Goal: Transaction & Acquisition: Purchase product/service

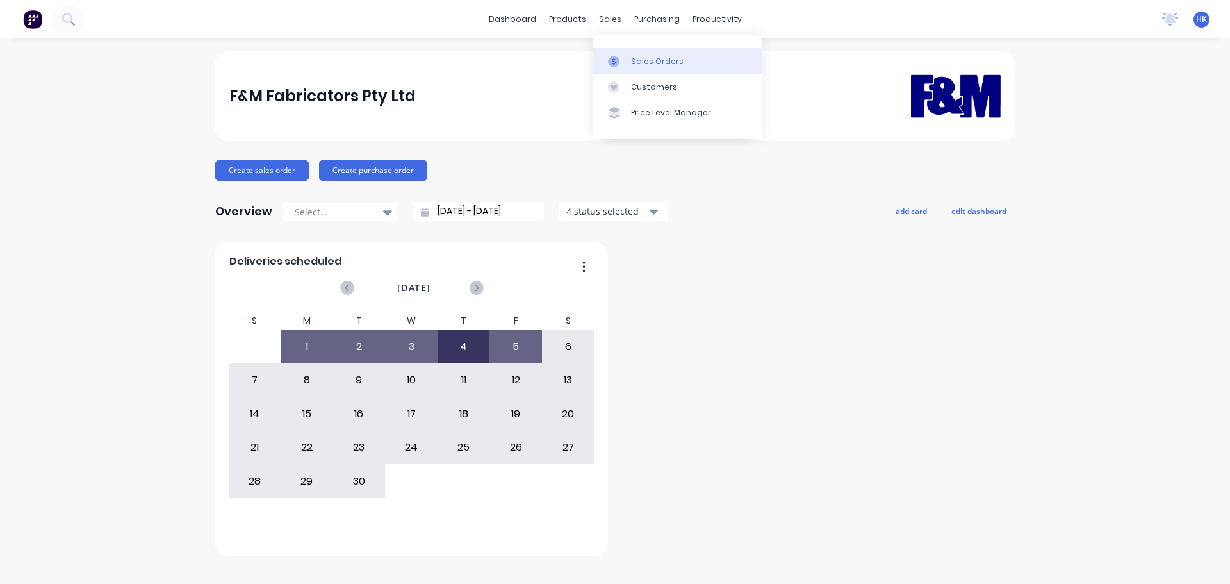
click at [636, 62] on div "Sales Orders" at bounding box center [657, 62] width 53 height 12
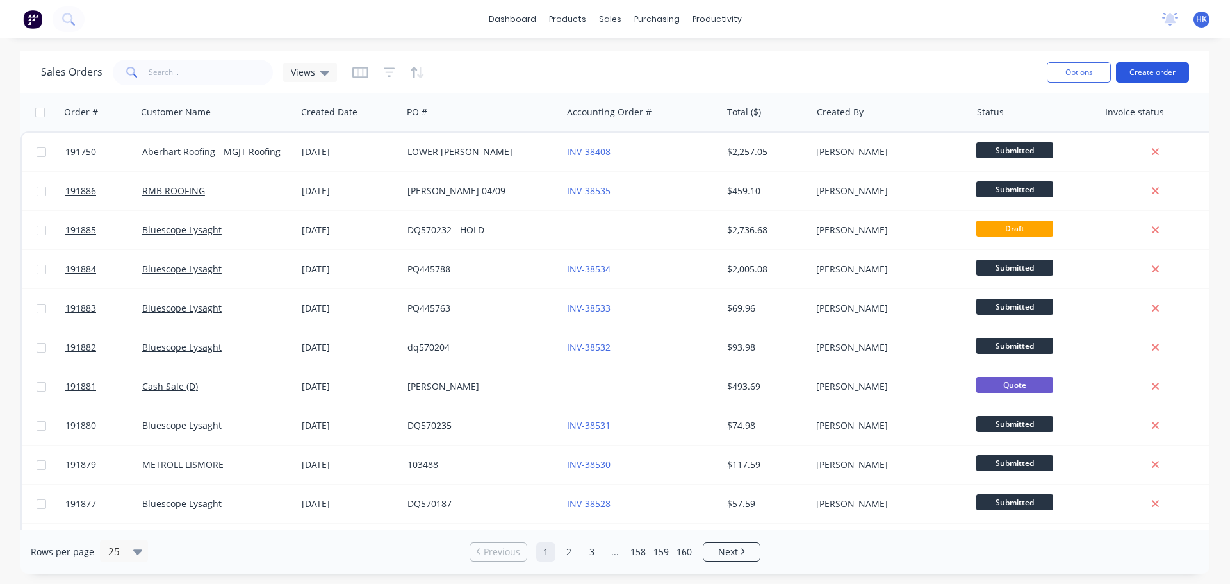
click at [1166, 69] on button "Create order" at bounding box center [1152, 72] width 73 height 21
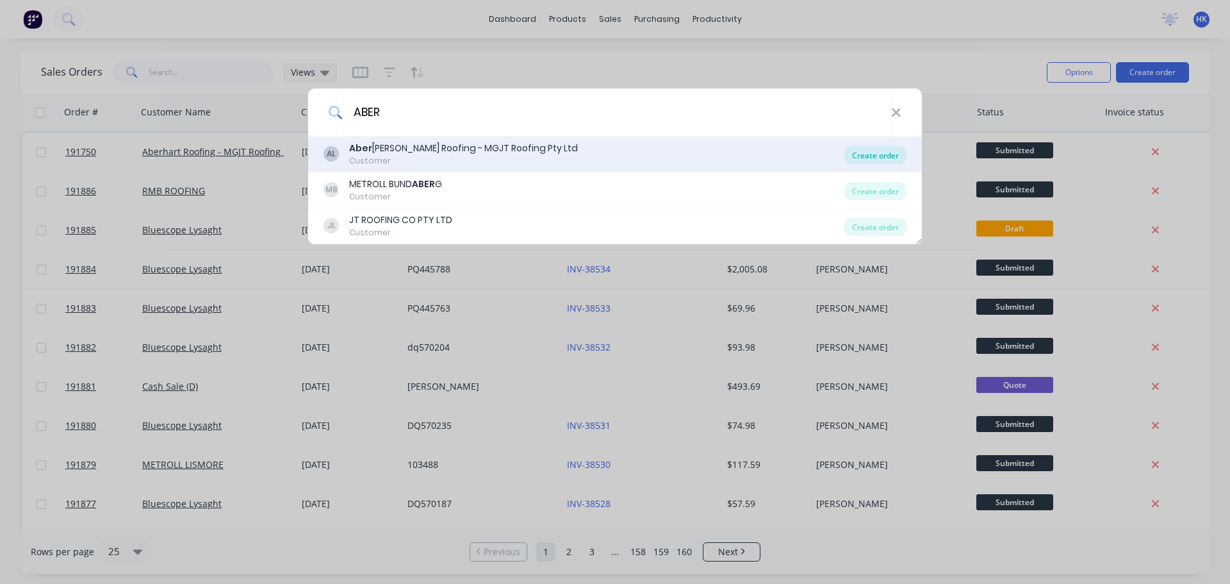
type input "ABER"
click at [869, 159] on div "Create order" at bounding box center [875, 155] width 62 height 18
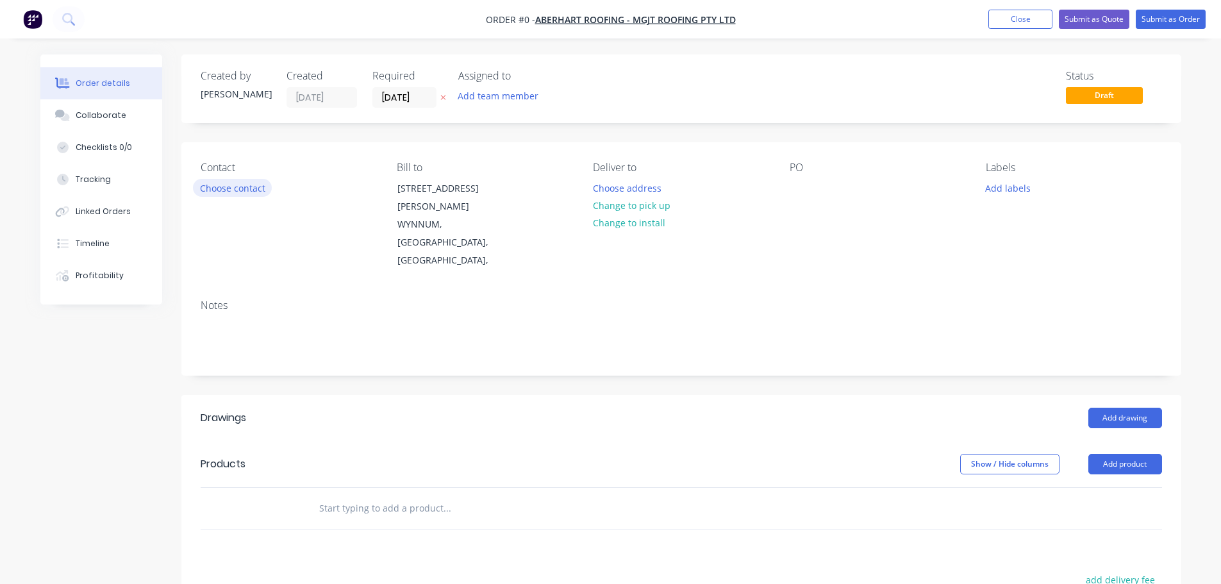
click at [233, 188] on button "Choose contact" at bounding box center [232, 187] width 79 height 17
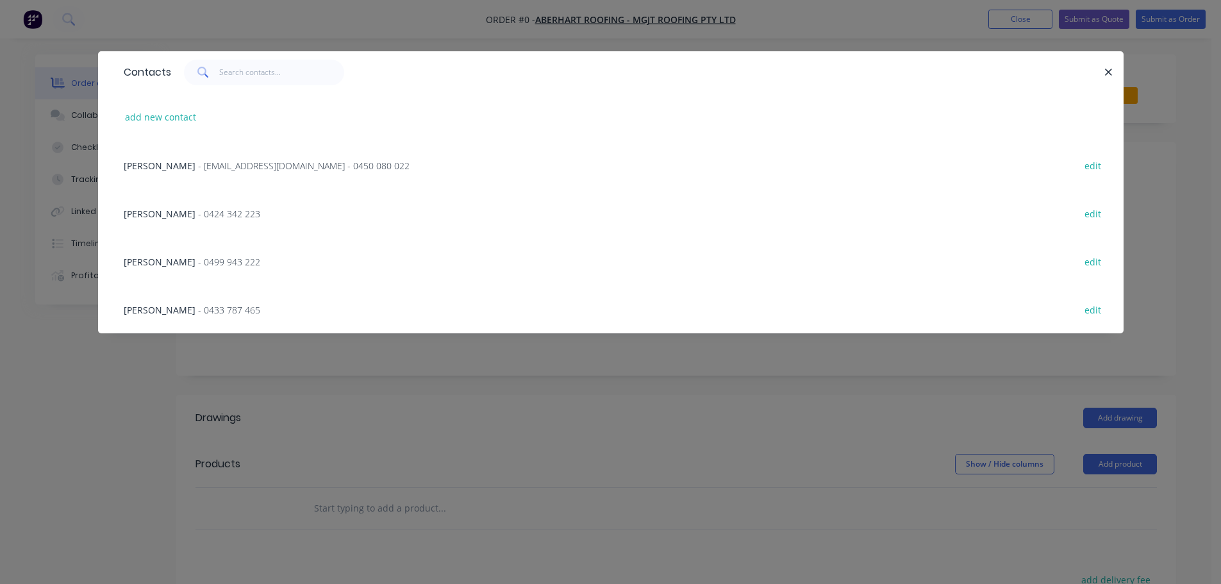
click at [198, 166] on span "- sales@aberhartroofing.com.au - 0450 080 022" at bounding box center [303, 166] width 211 height 12
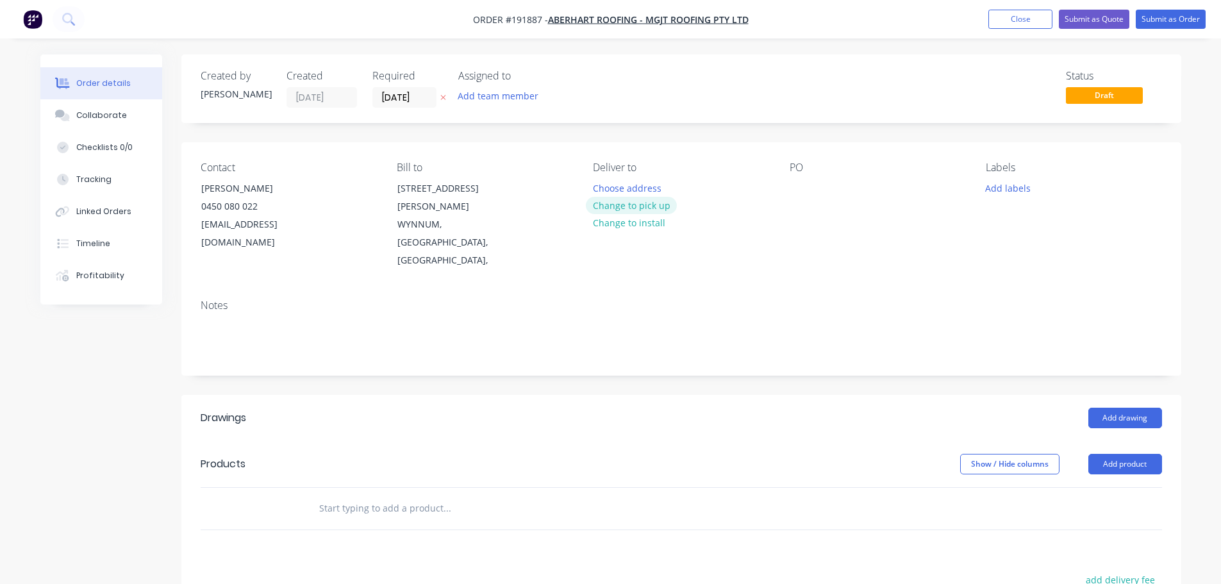
click at [634, 202] on button "Change to pick up" at bounding box center [631, 205] width 91 height 17
click at [595, 188] on div at bounding box center [603, 188] width 21 height 19
click at [799, 189] on div at bounding box center [799, 188] width 21 height 19
click at [1138, 407] on button "Add drawing" at bounding box center [1125, 417] width 74 height 21
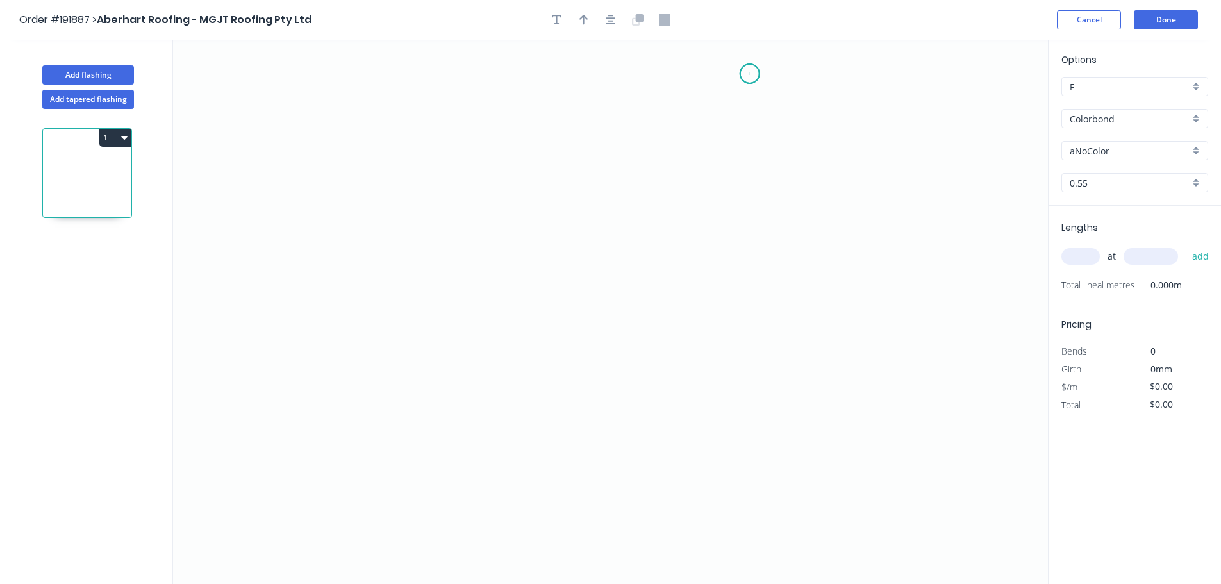
click at [750, 74] on icon "0" at bounding box center [610, 312] width 875 height 544
drag, startPoint x: 750, startPoint y: 315, endPoint x: 796, endPoint y: 313, distance: 46.2
click at [750, 315] on icon "0" at bounding box center [610, 312] width 875 height 544
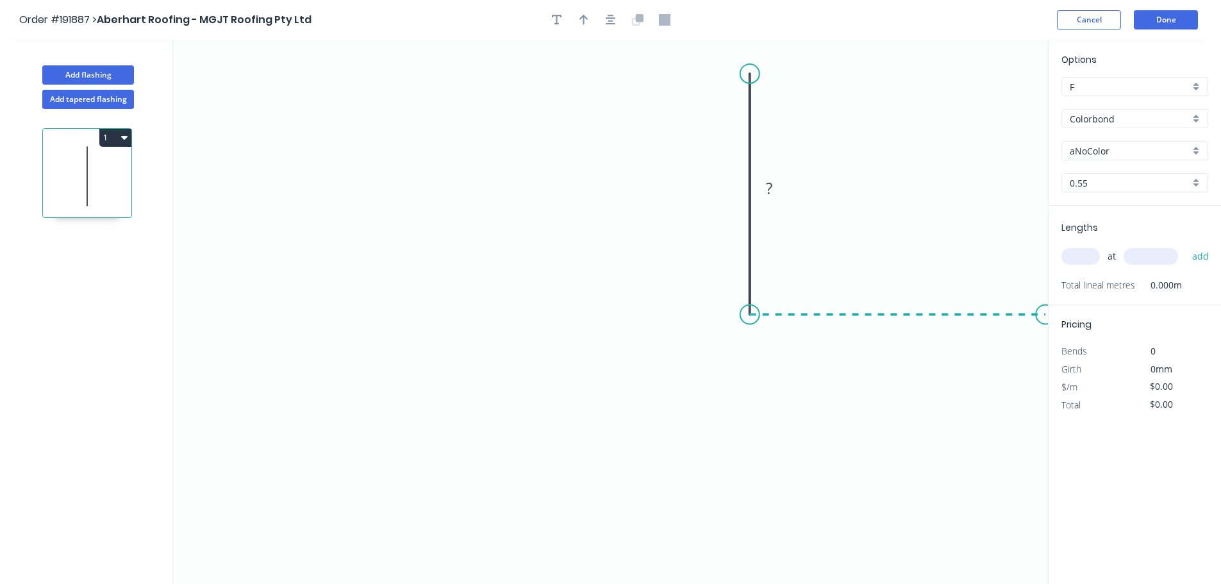
click at [1044, 331] on icon "0 ?" at bounding box center [610, 312] width 875 height 544
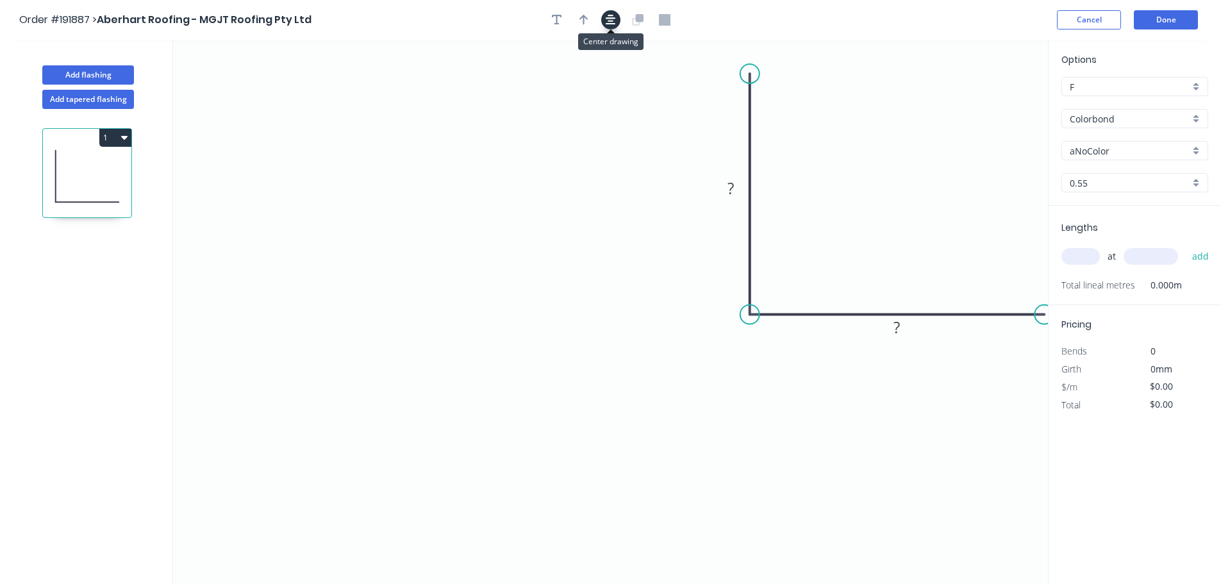
click at [614, 21] on icon "button" at bounding box center [610, 20] width 10 height 12
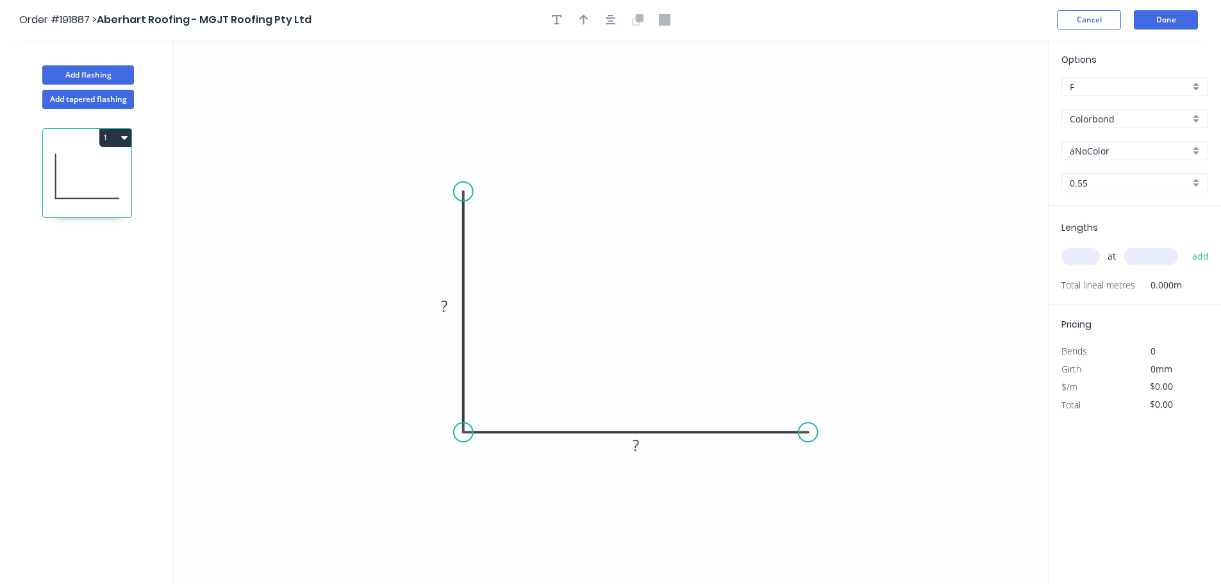
drag, startPoint x: 750, startPoint y: 432, endPoint x: 808, endPoint y: 432, distance: 57.7
click at [808, 432] on circle at bounding box center [807, 431] width 19 height 19
click at [613, 22] on icon "button" at bounding box center [610, 20] width 10 height 12
click at [786, 432] on circle at bounding box center [782, 431] width 19 height 19
click at [785, 431] on circle at bounding box center [782, 431] width 19 height 19
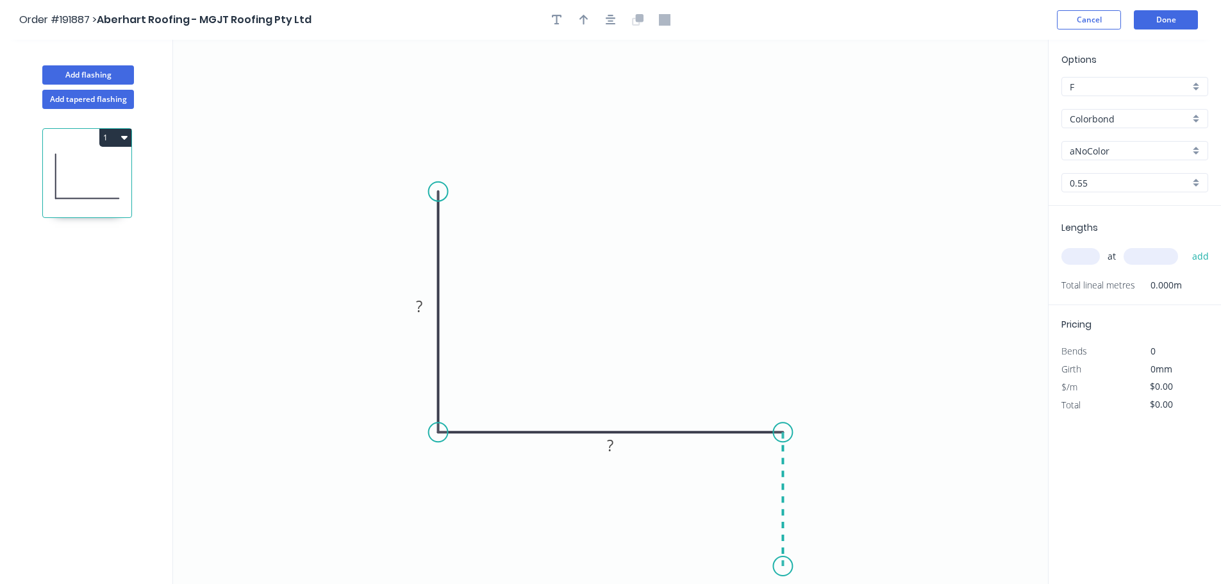
click at [782, 567] on icon "0 ? ?" at bounding box center [610, 312] width 875 height 544
drag, startPoint x: 607, startPoint y: 10, endPoint x: 617, endPoint y: 18, distance: 13.2
click at [607, 11] on header "Order #191887 > Aberhart Roofing - MGJT Roofing Pty Ltd Cancel Done" at bounding box center [610, 20] width 1221 height 40
click at [618, 20] on button "button" at bounding box center [610, 19] width 19 height 19
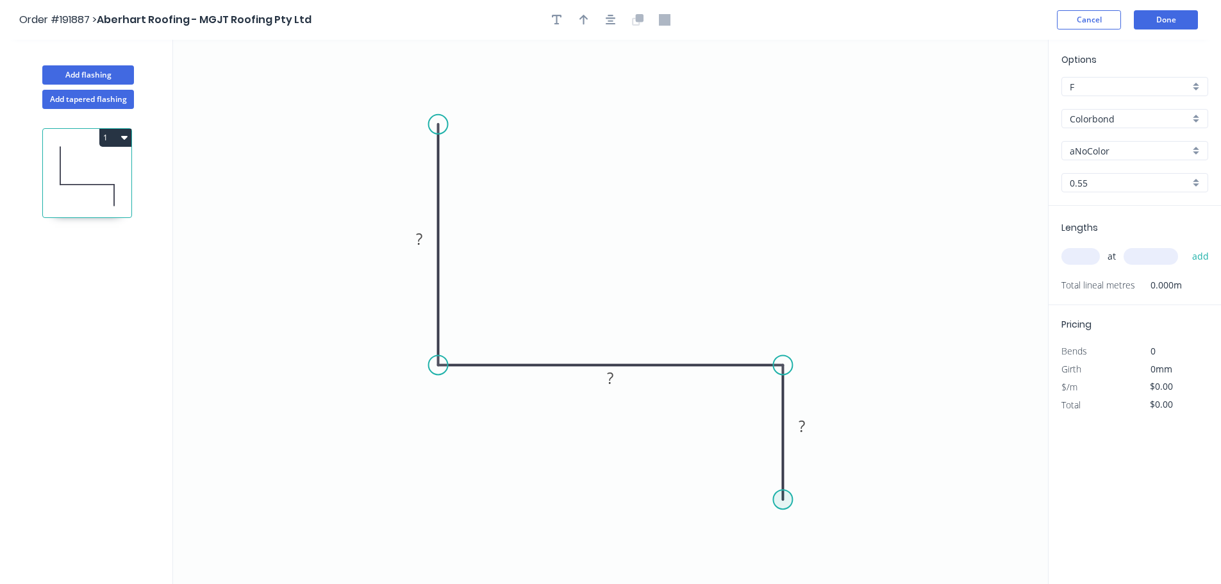
click at [789, 497] on circle at bounding box center [782, 499] width 19 height 19
click at [191, 468] on icon "0 ? ? ?" at bounding box center [610, 312] width 875 height 544
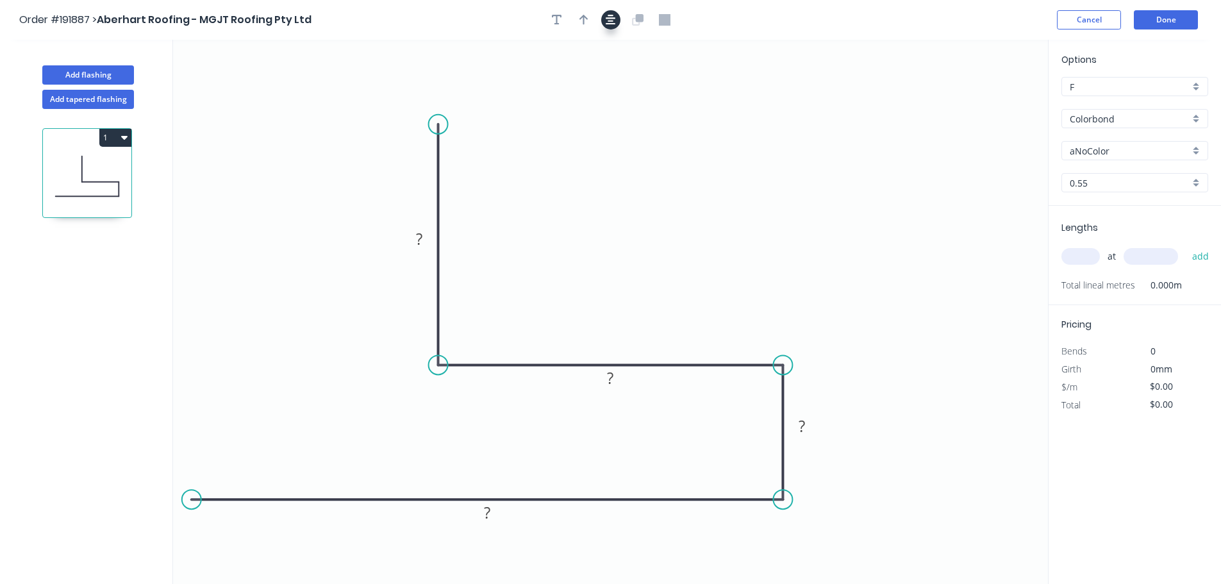
click at [605, 15] on icon "button" at bounding box center [610, 20] width 10 height 12
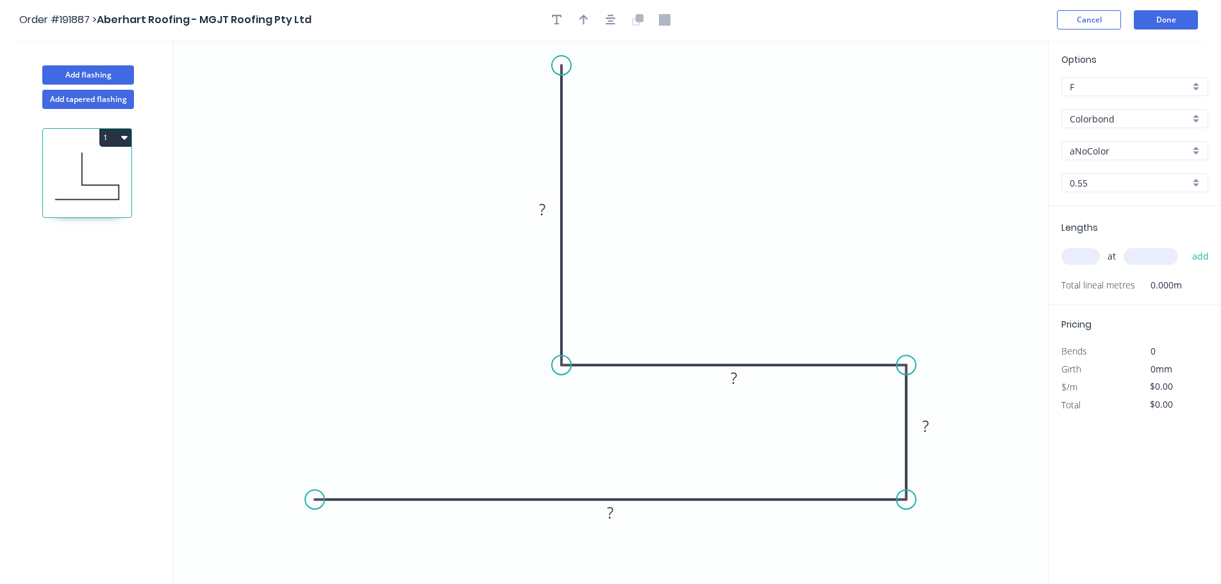
drag, startPoint x: 563, startPoint y: 115, endPoint x: 566, endPoint y: 65, distance: 50.0
click at [566, 65] on circle at bounding box center [561, 65] width 19 height 19
drag, startPoint x: 908, startPoint y: 363, endPoint x: 987, endPoint y: 370, distance: 79.7
click at [982, 368] on circle at bounding box center [972, 364] width 19 height 19
drag, startPoint x: 903, startPoint y: 501, endPoint x: 989, endPoint y: 497, distance: 85.3
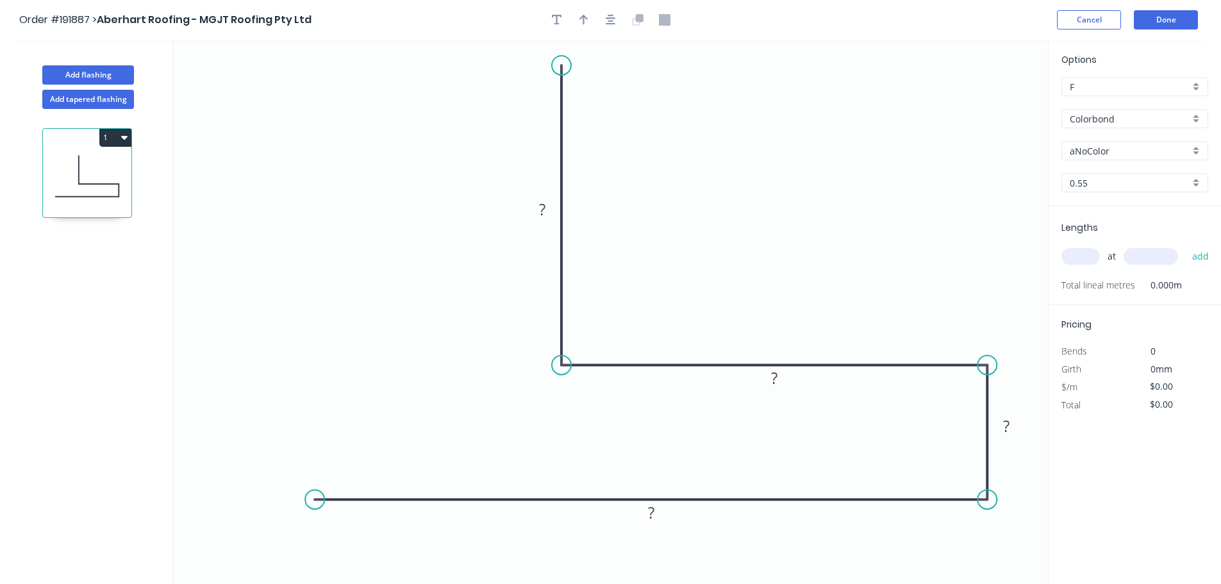
click at [989, 497] on circle at bounding box center [986, 499] width 19 height 19
click at [312, 497] on circle at bounding box center [314, 499] width 19 height 19
click at [309, 574] on icon "0 ? ? ? ?" at bounding box center [610, 312] width 875 height 544
click at [427, 236] on rect at bounding box center [419, 240] width 26 height 18
click at [579, 83] on div "Delete point" at bounding box center [624, 78] width 129 height 26
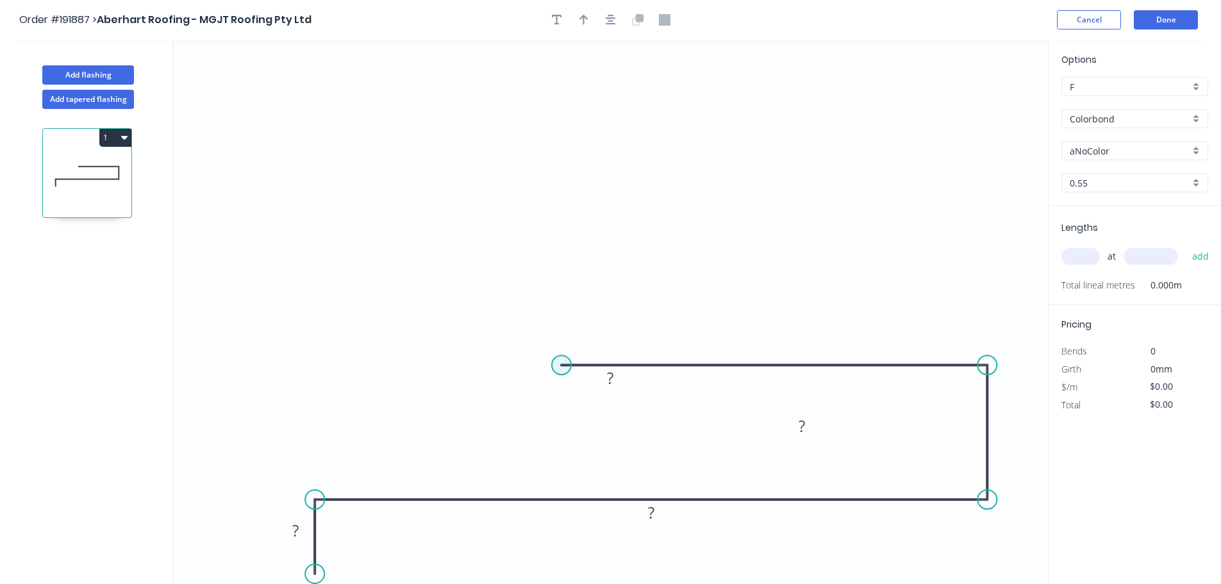
drag, startPoint x: 556, startPoint y: 365, endPoint x: 567, endPoint y: 124, distance: 241.2
click at [556, 364] on circle at bounding box center [561, 364] width 19 height 19
click at [566, 365] on circle at bounding box center [561, 364] width 19 height 19
click at [559, 360] on circle at bounding box center [561, 364] width 19 height 19
click at [554, 366] on circle at bounding box center [558, 364] width 19 height 19
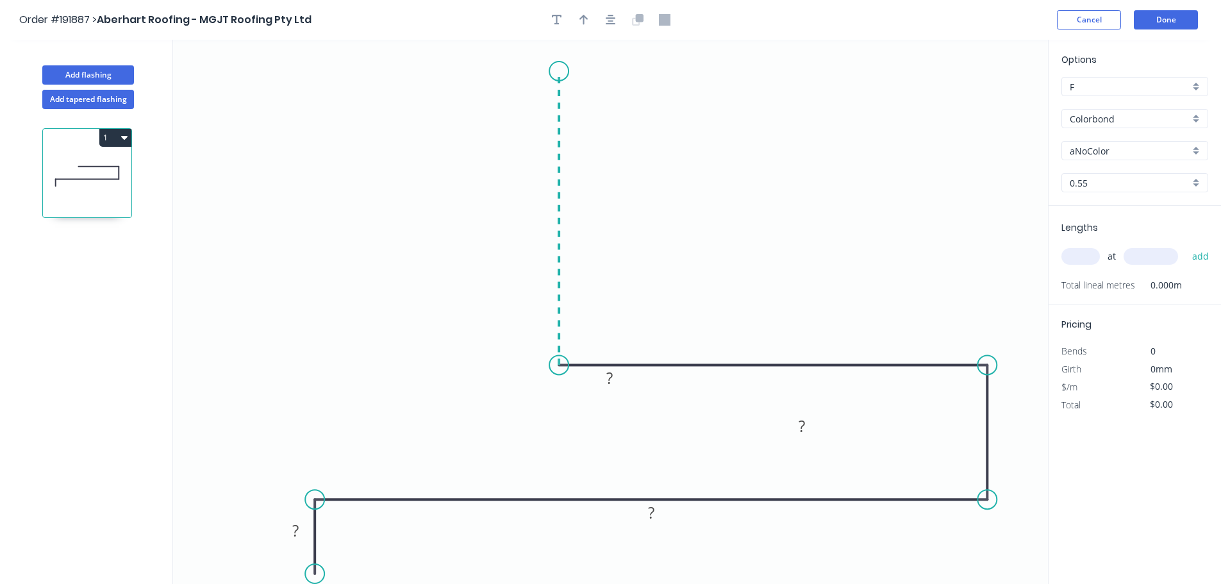
click at [550, 71] on icon "0 ? ? ? ?" at bounding box center [610, 312] width 875 height 544
click at [539, 206] on tspan "?" at bounding box center [539, 211] width 6 height 21
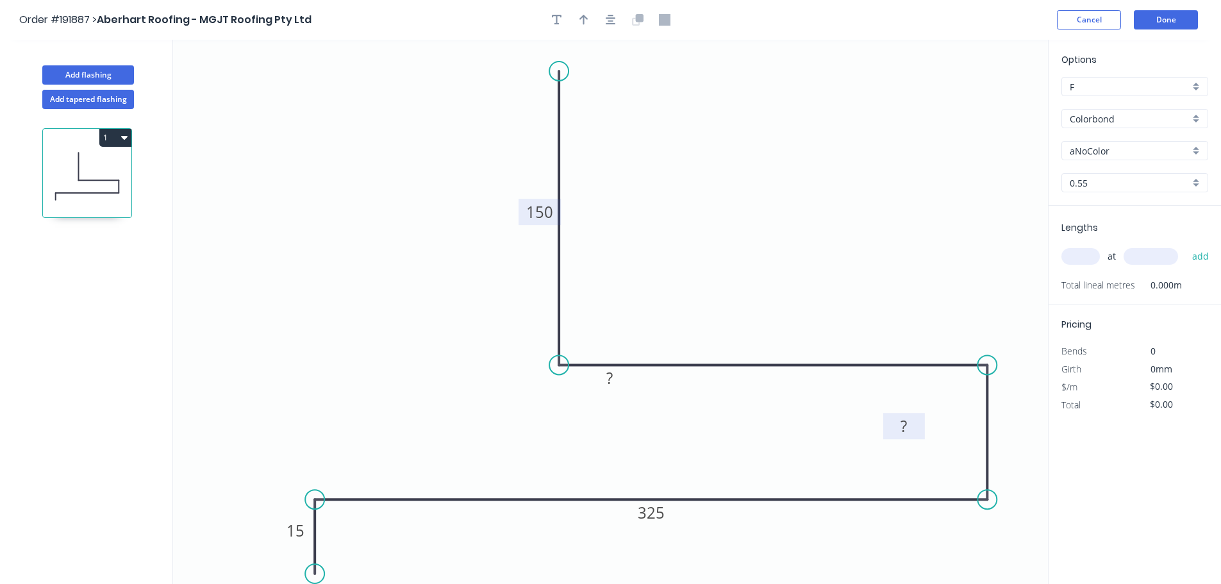
drag, startPoint x: 818, startPoint y: 429, endPoint x: 919, endPoint y: 429, distance: 101.9
click at [919, 429] on rect at bounding box center [904, 426] width 42 height 26
click at [910, 427] on rect at bounding box center [904, 426] width 26 height 18
type input "$22.54"
click at [1102, 154] on input "aNoColor" at bounding box center [1129, 150] width 120 height 13
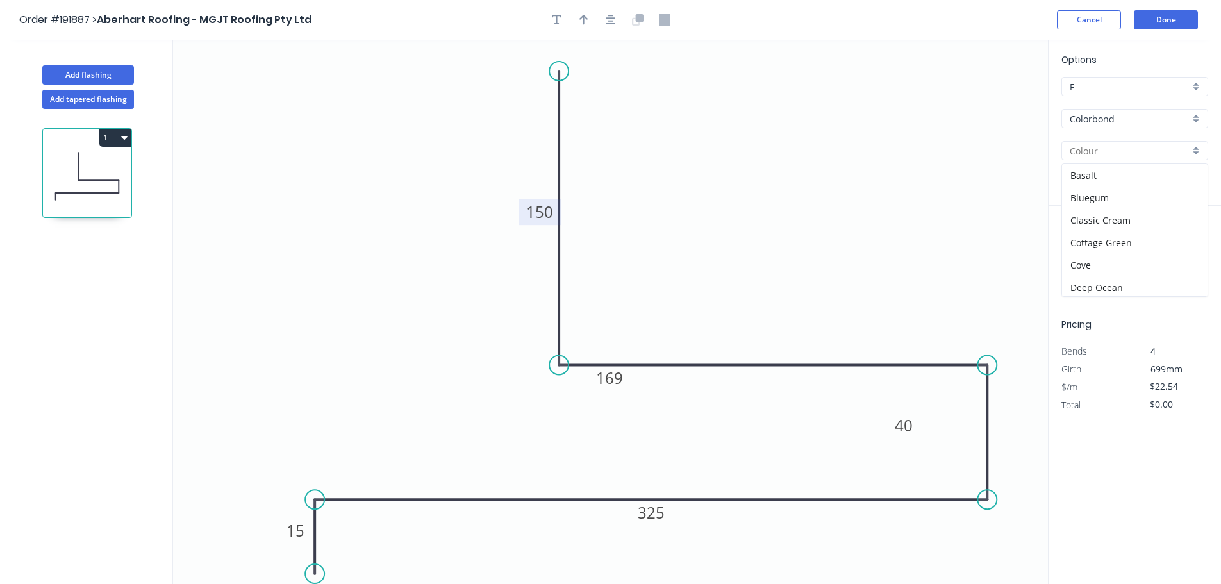
click at [1119, 112] on input "Colorbond" at bounding box center [1129, 118] width 120 height 13
type input "aNoColor"
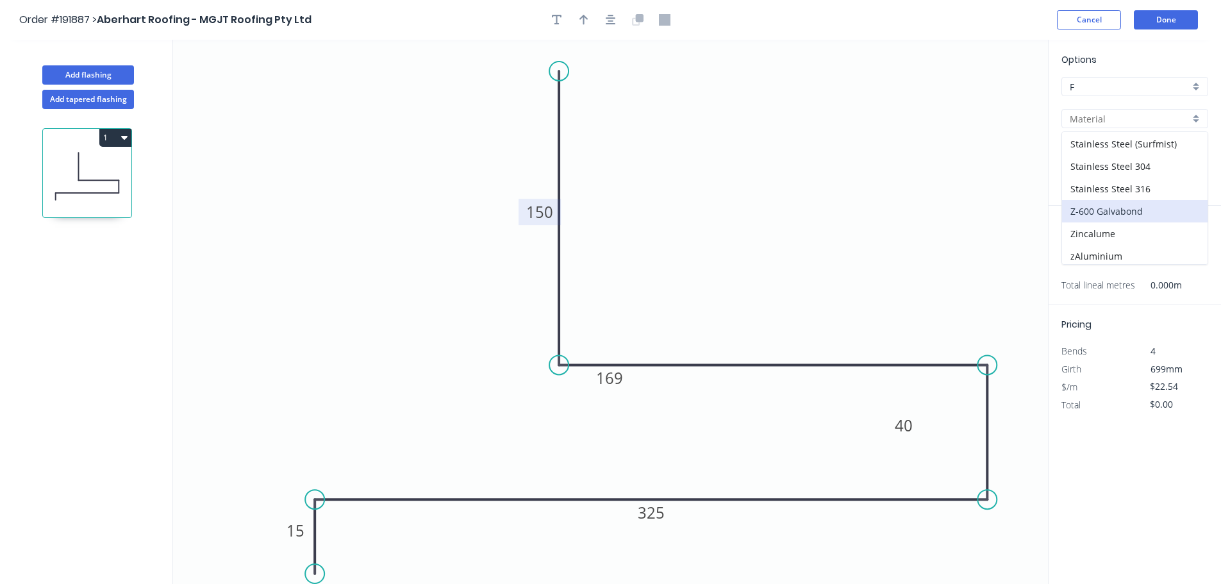
scroll to position [272, 0]
click at [1110, 236] on div "Zincalume" at bounding box center [1134, 230] width 145 height 22
type input "Zincalume"
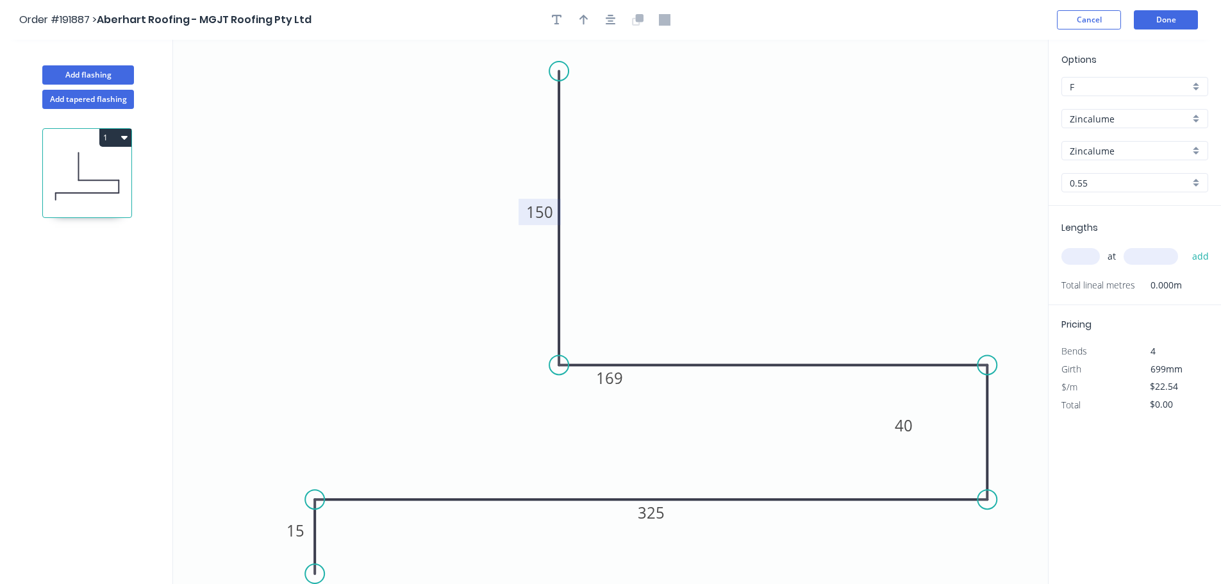
type input "$20.54"
click at [1092, 256] on input "text" at bounding box center [1080, 256] width 38 height 17
type input "5"
type input "3"
type input "6200"
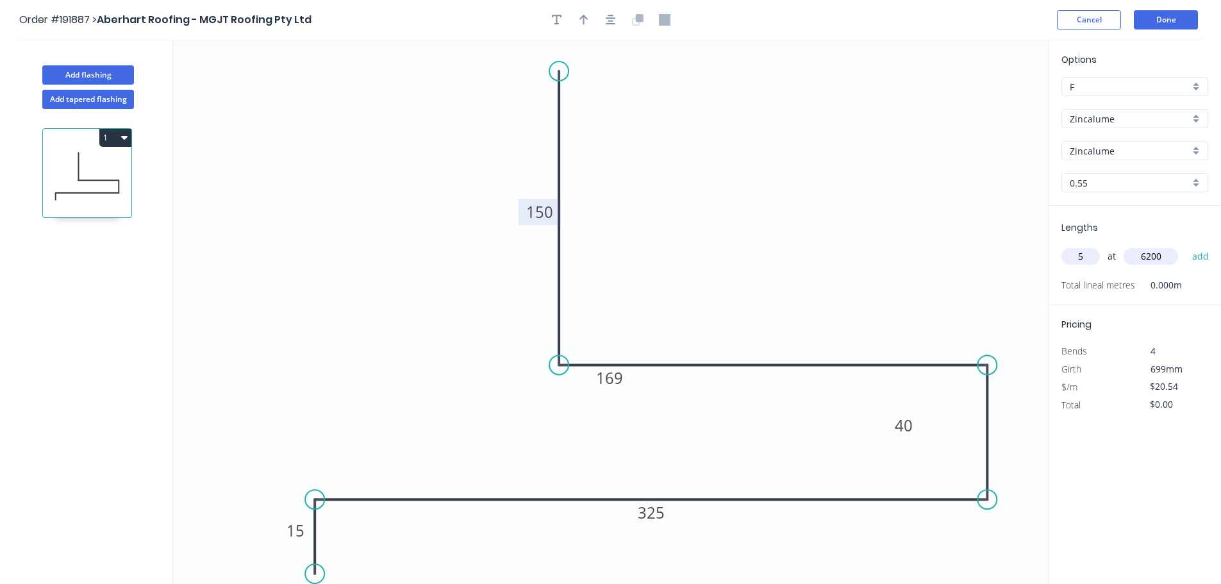
click at [1185, 245] on button "add" at bounding box center [1200, 256] width 30 height 22
type input "$636.74"
click at [1157, 19] on button "Done" at bounding box center [1165, 19] width 64 height 19
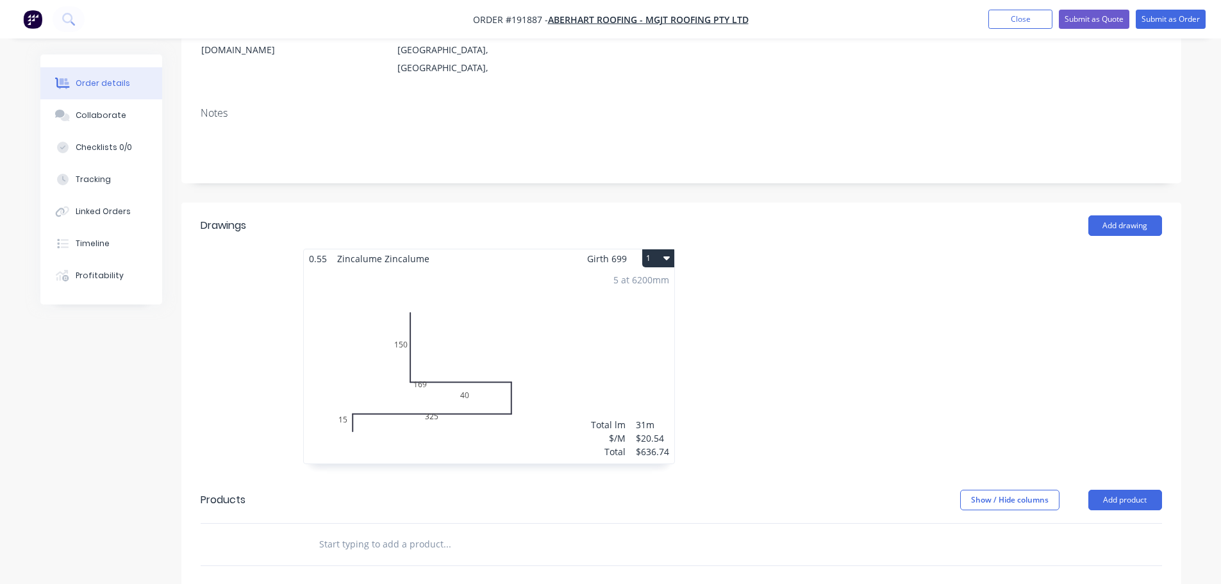
click at [604, 318] on div "5 at 6200mm Total lm $/M Total 31m $20.54 $636.74" at bounding box center [489, 365] width 370 height 195
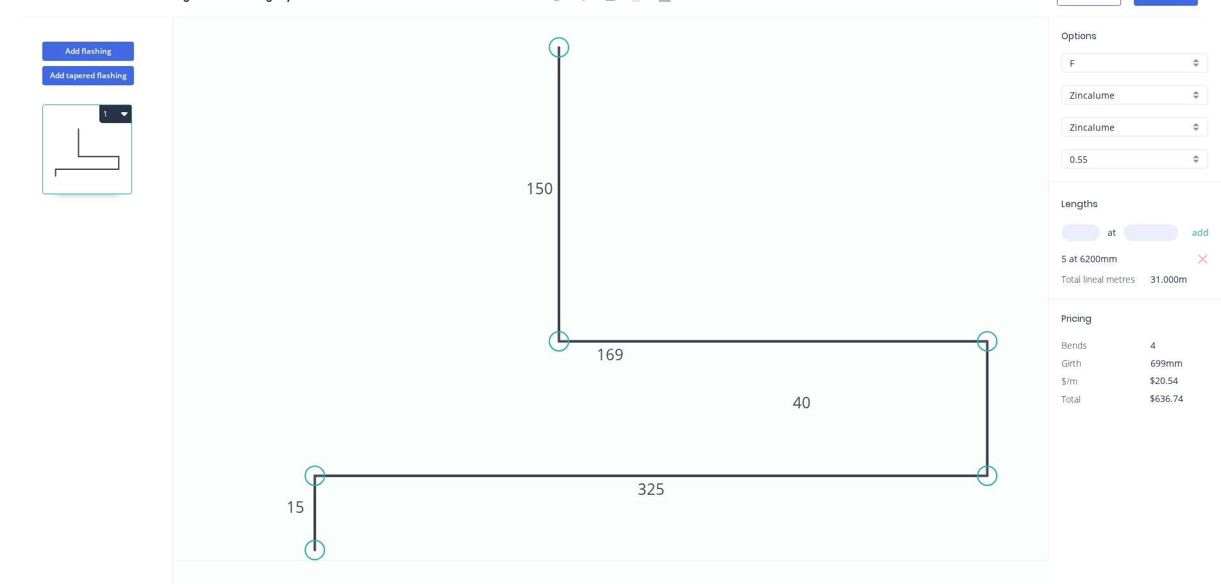
scroll to position [24, 0]
click at [580, 61] on div "Delete point" at bounding box center [625, 62] width 129 height 26
type input "$0.00"
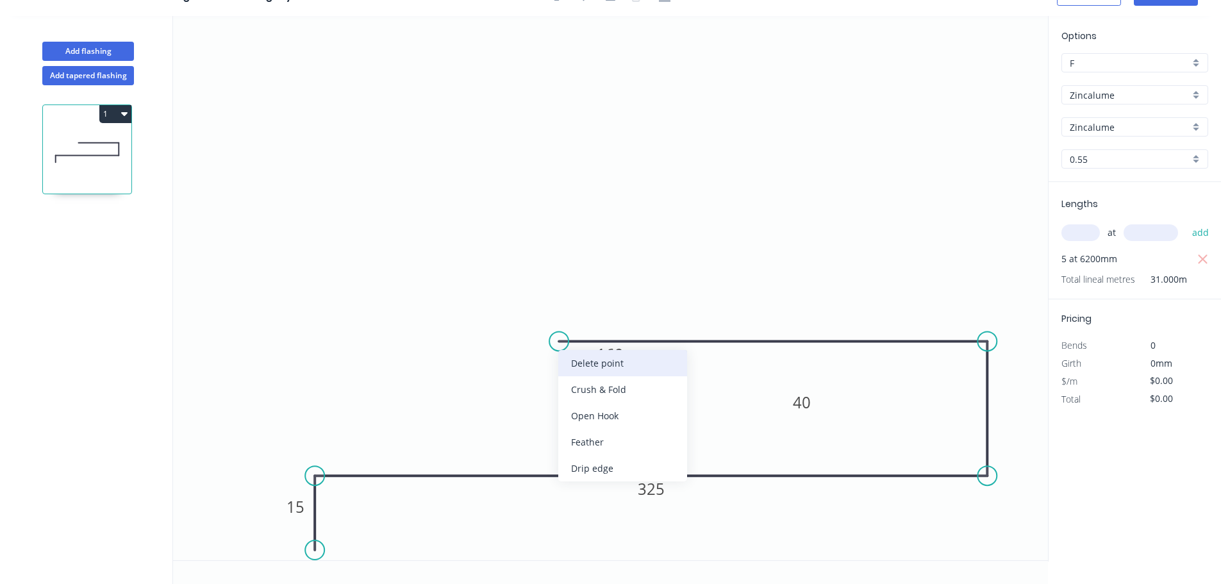
click at [632, 361] on div "Delete point" at bounding box center [622, 363] width 129 height 26
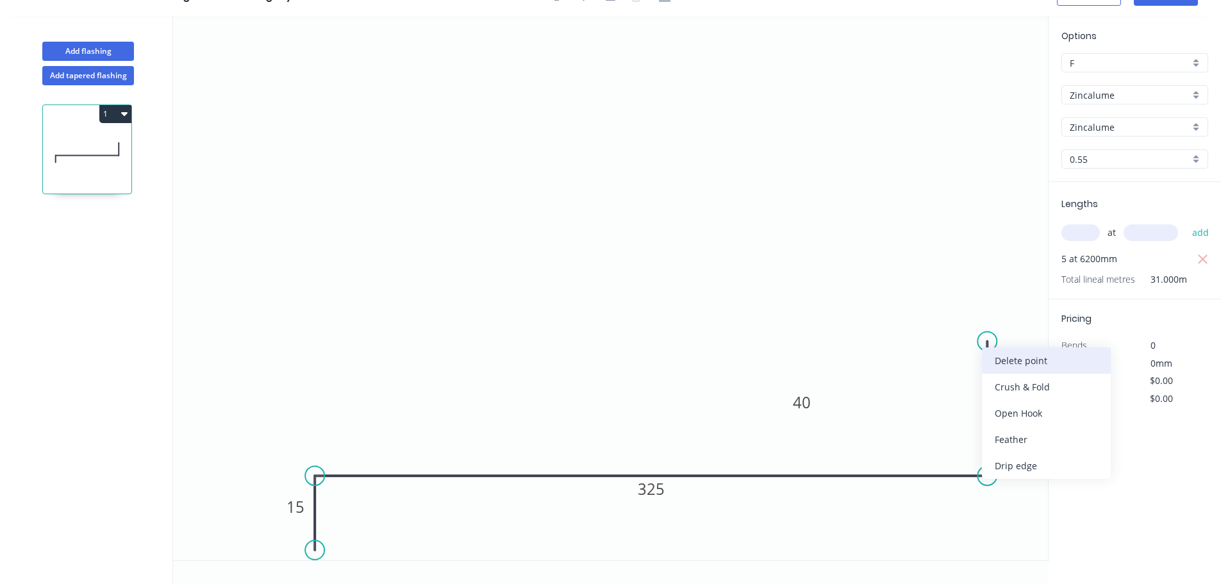
click at [996, 359] on div "Delete point" at bounding box center [1046, 360] width 129 height 26
click at [983, 474] on circle at bounding box center [986, 475] width 19 height 19
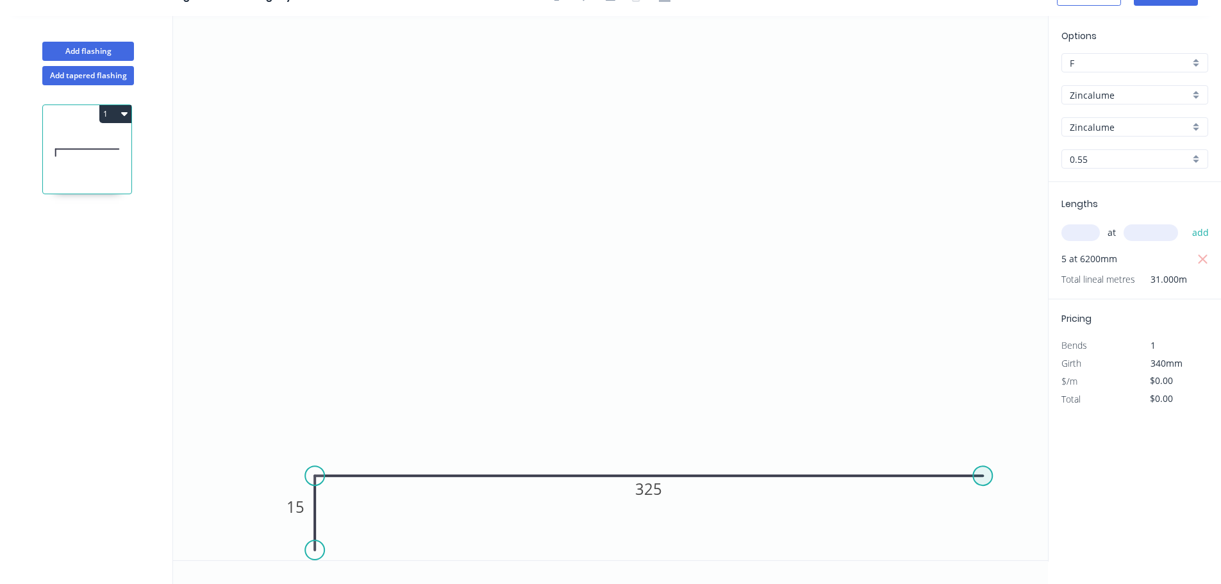
type input "$10.81"
type input "$335.11"
click at [984, 478] on circle at bounding box center [982, 475] width 19 height 19
click at [985, 328] on icon "0 15 325" at bounding box center [610, 288] width 875 height 544
type input "$11.62"
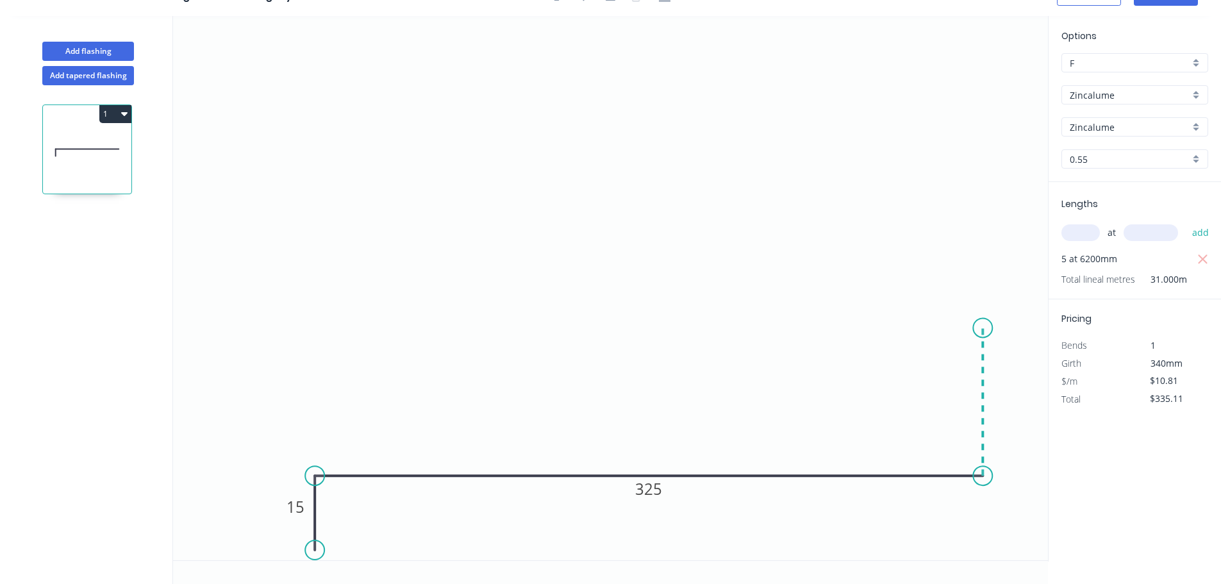
type input "$360.22"
click at [644, 313] on icon "0 15 325 ?" at bounding box center [610, 288] width 875 height 544
type input "$0.00"
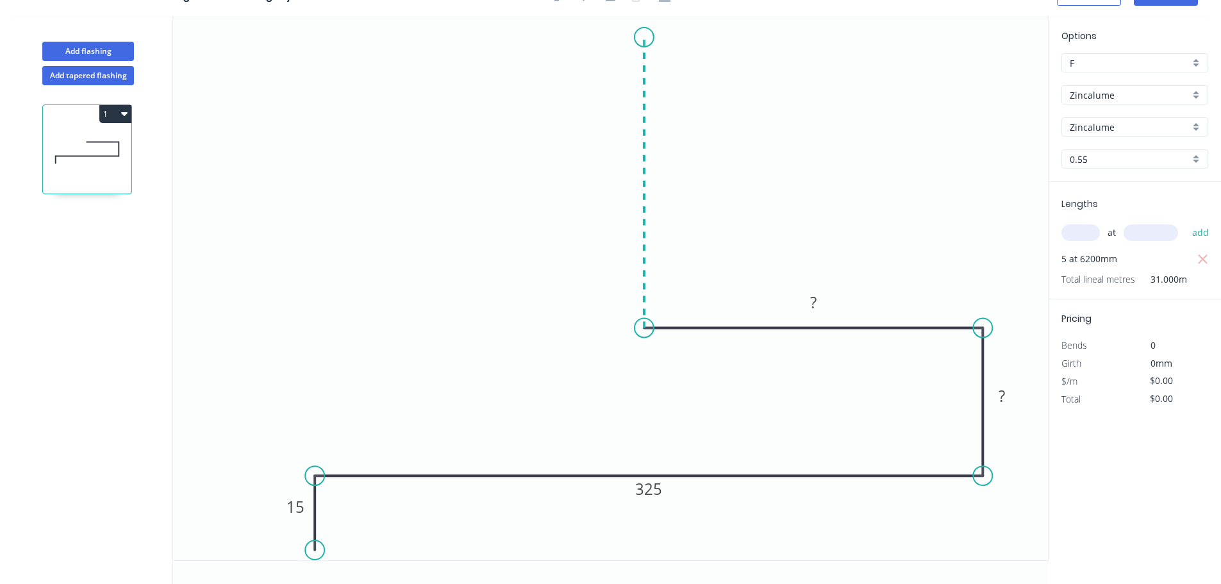
click at [632, 37] on icon "0 15 325 ? ?" at bounding box center [610, 288] width 875 height 544
click at [630, 174] on rect at bounding box center [625, 178] width 26 height 18
type input "$20.54"
type input "$636.74"
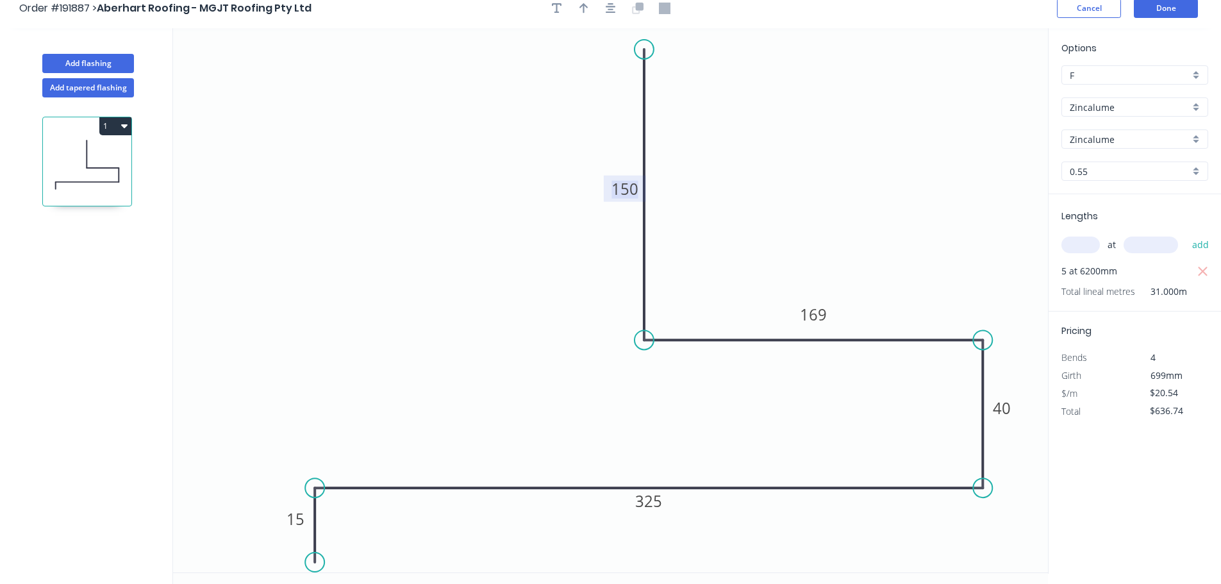
scroll to position [0, 0]
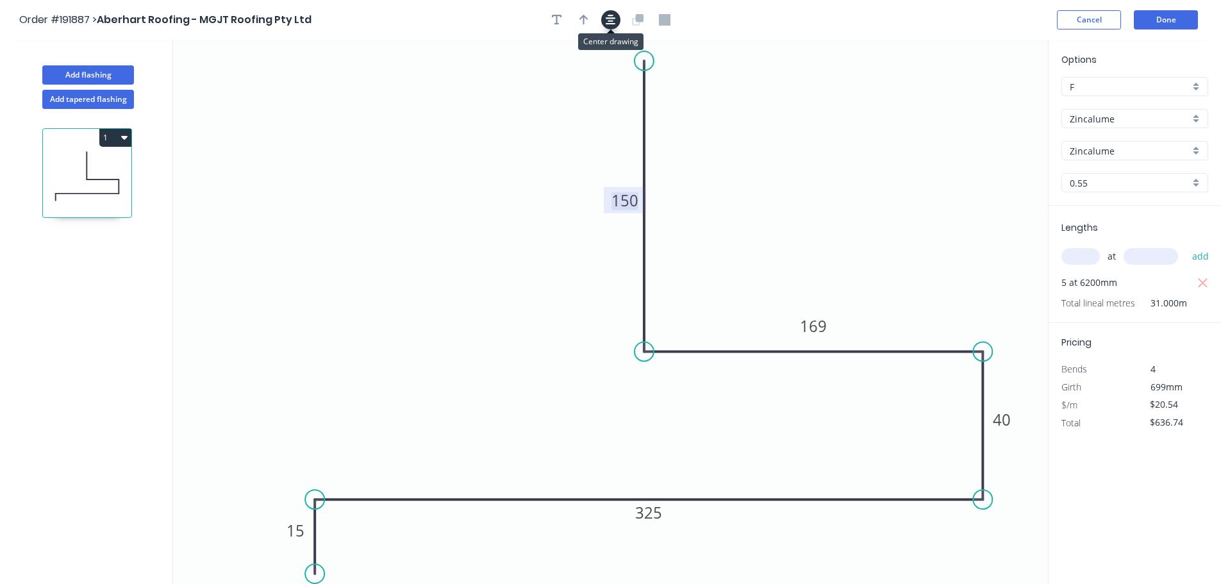
click at [616, 22] on button "button" at bounding box center [610, 19] width 19 height 19
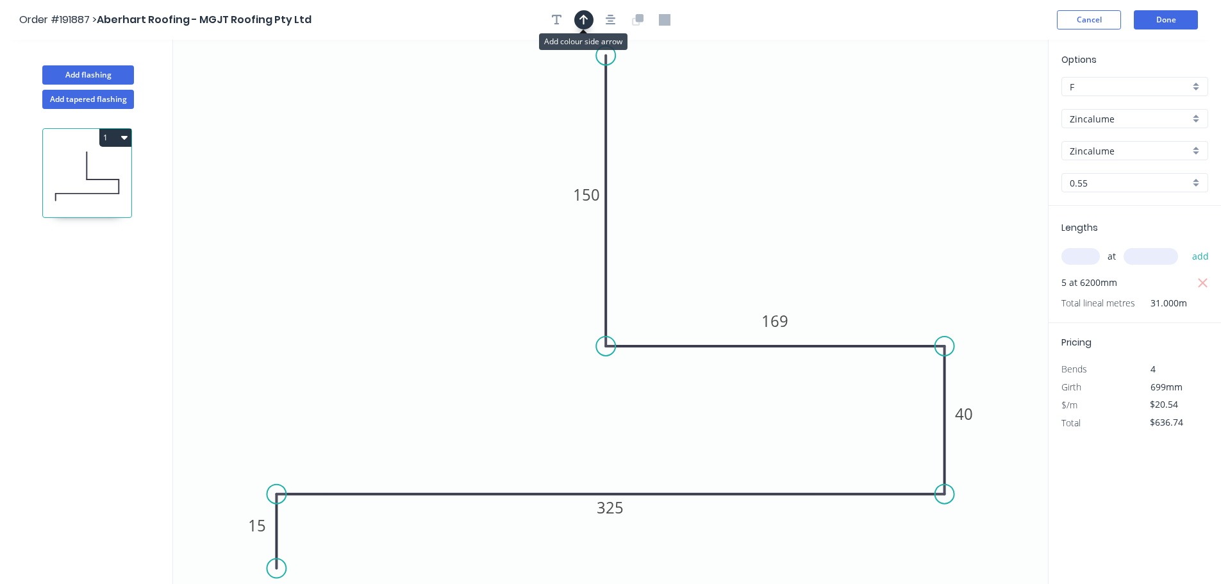
click at [580, 20] on icon "button" at bounding box center [583, 20] width 9 height 12
drag, startPoint x: 982, startPoint y: 99, endPoint x: 932, endPoint y: 100, distance: 50.6
click at [932, 100] on icon at bounding box center [932, 85] width 12 height 41
click at [932, 100] on icon at bounding box center [931, 85] width 12 height 41
click at [129, 70] on button "Add flashing" at bounding box center [88, 74] width 92 height 19
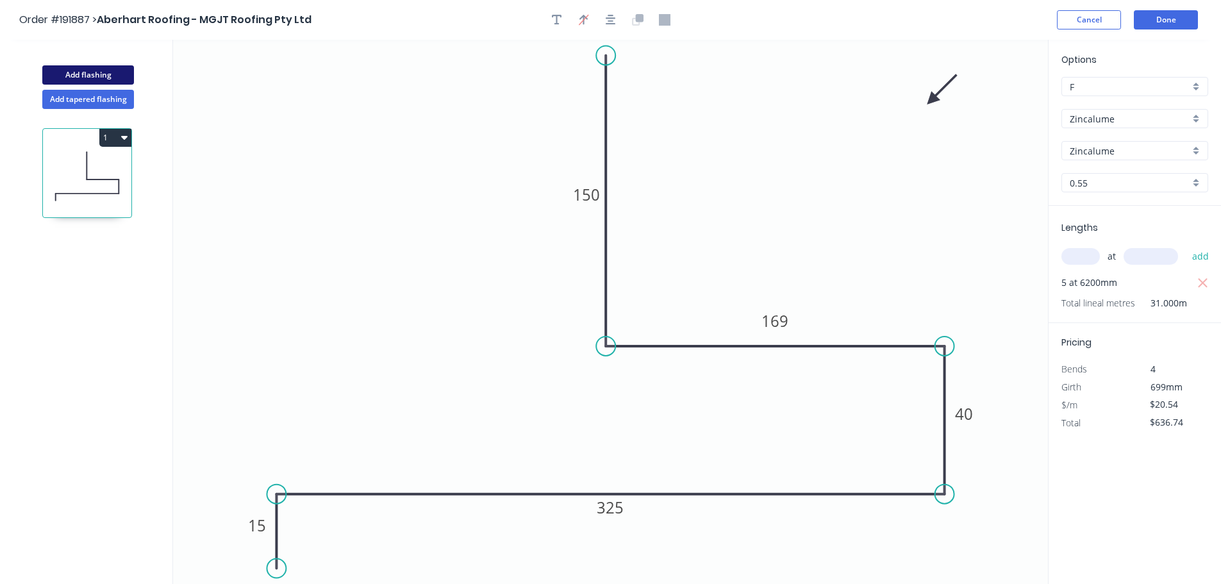
type input "$0.00"
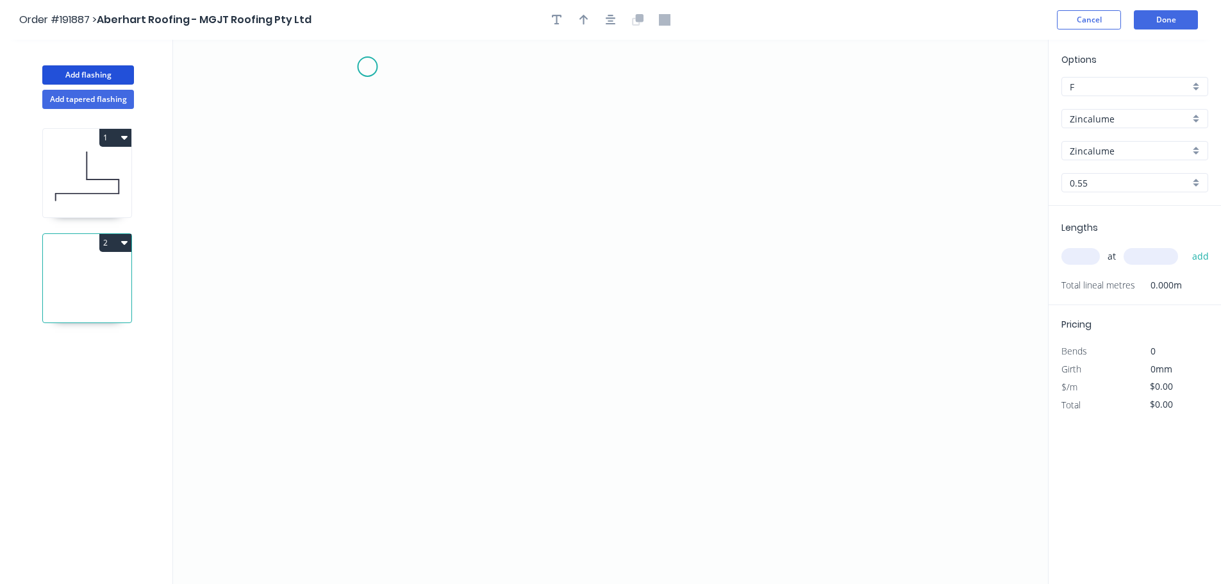
click at [367, 67] on icon "0" at bounding box center [610, 312] width 875 height 544
click at [371, 313] on icon "0" at bounding box center [610, 312] width 875 height 544
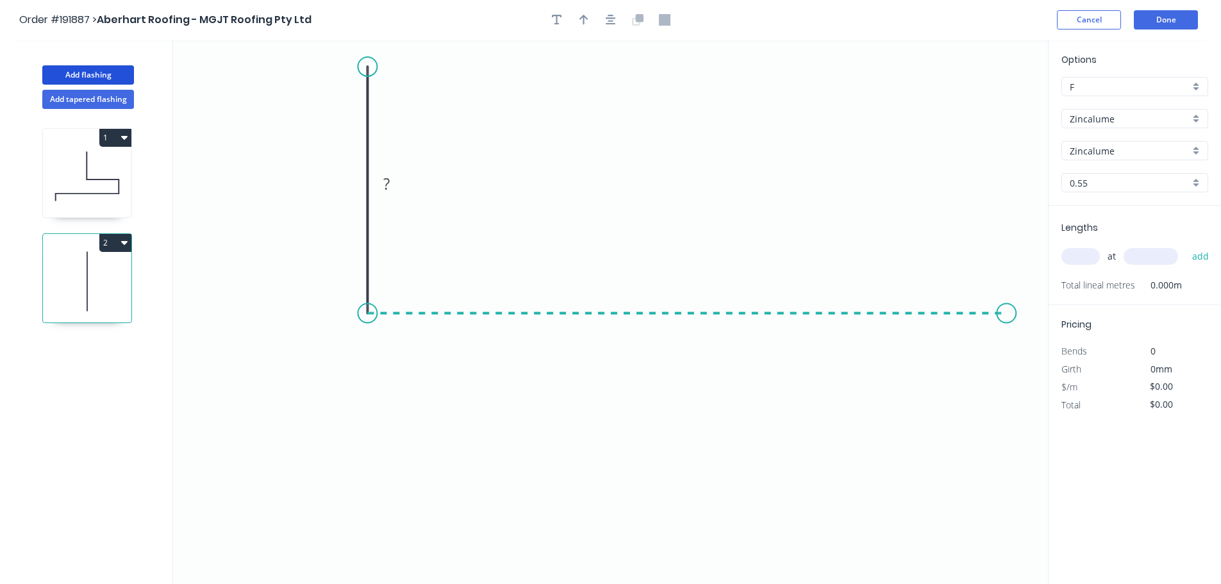
click at [1011, 308] on icon "0 ?" at bounding box center [610, 312] width 875 height 544
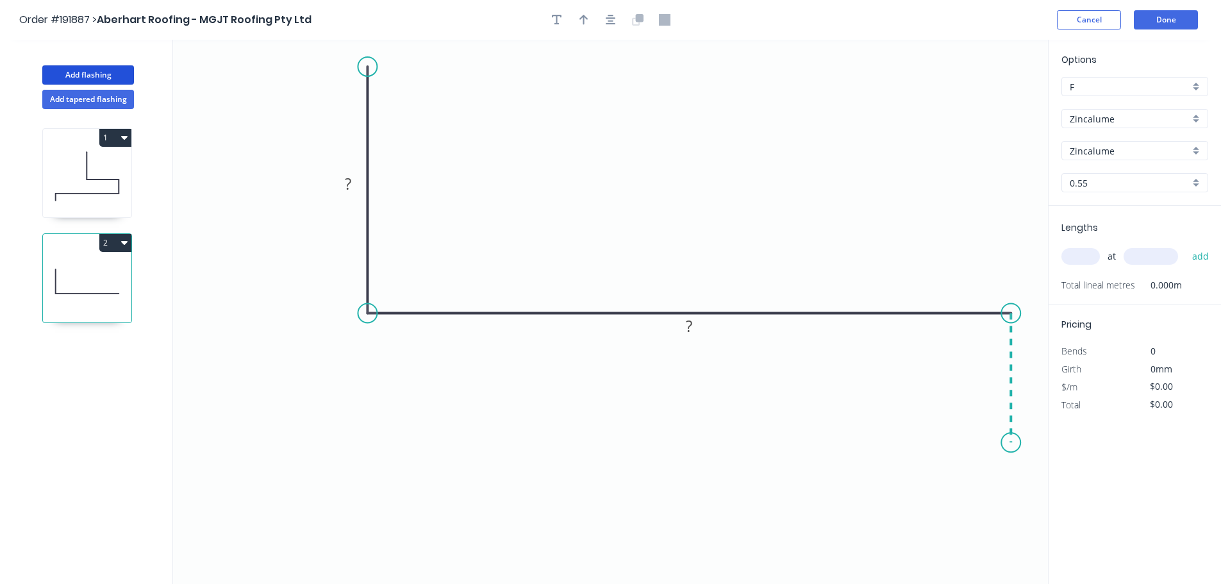
click at [1006, 443] on icon "0 ? ?" at bounding box center [610, 312] width 875 height 544
click at [603, 20] on button "button" at bounding box center [610, 19] width 19 height 19
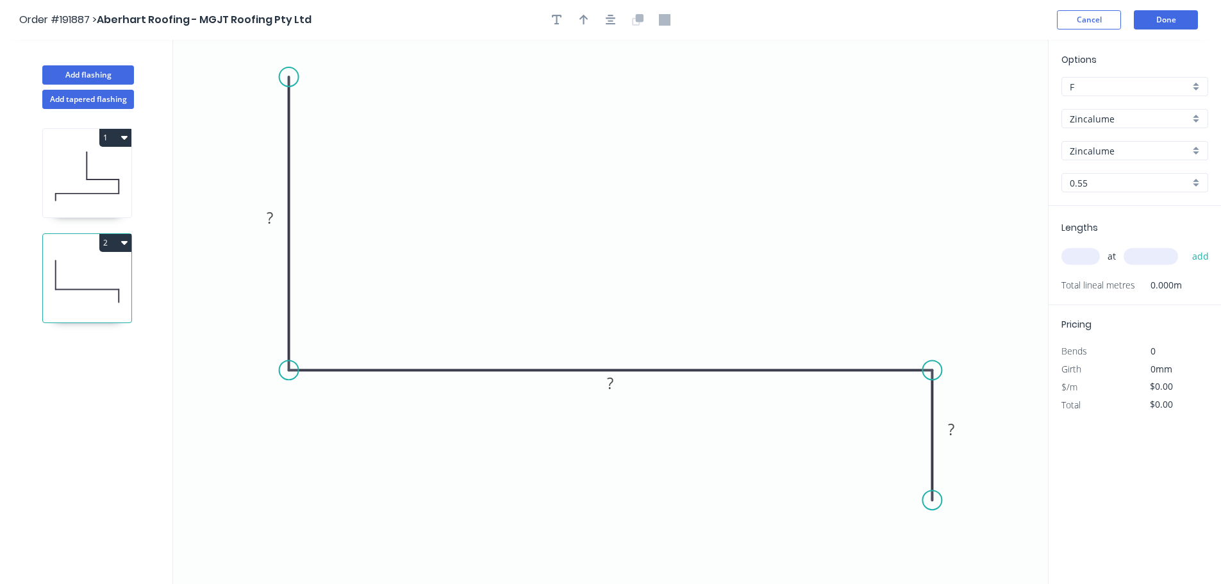
drag, startPoint x: 290, startPoint y: 119, endPoint x: 485, endPoint y: 175, distance: 203.2
click at [299, 76] on icon "0 ? ? ?" at bounding box center [610, 312] width 875 height 544
click at [963, 501] on div "Crush & Fold" at bounding box center [996, 495] width 129 height 26
click at [972, 551] on div "Flip bend" at bounding box center [999, 548] width 129 height 26
drag, startPoint x: 985, startPoint y: 500, endPoint x: 959, endPoint y: 577, distance: 81.2
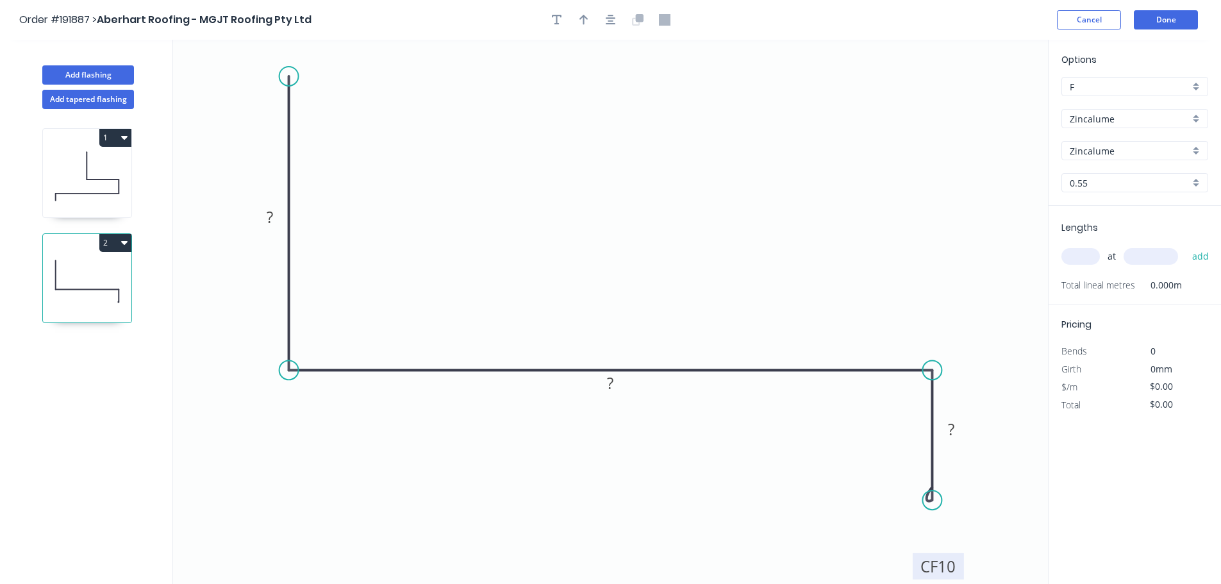
click at [959, 577] on rect at bounding box center [937, 566] width 51 height 26
click at [948, 568] on tspan "10" at bounding box center [946, 566] width 18 height 21
type input "$27.84"
click at [574, 17] on button "button" at bounding box center [583, 19] width 19 height 19
click at [614, 20] on icon "button" at bounding box center [610, 20] width 10 height 12
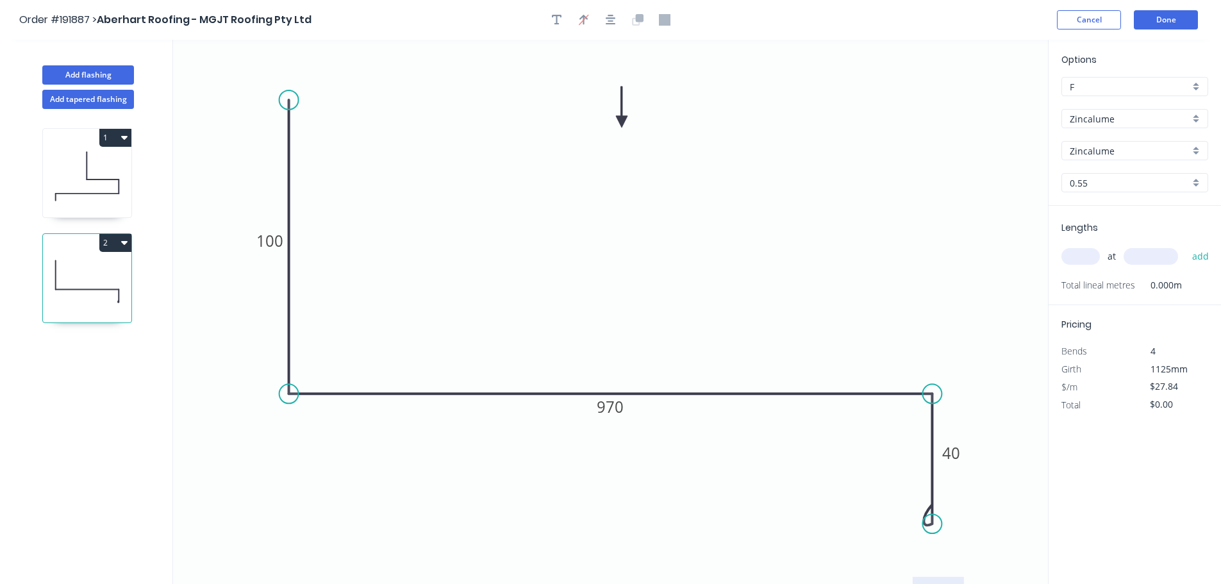
drag, startPoint x: 985, startPoint y: 103, endPoint x: 670, endPoint y: 129, distance: 315.7
click at [624, 115] on icon at bounding box center [622, 106] width 12 height 41
click at [1083, 255] on input "text" at bounding box center [1080, 256] width 38 height 17
type input "1"
type input "3100"
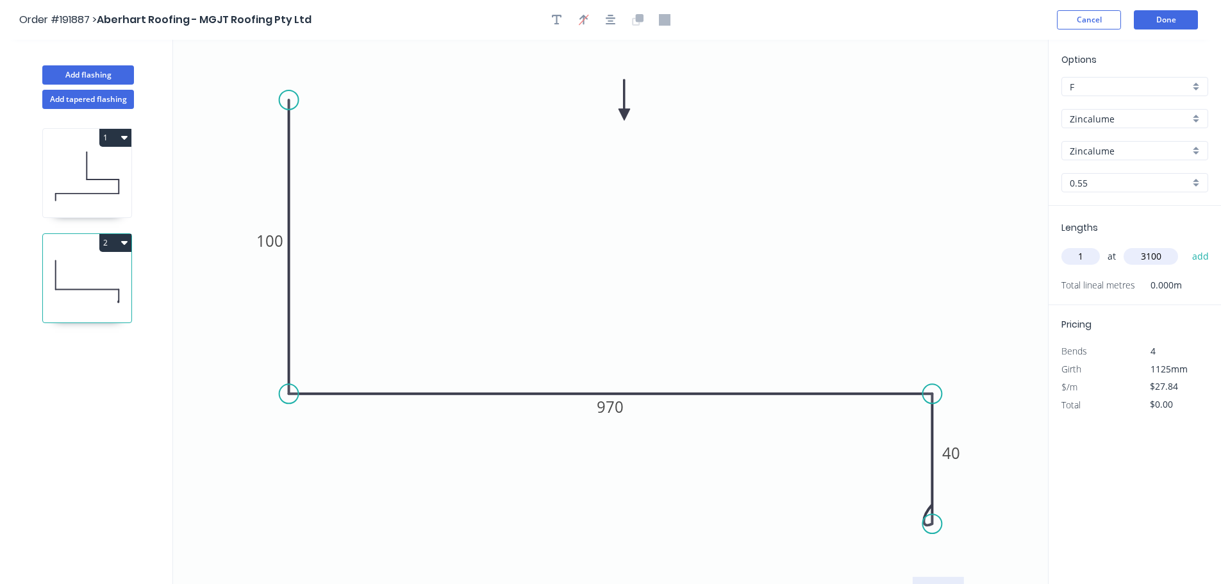
click at [1185, 245] on button "add" at bounding box center [1200, 256] width 30 height 22
type input "$86.30"
click at [101, 70] on button "Add flashing" at bounding box center [88, 74] width 92 height 19
type input "$0.00"
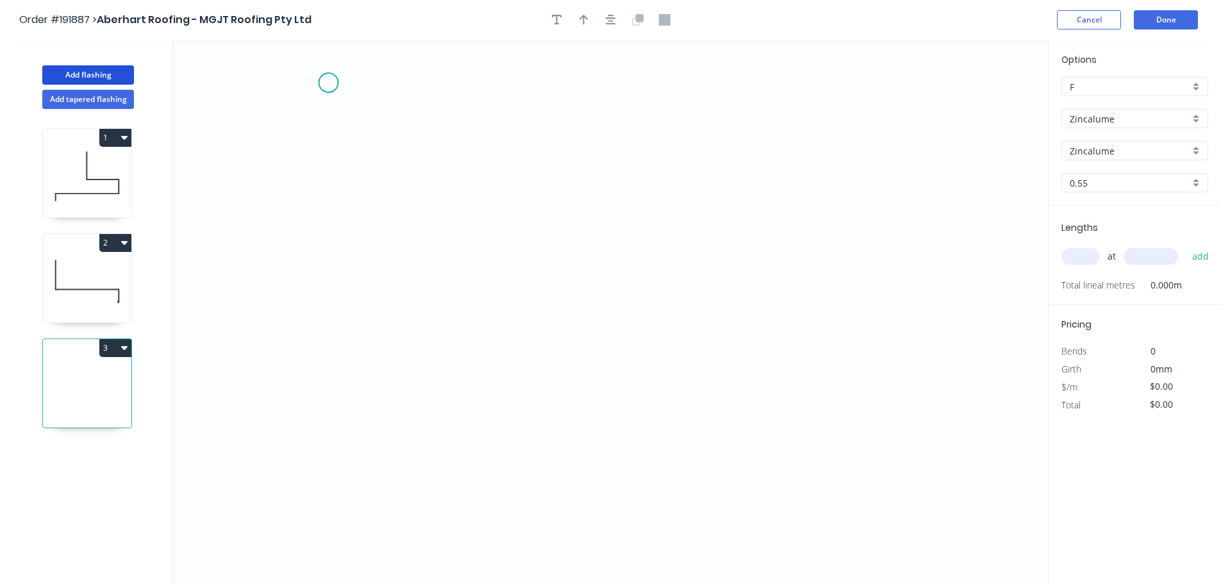
click at [327, 77] on icon "0" at bounding box center [610, 312] width 875 height 544
click at [336, 367] on icon "0" at bounding box center [610, 312] width 875 height 544
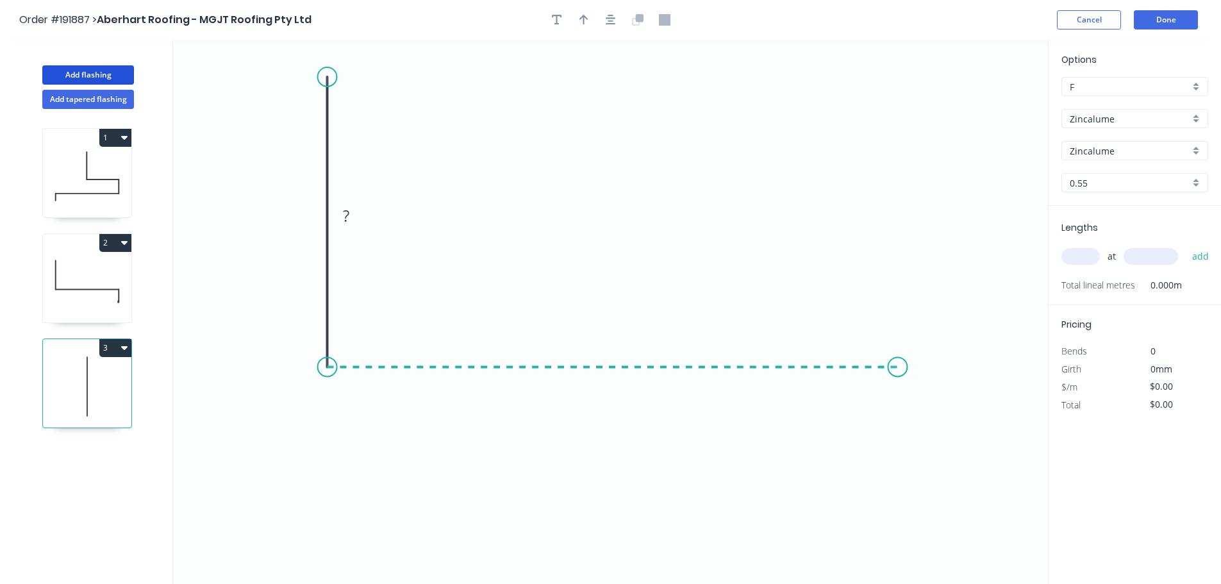
click at [901, 379] on icon "0 ?" at bounding box center [610, 312] width 875 height 544
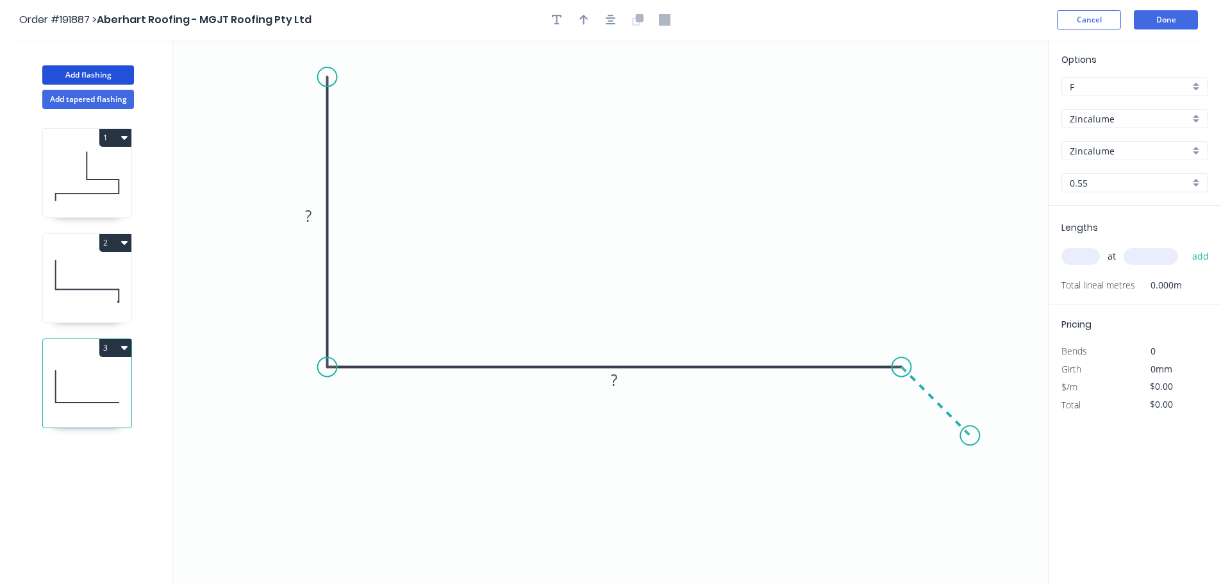
click at [970, 438] on icon "0 ? ?" at bounding box center [610, 312] width 875 height 544
drag, startPoint x: 603, startPoint y: 20, endPoint x: 585, endPoint y: 54, distance: 38.4
click at [604, 20] on button "button" at bounding box center [610, 19] width 19 height 19
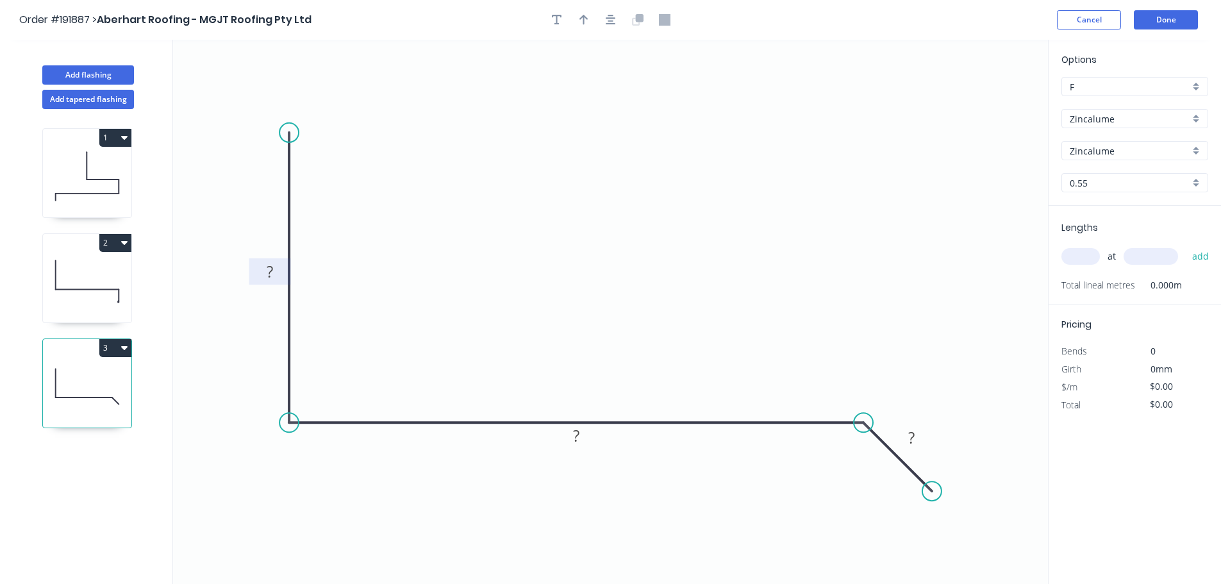
click at [272, 278] on tspan "?" at bounding box center [270, 271] width 6 height 21
click at [606, 18] on icon "button" at bounding box center [610, 20] width 10 height 10
type input "$11.62"
drag, startPoint x: 586, startPoint y: 21, endPoint x: 835, endPoint y: 106, distance: 263.6
click at [586, 22] on icon "button" at bounding box center [583, 20] width 9 height 12
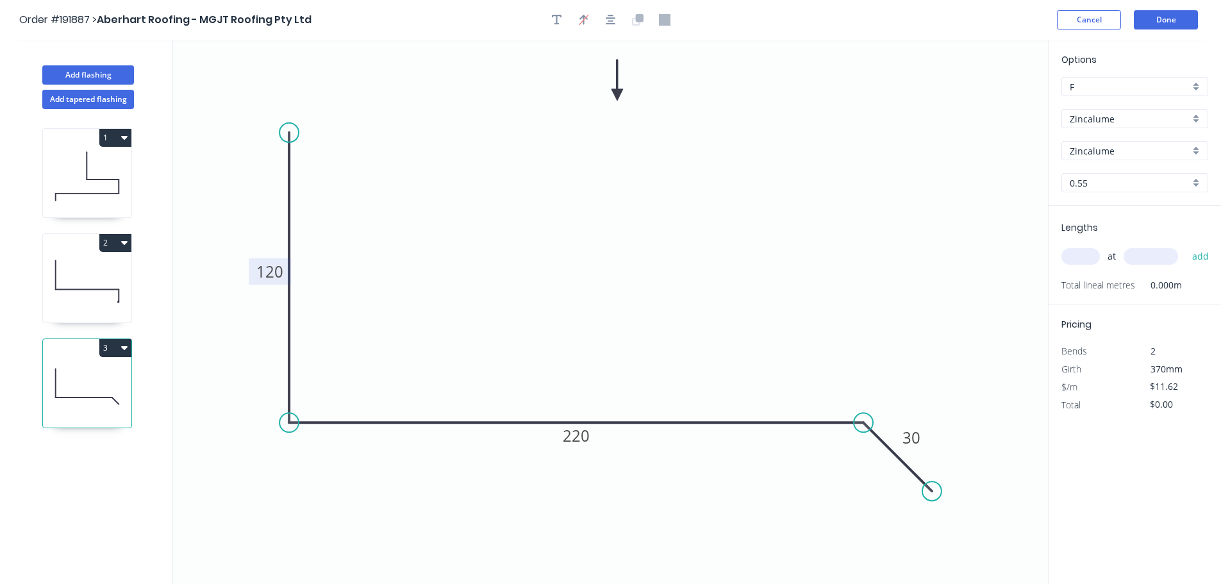
drag, startPoint x: 983, startPoint y: 103, endPoint x: 613, endPoint y: 93, distance: 370.5
click at [613, 93] on icon at bounding box center [617, 80] width 12 height 41
click at [1094, 257] on input "text" at bounding box center [1080, 256] width 38 height 17
type input "2"
type input "1800"
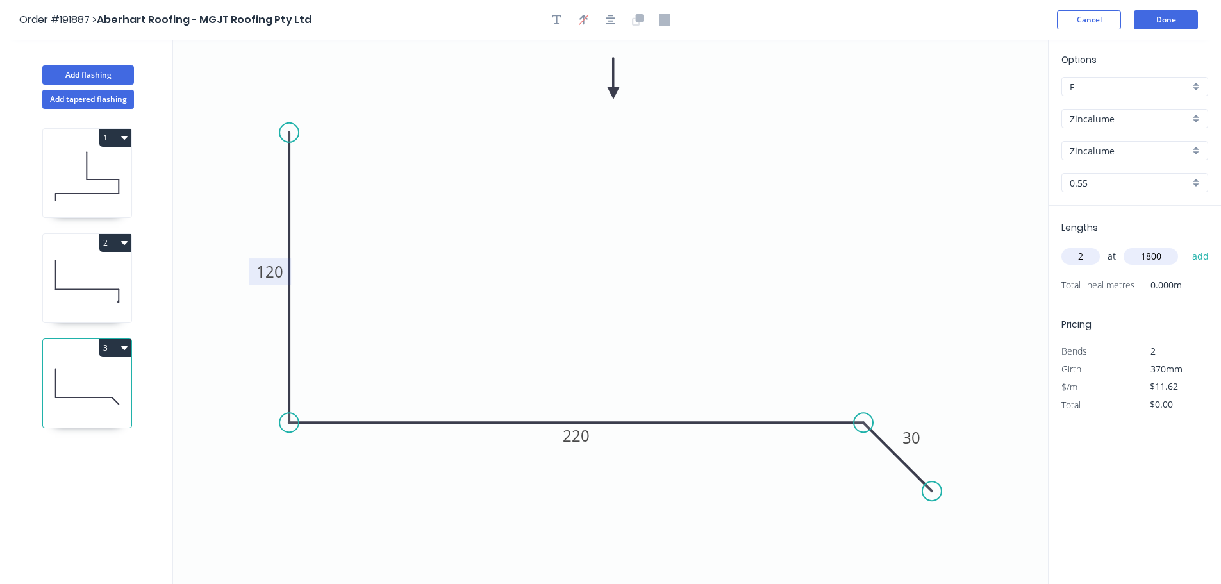
click at [1185, 245] on button "add" at bounding box center [1200, 256] width 30 height 22
click at [105, 343] on button "3" at bounding box center [115, 348] width 32 height 18
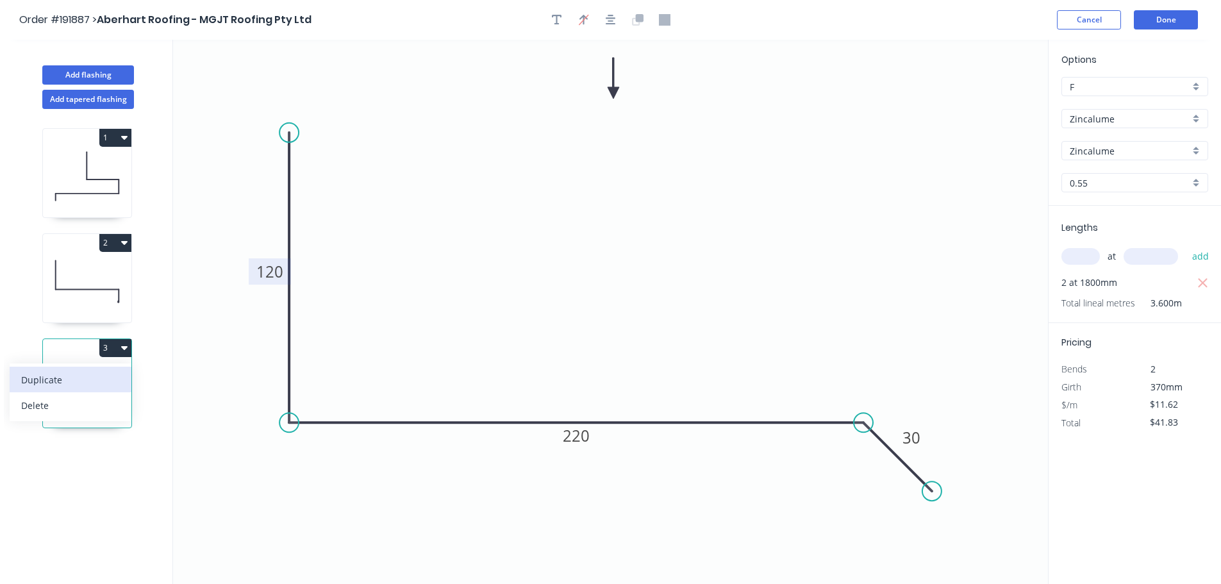
click at [98, 370] on div "Duplicate" at bounding box center [70, 379] width 99 height 19
type input "$0.00"
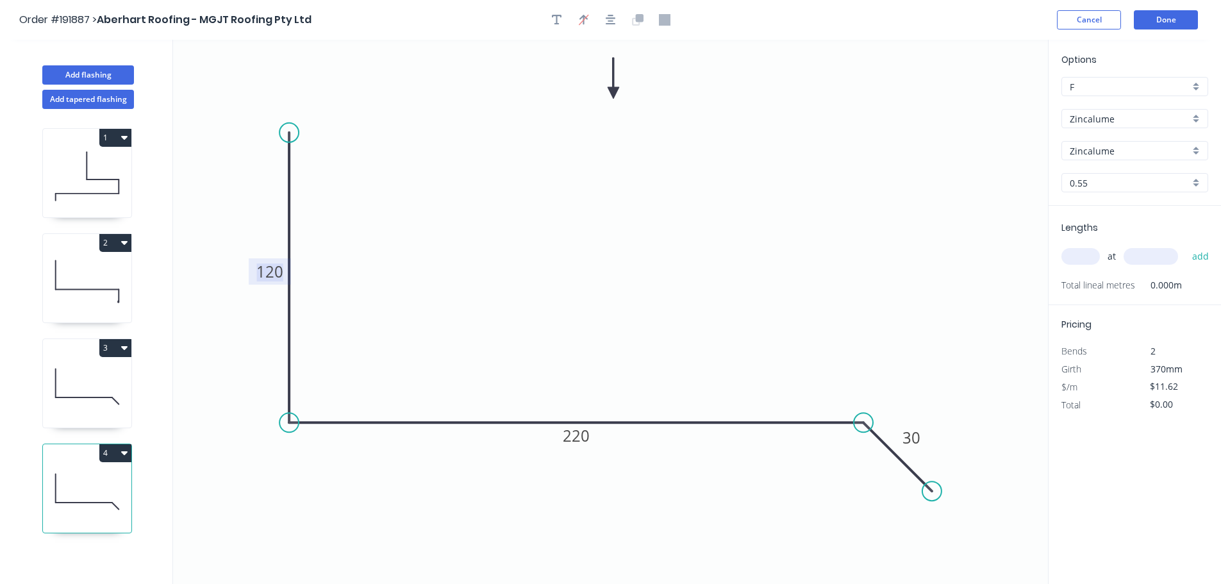
click at [259, 278] on tspan "120" at bounding box center [269, 271] width 27 height 21
click at [1078, 260] on input "text" at bounding box center [1080, 256] width 38 height 17
type input "1"
type input "2200"
click at [1185, 245] on button "add" at bounding box center [1200, 256] width 30 height 22
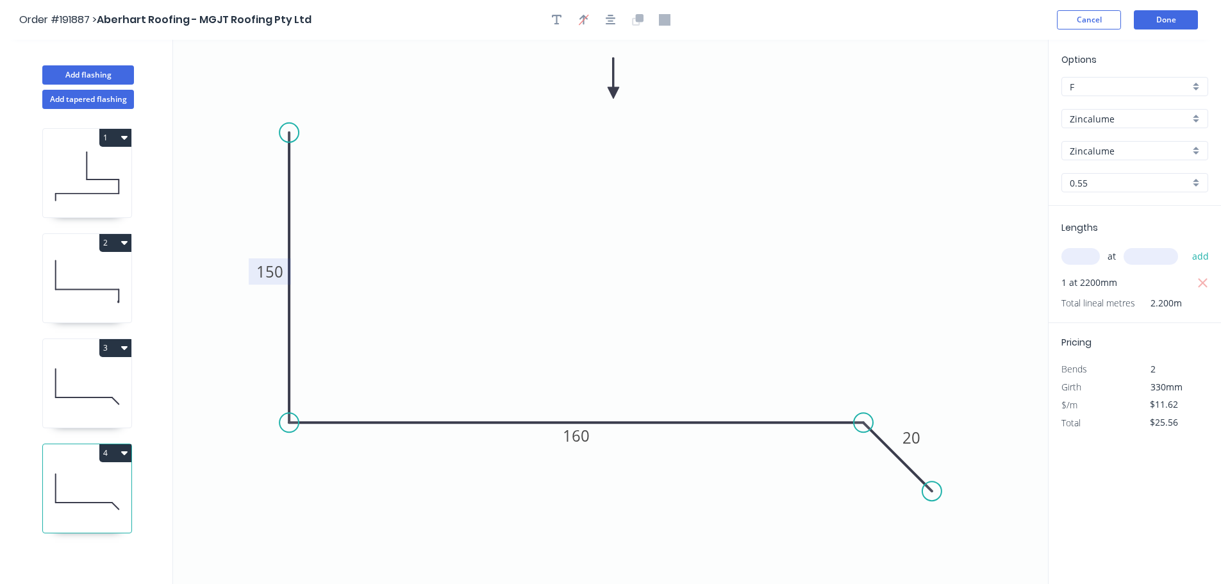
click at [123, 452] on icon "button" at bounding box center [124, 453] width 6 height 4
click at [95, 481] on div "Duplicate" at bounding box center [70, 484] width 99 height 19
type input "$0.00"
click at [270, 271] on tspan "150" at bounding box center [269, 271] width 27 height 21
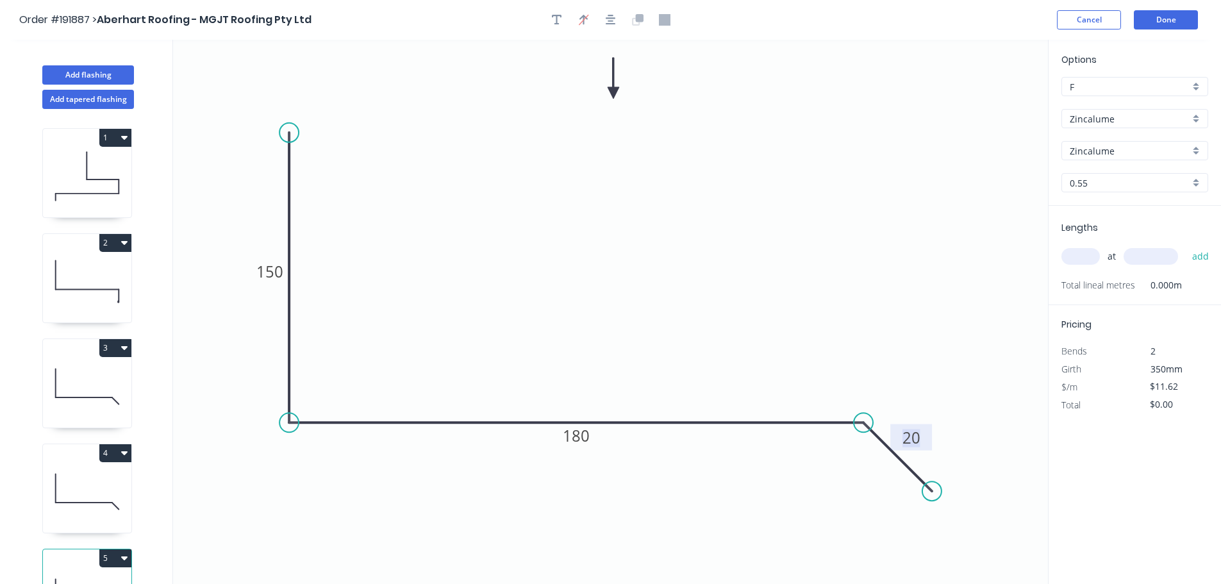
click at [1076, 264] on input "text" at bounding box center [1080, 256] width 38 height 17
type input "1"
type input "2200"
click at [1185, 245] on button "add" at bounding box center [1200, 256] width 30 height 22
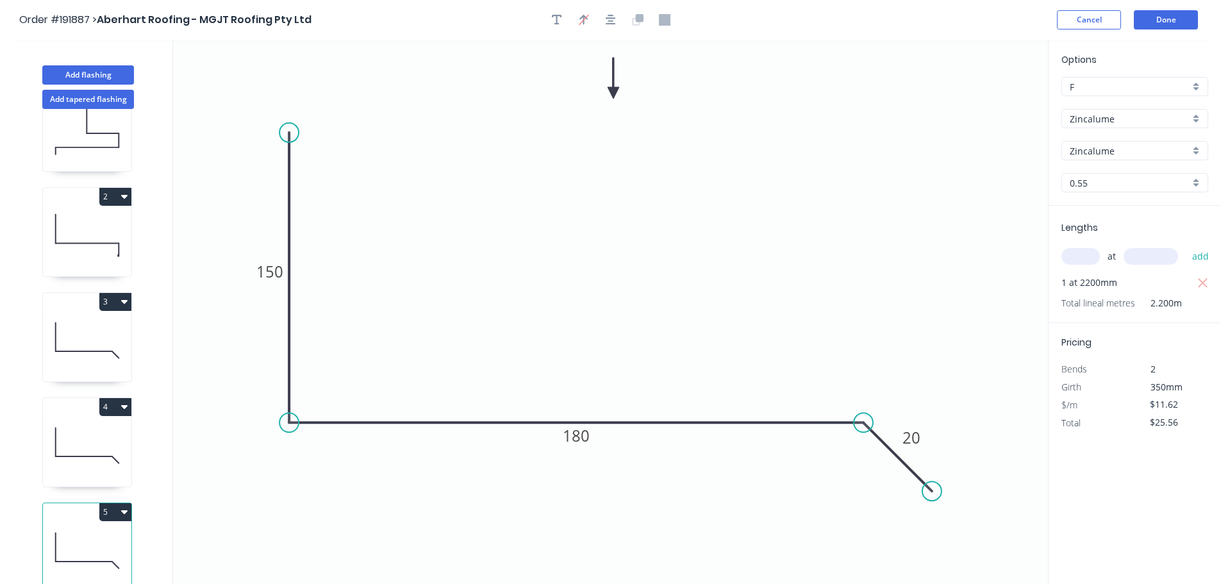
click at [108, 506] on button "5" at bounding box center [115, 512] width 32 height 18
click at [95, 534] on div "Duplicate" at bounding box center [70, 543] width 99 height 19
type input "$0.00"
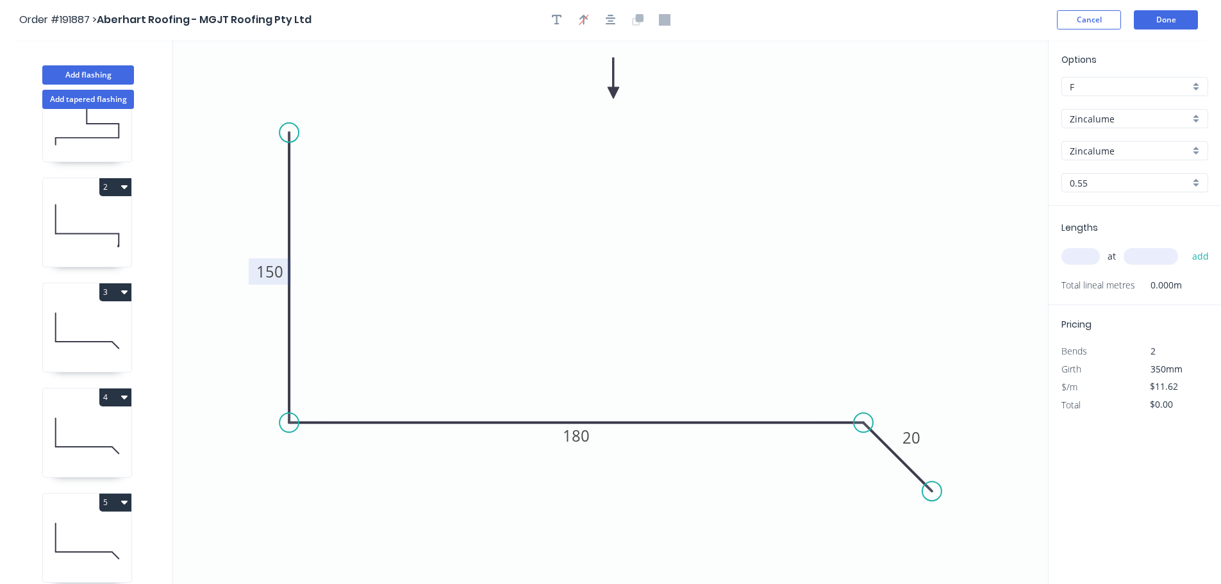
click at [270, 275] on tspan "150" at bounding box center [269, 271] width 27 height 21
type input "$9.80"
click at [1092, 265] on div "at add" at bounding box center [1135, 256] width 149 height 22
click at [1084, 257] on input "text" at bounding box center [1080, 256] width 38 height 17
type input "1"
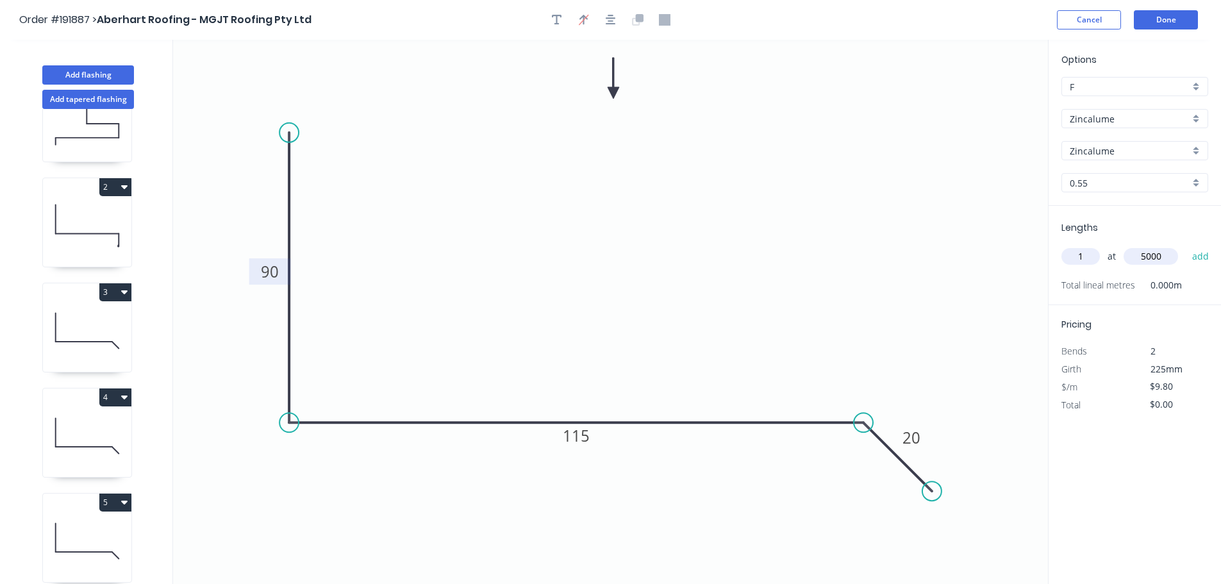
type input "5000"
click at [1185, 245] on button "add" at bounding box center [1200, 256] width 30 height 22
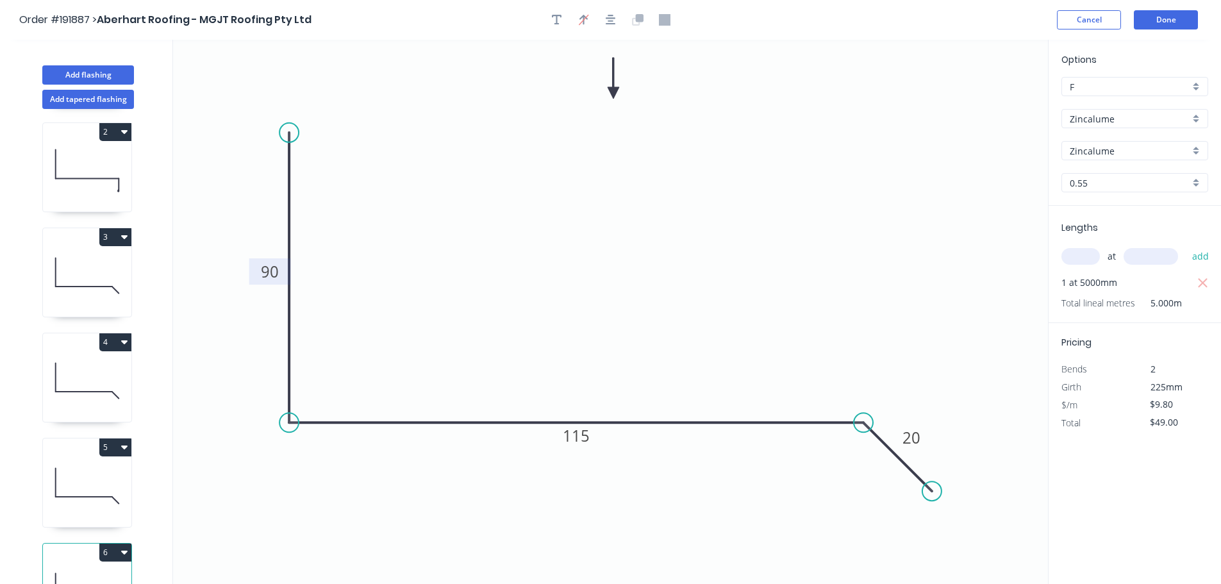
scroll to position [161, 0]
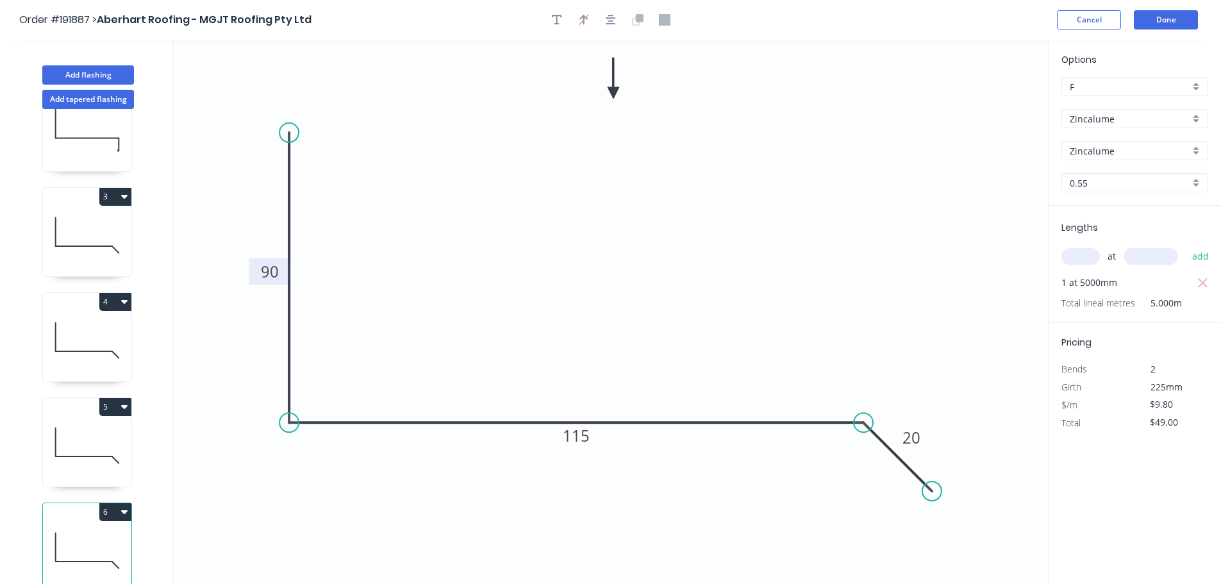
click at [119, 503] on button "6" at bounding box center [115, 512] width 32 height 18
click at [94, 534] on div "Duplicate" at bounding box center [70, 543] width 99 height 19
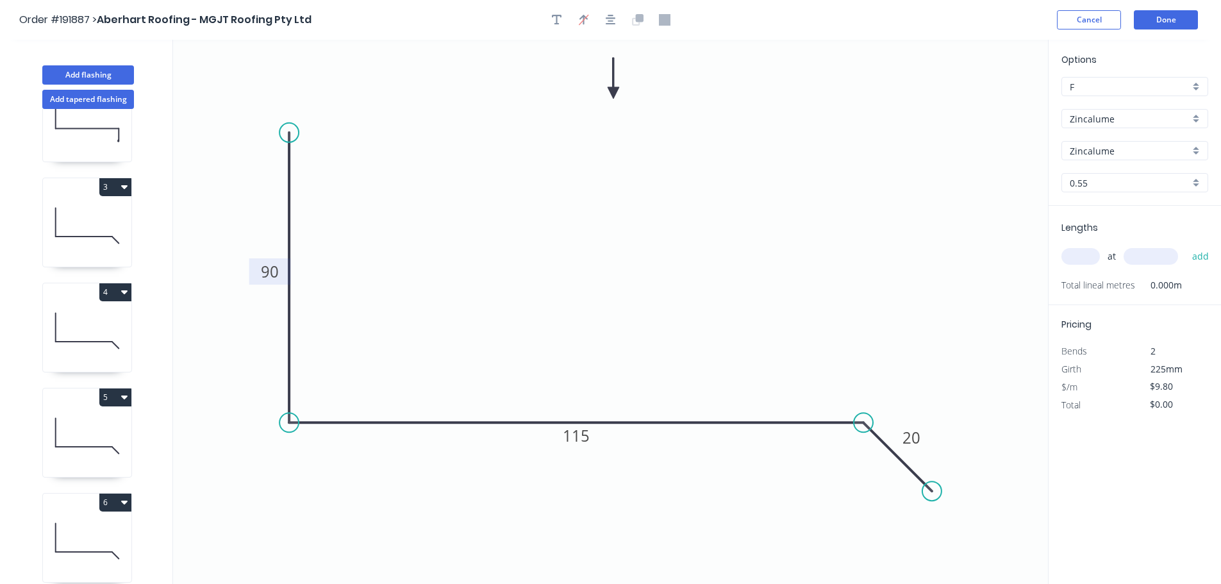
click at [268, 274] on tspan "90" at bounding box center [270, 271] width 18 height 21
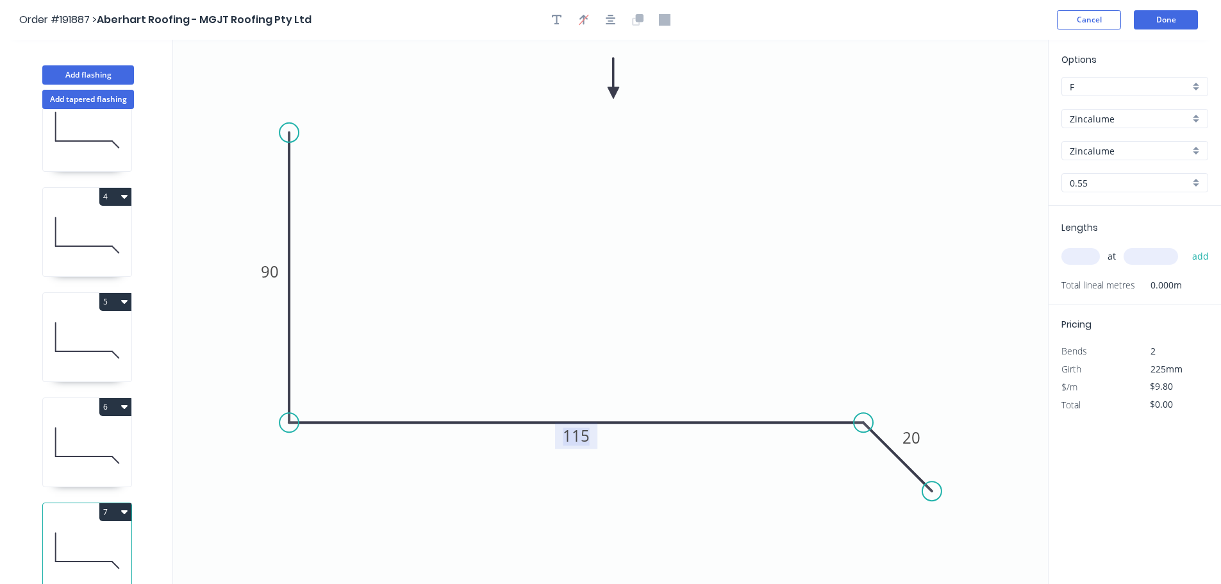
scroll to position [266, 0]
click at [113, 503] on button "7" at bounding box center [115, 512] width 32 height 18
click at [86, 425] on icon at bounding box center [87, 445] width 88 height 82
click at [1208, 283] on button "button" at bounding box center [1202, 283] width 16 height 18
type input "$0.00"
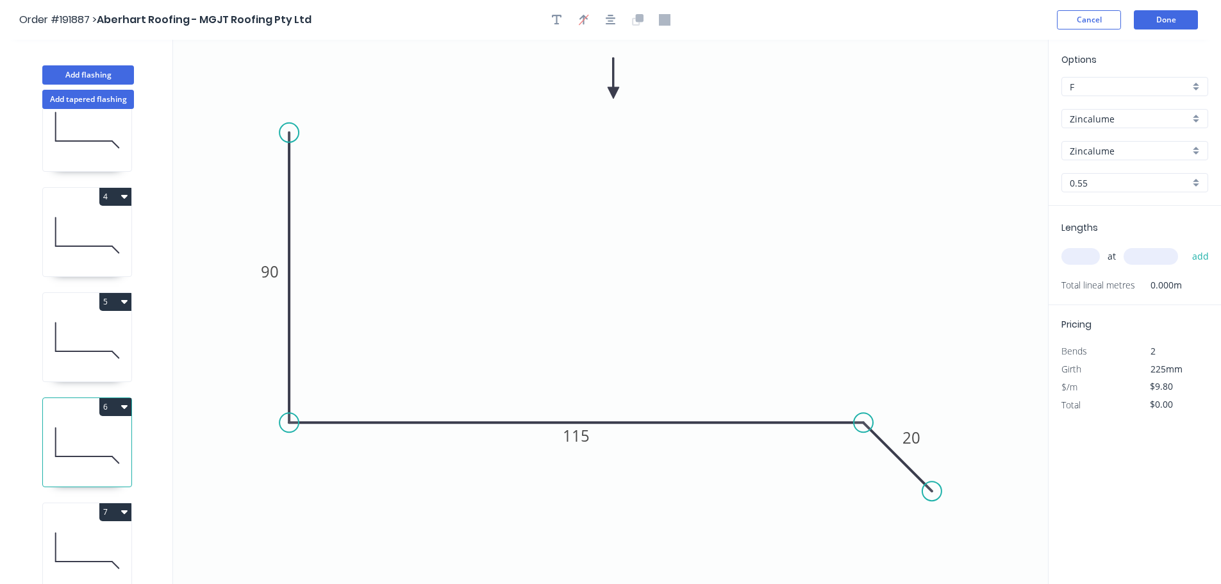
click at [1087, 261] on input "text" at bounding box center [1080, 256] width 38 height 17
type input "2"
type input "5000"
click at [1185, 245] on button "add" at bounding box center [1200, 256] width 30 height 22
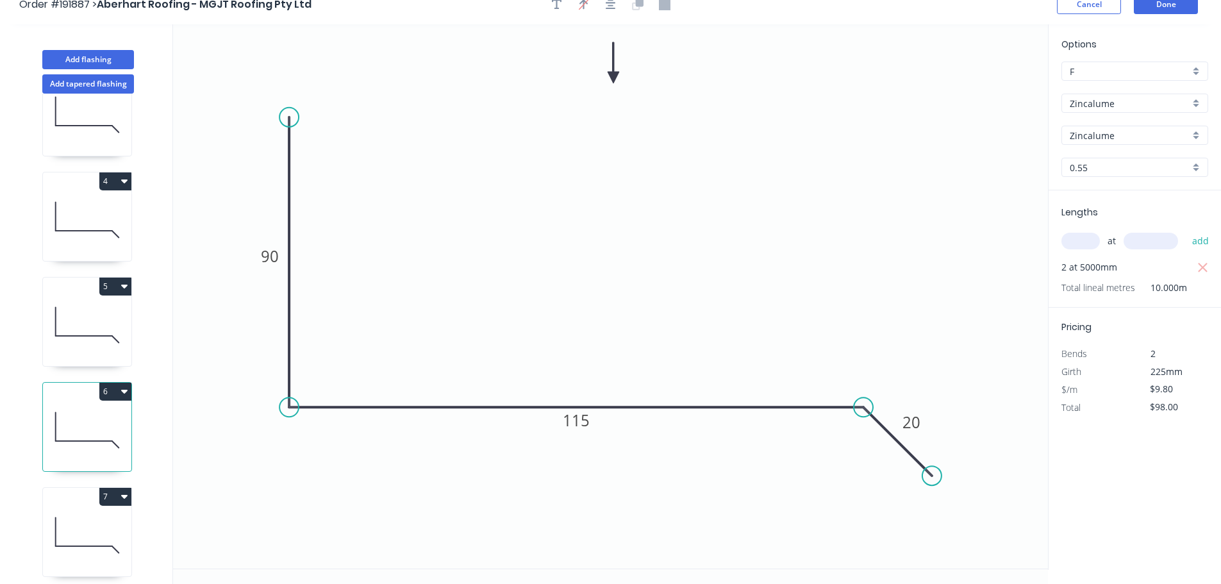
scroll to position [24, 0]
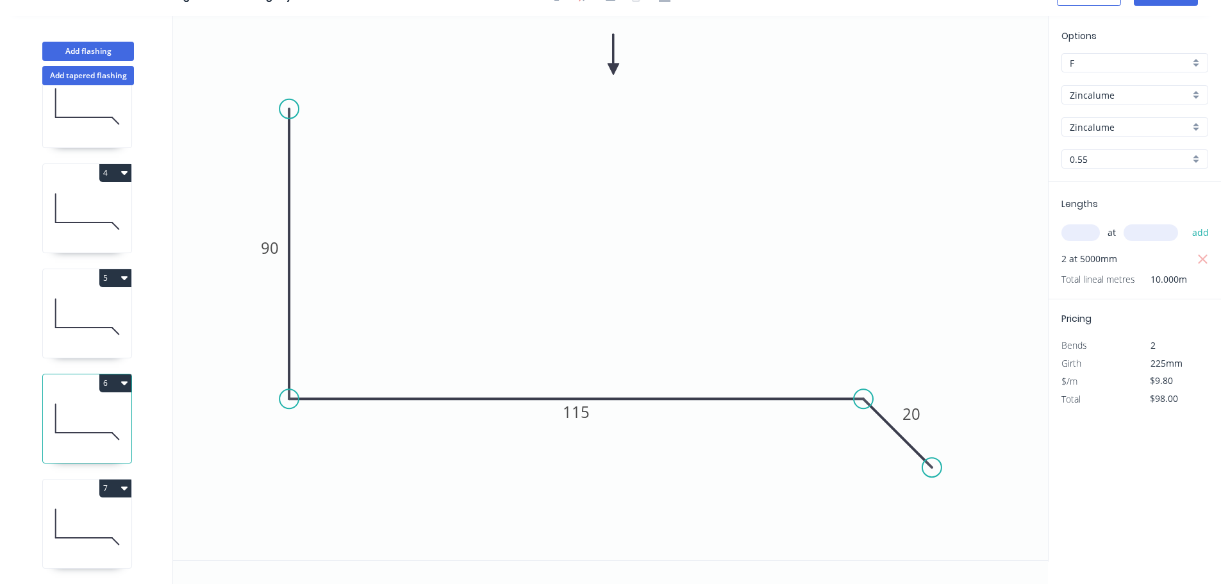
click at [83, 536] on icon at bounding box center [87, 527] width 88 height 82
type input "$0.00"
click at [276, 247] on tspan "90" at bounding box center [270, 247] width 18 height 21
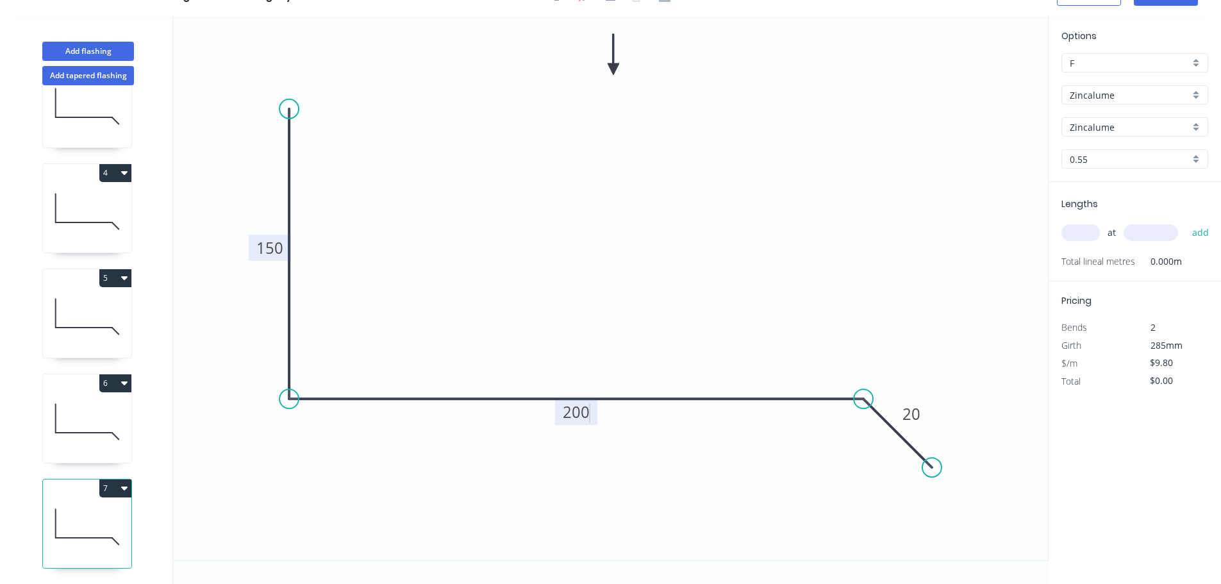
type input "$11.62"
click at [1079, 229] on input "text" at bounding box center [1080, 232] width 38 height 17
type input "1"
type input "2200"
click at [1185, 222] on button "add" at bounding box center [1200, 233] width 30 height 22
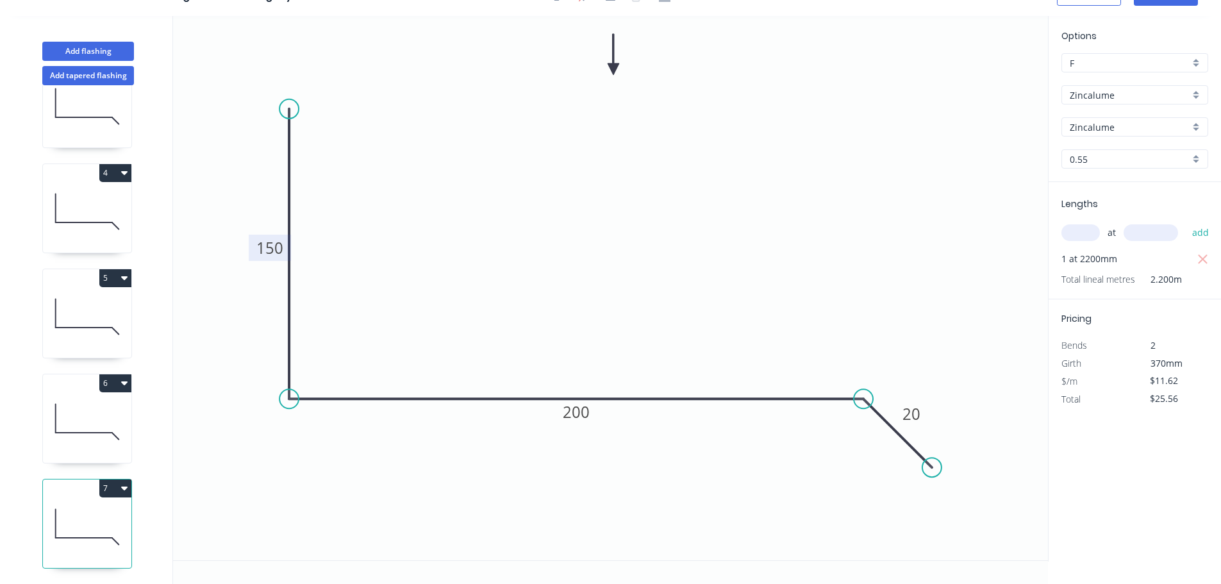
click at [110, 482] on button "7" at bounding box center [115, 488] width 32 height 18
click at [86, 511] on div "Duplicate" at bounding box center [70, 520] width 99 height 19
type input "$0.00"
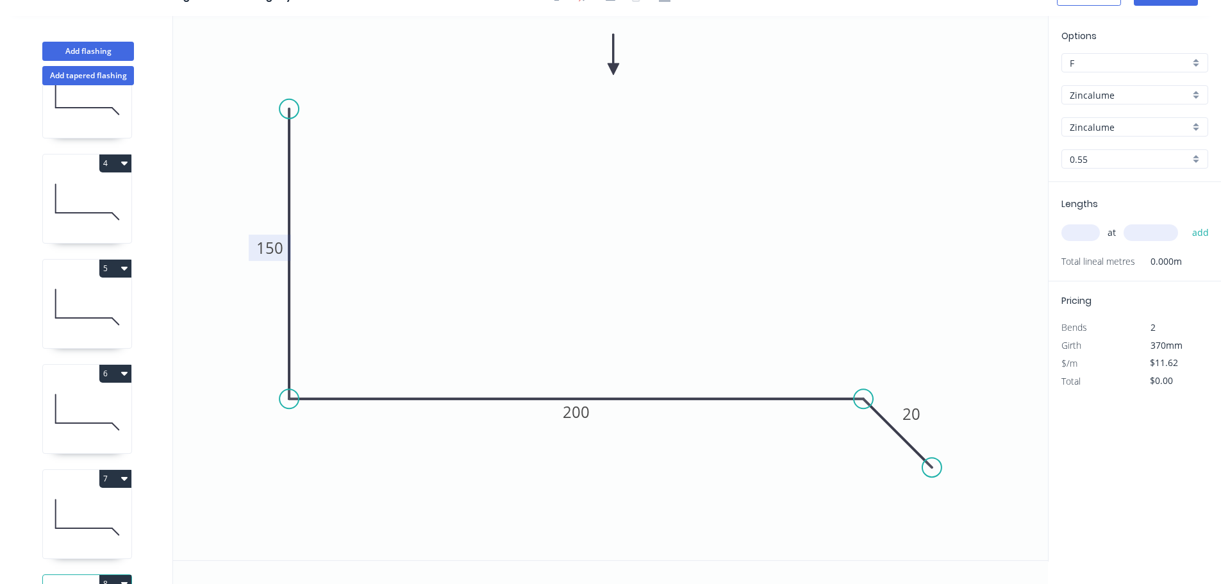
click at [275, 246] on tspan "150" at bounding box center [269, 247] width 27 height 21
click at [1080, 233] on input "text" at bounding box center [1080, 232] width 38 height 17
type input "1"
type input "2200"
click at [1185, 222] on button "add" at bounding box center [1200, 233] width 30 height 22
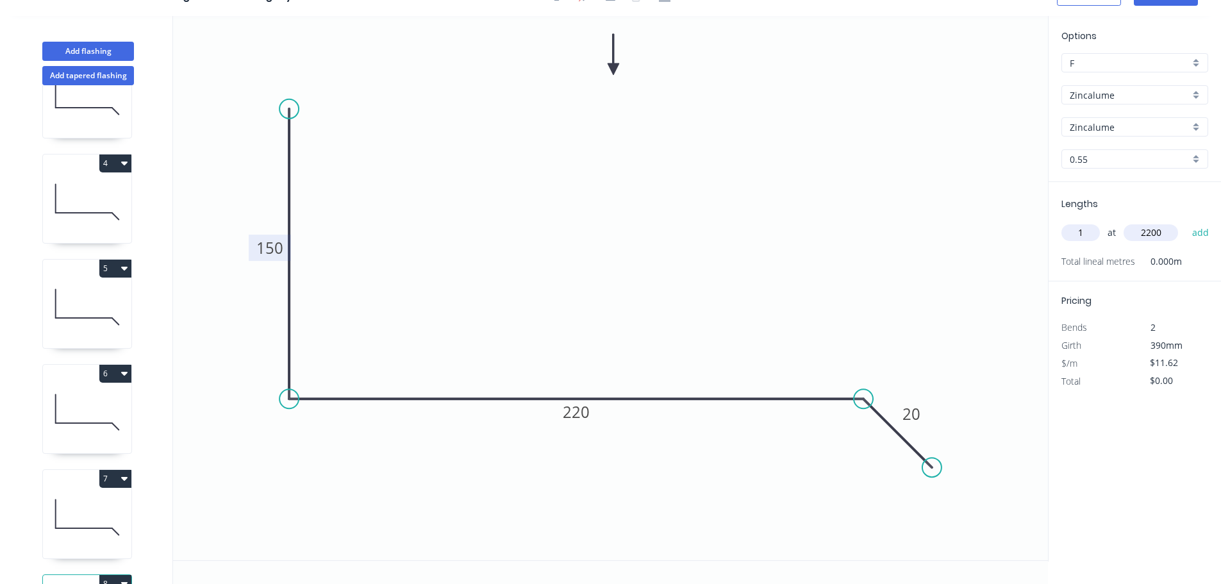
type input "$25.56"
click at [99, 53] on button "Add flashing" at bounding box center [88, 51] width 92 height 19
type input "$0.00"
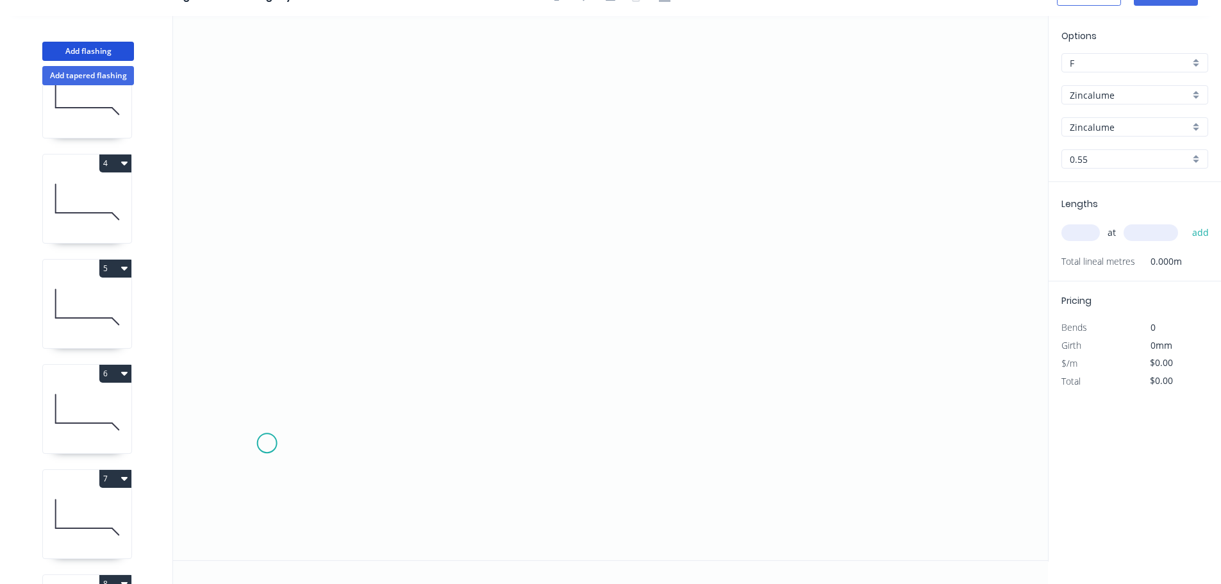
click at [259, 439] on icon "0" at bounding box center [610, 288] width 875 height 544
click at [343, 360] on icon "0" at bounding box center [610, 288] width 875 height 544
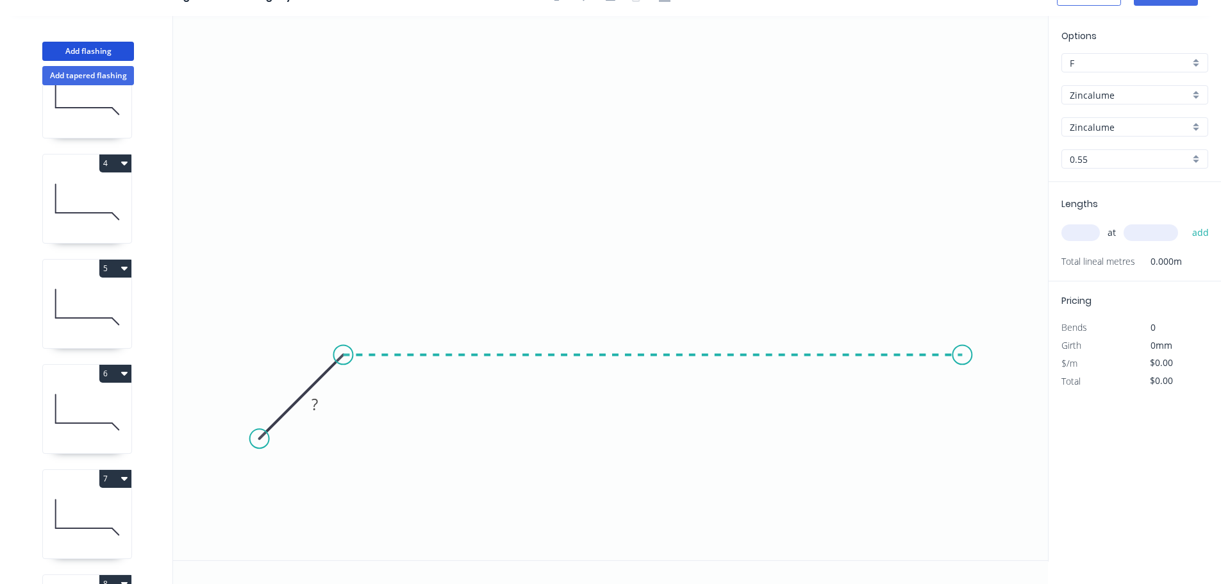
drag, startPoint x: 962, startPoint y: 391, endPoint x: 981, endPoint y: 446, distance: 58.2
click at [962, 392] on icon "0 ?" at bounding box center [610, 288] width 875 height 544
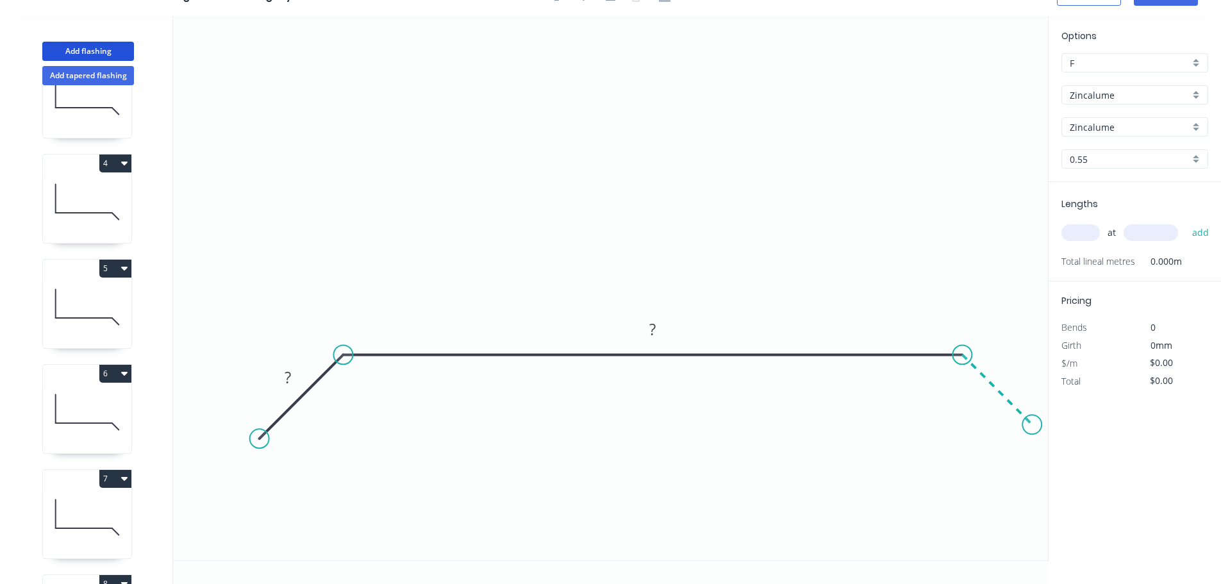
click at [1032, 436] on icon "0 ? ?" at bounding box center [610, 288] width 875 height 544
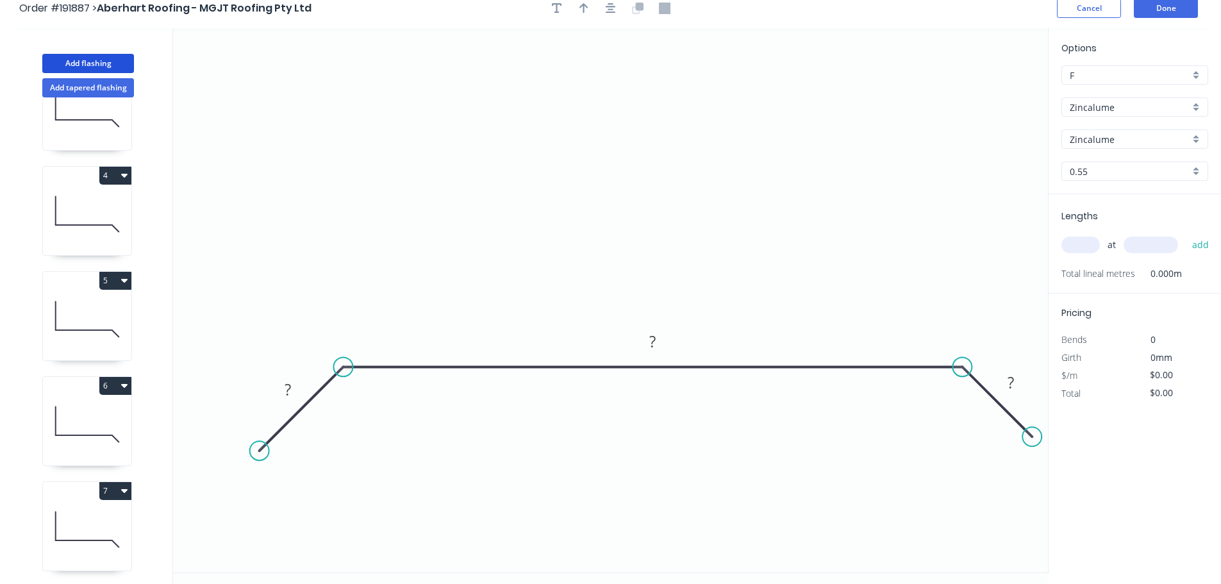
scroll to position [0, 0]
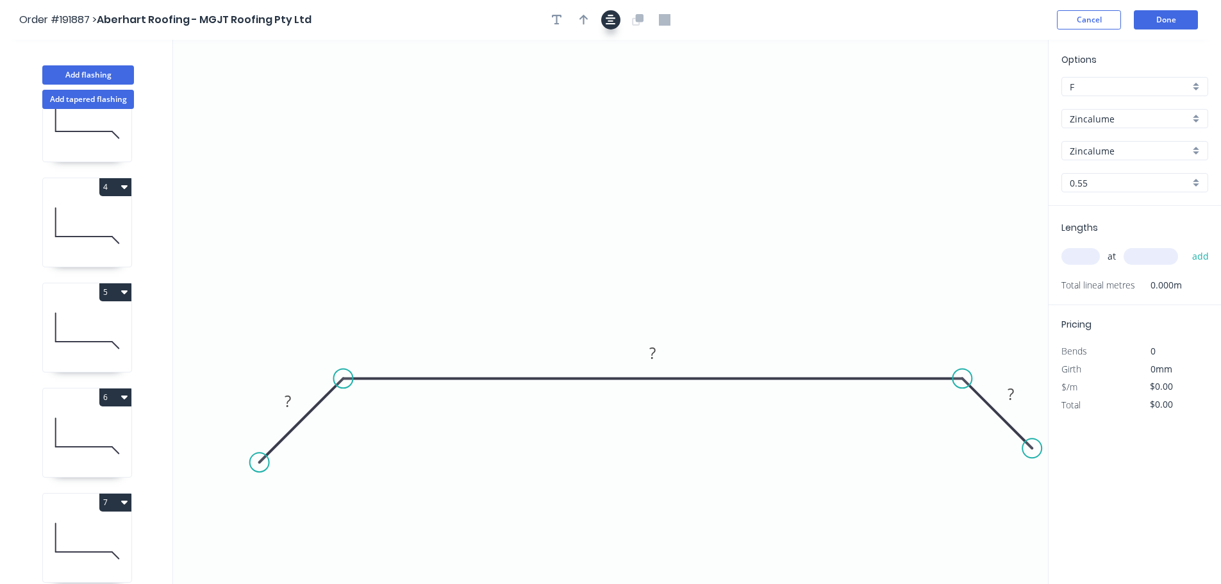
click at [609, 20] on icon "button" at bounding box center [610, 20] width 10 height 12
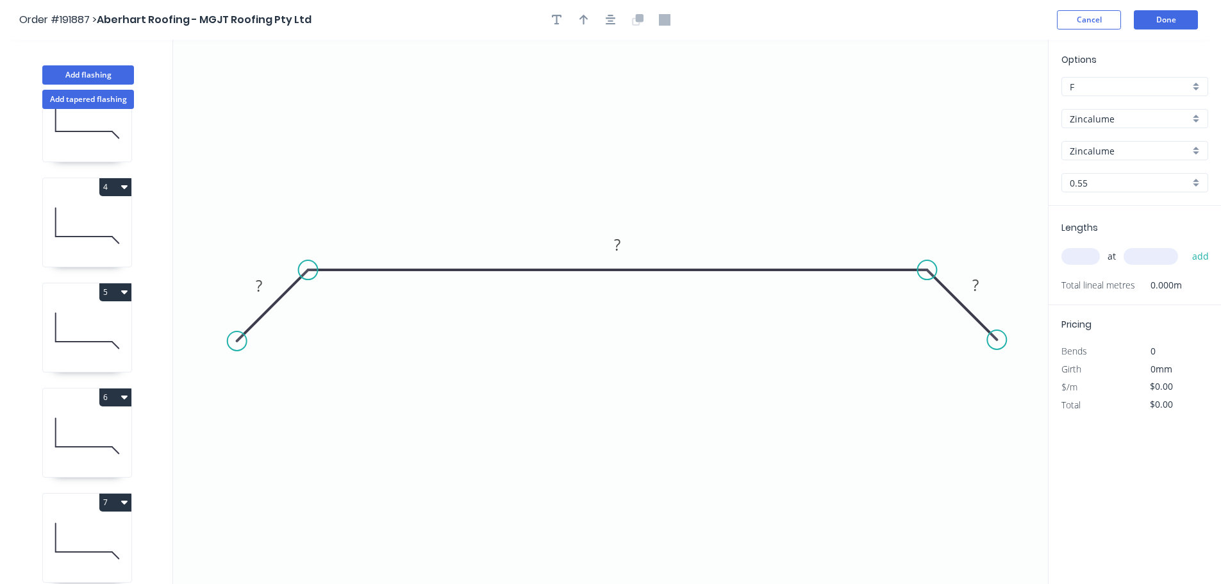
drag, startPoint x: 220, startPoint y: 351, endPoint x: 236, endPoint y: 331, distance: 26.4
click at [236, 331] on circle at bounding box center [236, 340] width 19 height 19
click at [235, 345] on circle at bounding box center [236, 340] width 19 height 19
click at [260, 284] on tspan "?" at bounding box center [259, 285] width 6 height 21
type input "$26.22"
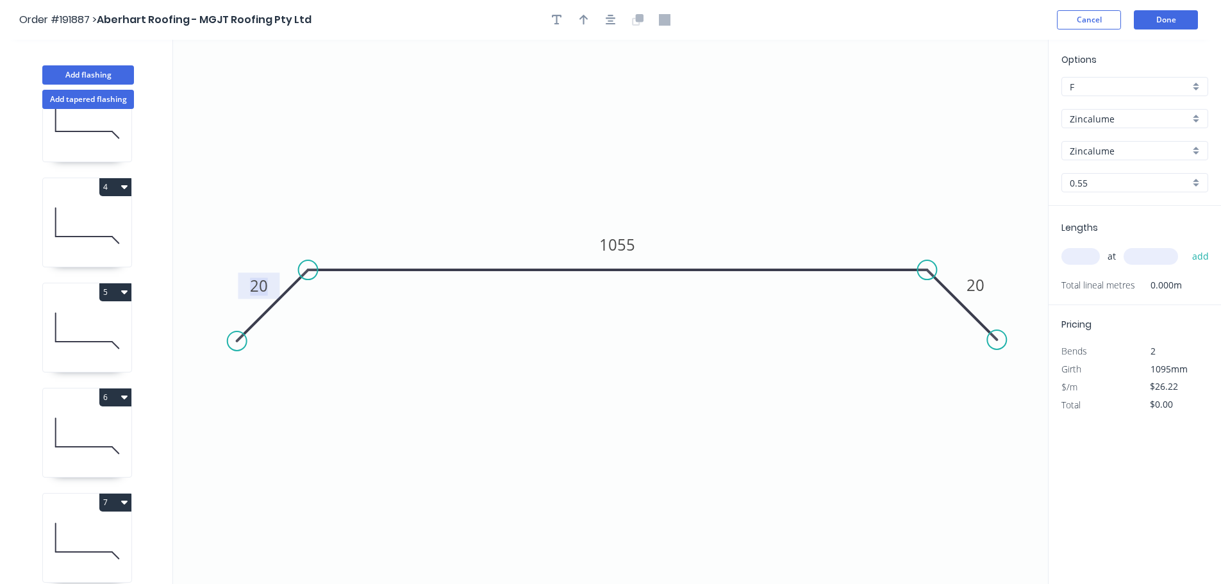
click at [1086, 257] on input "text" at bounding box center [1080, 256] width 38 height 17
type input "1"
type input "2200"
click at [1185, 245] on button "add" at bounding box center [1200, 256] width 30 height 22
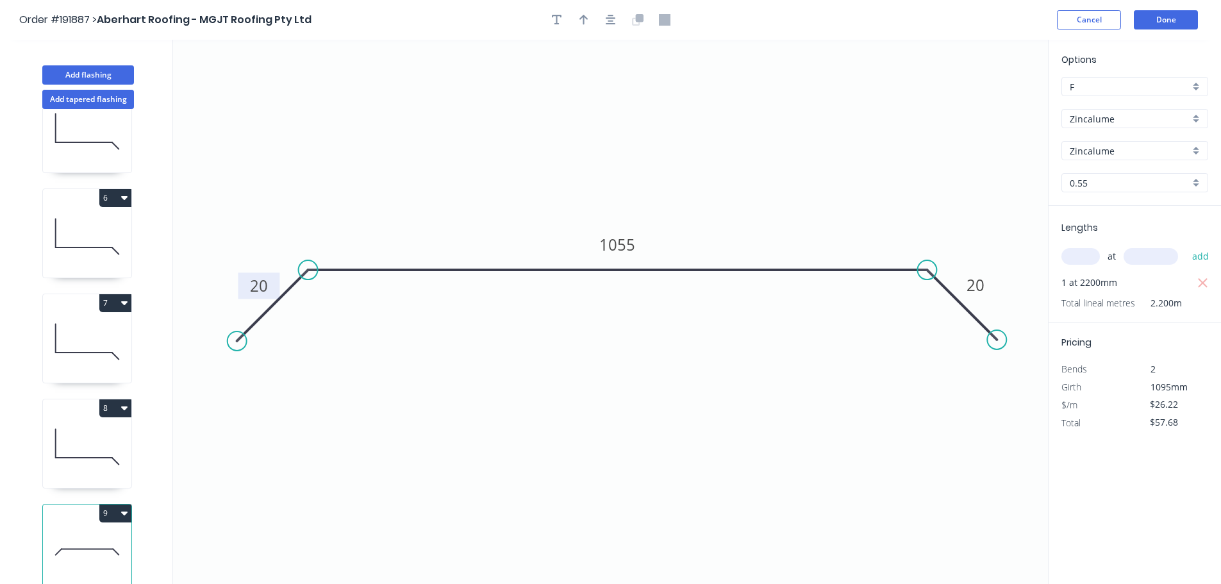
scroll to position [476, 0]
click at [106, 510] on button "9" at bounding box center [115, 512] width 32 height 18
click at [62, 536] on div "Duplicate" at bounding box center [70, 543] width 99 height 19
type input "$0.00"
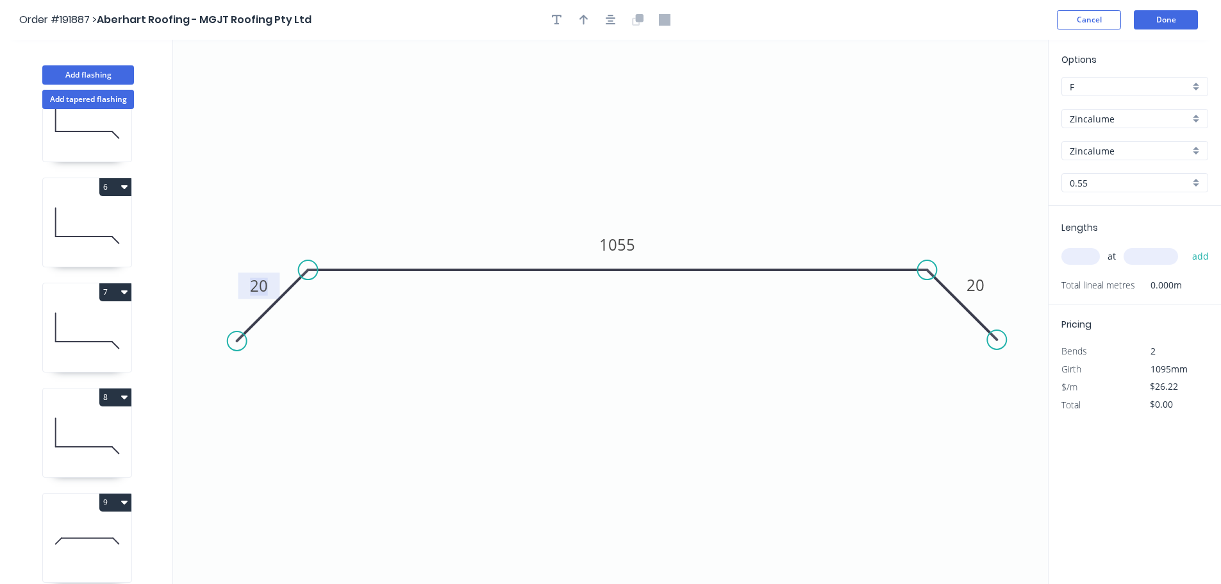
click at [261, 290] on tspan "20" at bounding box center [259, 285] width 18 height 21
click at [1076, 245] on div "at add" at bounding box center [1135, 256] width 149 height 35
click at [1070, 254] on input "text" at bounding box center [1080, 256] width 38 height 17
type input "1"
type input "2200"
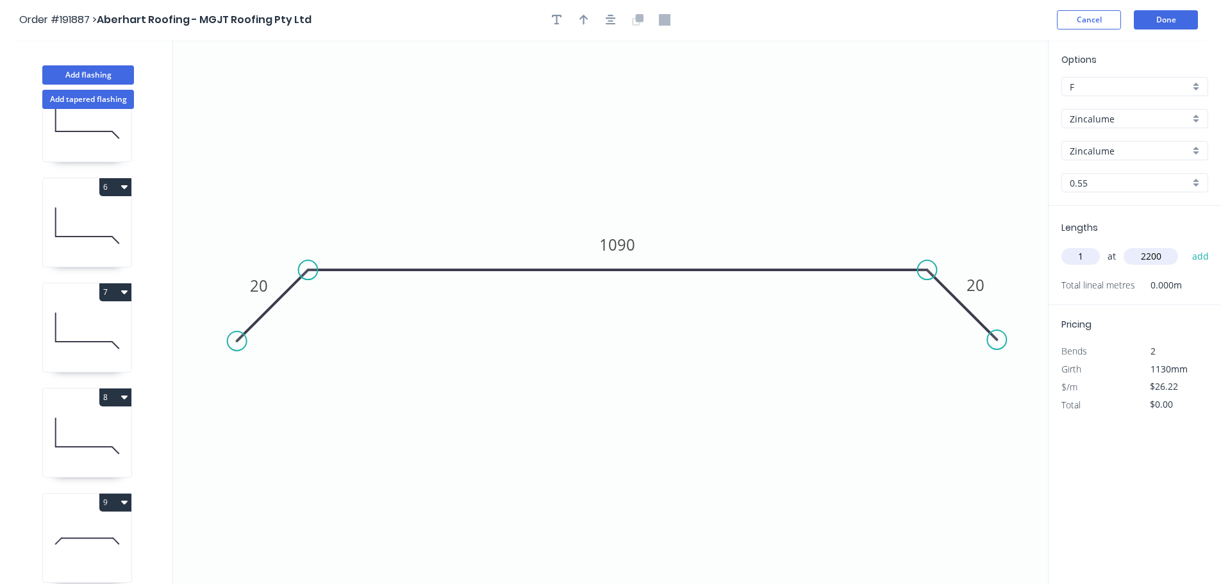
click at [1185, 245] on button "add" at bounding box center [1200, 256] width 30 height 22
type input "$57.68"
click at [605, 21] on icon "button" at bounding box center [610, 20] width 10 height 12
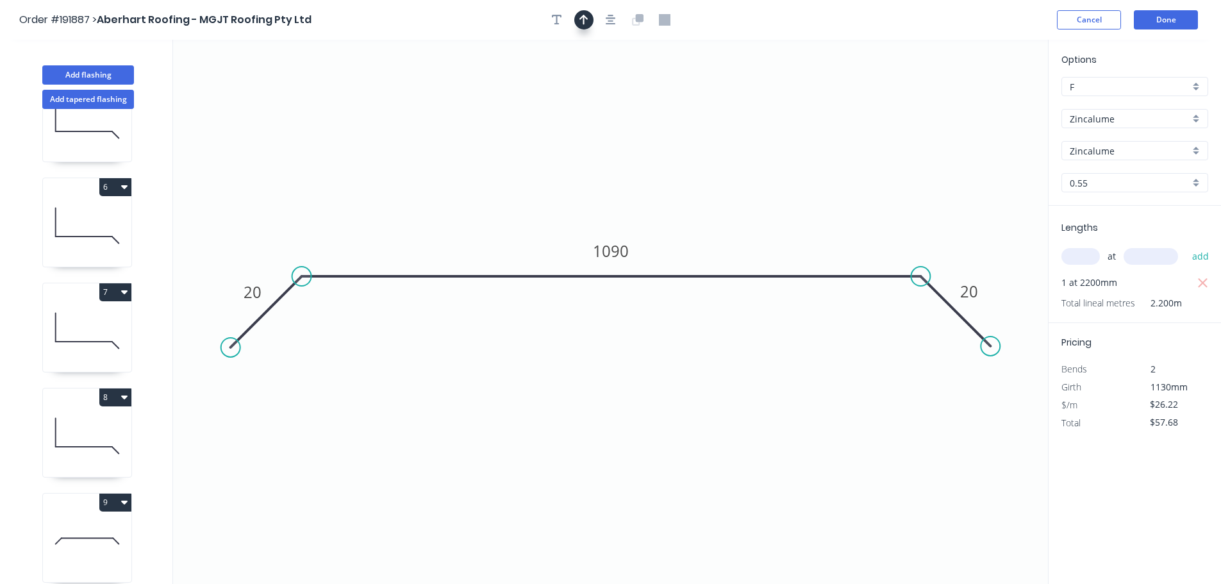
click at [580, 19] on icon "button" at bounding box center [583, 20] width 9 height 10
drag, startPoint x: 674, startPoint y: 104, endPoint x: 518, endPoint y: 249, distance: 212.6
click at [595, 98] on icon at bounding box center [595, 84] width 12 height 41
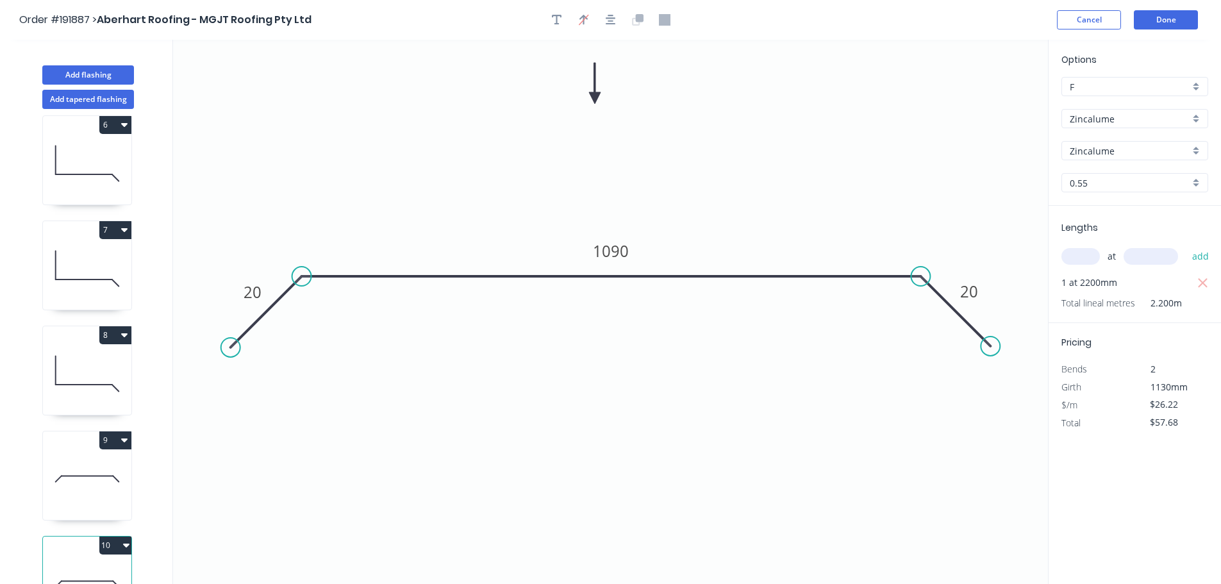
scroll to position [581, 0]
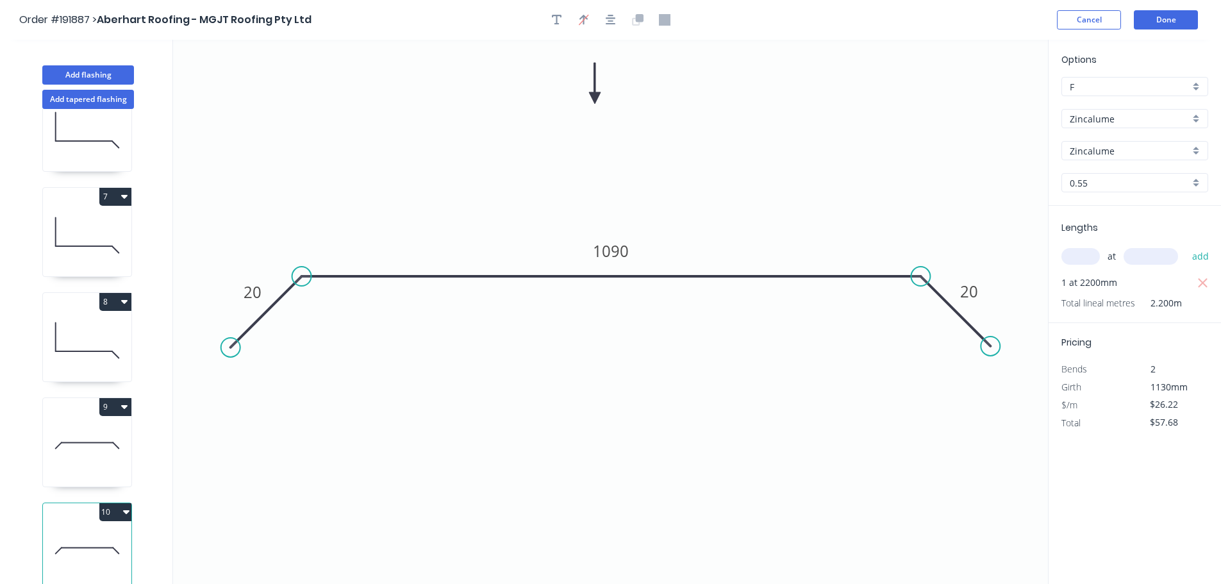
click at [93, 456] on icon at bounding box center [87, 445] width 88 height 82
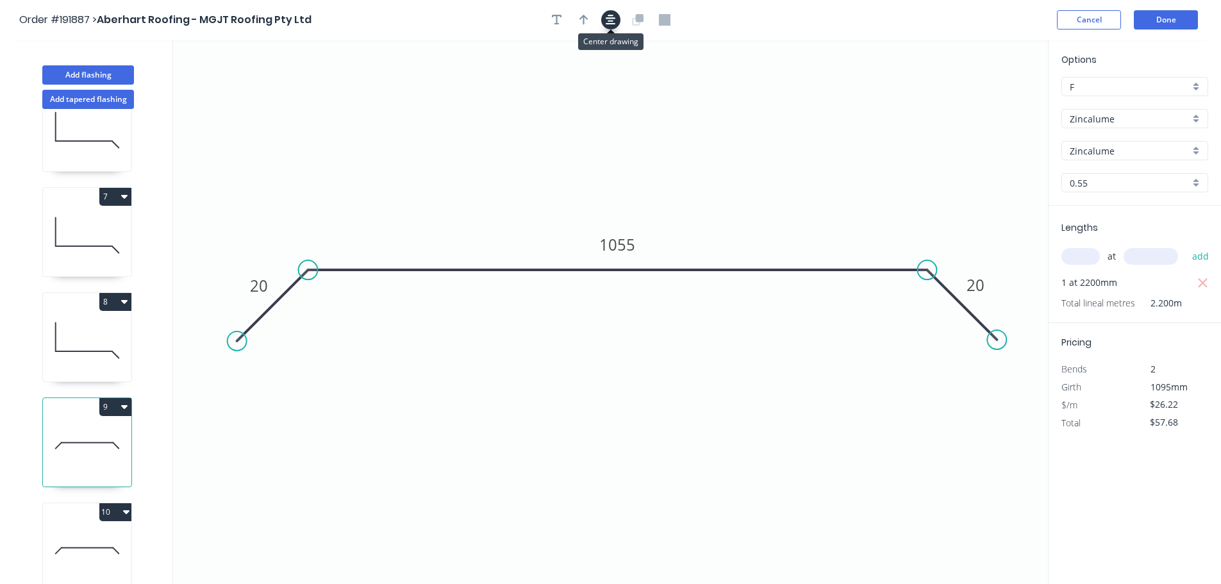
click at [605, 19] on button "button" at bounding box center [610, 19] width 19 height 19
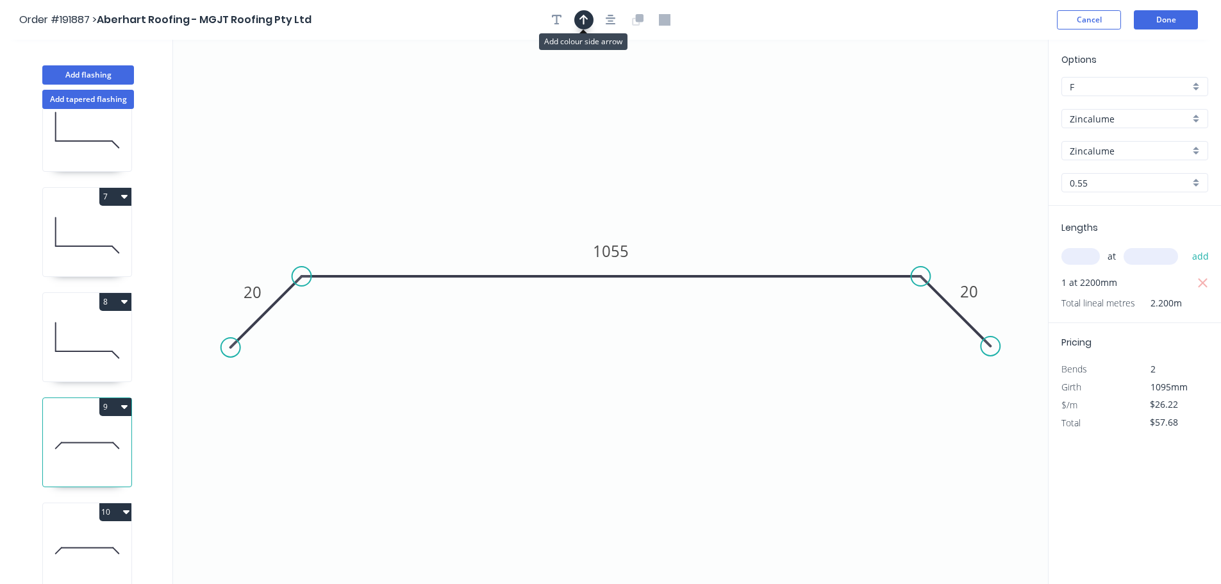
click at [586, 20] on icon "button" at bounding box center [583, 20] width 9 height 12
drag, startPoint x: 983, startPoint y: 101, endPoint x: 607, endPoint y: 93, distance: 375.5
click at [606, 94] on icon at bounding box center [607, 79] width 12 height 41
click at [1175, 22] on button "Done" at bounding box center [1165, 19] width 64 height 19
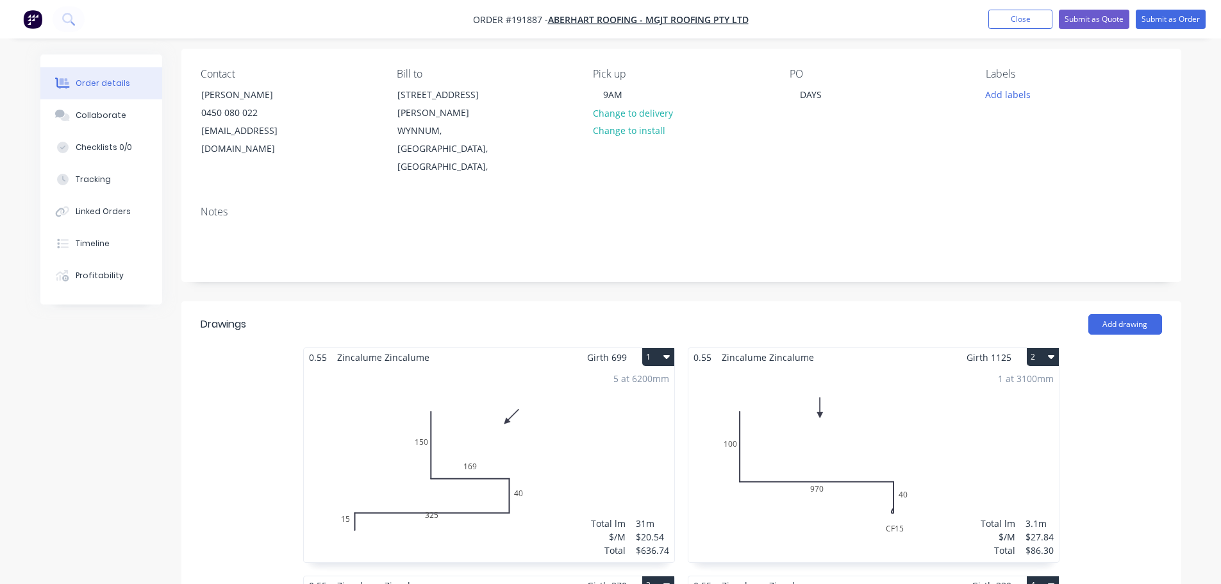
scroll to position [192, 0]
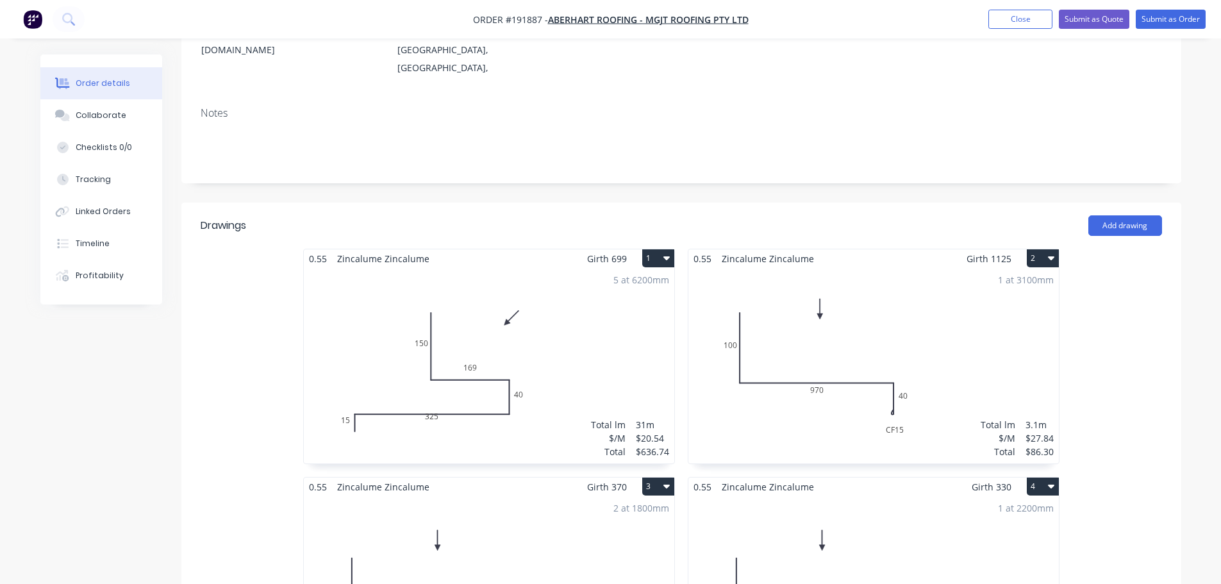
click at [600, 379] on div "5 at 6200mm Total lm $/M Total 31m $20.54 $636.74" at bounding box center [489, 365] width 370 height 195
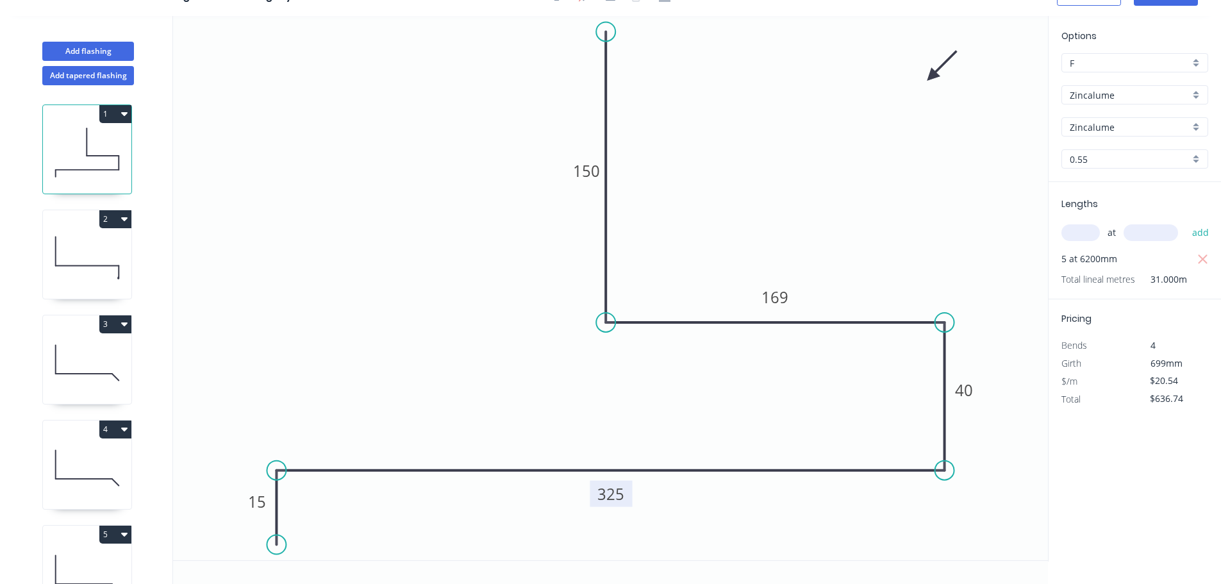
drag, startPoint x: 625, startPoint y: 490, endPoint x: 625, endPoint y: 509, distance: 19.9
click at [625, 507] on rect at bounding box center [610, 494] width 42 height 26
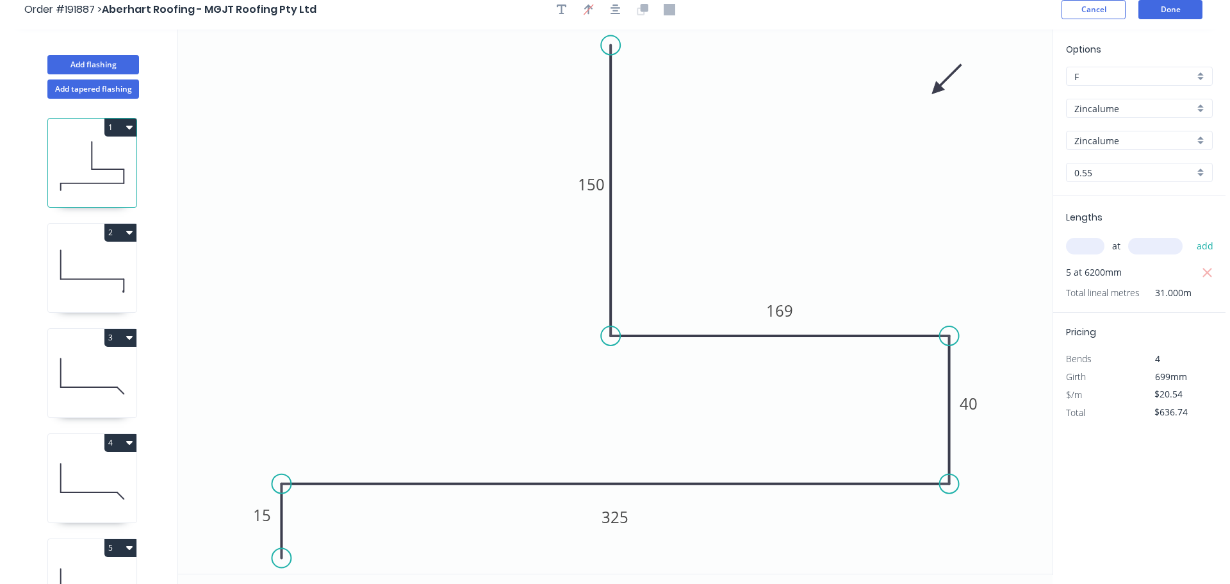
scroll to position [0, 0]
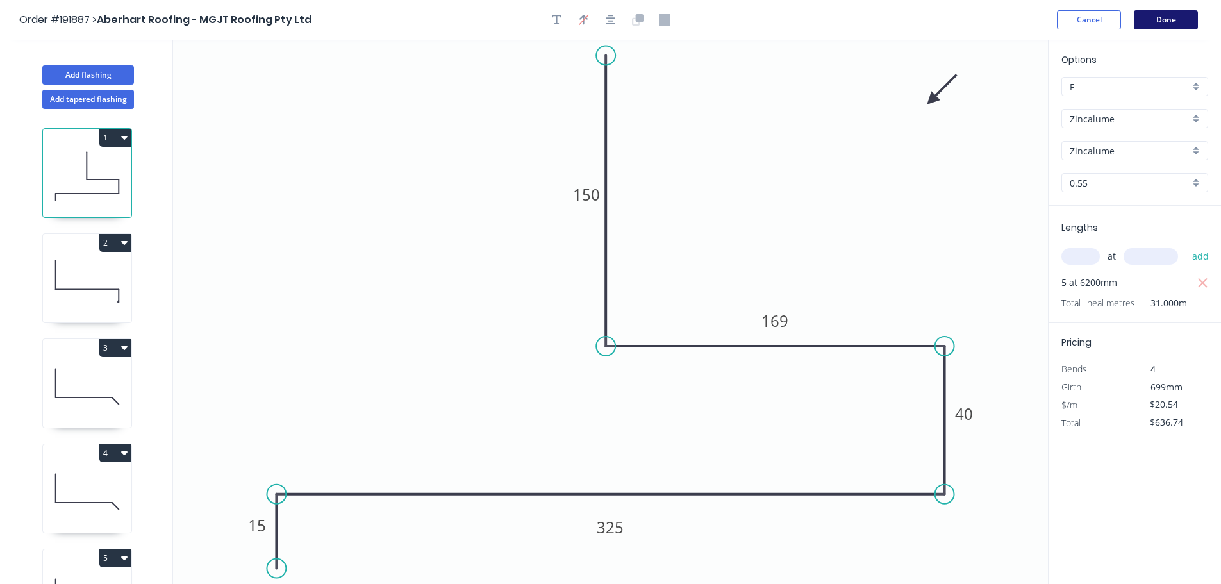
click at [1164, 22] on button "Done" at bounding box center [1165, 19] width 64 height 19
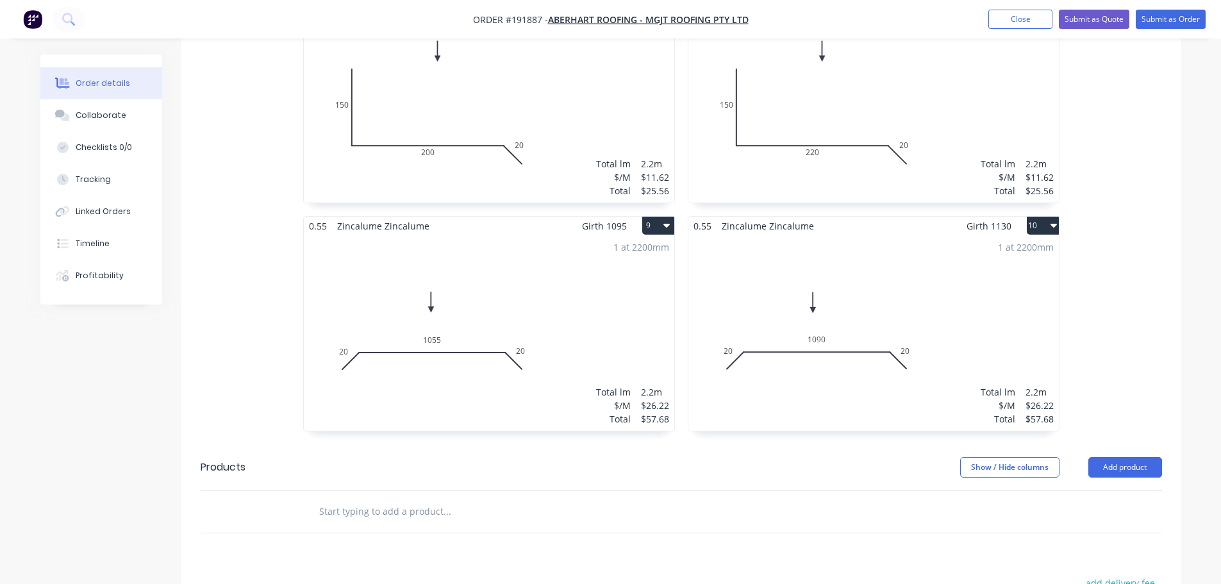
scroll to position [1217, 0]
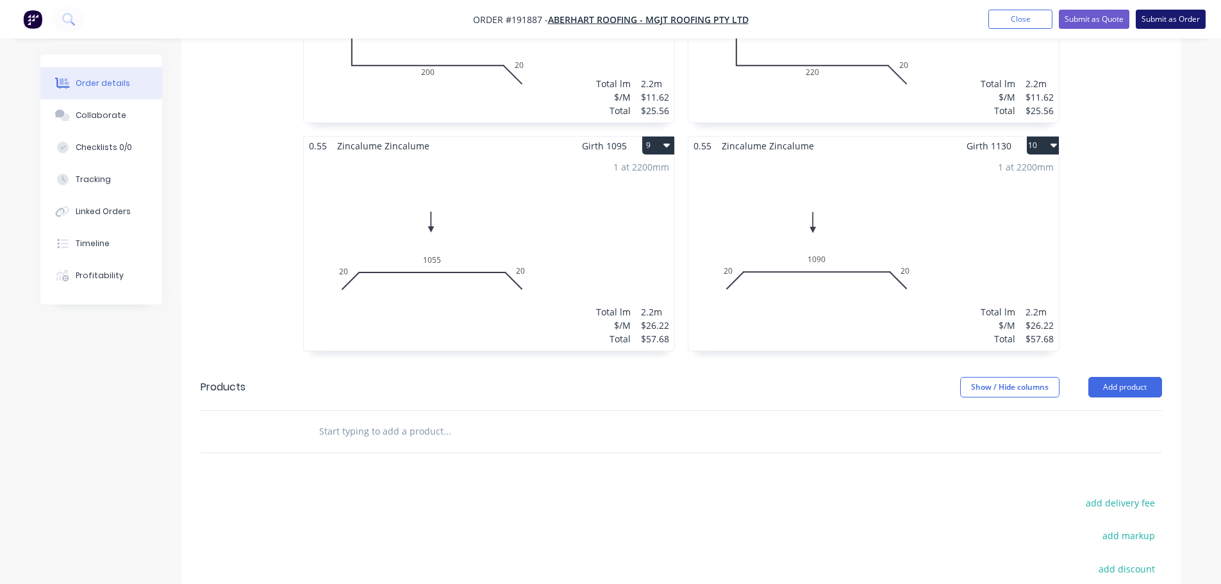
click at [1174, 19] on button "Submit as Order" at bounding box center [1170, 19] width 70 height 19
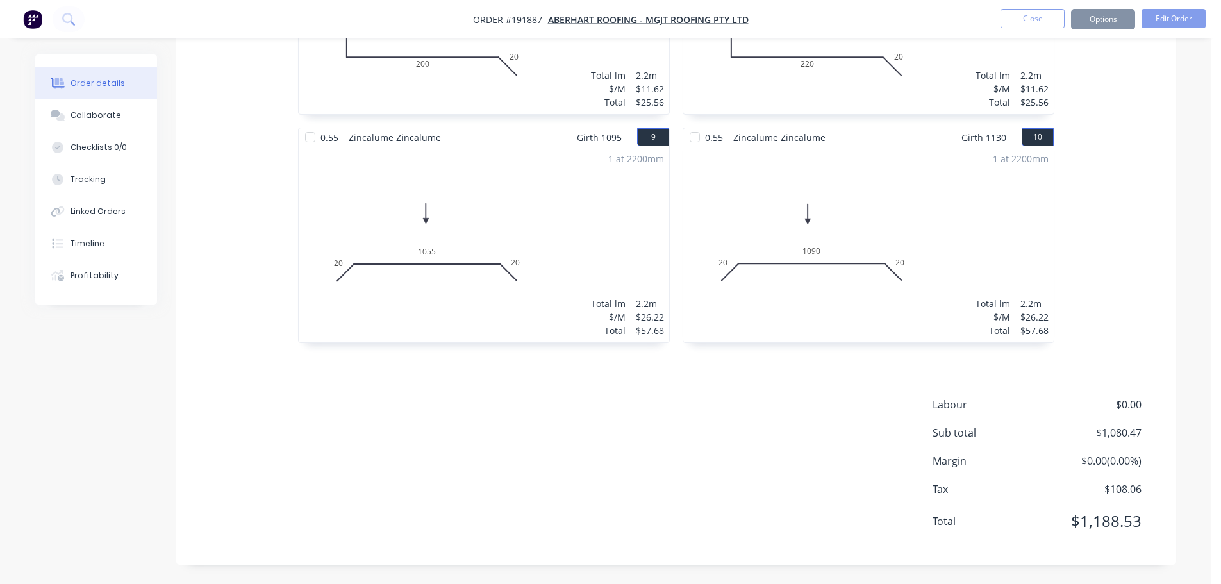
scroll to position [0, 0]
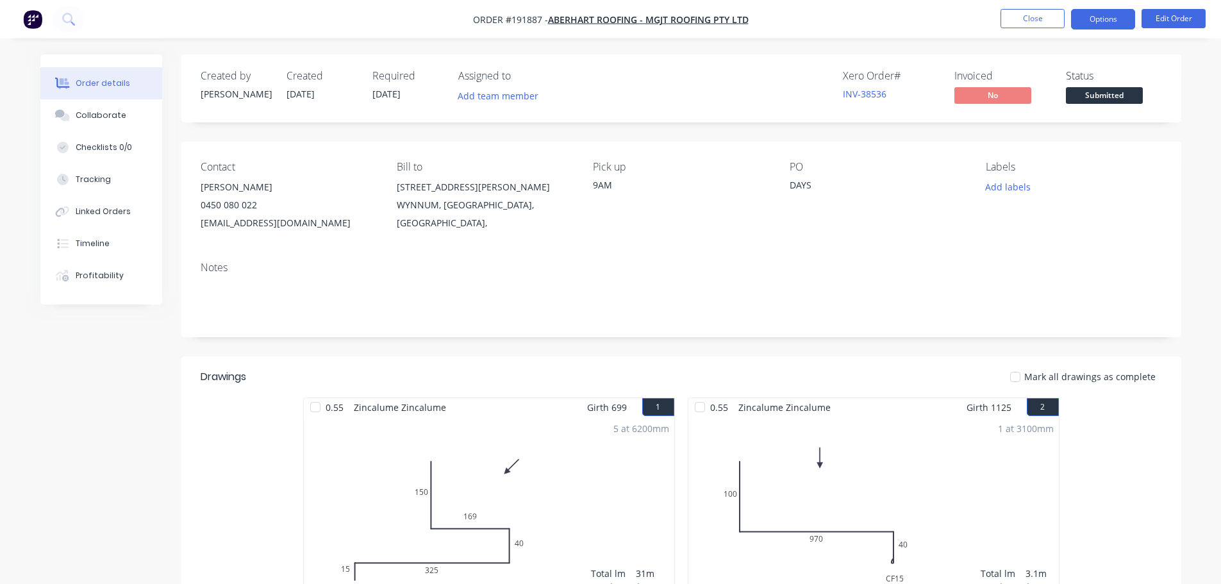
click at [1128, 27] on button "Options" at bounding box center [1103, 19] width 64 height 21
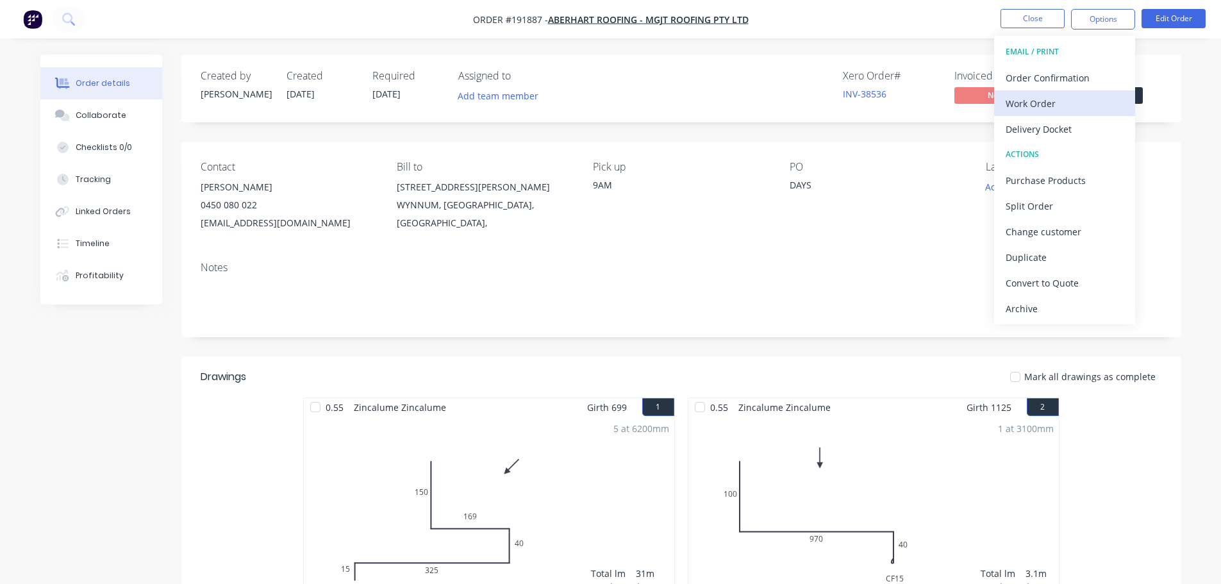
click at [1090, 110] on div "Work Order" at bounding box center [1064, 103] width 118 height 19
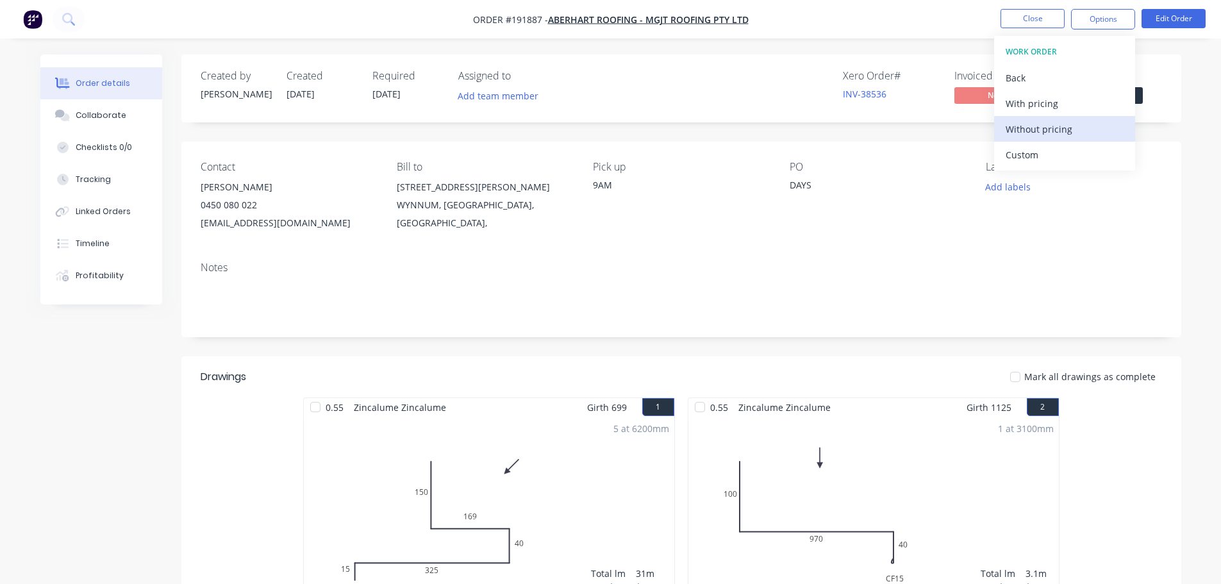
click at [1082, 133] on div "Without pricing" at bounding box center [1064, 129] width 118 height 19
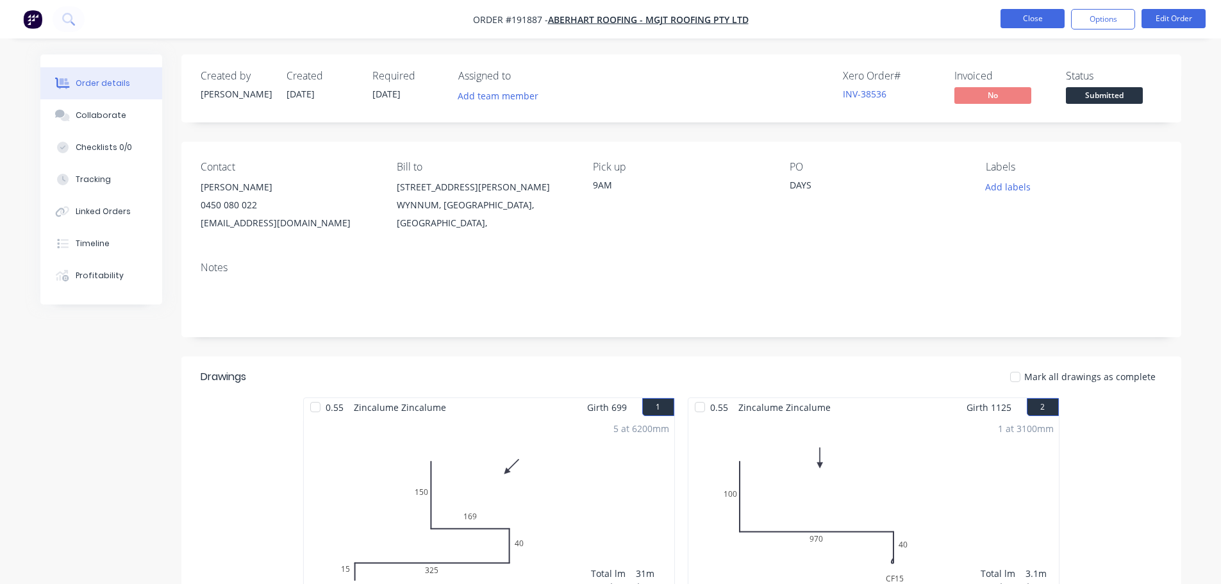
click at [1019, 17] on button "Close" at bounding box center [1032, 18] width 64 height 19
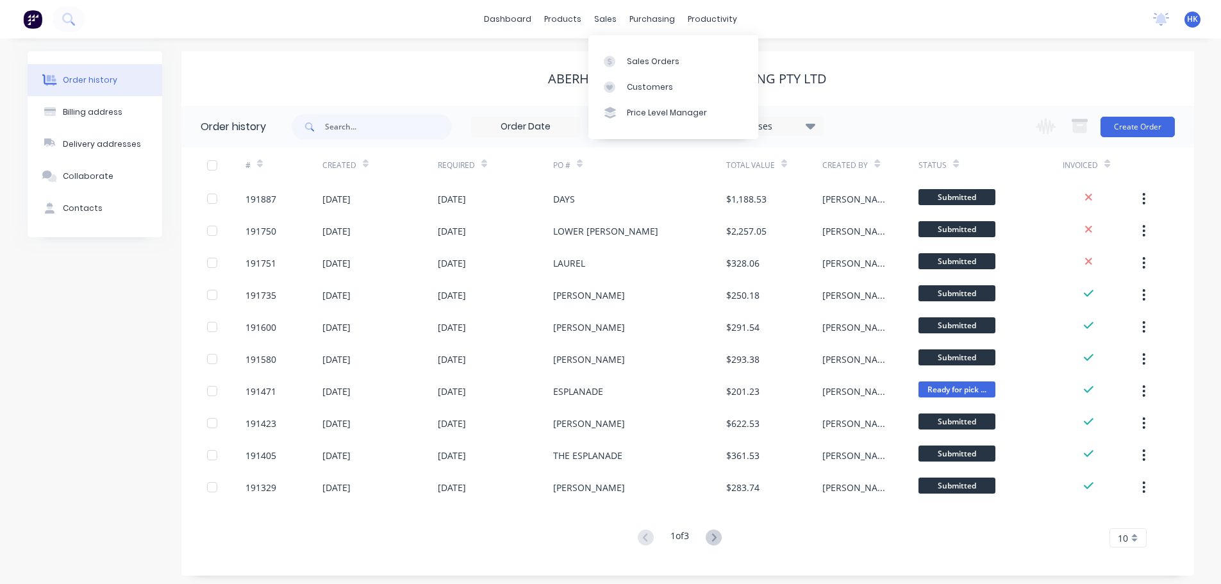
click at [609, 47] on div "Sales Orders Customers Price Level Manager" at bounding box center [673, 86] width 170 height 103
click at [627, 58] on div "Sales Orders" at bounding box center [653, 62] width 53 height 12
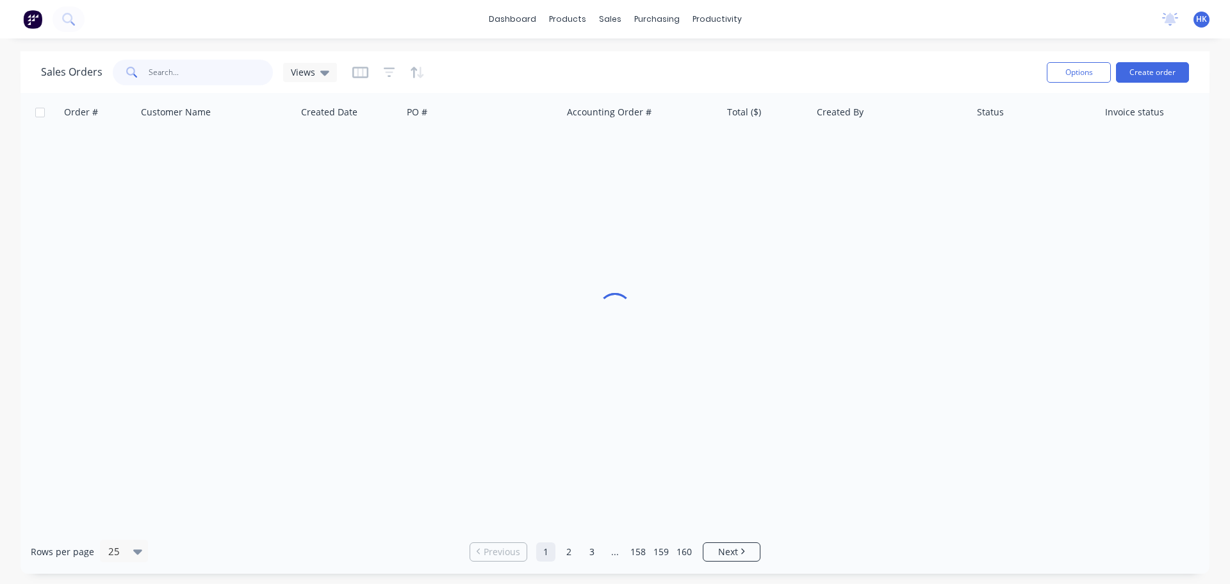
click at [208, 72] on input "text" at bounding box center [211, 73] width 125 height 26
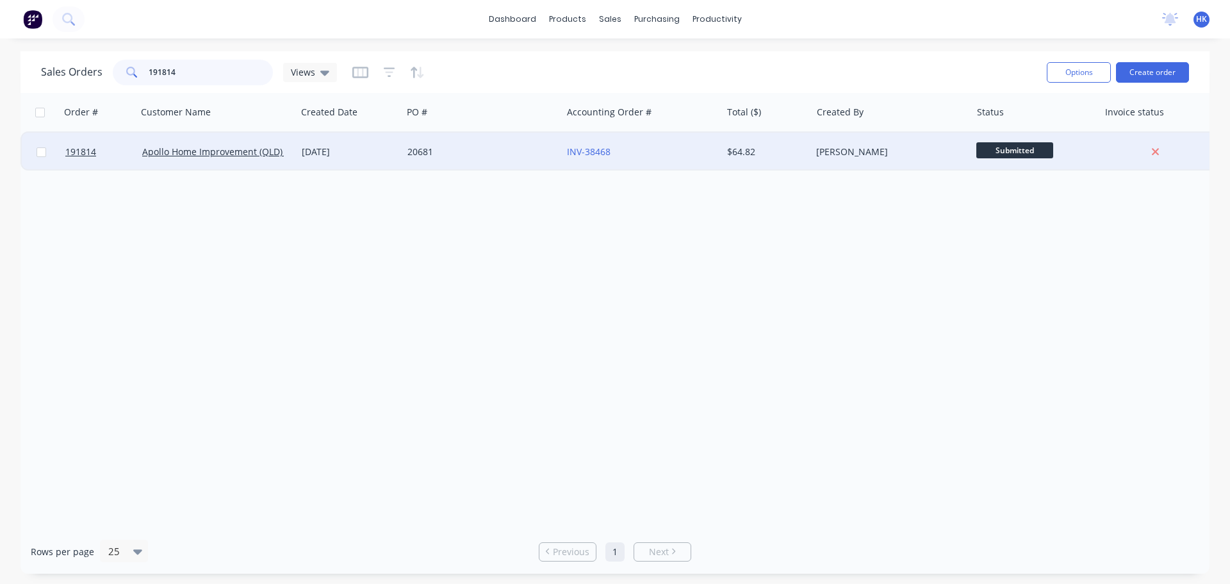
type input "191814"
click at [466, 158] on div "20681" at bounding box center [478, 151] width 142 height 13
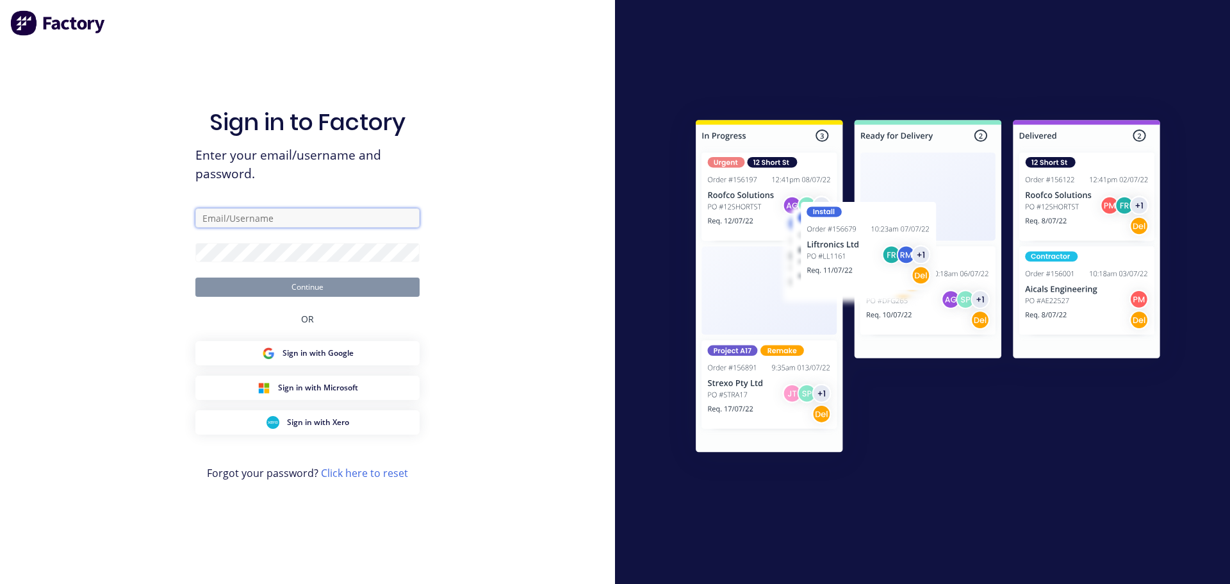
type input "hannah@fmfabricators.com.au"
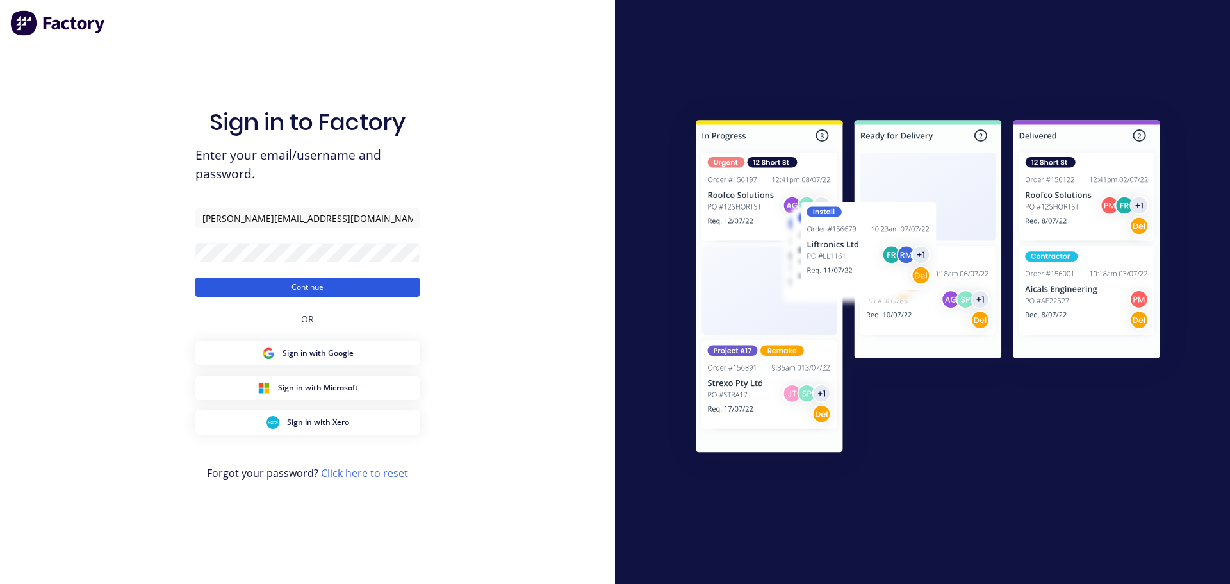
click at [338, 296] on button "Continue" at bounding box center [307, 286] width 224 height 19
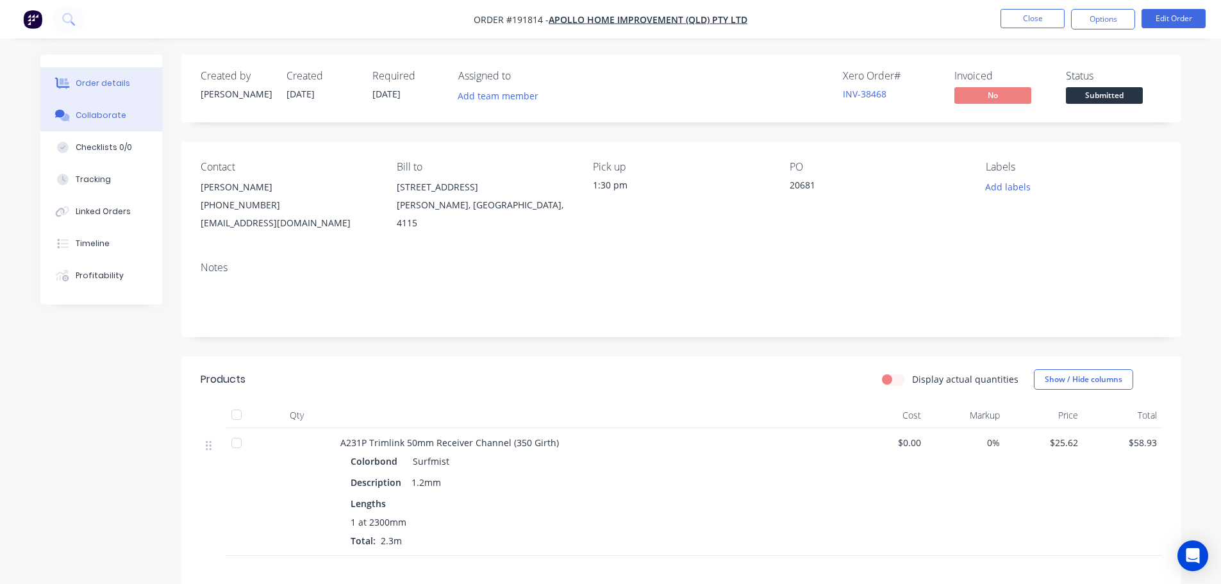
click at [120, 113] on div "Collaborate" at bounding box center [101, 116] width 51 height 12
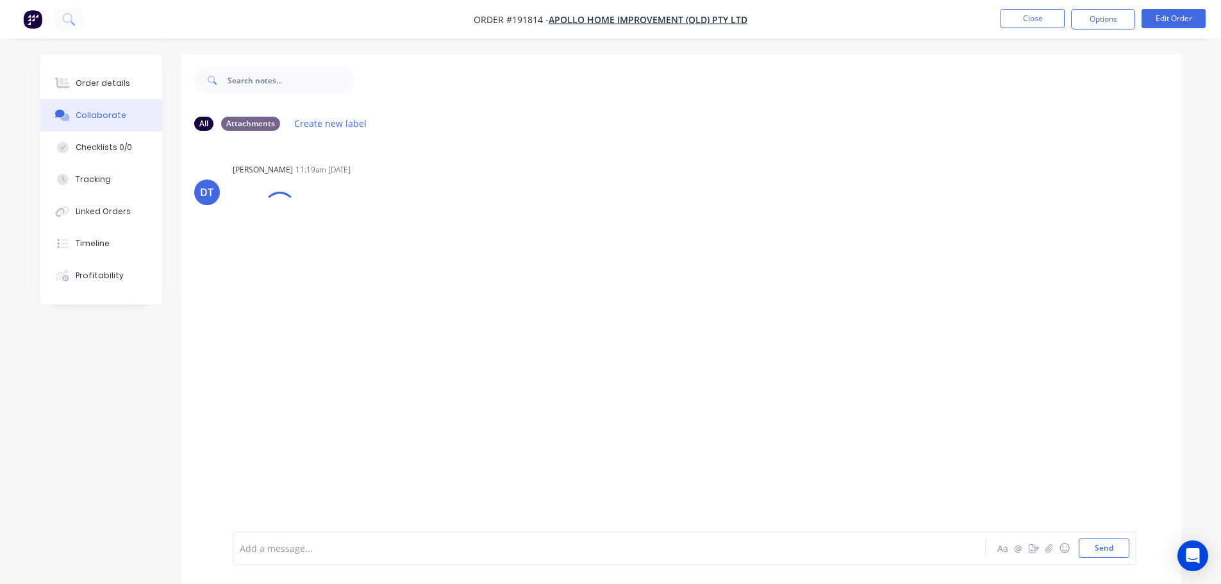
click at [316, 556] on div "Add a message..." at bounding box center [573, 547] width 667 height 19
drag, startPoint x: 529, startPoint y: 543, endPoint x: 434, endPoint y: 559, distance: 96.2
click at [434, 559] on div "Order has been picked up by Tyrone at 6:30am - 05/09/2025 Aa @ ☺ Send" at bounding box center [684, 547] width 903 height 33
copy span "- 05/09/2025"
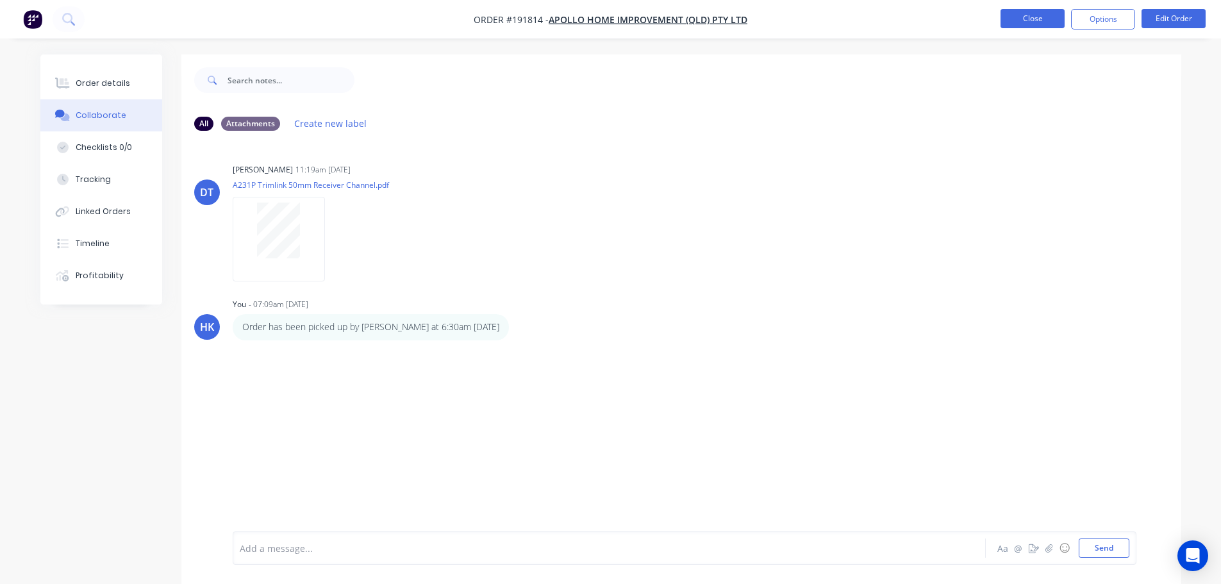
click at [1028, 22] on button "Close" at bounding box center [1032, 18] width 64 height 19
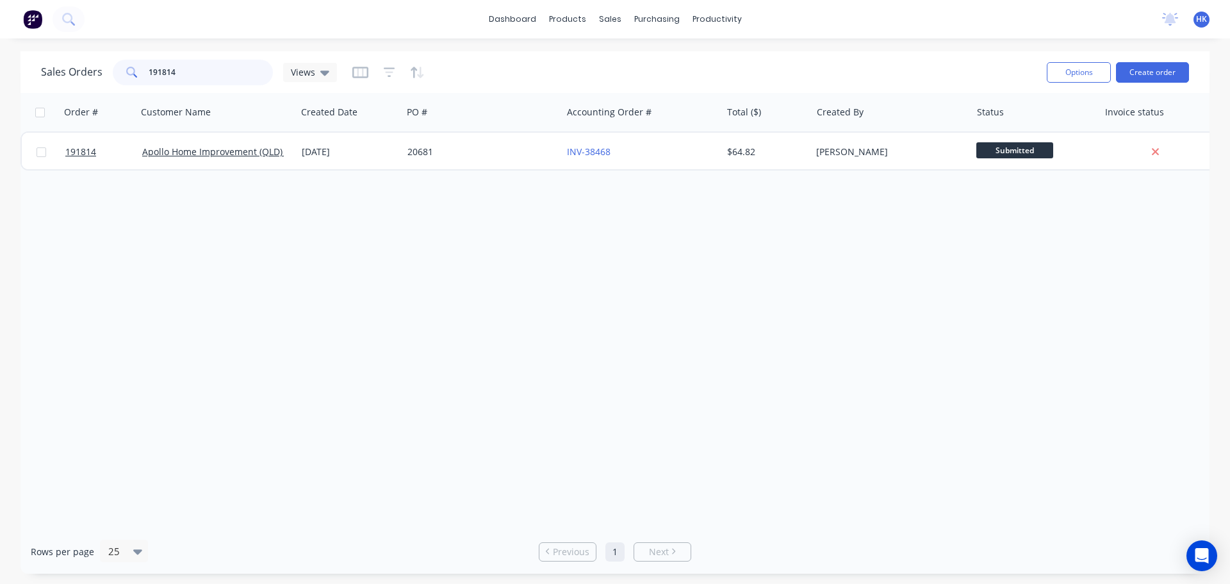
drag, startPoint x: 220, startPoint y: 75, endPoint x: 92, endPoint y: 74, distance: 128.1
click at [92, 74] on div "Sales Orders 191814 Views" at bounding box center [189, 73] width 296 height 26
type input "191760"
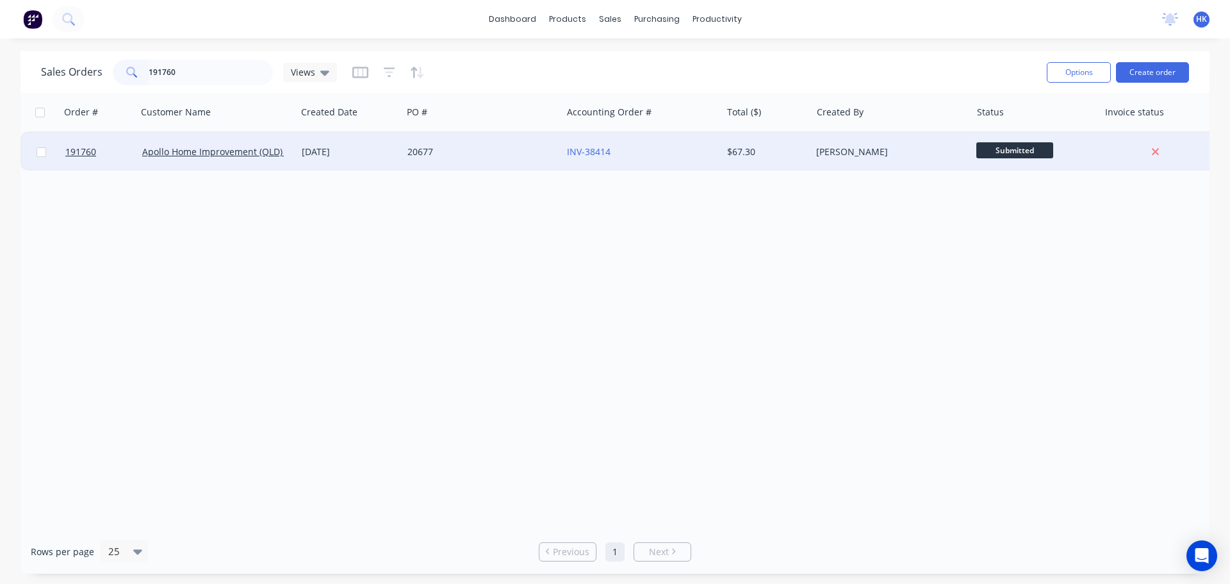
click at [418, 152] on div "20677" at bounding box center [478, 151] width 142 height 13
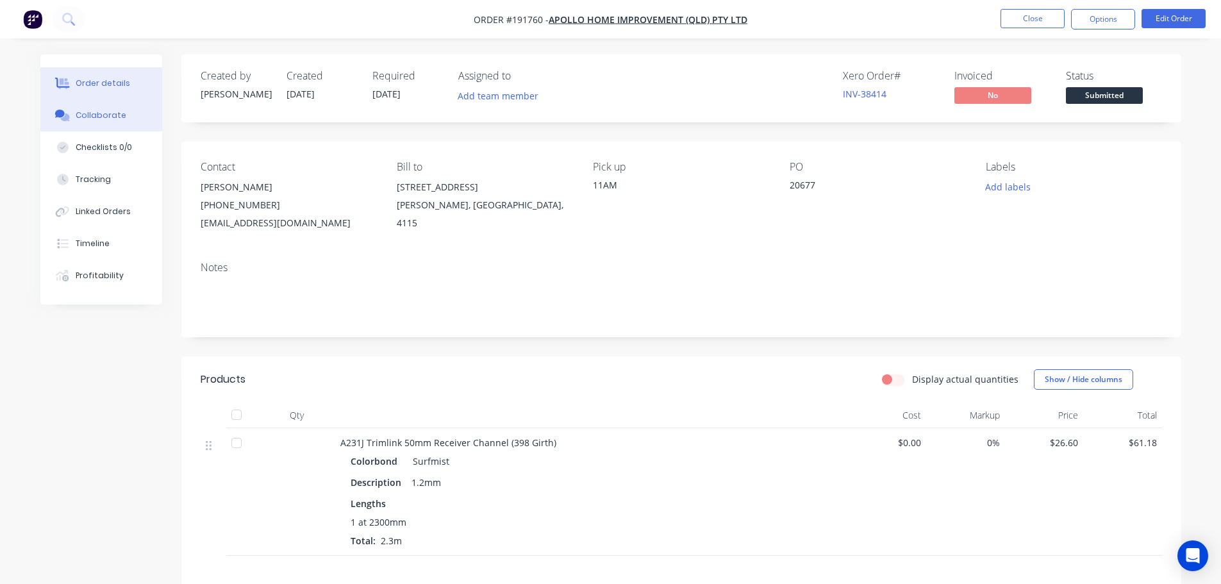
click at [122, 110] on button "Collaborate" at bounding box center [101, 115] width 122 height 32
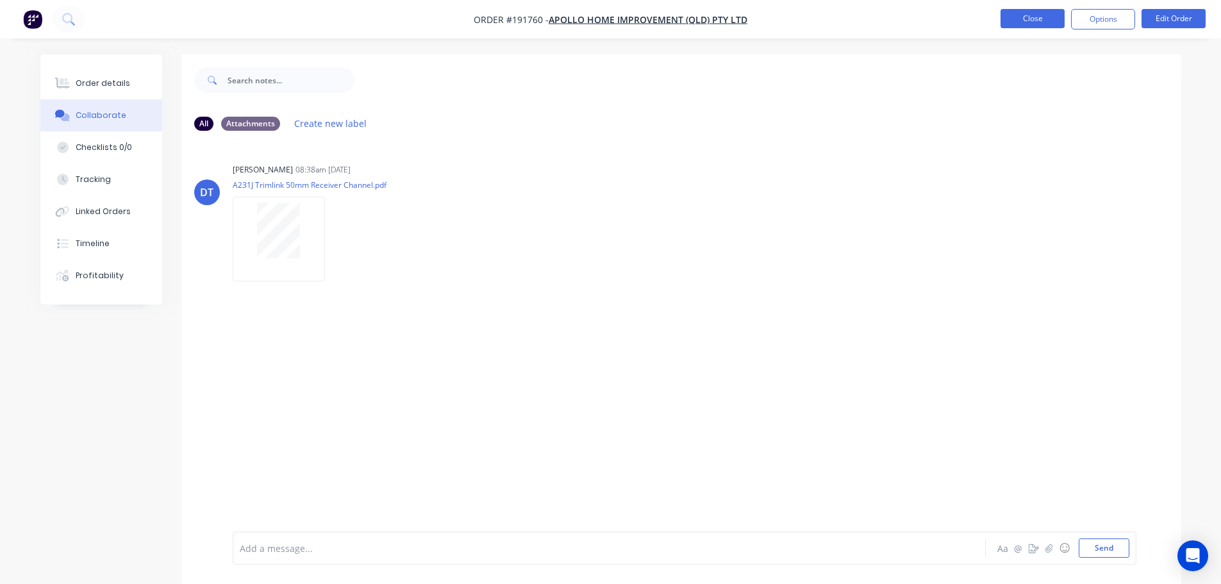
click at [1029, 22] on button "Close" at bounding box center [1032, 18] width 64 height 19
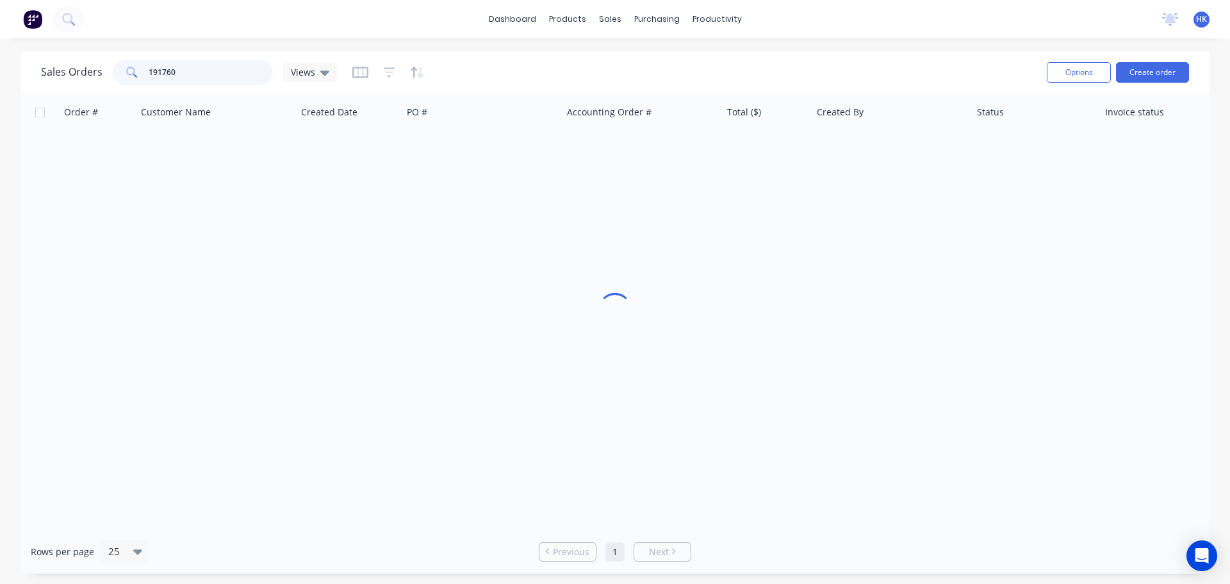
drag, startPoint x: 217, startPoint y: 76, endPoint x: 134, endPoint y: 82, distance: 82.9
click at [134, 82] on div "191760" at bounding box center [193, 73] width 160 height 26
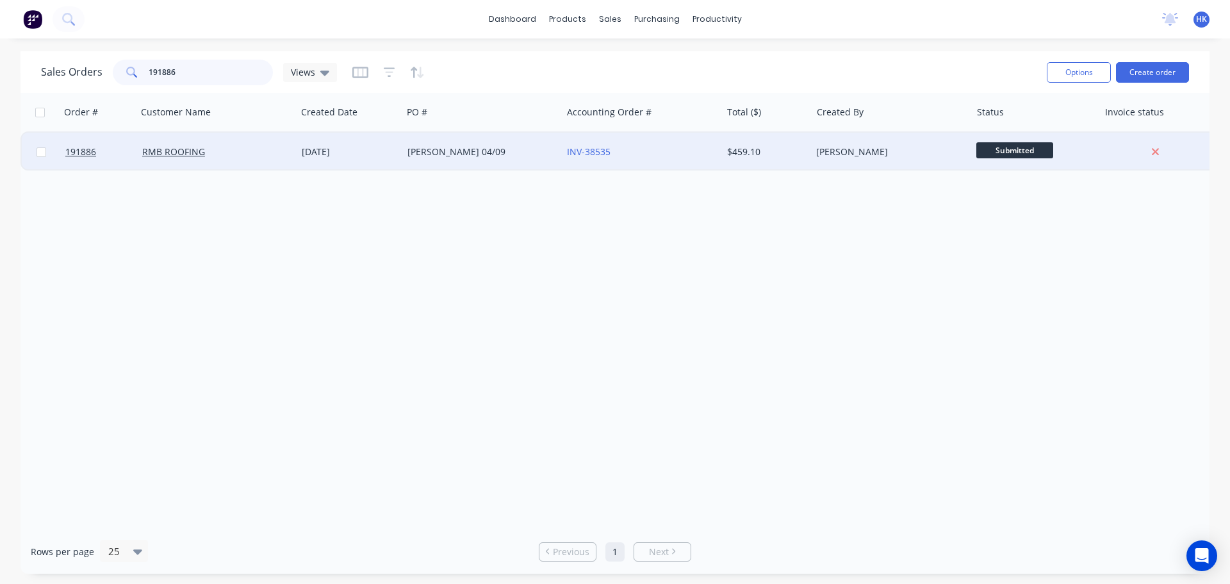
type input "191886"
click at [477, 165] on div "ROSS 04/09" at bounding box center [482, 152] width 160 height 38
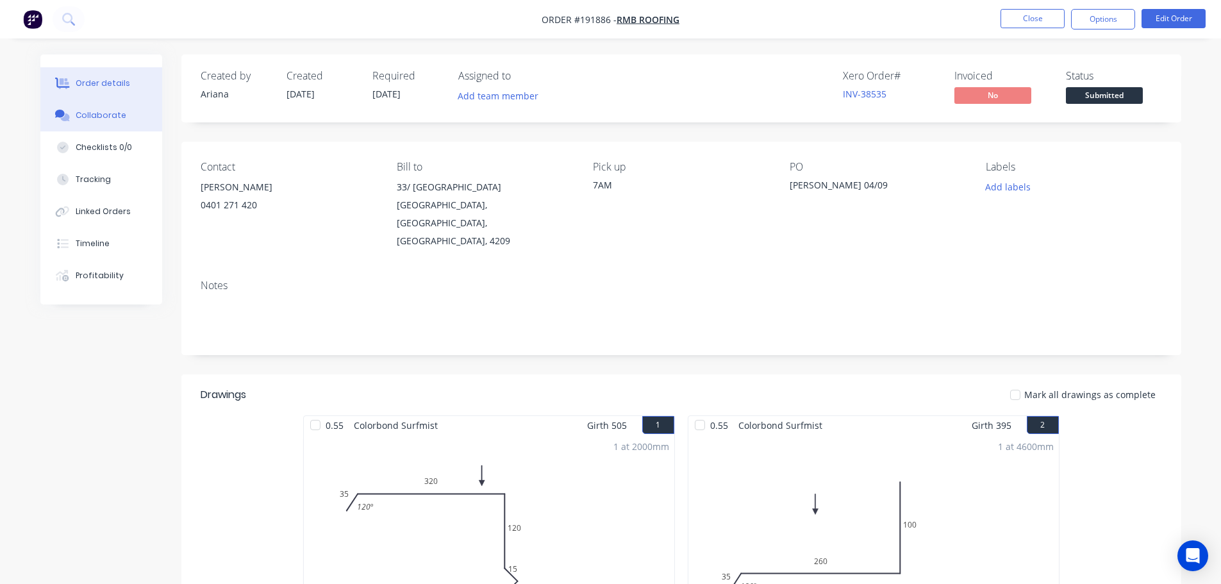
click at [117, 123] on button "Collaborate" at bounding box center [101, 115] width 122 height 32
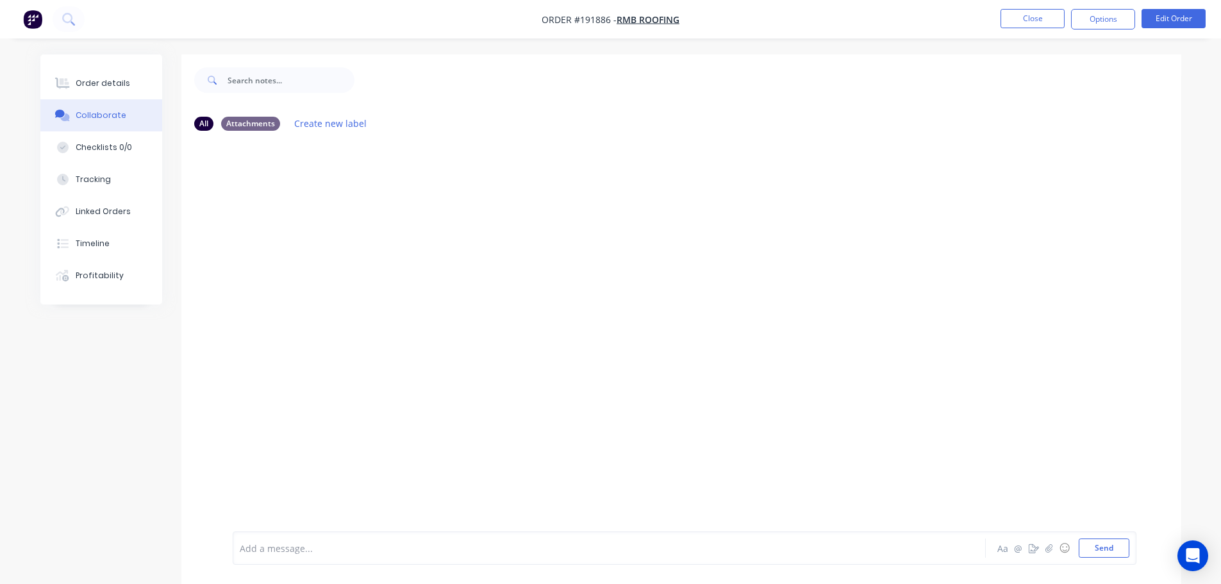
click at [267, 550] on div at bounding box center [573, 547] width 666 height 13
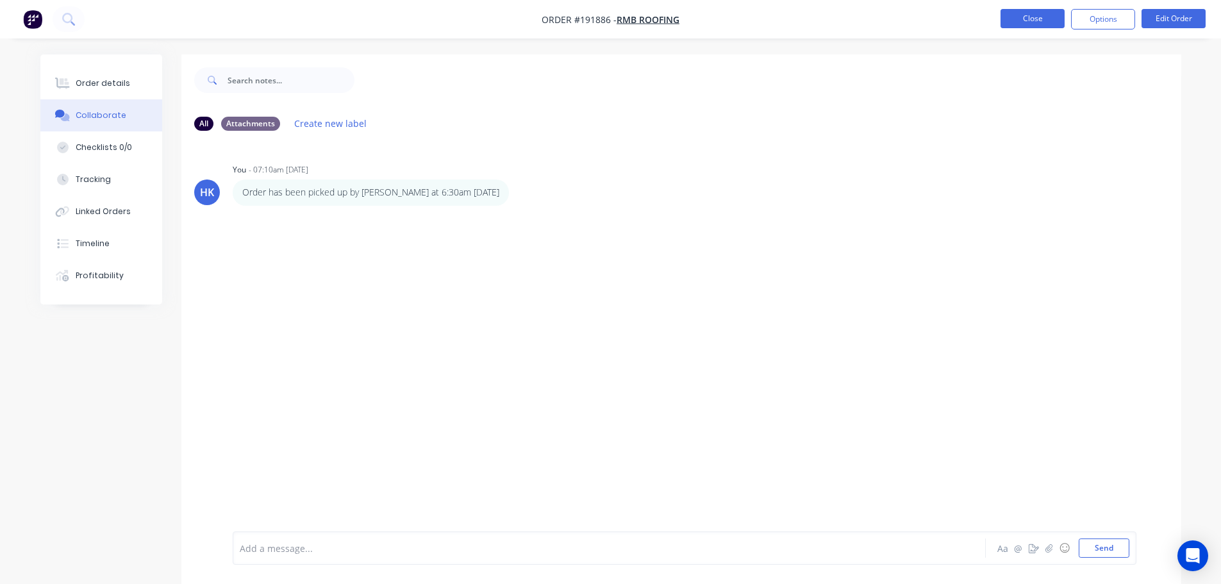
click at [1025, 16] on button "Close" at bounding box center [1032, 18] width 64 height 19
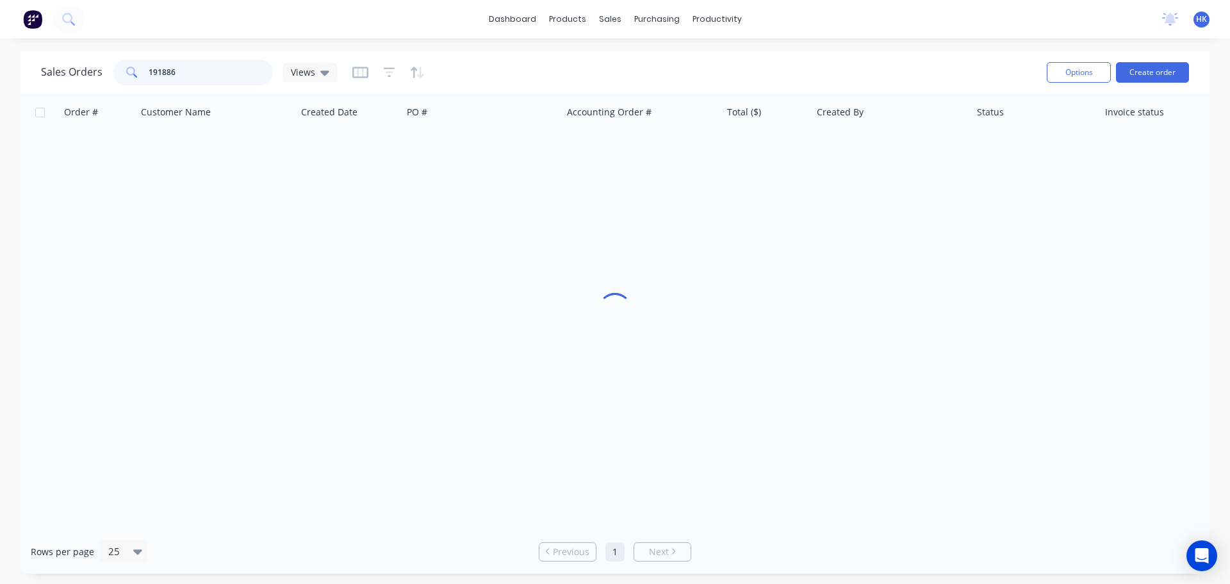
drag, startPoint x: 228, startPoint y: 72, endPoint x: 138, endPoint y: 67, distance: 90.5
click at [138, 67] on div "191886" at bounding box center [193, 73] width 160 height 26
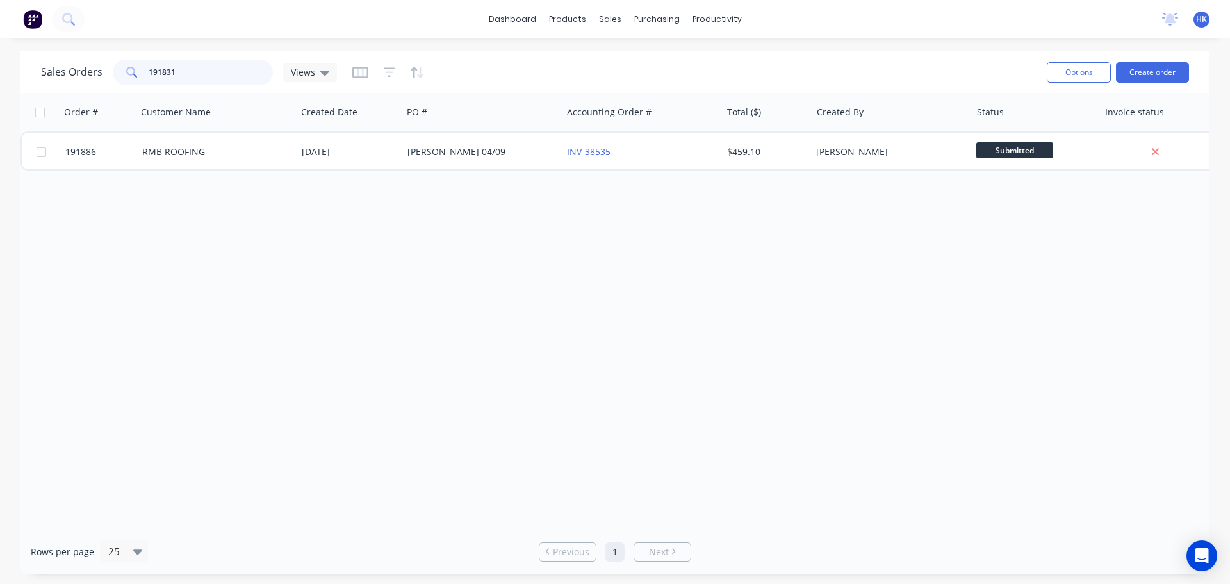
type input "191831"
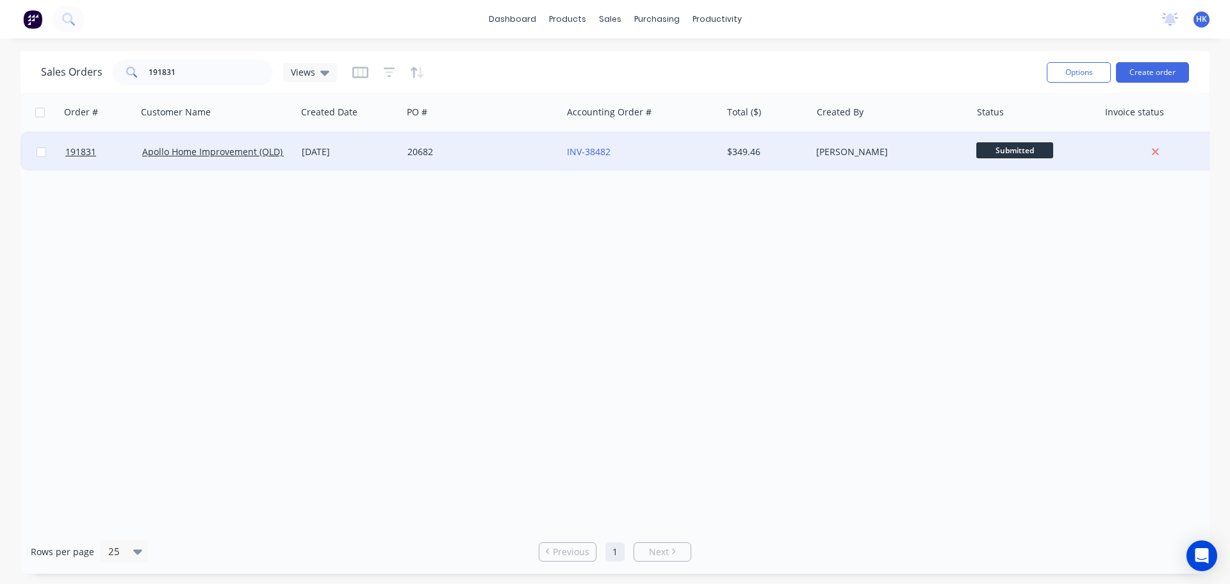
click at [477, 154] on div "20682" at bounding box center [478, 151] width 142 height 13
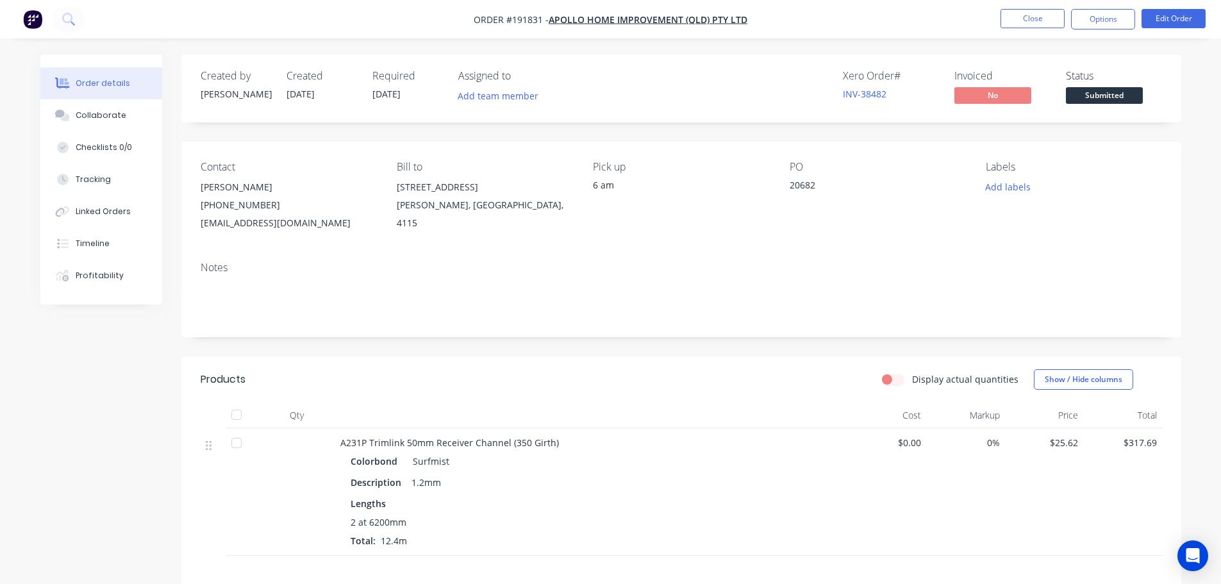
click at [75, 122] on button "Collaborate" at bounding box center [101, 115] width 122 height 32
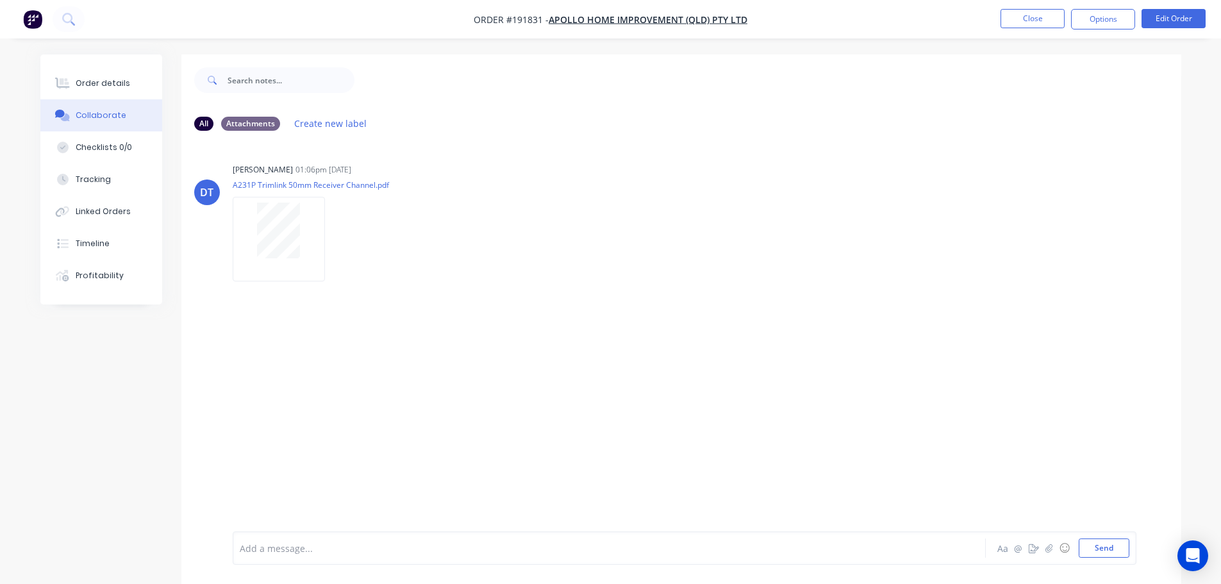
click at [272, 541] on div at bounding box center [573, 547] width 666 height 13
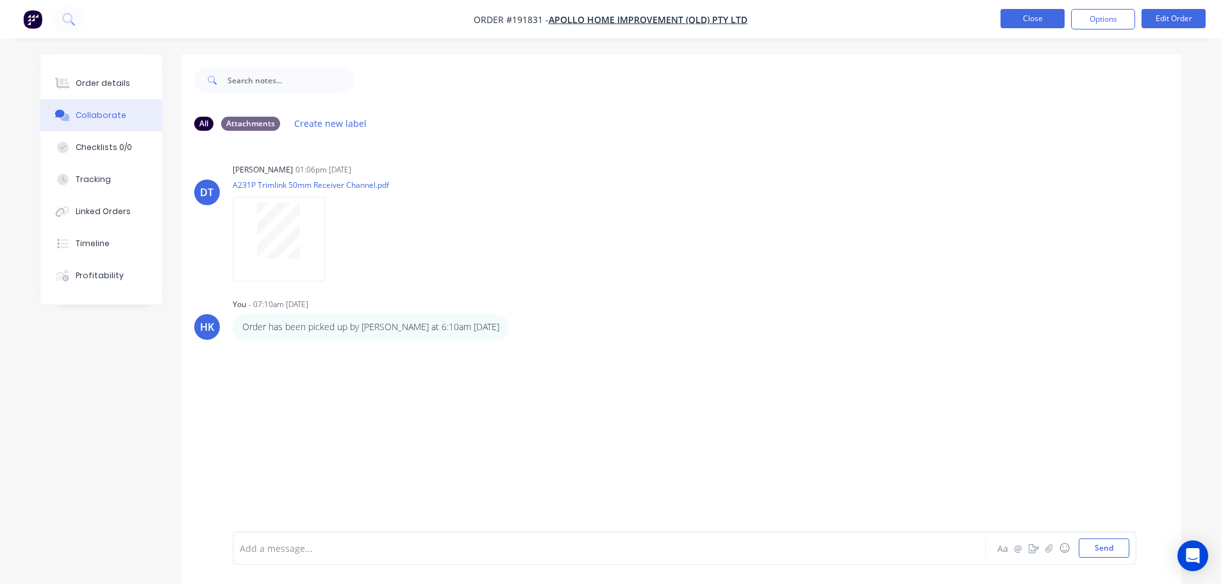
click at [1032, 22] on button "Close" at bounding box center [1032, 18] width 64 height 19
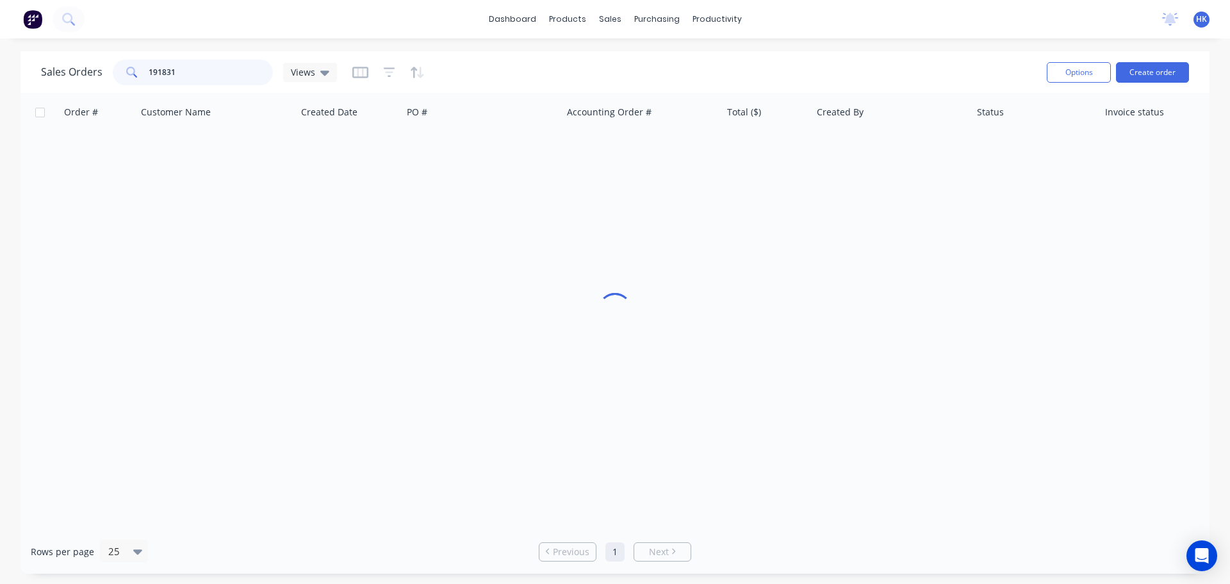
drag, startPoint x: 181, startPoint y: 79, endPoint x: 138, endPoint y: 79, distance: 42.9
click at [138, 79] on div "191831" at bounding box center [193, 73] width 160 height 26
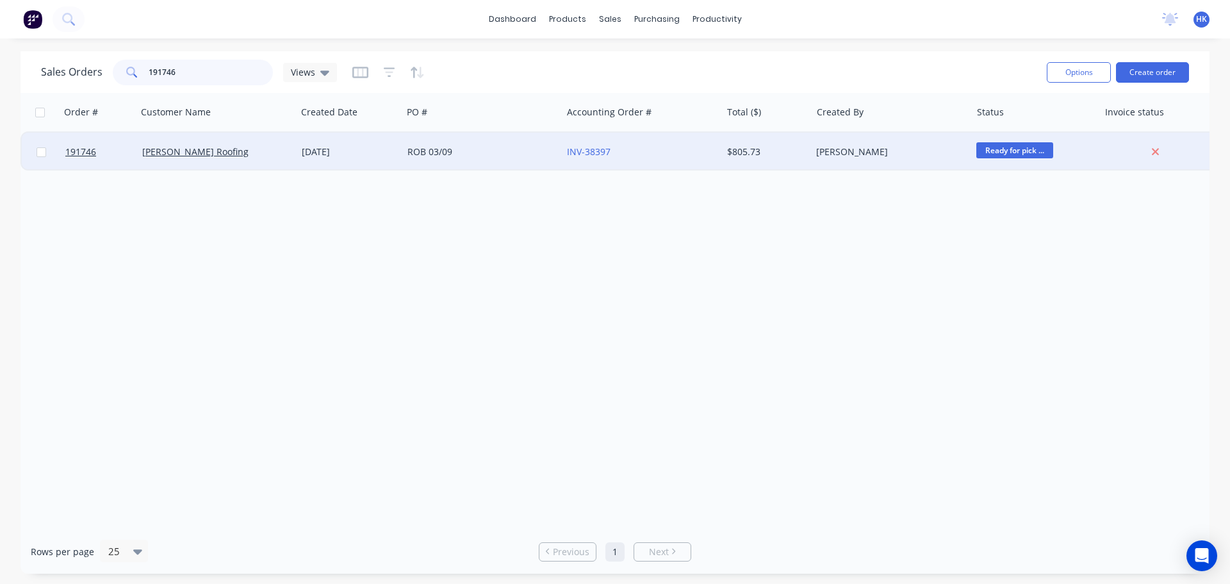
type input "191746"
click at [245, 153] on div "Robbies Roofing" at bounding box center [213, 151] width 142 height 13
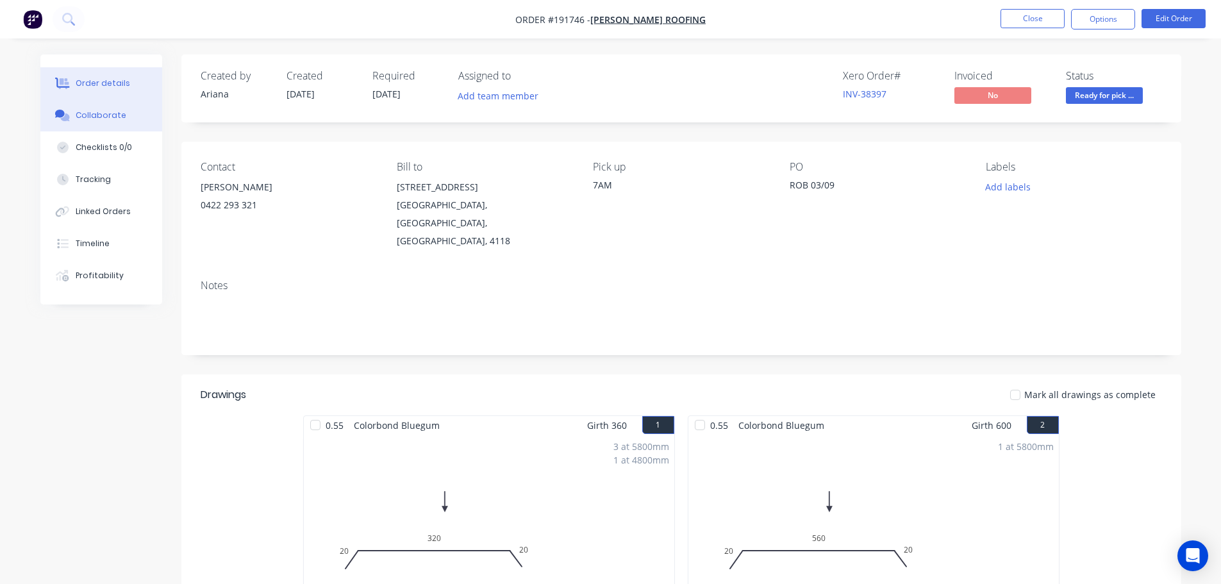
click at [120, 120] on div "Collaborate" at bounding box center [101, 116] width 51 height 12
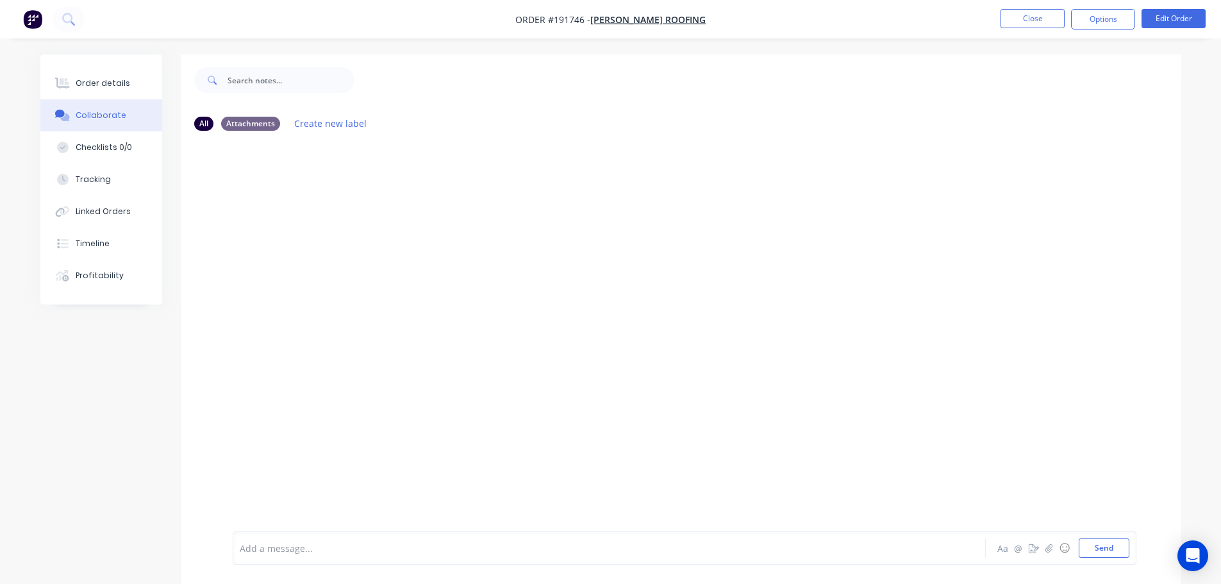
click at [269, 552] on div at bounding box center [573, 547] width 666 height 13
drag, startPoint x: 520, startPoint y: 557, endPoint x: 451, endPoint y: 552, distance: 69.4
click at [443, 559] on div "Order has been picked up by Robbie at 3:56pm - 04/09/2025 Aa @ ☺ Send" at bounding box center [684, 547] width 903 height 33
drag, startPoint x: 502, startPoint y: 555, endPoint x: 440, endPoint y: 564, distance: 63.4
click at [440, 564] on div "Order has been picked up by Robbie at 3:56pm - 04/09/2025 Aa @ ☺ Send" at bounding box center [684, 547] width 903 height 33
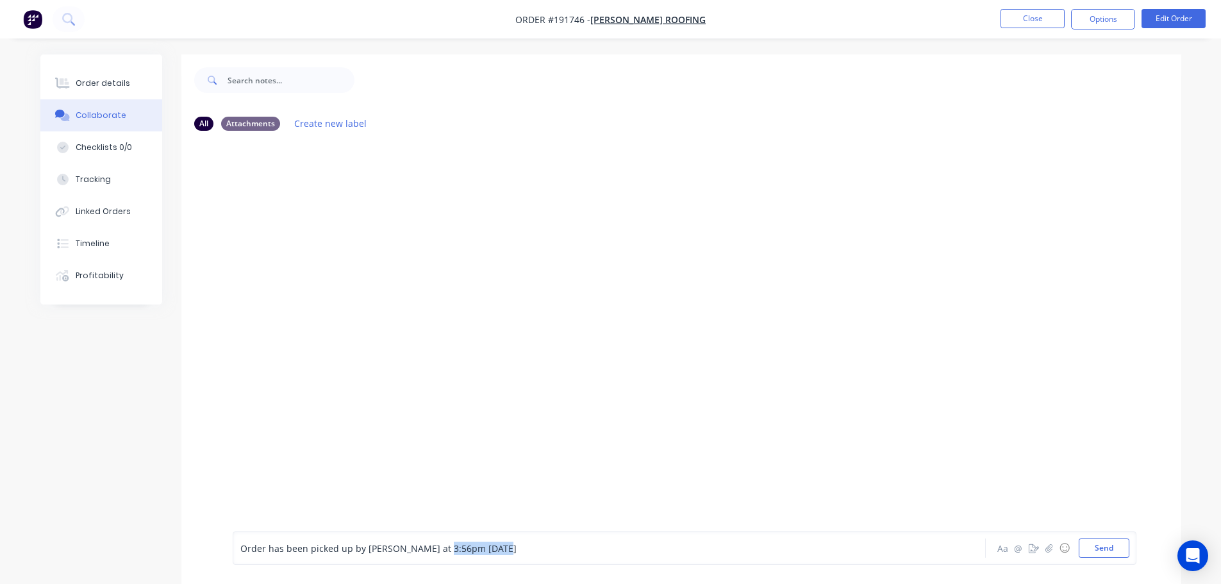
copy span "- 04/09/2025"
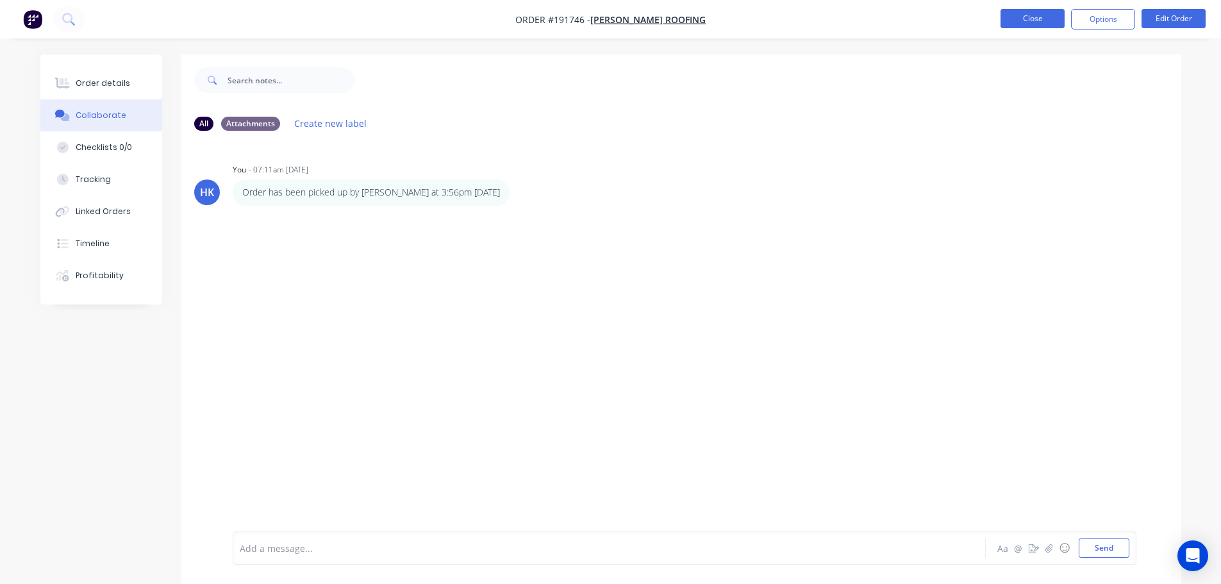
click at [1035, 16] on button "Close" at bounding box center [1032, 18] width 64 height 19
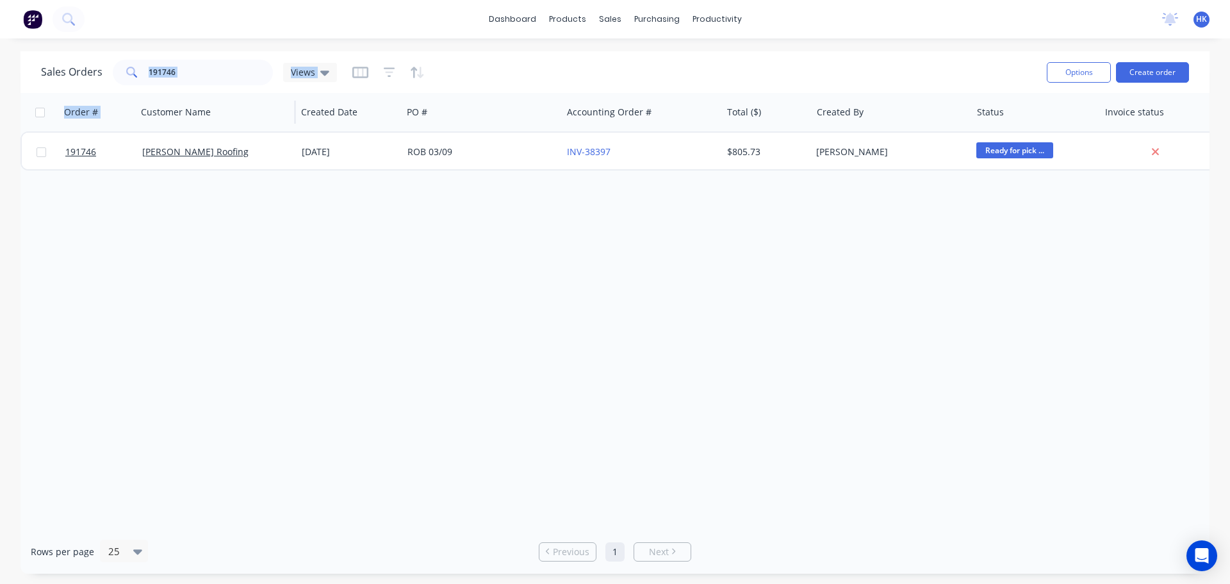
drag, startPoint x: 196, startPoint y: 90, endPoint x: 136, endPoint y: 98, distance: 60.1
click at [136, 98] on div "Sales Orders 191746 Views Options Create order Order # Customer Name Created Da…" at bounding box center [615, 312] width 1189 height 522
click at [195, 76] on input "191746" at bounding box center [211, 73] width 125 height 26
click at [172, 75] on input "191746" at bounding box center [211, 73] width 125 height 26
drag, startPoint x: 138, startPoint y: 76, endPoint x: 129, endPoint y: 76, distance: 9.6
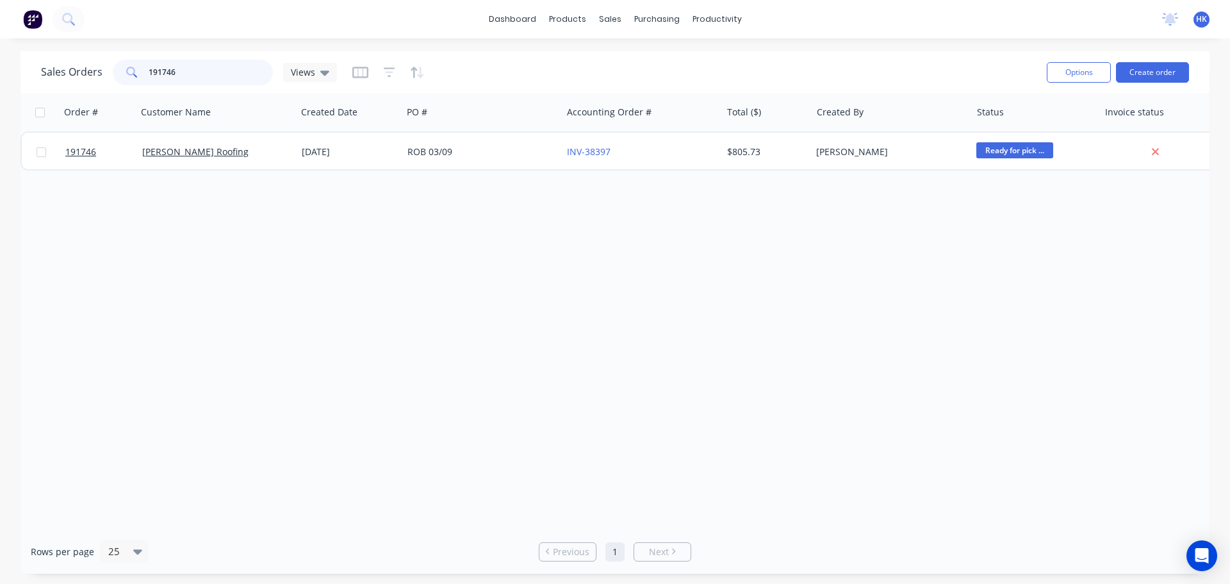
click at [129, 76] on div "191746" at bounding box center [193, 73] width 160 height 26
type input "191760"
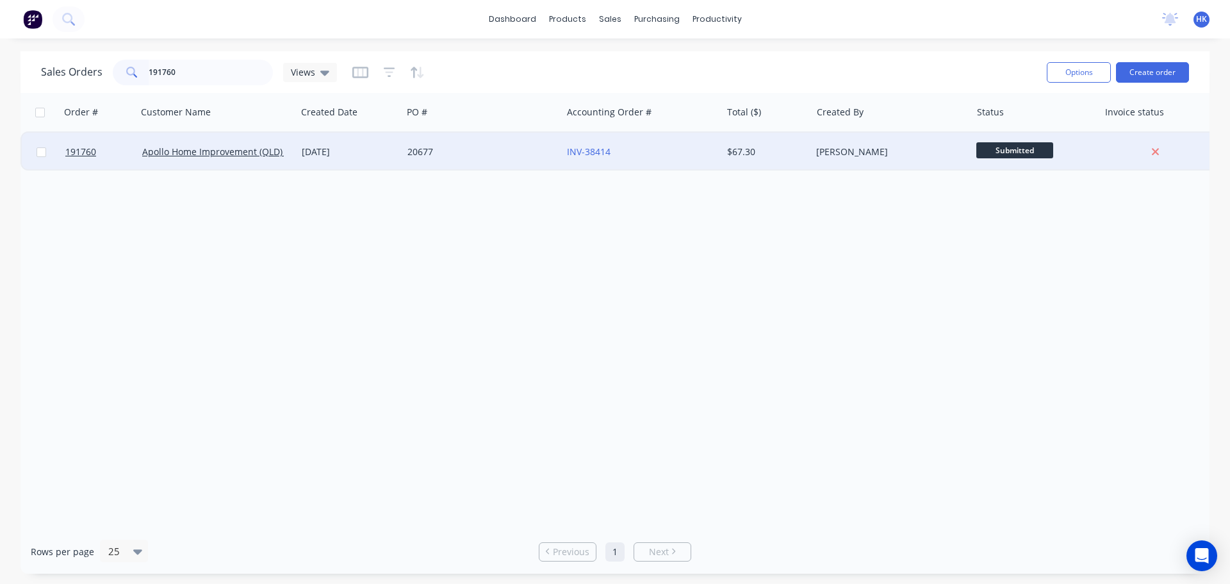
click at [364, 165] on div "[DATE]" at bounding box center [350, 152] width 106 height 38
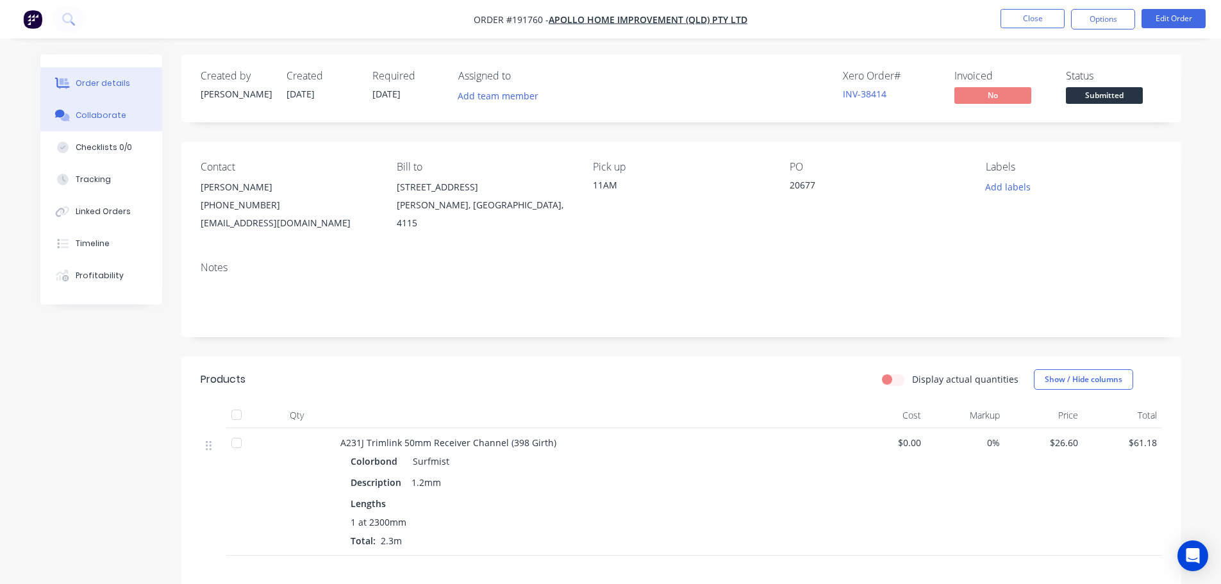
click at [137, 119] on button "Collaborate" at bounding box center [101, 115] width 122 height 32
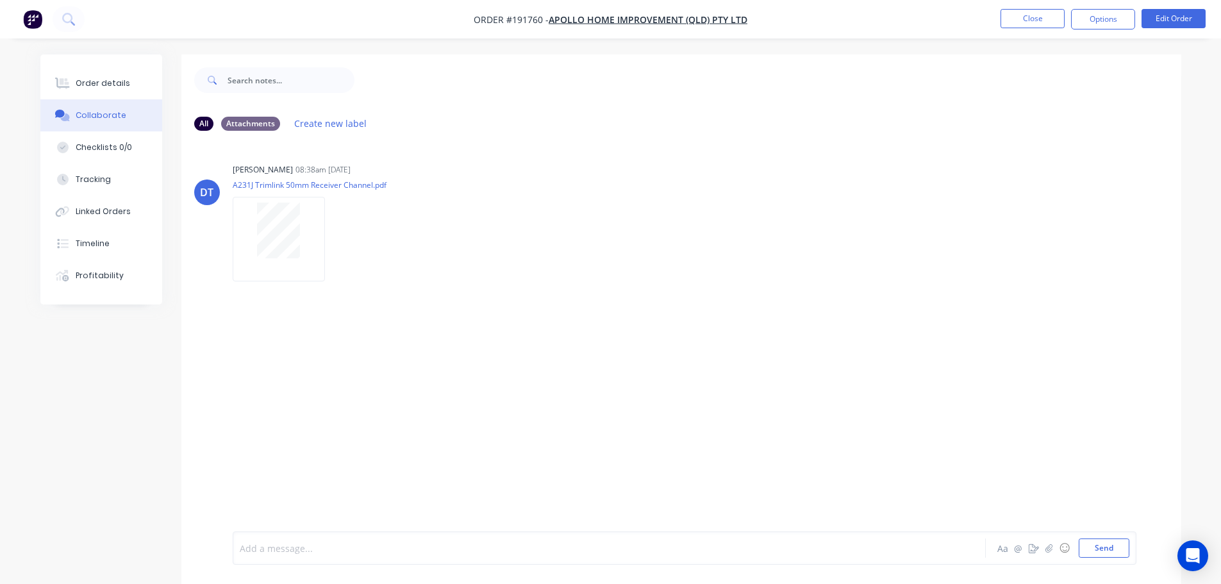
click at [276, 543] on div at bounding box center [573, 547] width 666 height 13
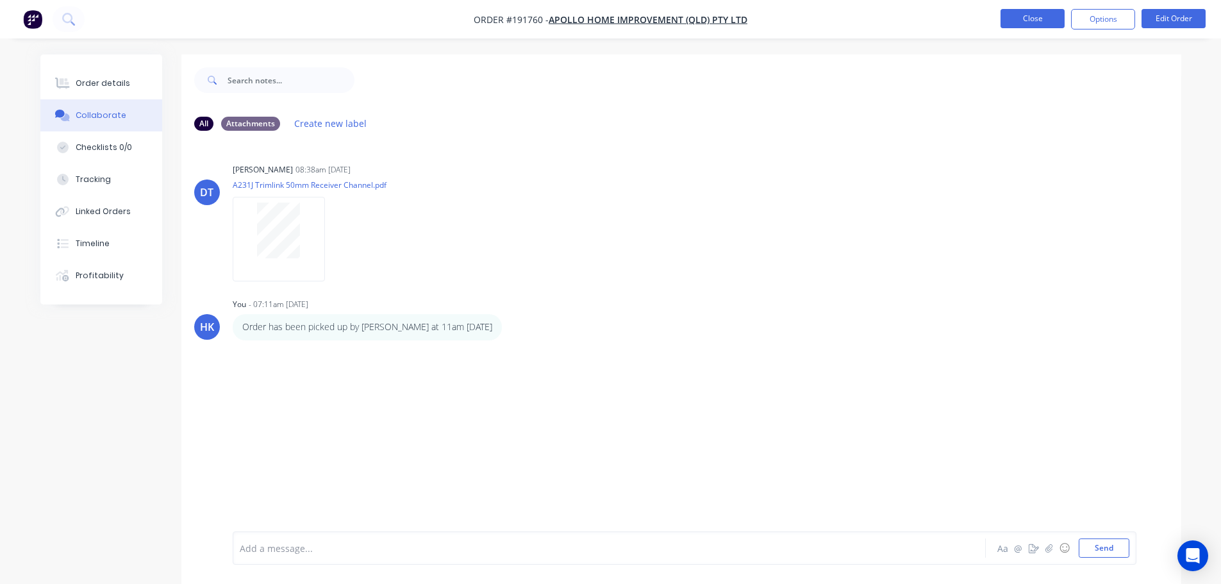
click at [1051, 28] on button "Close" at bounding box center [1032, 18] width 64 height 19
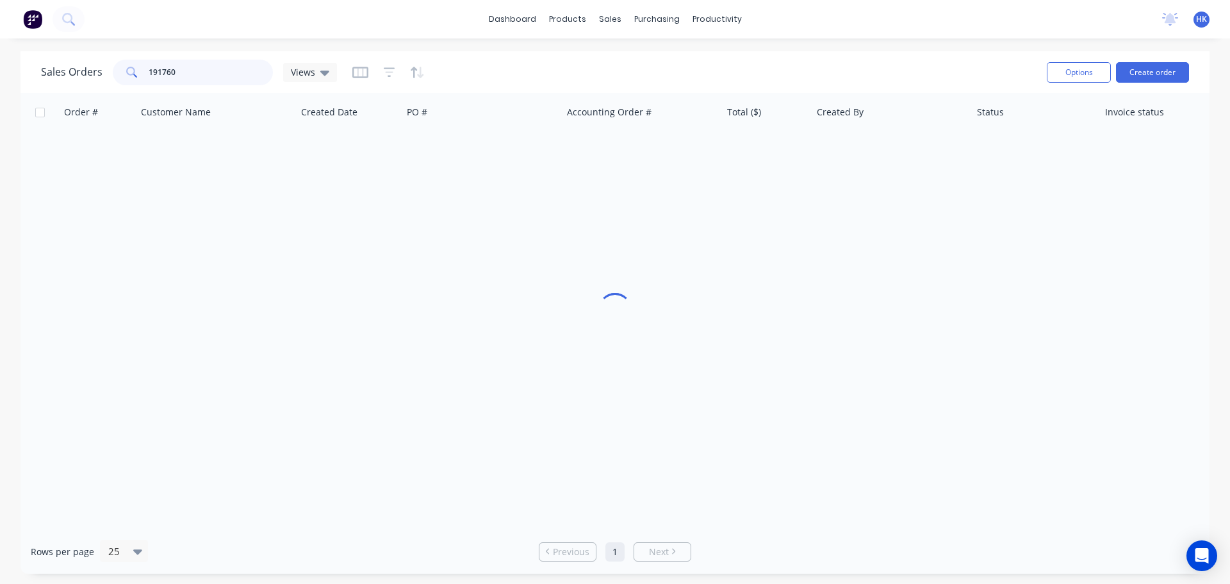
drag, startPoint x: 216, startPoint y: 74, endPoint x: 149, endPoint y: 76, distance: 67.3
click at [149, 76] on input "191760" at bounding box center [211, 73] width 125 height 26
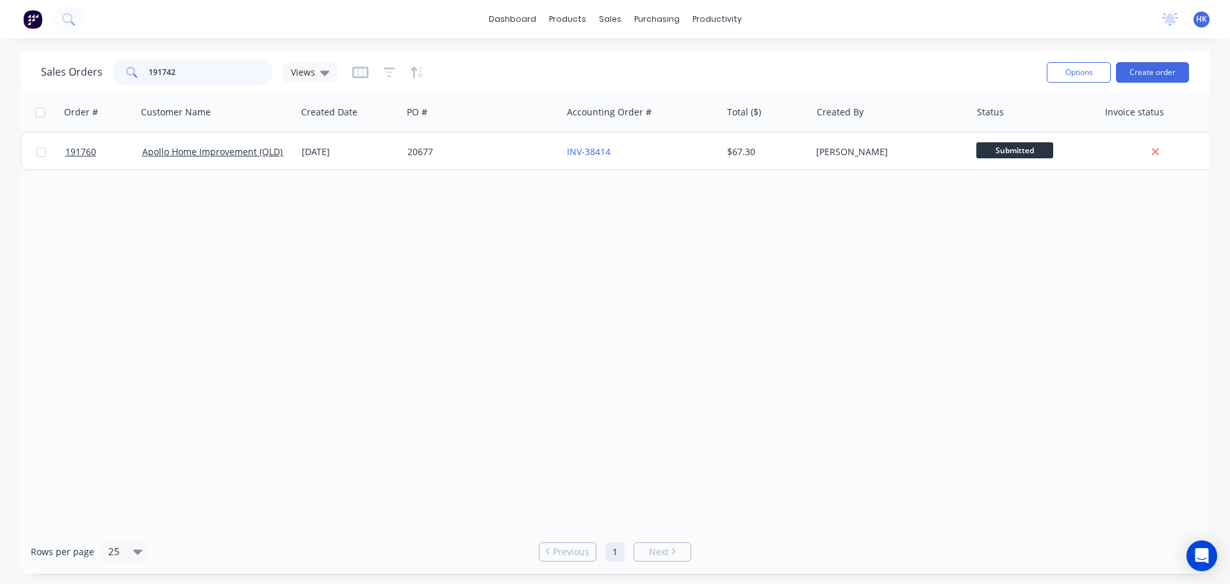
type input "191742"
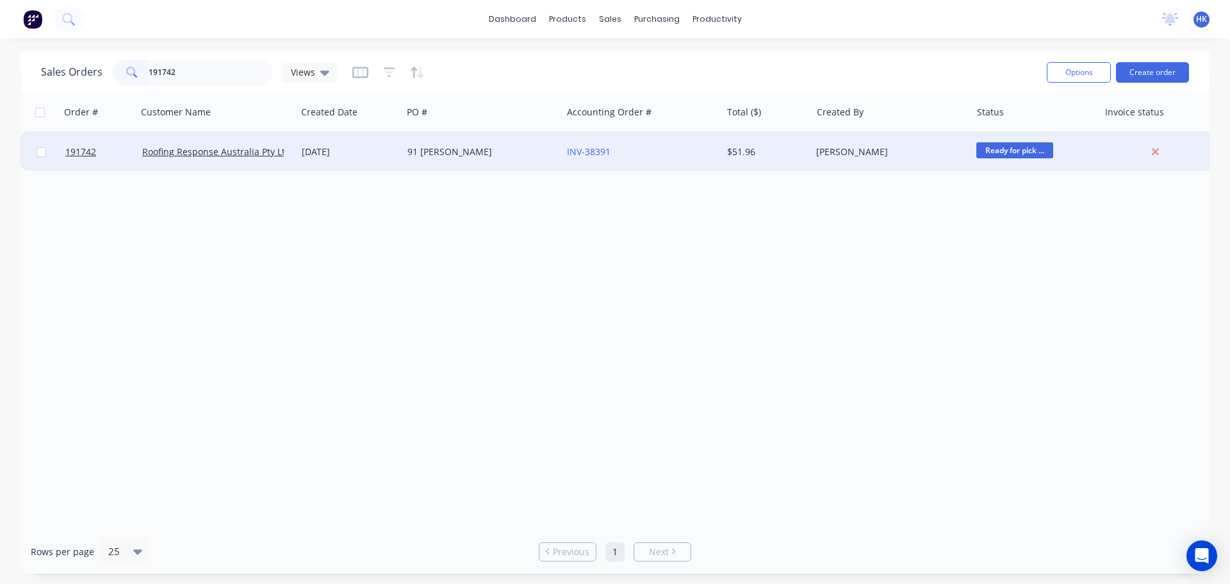
click at [438, 136] on div "91 HABERMANN" at bounding box center [482, 152] width 160 height 38
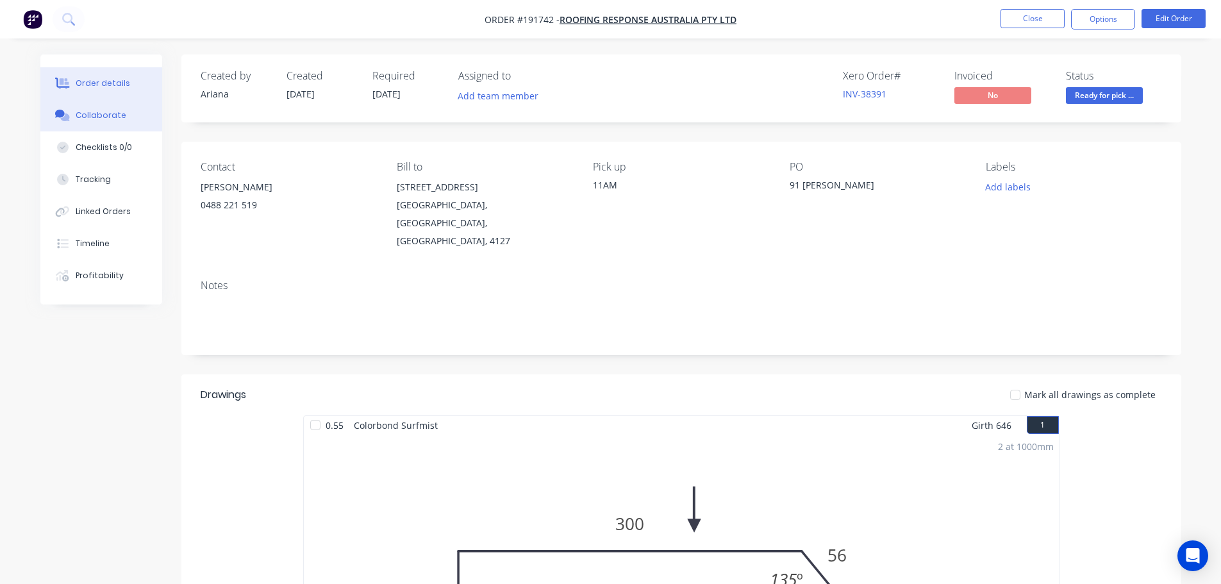
click at [90, 126] on button "Collaborate" at bounding box center [101, 115] width 122 height 32
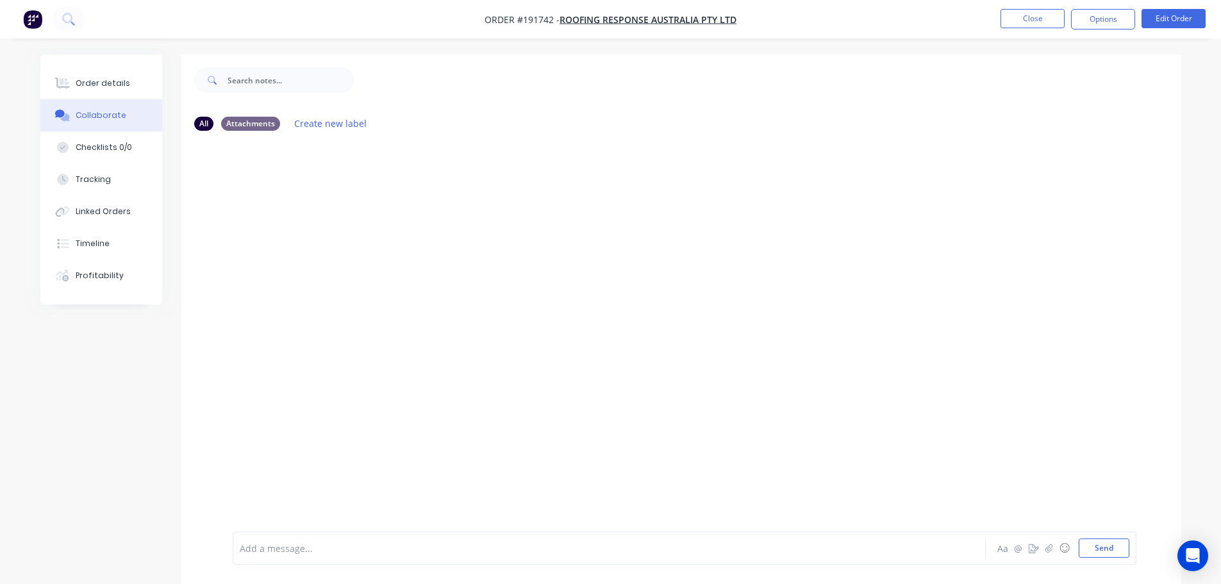
click at [308, 545] on div at bounding box center [573, 547] width 666 height 13
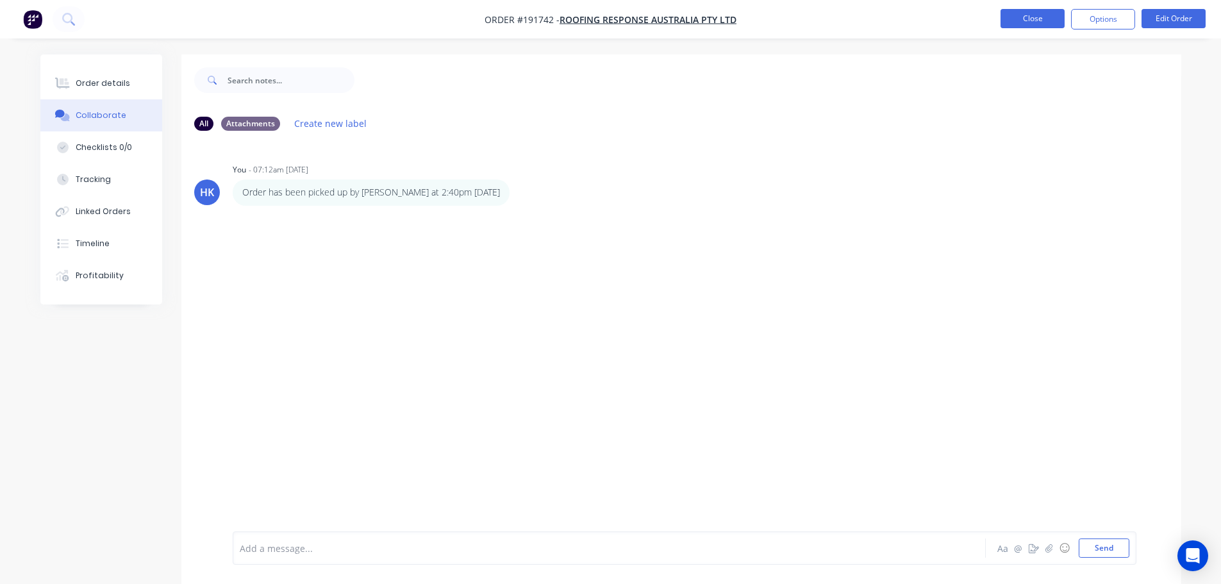
click at [1017, 13] on button "Close" at bounding box center [1032, 18] width 64 height 19
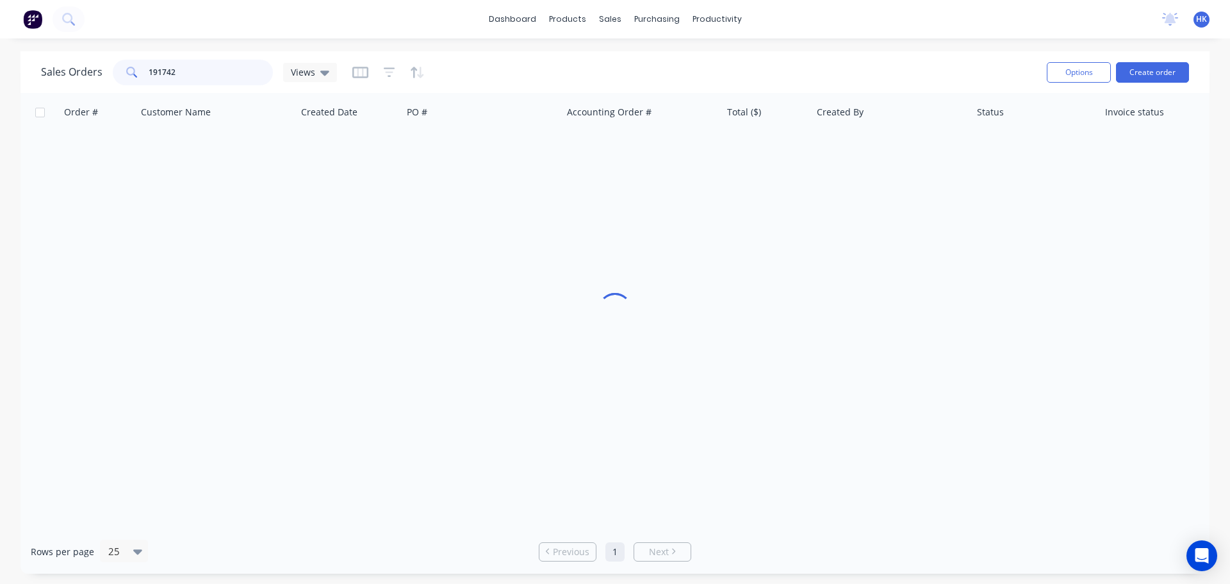
drag, startPoint x: 192, startPoint y: 72, endPoint x: 132, endPoint y: 76, distance: 60.3
click at [132, 76] on div "191742" at bounding box center [193, 73] width 160 height 26
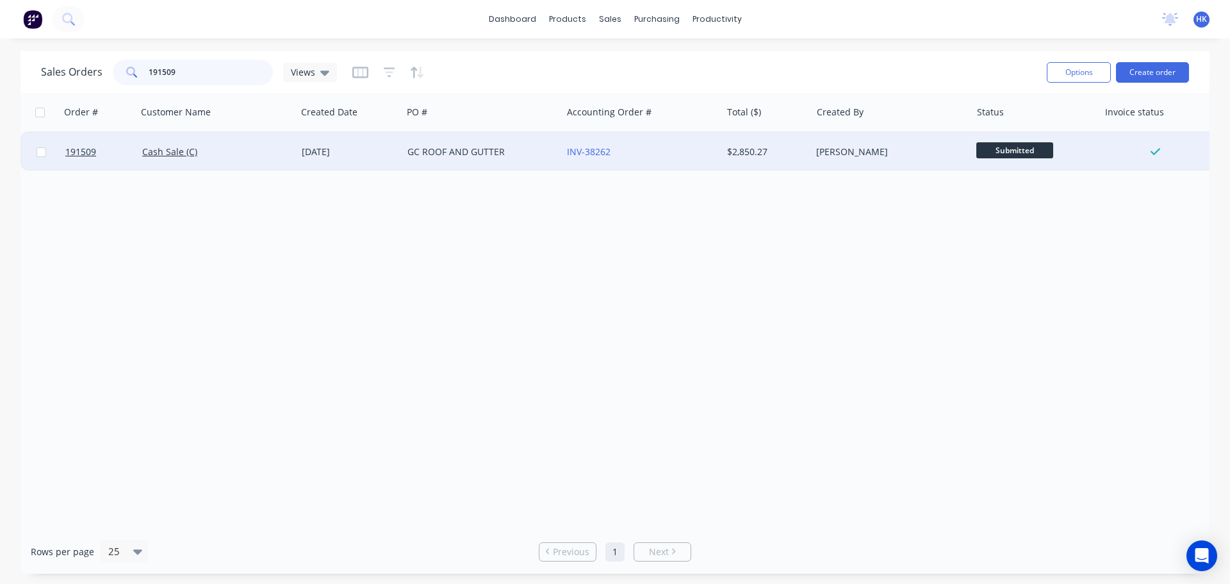
type input "191509"
click at [345, 167] on div "[DATE]" at bounding box center [350, 152] width 106 height 38
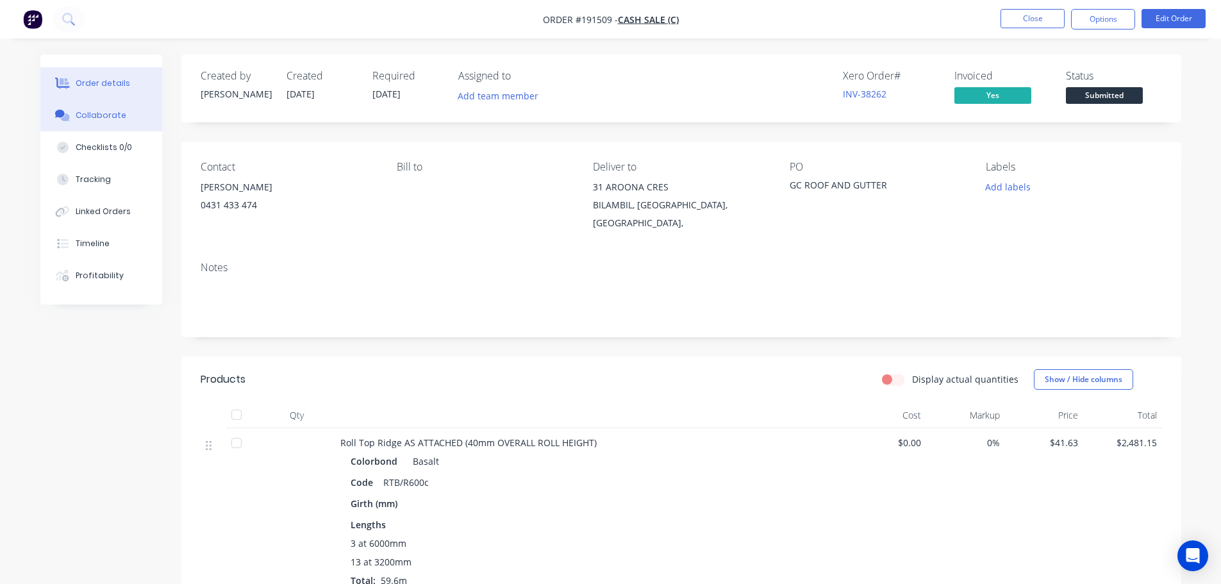
click at [113, 119] on div "Collaborate" at bounding box center [101, 116] width 51 height 12
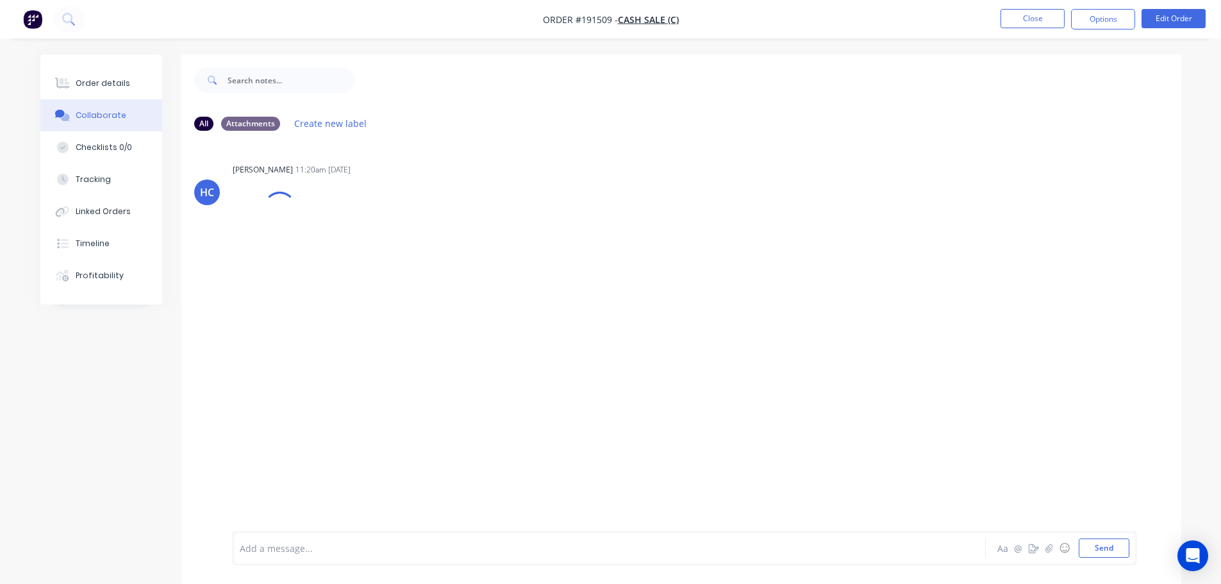
click at [292, 547] on div at bounding box center [573, 547] width 666 height 13
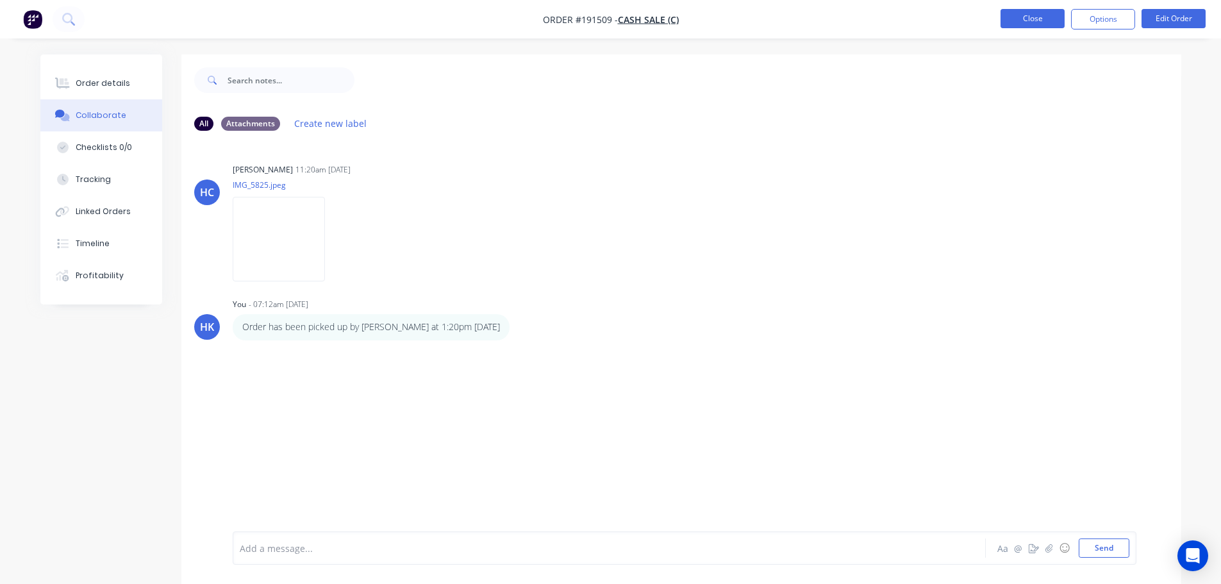
click at [1044, 15] on button "Close" at bounding box center [1032, 18] width 64 height 19
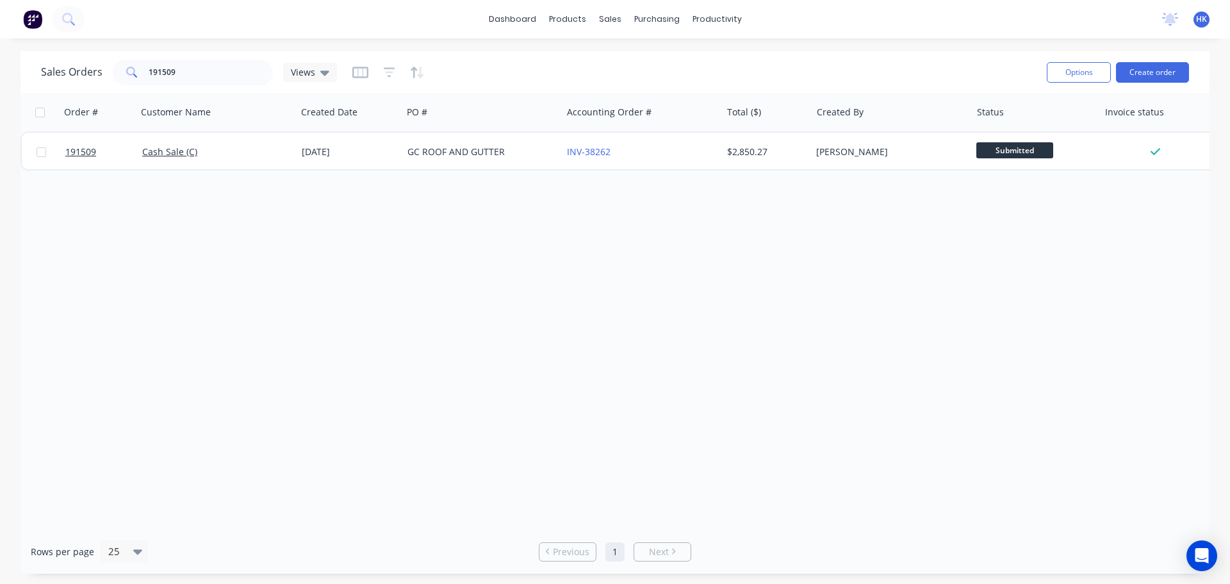
drag, startPoint x: 218, startPoint y: 92, endPoint x: 213, endPoint y: 86, distance: 8.6
click at [215, 90] on div "Sales Orders 191509 Views Options Create order" at bounding box center [615, 72] width 1189 height 42
drag, startPoint x: 210, startPoint y: 79, endPoint x: 119, endPoint y: 94, distance: 92.2
click at [119, 94] on div "Sales Orders 191509 Views Options Create order Order # Customer Name Created Da…" at bounding box center [615, 312] width 1189 height 522
type input "191740"
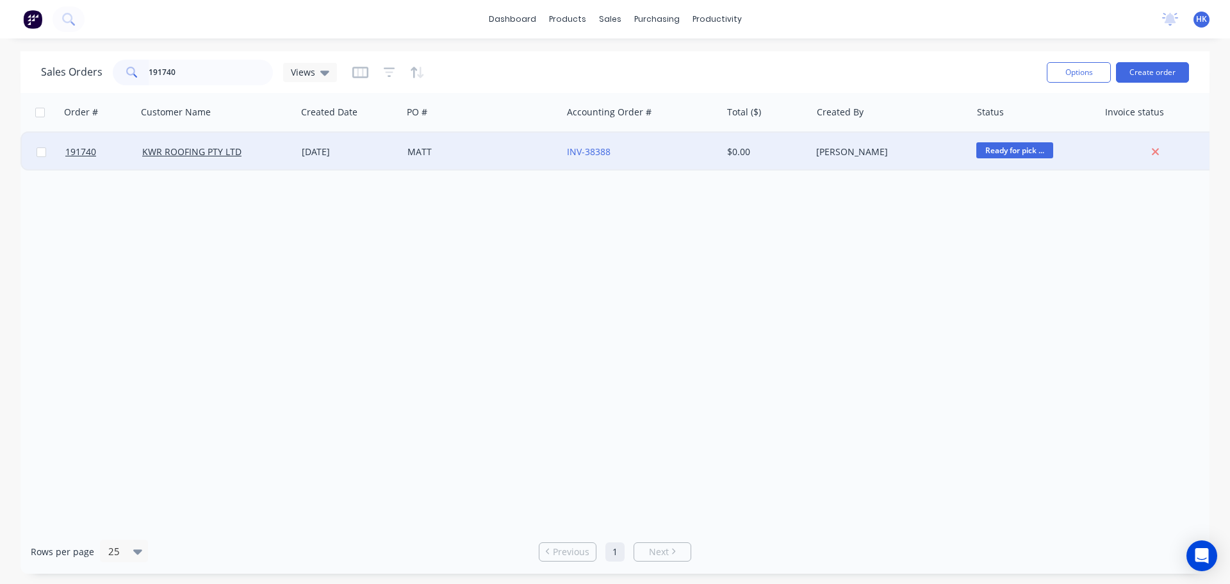
click at [413, 154] on div "MATT" at bounding box center [478, 151] width 142 height 13
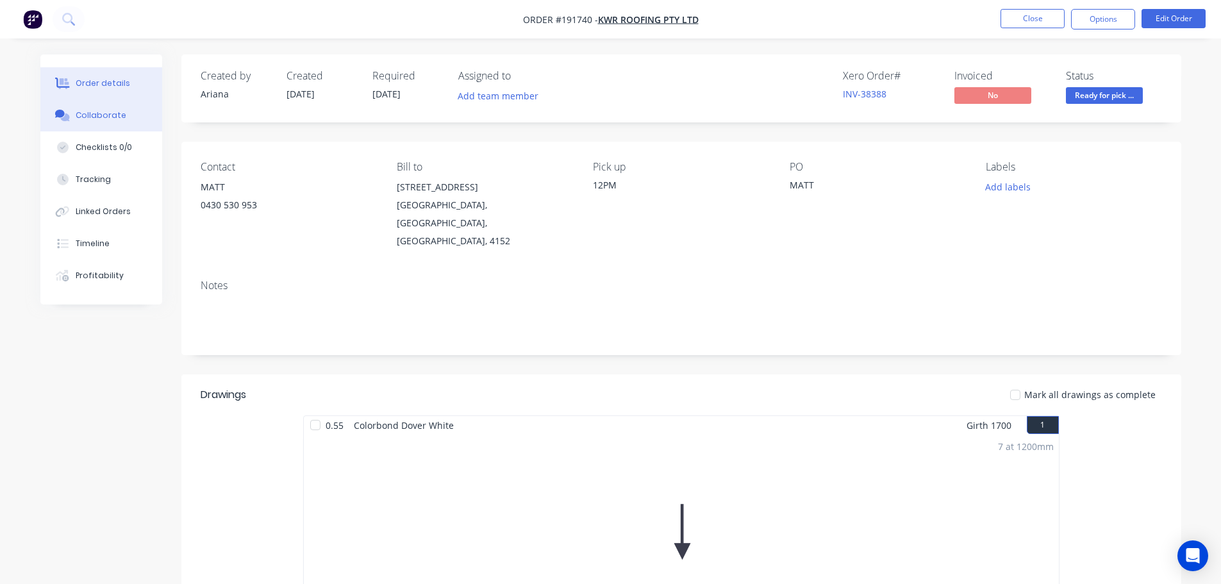
click at [109, 119] on div "Collaborate" at bounding box center [101, 116] width 51 height 12
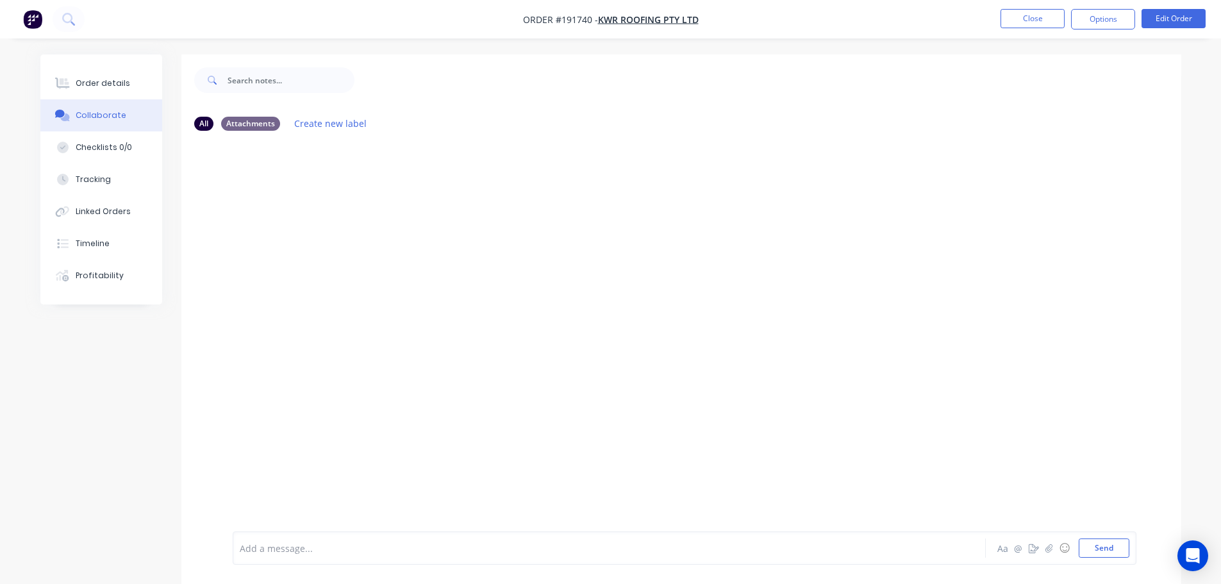
click at [332, 552] on div at bounding box center [573, 547] width 666 height 13
click at [504, 191] on button "button" at bounding box center [506, 192] width 5 height 19
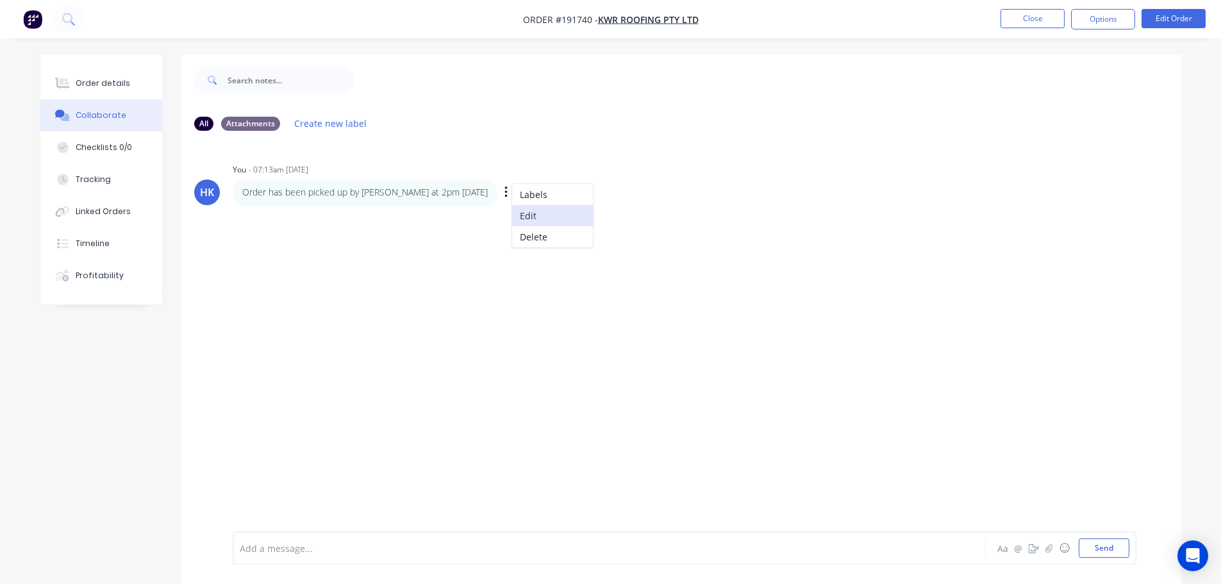
click at [512, 210] on button "Edit" at bounding box center [552, 215] width 81 height 21
click at [394, 545] on span "Order has been picked up by Matt at 2pm - 04/09/2025" at bounding box center [371, 548] width 263 height 12
click at [1013, 19] on button "Close" at bounding box center [1032, 18] width 64 height 19
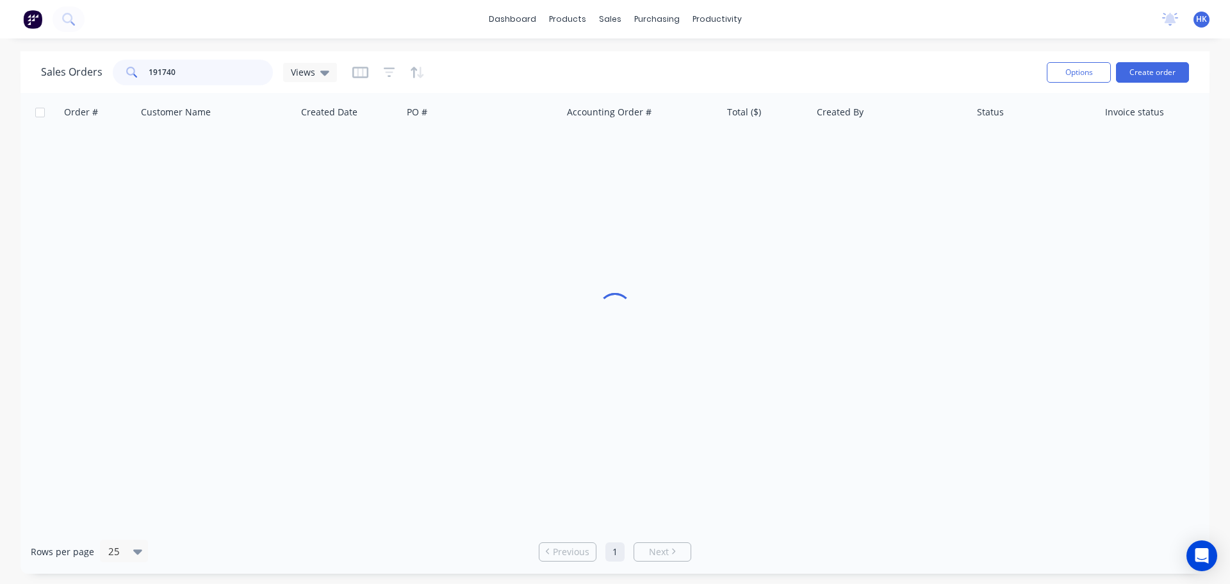
drag, startPoint x: 252, startPoint y: 75, endPoint x: 149, endPoint y: 74, distance: 103.2
click at [149, 74] on input "191740" at bounding box center [211, 73] width 125 height 26
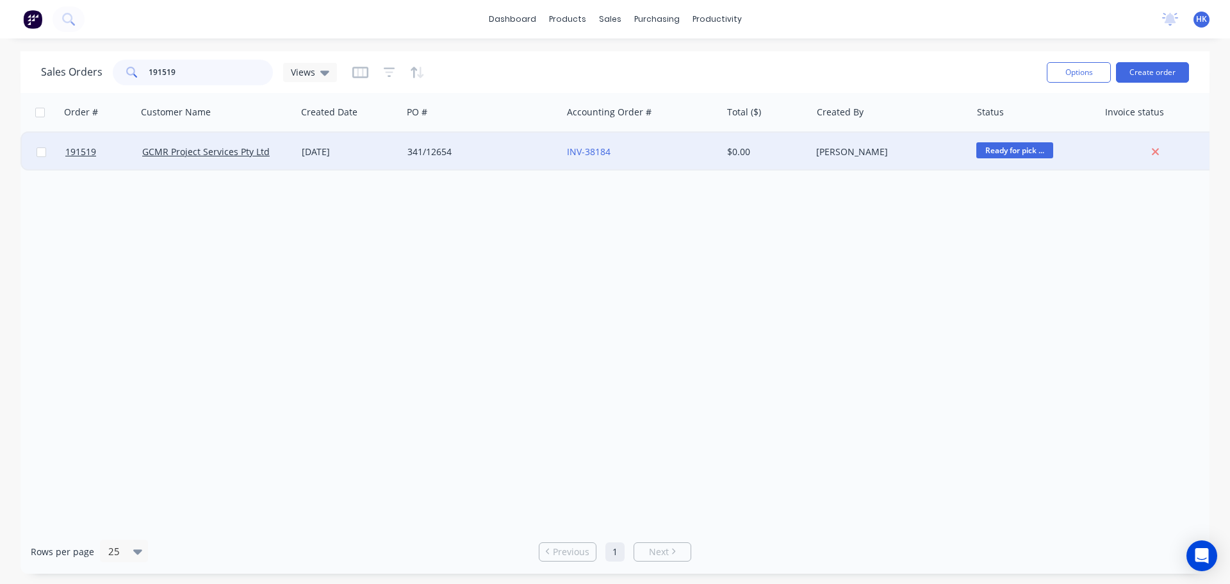
type input "191519"
click at [356, 156] on div "02 Sep 2025" at bounding box center [349, 151] width 95 height 13
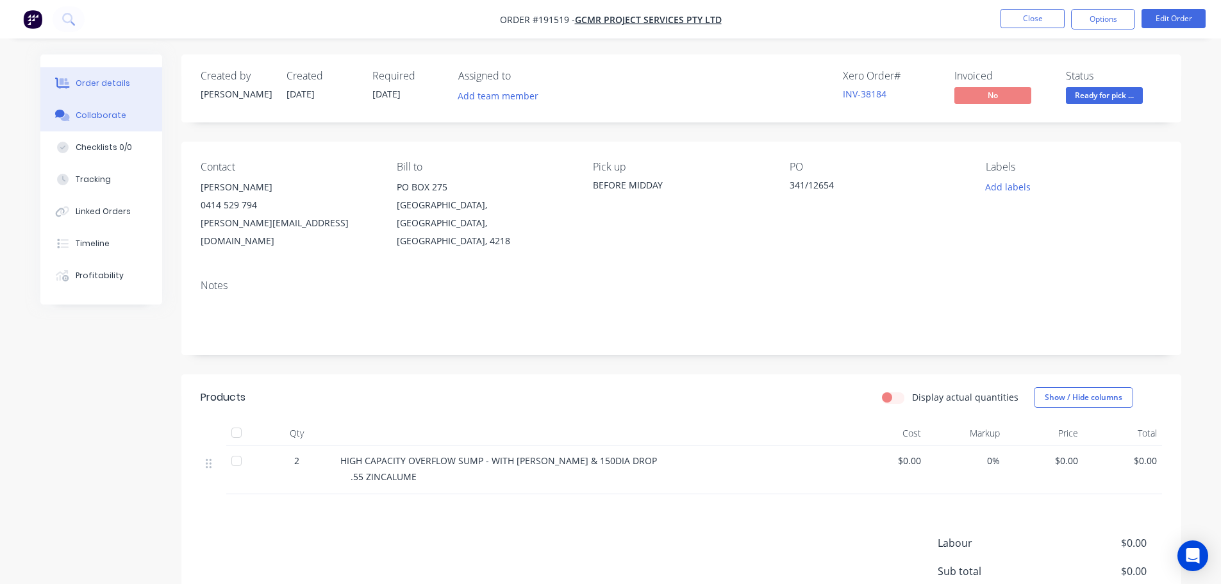
click at [130, 120] on button "Collaborate" at bounding box center [101, 115] width 122 height 32
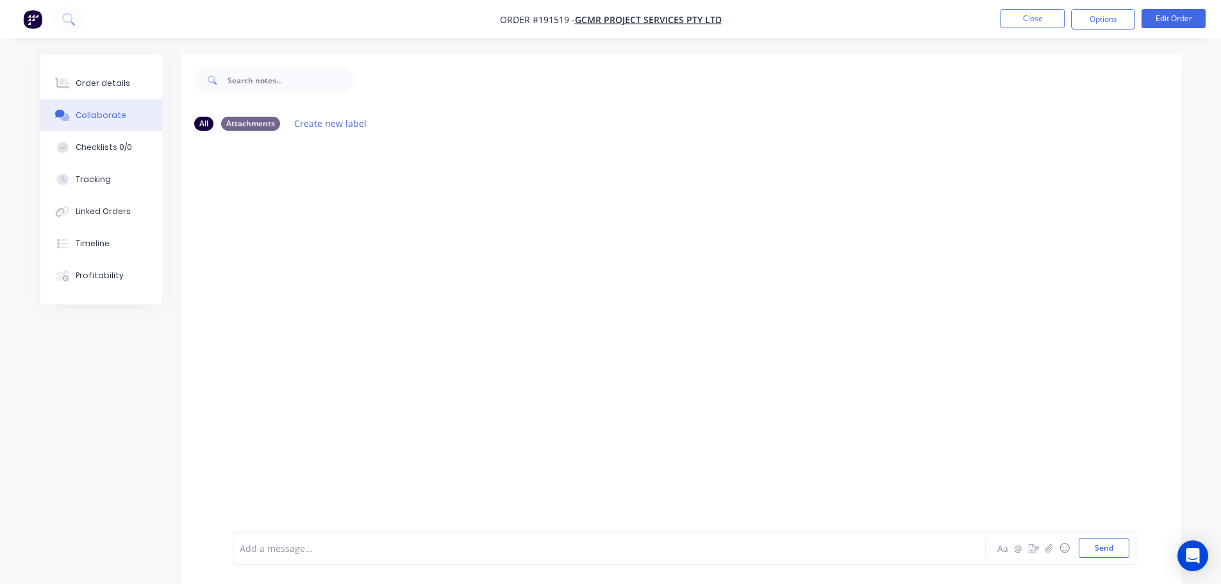
click at [301, 552] on div at bounding box center [573, 547] width 666 height 13
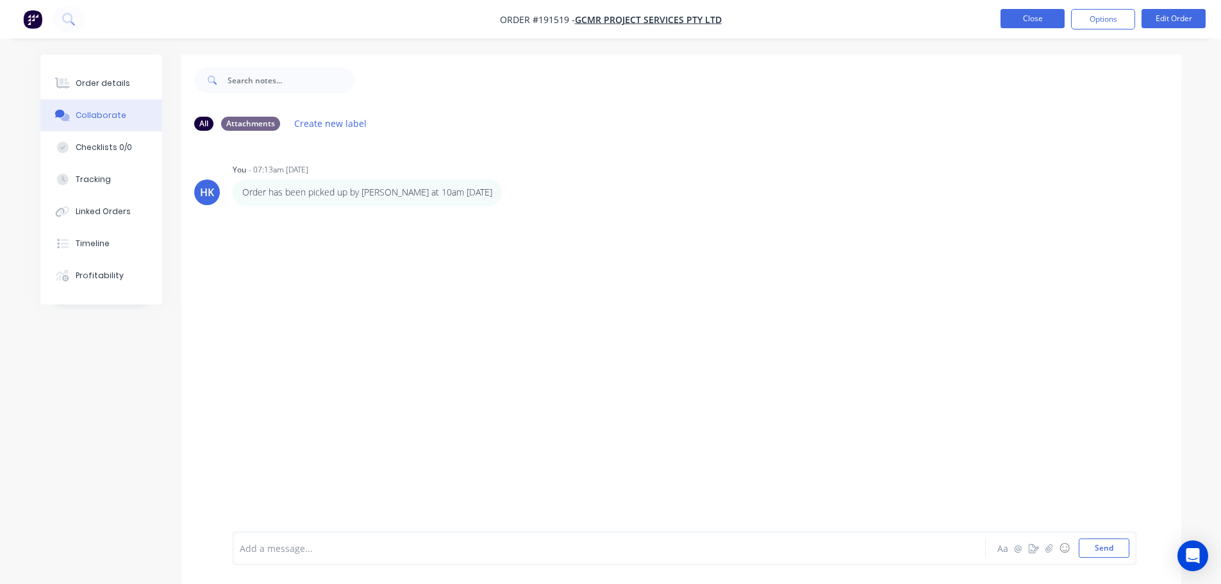
click at [1021, 16] on button "Close" at bounding box center [1032, 18] width 64 height 19
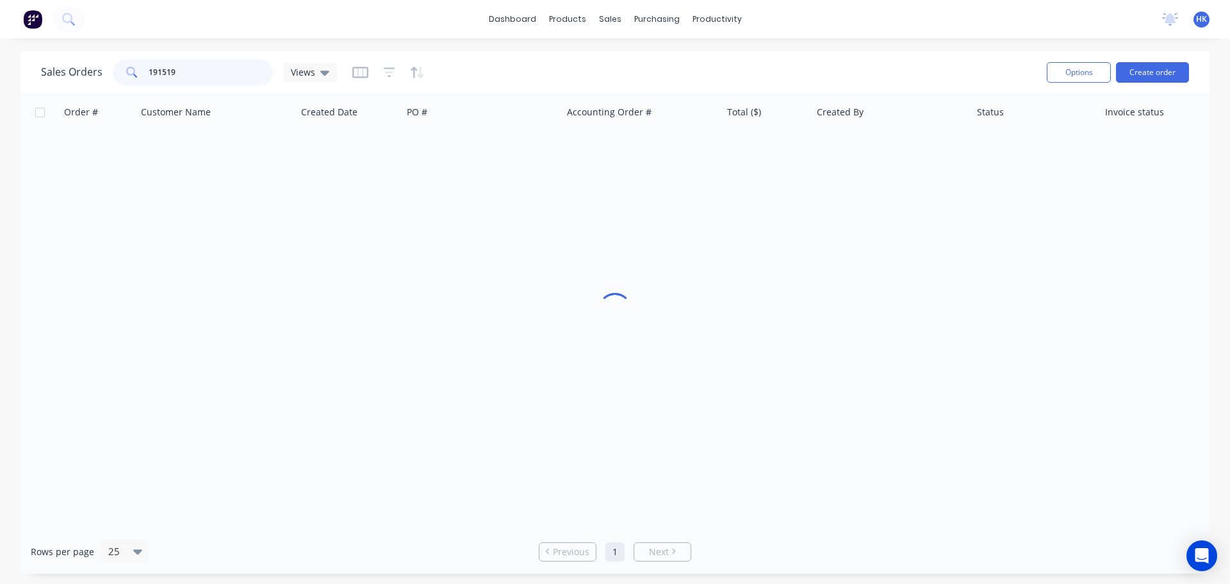
drag, startPoint x: 217, startPoint y: 63, endPoint x: 140, endPoint y: 70, distance: 77.9
click at [140, 70] on div "191519" at bounding box center [193, 73] width 160 height 26
type input "191661"
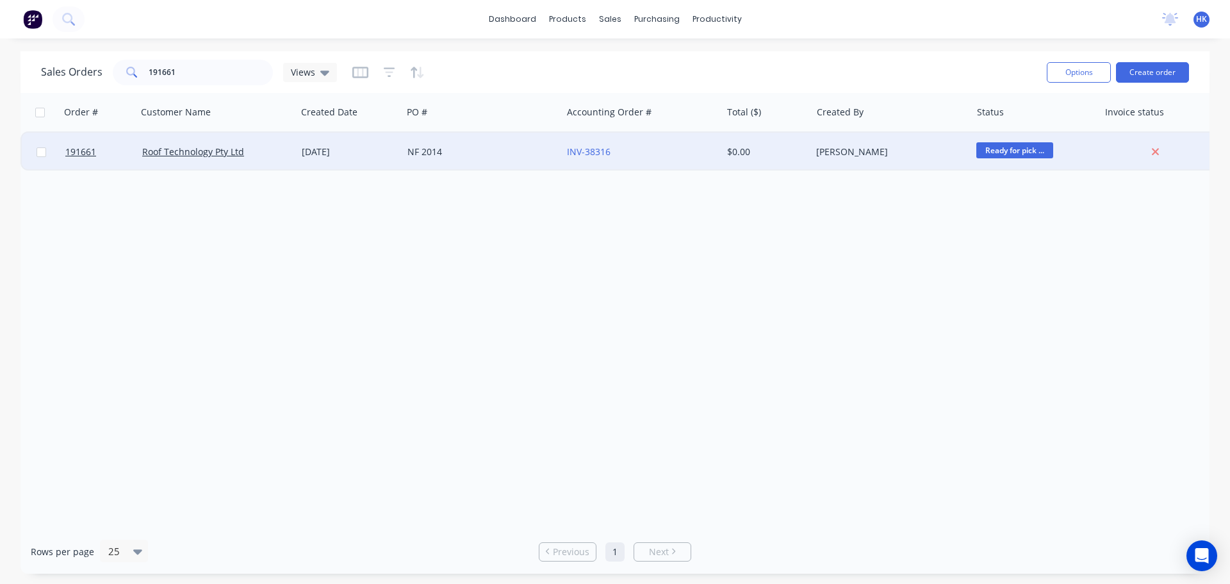
click at [449, 155] on div "NF 2014" at bounding box center [478, 151] width 142 height 13
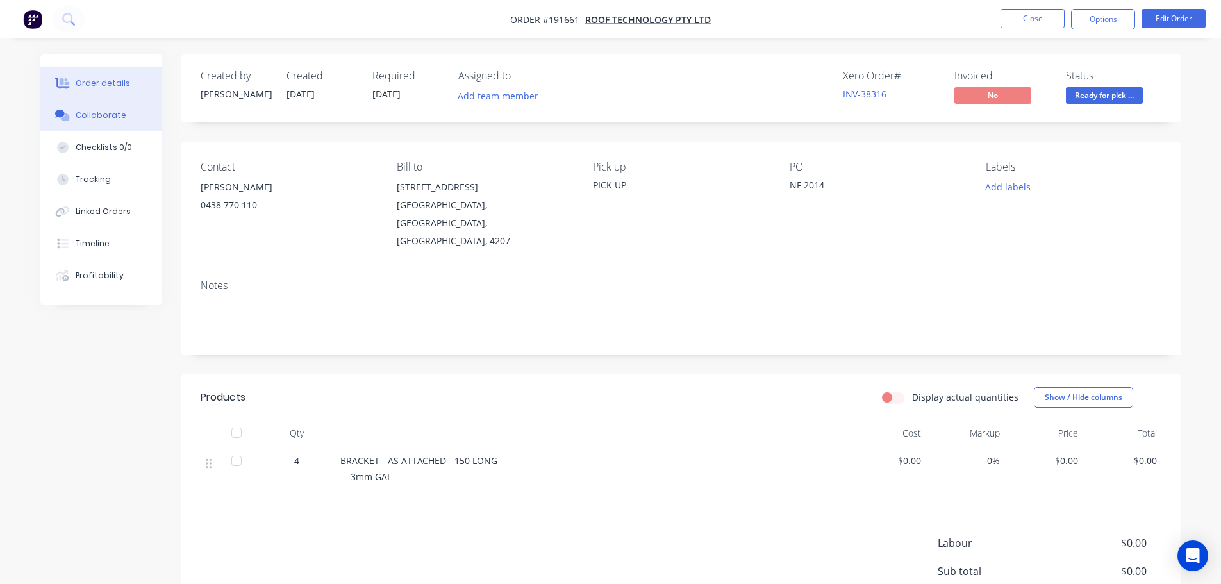
click at [128, 111] on button "Collaborate" at bounding box center [101, 115] width 122 height 32
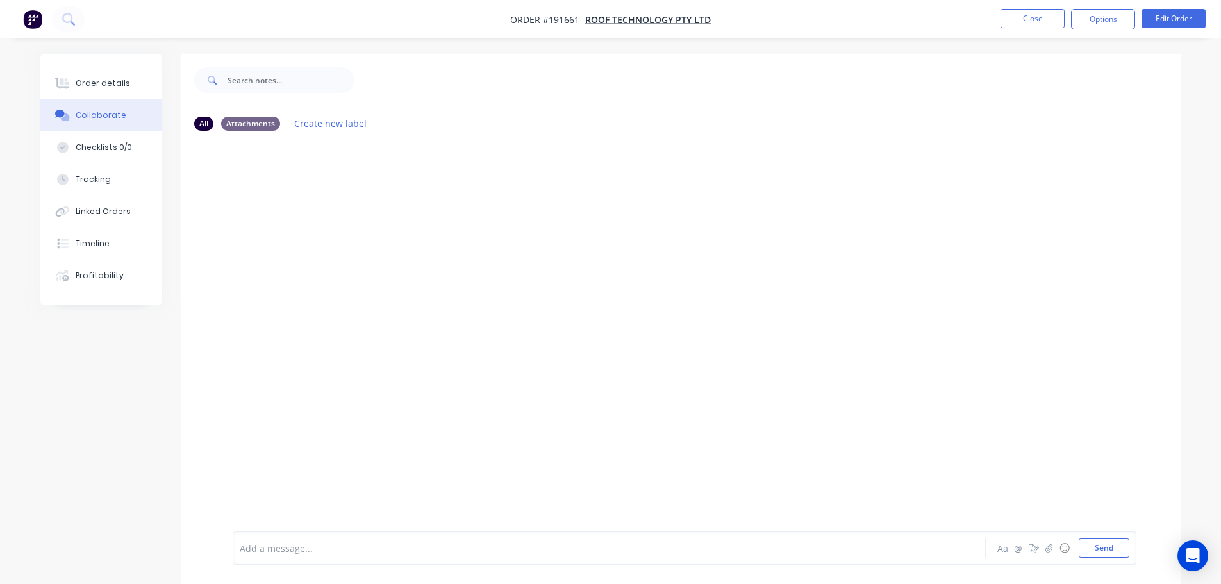
click at [354, 553] on div at bounding box center [573, 547] width 666 height 13
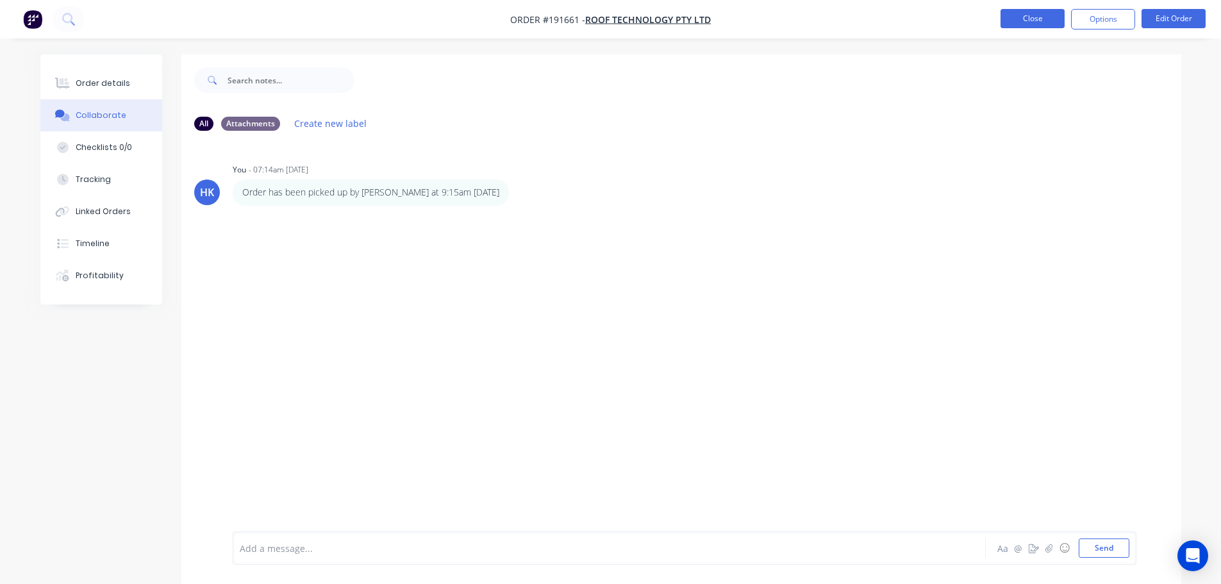
click at [1051, 13] on button "Close" at bounding box center [1032, 18] width 64 height 19
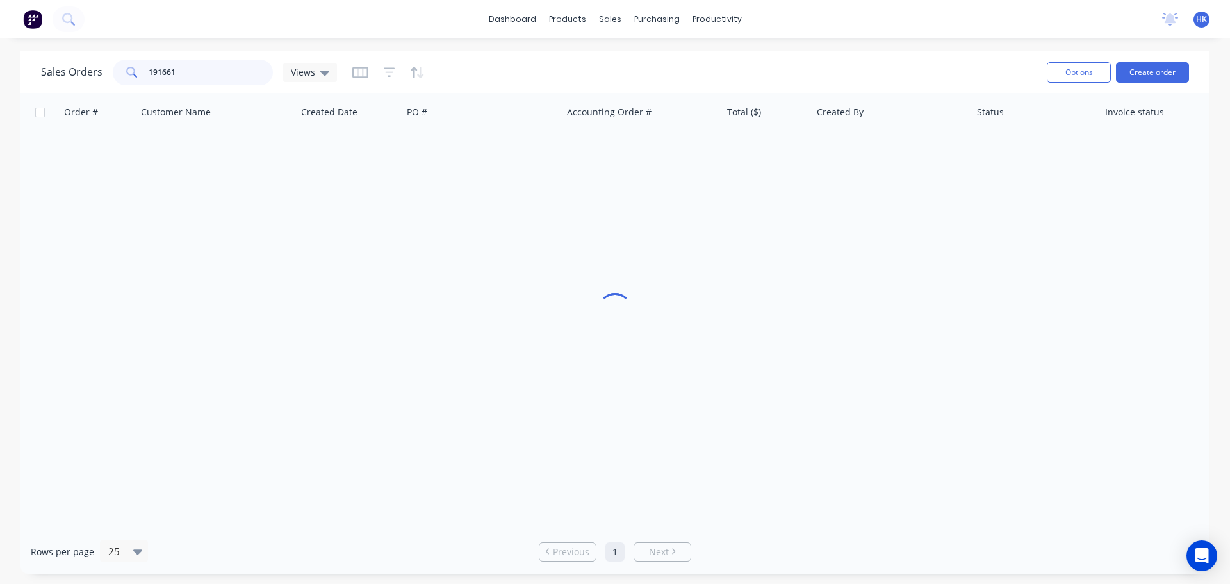
drag, startPoint x: 169, startPoint y: 78, endPoint x: 137, endPoint y: 79, distance: 32.1
click at [137, 79] on div "191661" at bounding box center [193, 73] width 160 height 26
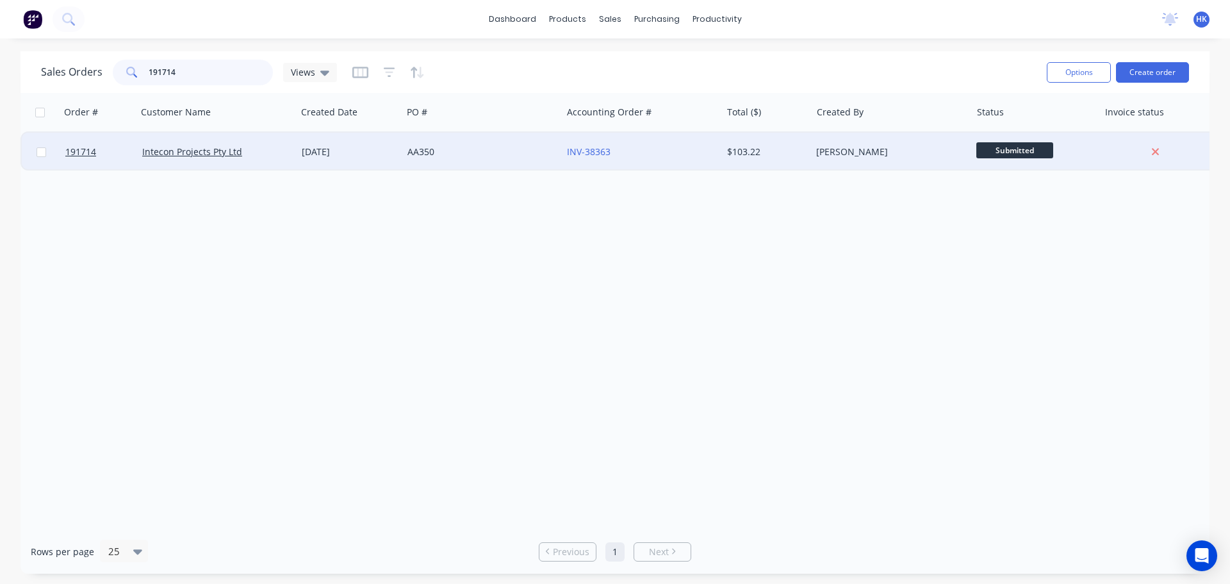
type input "191714"
click at [457, 157] on div "AA350" at bounding box center [478, 151] width 142 height 13
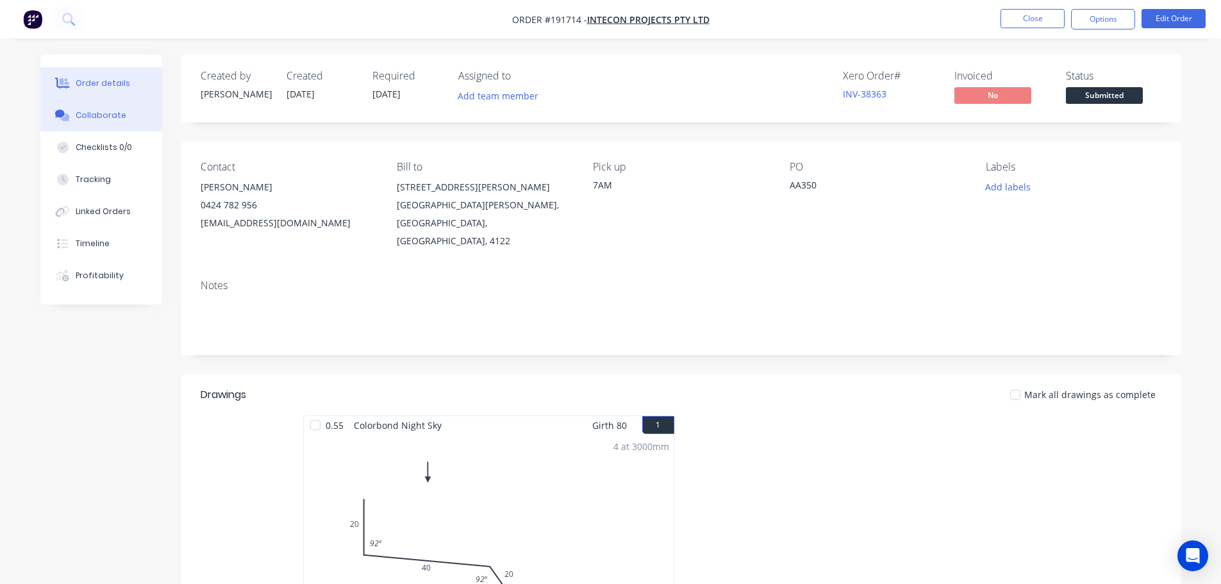
click at [120, 116] on div "Collaborate" at bounding box center [101, 116] width 51 height 12
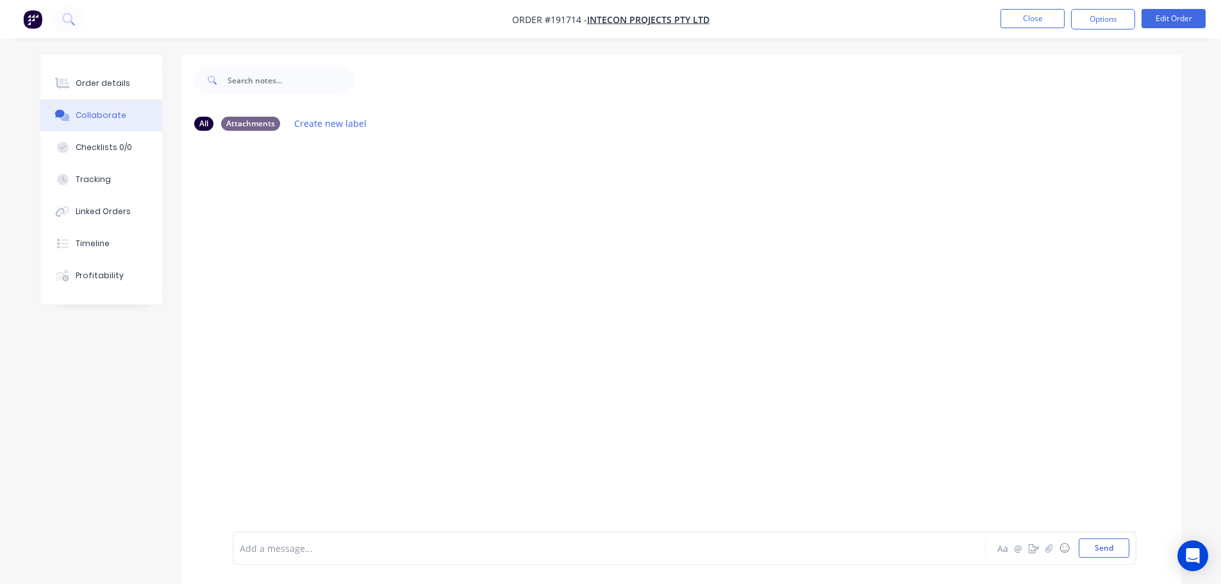
click at [285, 556] on div "Add a message..." at bounding box center [573, 547] width 667 height 19
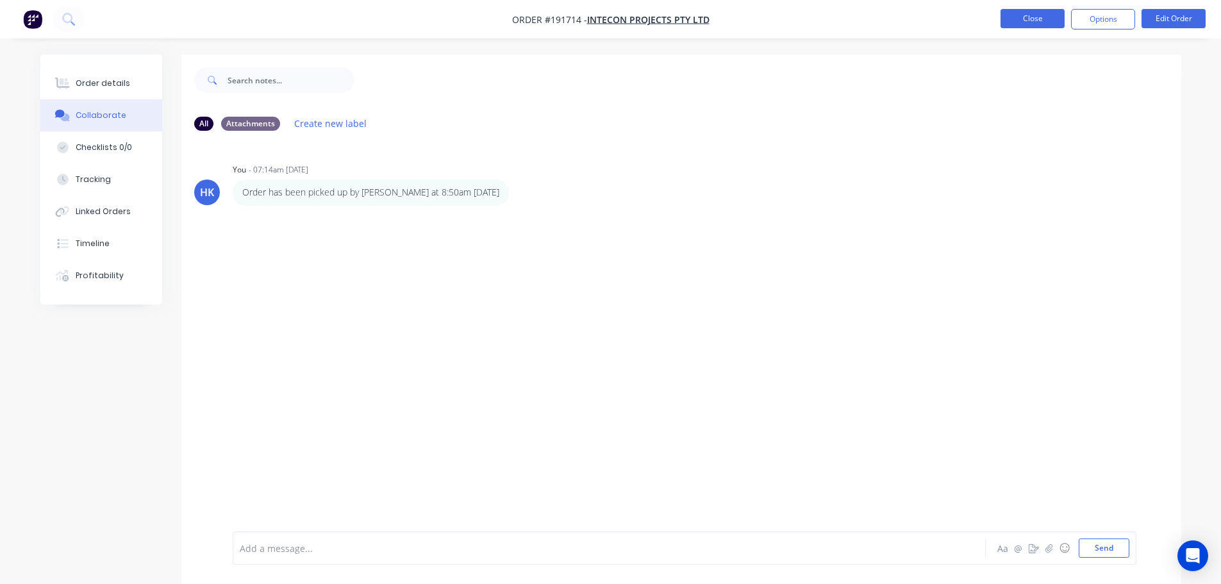
click at [1049, 15] on button "Close" at bounding box center [1032, 18] width 64 height 19
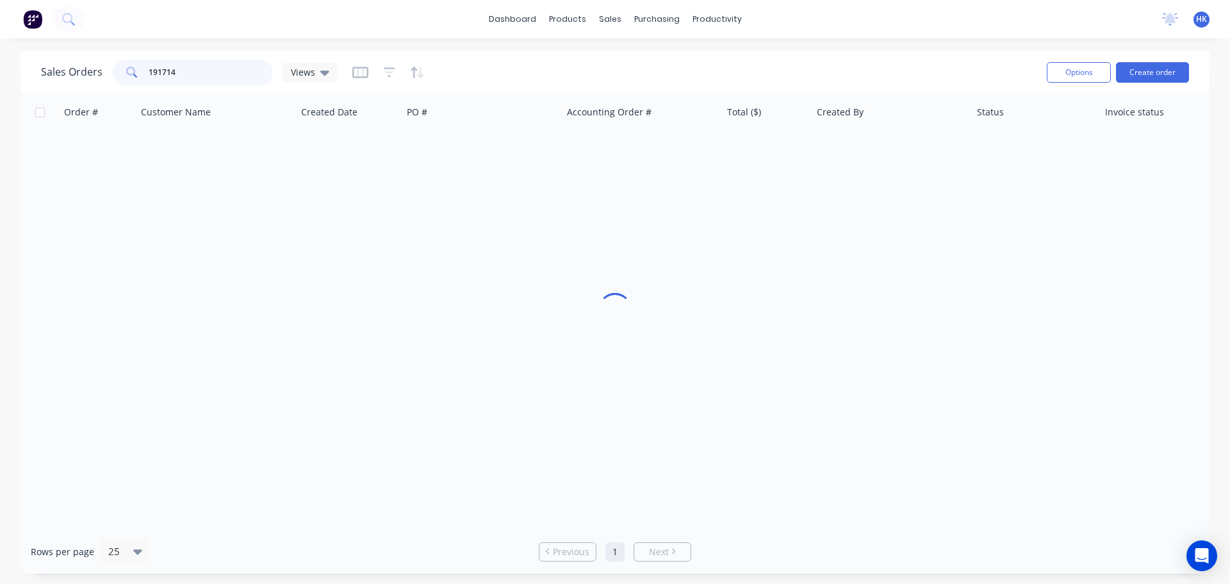
drag, startPoint x: 213, startPoint y: 73, endPoint x: 122, endPoint y: 75, distance: 91.6
click at [122, 75] on div "191714" at bounding box center [193, 73] width 160 height 26
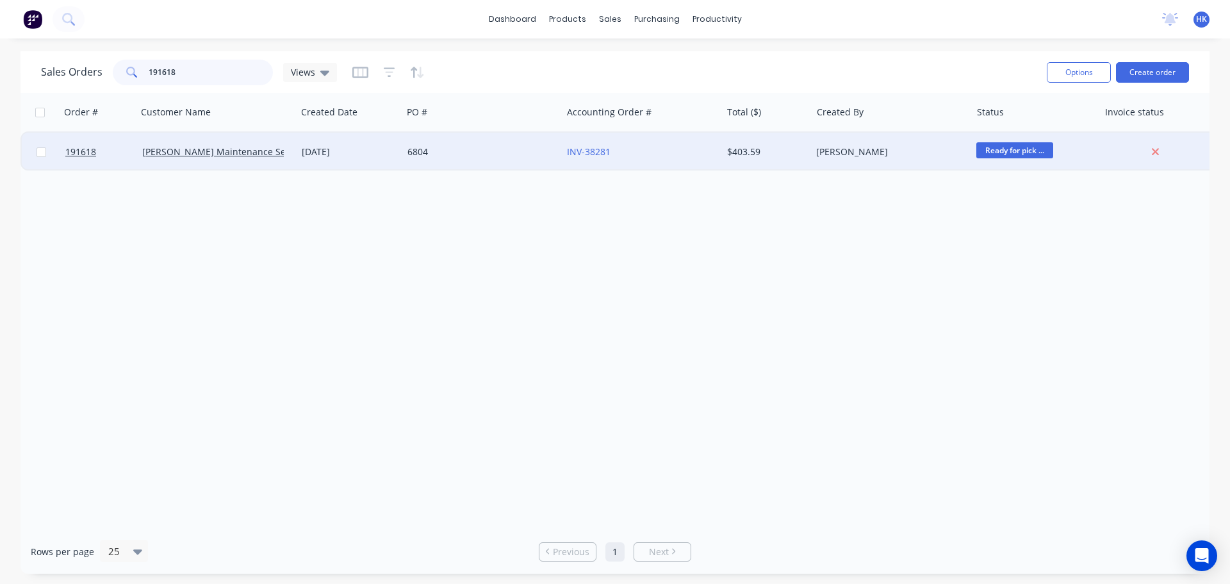
type input "191618"
click at [450, 152] on div "6804" at bounding box center [478, 151] width 142 height 13
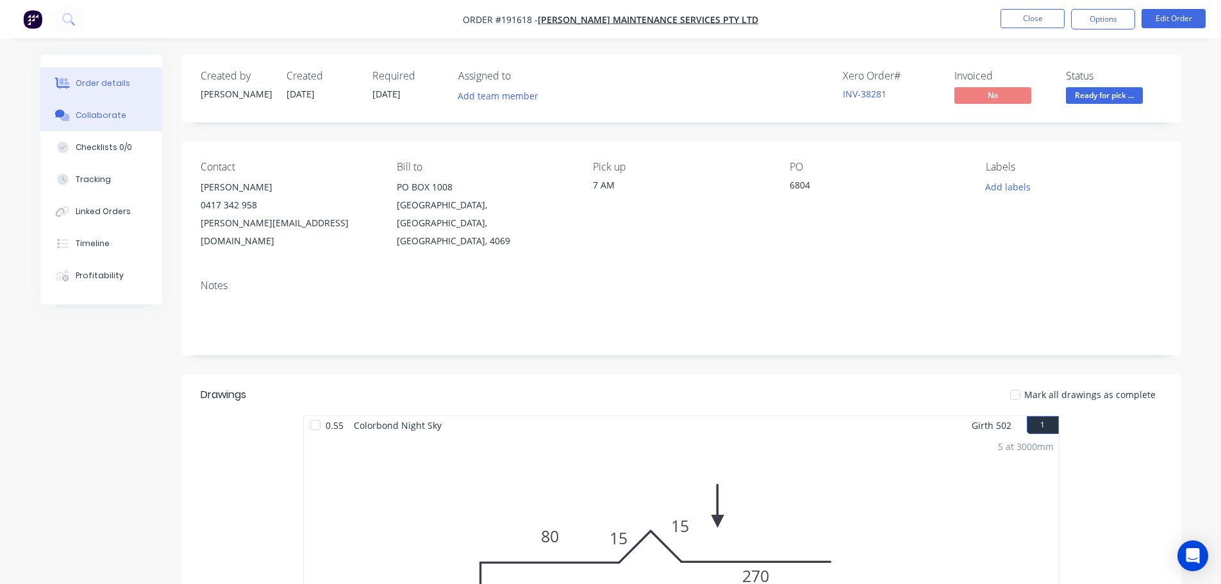
click at [142, 106] on button "Collaborate" at bounding box center [101, 115] width 122 height 32
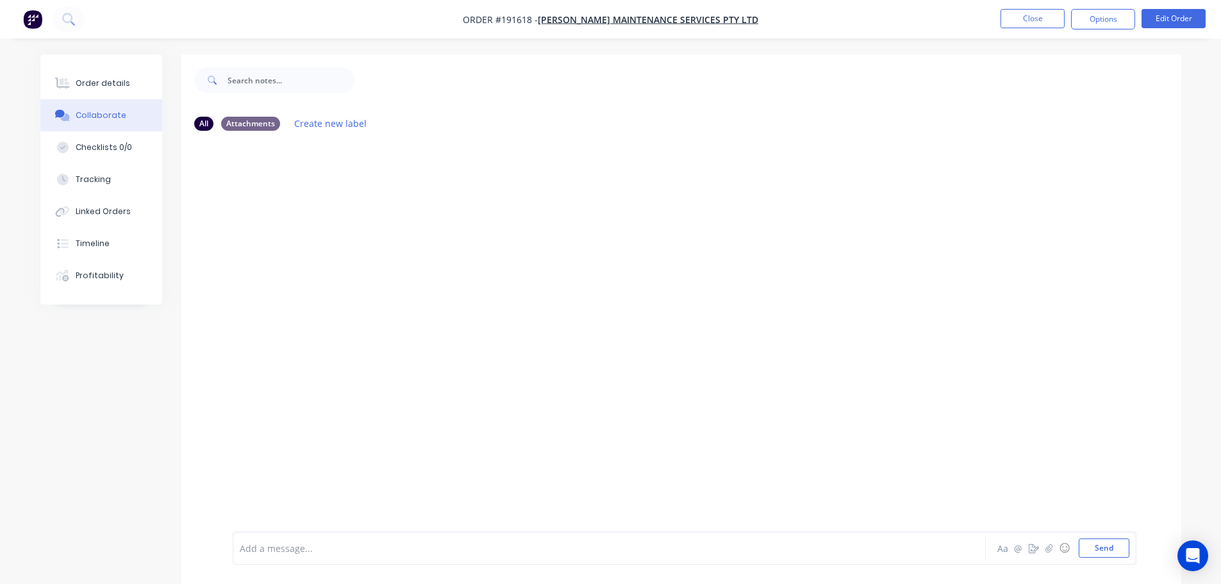
click at [294, 559] on div "Add a message... Aa @ ☺ Send" at bounding box center [684, 547] width 903 height 33
drag, startPoint x: 295, startPoint y: 550, endPoint x: 308, endPoint y: 553, distance: 13.1
click at [302, 554] on div at bounding box center [573, 547] width 666 height 13
drag, startPoint x: 498, startPoint y: 550, endPoint x: 238, endPoint y: 563, distance: 260.4
click at [238, 563] on div "Order has been picked up by Steve at 9am - 04/09/2025 Aa @ ☺ Send" at bounding box center [684, 547] width 903 height 33
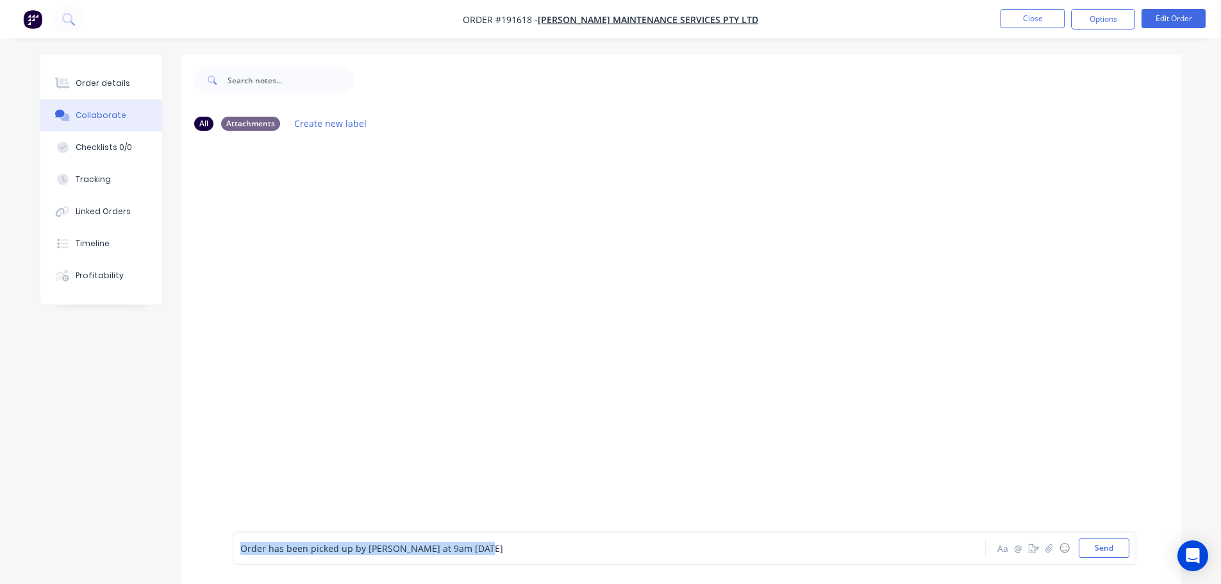
copy span "Order has been picked up by Steve at 9am - 04/09/2025"
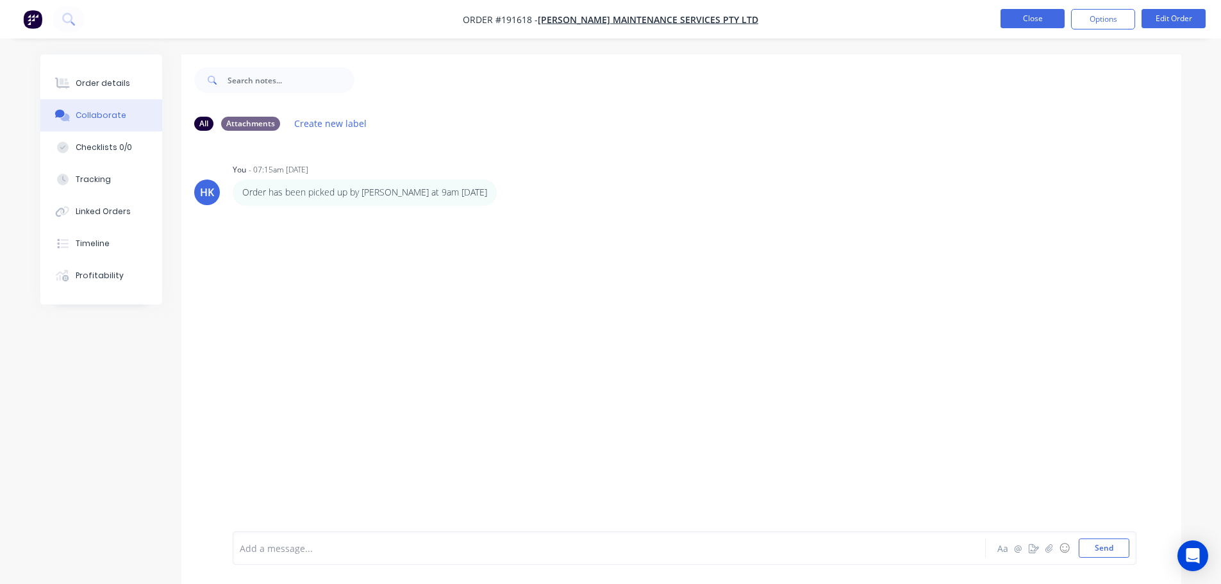
click at [1042, 16] on button "Close" at bounding box center [1032, 18] width 64 height 19
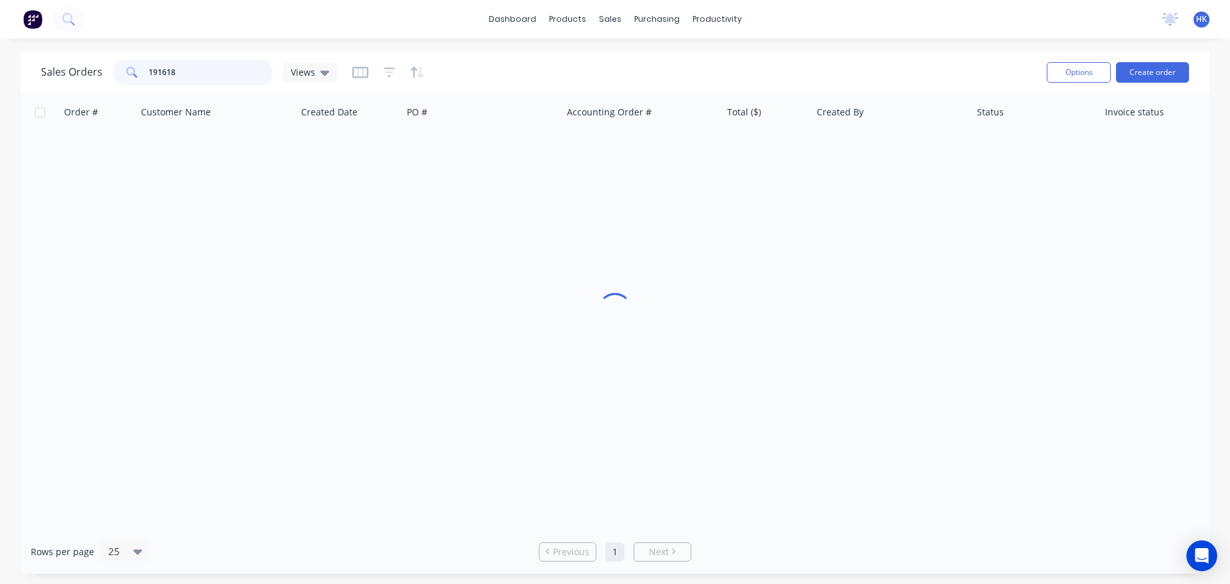
drag, startPoint x: 217, startPoint y: 72, endPoint x: 111, endPoint y: 74, distance: 105.7
click at [113, 74] on div "191618" at bounding box center [193, 73] width 160 height 26
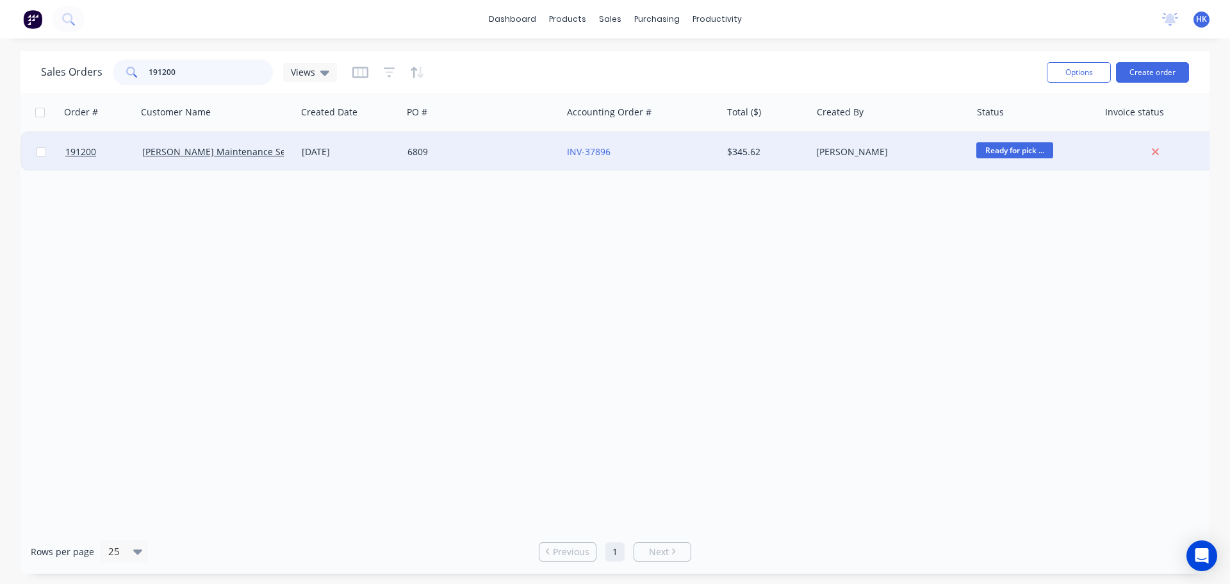
type input "191200"
click at [456, 161] on div "6809" at bounding box center [482, 152] width 160 height 38
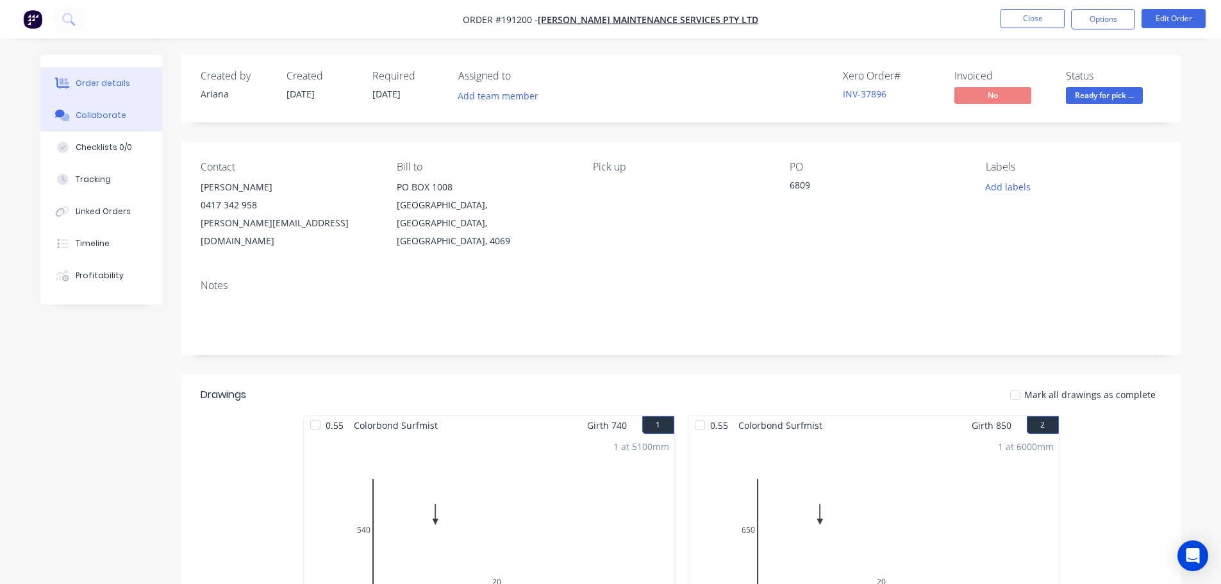
click at [86, 107] on button "Collaborate" at bounding box center [101, 115] width 122 height 32
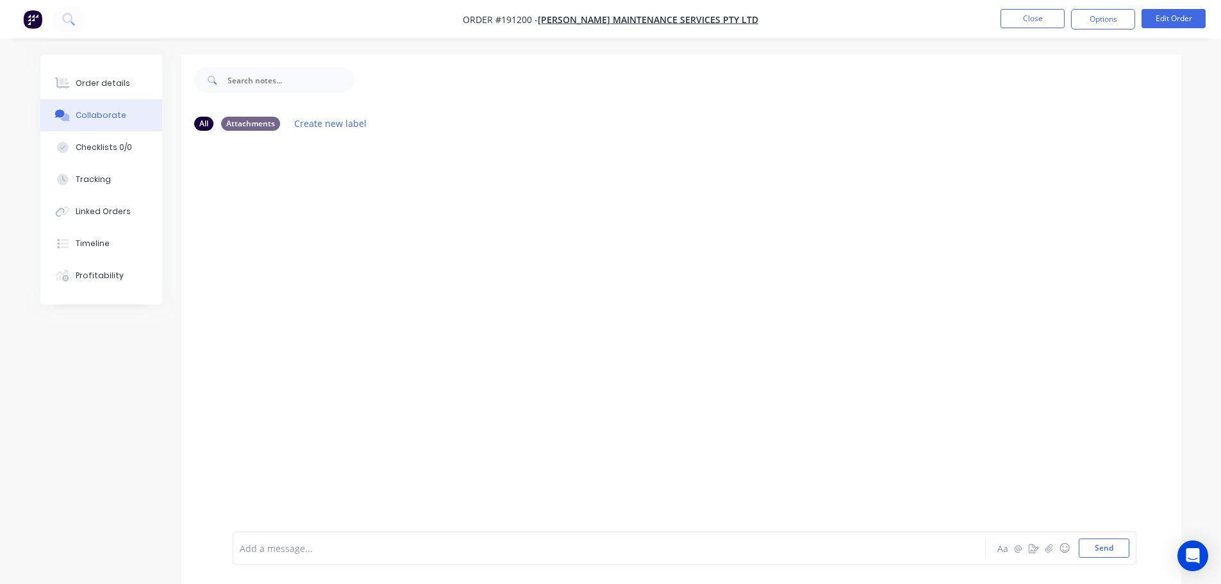
click at [254, 543] on div at bounding box center [573, 547] width 666 height 13
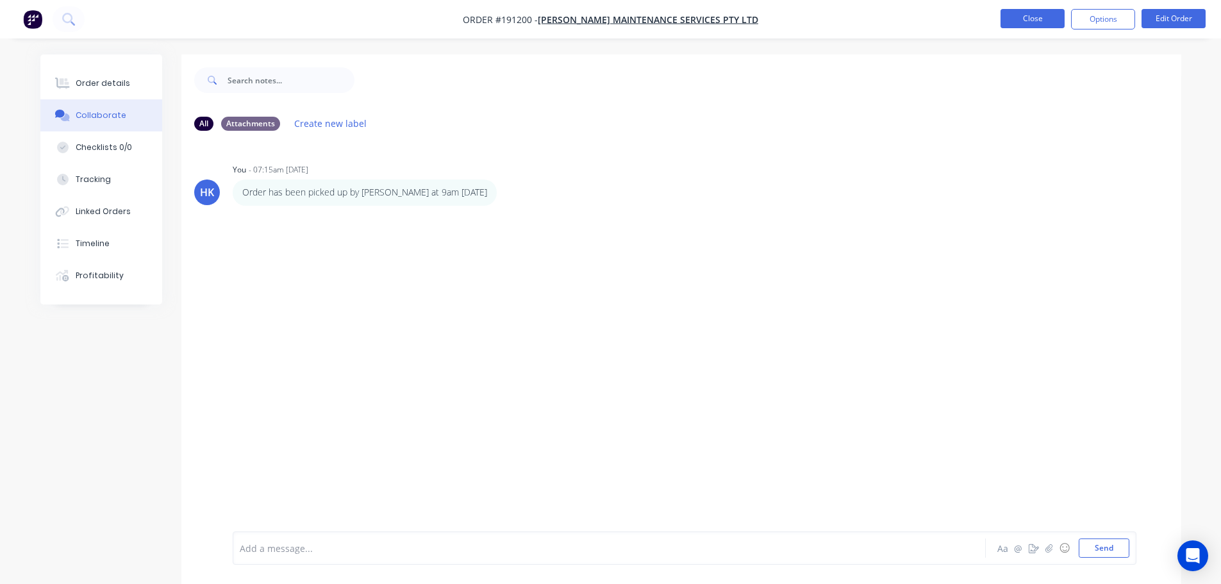
click at [1025, 13] on button "Close" at bounding box center [1032, 18] width 64 height 19
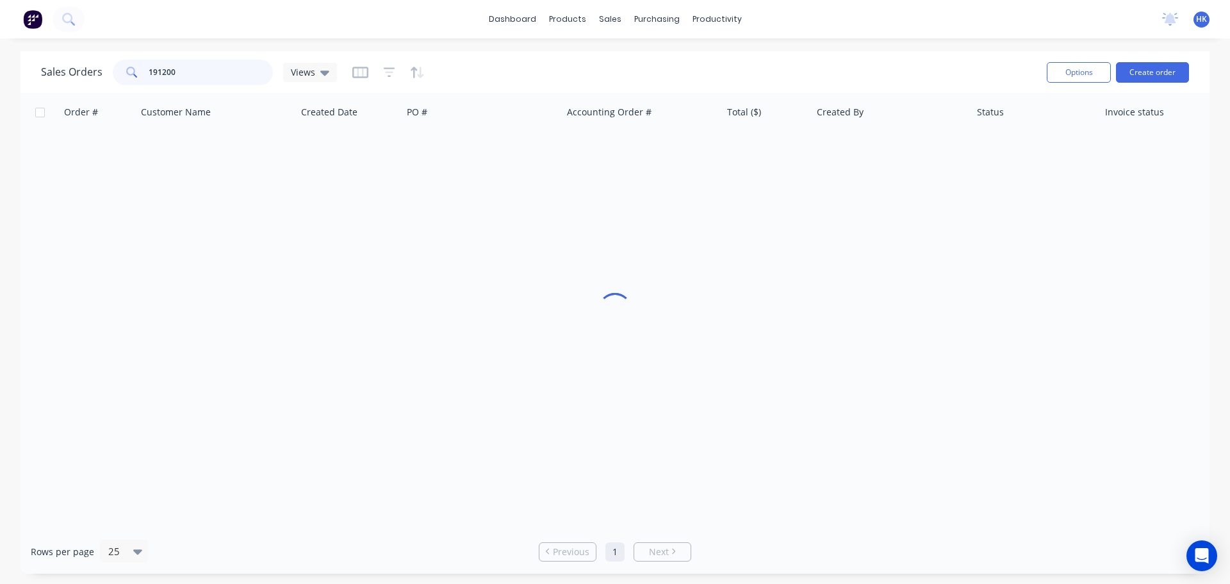
drag, startPoint x: 158, startPoint y: 77, endPoint x: 82, endPoint y: 79, distance: 76.3
click at [82, 79] on div "Sales Orders 191200 Views" at bounding box center [189, 73] width 296 height 26
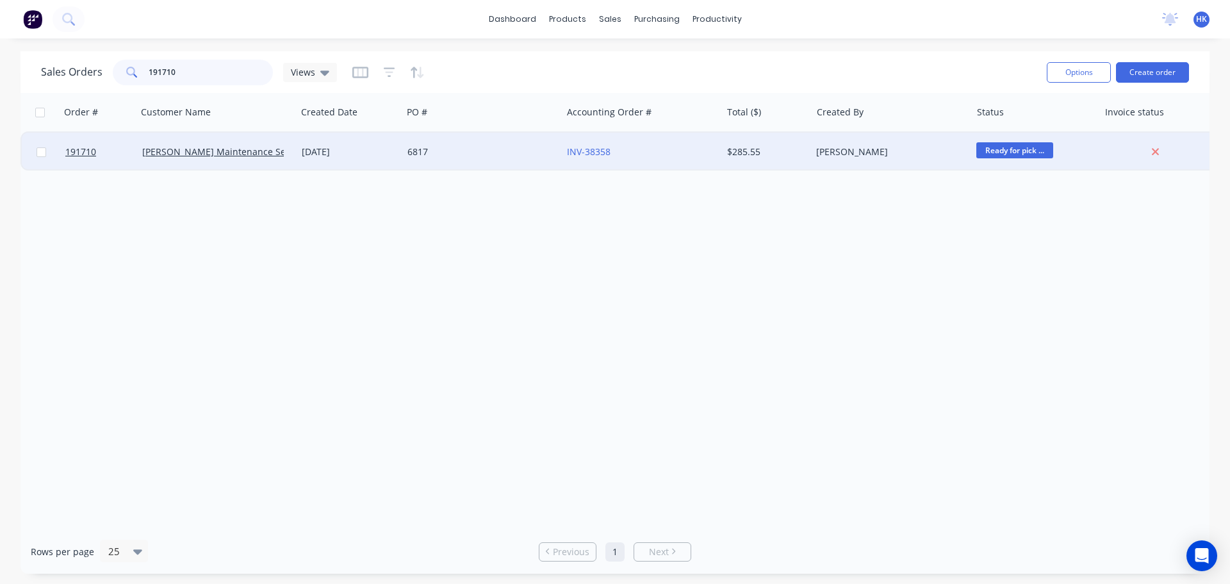
type input "191710"
click at [441, 163] on div "6817" at bounding box center [482, 152] width 160 height 38
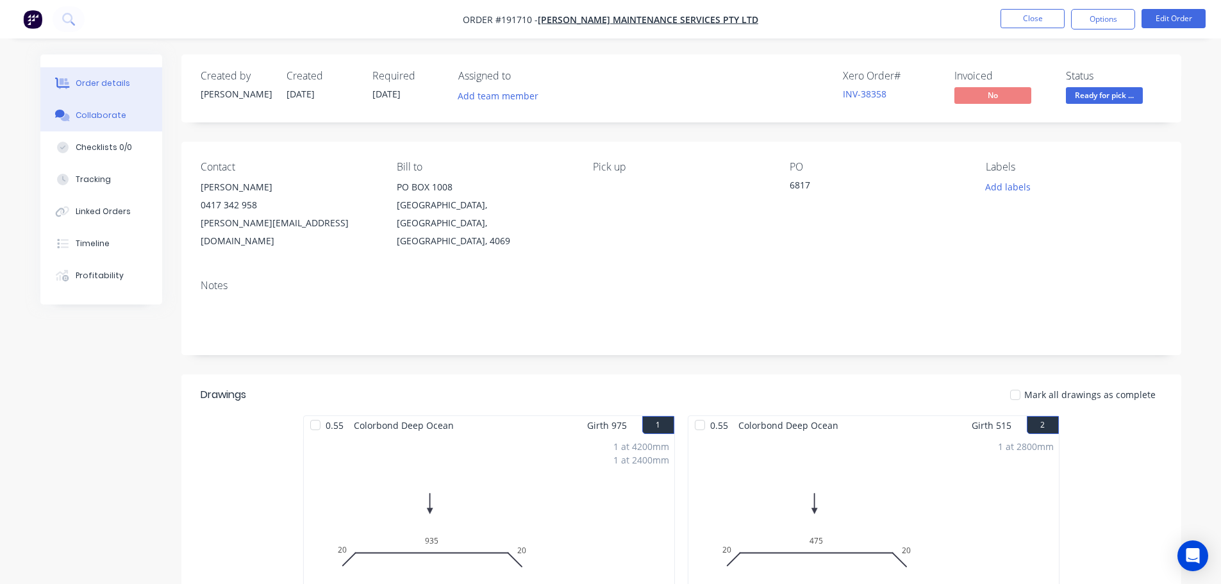
click at [122, 108] on button "Collaborate" at bounding box center [101, 115] width 122 height 32
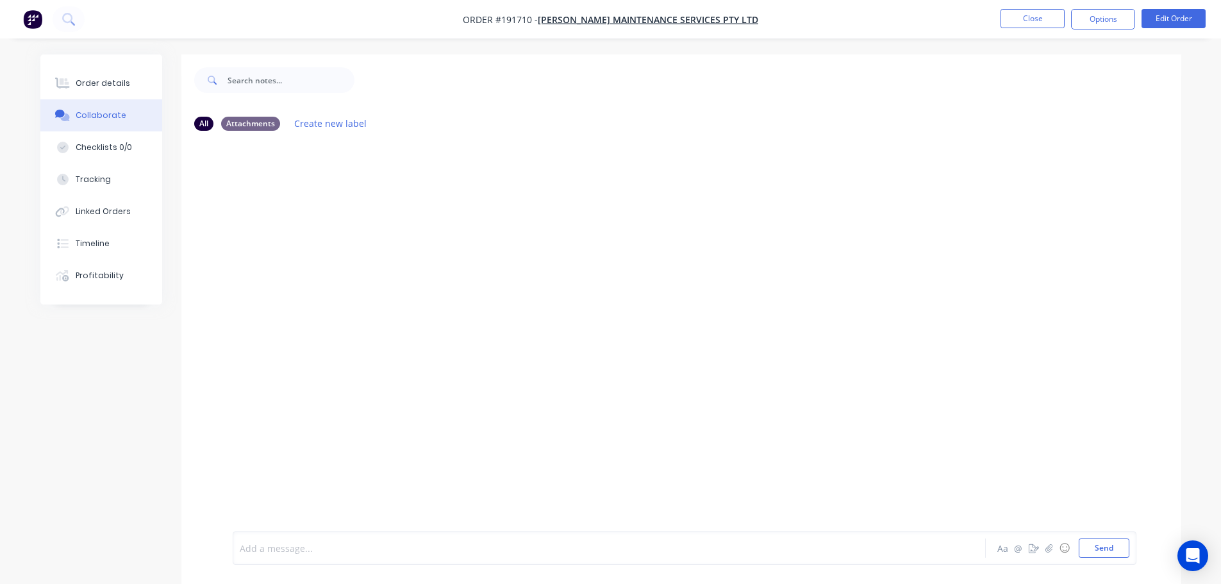
click at [305, 547] on div at bounding box center [573, 547] width 666 height 13
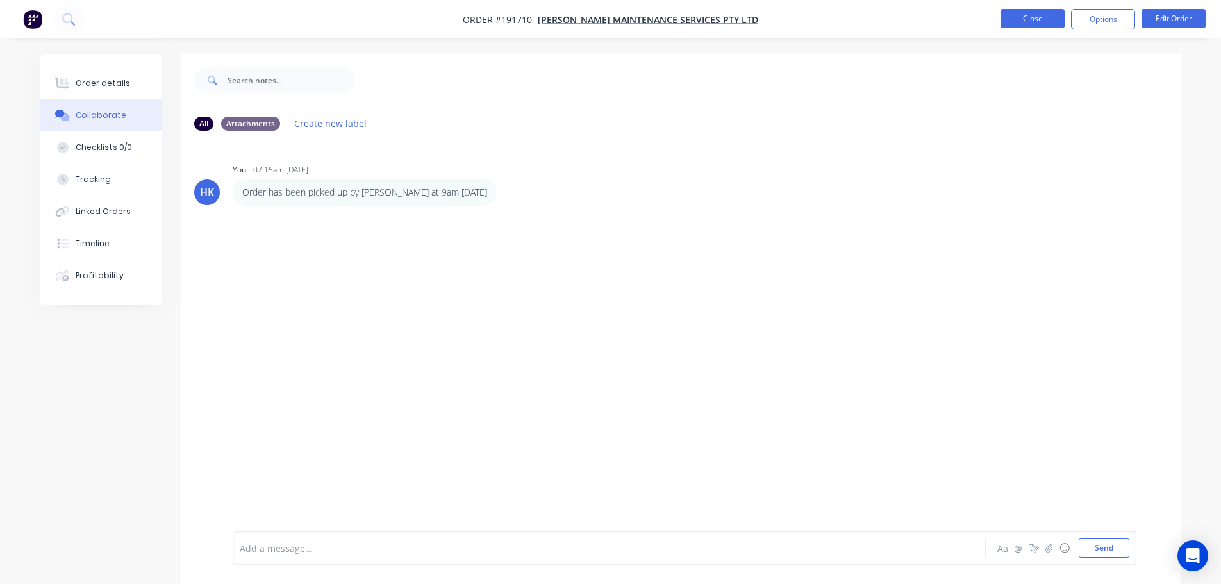
click at [1009, 11] on button "Close" at bounding box center [1032, 18] width 64 height 19
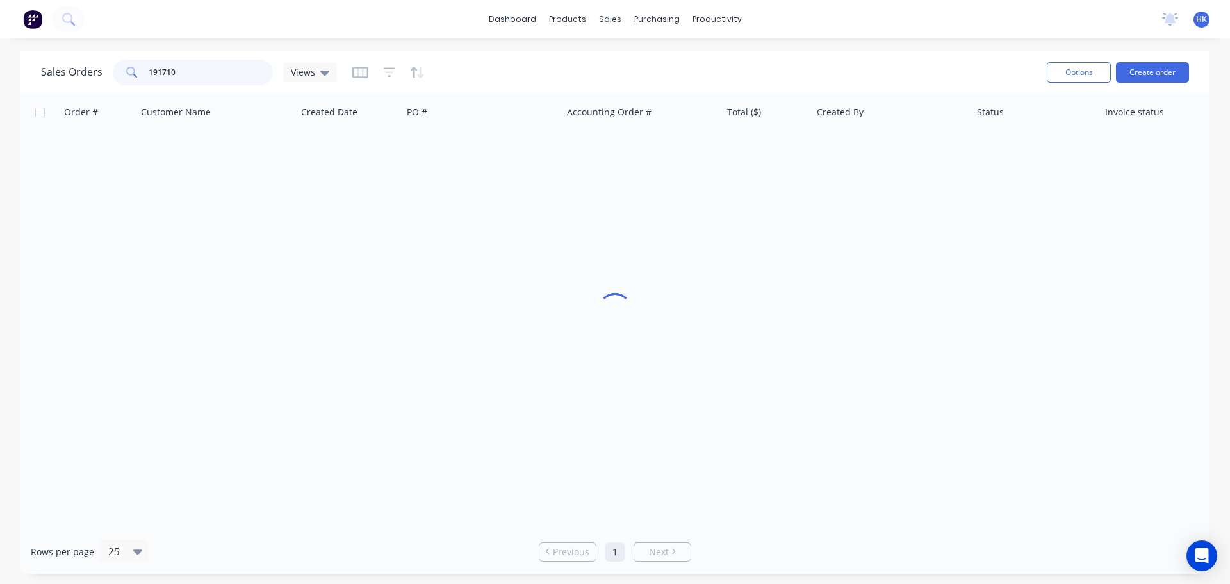
click at [108, 78] on div "Sales Orders 191710 Views" at bounding box center [189, 73] width 296 height 26
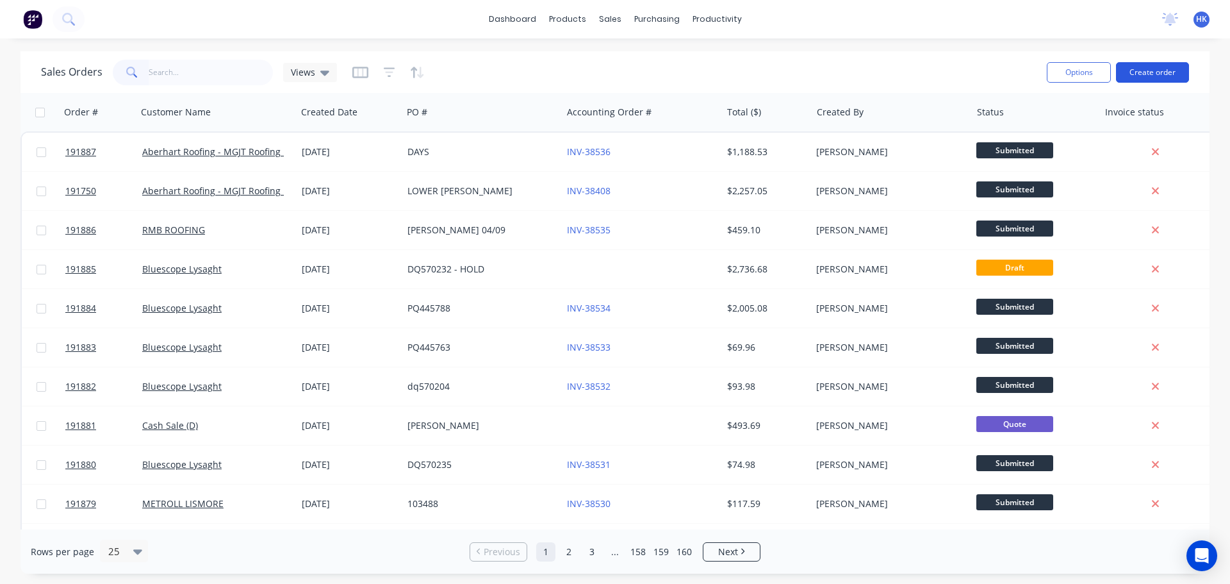
click at [1151, 70] on button "Create order" at bounding box center [1152, 72] width 73 height 21
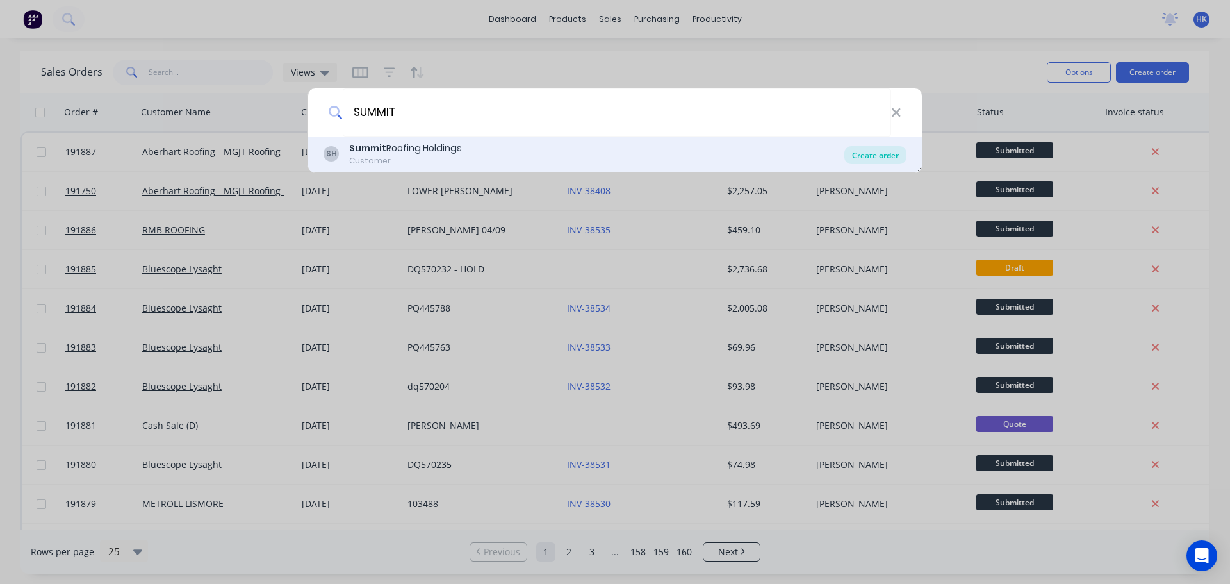
type input "SUMMIT"
click at [884, 152] on div "Create order" at bounding box center [875, 155] width 62 height 18
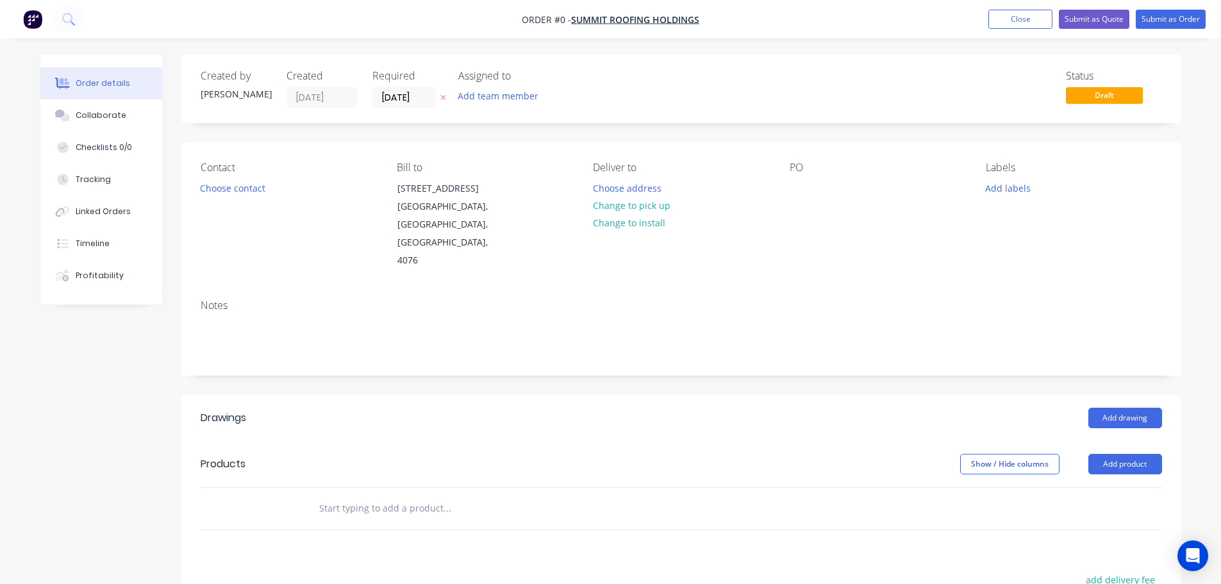
drag, startPoint x: 396, startPoint y: 98, endPoint x: 424, endPoint y: 134, distance: 45.2
click at [397, 98] on input "[DATE]" at bounding box center [404, 97] width 63 height 19
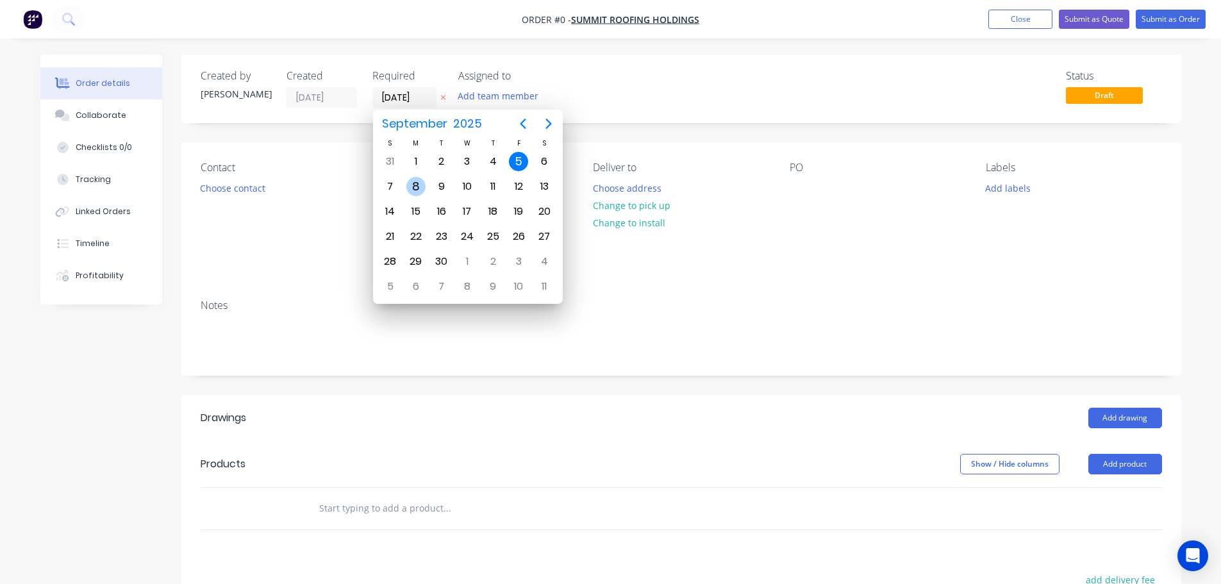
click at [421, 183] on div "8" at bounding box center [415, 186] width 19 height 19
type input "[DATE]"
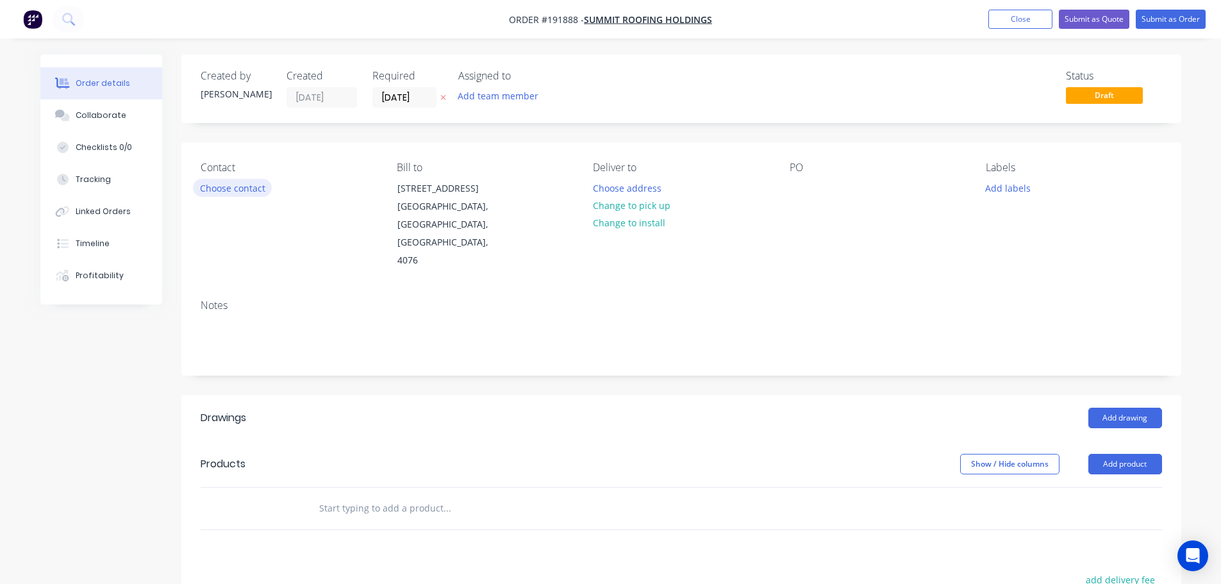
click at [247, 186] on button "Choose contact" at bounding box center [232, 187] width 79 height 17
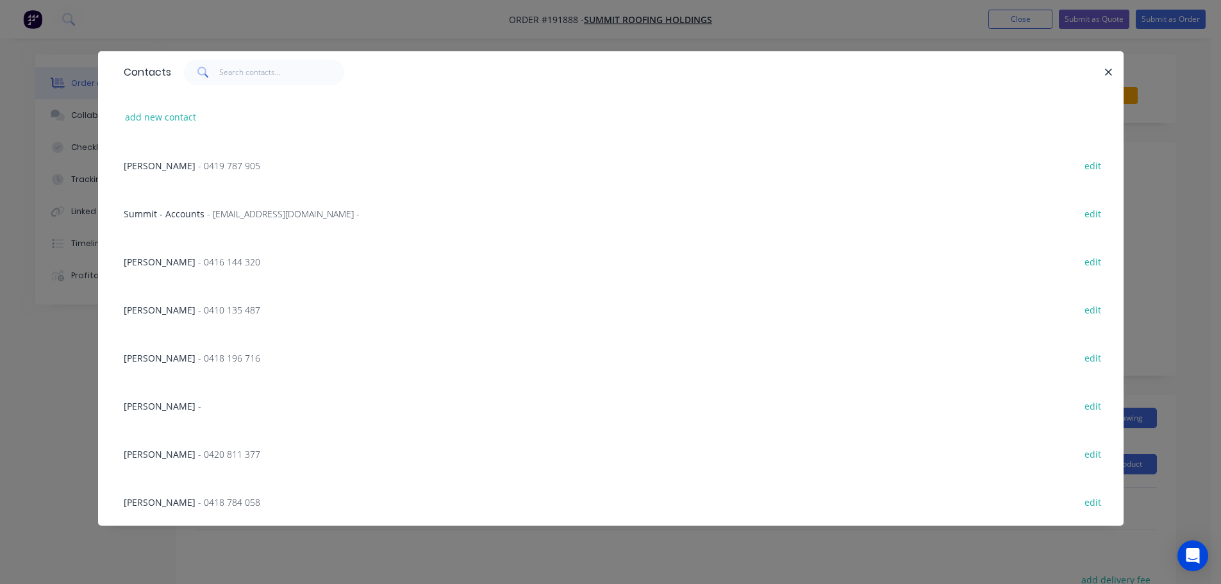
drag, startPoint x: 230, startPoint y: 166, endPoint x: 240, endPoint y: 172, distance: 11.8
click at [230, 166] on span "- 0419 787 905" at bounding box center [229, 166] width 62 height 12
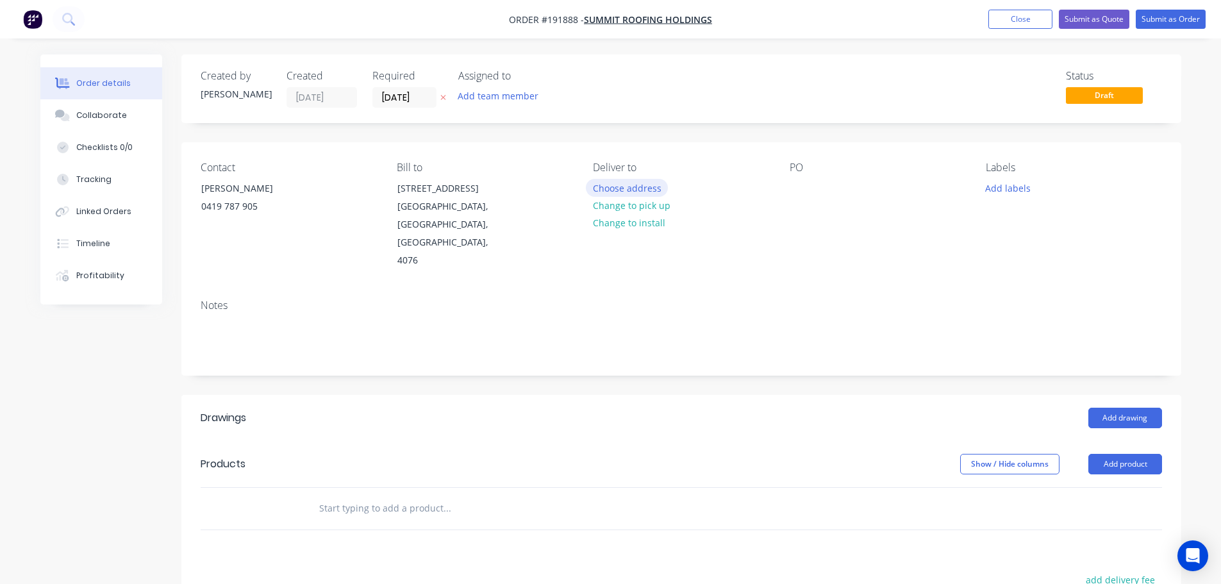
click at [636, 180] on button "Choose address" at bounding box center [627, 187] width 82 height 17
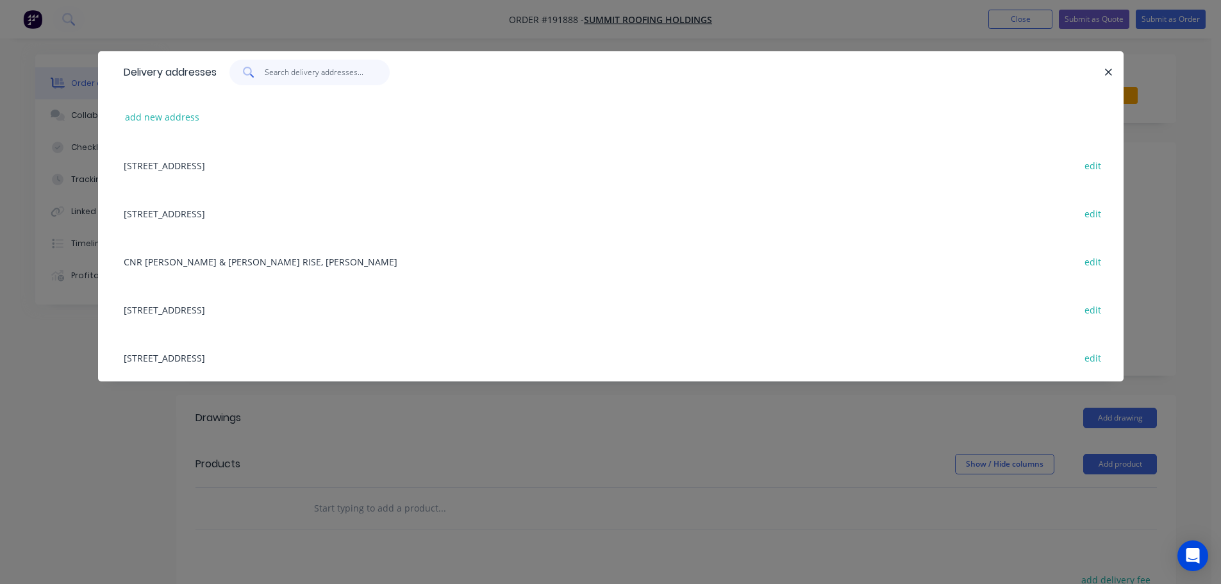
click at [336, 76] on input "text" at bounding box center [327, 73] width 125 height 26
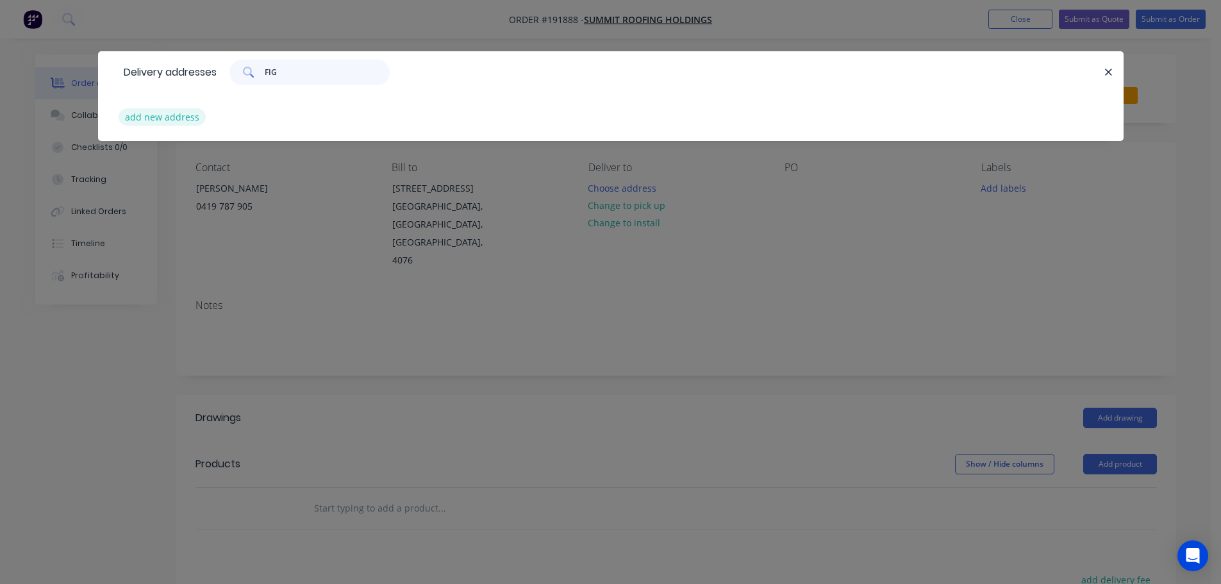
type input "FIG"
click at [186, 115] on button "add new address" at bounding box center [163, 116] width 88 height 17
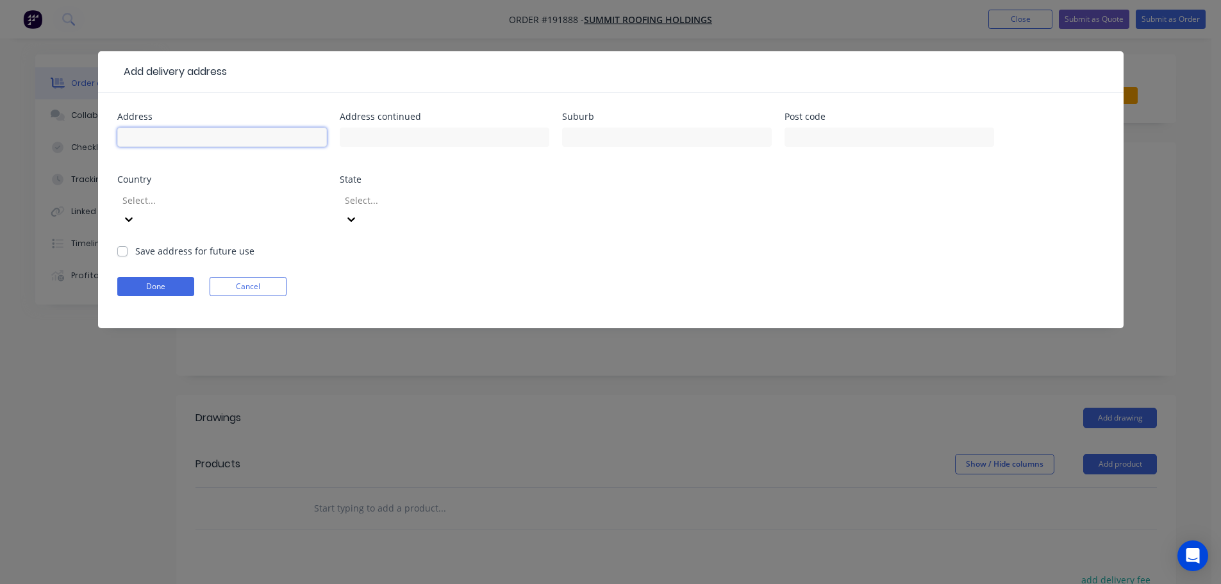
click at [189, 143] on input "text" at bounding box center [222, 137] width 210 height 19
type input "21 CUBBERLA STREET"
type input "FIG TREE POCKET"
click at [272, 201] on div at bounding box center [213, 200] width 185 height 16
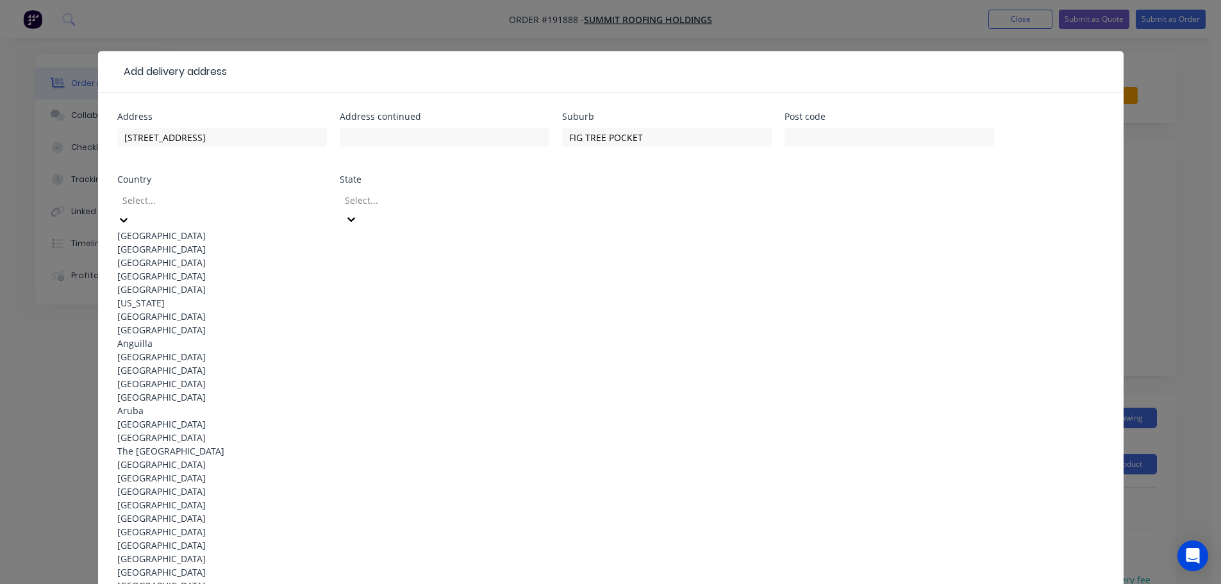
click at [261, 230] on div "Australia" at bounding box center [222, 235] width 210 height 13
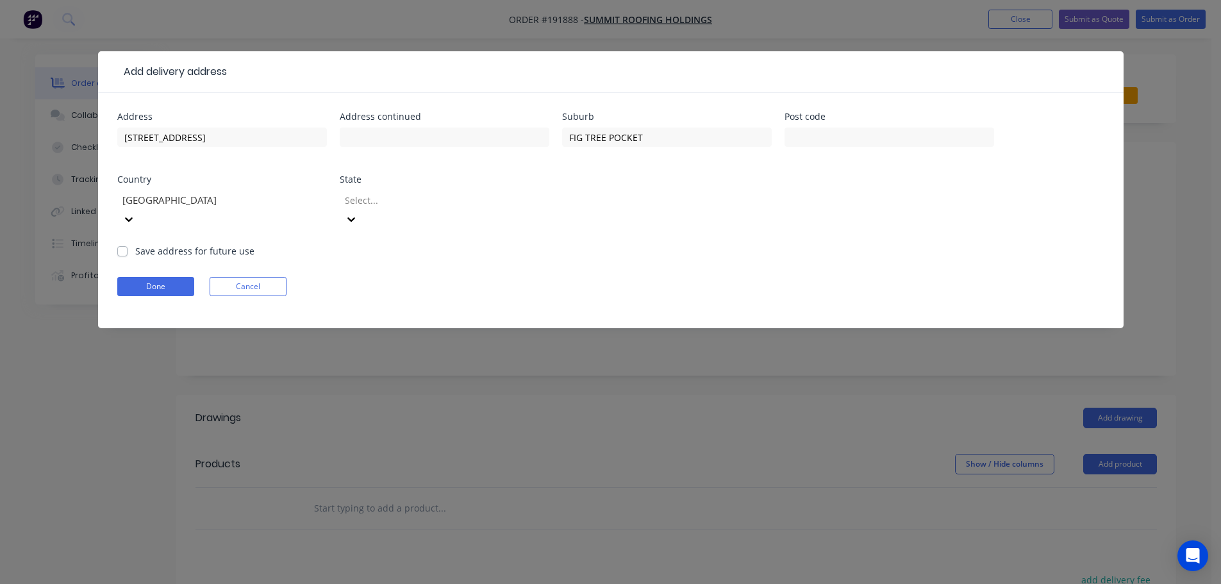
drag, startPoint x: 390, startPoint y: 203, endPoint x: 393, endPoint y: 213, distance: 10.4
click at [390, 203] on div at bounding box center [435, 200] width 185 height 16
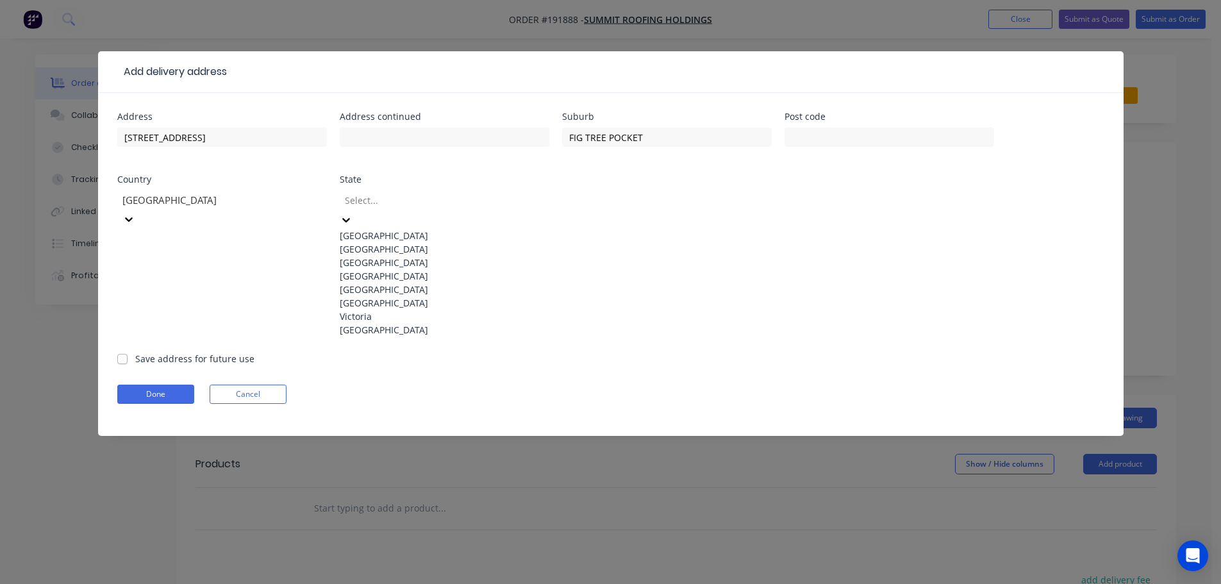
click at [399, 283] on div "Queensland" at bounding box center [445, 275] width 210 height 13
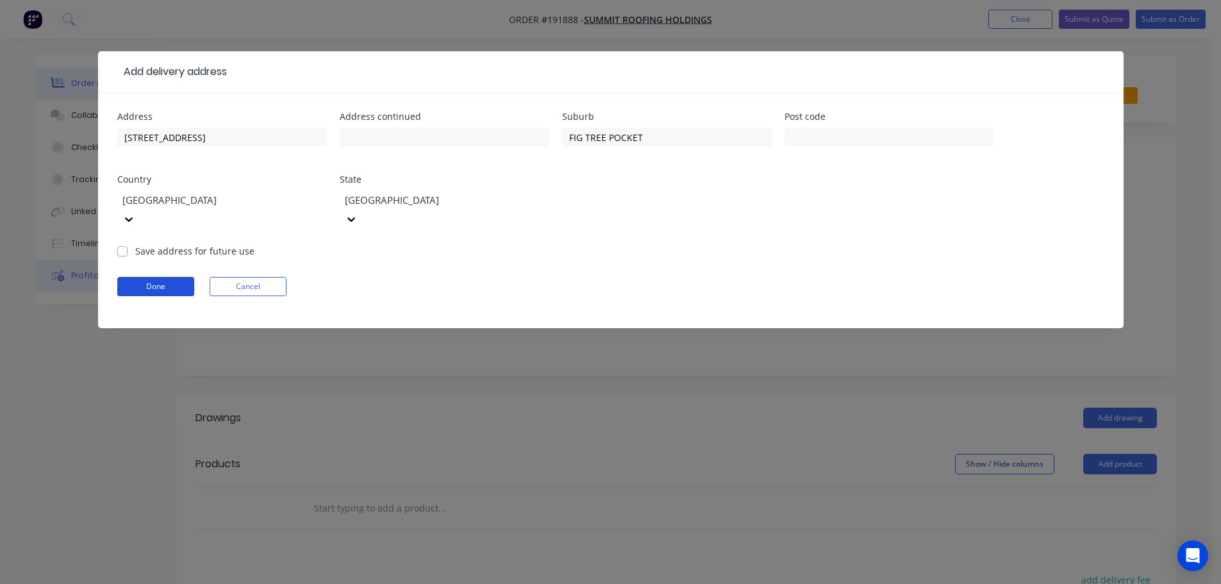
click at [119, 277] on button "Done" at bounding box center [155, 286] width 77 height 19
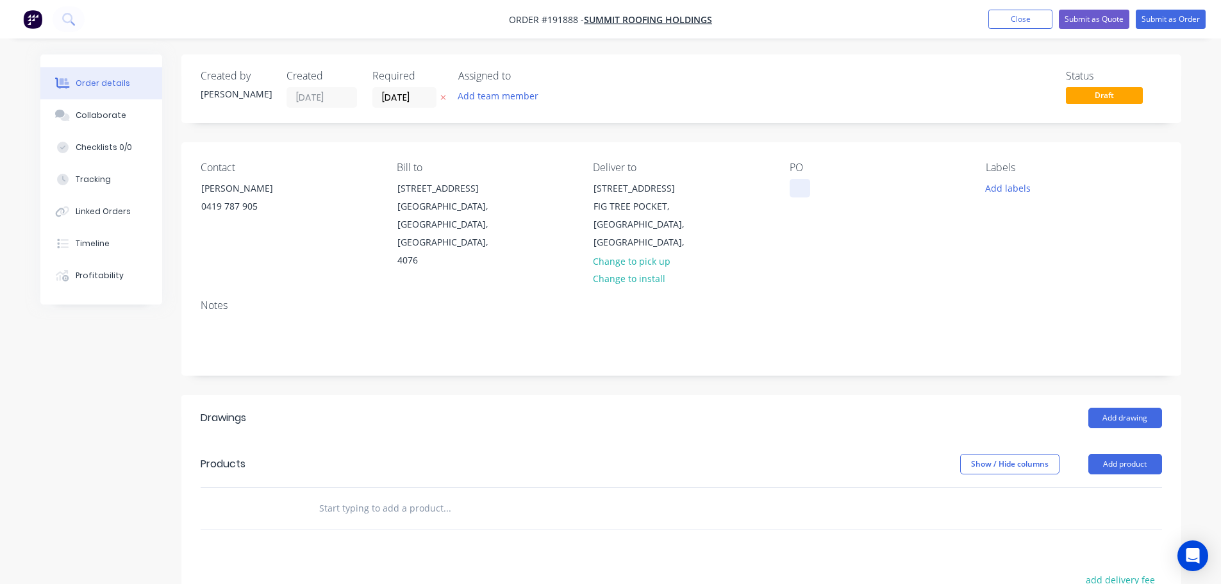
click at [794, 186] on div at bounding box center [799, 188] width 21 height 19
click at [1124, 454] on button "Add product" at bounding box center [1125, 464] width 74 height 21
click at [1124, 487] on div "Product catalogue" at bounding box center [1100, 496] width 99 height 19
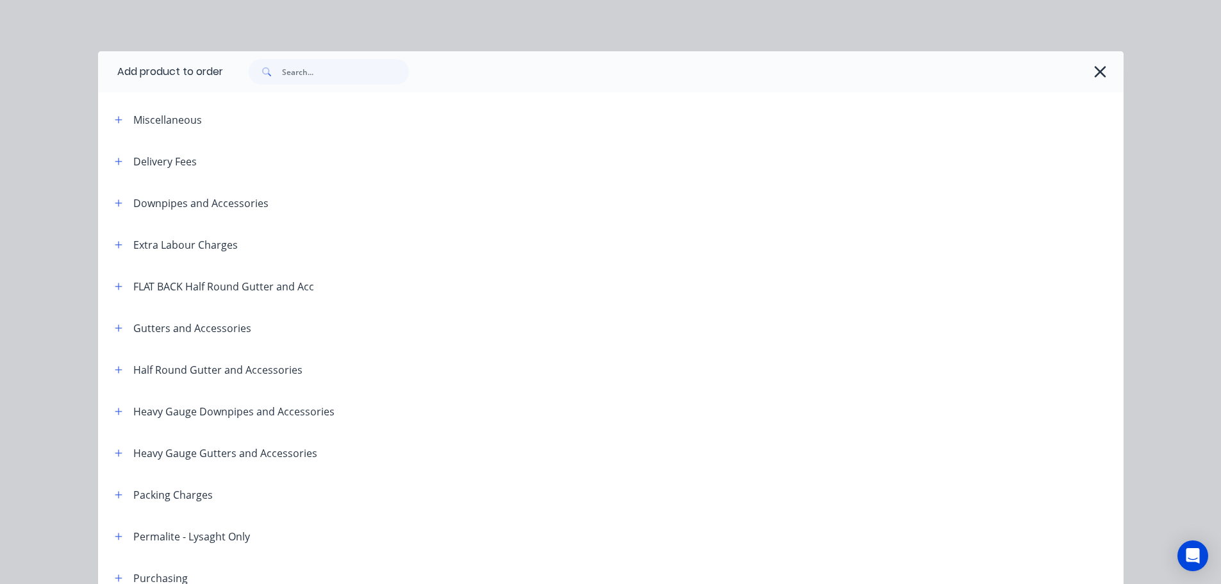
click at [104, 163] on div "Delivery Fees" at bounding box center [150, 161] width 92 height 16
click at [115, 163] on icon "button" at bounding box center [119, 161] width 8 height 9
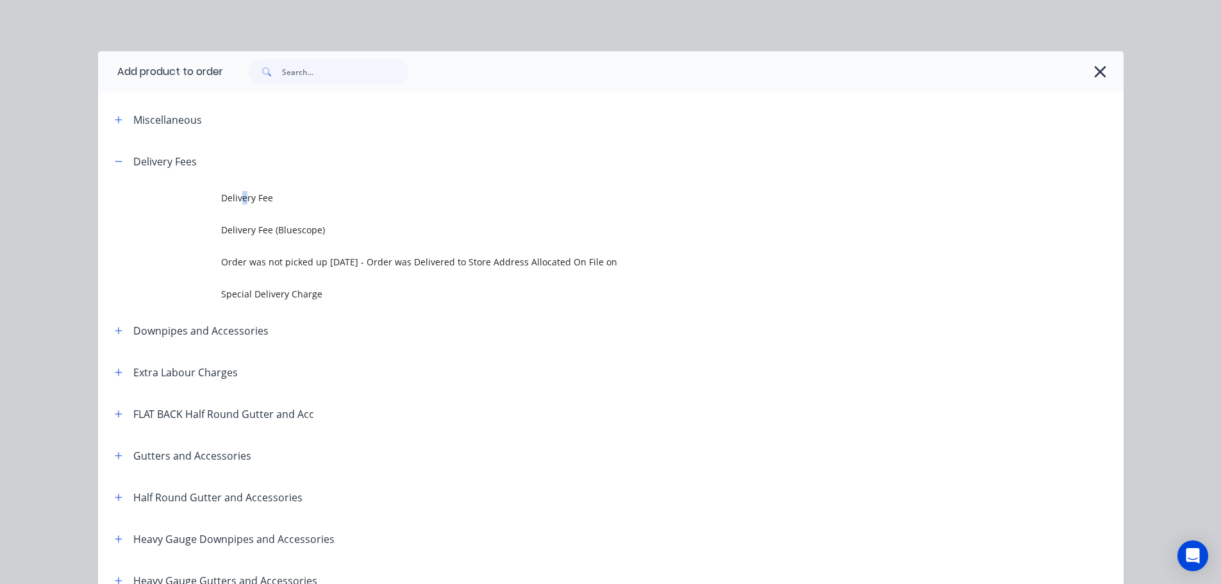
click at [240, 198] on span "Delivery Fee" at bounding box center [581, 197] width 721 height 13
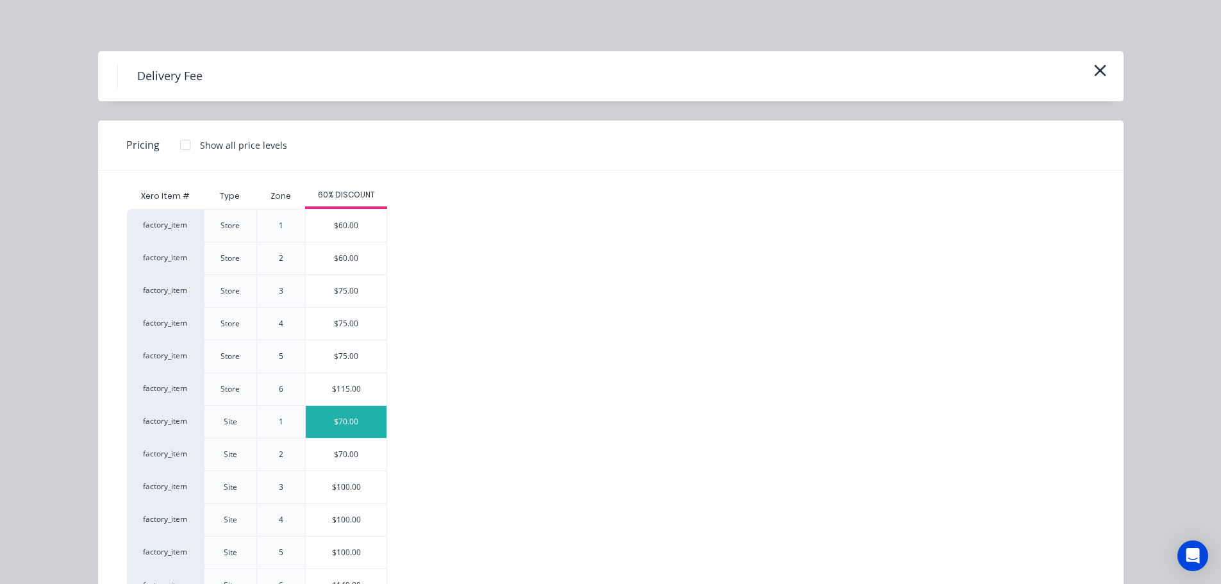
click at [355, 427] on div "$70.00" at bounding box center [346, 422] width 81 height 32
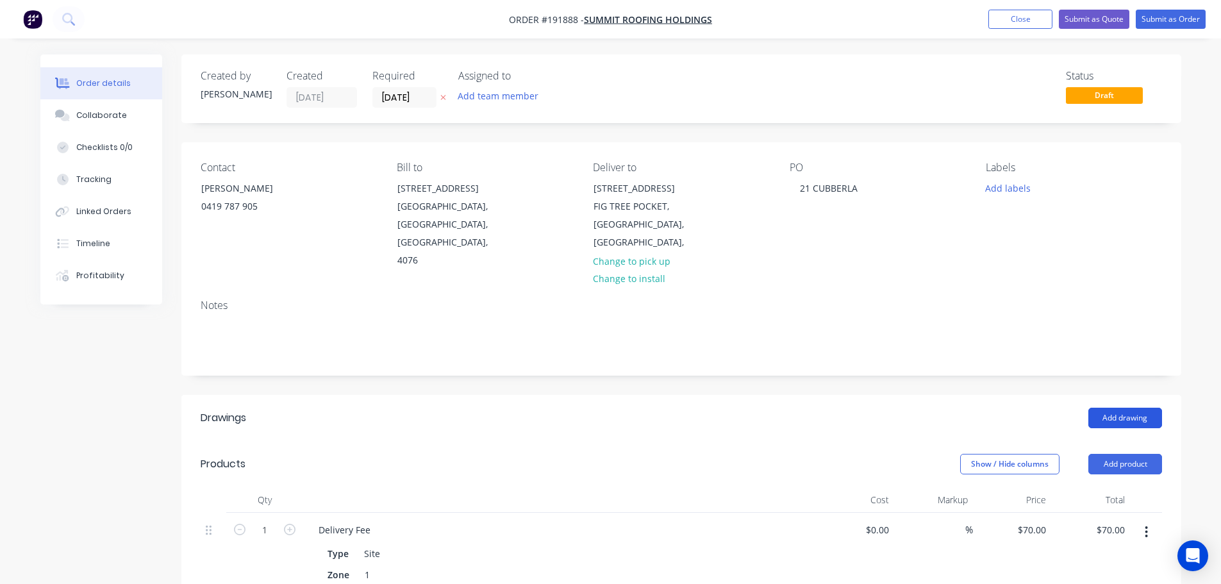
click at [1132, 407] on button "Add drawing" at bounding box center [1125, 417] width 74 height 21
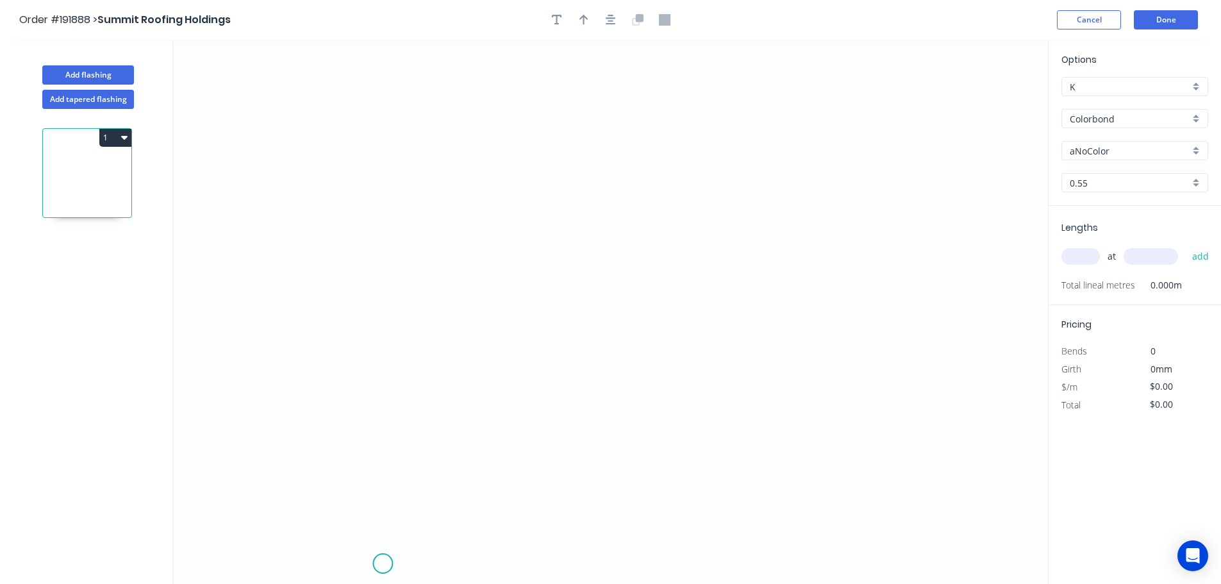
click at [383, 564] on icon "0" at bounding box center [610, 312] width 875 height 544
click at [325, 508] on icon "0" at bounding box center [610, 312] width 875 height 544
click at [383, 454] on icon "0 ?" at bounding box center [610, 312] width 875 height 544
click at [386, 290] on icon "0 ? ?" at bounding box center [610, 312] width 875 height 544
click at [358, 261] on icon "0 ? ? ?" at bounding box center [610, 312] width 875 height 544
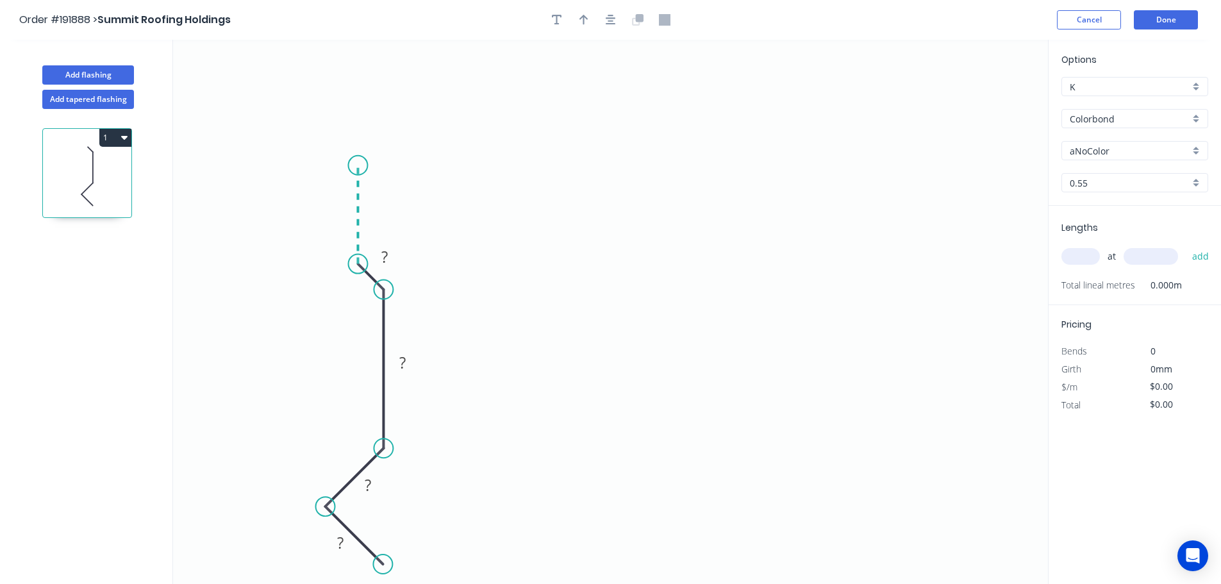
click at [357, 165] on icon "0 ? ? ? ?" at bounding box center [610, 312] width 875 height 544
click at [398, 124] on icon "0 ? ? ? ? ?" at bounding box center [610, 312] width 875 height 544
click at [394, 42] on icon "0 ? ? ? ? ? ?" at bounding box center [610, 312] width 875 height 544
click at [609, 17] on icon "button" at bounding box center [610, 20] width 10 height 12
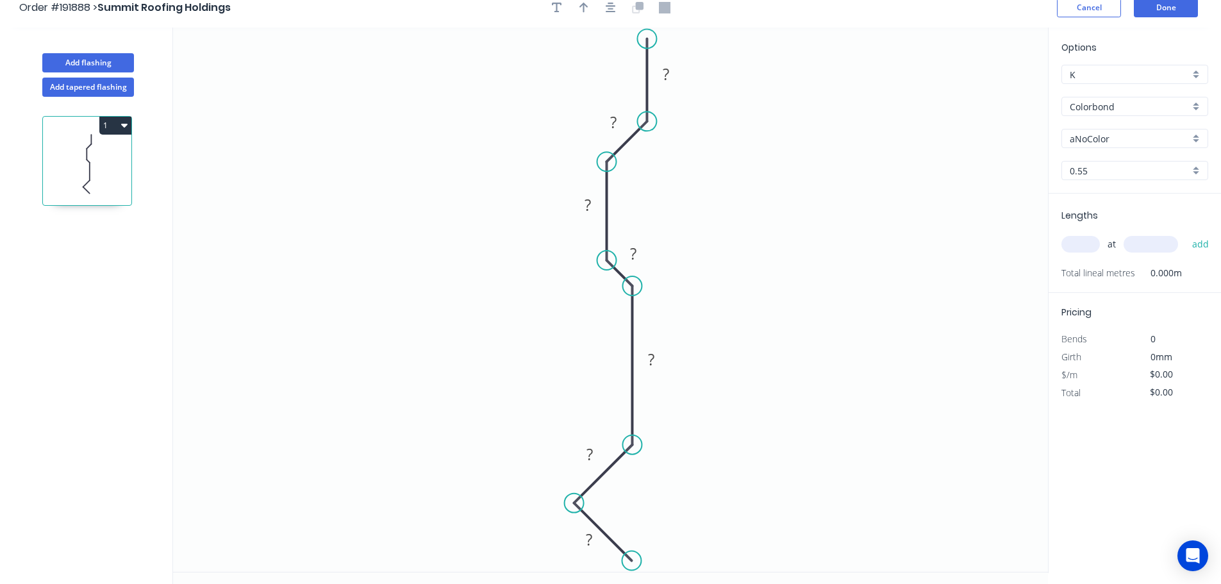
scroll to position [24, 0]
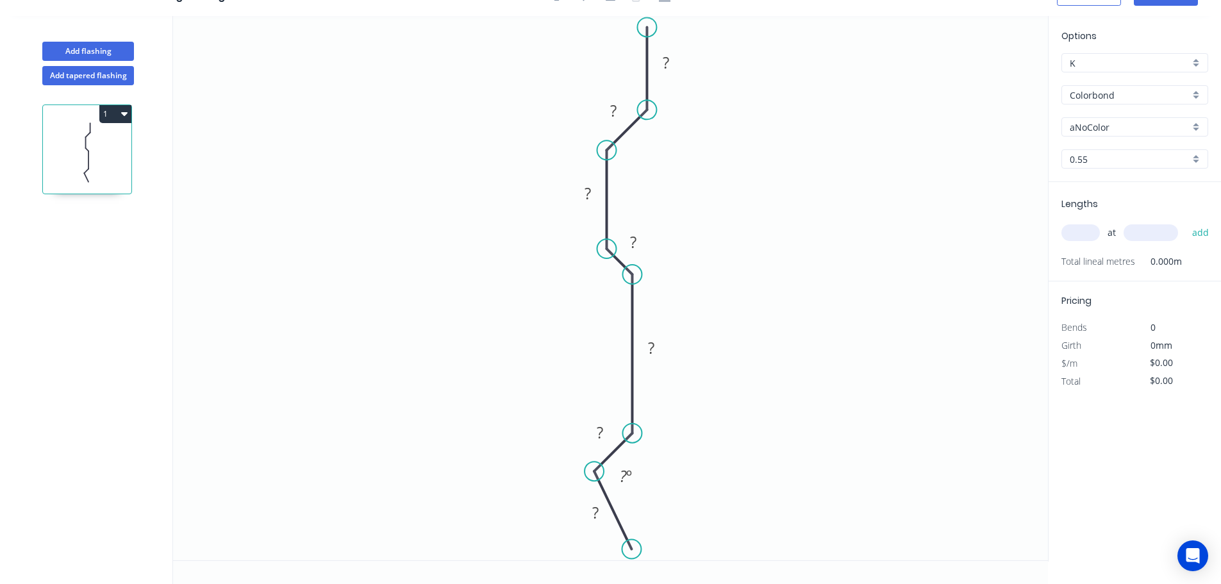
drag, startPoint x: 573, startPoint y: 488, endPoint x: 594, endPoint y: 477, distance: 23.2
click at [594, 477] on circle at bounding box center [593, 470] width 19 height 19
drag, startPoint x: 636, startPoint y: 545, endPoint x: 646, endPoint y: 538, distance: 12.1
click at [646, 538] on circle at bounding box center [646, 537] width 19 height 19
drag, startPoint x: 591, startPoint y: 470, endPoint x: 589, endPoint y: 477, distance: 8.1
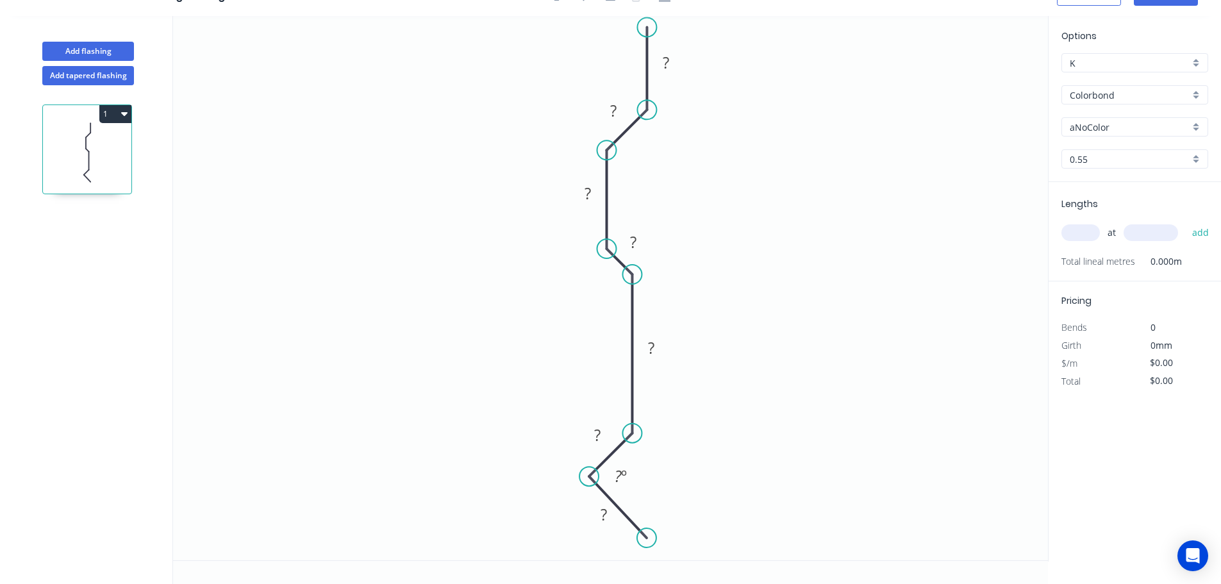
click at [589, 477] on circle at bounding box center [588, 475] width 19 height 19
click at [632, 525] on circle at bounding box center [631, 518] width 19 height 19
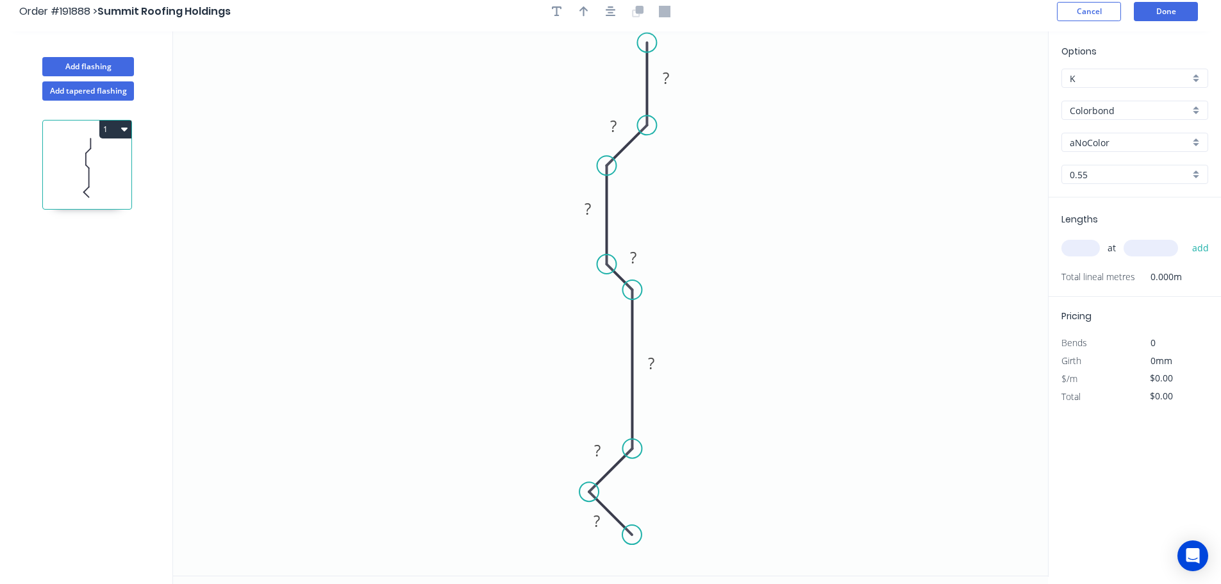
scroll to position [0, 0]
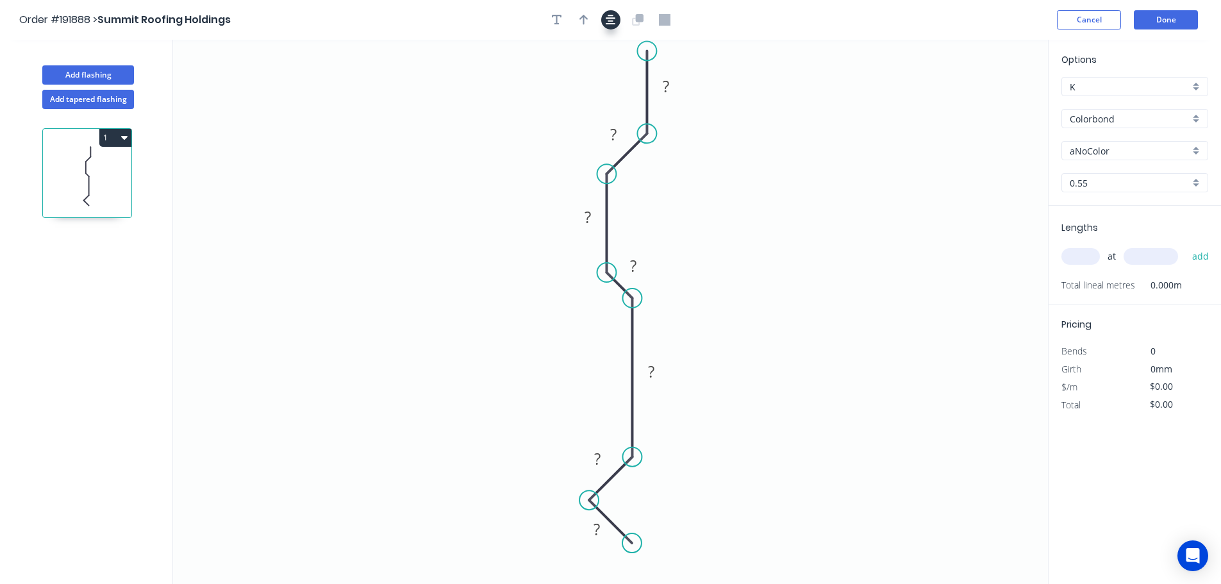
click at [616, 16] on button "button" at bounding box center [610, 19] width 19 height 19
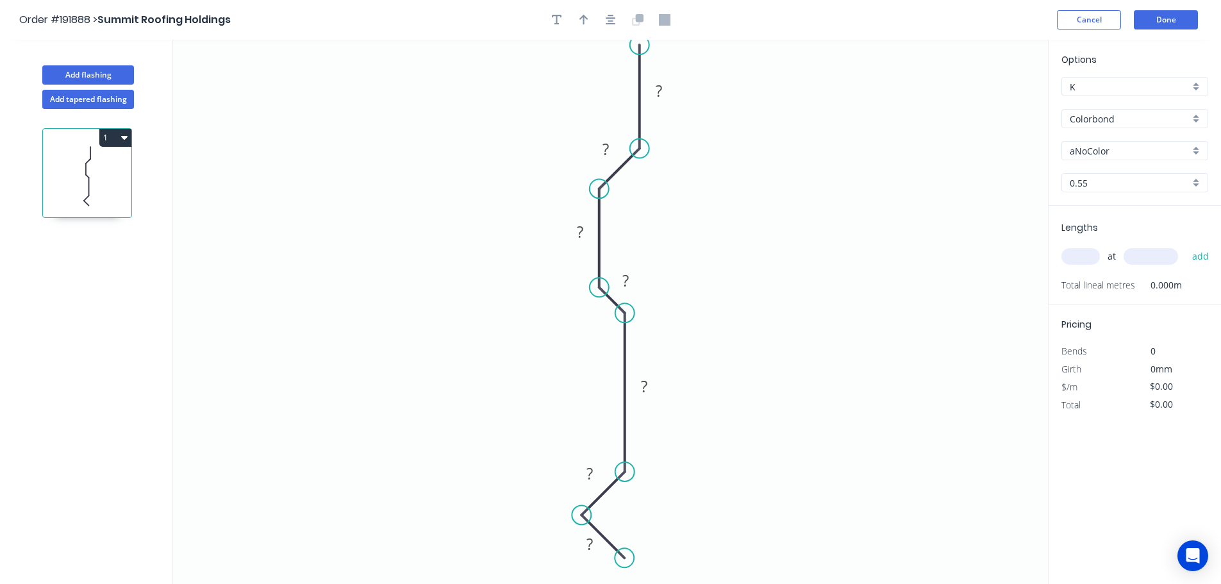
drag, startPoint x: 644, startPoint y: 68, endPoint x: 639, endPoint y: 45, distance: 23.5
click at [639, 45] on circle at bounding box center [639, 44] width 19 height 19
click at [609, 23] on icon "button" at bounding box center [610, 20] width 10 height 12
click at [639, 46] on circle at bounding box center [639, 46] width 19 height 19
click at [626, 342] on circle at bounding box center [624, 340] width 19 height 19
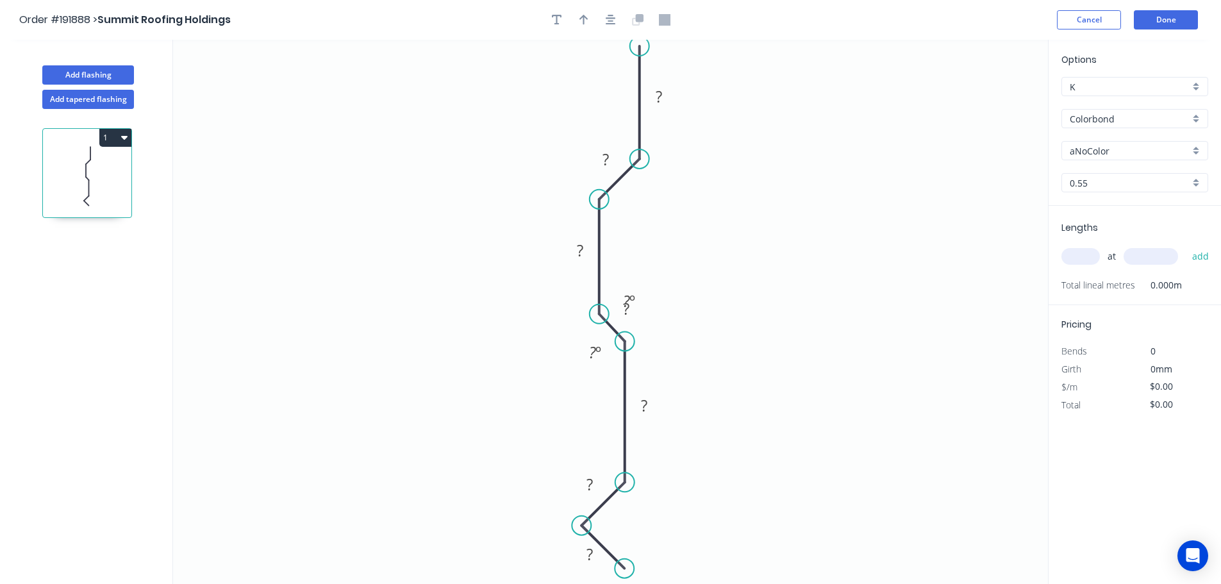
drag, startPoint x: 598, startPoint y: 300, endPoint x: 597, endPoint y: 311, distance: 11.6
click at [597, 311] on circle at bounding box center [598, 313] width 19 height 19
click at [624, 342] on circle at bounding box center [624, 339] width 19 height 19
drag, startPoint x: 638, startPoint y: 163, endPoint x: 625, endPoint y: 172, distance: 14.8
click at [625, 172] on circle at bounding box center [625, 172] width 19 height 19
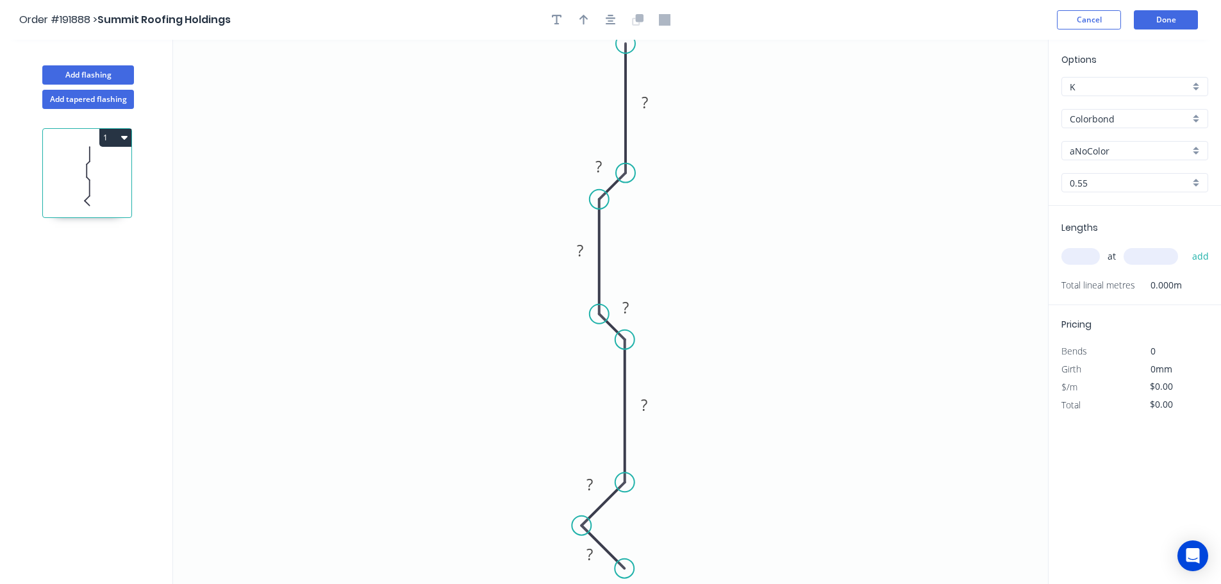
drag, startPoint x: 639, startPoint y: 49, endPoint x: 629, endPoint y: 42, distance: 12.4
click at [629, 42] on circle at bounding box center [625, 43] width 19 height 19
click at [610, 27] on button "button" at bounding box center [610, 19] width 19 height 19
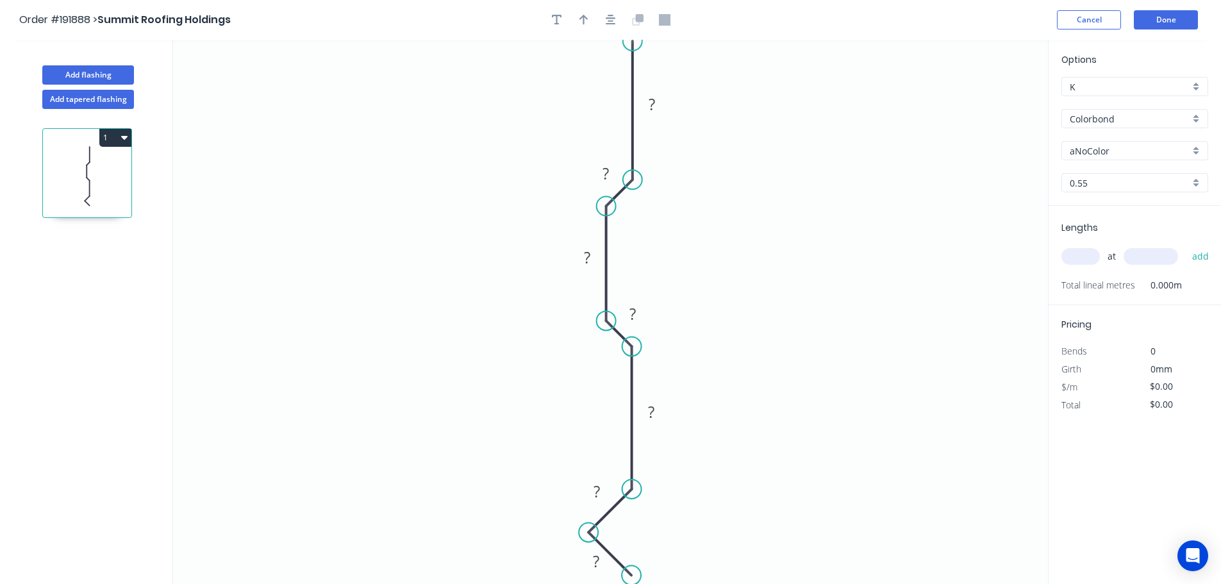
drag, startPoint x: 634, startPoint y: 53, endPoint x: 634, endPoint y: 41, distance: 12.2
click at [634, 41] on circle at bounding box center [632, 40] width 19 height 19
drag, startPoint x: 590, startPoint y: 522, endPoint x: 600, endPoint y: 522, distance: 10.3
click at [600, 522] on circle at bounding box center [600, 520] width 19 height 19
drag, startPoint x: 603, startPoint y: 517, endPoint x: 596, endPoint y: 524, distance: 10.0
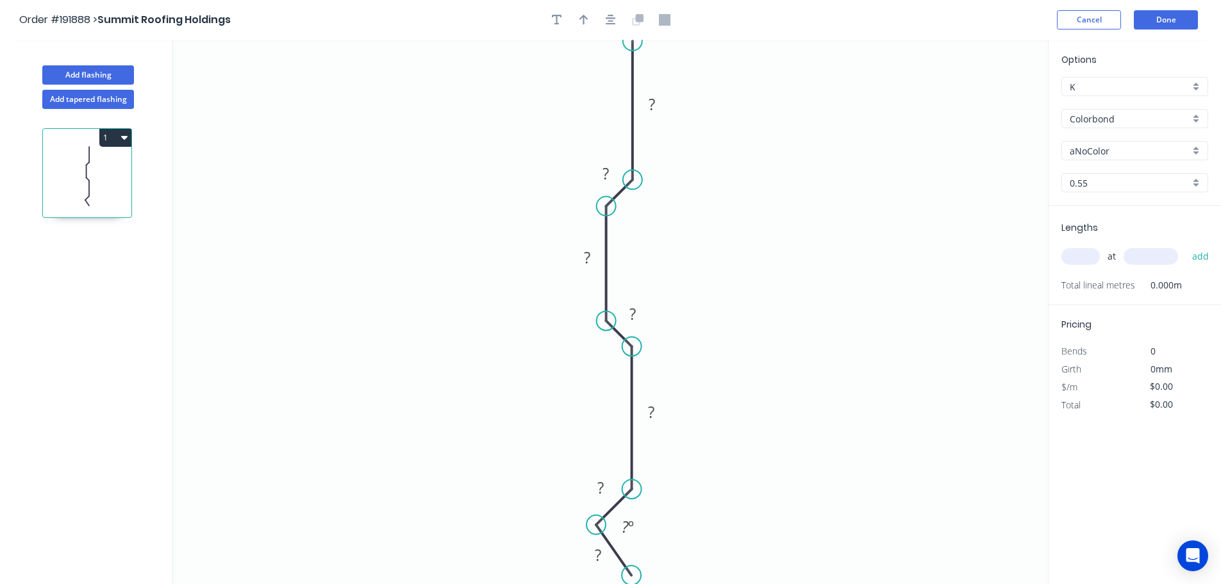
click at [596, 524] on circle at bounding box center [595, 524] width 19 height 19
click at [634, 564] on circle at bounding box center [633, 561] width 19 height 19
click at [613, 21] on icon "button" at bounding box center [610, 20] width 10 height 12
drag, startPoint x: 630, startPoint y: 54, endPoint x: 630, endPoint y: 45, distance: 9.0
click at [630, 45] on circle at bounding box center [627, 45] width 19 height 19
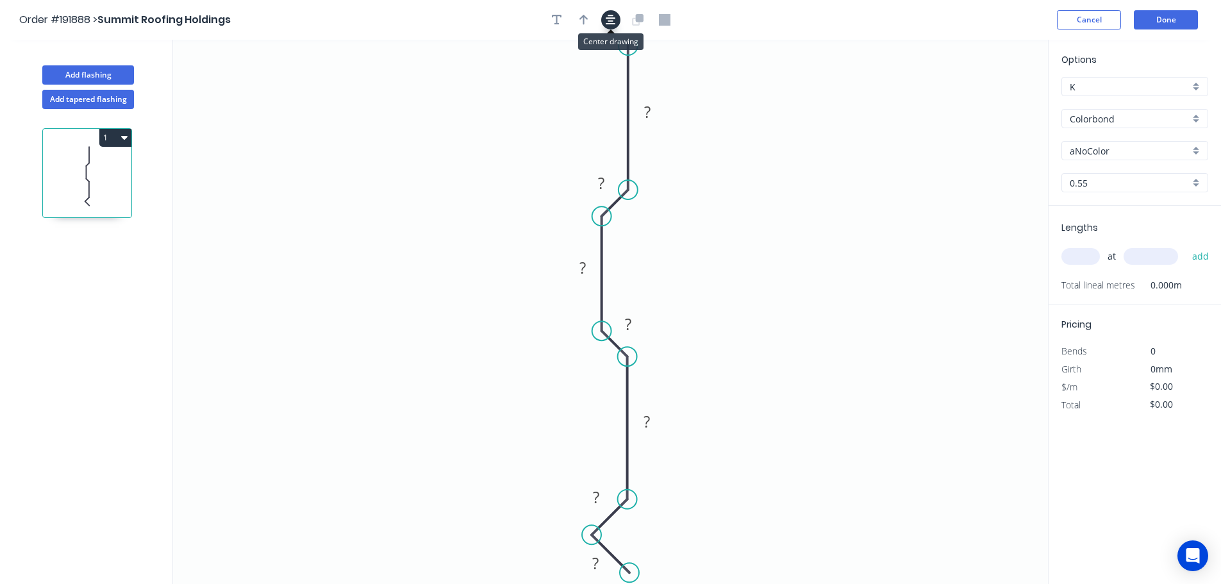
click at [607, 23] on icon "button" at bounding box center [610, 20] width 10 height 12
click at [627, 53] on circle at bounding box center [627, 47] width 19 height 19
click at [1025, 90] on icon "0 ? ? ? ? ? ? ?" at bounding box center [610, 312] width 875 height 544
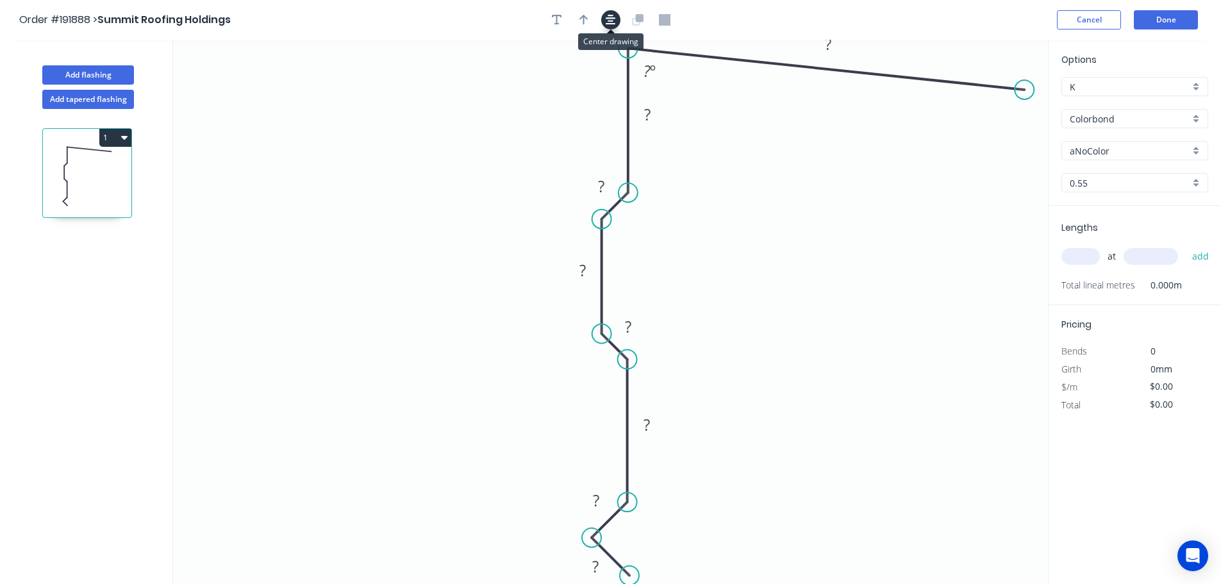
click at [607, 28] on button "button" at bounding box center [610, 19] width 19 height 19
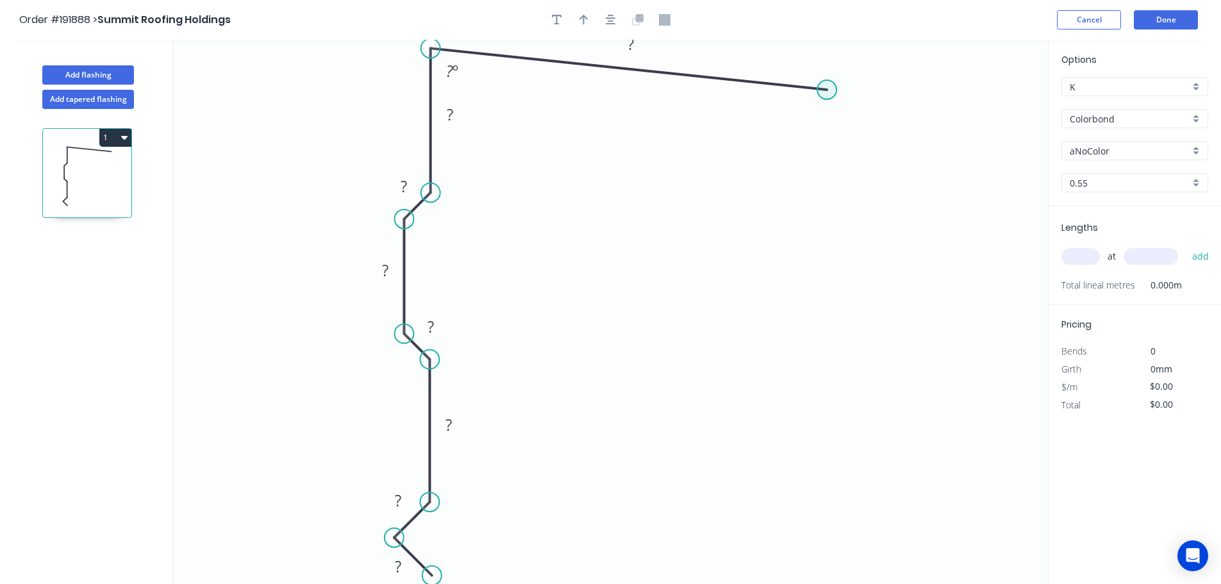
click at [825, 89] on circle at bounding box center [826, 89] width 19 height 19
click at [882, 146] on icon "0 ? ? ? ? ? ? ? ? ? º" at bounding box center [610, 312] width 875 height 544
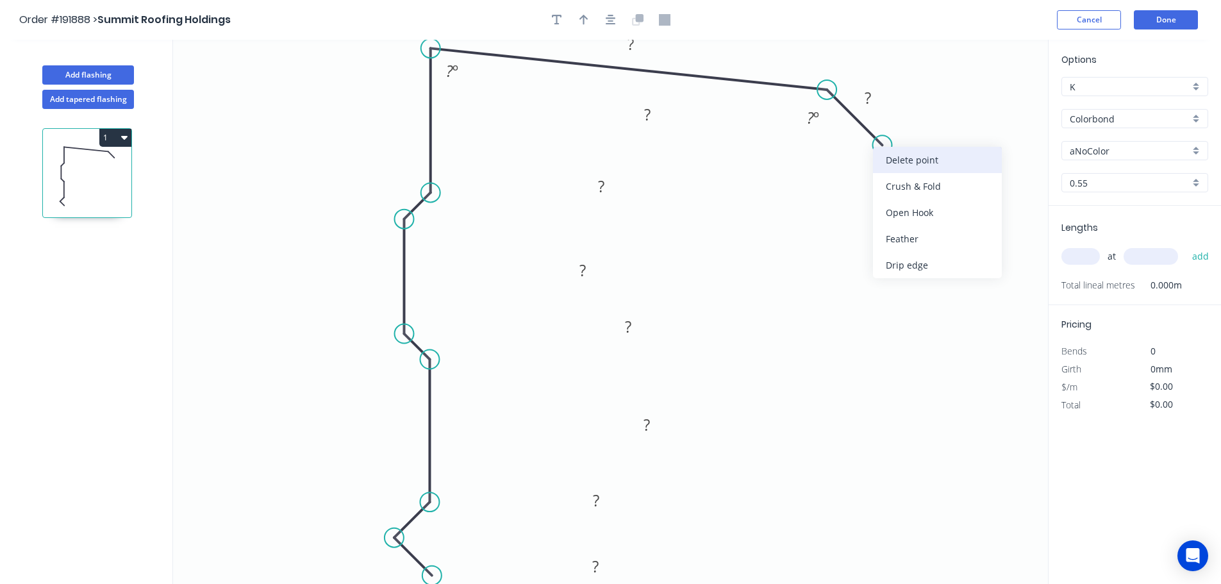
click at [901, 161] on div "Delete point" at bounding box center [937, 160] width 129 height 26
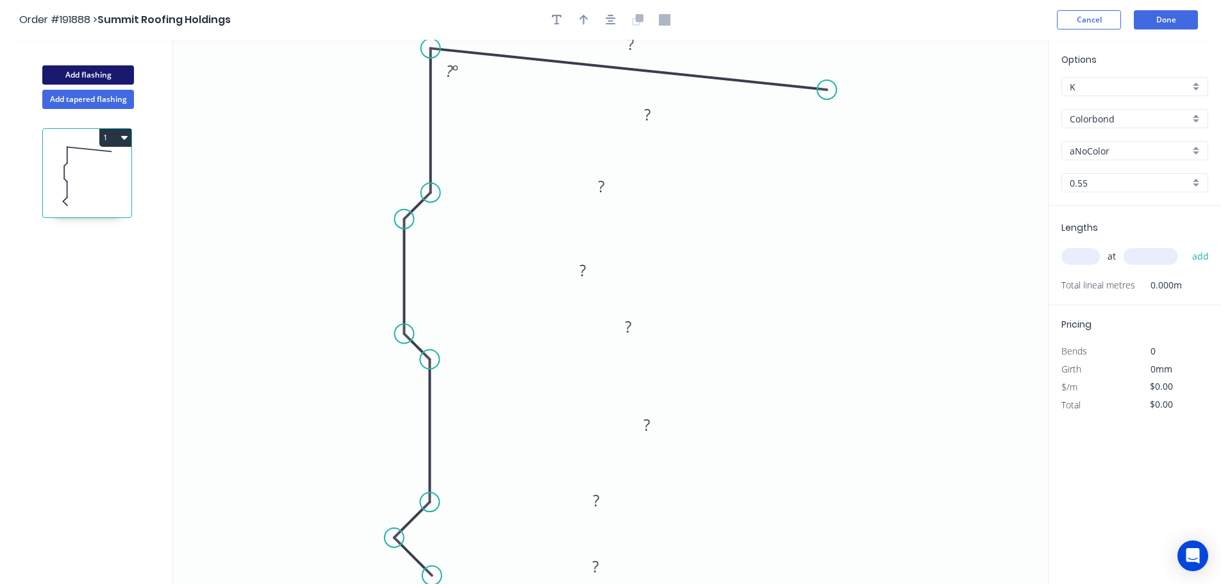
click at [109, 73] on button "Add flashing" at bounding box center [88, 74] width 92 height 19
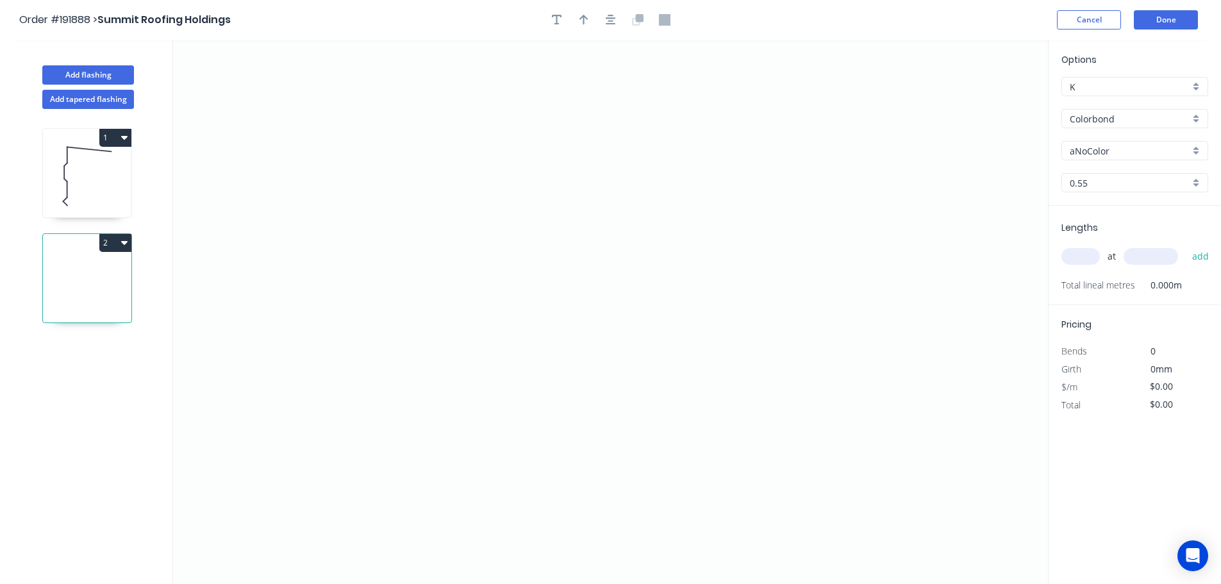
click at [121, 133] on icon "button" at bounding box center [124, 137] width 6 height 10
click at [100, 186] on div "Delete" at bounding box center [70, 195] width 99 height 19
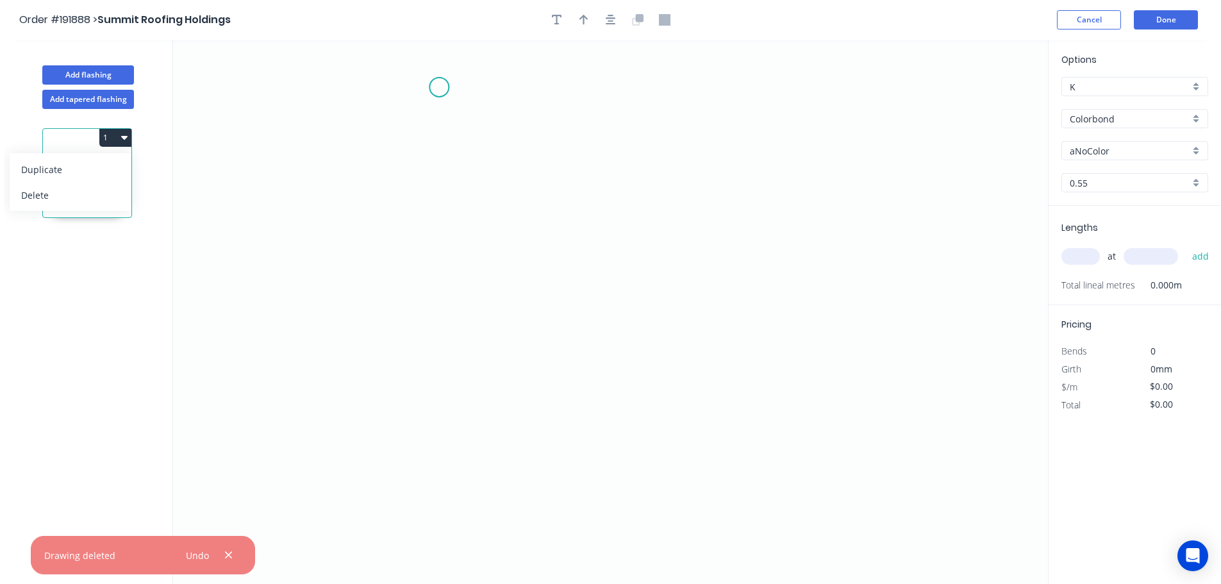
click at [431, 86] on icon "0" at bounding box center [610, 312] width 875 height 544
click at [985, 98] on icon "0" at bounding box center [610, 312] width 875 height 544
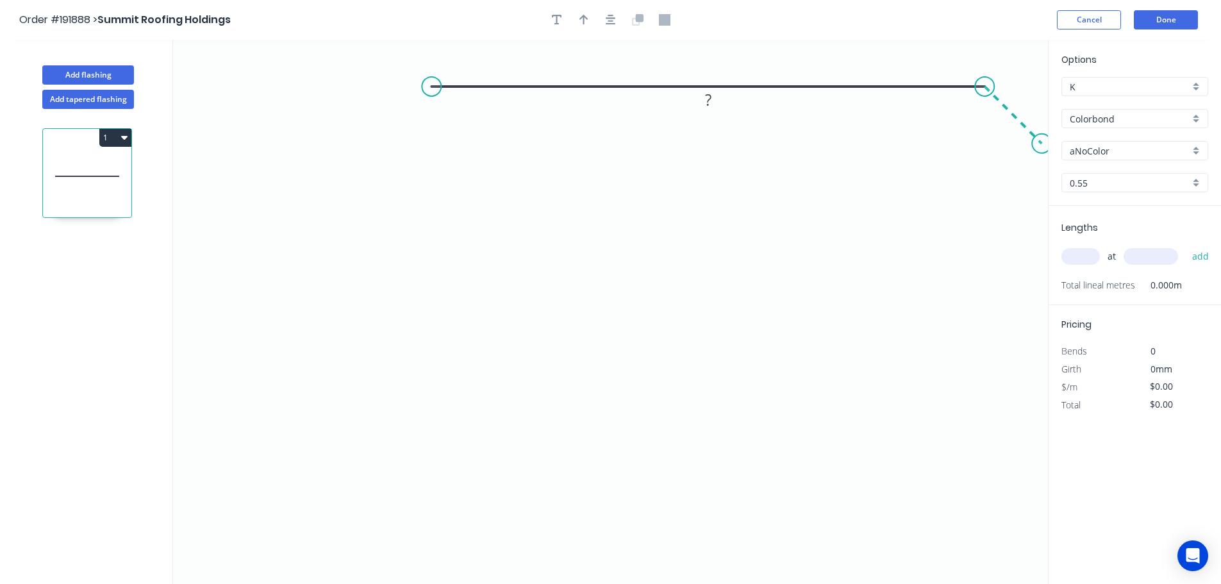
click at [1042, 145] on icon "0 ?" at bounding box center [610, 312] width 875 height 544
click at [431, 89] on circle at bounding box center [431, 86] width 19 height 19
click at [432, 86] on circle at bounding box center [431, 86] width 19 height 19
click at [434, 247] on icon "0 ? ?" at bounding box center [610, 312] width 875 height 544
click at [404, 277] on icon "0 ? ? ?" at bounding box center [610, 312] width 875 height 544
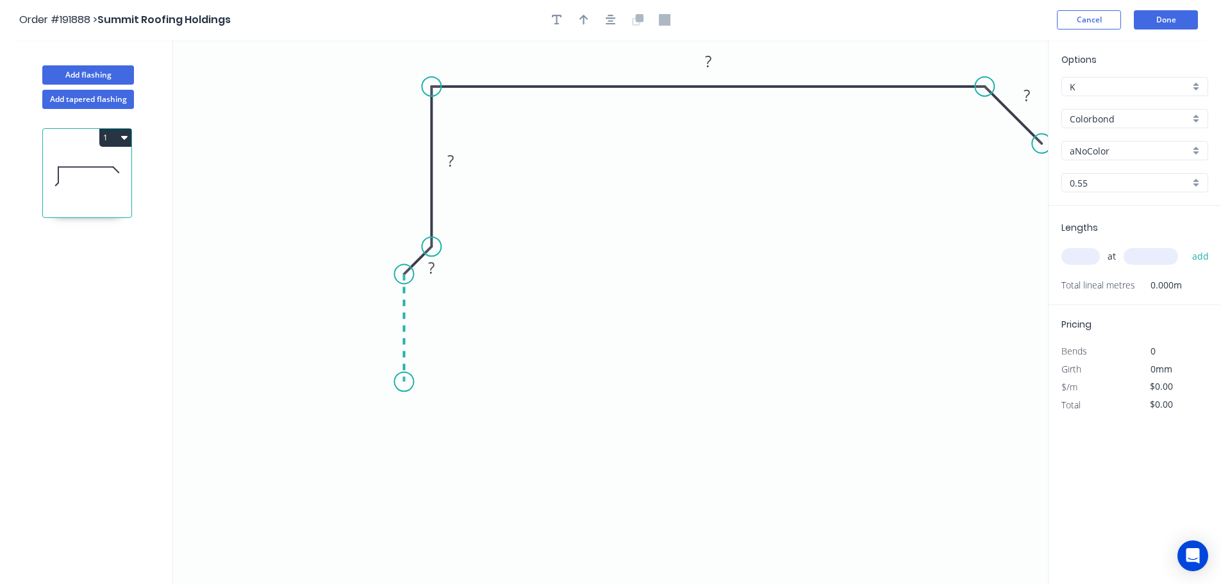
click at [404, 382] on icon "0 ? ? ? ?" at bounding box center [610, 312] width 875 height 544
click at [452, 434] on icon "0 ? ? ? ? ?" at bounding box center [610, 312] width 875 height 544
drag, startPoint x: 449, startPoint y: 432, endPoint x: 440, endPoint y: 421, distance: 14.1
click at [440, 421] on circle at bounding box center [440, 417] width 19 height 19
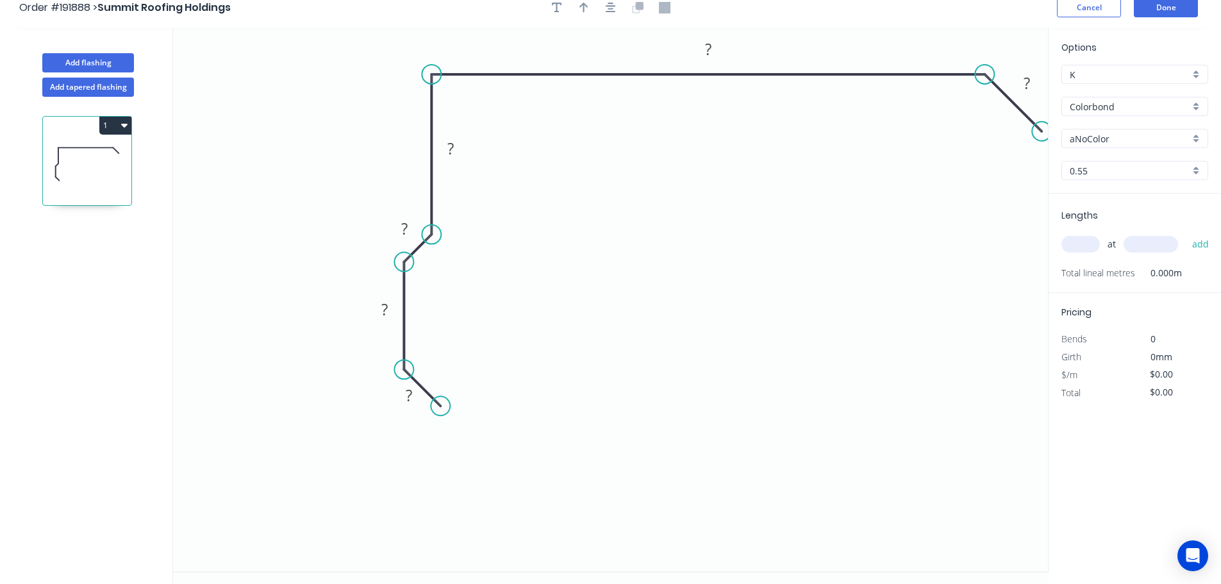
scroll to position [24, 0]
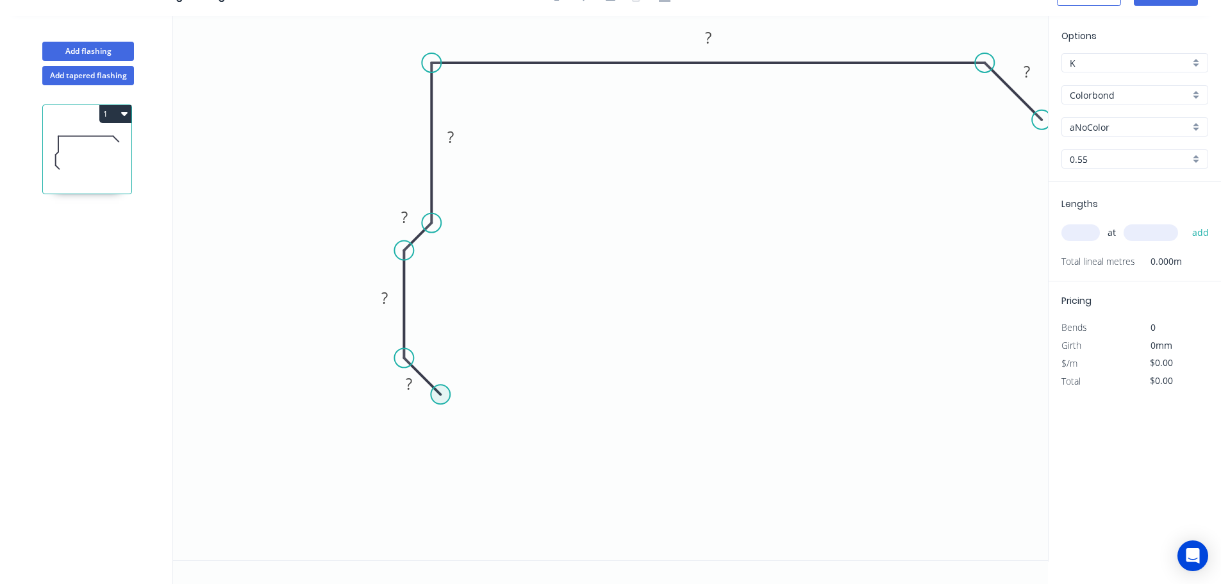
click at [447, 399] on circle at bounding box center [440, 393] width 19 height 19
click at [443, 524] on icon "0 ? ? ? ? ? ?" at bounding box center [610, 288] width 875 height 544
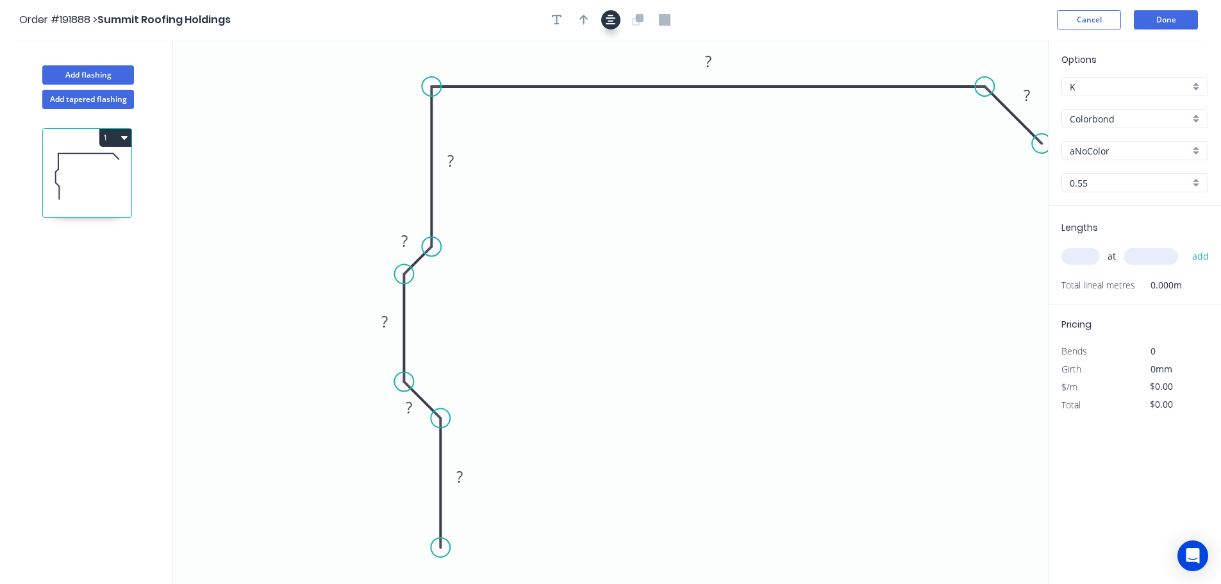
click at [609, 19] on icon "button" at bounding box center [610, 20] width 10 height 12
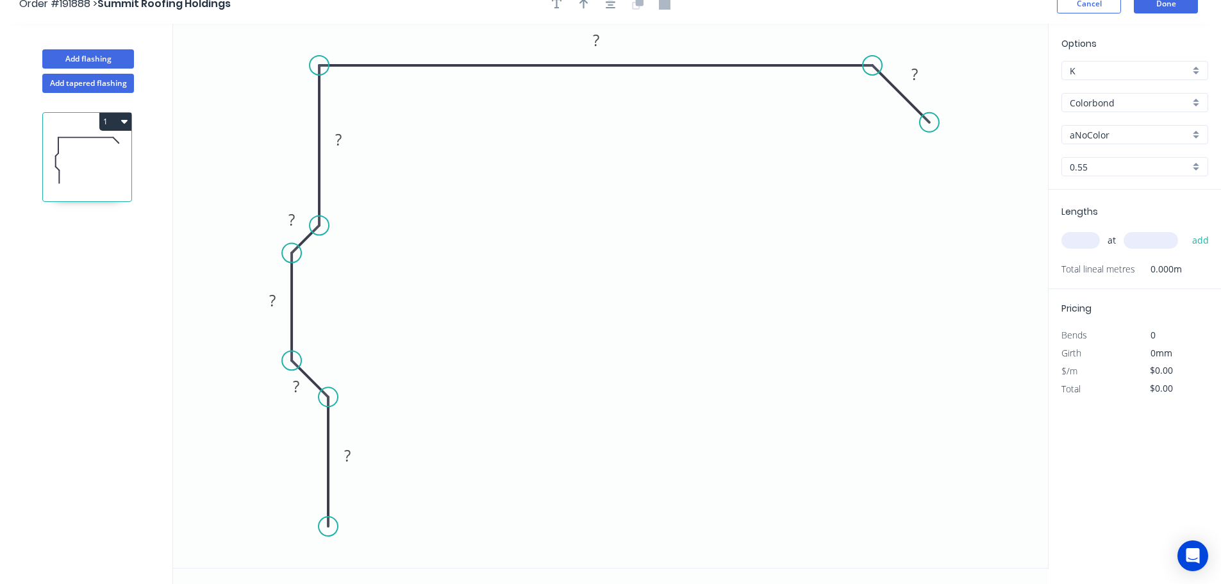
scroll to position [24, 0]
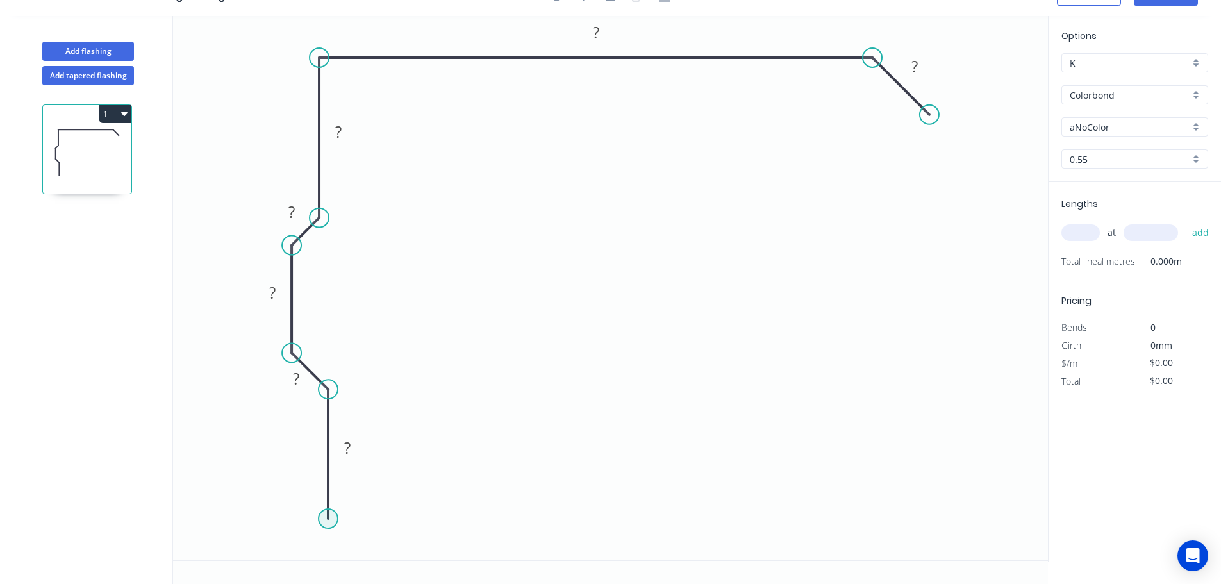
click at [329, 518] on circle at bounding box center [327, 518] width 19 height 19
click at [293, 546] on icon "0 ? ? ? ? ? ? ?" at bounding box center [610, 288] width 875 height 544
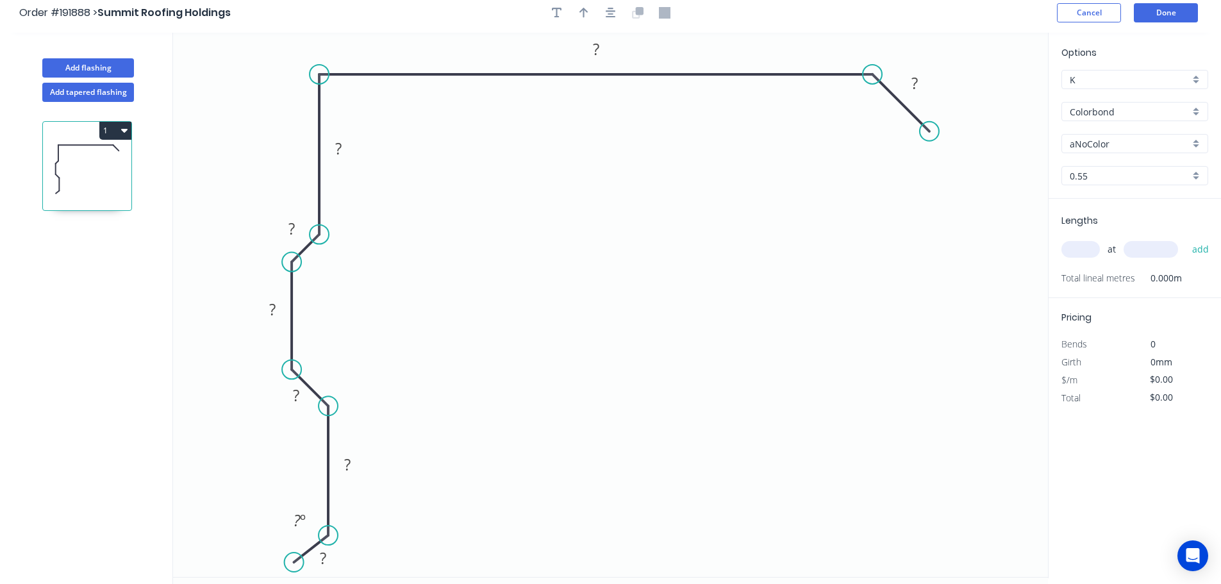
scroll to position [0, 0]
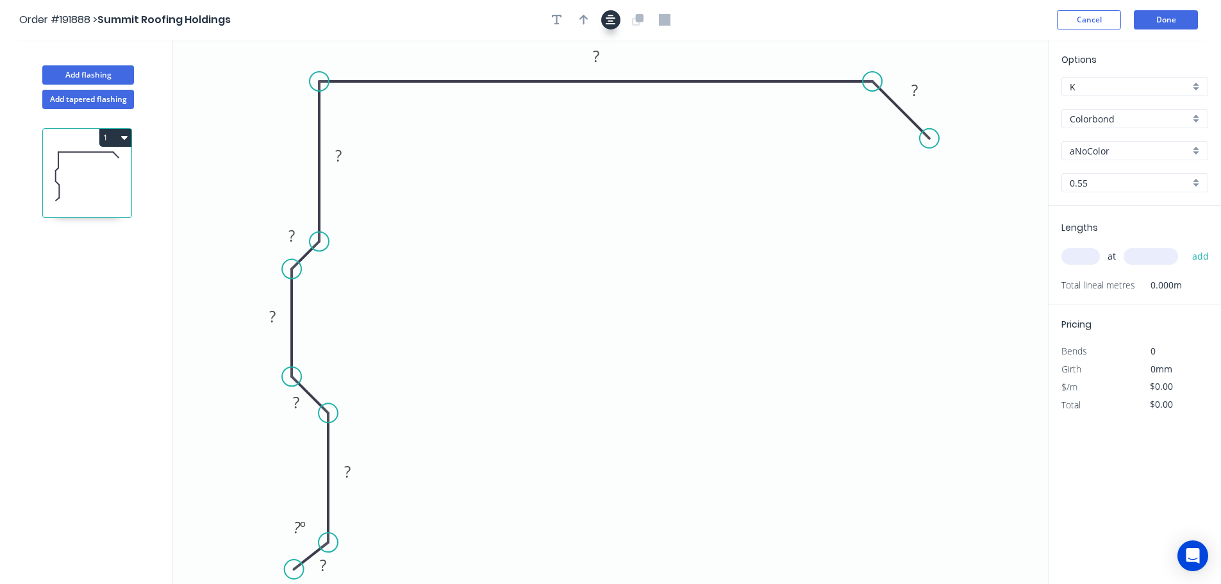
click at [611, 21] on icon "button" at bounding box center [610, 20] width 10 height 10
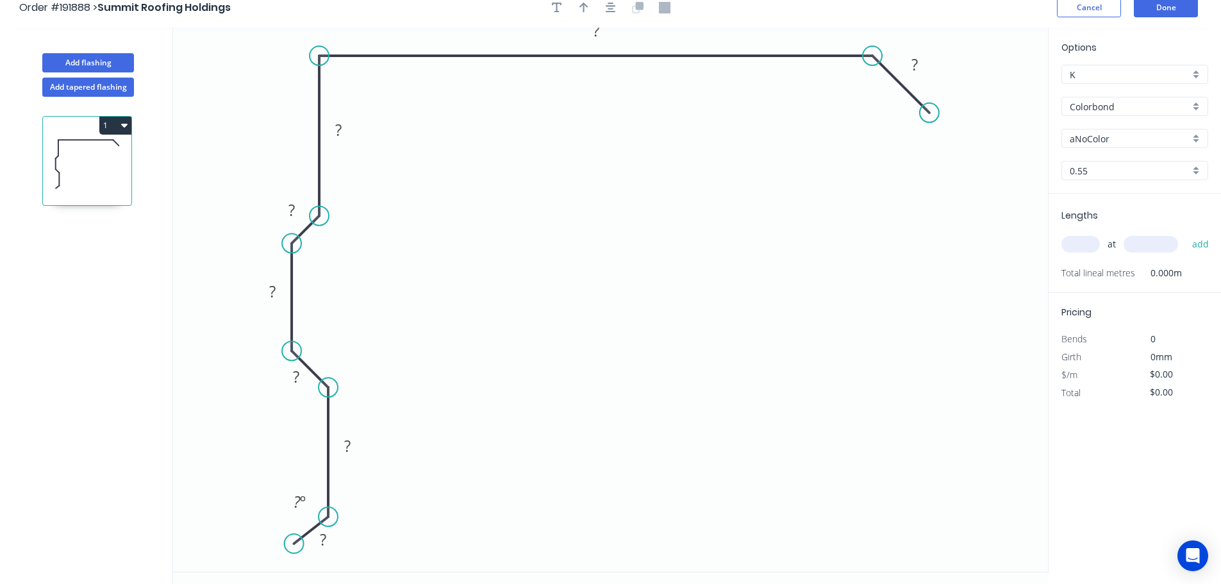
scroll to position [24, 0]
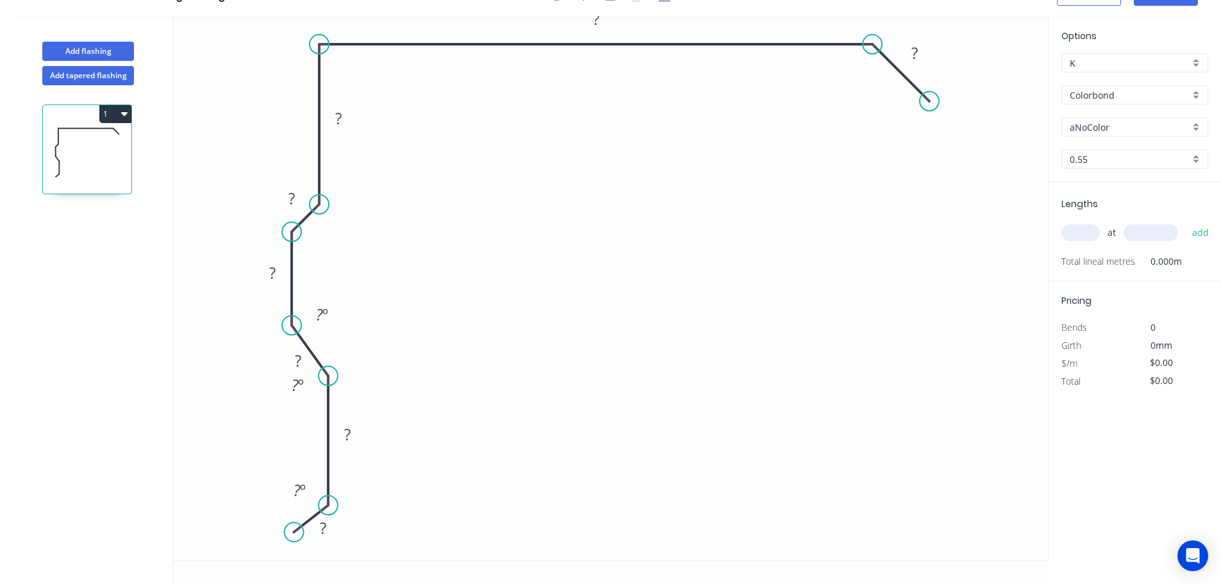
drag, startPoint x: 292, startPoint y: 333, endPoint x: 293, endPoint y: 325, distance: 7.1
click at [293, 325] on circle at bounding box center [291, 324] width 19 height 19
drag, startPoint x: 327, startPoint y: 368, endPoint x: 318, endPoint y: 356, distance: 15.5
click at [318, 356] on g "? º" at bounding box center [308, 360] width 59 height 37
drag, startPoint x: 296, startPoint y: 327, endPoint x: 296, endPoint y: 320, distance: 7.0
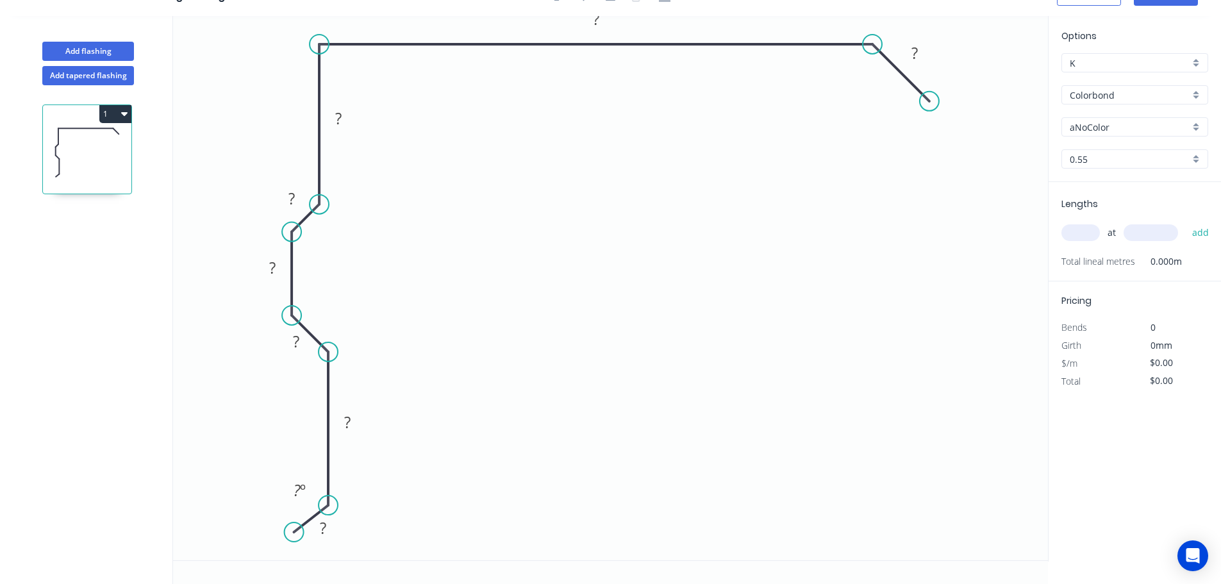
click at [296, 320] on circle at bounding box center [291, 315] width 19 height 19
drag, startPoint x: 329, startPoint y: 506, endPoint x: 328, endPoint y: 492, distance: 13.5
click at [329, 493] on circle at bounding box center [327, 497] width 19 height 19
drag, startPoint x: 332, startPoint y: 499, endPoint x: 333, endPoint y: 481, distance: 18.6
click at [333, 481] on circle at bounding box center [327, 483] width 19 height 19
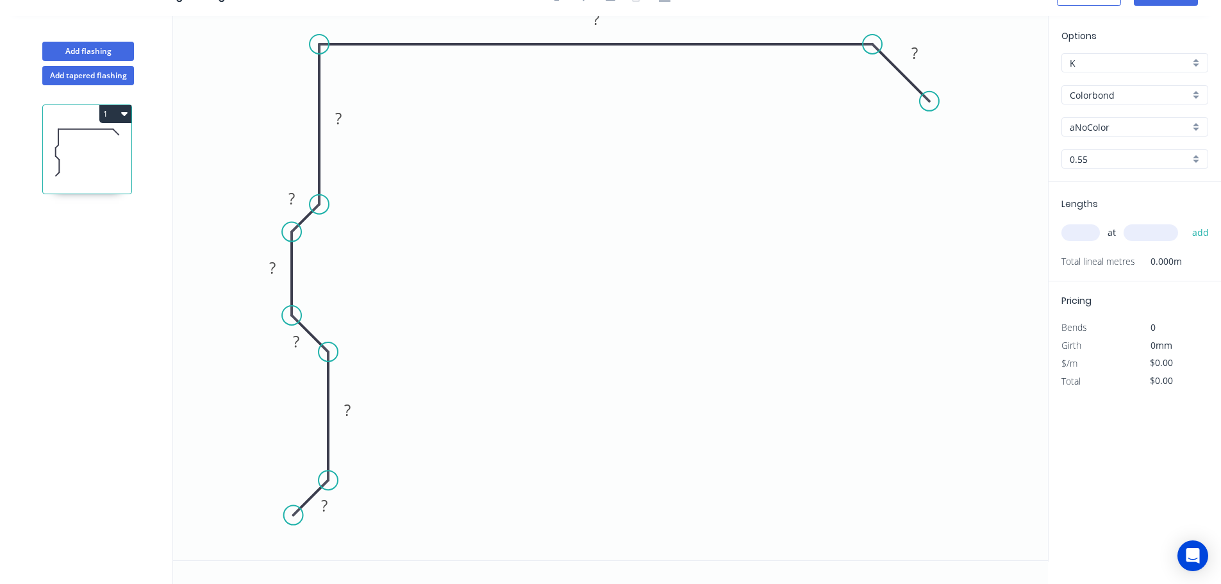
drag, startPoint x: 297, startPoint y: 527, endPoint x: 293, endPoint y: 518, distance: 10.0
click at [293, 518] on circle at bounding box center [293, 515] width 19 height 19
click at [296, 511] on circle at bounding box center [293, 515] width 19 height 19
drag, startPoint x: 293, startPoint y: 514, endPoint x: 320, endPoint y: 542, distance: 38.5
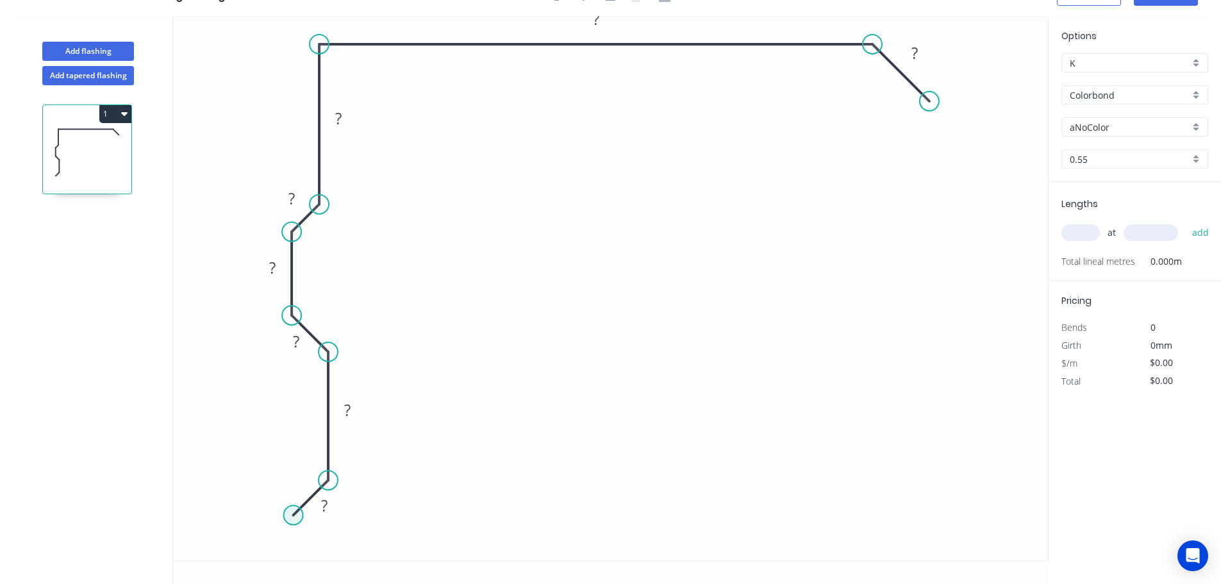
click at [293, 514] on circle at bounding box center [293, 515] width 19 height 19
click at [292, 516] on circle at bounding box center [293, 515] width 19 height 19
click at [334, 554] on icon "0 ? ? ? ? ? ? ? ?" at bounding box center [610, 288] width 875 height 544
drag, startPoint x: 295, startPoint y: 519, endPoint x: 285, endPoint y: 522, distance: 10.7
click at [285, 523] on circle at bounding box center [286, 521] width 19 height 19
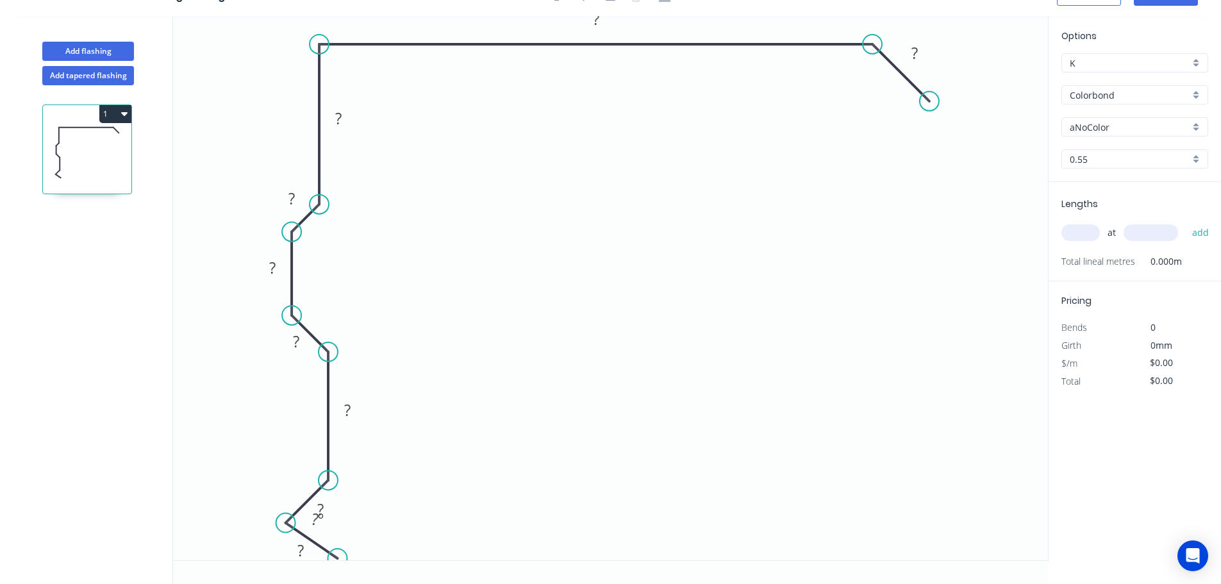
drag, startPoint x: 338, startPoint y: 552, endPoint x: 333, endPoint y: 563, distance: 12.0
click at [333, 563] on div "0 ? ? ? ? ? ? ? ? ? ? º" at bounding box center [610, 300] width 875 height 568
click at [293, 522] on circle at bounding box center [293, 521] width 19 height 19
click at [326, 481] on circle at bounding box center [327, 479] width 19 height 19
drag, startPoint x: 292, startPoint y: 517, endPoint x: 295, endPoint y: 523, distance: 6.9
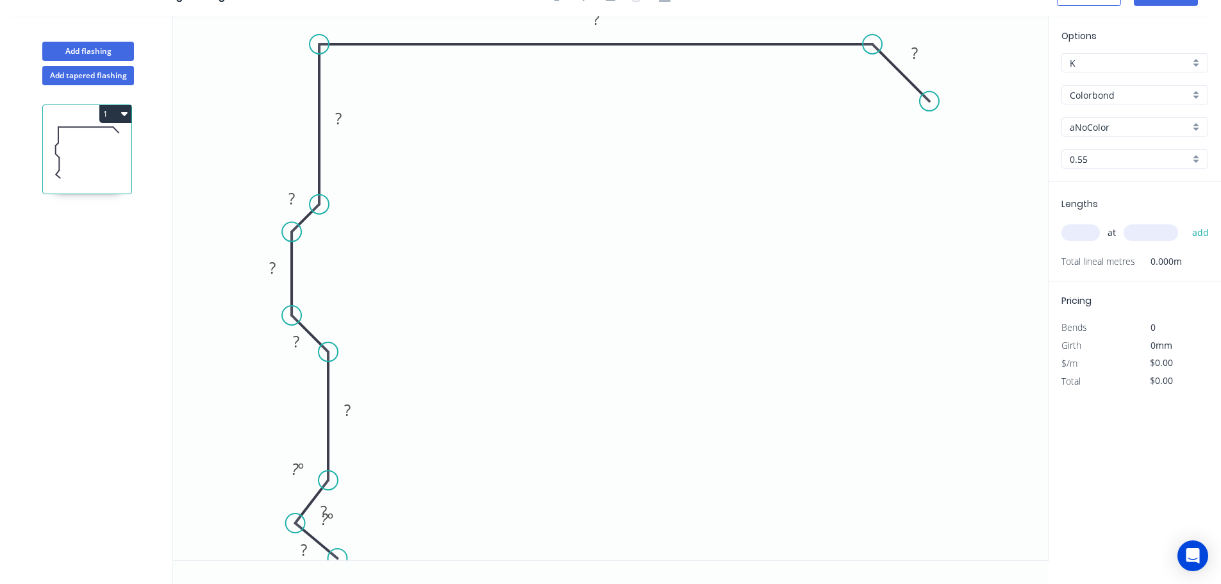
click at [295, 523] on circle at bounding box center [295, 522] width 19 height 19
click at [376, 472] on div "Delete point" at bounding box center [403, 469] width 129 height 26
drag, startPoint x: 297, startPoint y: 525, endPoint x: 292, endPoint y: 518, distance: 9.2
click at [292, 518] on circle at bounding box center [292, 516] width 19 height 19
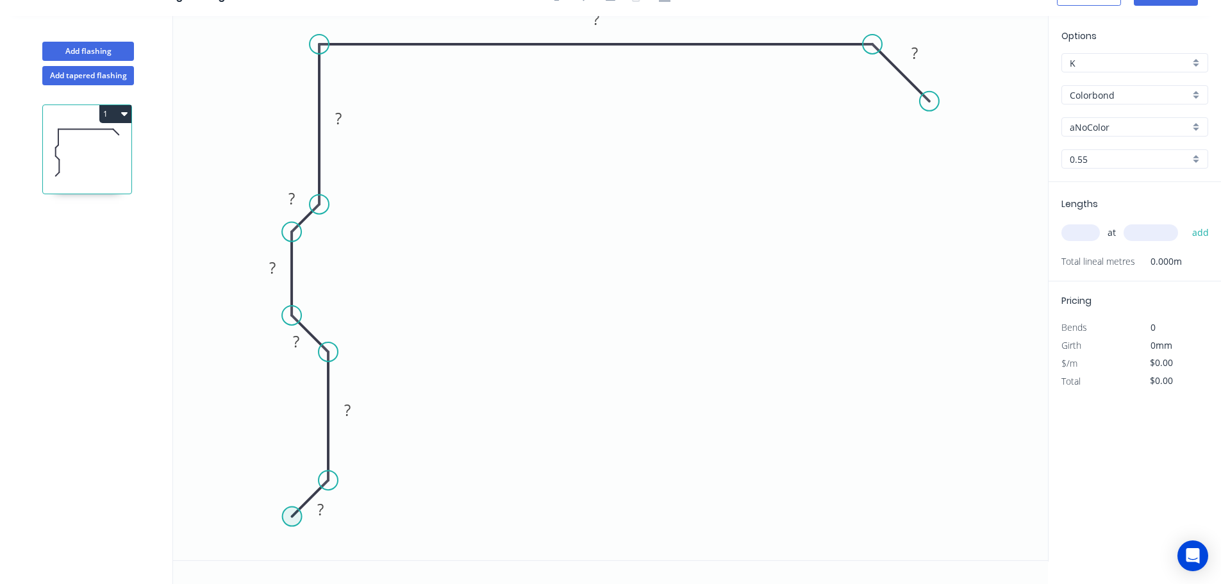
click at [288, 520] on circle at bounding box center [292, 516] width 19 height 19
click at [292, 518] on circle at bounding box center [292, 516] width 19 height 19
click at [324, 557] on icon "0 ? ? ? ? ? ? ? ?" at bounding box center [610, 288] width 875 height 544
drag, startPoint x: 327, startPoint y: 552, endPoint x: 337, endPoint y: 558, distance: 11.2
click at [337, 558] on circle at bounding box center [337, 561] width 19 height 19
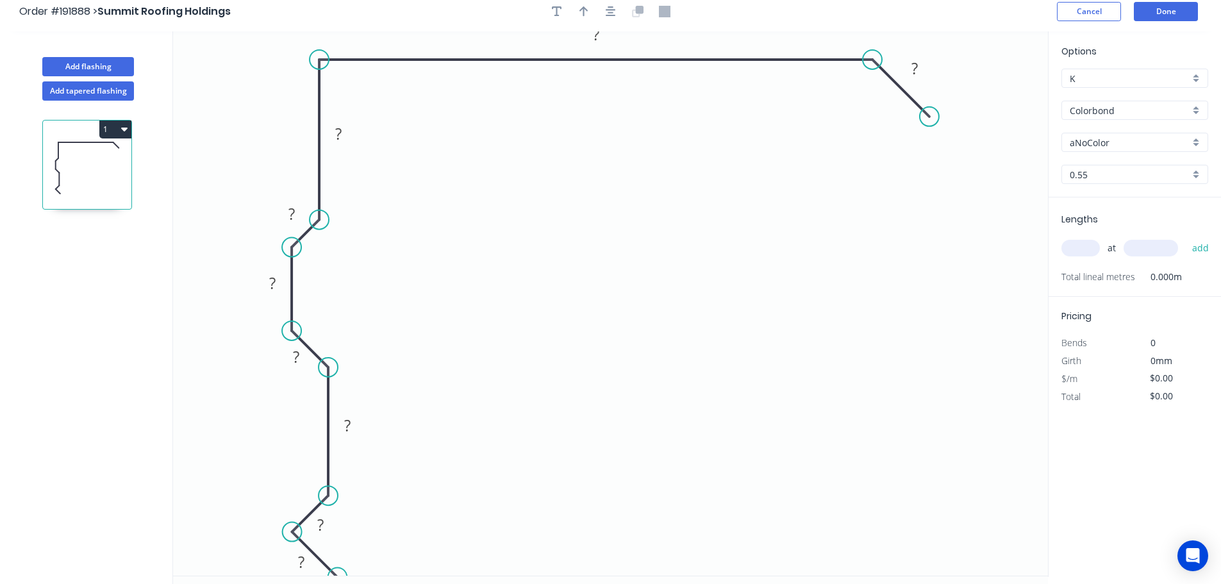
scroll to position [0, 0]
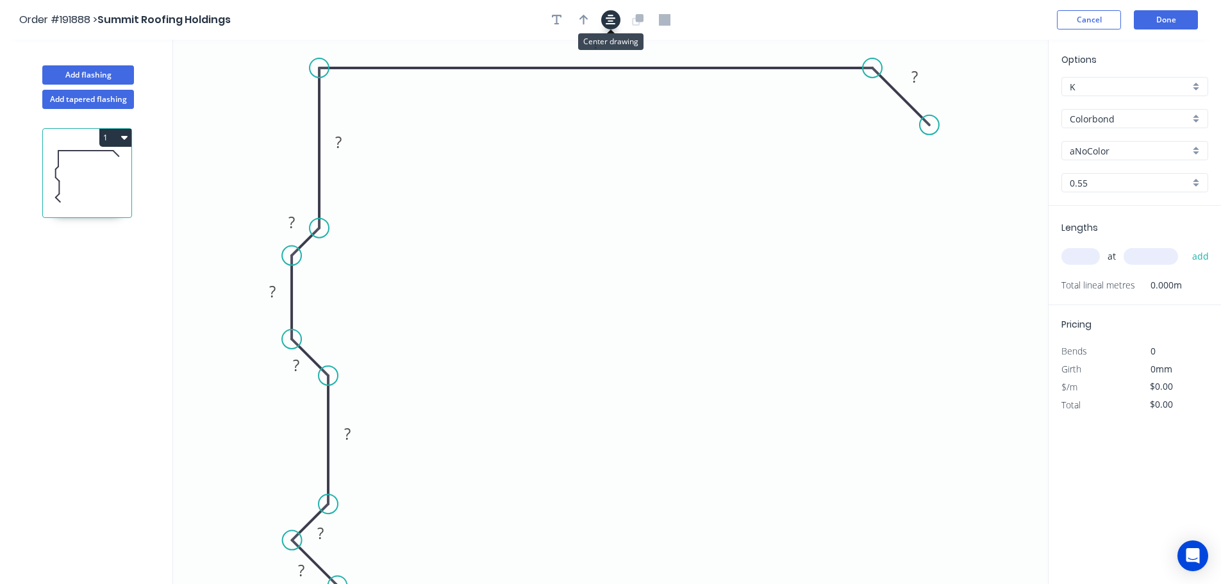
click at [605, 19] on icon "button" at bounding box center [610, 20] width 10 height 12
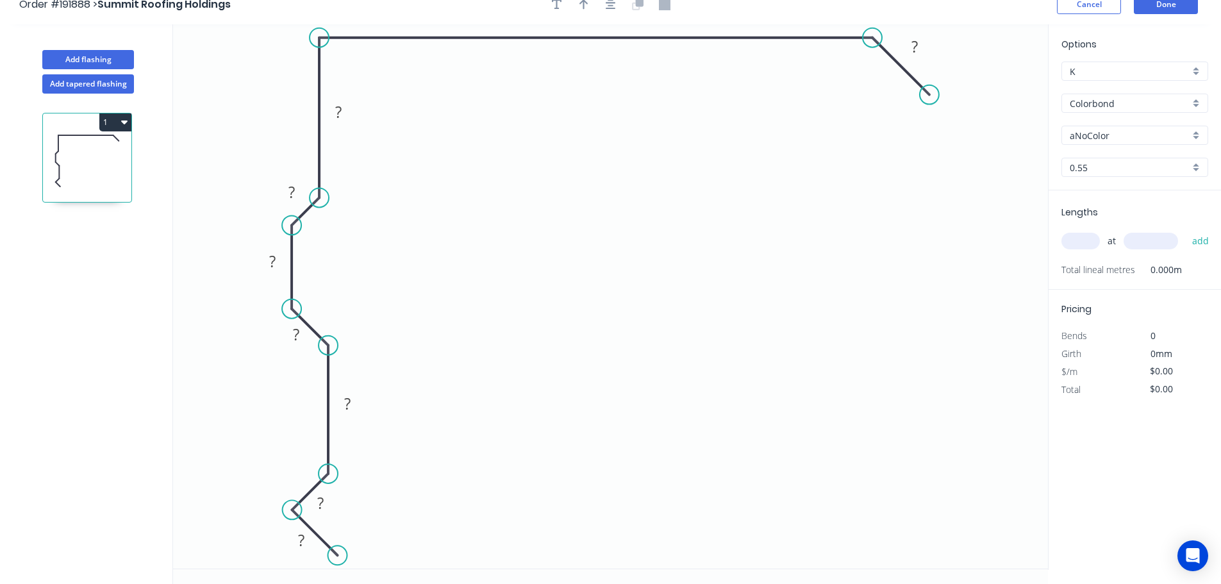
scroll to position [24, 0]
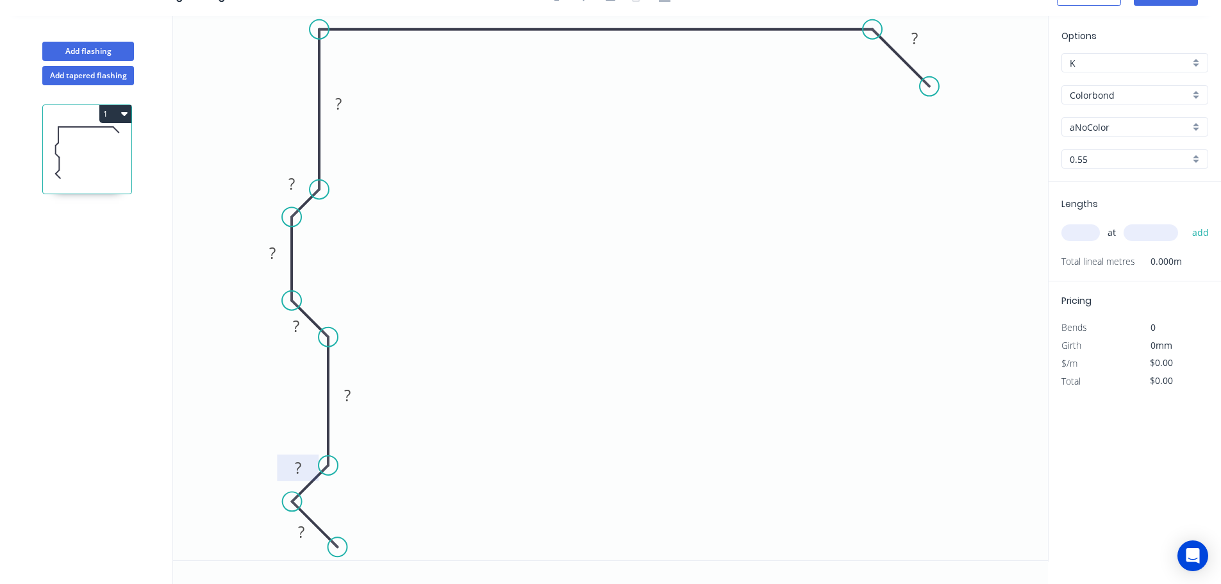
drag, startPoint x: 334, startPoint y: 498, endPoint x: 311, endPoint y: 472, distance: 35.0
click at [311, 472] on rect at bounding box center [298, 467] width 42 height 26
click at [308, 527] on rect at bounding box center [301, 532] width 26 height 18
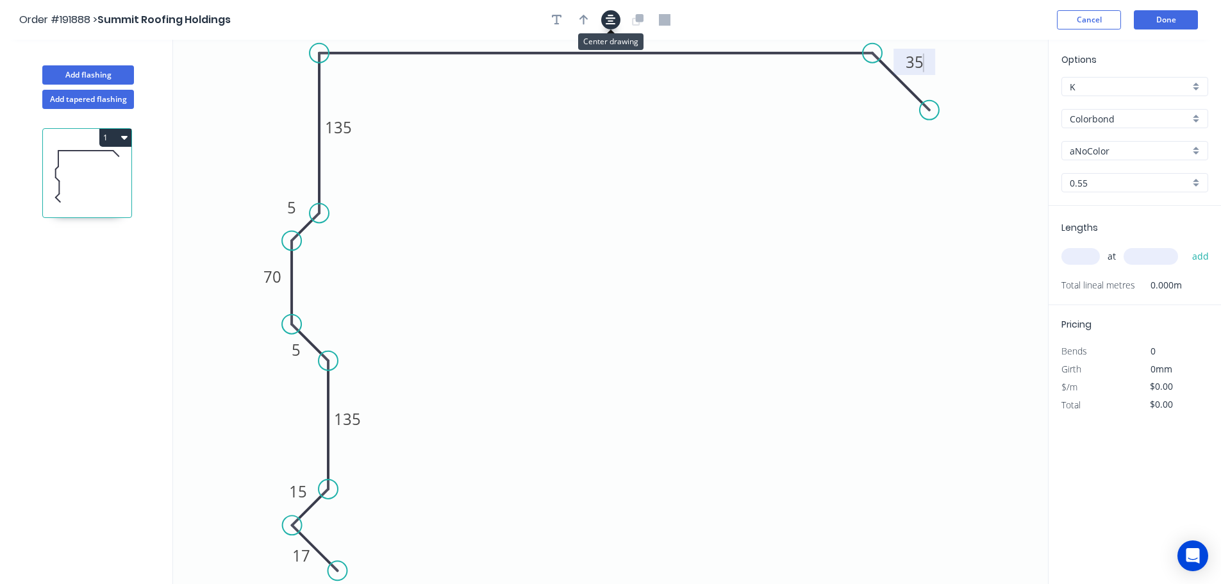
click at [604, 19] on button "button" at bounding box center [610, 19] width 19 height 19
type input "$22.92"
click at [585, 20] on icon "button" at bounding box center [583, 20] width 9 height 12
click at [986, 99] on icon at bounding box center [983, 89] width 12 height 41
drag, startPoint x: 985, startPoint y: 99, endPoint x: 1003, endPoint y: 61, distance: 42.4
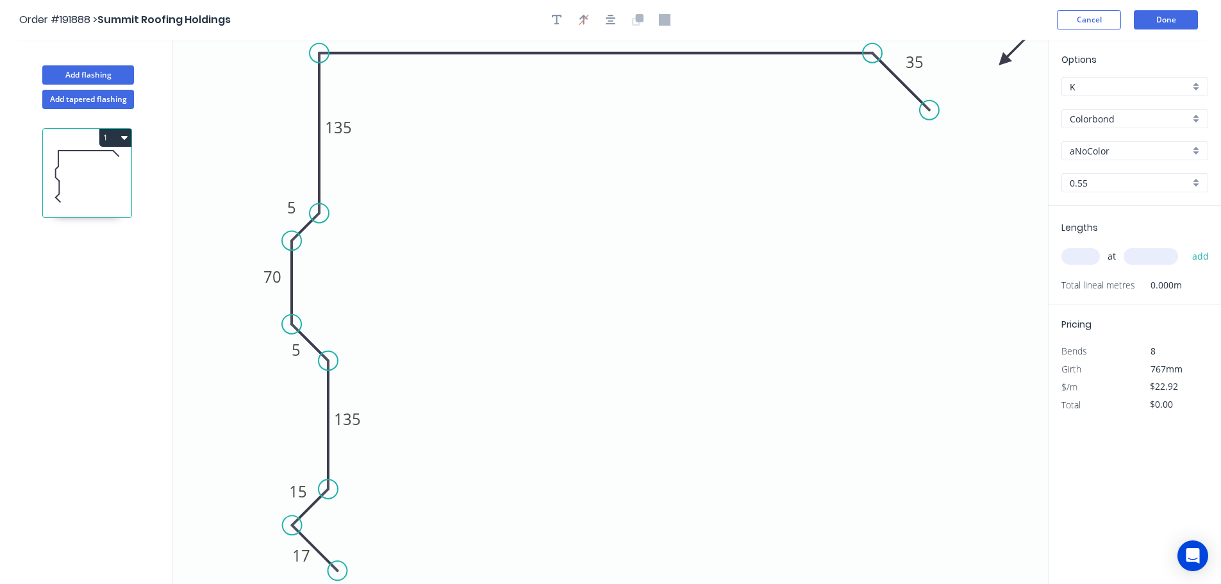
click at [1003, 61] on icon at bounding box center [1013, 50] width 37 height 37
click at [1130, 119] on input "Colorbond" at bounding box center [1129, 118] width 120 height 13
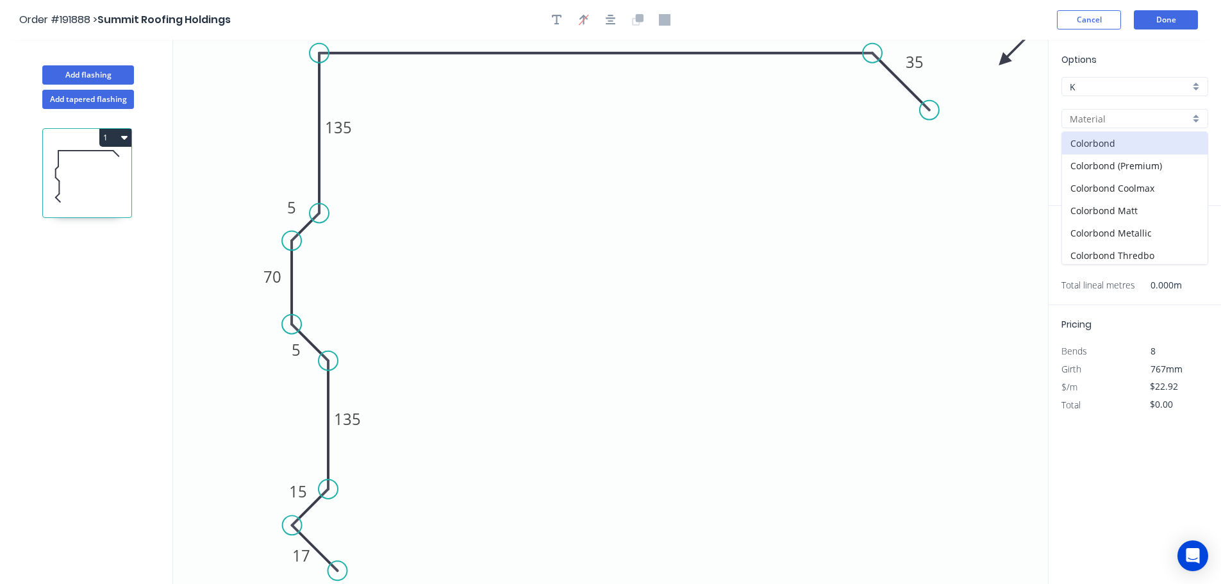
click at [1130, 119] on input "text" at bounding box center [1129, 118] width 120 height 13
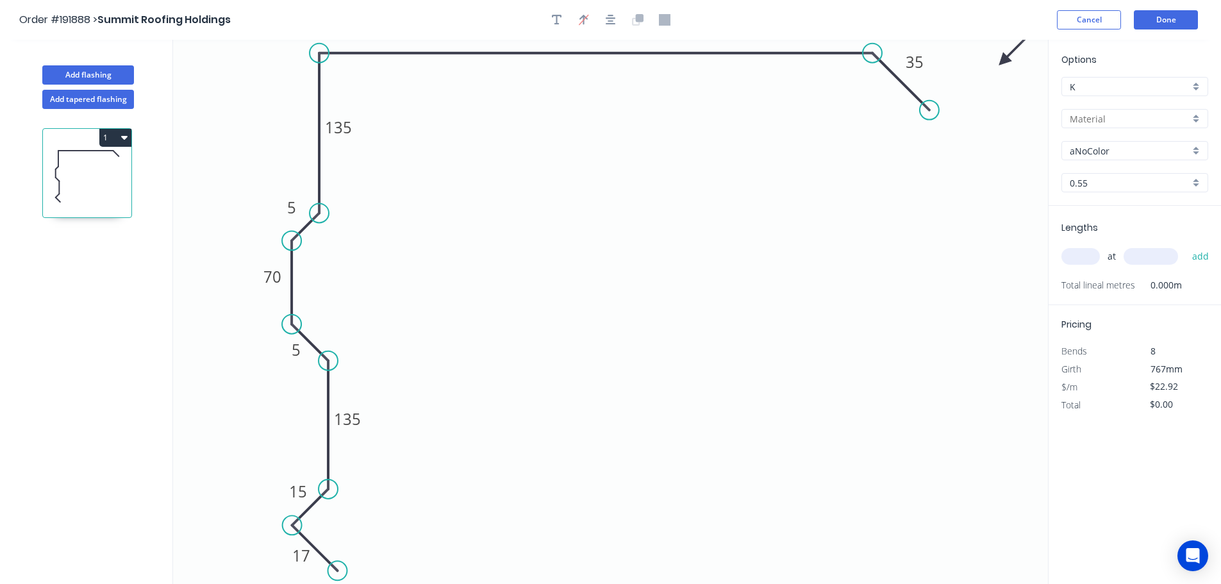
click at [1125, 125] on input "text" at bounding box center [1129, 118] width 120 height 13
click at [1120, 150] on div "Colorbond" at bounding box center [1134, 143] width 145 height 22
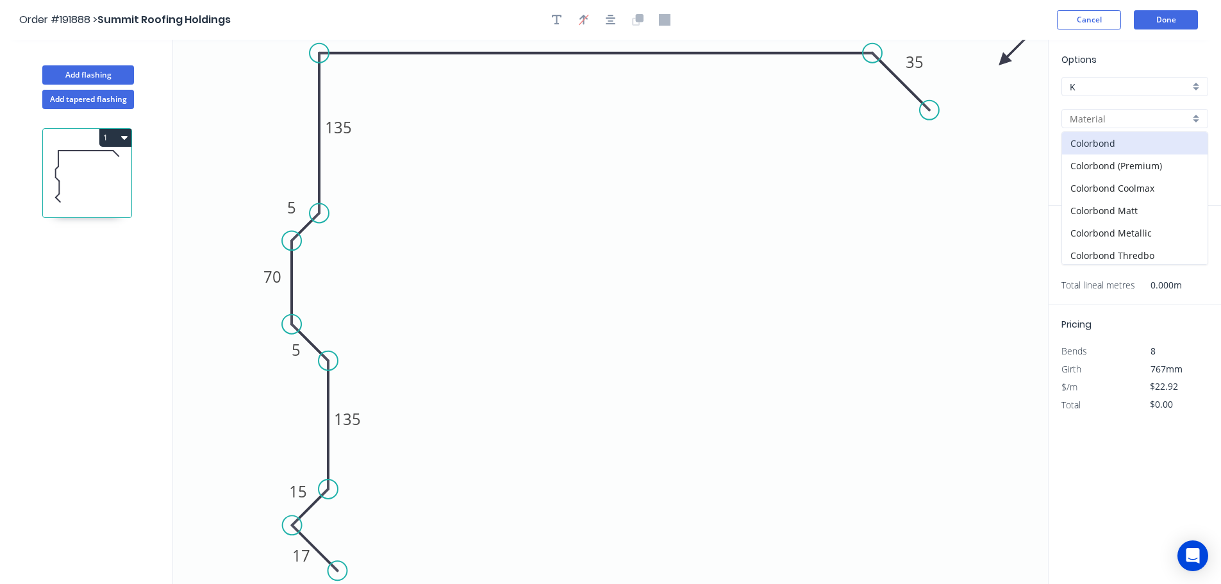
type input "Colorbond"
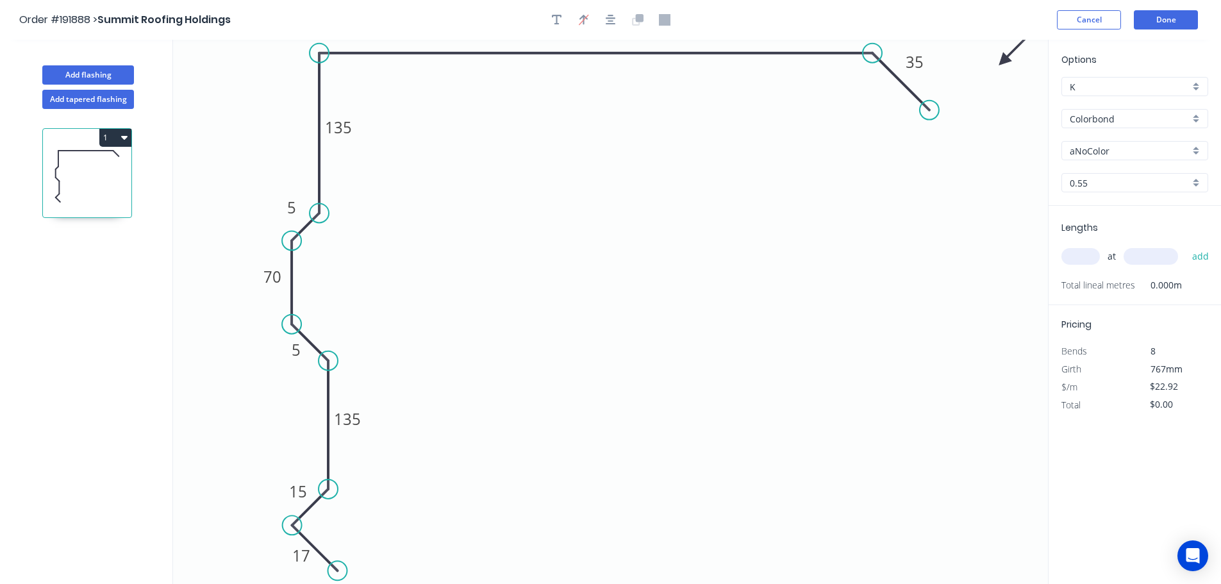
click at [1120, 160] on div "aNoColor" at bounding box center [1134, 150] width 147 height 19
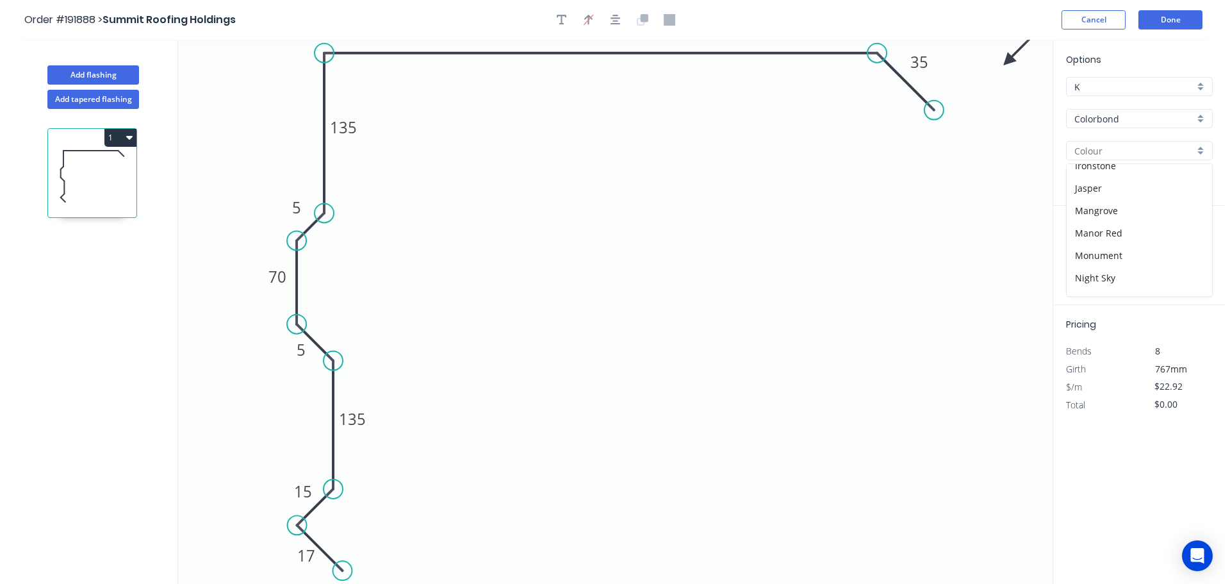
scroll to position [256, 0]
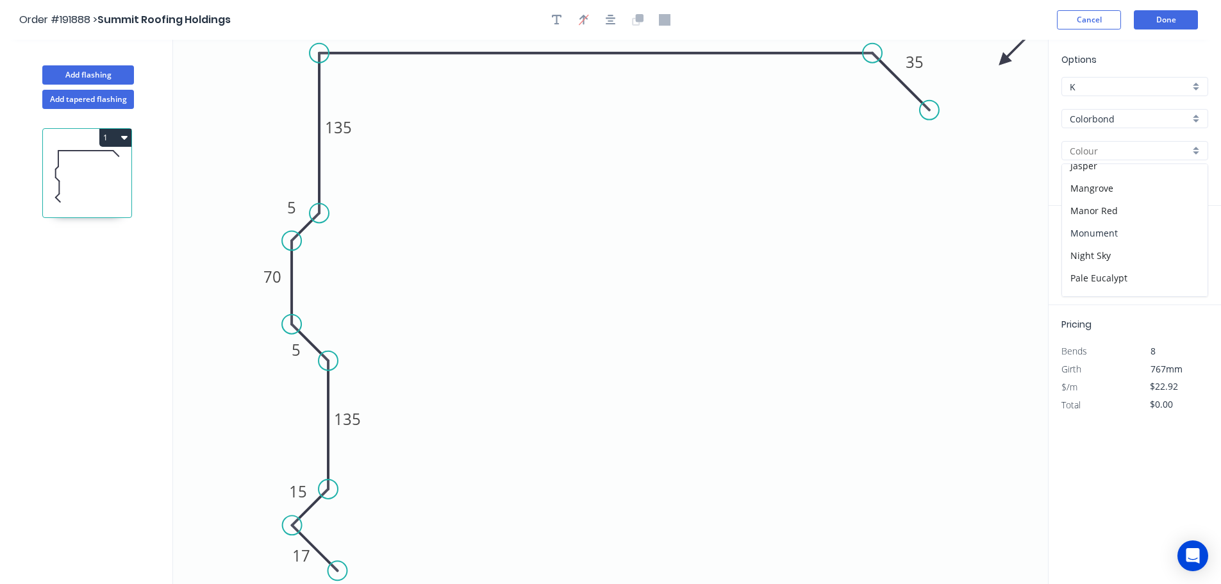
click at [1099, 236] on div "Monument" at bounding box center [1134, 233] width 145 height 22
type input "Monument"
click at [1079, 258] on input "text" at bounding box center [1080, 256] width 38 height 17
type input "1"
type input "4000"
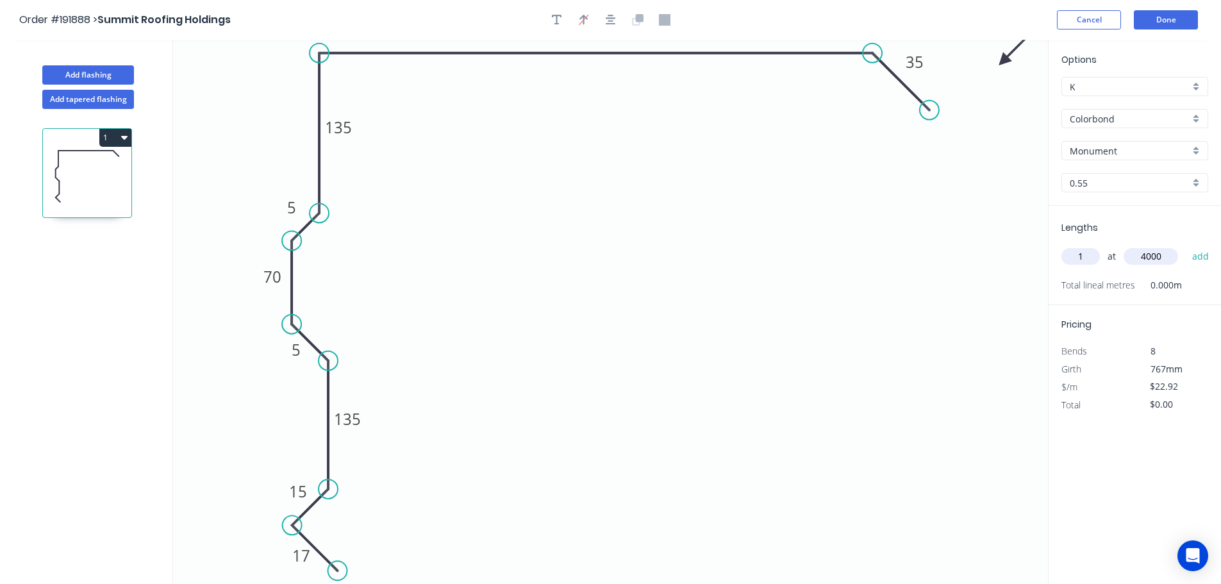
click at [1185, 245] on button "add" at bounding box center [1200, 256] width 30 height 22
click at [124, 131] on button "1" at bounding box center [115, 138] width 32 height 18
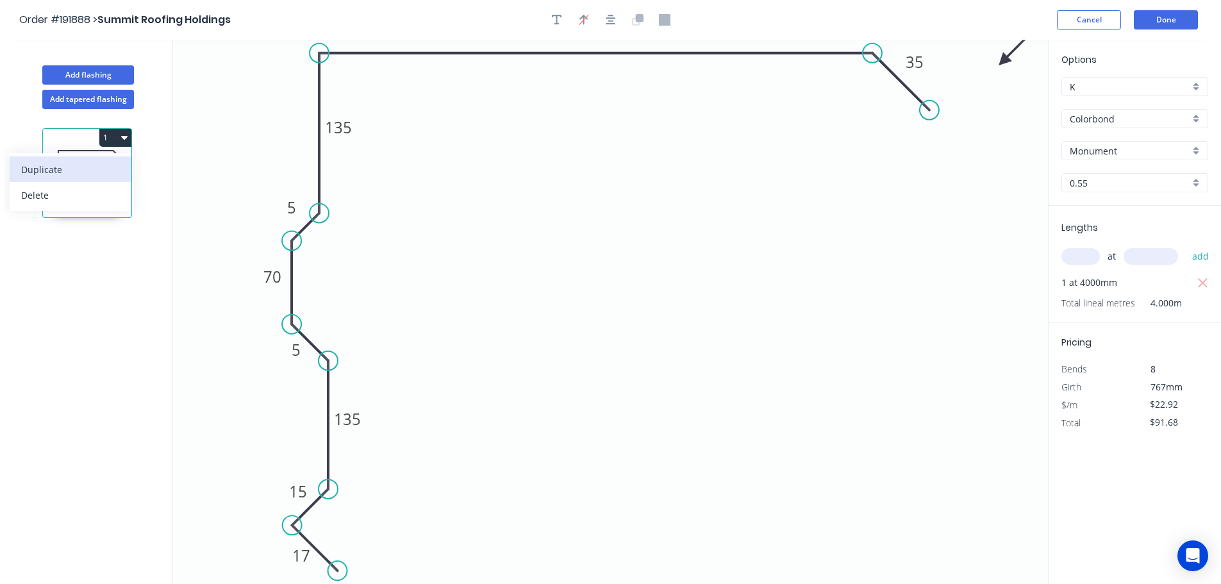
click at [97, 161] on div "Duplicate" at bounding box center [70, 169] width 99 height 19
type input "$0.00"
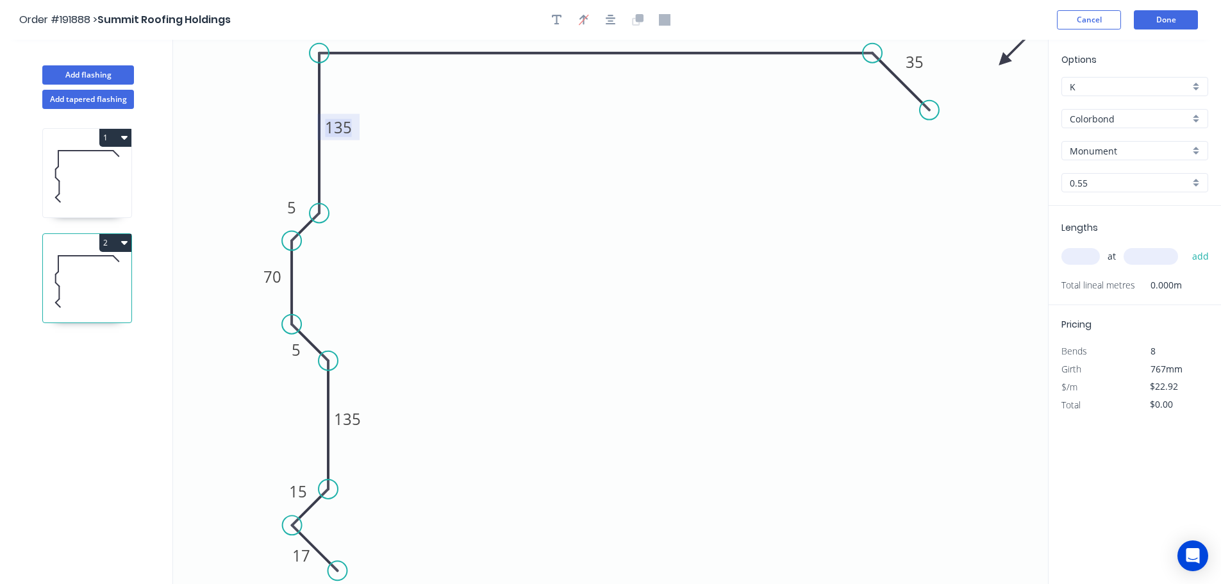
click at [349, 128] on tspan "135" at bounding box center [338, 127] width 27 height 21
click at [1073, 254] on input "text" at bounding box center [1080, 256] width 38 height 17
type input "1"
type input "6000"
click at [1185, 245] on button "add" at bounding box center [1200, 256] width 30 height 22
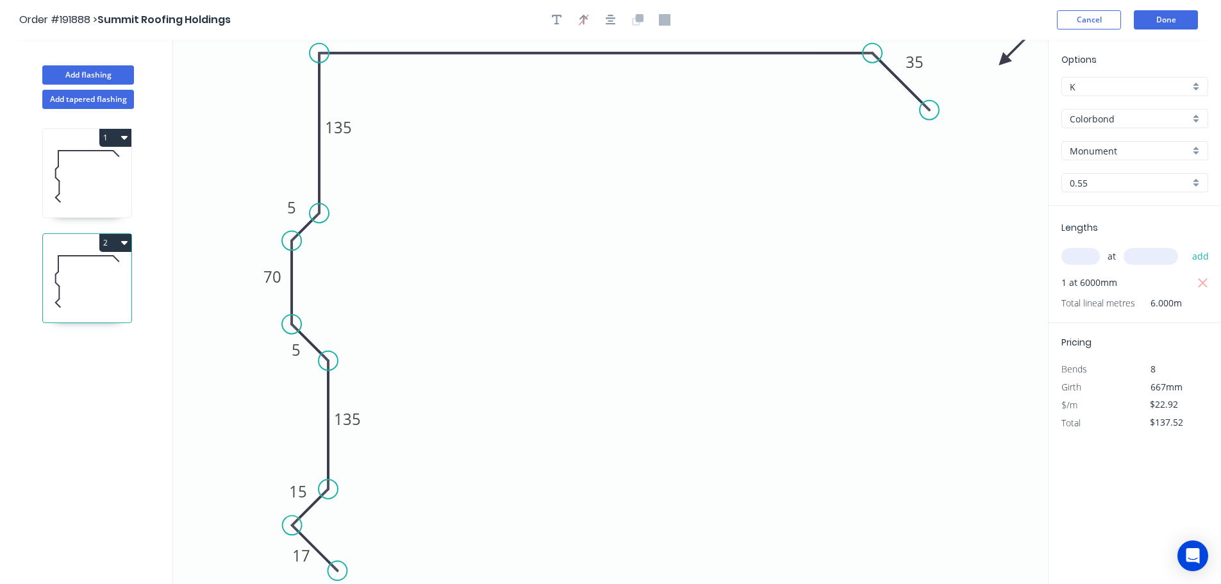
click at [122, 241] on icon "button" at bounding box center [124, 243] width 6 height 4
click at [103, 263] on button "Duplicate" at bounding box center [71, 274] width 122 height 26
type input "$0.00"
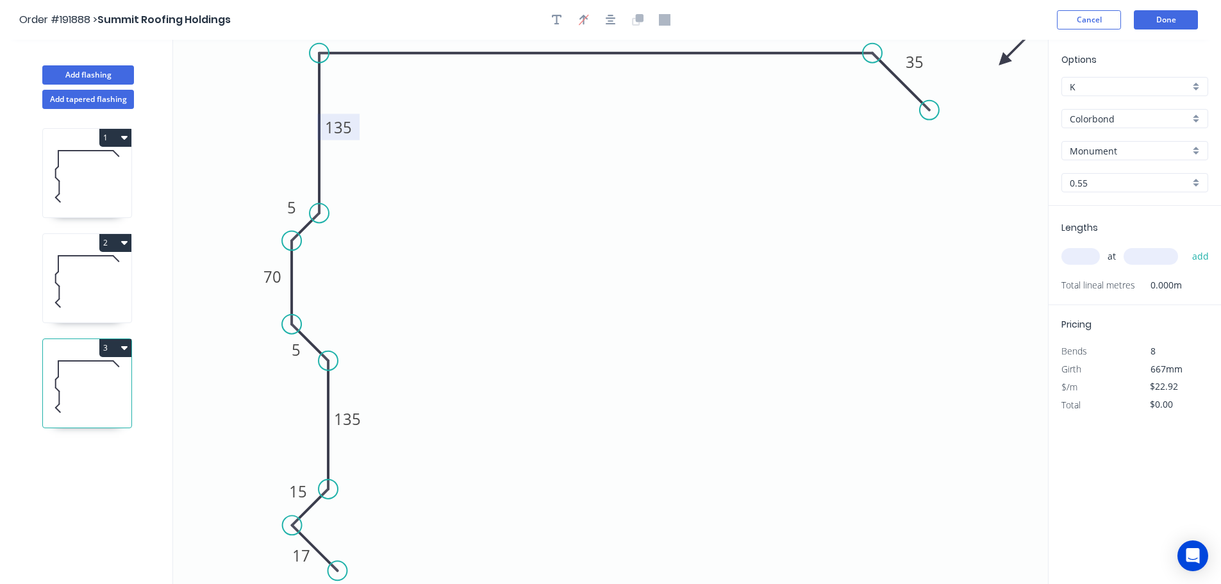
click at [346, 122] on tspan "135" at bounding box center [338, 127] width 27 height 21
type input "$17.38"
drag, startPoint x: 871, startPoint y: 59, endPoint x: 760, endPoint y: 65, distance: 111.6
click at [760, 65] on icon "0 135 80 35 5 17 70 135 5 15 ? º" at bounding box center [610, 312] width 875 height 544
drag, startPoint x: 930, startPoint y: 111, endPoint x: 827, endPoint y: 120, distance: 102.9
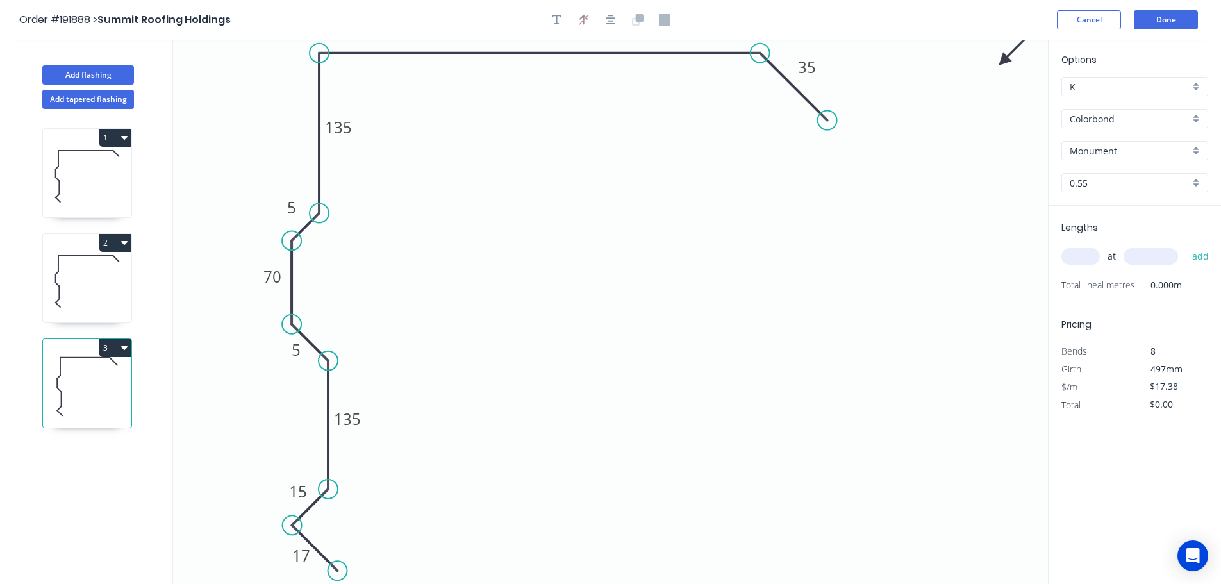
click at [827, 120] on circle at bounding box center [827, 120] width 19 height 19
click at [1076, 257] on input "text" at bounding box center [1080, 256] width 38 height 17
type input "1"
type input "3200"
click at [1185, 245] on button "add" at bounding box center [1200, 256] width 30 height 22
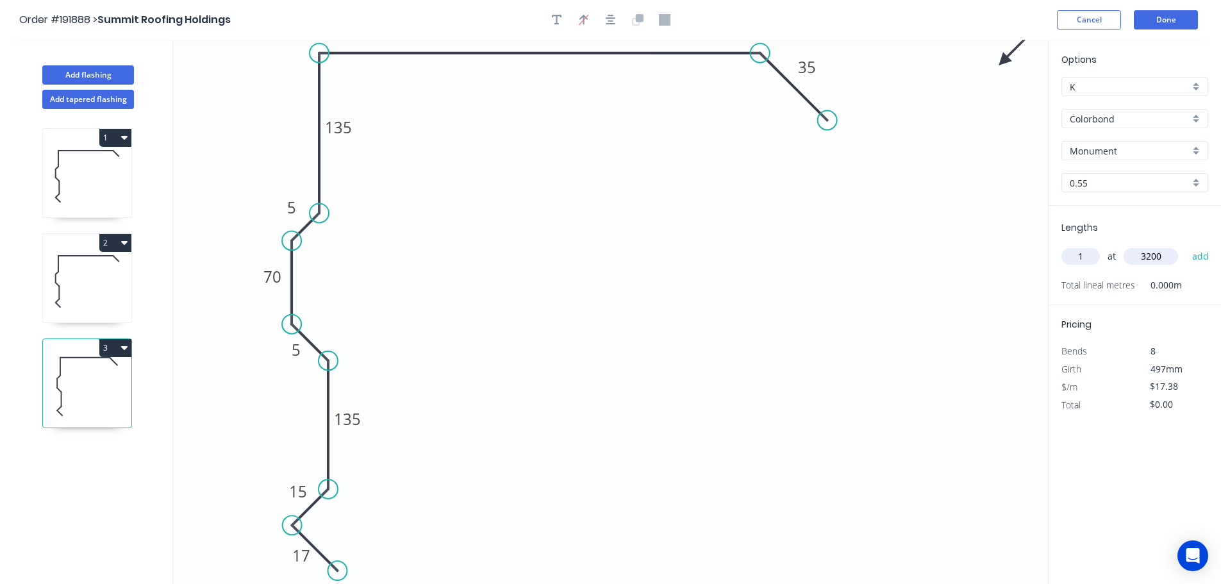
type input "$55.62"
click at [1164, 22] on button "Done" at bounding box center [1165, 19] width 64 height 19
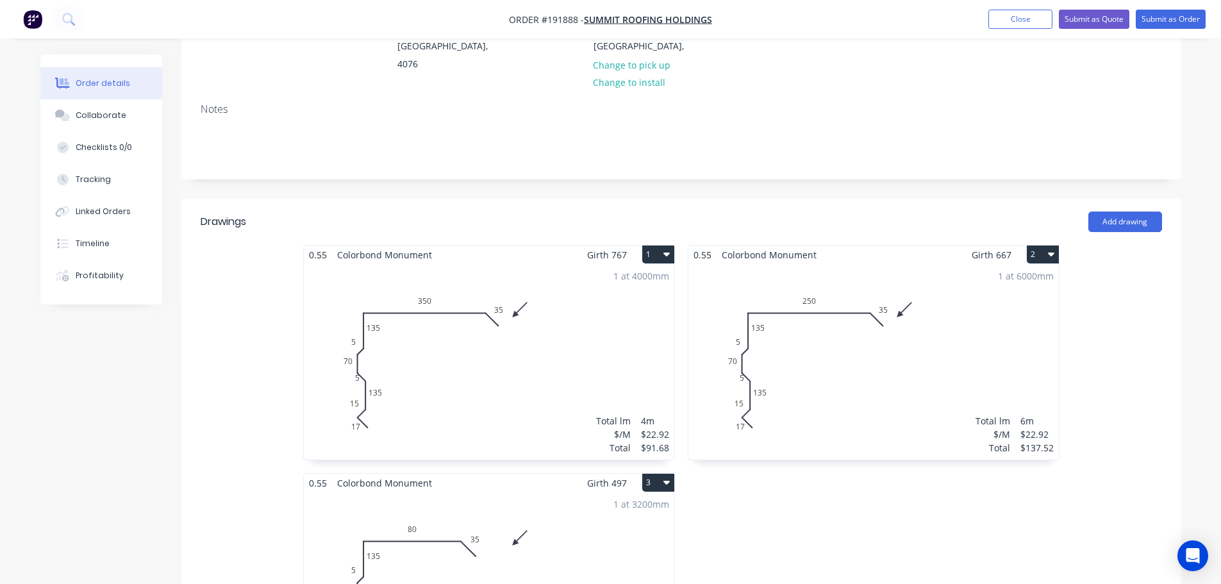
scroll to position [320, 0]
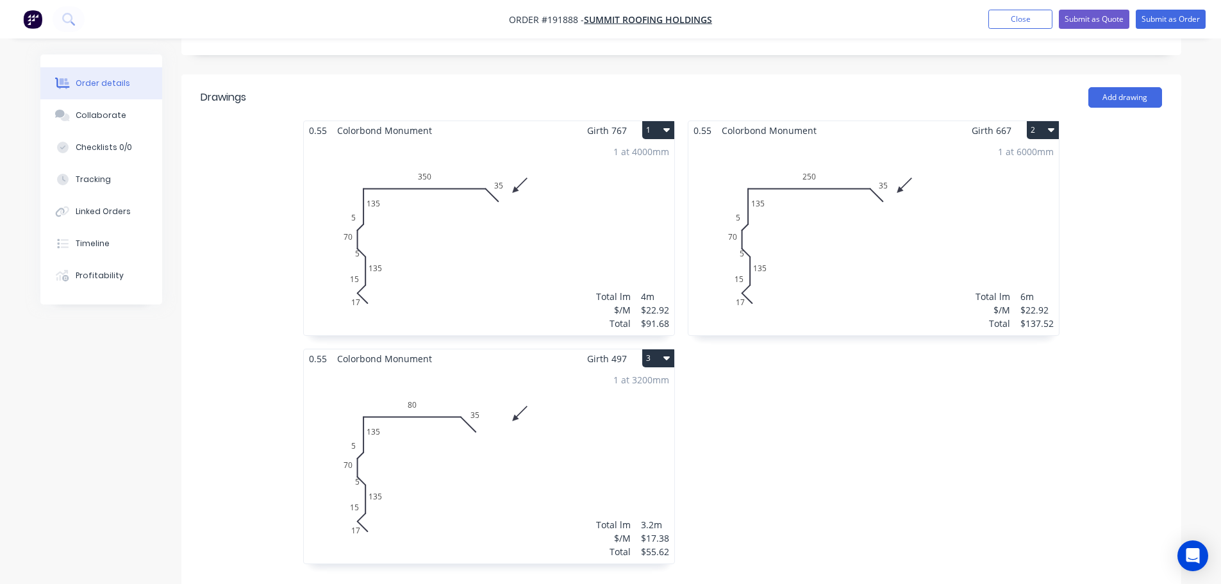
click at [491, 234] on div "1 at 4000mm Total lm $/M Total 4m $22.92 $91.68" at bounding box center [489, 237] width 370 height 195
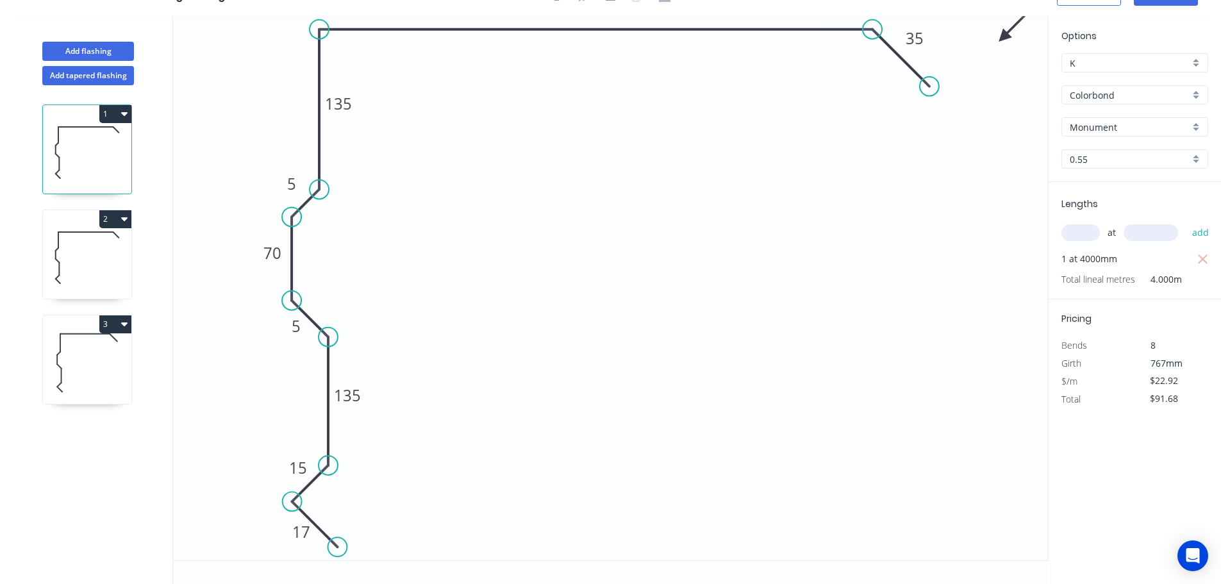
scroll to position [24, 0]
drag, startPoint x: 302, startPoint y: 336, endPoint x: 272, endPoint y: 324, distance: 32.1
click at [301, 342] on rect at bounding box center [296, 330] width 42 height 26
click at [114, 256] on icon at bounding box center [87, 258] width 88 height 82
type input "$137.52"
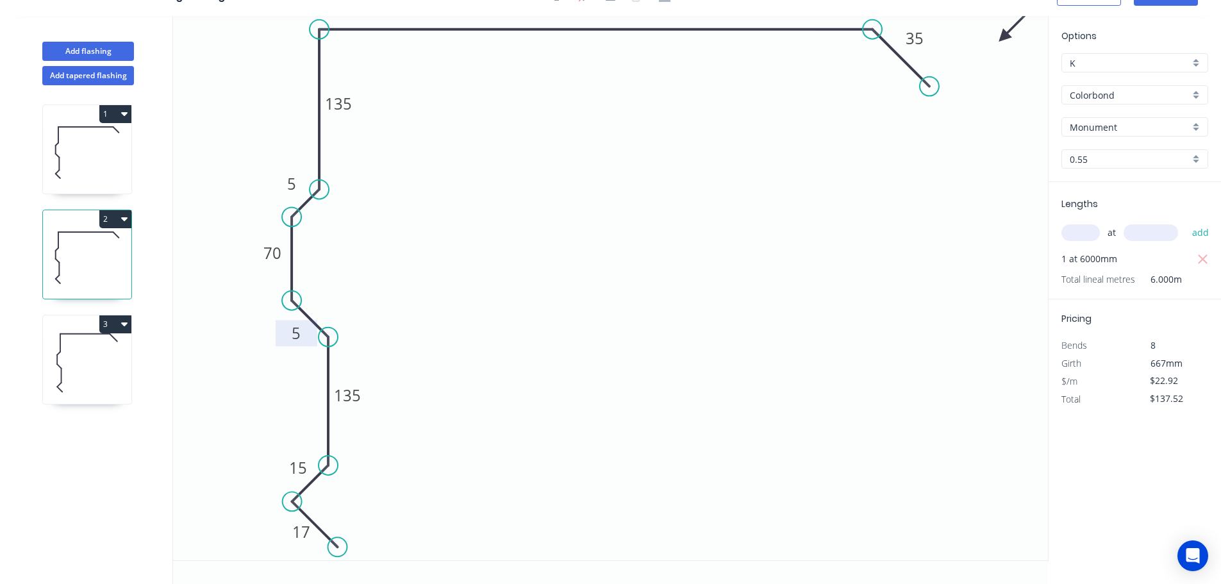
drag, startPoint x: 302, startPoint y: 336, endPoint x: 302, endPoint y: 343, distance: 7.0
click at [302, 343] on rect at bounding box center [297, 333] width 42 height 26
click at [104, 361] on icon at bounding box center [87, 363] width 88 height 82
type input "$17.38"
type input "$55.62"
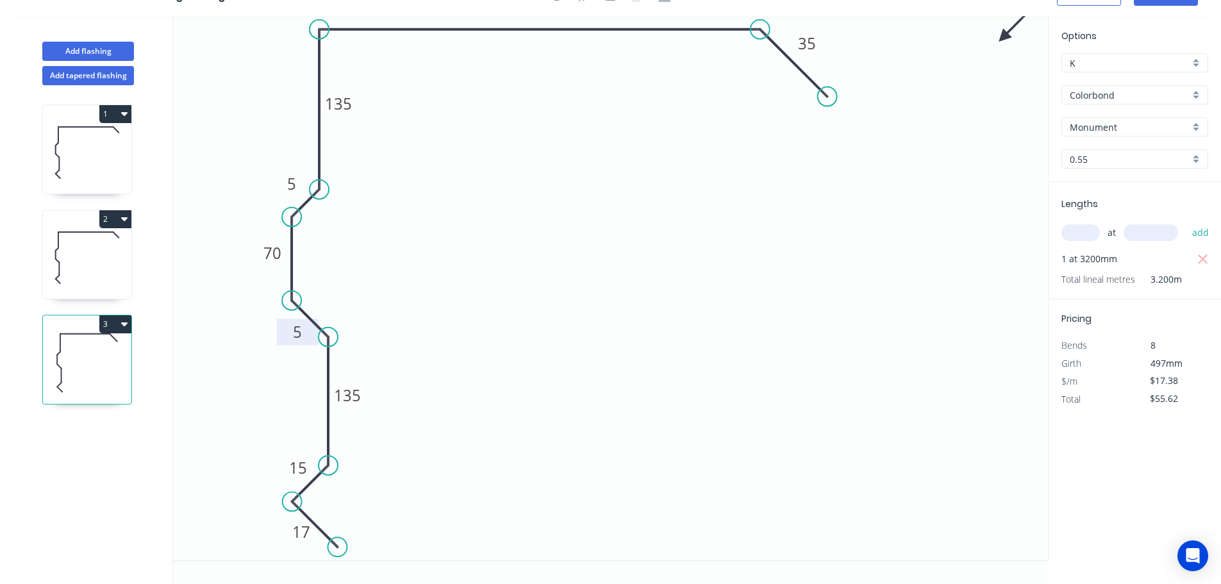
drag, startPoint x: 301, startPoint y: 338, endPoint x: 302, endPoint y: 347, distance: 8.4
click at [302, 345] on rect at bounding box center [298, 331] width 42 height 26
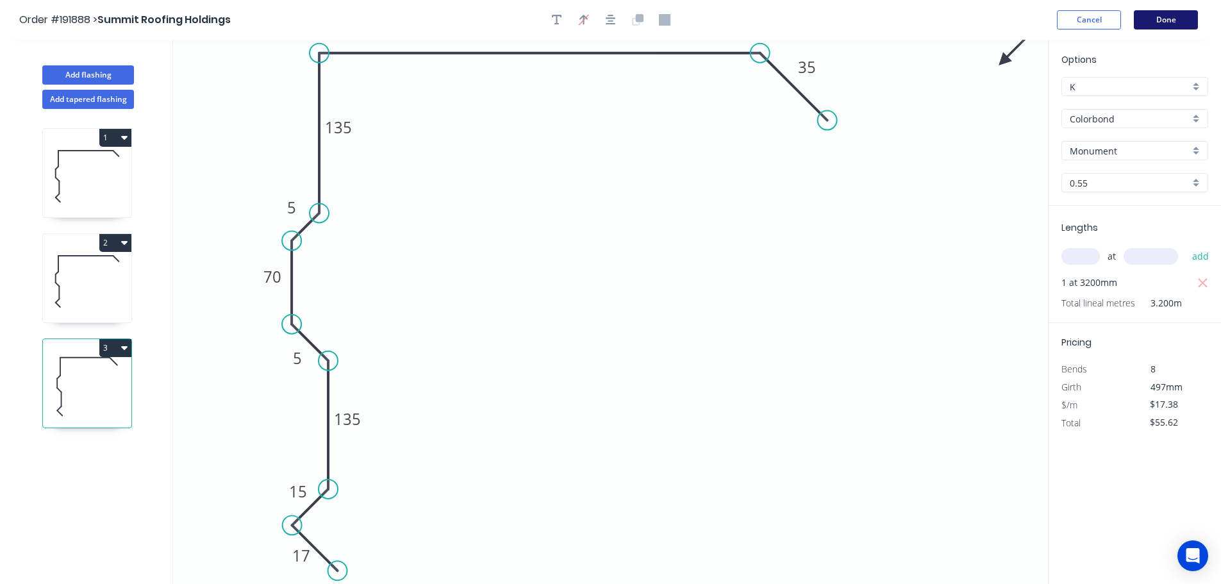
click at [1154, 17] on button "Done" at bounding box center [1165, 19] width 64 height 19
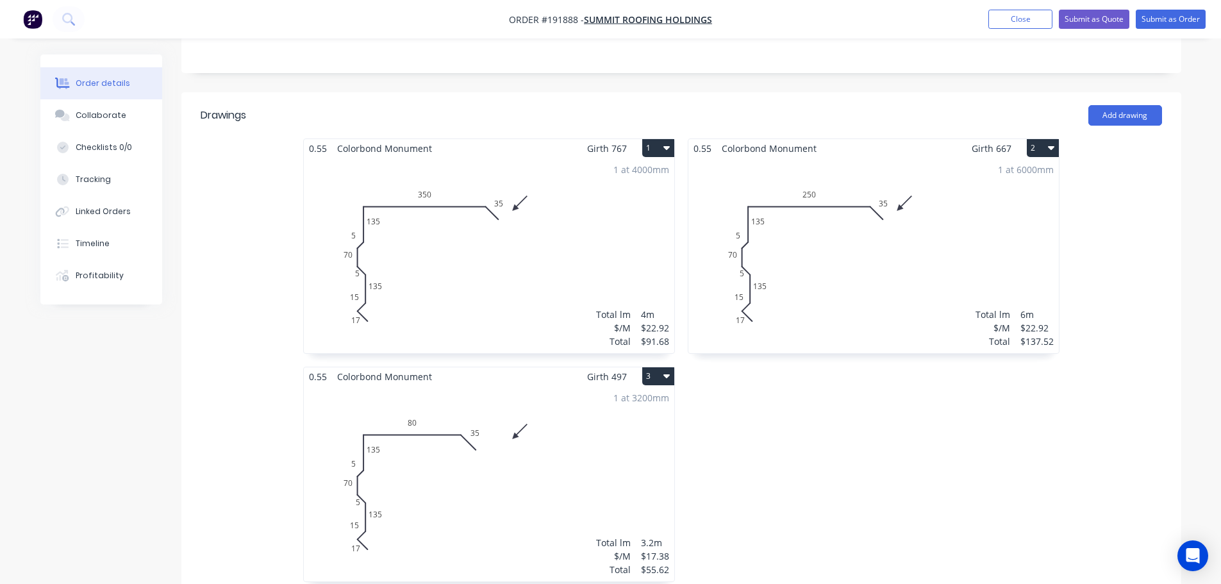
scroll to position [320, 0]
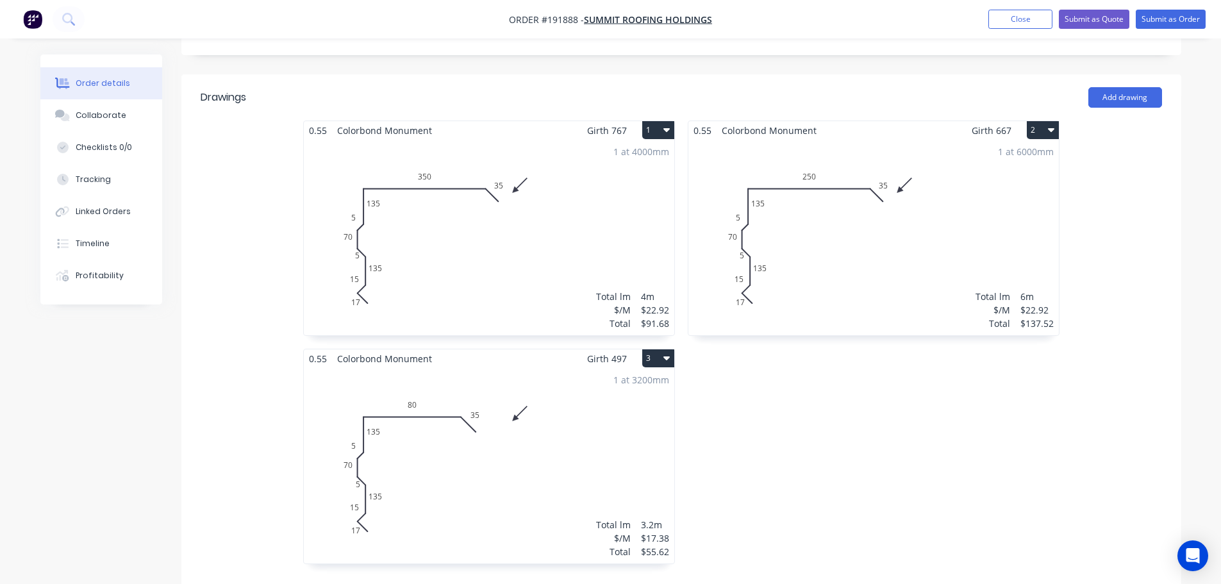
click at [604, 446] on div "1 at 3200mm Total lm $/M Total 3.2m $17.38 $55.62" at bounding box center [489, 465] width 370 height 195
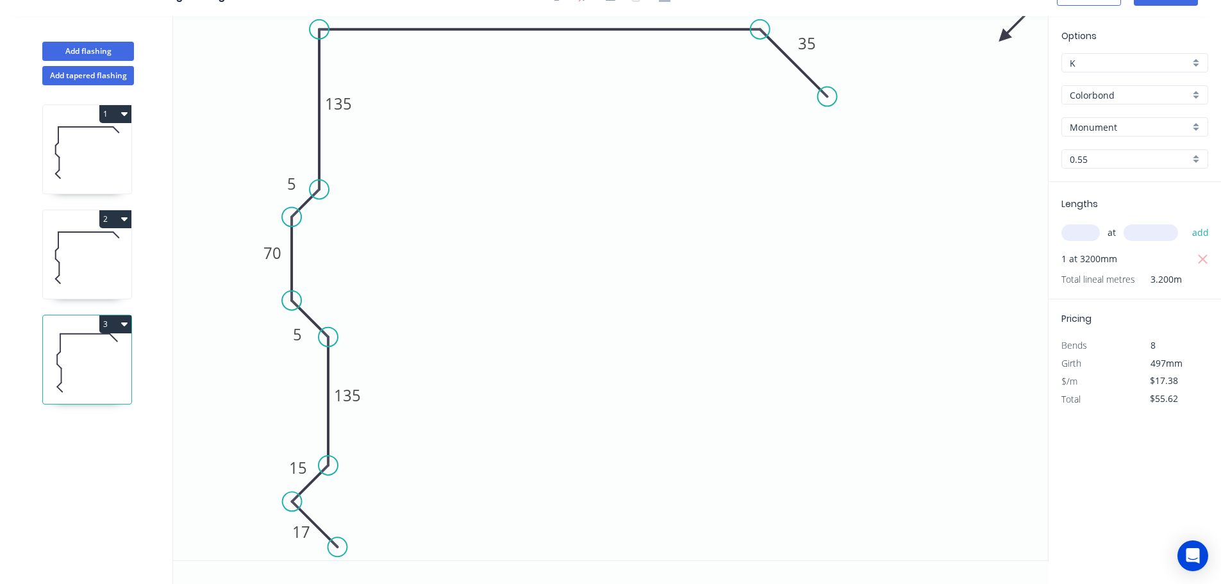
scroll to position [24, 0]
click at [117, 325] on button "3" at bounding box center [115, 324] width 32 height 18
click at [99, 350] on div "Duplicate" at bounding box center [70, 356] width 99 height 19
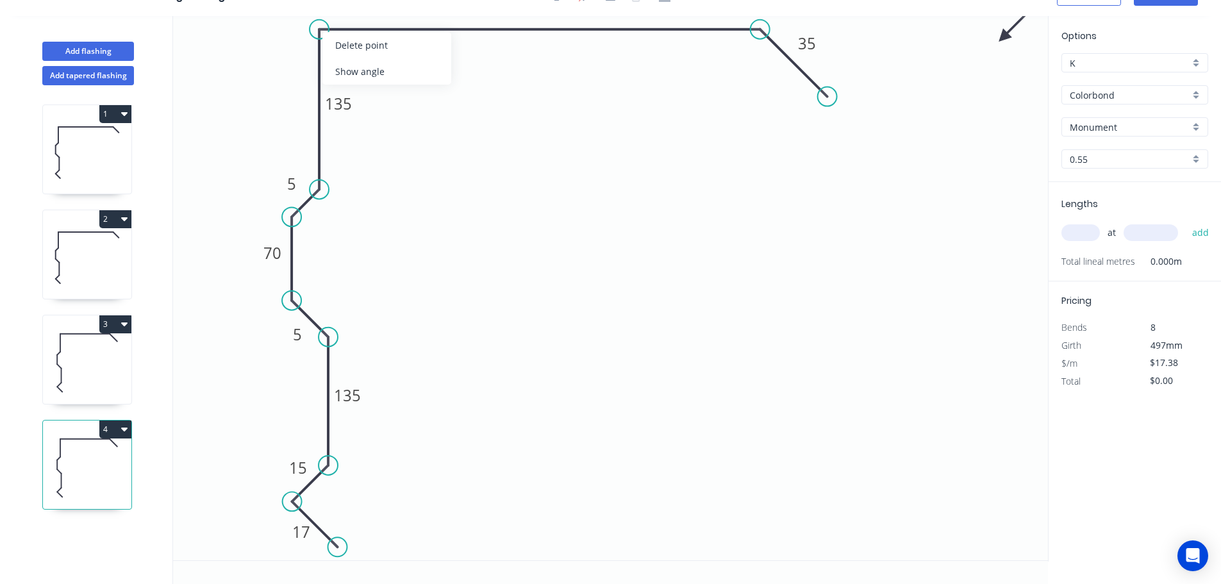
click at [113, 430] on button "4" at bounding box center [115, 429] width 32 height 18
click at [89, 491] on div "Delete" at bounding box center [70, 486] width 99 height 19
type input "$55.62"
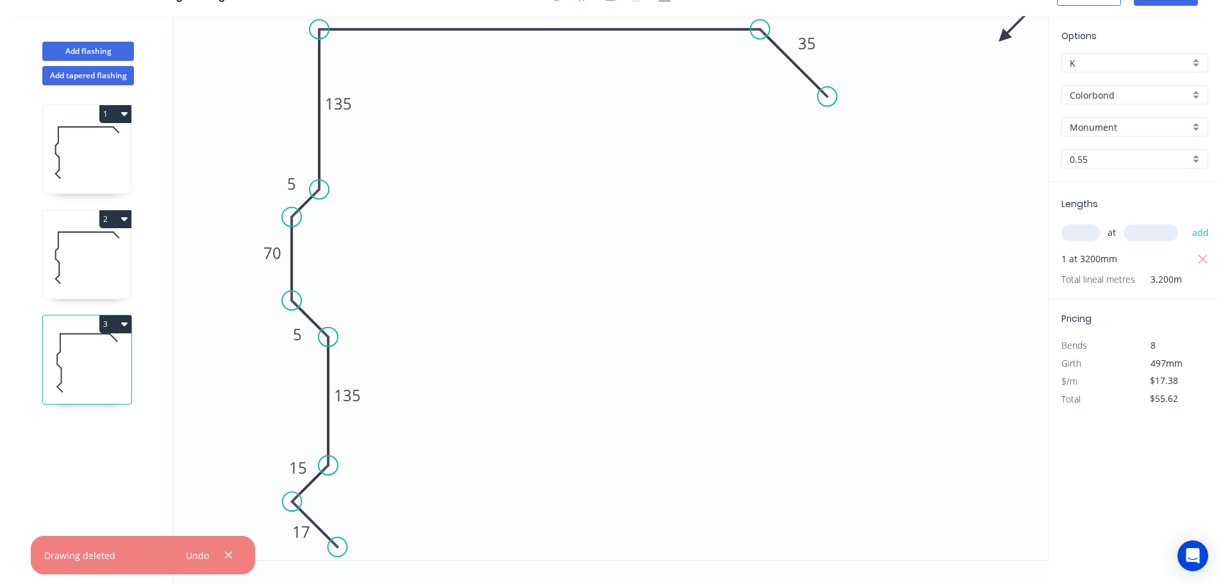
click at [121, 220] on icon "button" at bounding box center [124, 218] width 6 height 10
click at [100, 243] on div "Duplicate" at bounding box center [70, 251] width 99 height 19
type input "$22.92"
type input "$0.00"
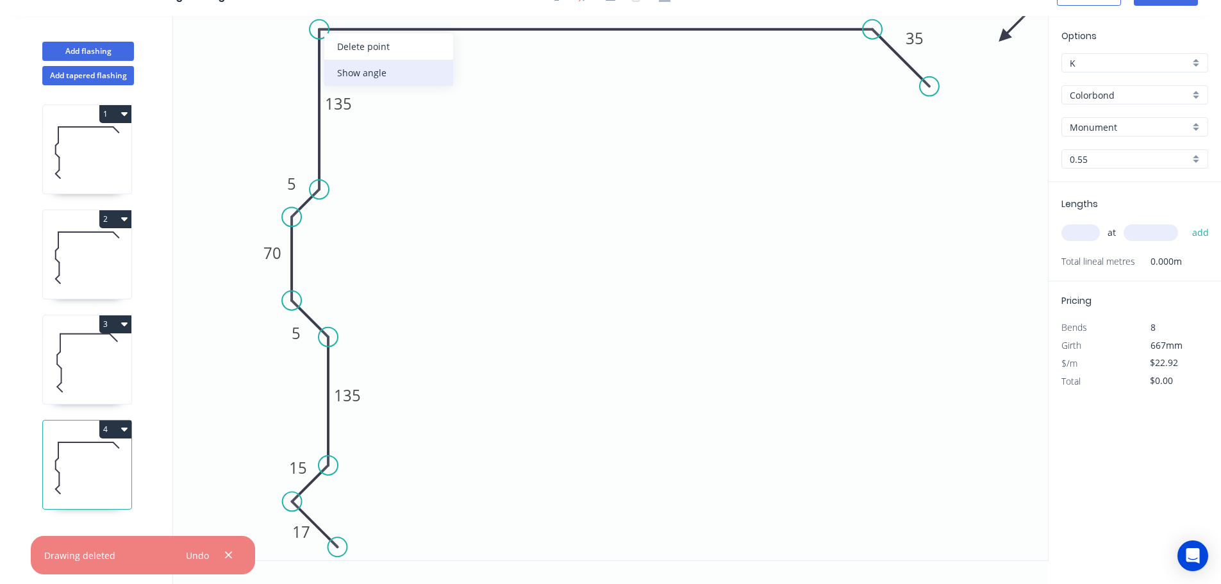
click at [354, 70] on div "Show angle" at bounding box center [388, 73] width 129 height 26
click at [344, 51] on tspan "º" at bounding box center [345, 50] width 6 height 21
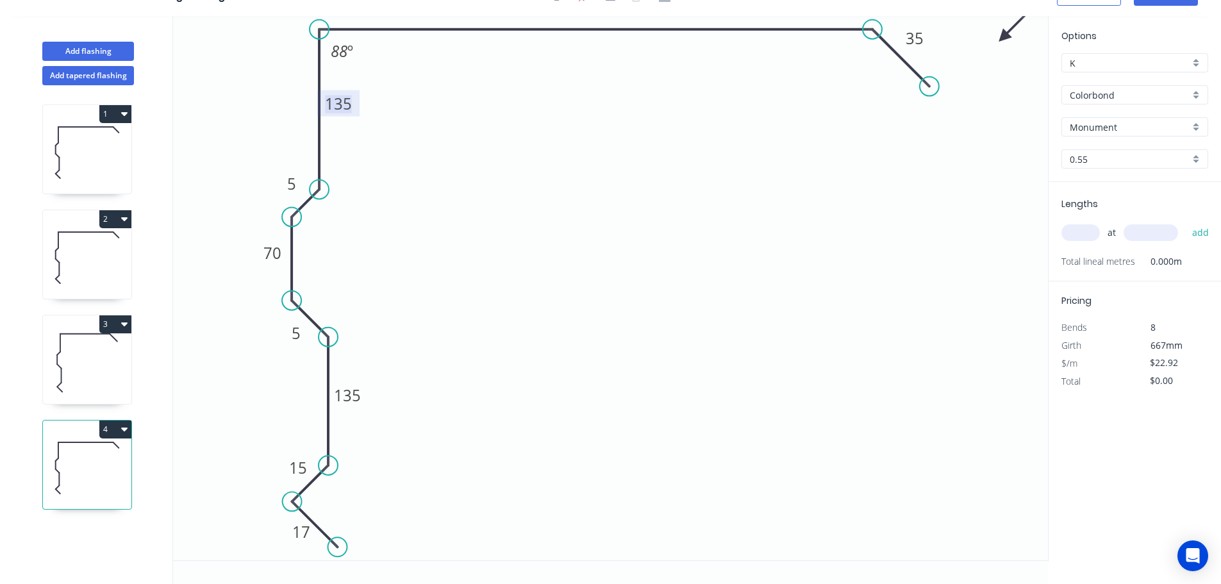
click at [349, 104] on tspan "135" at bounding box center [338, 103] width 27 height 21
click at [1090, 235] on input "text" at bounding box center [1080, 232] width 38 height 17
type input "2"
type input "4100"
click at [1185, 222] on button "add" at bounding box center [1200, 233] width 30 height 22
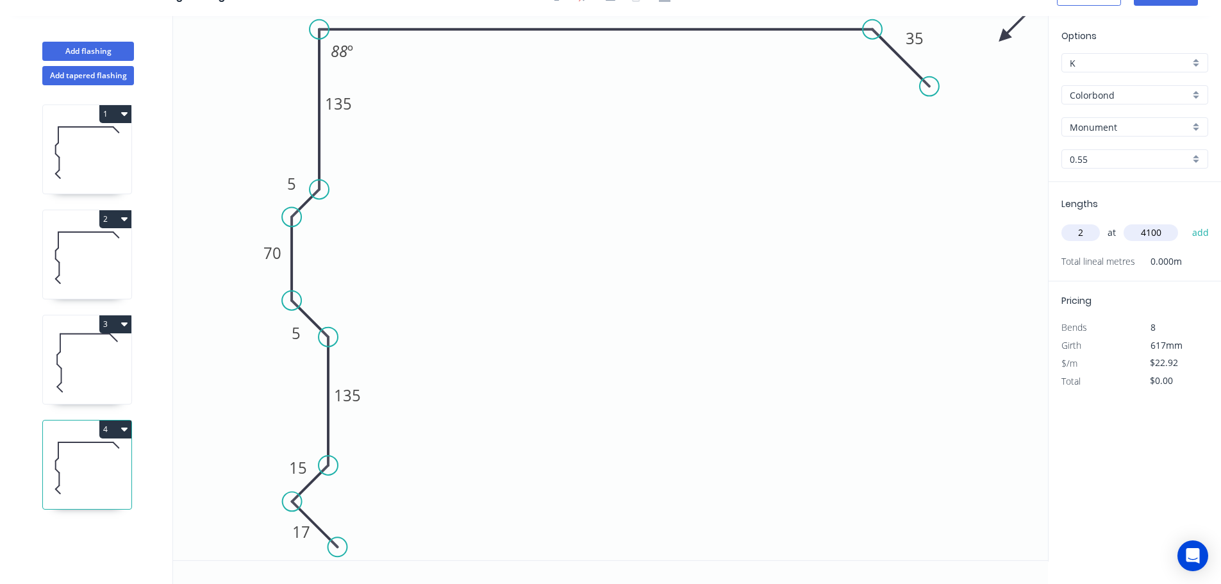
type input "$187.94"
click at [103, 51] on button "Add flashing" at bounding box center [88, 51] width 92 height 19
type input "$0.00"
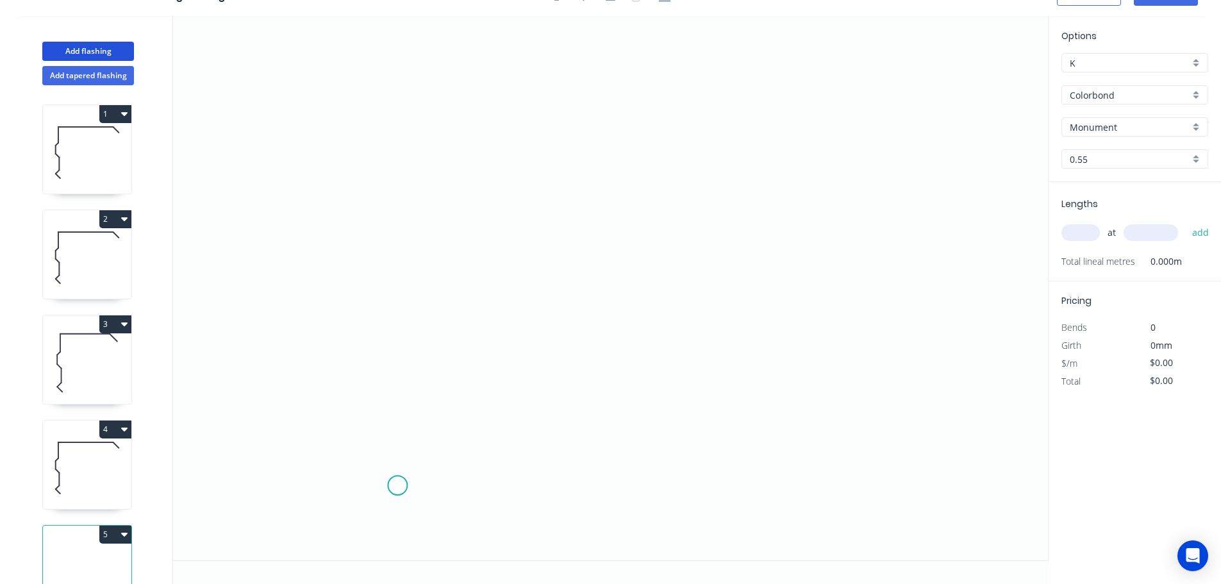
click at [395, 487] on icon "0" at bounding box center [610, 288] width 875 height 544
click at [388, 131] on icon "0" at bounding box center [610, 288] width 875 height 544
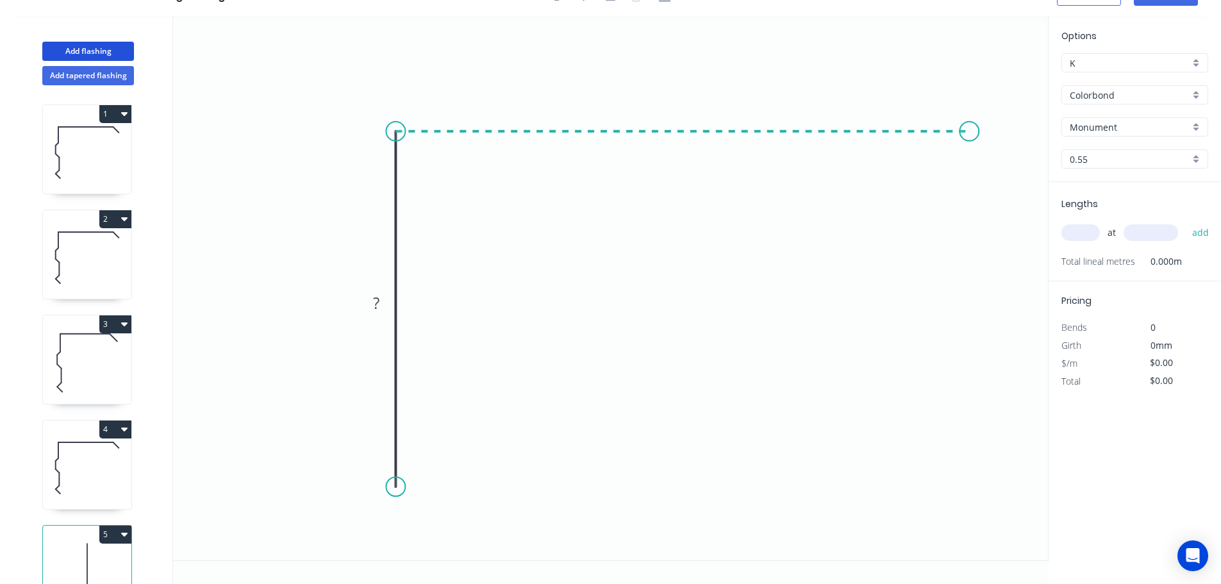
drag, startPoint x: 969, startPoint y: 152, endPoint x: 983, endPoint y: 142, distance: 16.5
click at [970, 152] on icon "0 ?" at bounding box center [610, 288] width 875 height 544
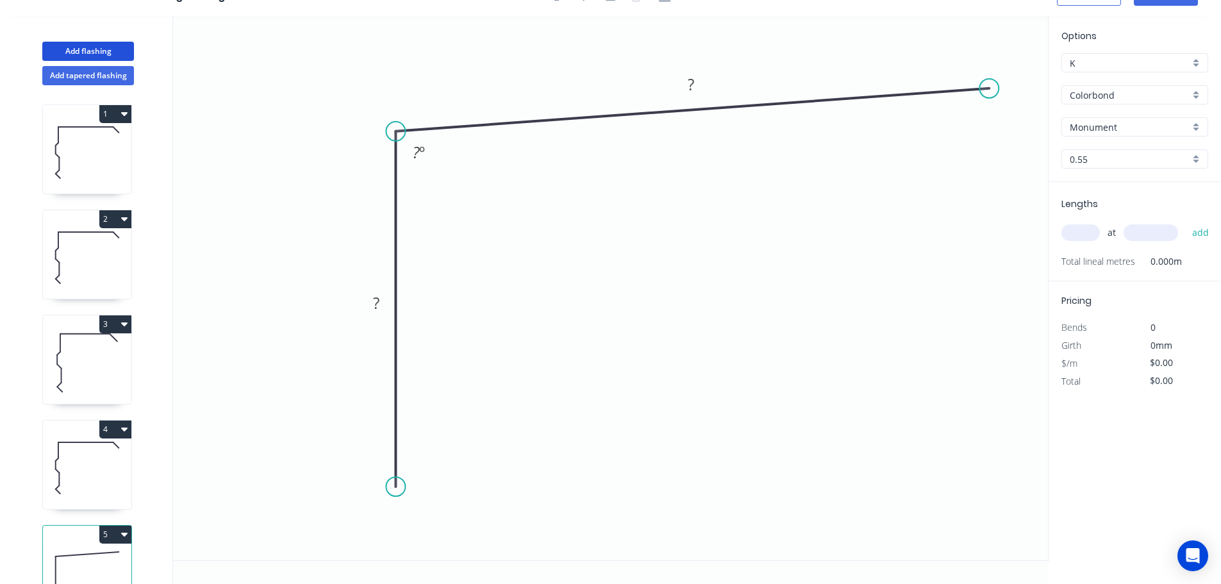
drag, startPoint x: 970, startPoint y: 137, endPoint x: 989, endPoint y: 88, distance: 52.4
click at [989, 88] on circle at bounding box center [988, 88] width 19 height 19
click at [391, 500] on circle at bounding box center [395, 499] width 19 height 19
click at [392, 500] on circle at bounding box center [395, 499] width 19 height 19
click at [447, 550] on icon "0 ? ? ? º" at bounding box center [610, 288] width 875 height 544
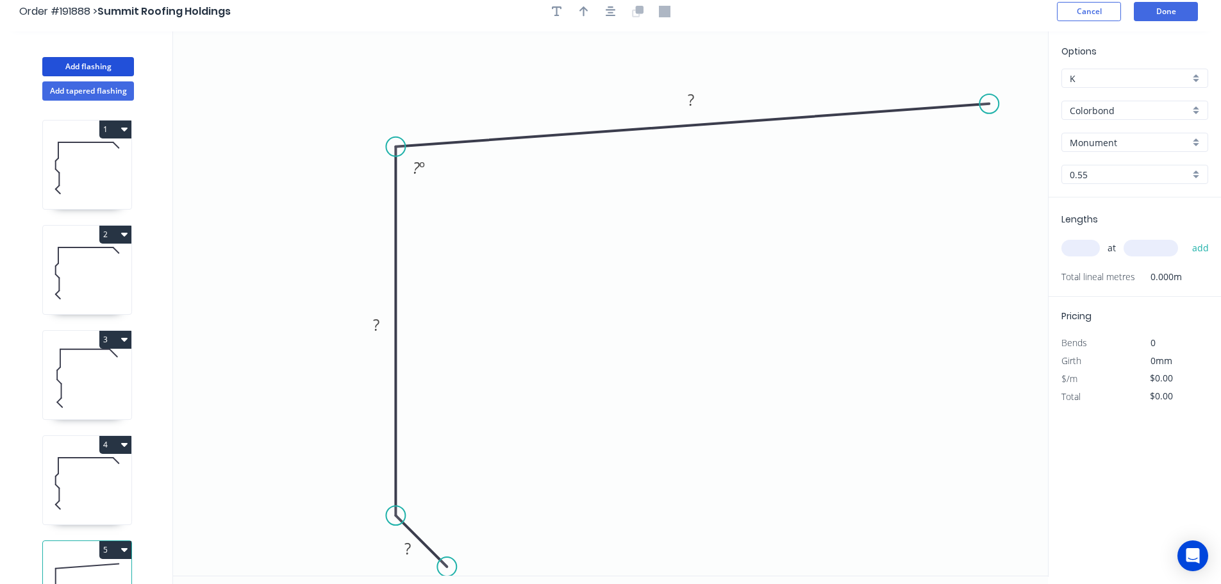
scroll to position [0, 0]
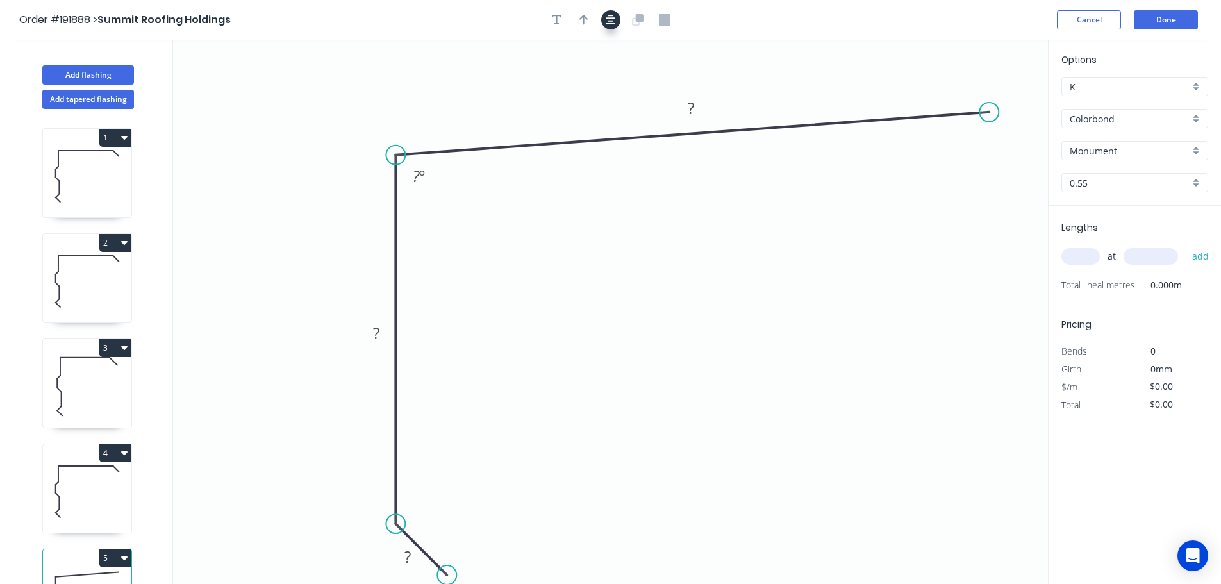
click at [612, 16] on icon "button" at bounding box center [610, 20] width 10 height 10
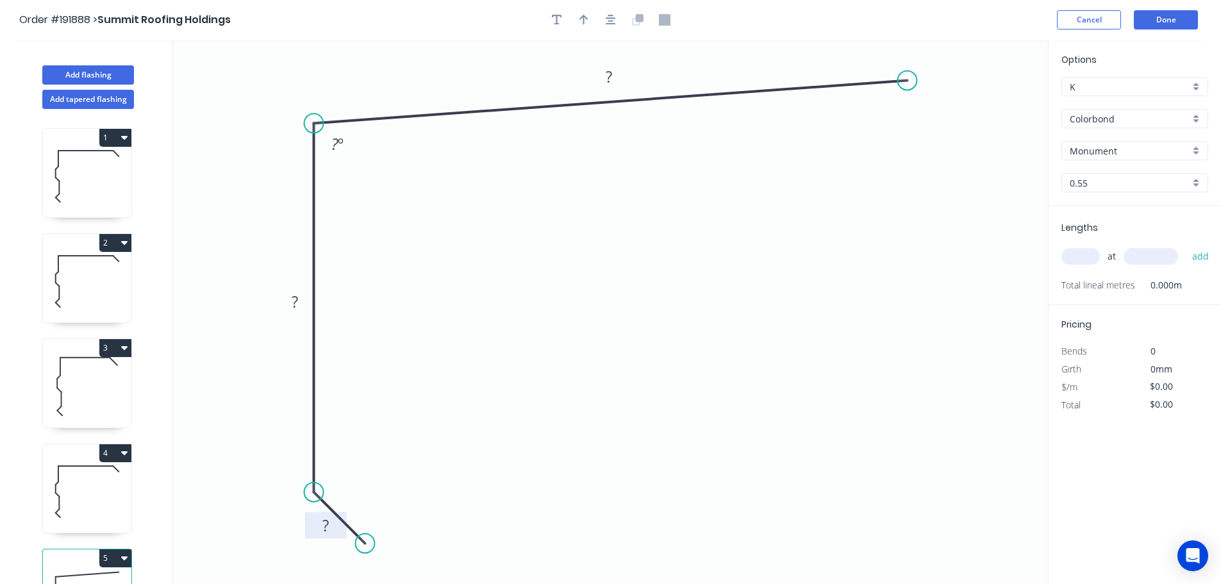
click at [327, 527] on tspan "?" at bounding box center [325, 524] width 6 height 21
click at [1124, 146] on input "Monument" at bounding box center [1129, 150] width 120 height 13
type input "$11.22"
click at [1124, 119] on input "Colorbond" at bounding box center [1129, 118] width 120 height 13
type input "Monument"
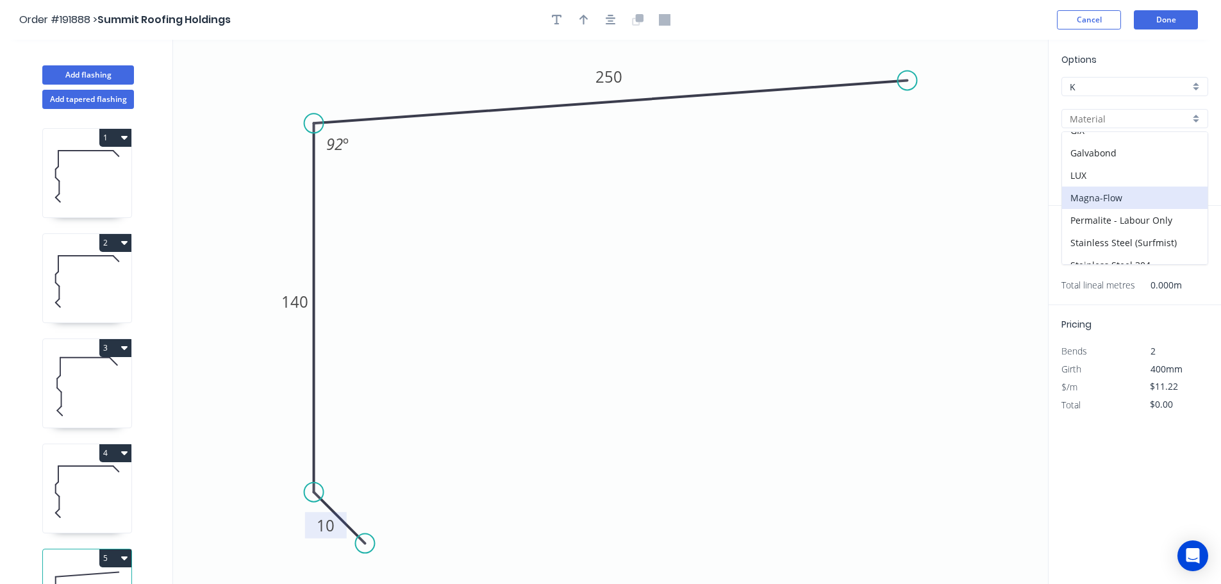
scroll to position [294, 0]
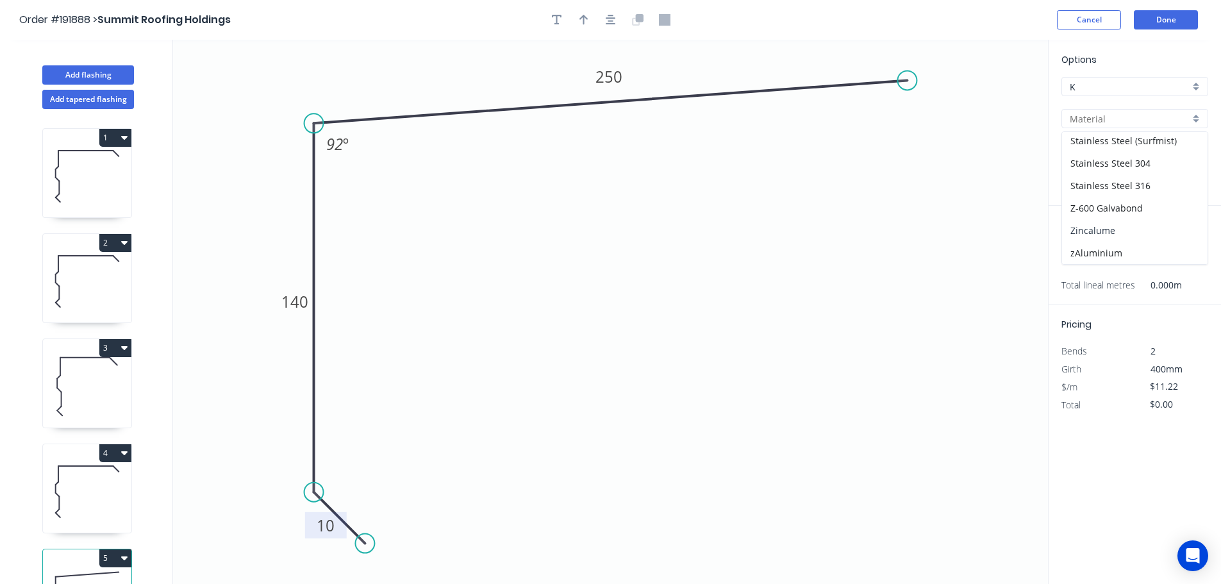
click at [1124, 225] on div "Zincalume" at bounding box center [1134, 230] width 145 height 22
type input "Zincalume"
type input "$10.33"
click at [1088, 256] on input "text" at bounding box center [1080, 256] width 38 height 17
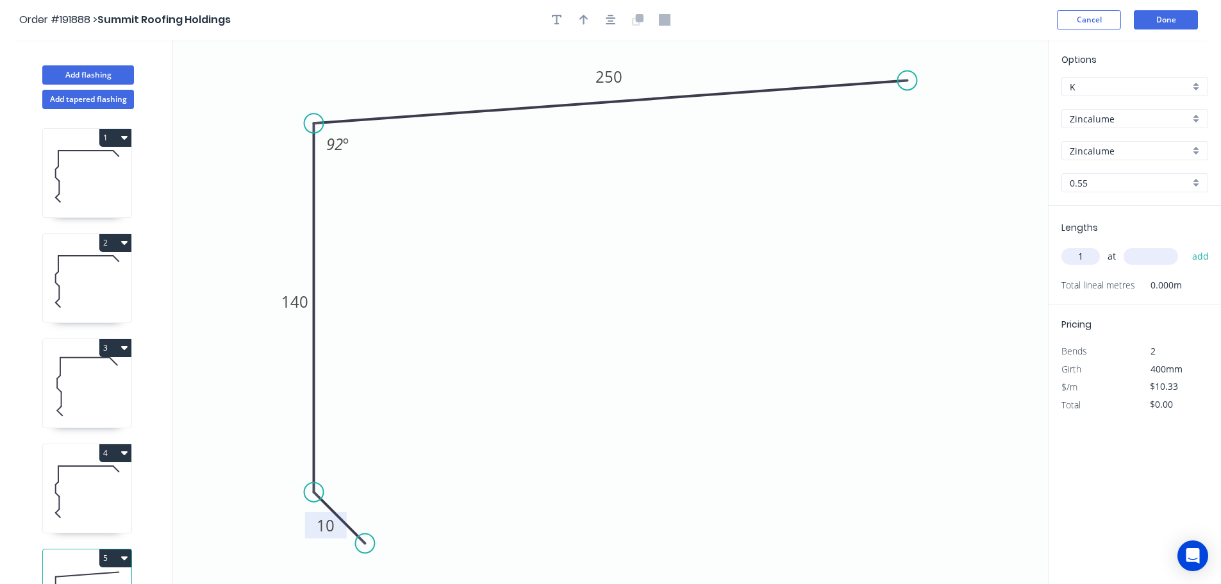
type input "1"
type input "1000"
click at [1185, 245] on button "add" at bounding box center [1200, 256] width 30 height 22
type input "$10.33"
click at [613, 22] on icon "button" at bounding box center [610, 20] width 10 height 10
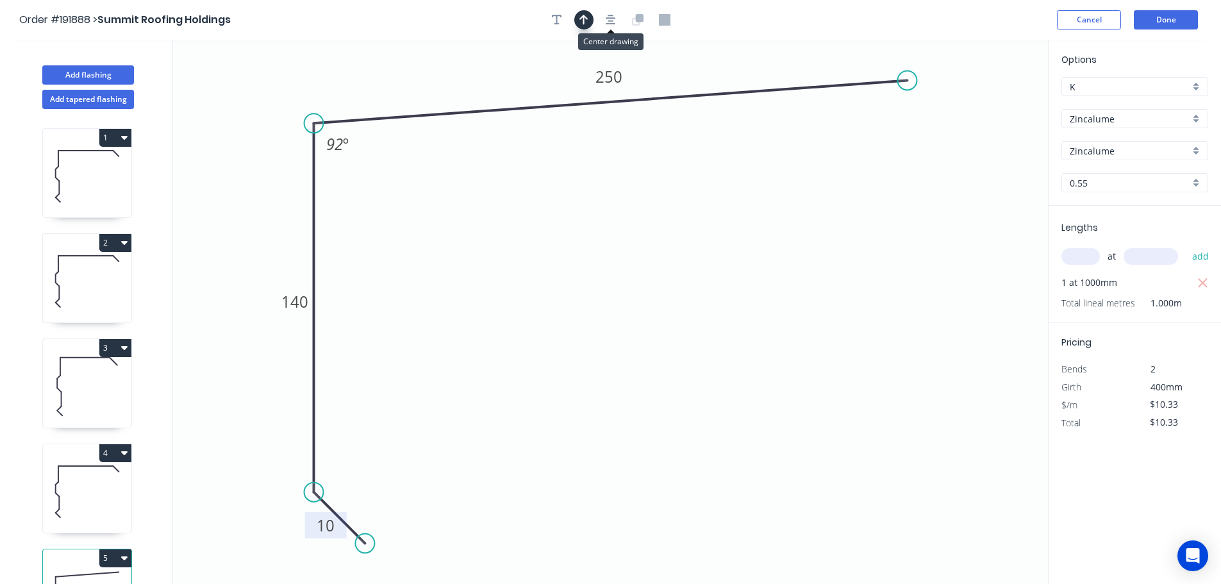
click at [586, 19] on icon "button" at bounding box center [583, 20] width 9 height 10
drag, startPoint x: 562, startPoint y: 145, endPoint x: 261, endPoint y: 150, distance: 301.2
click at [277, 150] on icon at bounding box center [283, 131] width 12 height 41
drag, startPoint x: 260, startPoint y: 150, endPoint x: 235, endPoint y: 130, distance: 32.4
click at [235, 130] on icon at bounding box center [220, 130] width 41 height 12
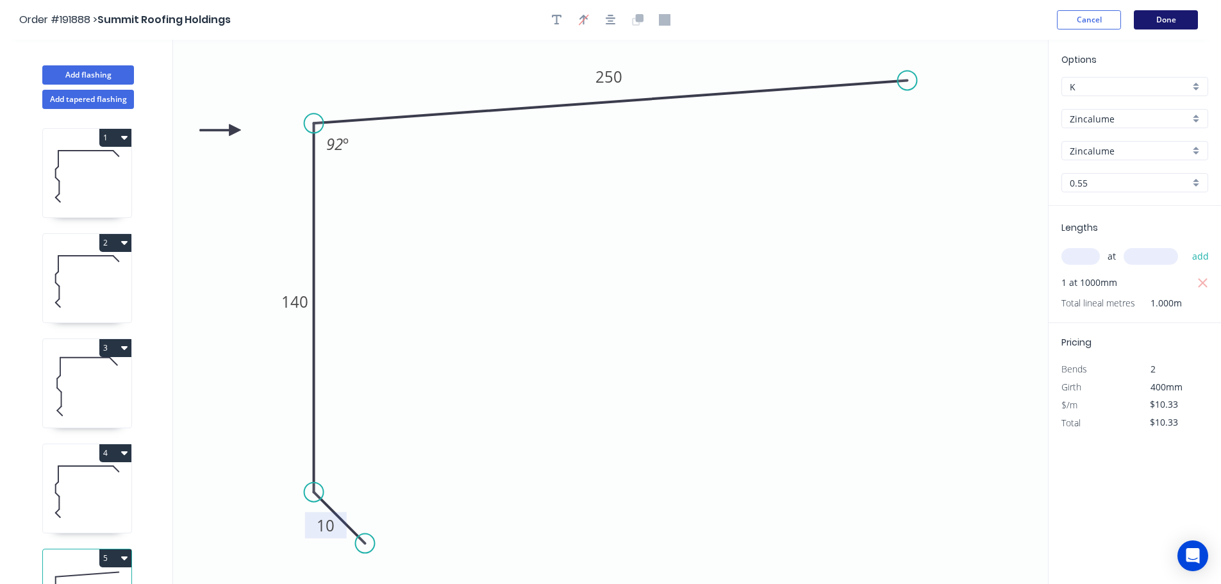
click at [1173, 24] on button "Done" at bounding box center [1165, 19] width 64 height 19
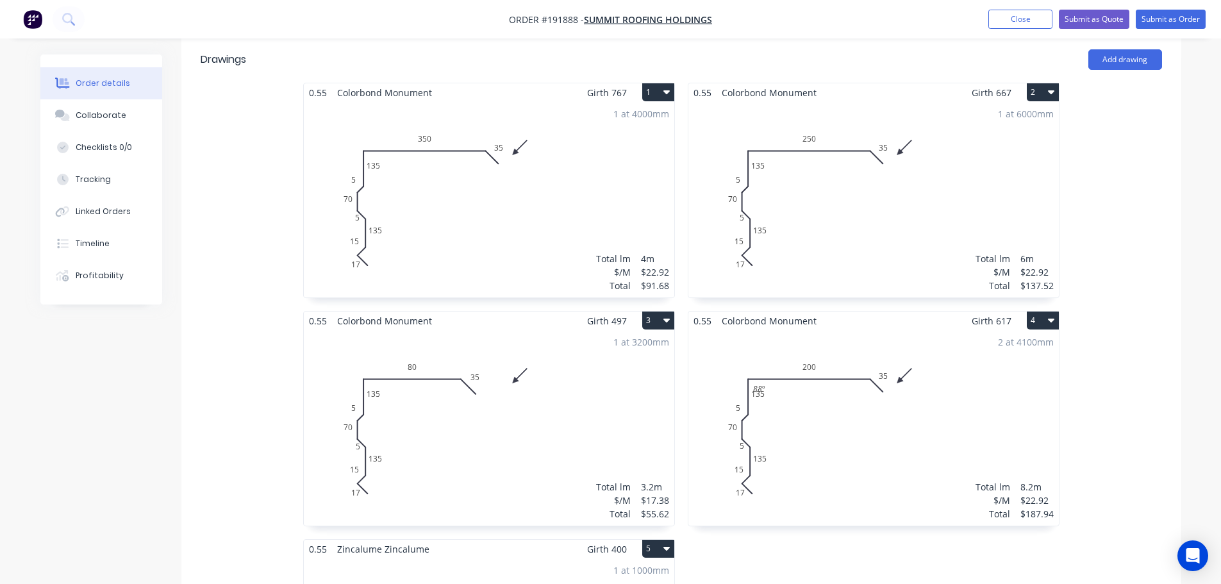
scroll to position [449, 0]
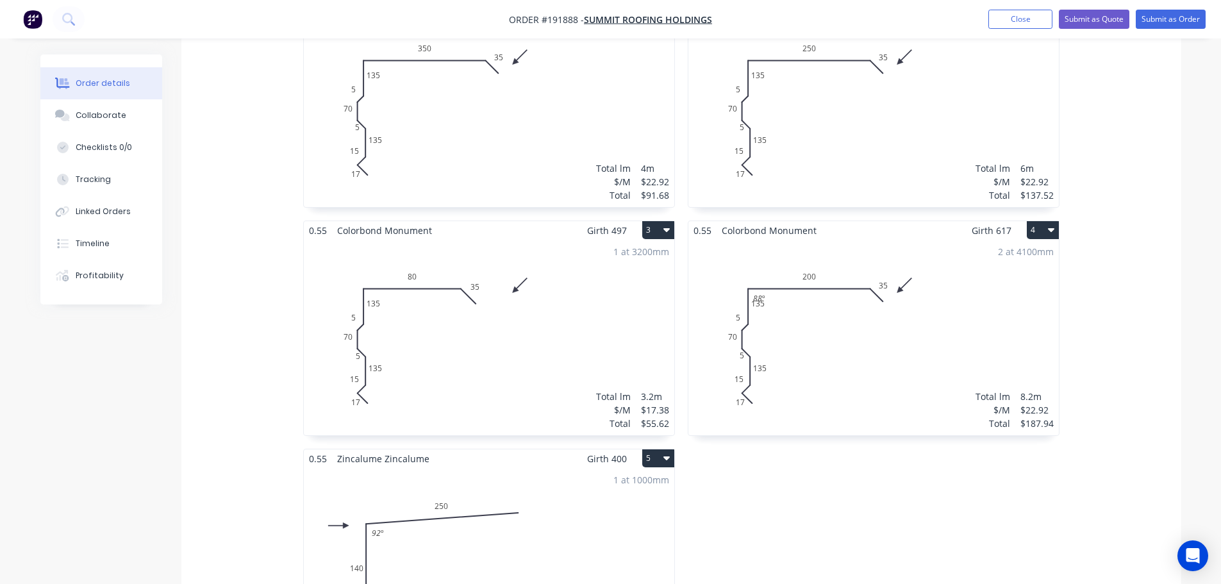
click at [845, 343] on div "2 at 4100mm Total lm $/M Total 8.2m $22.92 $187.94" at bounding box center [873, 337] width 370 height 195
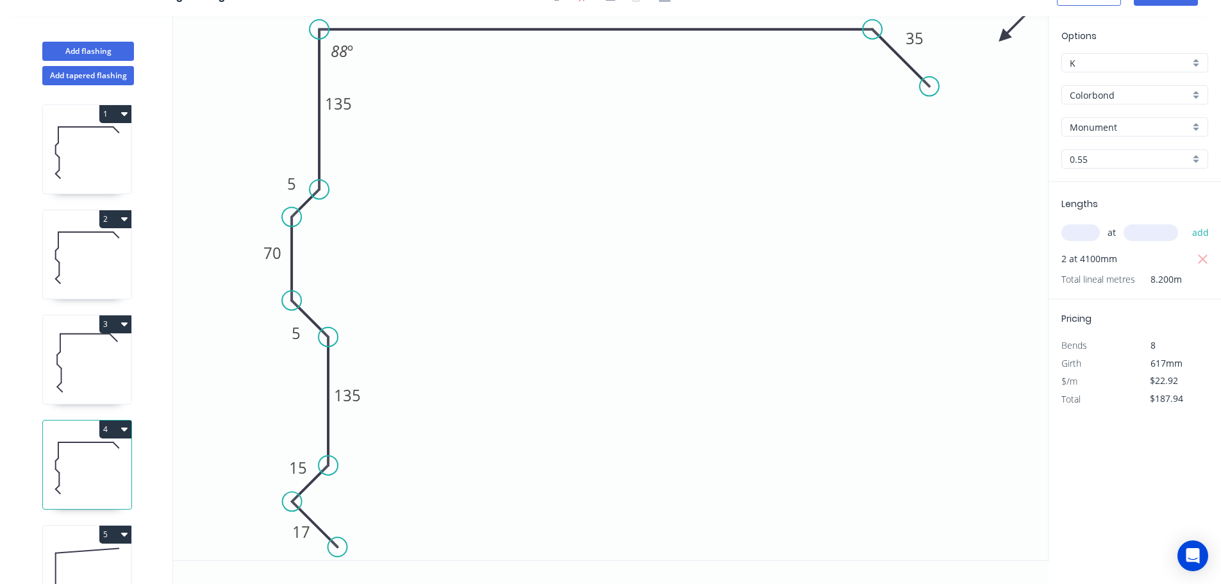
scroll to position [24, 0]
drag, startPoint x: 356, startPoint y: 105, endPoint x: 295, endPoint y: 97, distance: 61.4
click at [295, 97] on rect at bounding box center [277, 96] width 42 height 26
click at [108, 45] on button "Add flashing" at bounding box center [88, 51] width 92 height 19
type input "$0.00"
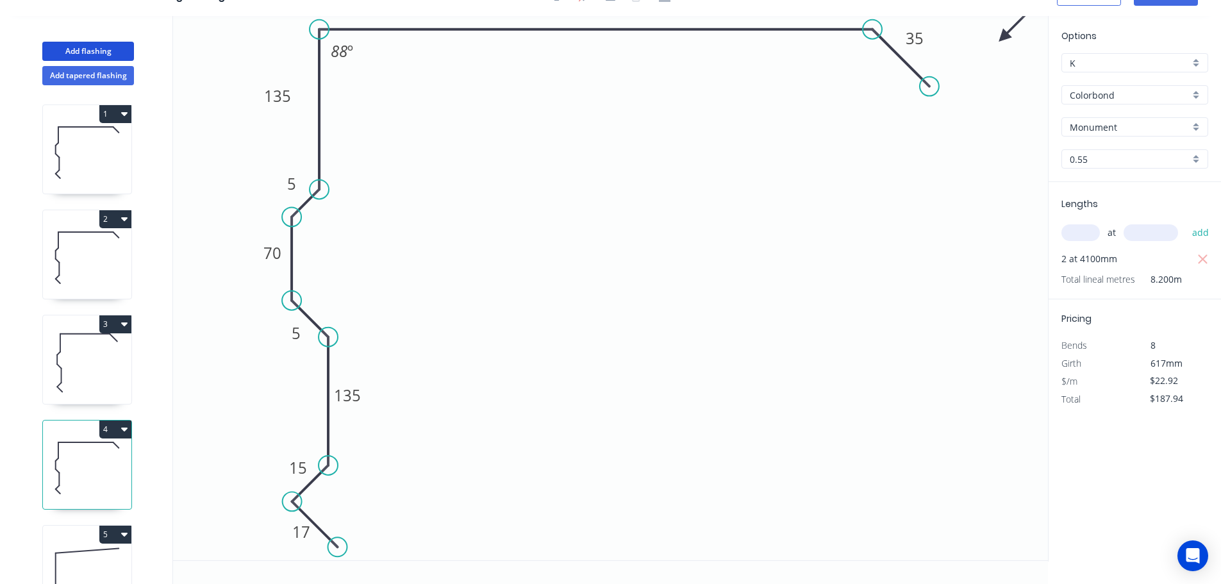
type input "$0.00"
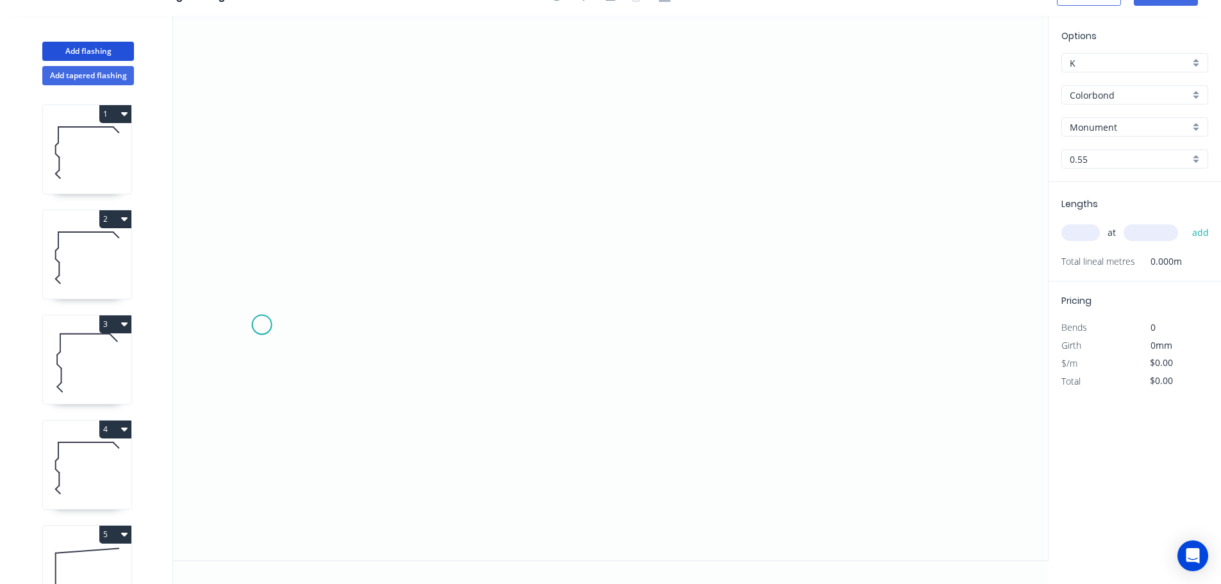
click at [261, 325] on icon "0" at bounding box center [610, 288] width 875 height 544
click at [964, 343] on icon "0" at bounding box center [610, 288] width 875 height 544
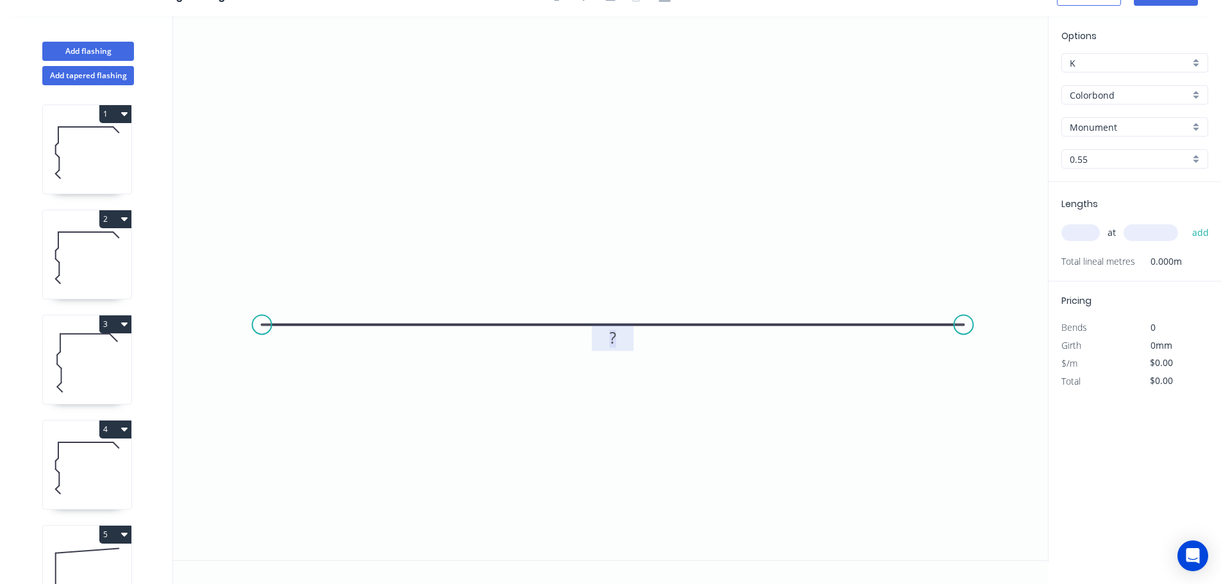
click at [612, 345] on tspan "?" at bounding box center [612, 337] width 6 height 21
click at [1136, 99] on input "Colorbond" at bounding box center [1129, 94] width 120 height 13
type input "$11.62"
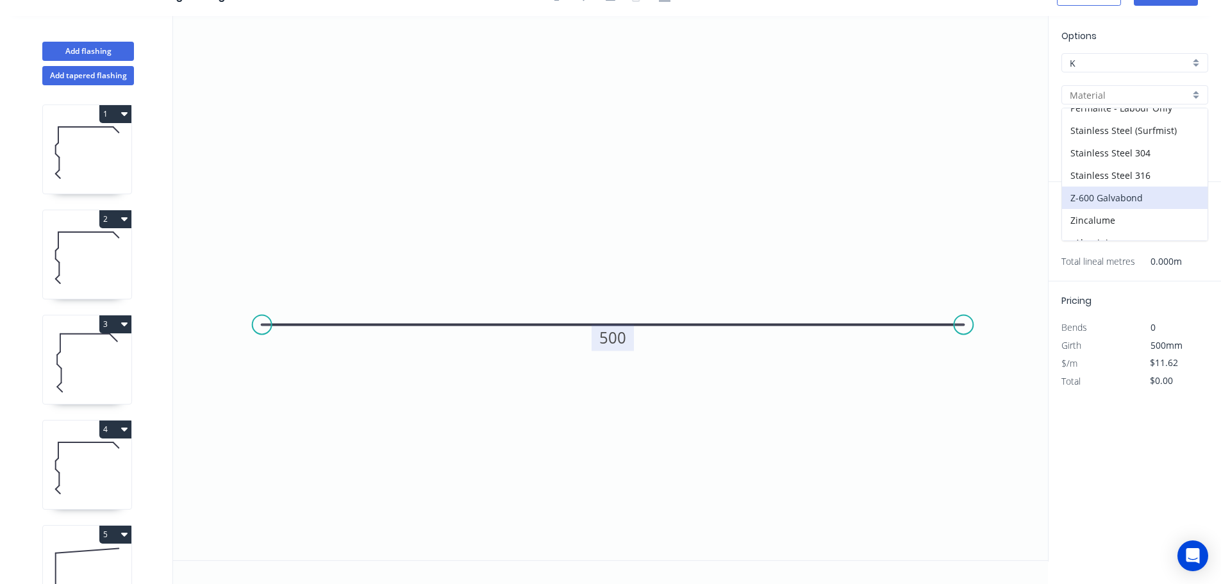
scroll to position [294, 0]
click at [1099, 204] on div "Zincalume" at bounding box center [1134, 206] width 145 height 22
type input "Zincalume"
type input "$10.51"
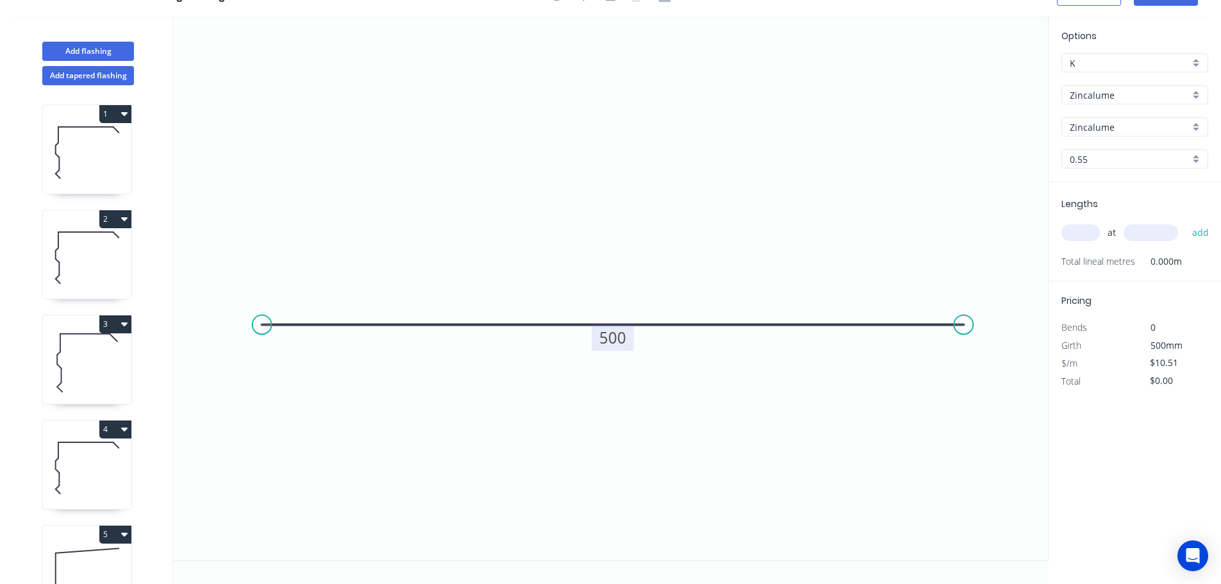
click at [1077, 236] on input "text" at bounding box center [1080, 232] width 38 height 17
type input "2"
type input "500"
click at [1185, 222] on button "add" at bounding box center [1200, 233] width 30 height 22
type input "$21.02"
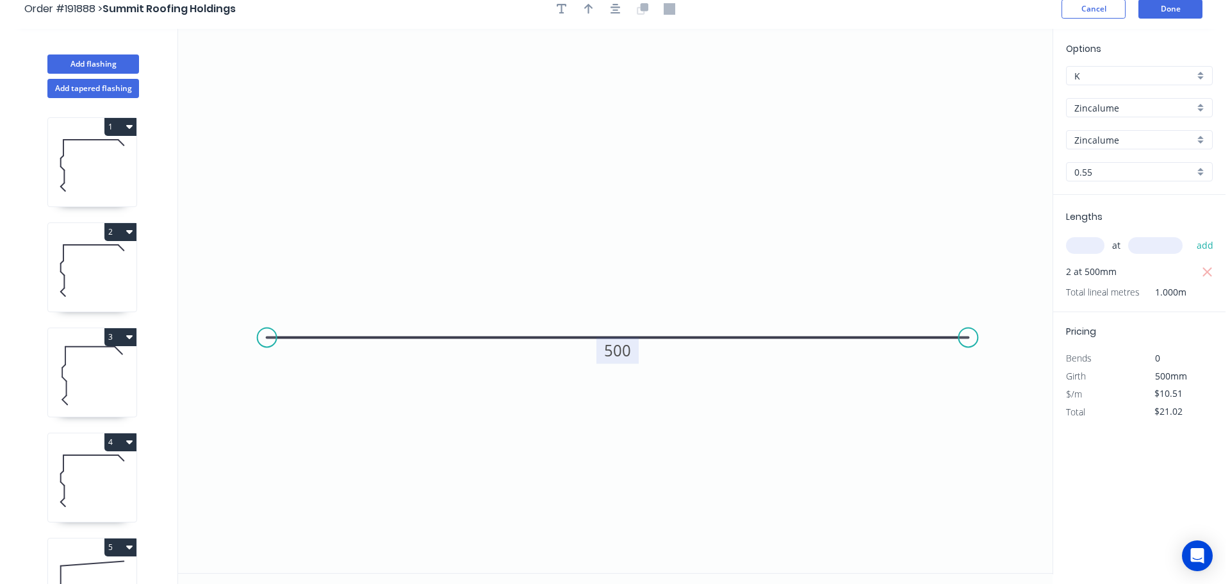
scroll to position [0, 0]
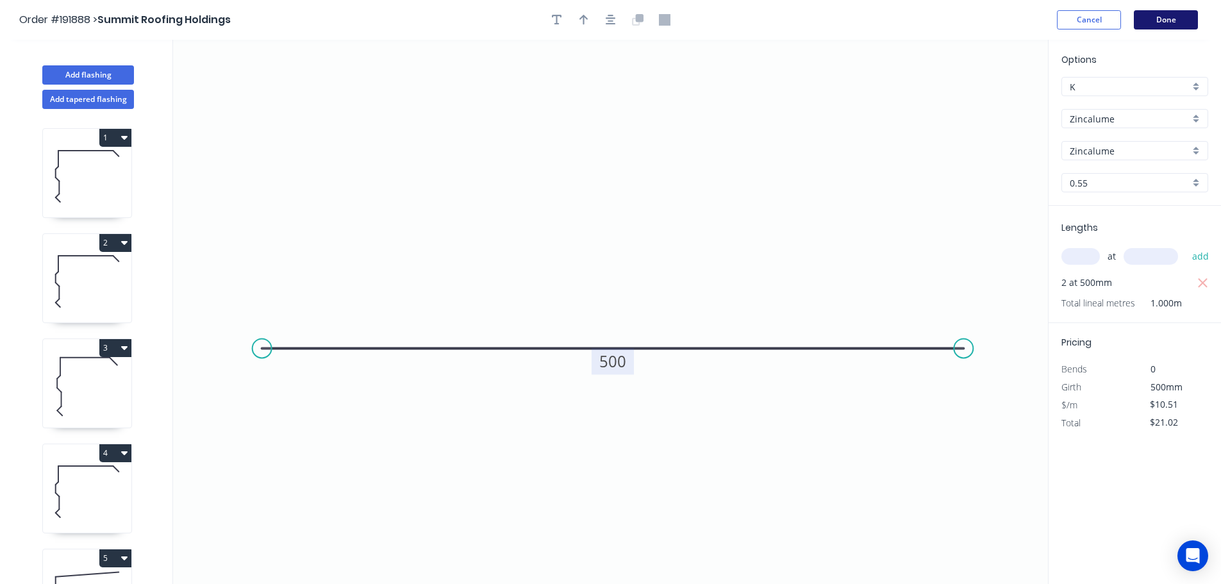
click at [1174, 18] on button "Done" at bounding box center [1165, 19] width 64 height 19
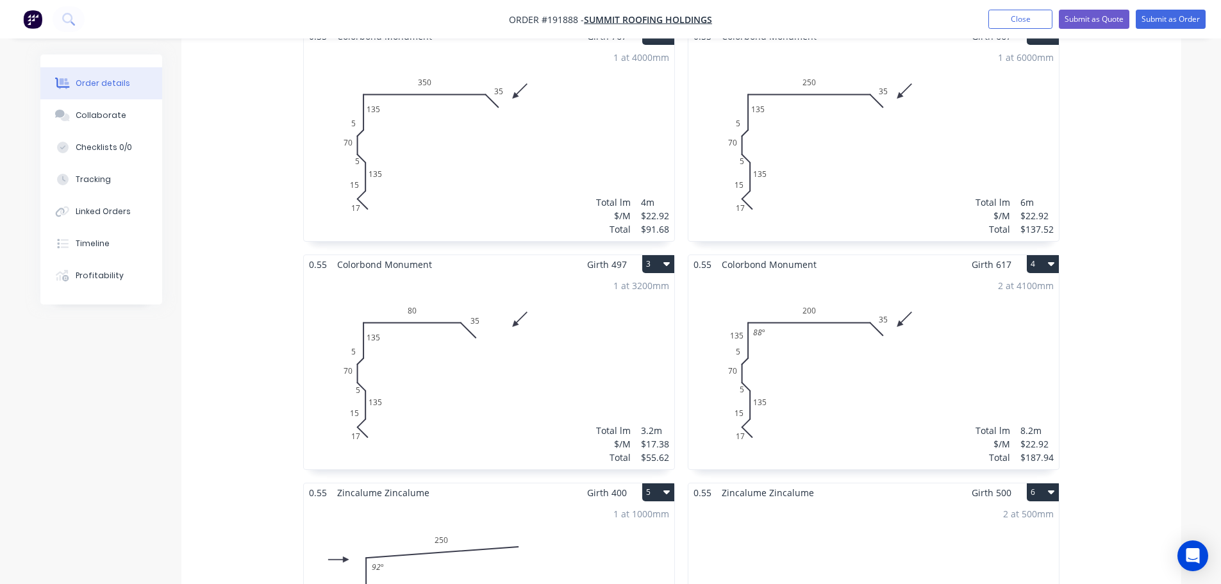
scroll to position [384, 0]
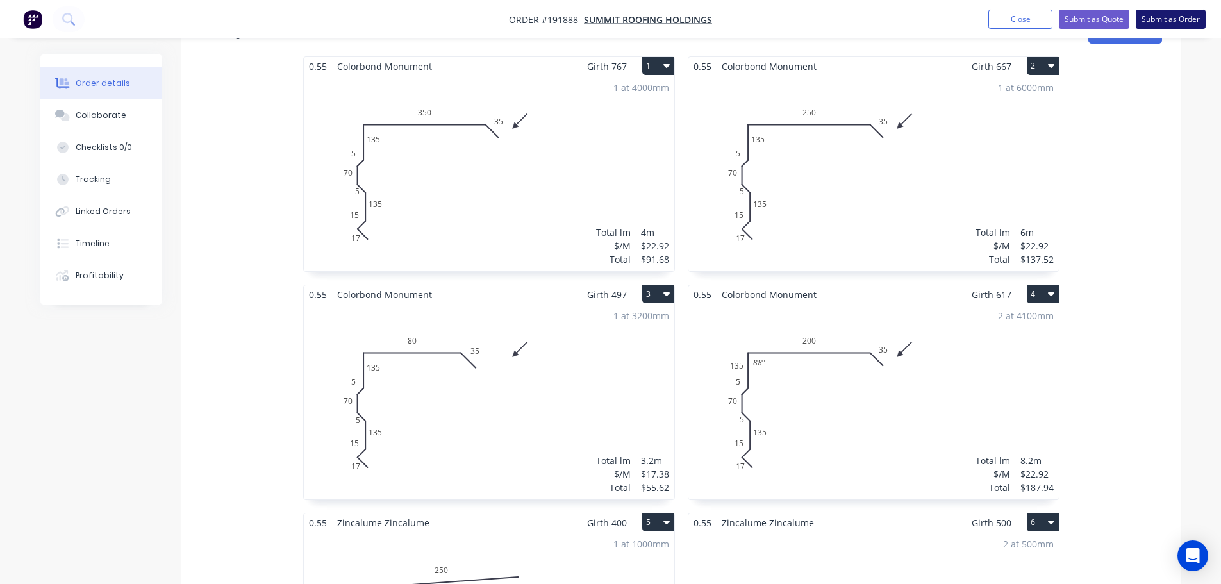
click at [1156, 21] on button "Submit as Order" at bounding box center [1170, 19] width 70 height 19
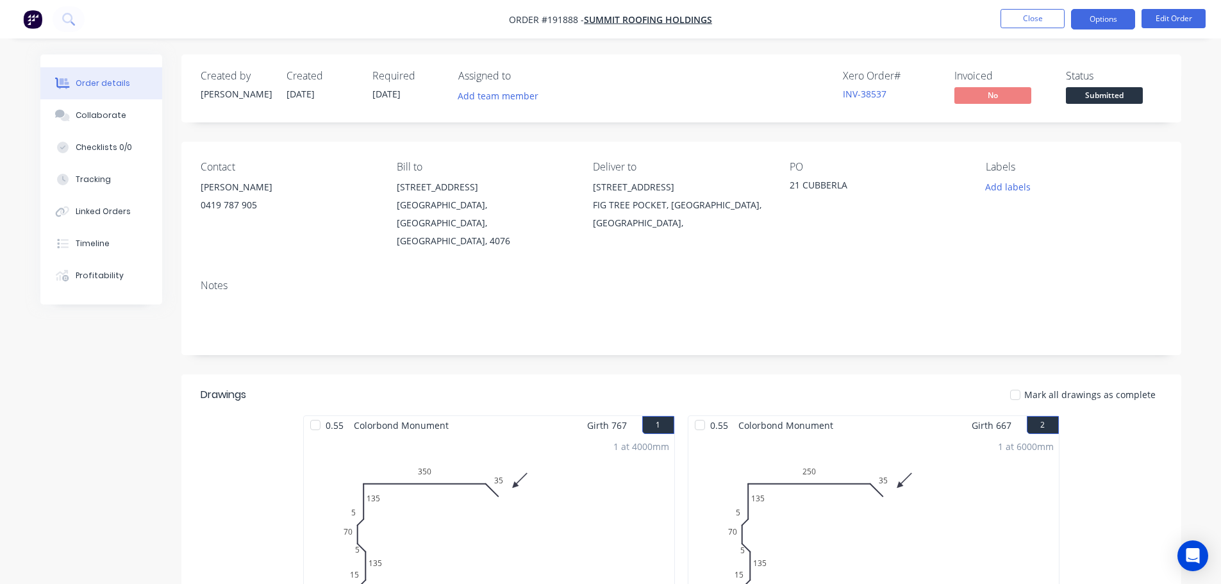
click at [1108, 27] on button "Options" at bounding box center [1103, 19] width 64 height 21
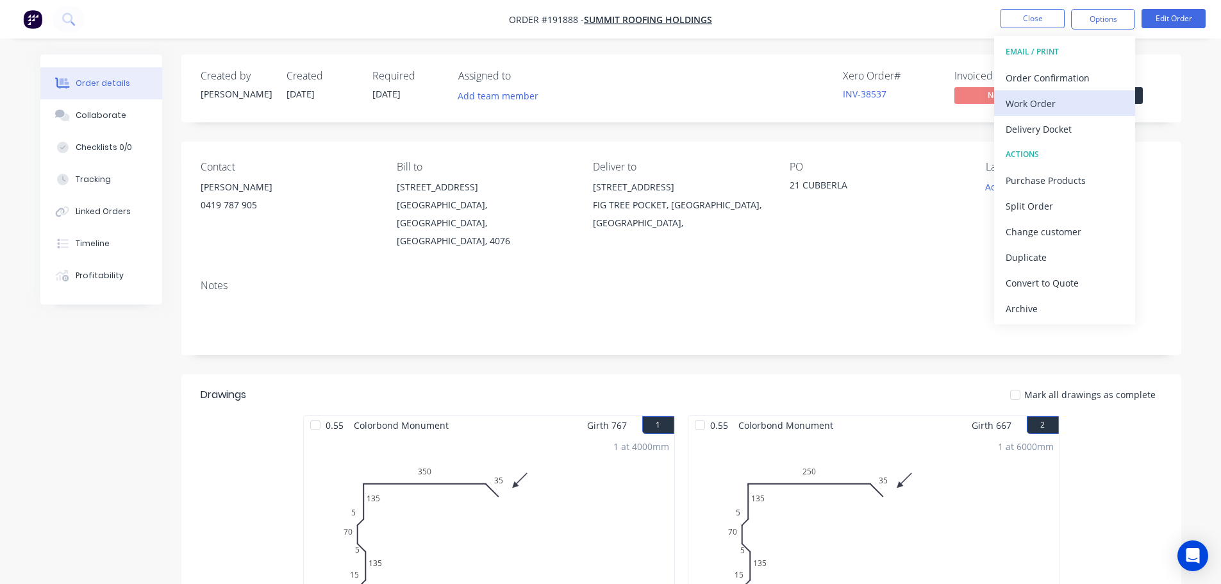
click at [1083, 108] on div "Work Order" at bounding box center [1064, 103] width 118 height 19
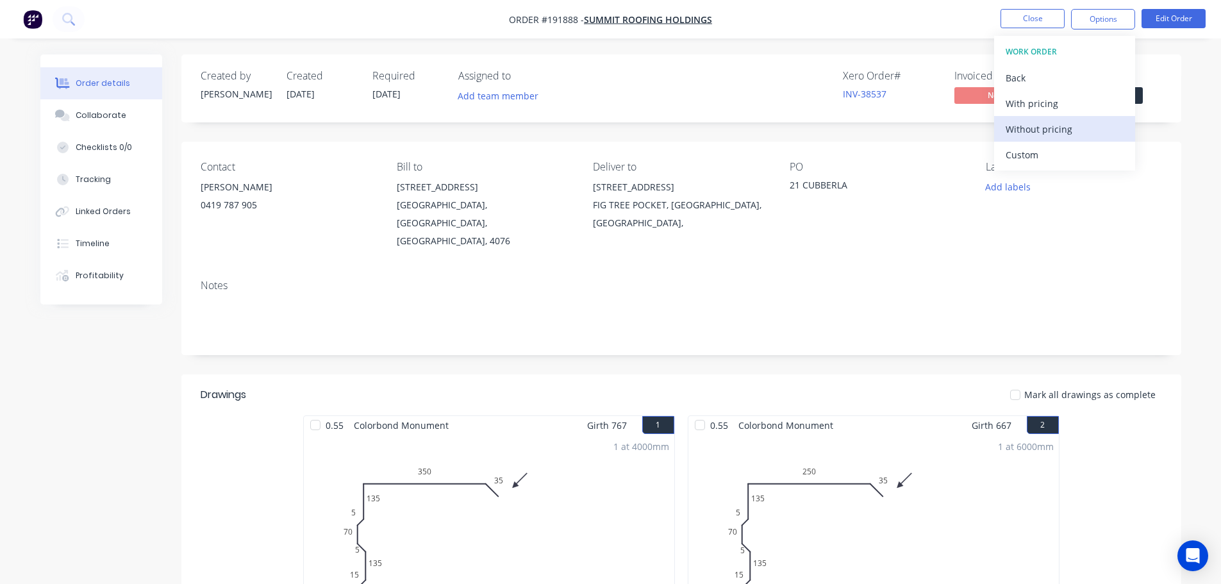
click at [1075, 135] on div "Without pricing" at bounding box center [1064, 129] width 118 height 19
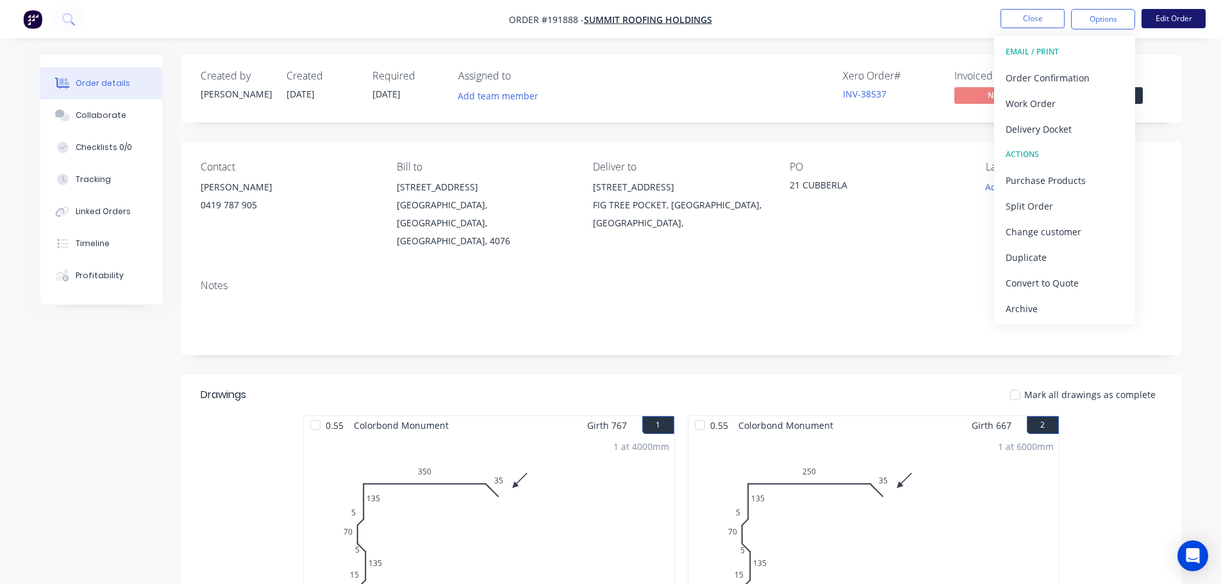
click at [1181, 14] on button "Edit Order" at bounding box center [1173, 18] width 64 height 19
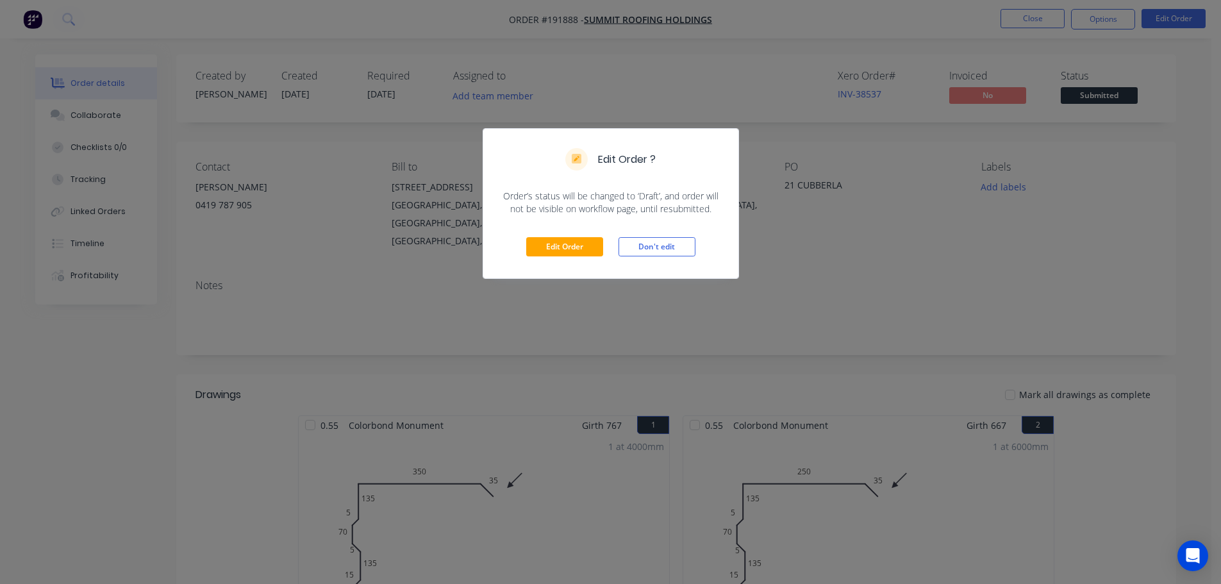
click at [558, 235] on div "Edit Order Don't edit" at bounding box center [610, 246] width 255 height 63
click at [556, 242] on button "Edit Order" at bounding box center [564, 246] width 77 height 19
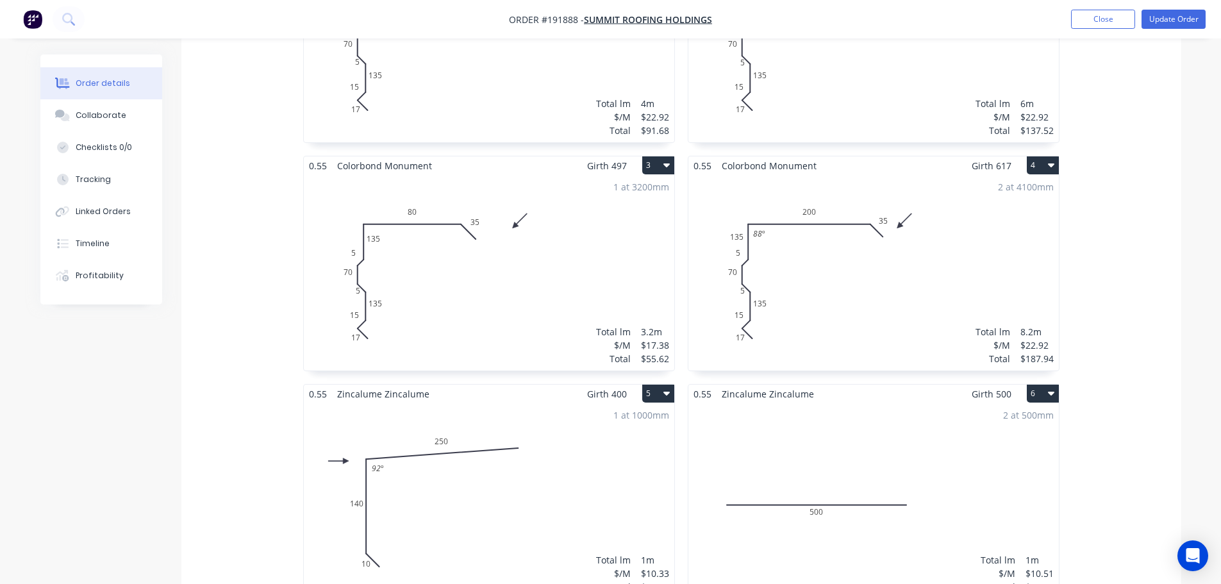
scroll to position [513, 0]
click at [605, 251] on div "1 at 3200mm Total lm $/M Total 3.2m $17.38 $55.62" at bounding box center [489, 273] width 370 height 195
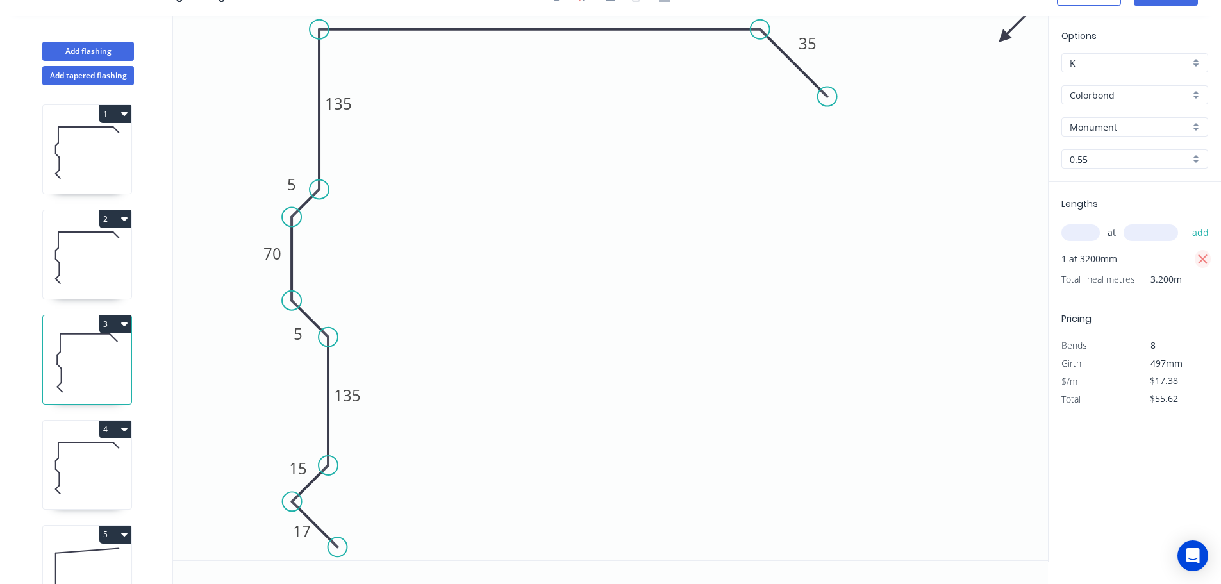
click at [1199, 256] on icon "button" at bounding box center [1202, 259] width 10 height 10
type input "$0.00"
click at [1085, 240] on input "text" at bounding box center [1080, 232] width 38 height 17
type input "1"
type input "2300"
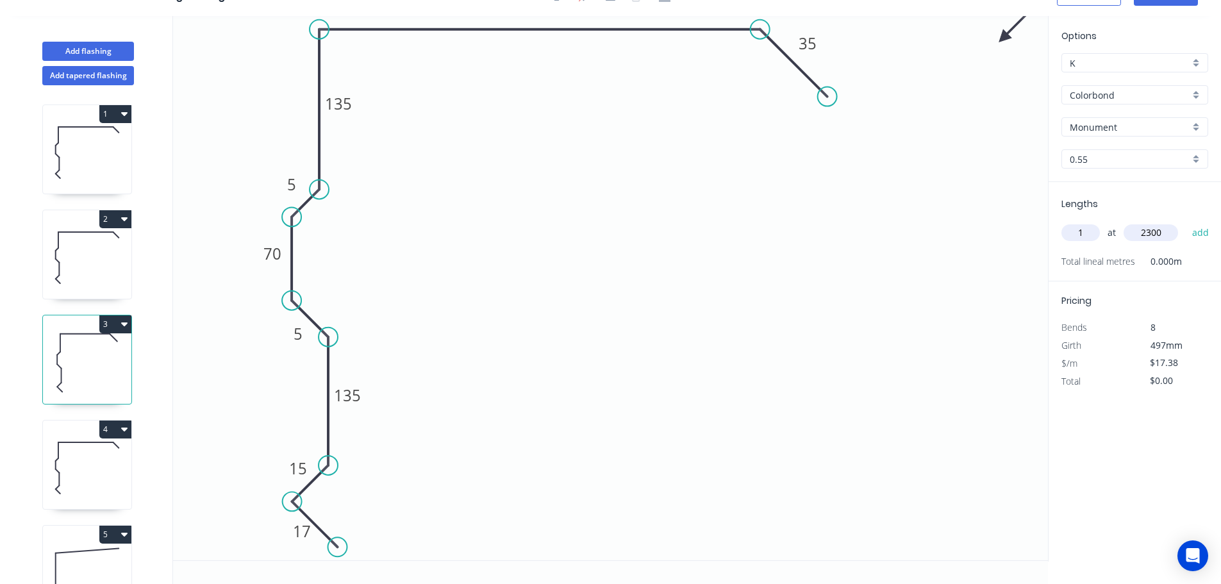
click at [1185, 222] on button "add" at bounding box center [1200, 233] width 30 height 22
type input "$39.97"
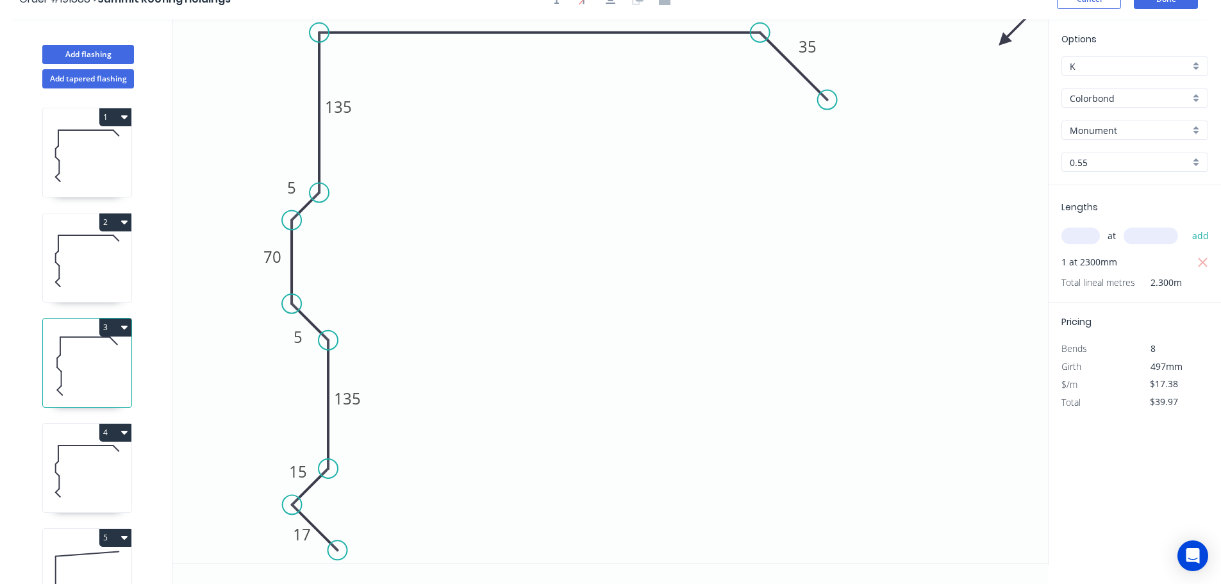
scroll to position [0, 0]
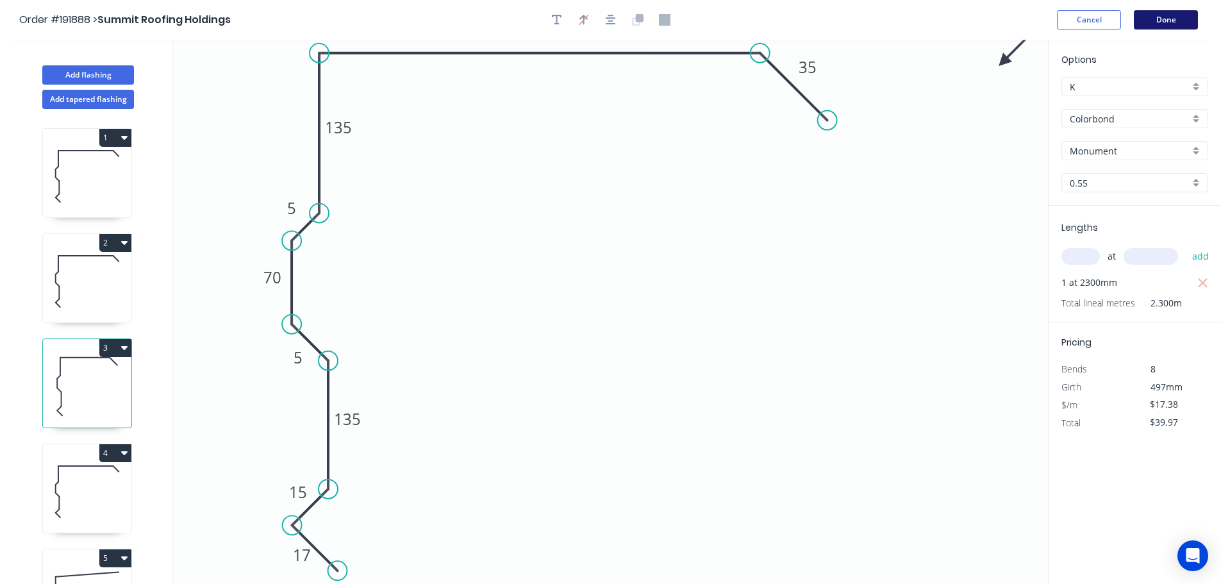
click at [1155, 19] on button "Done" at bounding box center [1165, 19] width 64 height 19
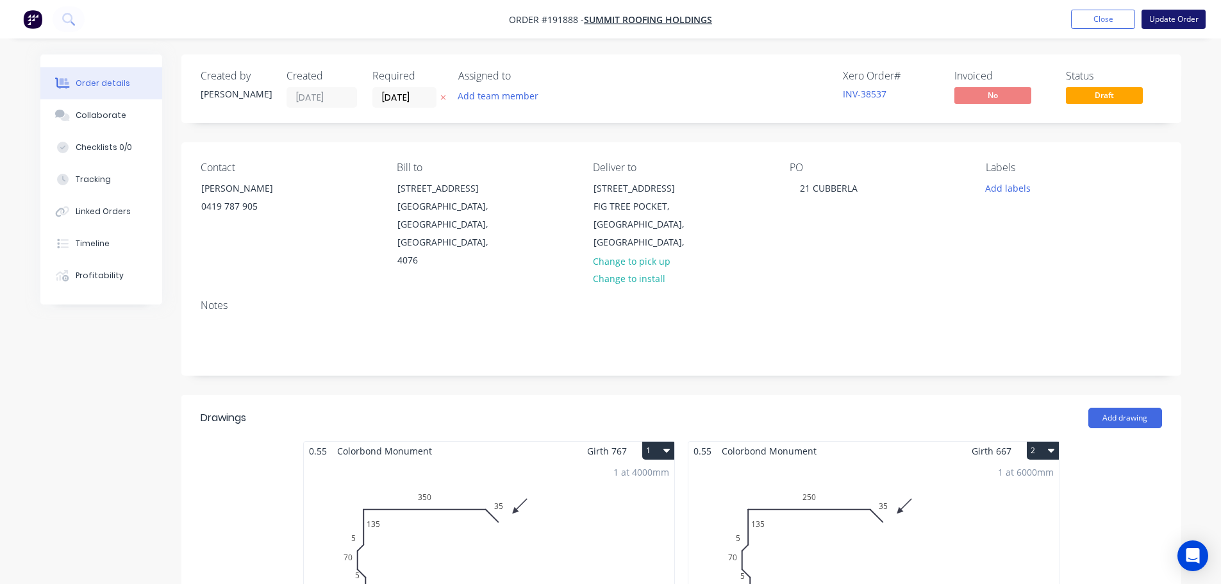
click at [1199, 17] on button "Update Order" at bounding box center [1173, 19] width 64 height 19
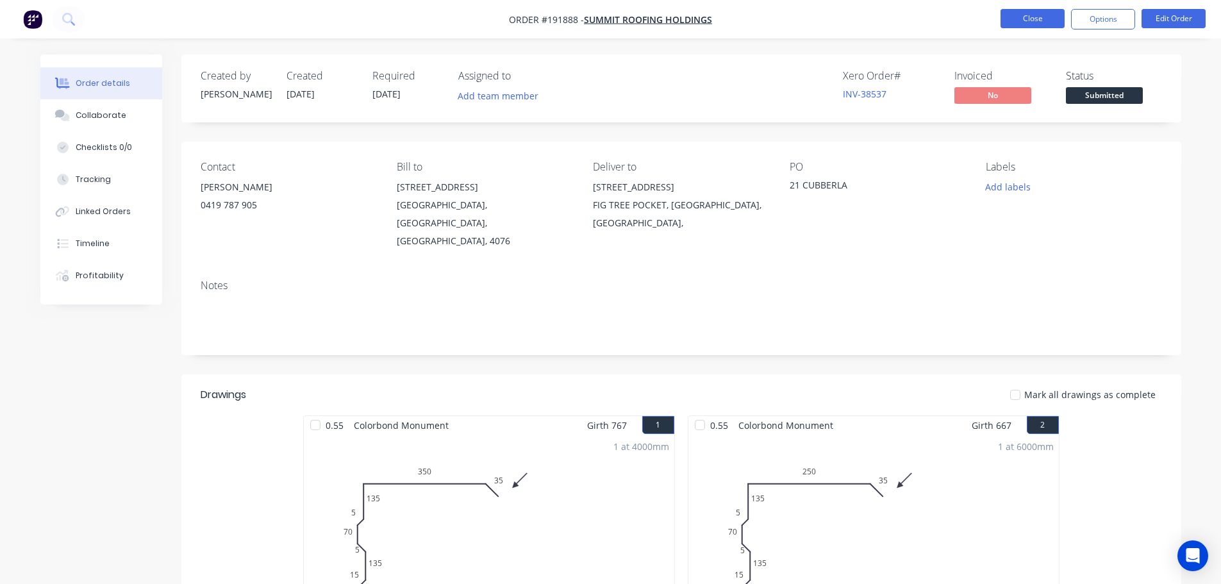
click at [1027, 13] on button "Close" at bounding box center [1032, 18] width 64 height 19
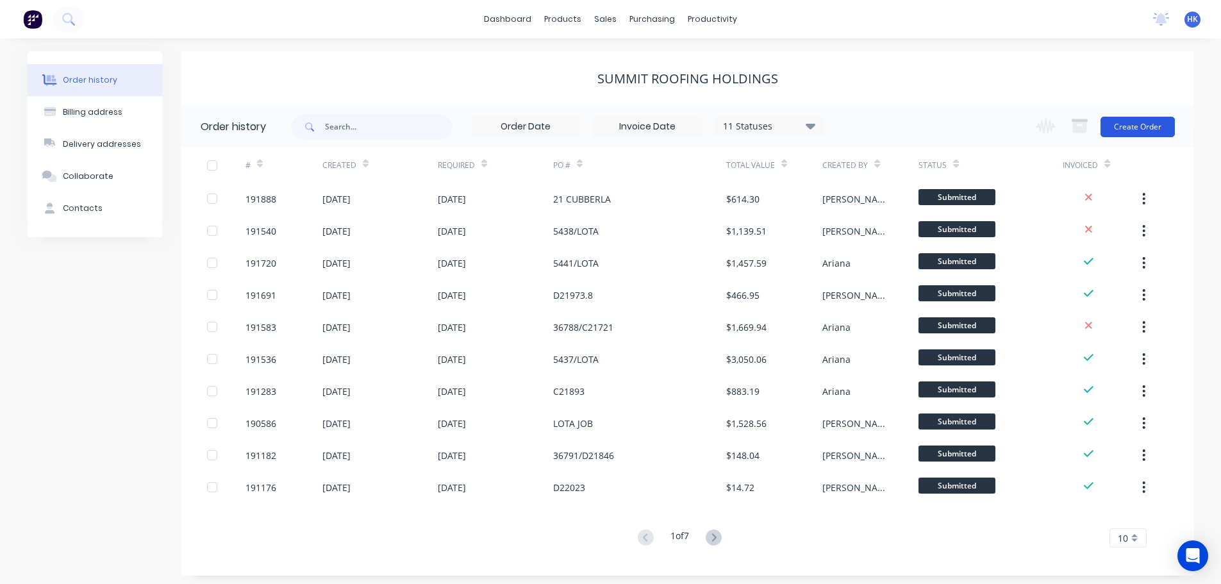
click at [1148, 126] on button "Create Order" at bounding box center [1137, 127] width 74 height 21
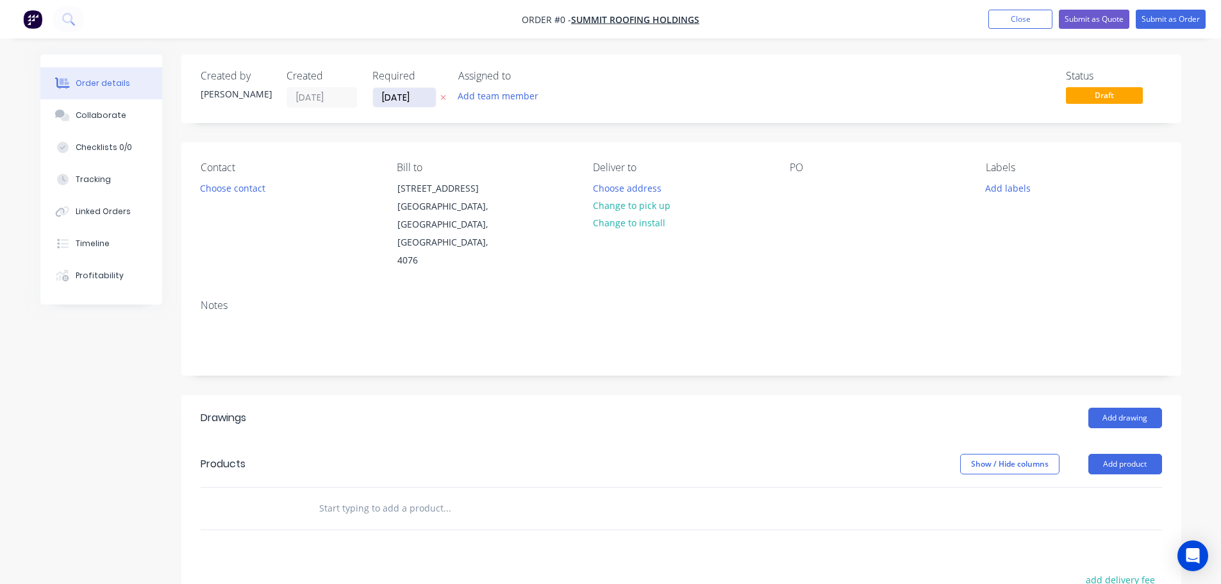
click at [407, 97] on input "[DATE]" at bounding box center [404, 97] width 63 height 19
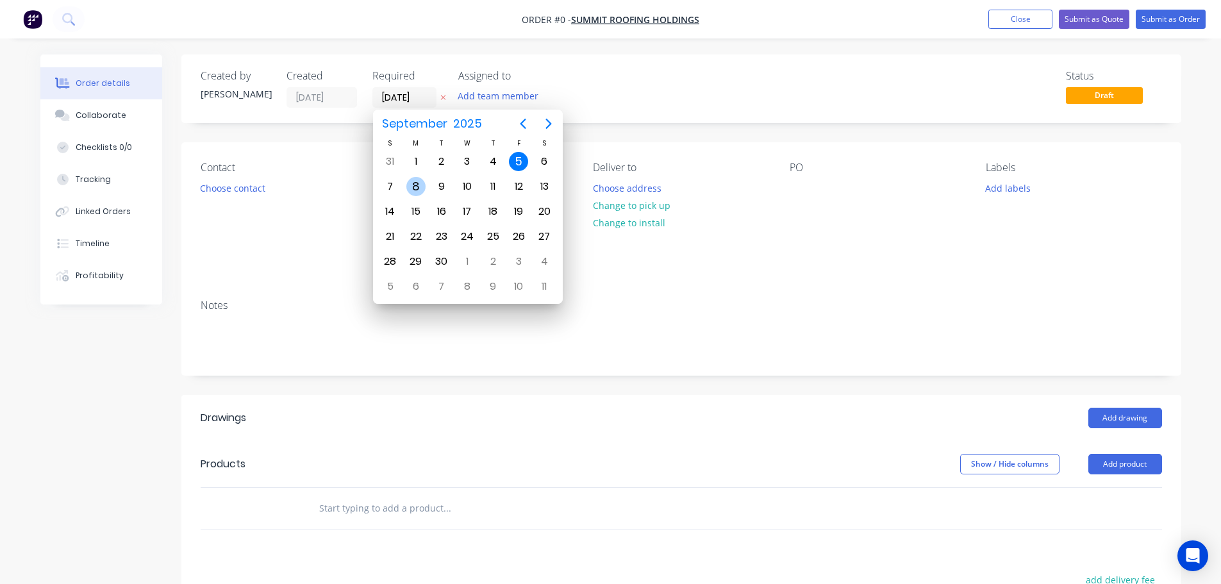
click at [421, 188] on div "8" at bounding box center [415, 186] width 19 height 19
type input "[DATE]"
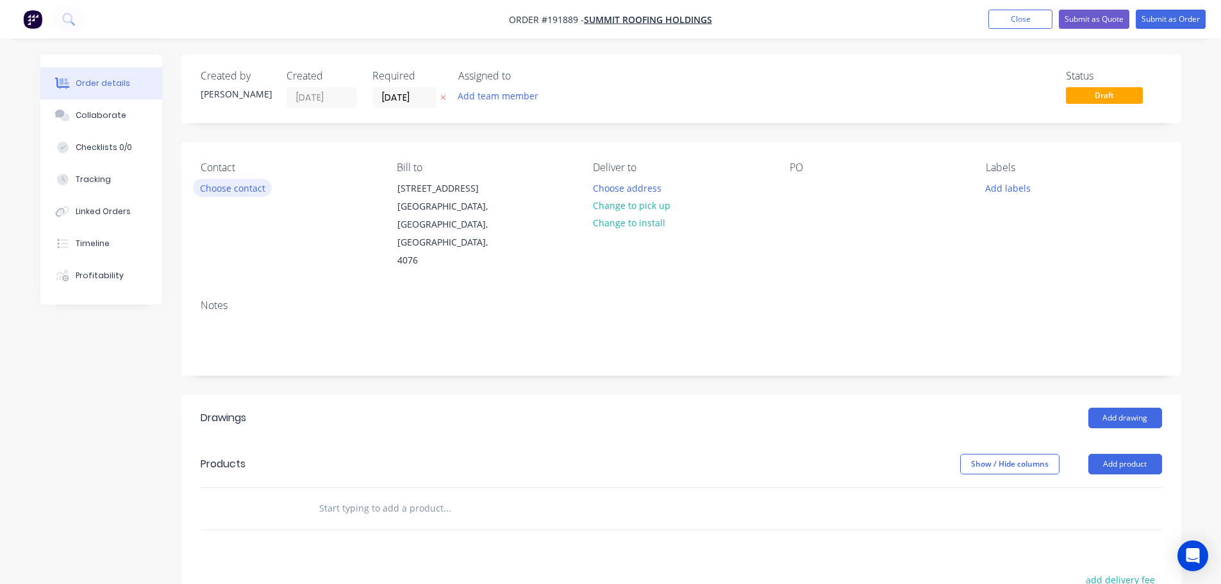
click at [247, 192] on button "Choose contact" at bounding box center [232, 187] width 79 height 17
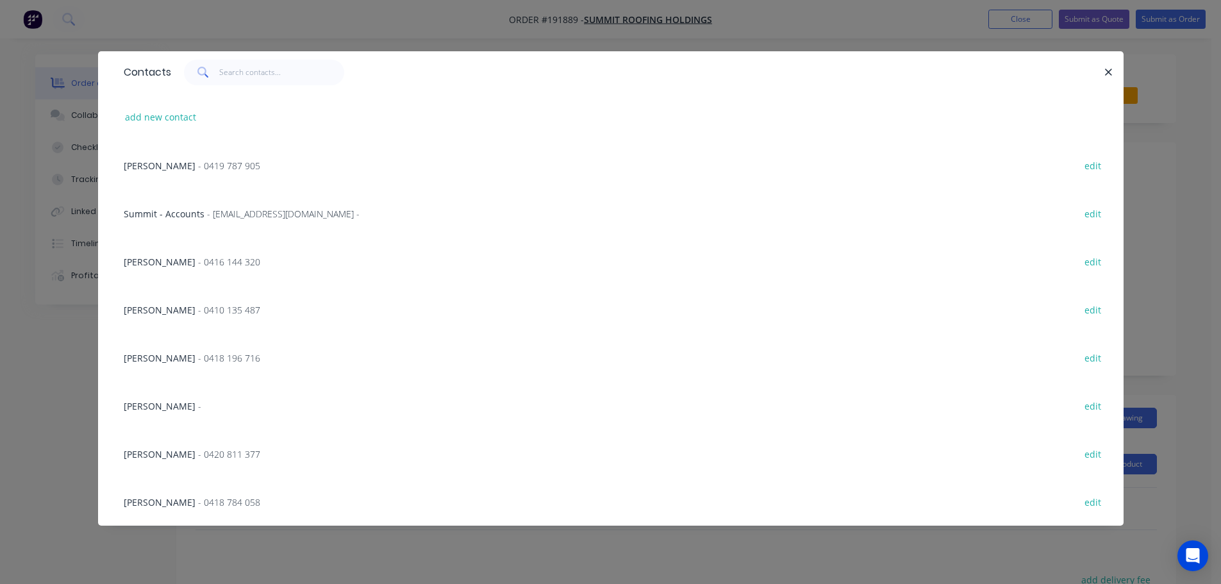
click at [226, 165] on span "- 0419 787 905" at bounding box center [229, 166] width 62 height 12
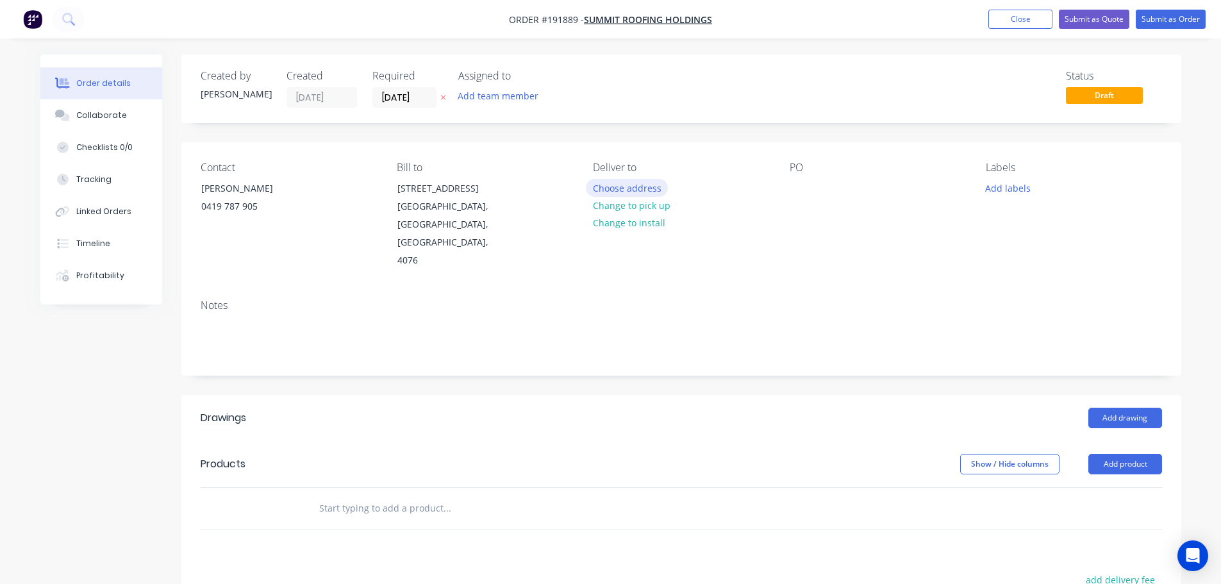
click at [598, 187] on button "Choose address" at bounding box center [627, 187] width 82 height 17
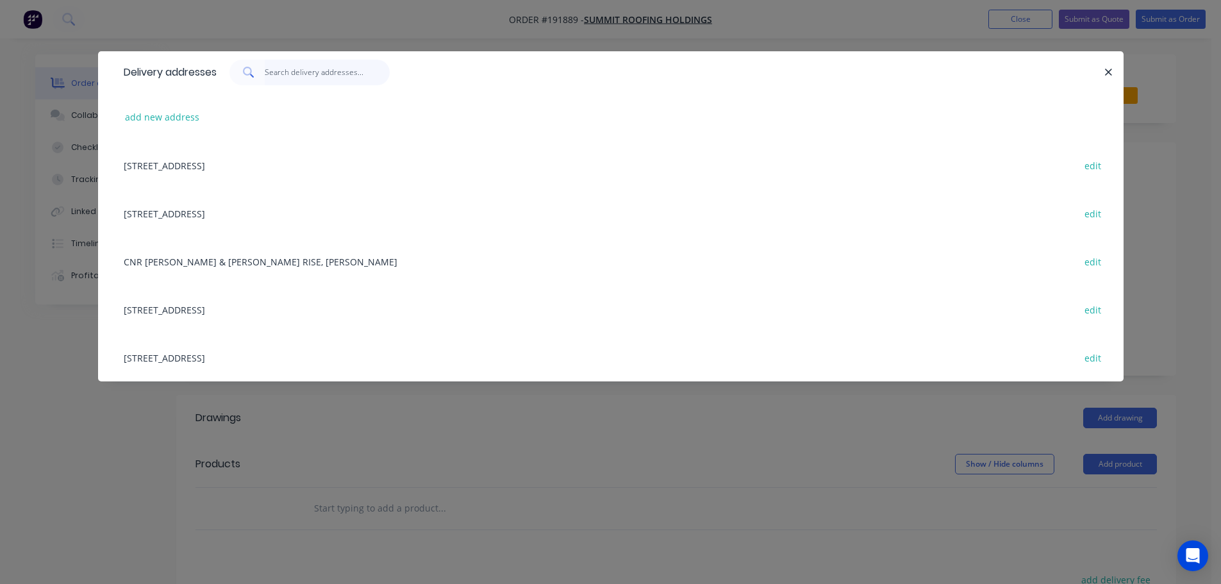
click at [322, 76] on input "text" at bounding box center [327, 73] width 125 height 26
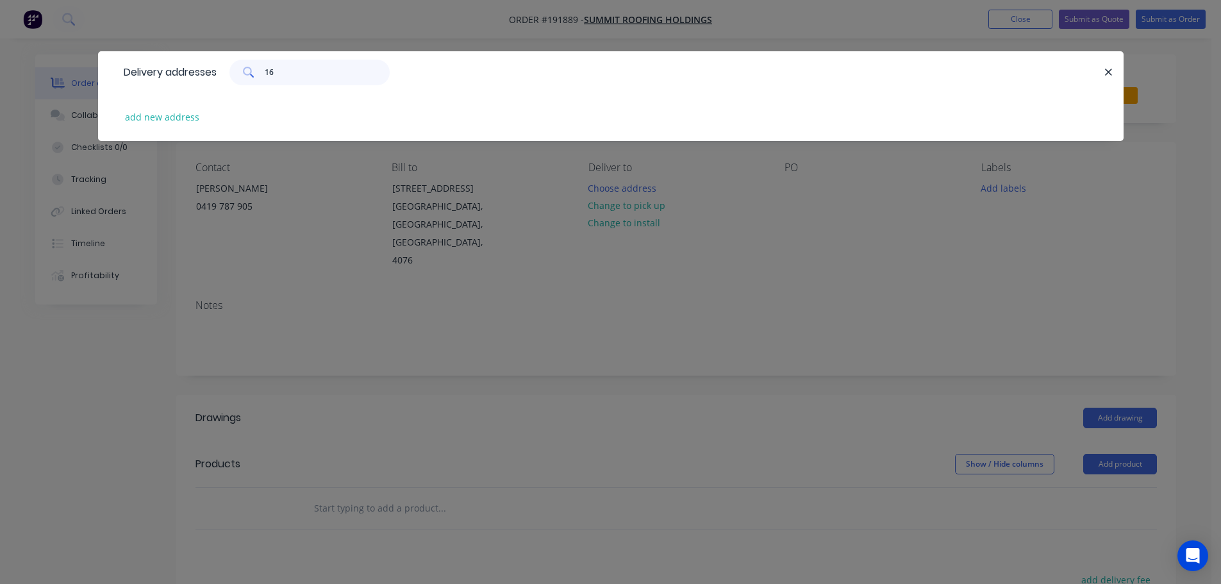
type input "16"
click at [201, 119] on div "add new address" at bounding box center [610, 117] width 987 height 48
click at [194, 117] on button "add new address" at bounding box center [163, 116] width 88 height 17
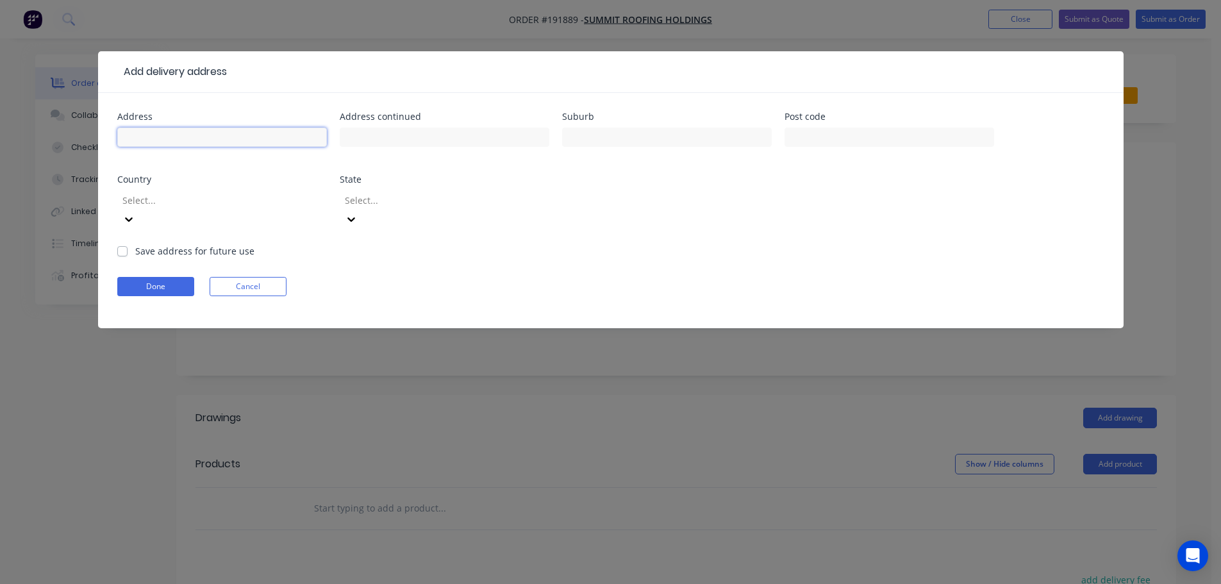
click at [206, 129] on input "text" at bounding box center [222, 137] width 210 height 19
type input "2"
type input "16 MAIN AVE"
type input "WILSON"
click at [188, 195] on div at bounding box center [213, 200] width 185 height 16
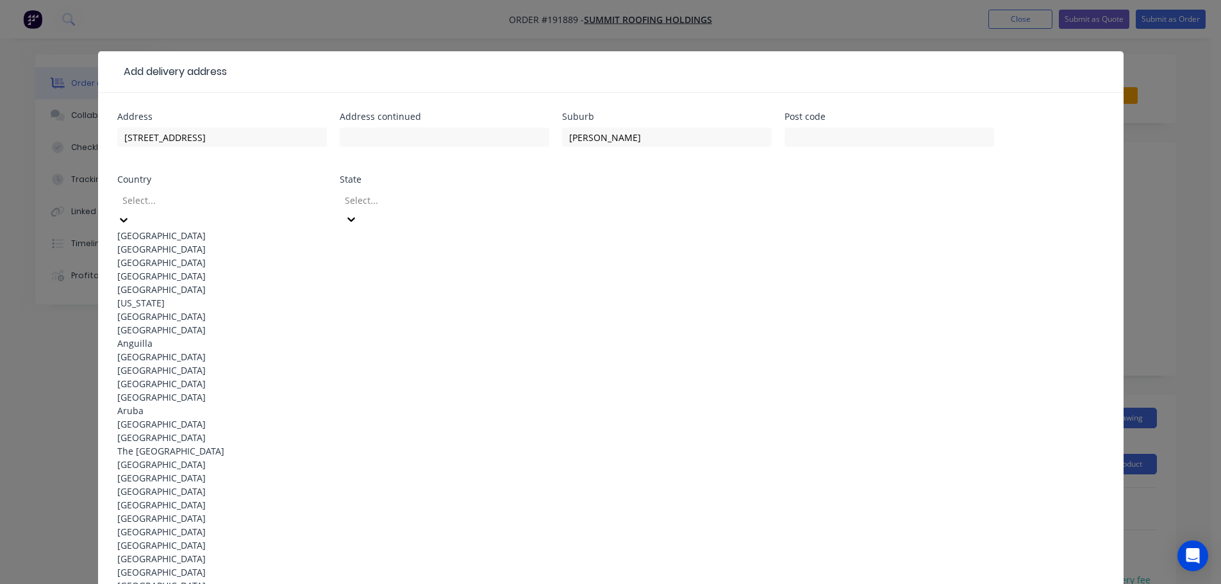
click at [161, 229] on div "Australia" at bounding box center [222, 235] width 210 height 13
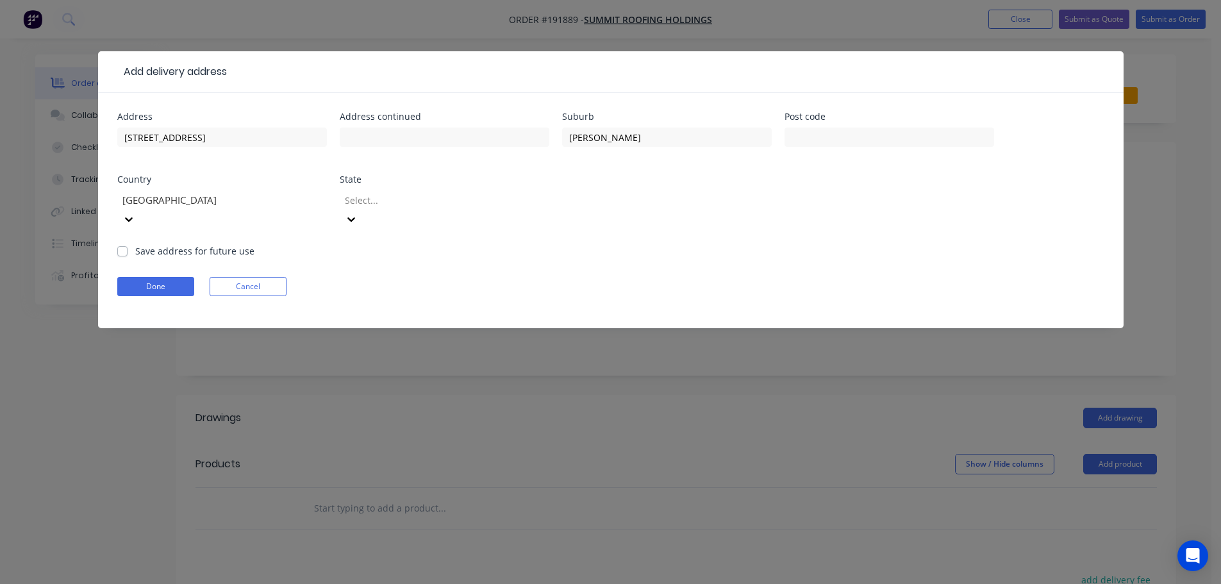
click at [359, 197] on div at bounding box center [435, 200] width 185 height 16
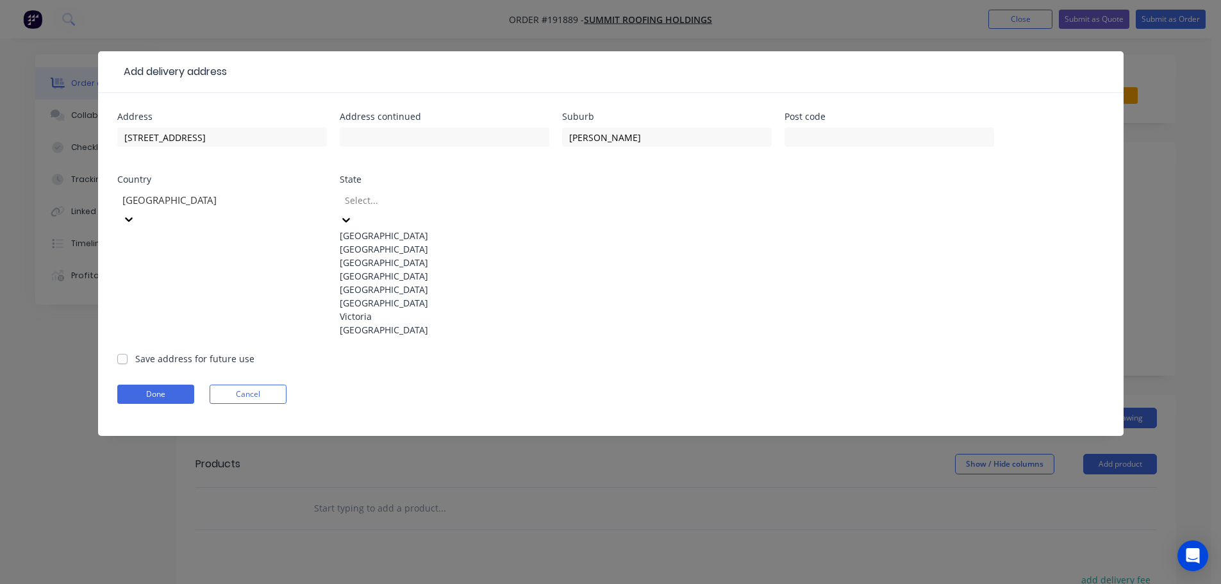
click at [393, 283] on div "Queensland" at bounding box center [445, 275] width 210 height 13
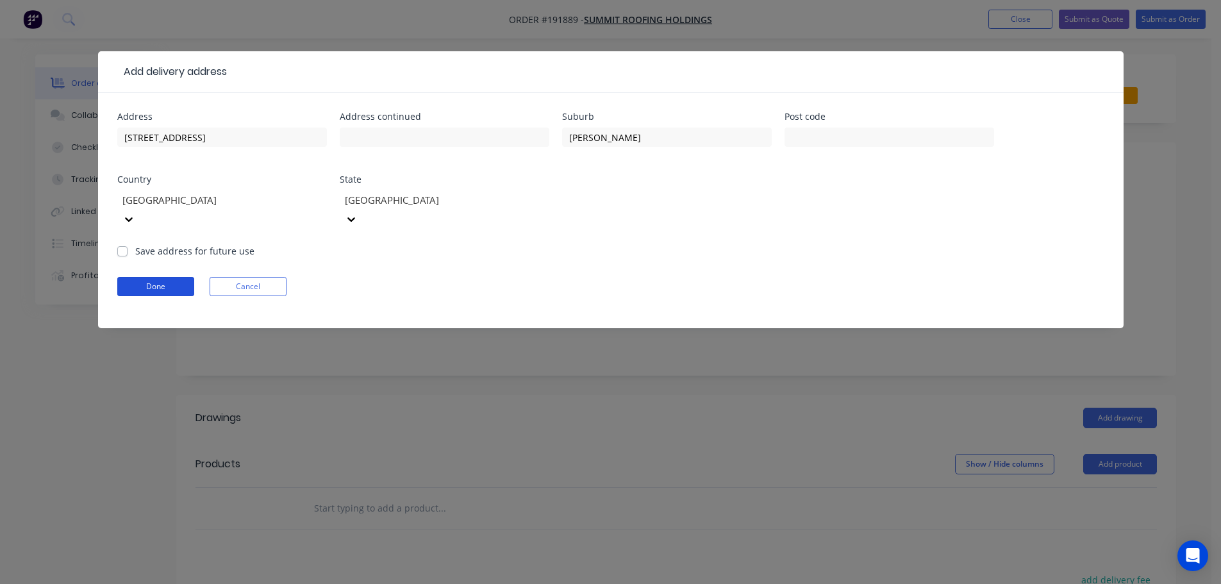
drag, startPoint x: 143, startPoint y: 274, endPoint x: 280, endPoint y: 256, distance: 138.3
click at [143, 277] on button "Done" at bounding box center [155, 286] width 77 height 19
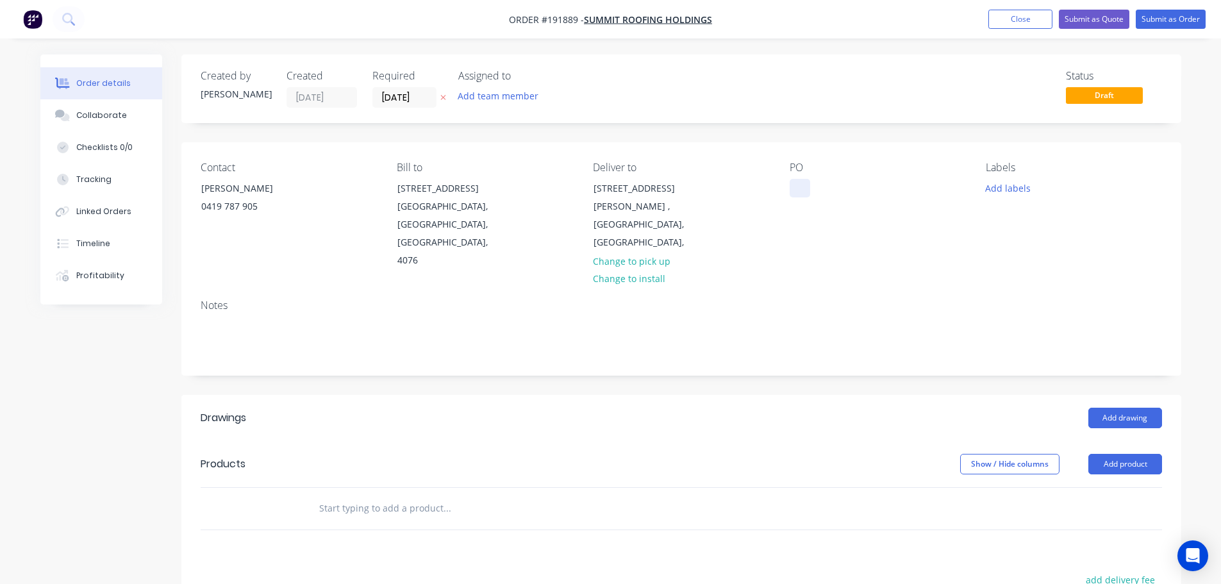
click at [795, 187] on div at bounding box center [799, 188] width 21 height 19
click at [1119, 454] on button "Add product" at bounding box center [1125, 464] width 74 height 21
click at [1114, 487] on div "Product catalogue" at bounding box center [1100, 496] width 99 height 19
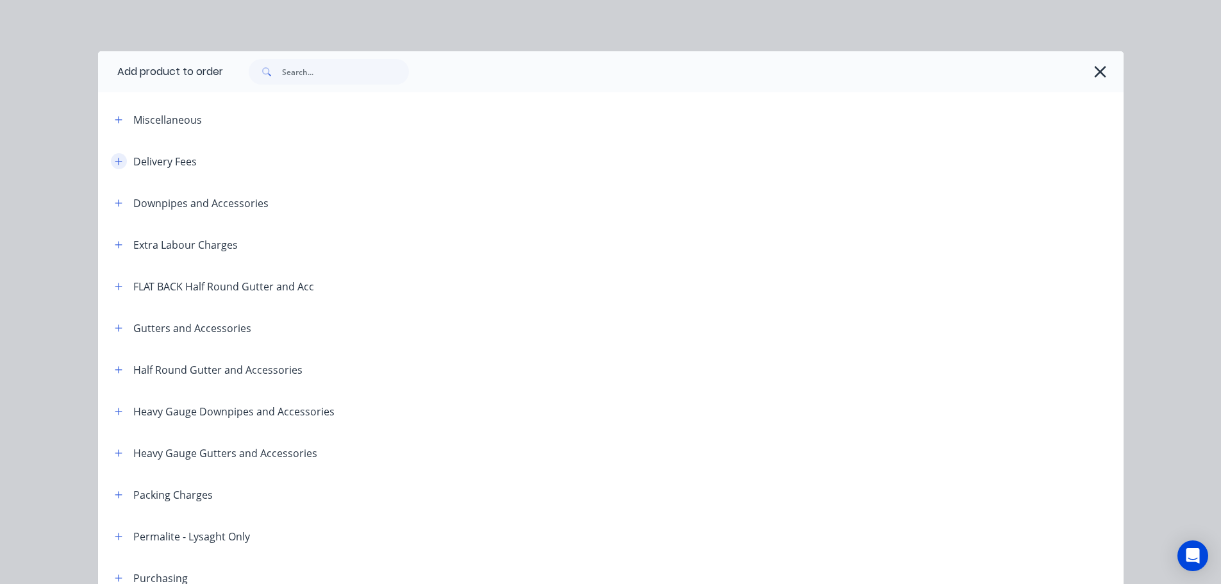
click at [115, 158] on icon "button" at bounding box center [119, 161] width 8 height 9
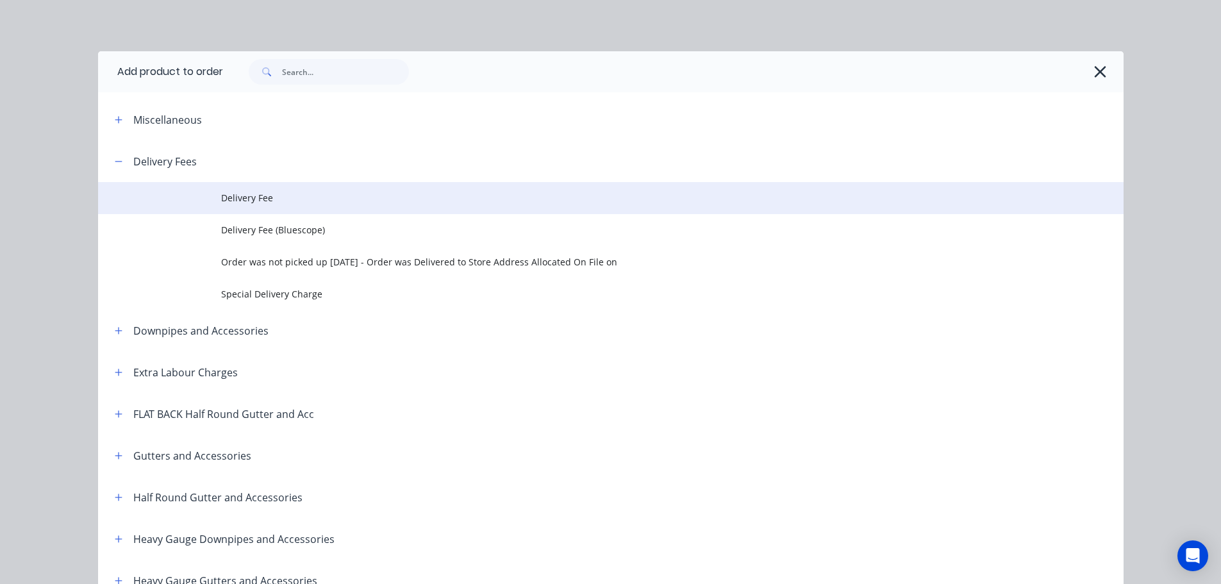
click at [260, 194] on span "Delivery Fee" at bounding box center [581, 197] width 721 height 13
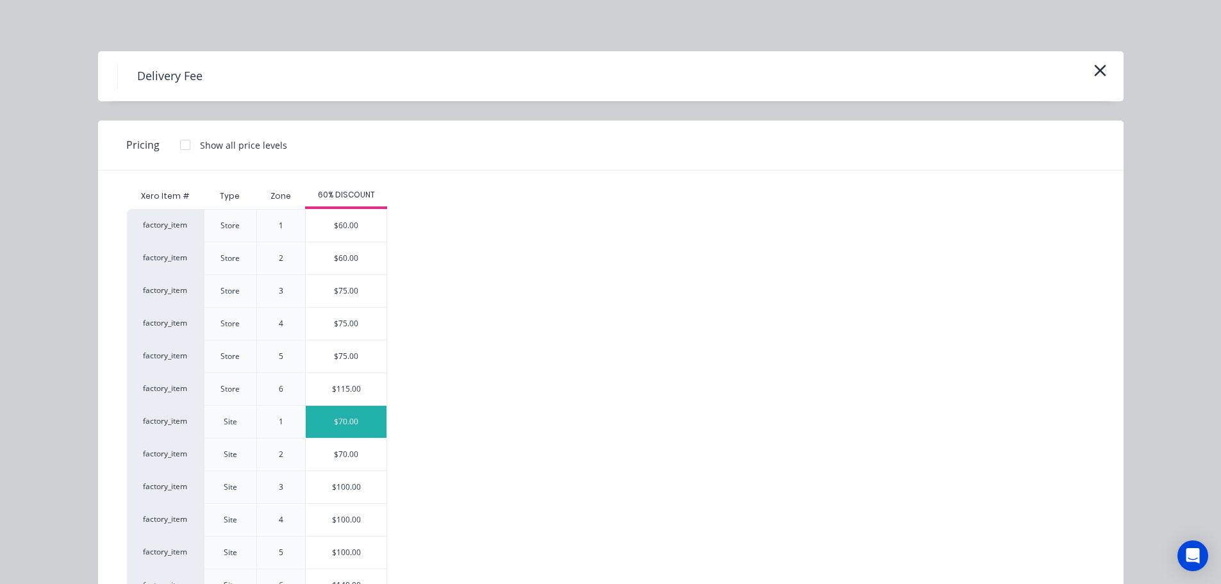
click at [352, 426] on div "$70.00" at bounding box center [346, 422] width 81 height 32
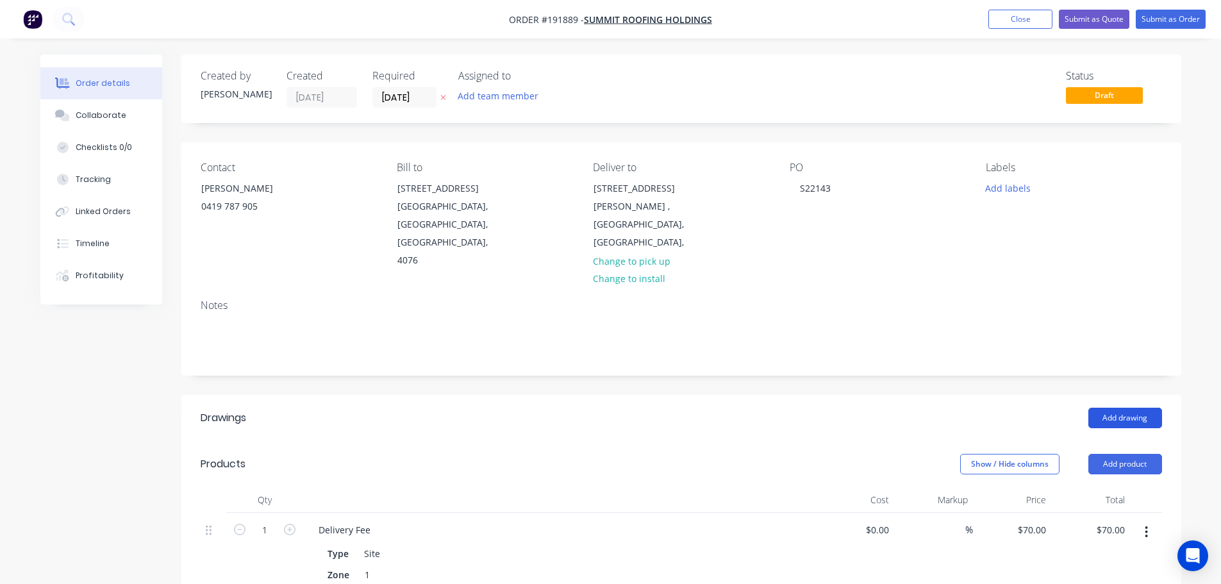
click at [1119, 407] on button "Add drawing" at bounding box center [1125, 417] width 74 height 21
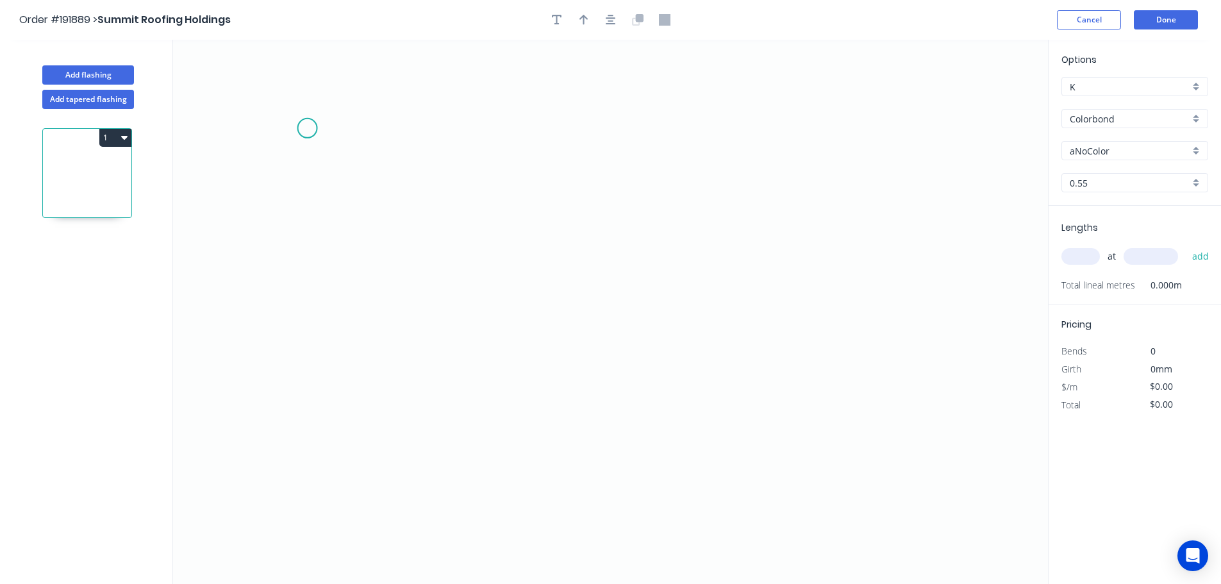
click at [312, 136] on icon "0" at bounding box center [610, 312] width 875 height 544
click at [323, 315] on icon "0" at bounding box center [610, 312] width 875 height 544
click at [665, 314] on icon "0 ?" at bounding box center [610, 312] width 875 height 544
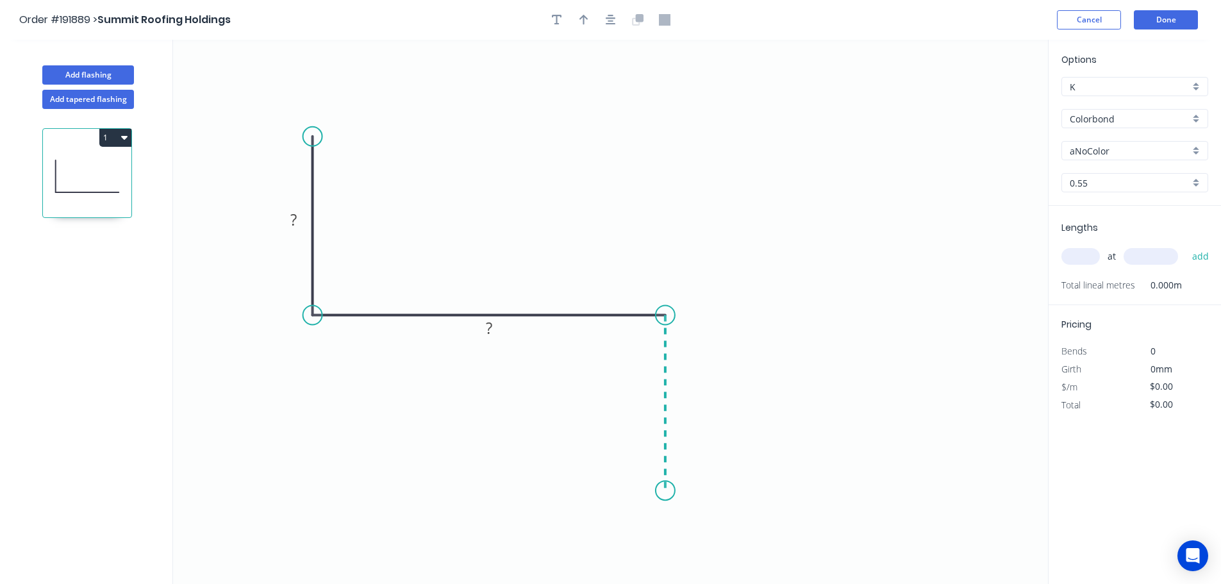
click at [667, 491] on icon "0 ? ?" at bounding box center [610, 312] width 875 height 544
click at [714, 497] on div "Crush & Fold" at bounding box center [723, 495] width 129 height 26
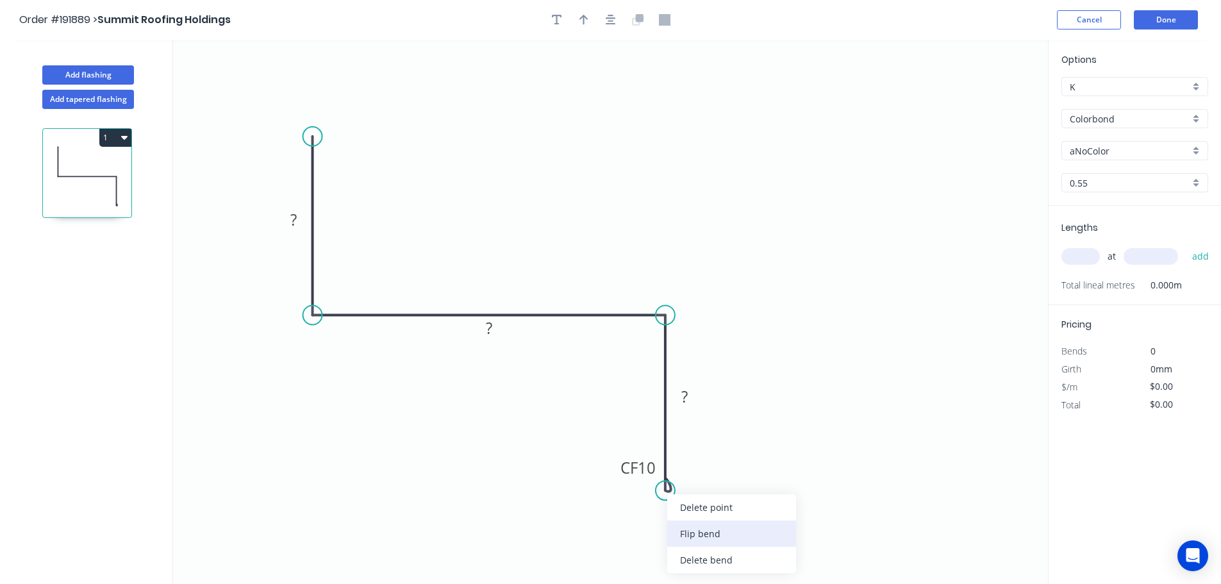
click at [710, 525] on div "Flip bend" at bounding box center [731, 533] width 129 height 26
drag, startPoint x: 714, startPoint y: 470, endPoint x: 727, endPoint y: 558, distance: 88.7
click at [727, 558] on rect at bounding box center [704, 555] width 51 height 26
click at [718, 557] on tspan "10" at bounding box center [714, 555] width 18 height 21
click at [602, 25] on button "button" at bounding box center [610, 19] width 19 height 19
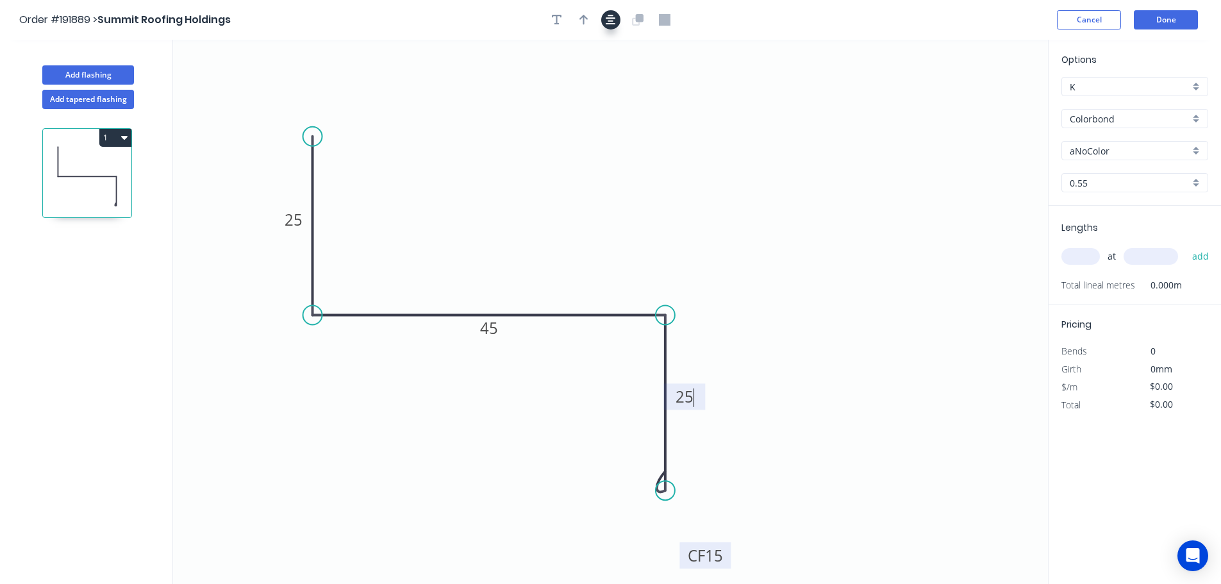
type input "$8.97"
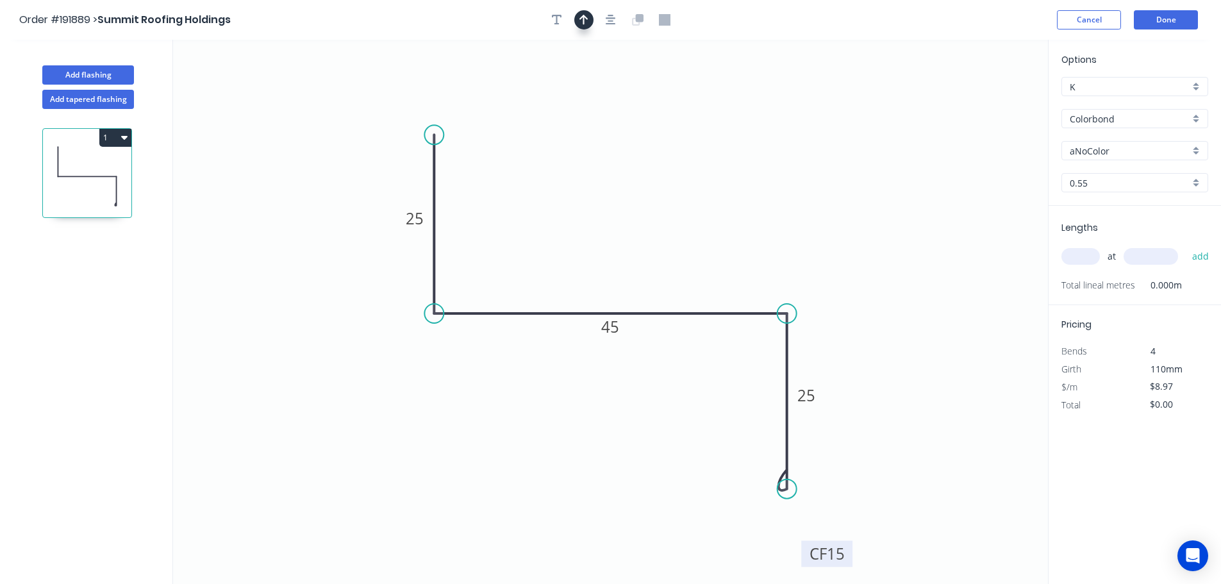
click at [588, 24] on button "button" at bounding box center [583, 19] width 19 height 19
drag, startPoint x: 982, startPoint y: 99, endPoint x: 632, endPoint y: 98, distance: 349.8
click at [632, 98] on icon at bounding box center [632, 83] width 12 height 41
click at [1115, 149] on input "aNoColor" at bounding box center [1129, 150] width 120 height 13
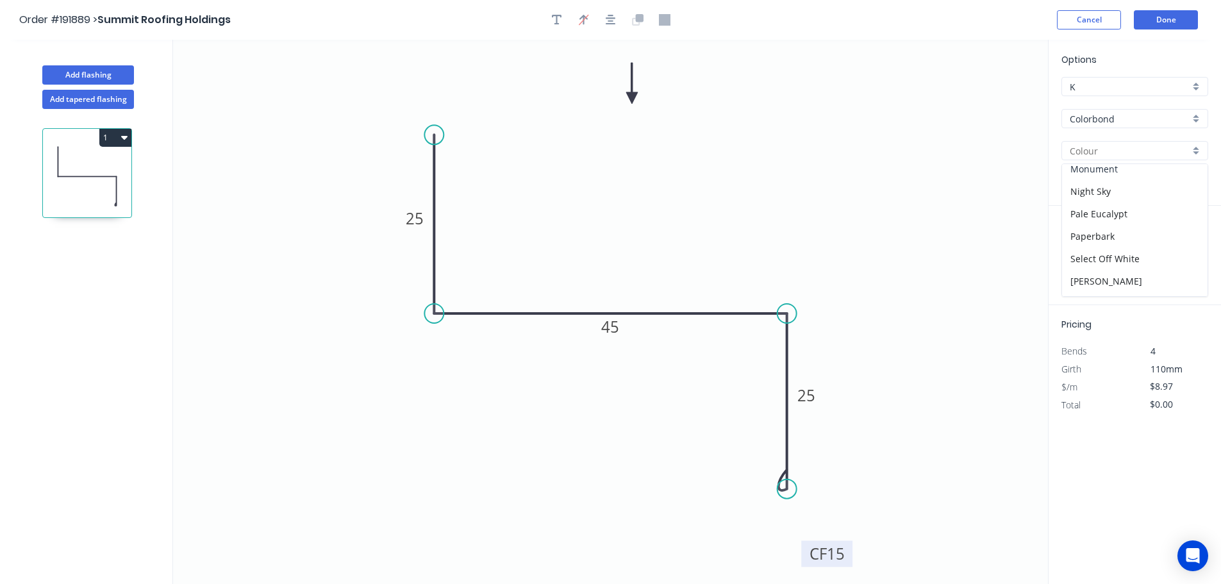
click at [1118, 177] on div "Monument" at bounding box center [1134, 169] width 145 height 22
type input "Monument"
click at [1074, 261] on input "text" at bounding box center [1080, 256] width 38 height 17
type input "1"
type input "6400"
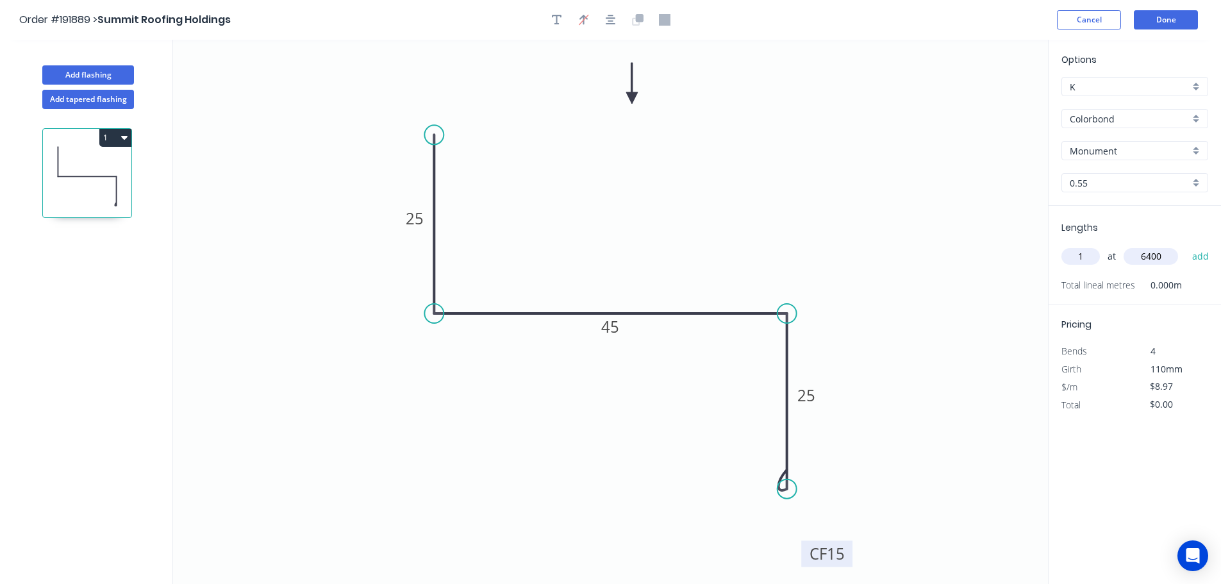
click at [1185, 245] on button "add" at bounding box center [1200, 256] width 30 height 22
type input "$57.41"
click at [114, 69] on button "Add flashing" at bounding box center [88, 74] width 92 height 19
type input "$0.00"
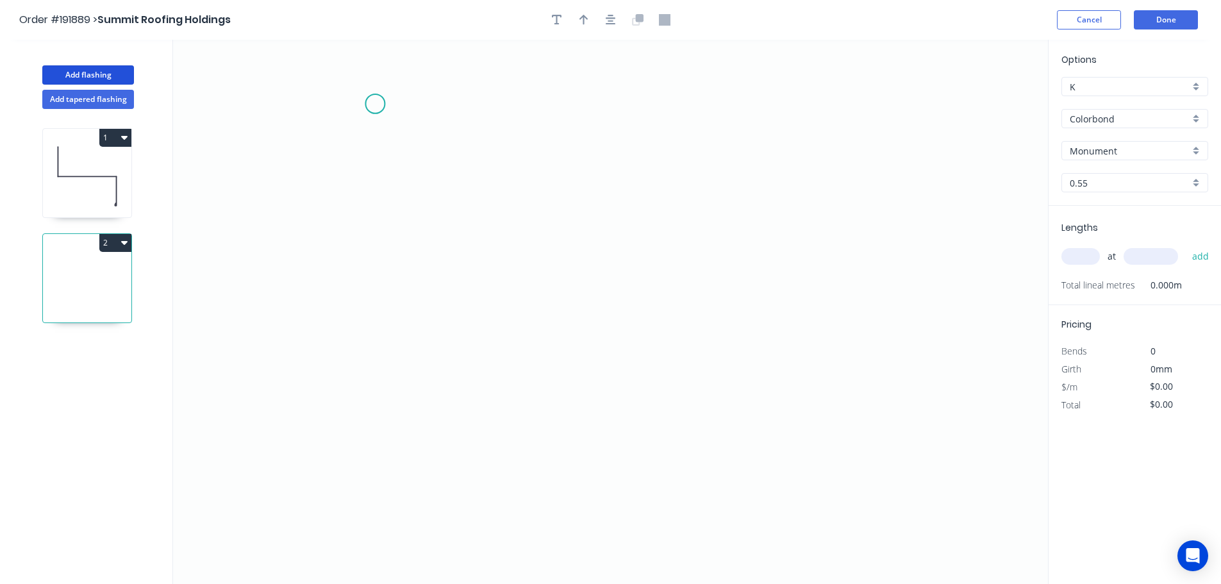
click at [375, 104] on icon "0" at bounding box center [610, 312] width 875 height 544
click at [377, 441] on icon "0" at bounding box center [610, 312] width 875 height 544
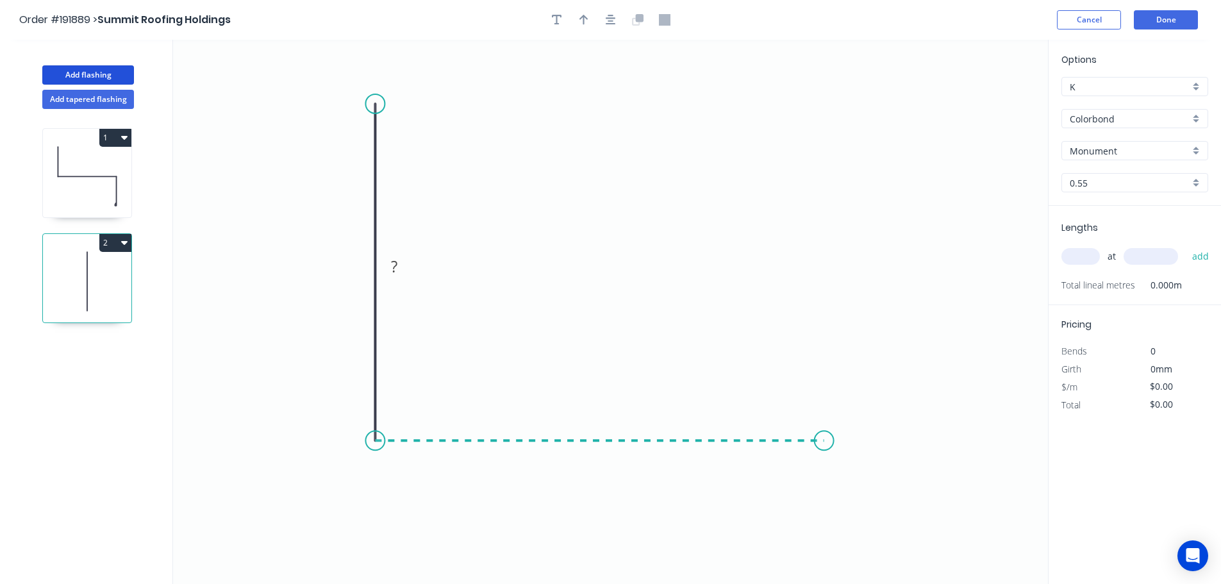
click at [843, 439] on icon "0 ?" at bounding box center [610, 312] width 875 height 544
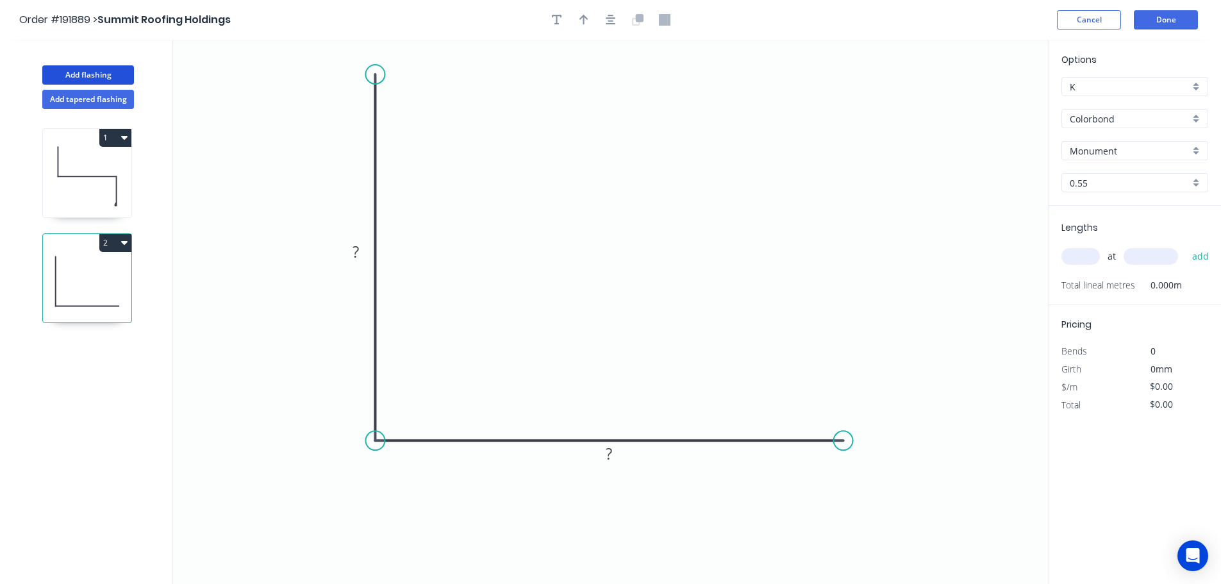
drag, startPoint x: 376, startPoint y: 103, endPoint x: 377, endPoint y: 74, distance: 28.2
click at [377, 74] on circle at bounding box center [374, 74] width 19 height 19
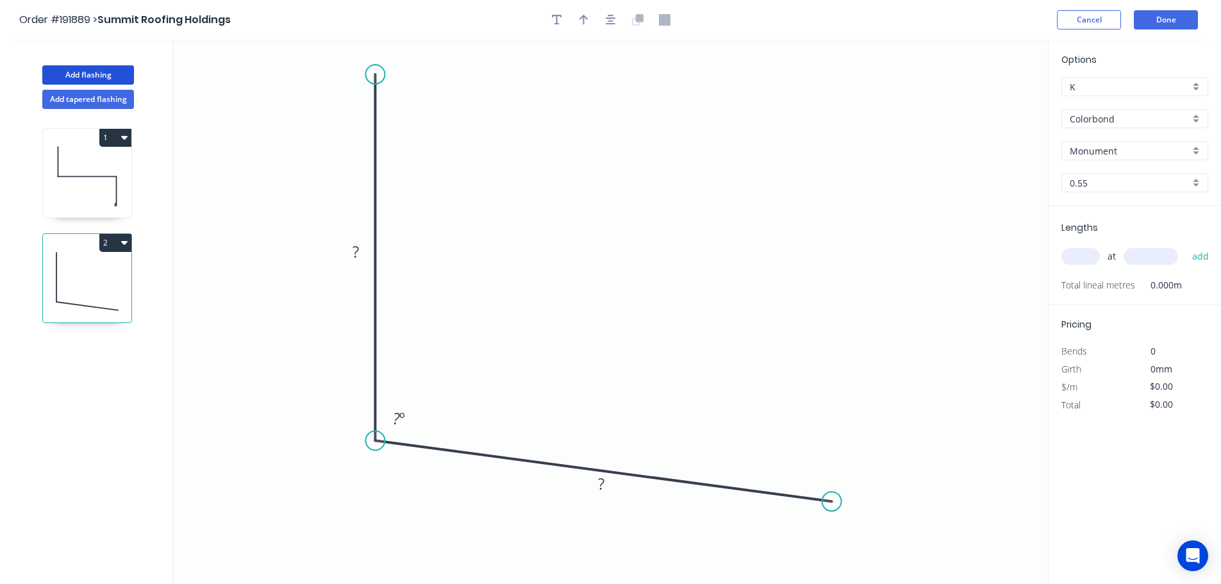
drag, startPoint x: 849, startPoint y: 437, endPoint x: 834, endPoint y: 507, distance: 71.5
click at [834, 507] on circle at bounding box center [831, 500] width 19 height 19
click at [358, 251] on tspan "?" at bounding box center [355, 251] width 6 height 21
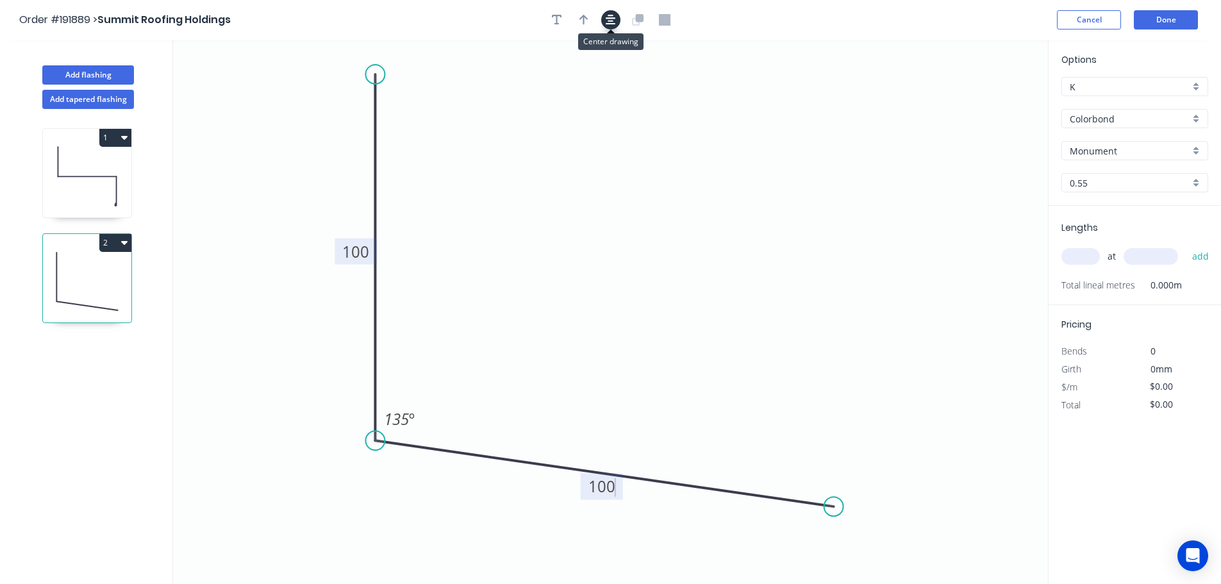
click at [609, 15] on icon "button" at bounding box center [610, 20] width 10 height 10
type input "$6.81"
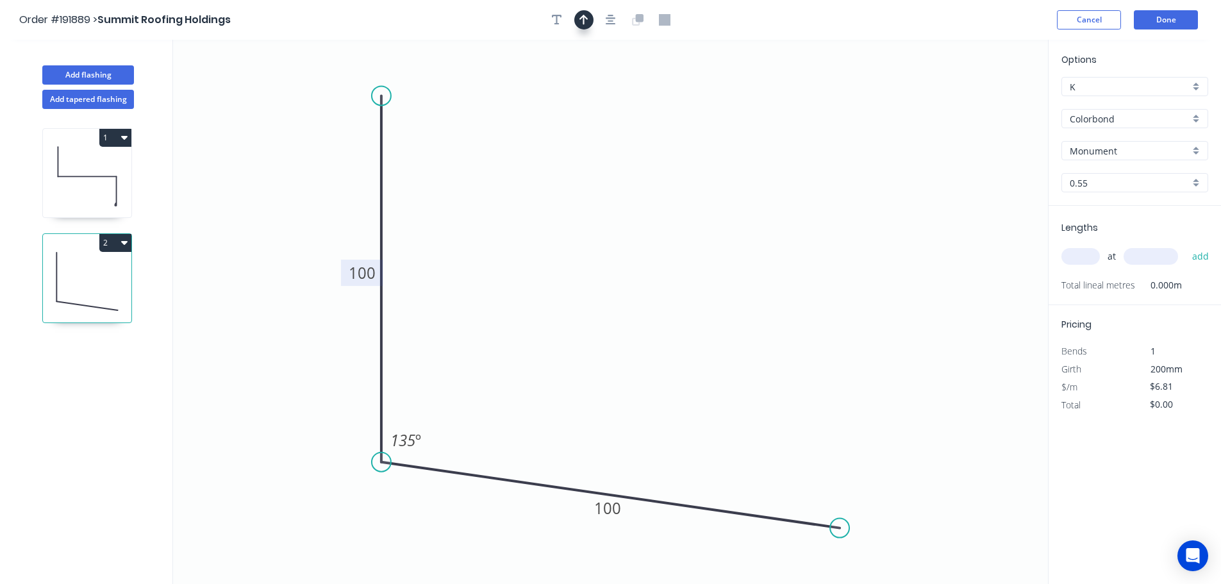
click at [585, 20] on icon "button" at bounding box center [583, 20] width 9 height 12
drag, startPoint x: 982, startPoint y: 104, endPoint x: 322, endPoint y: 149, distance: 660.8
click at [373, 145] on icon at bounding box center [379, 124] width 12 height 41
drag, startPoint x: 319, startPoint y: 149, endPoint x: 302, endPoint y: 160, distance: 20.8
click at [302, 161] on icon "0 100 100 135 º" at bounding box center [610, 312] width 875 height 544
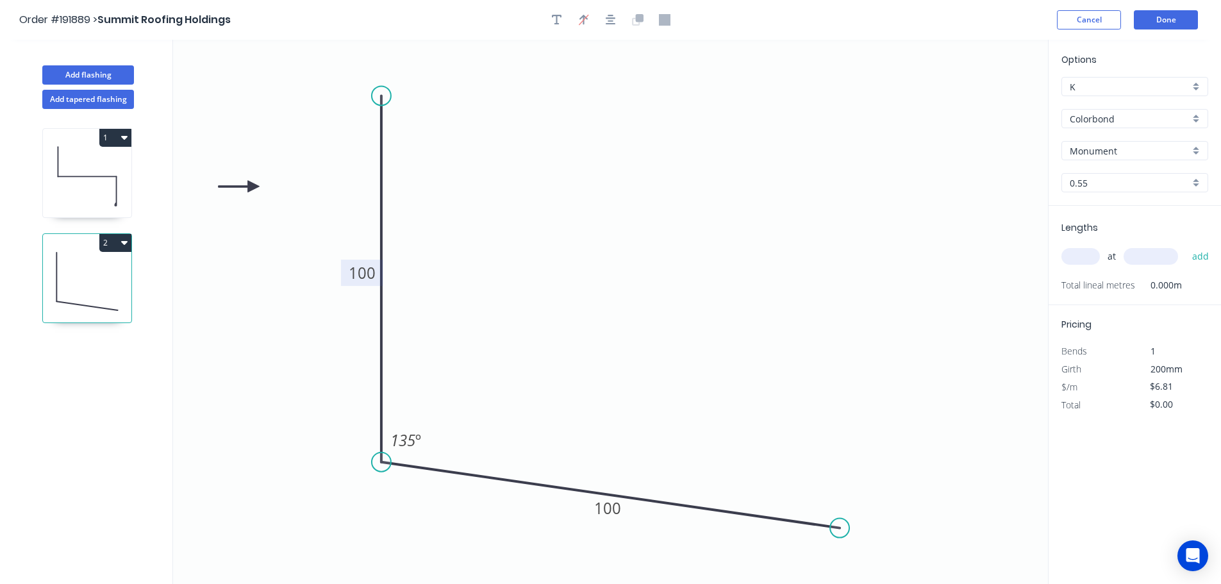
drag, startPoint x: 325, startPoint y: 146, endPoint x: 247, endPoint y: 193, distance: 91.4
click at [247, 192] on icon at bounding box center [238, 187] width 41 height 12
click at [1153, 152] on input "Monument" at bounding box center [1129, 150] width 120 height 13
click at [1142, 126] on div "Colorbond" at bounding box center [1134, 118] width 147 height 19
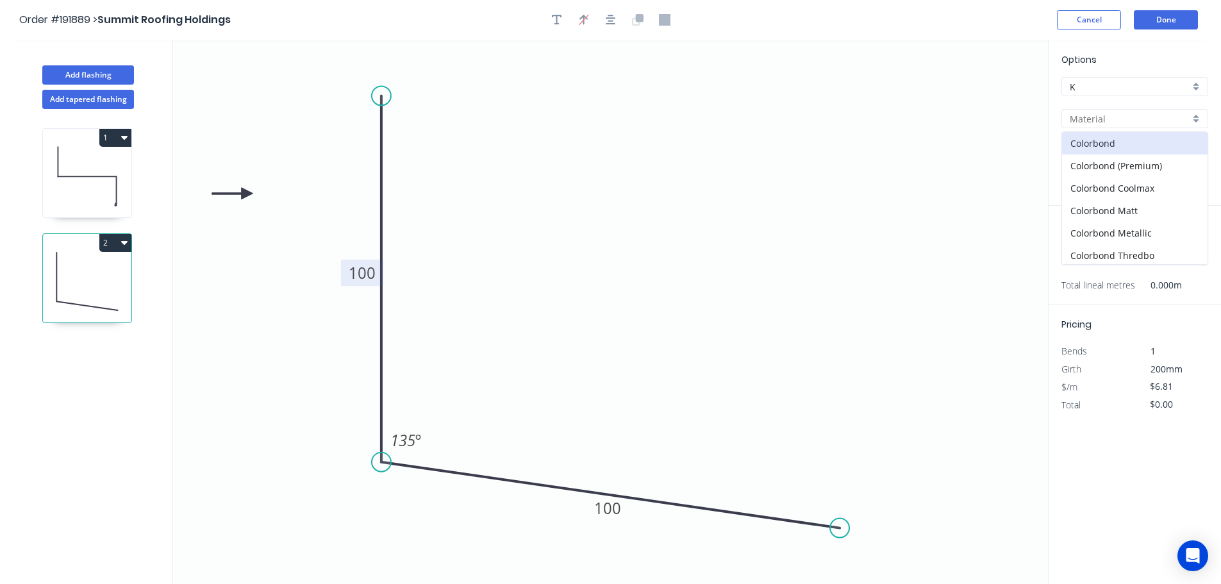
click at [1146, 119] on input "text" at bounding box center [1129, 118] width 120 height 13
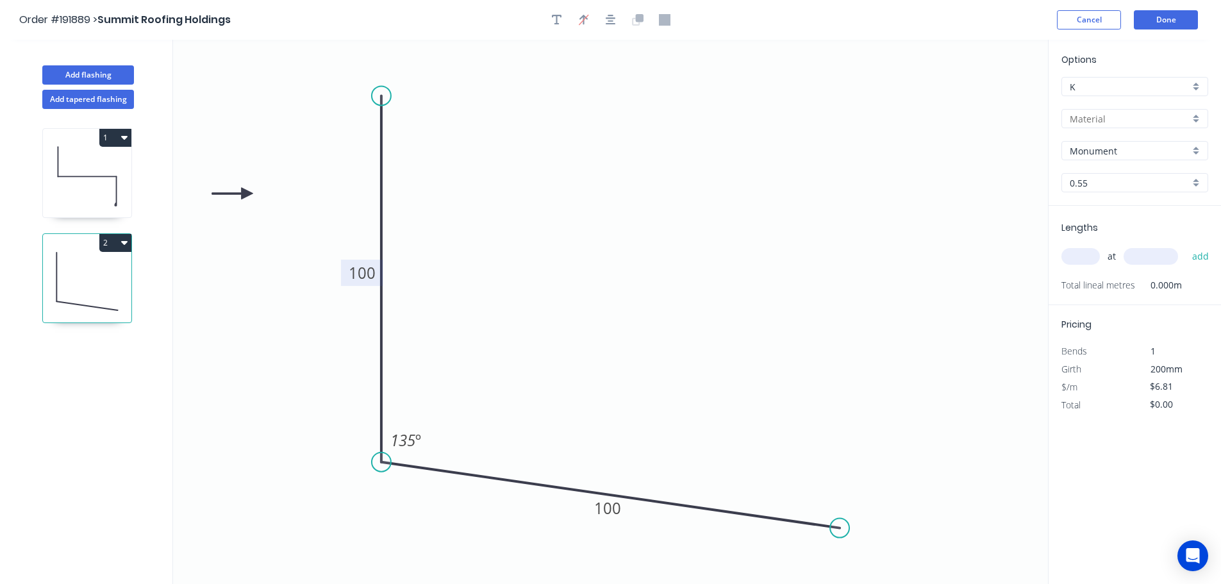
scroll to position [24, 0]
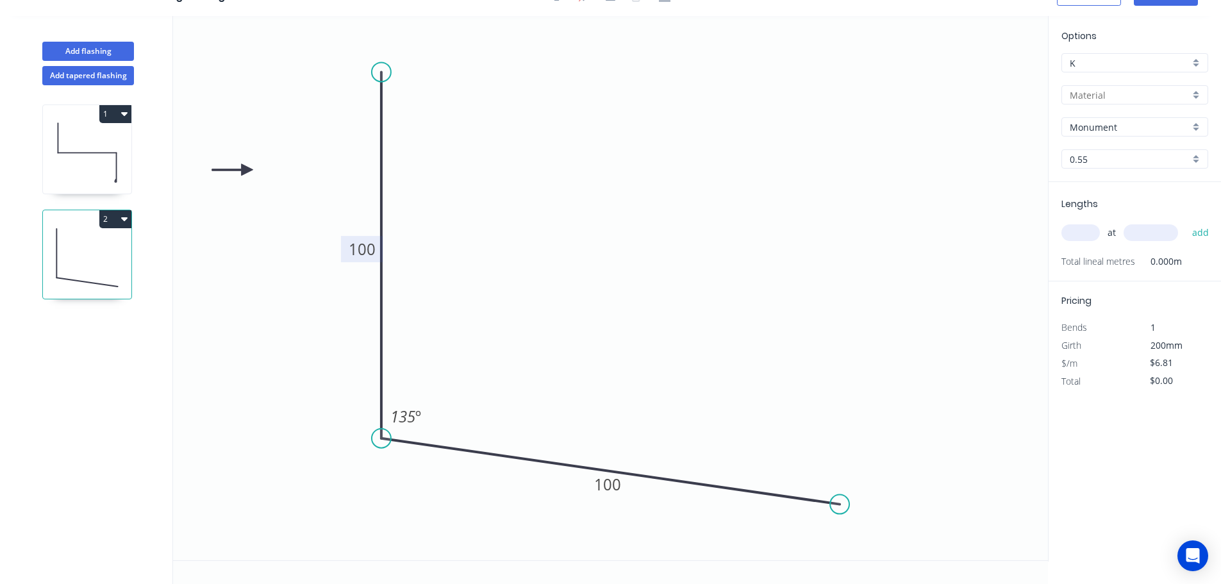
click at [1108, 103] on div at bounding box center [1134, 94] width 147 height 19
click at [1120, 206] on div "Zincalume" at bounding box center [1134, 206] width 145 height 22
click at [1083, 235] on input "text" at bounding box center [1080, 232] width 38 height 17
click at [1185, 222] on button "add" at bounding box center [1200, 233] width 30 height 22
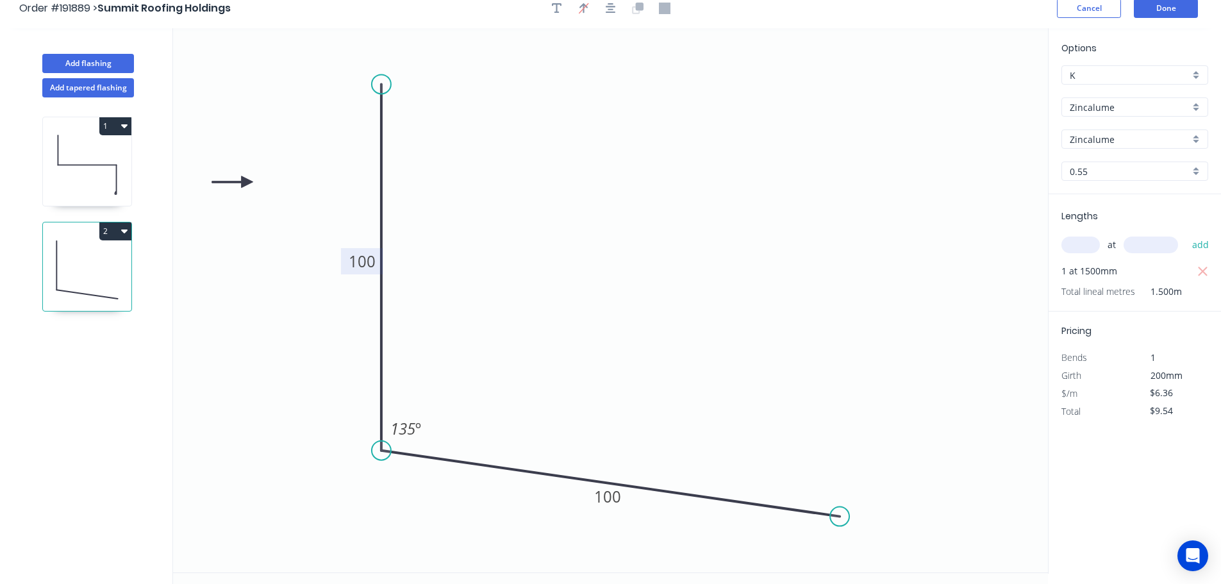
scroll to position [0, 0]
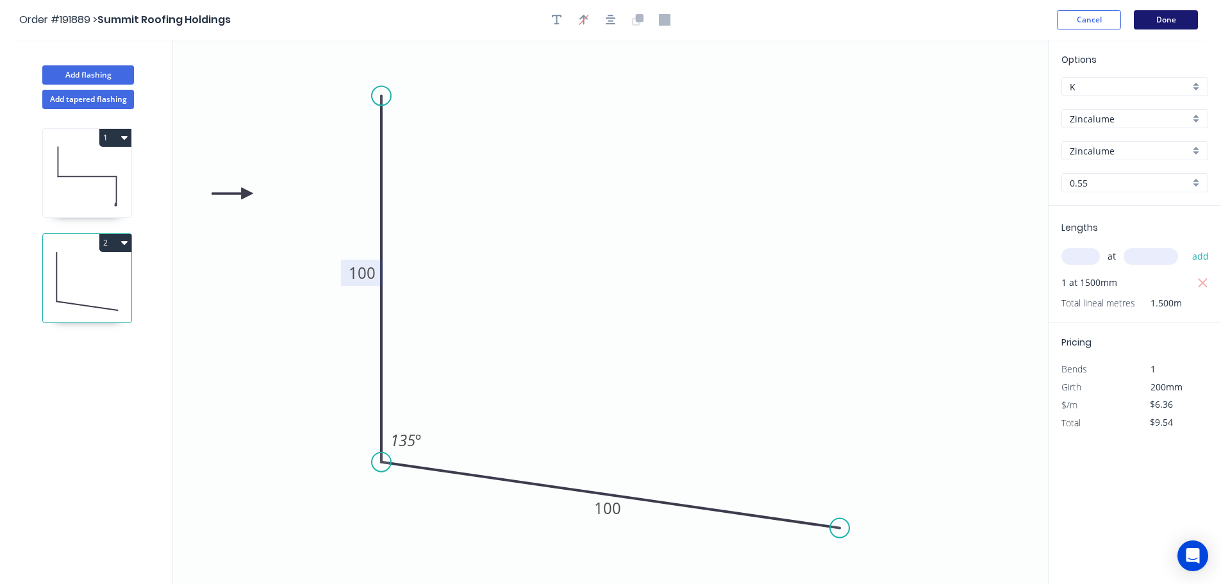
click at [1171, 14] on button "Done" at bounding box center [1165, 19] width 64 height 19
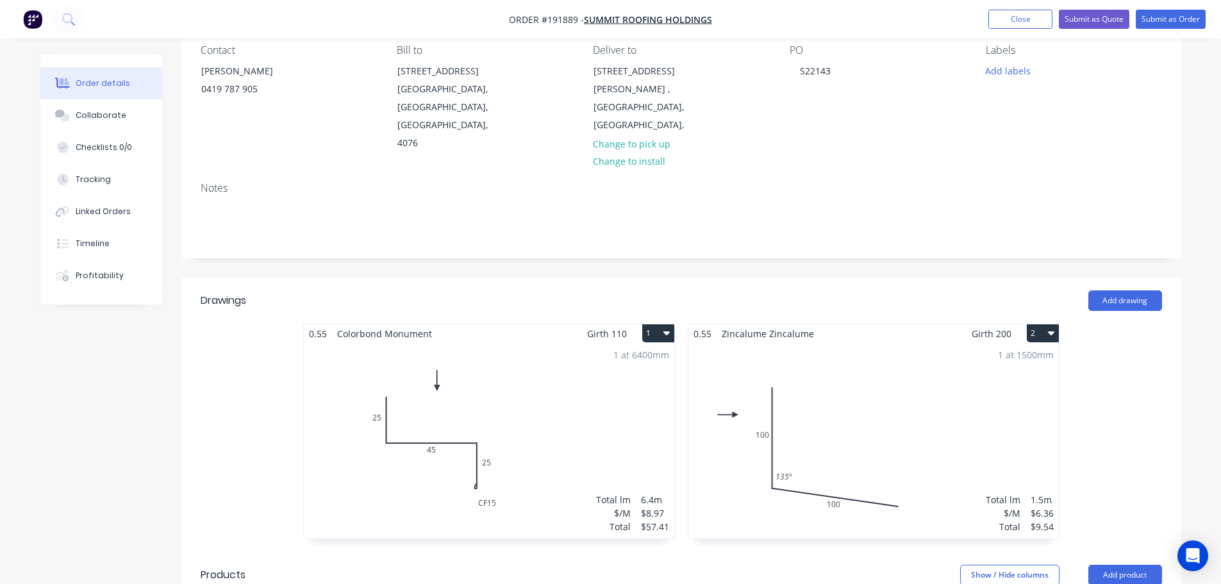
scroll to position [192, 0]
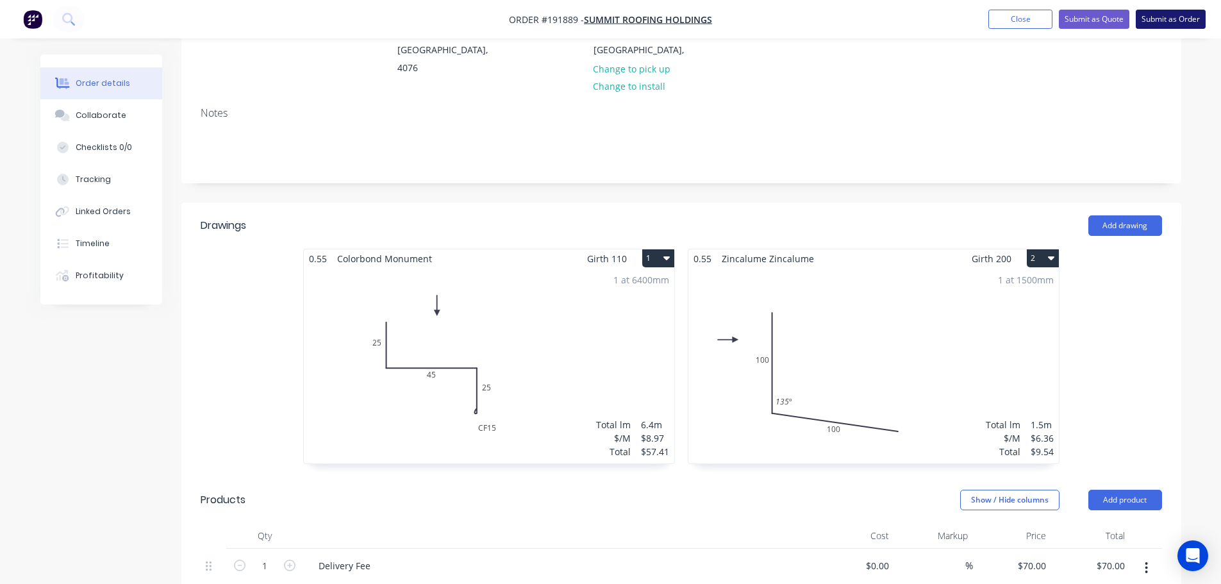
click at [1177, 16] on button "Submit as Order" at bounding box center [1170, 19] width 70 height 19
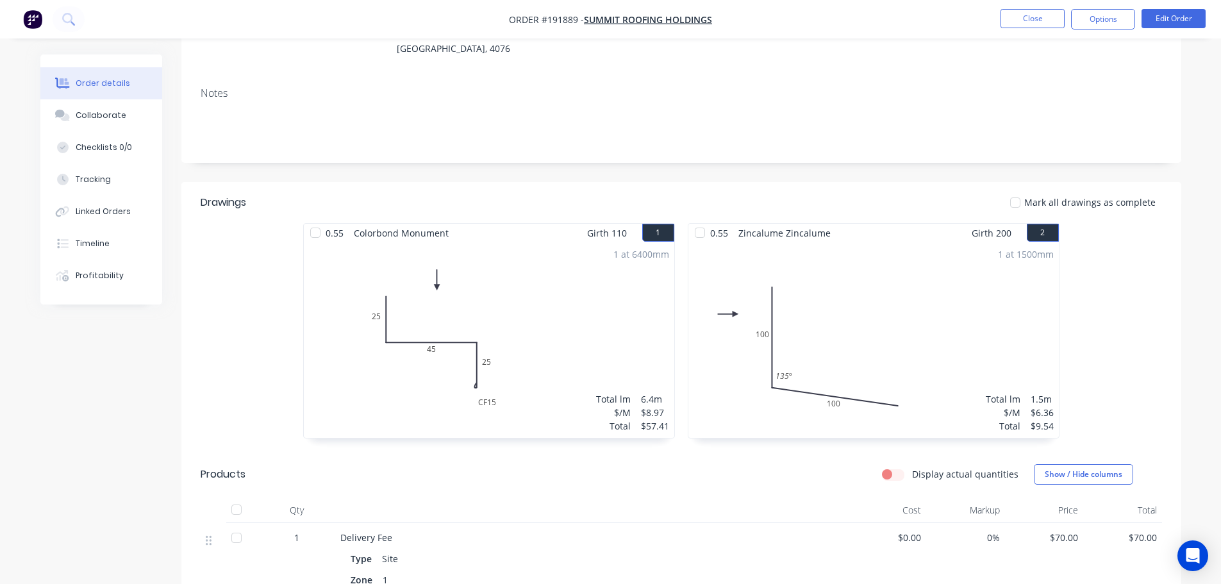
scroll to position [64, 0]
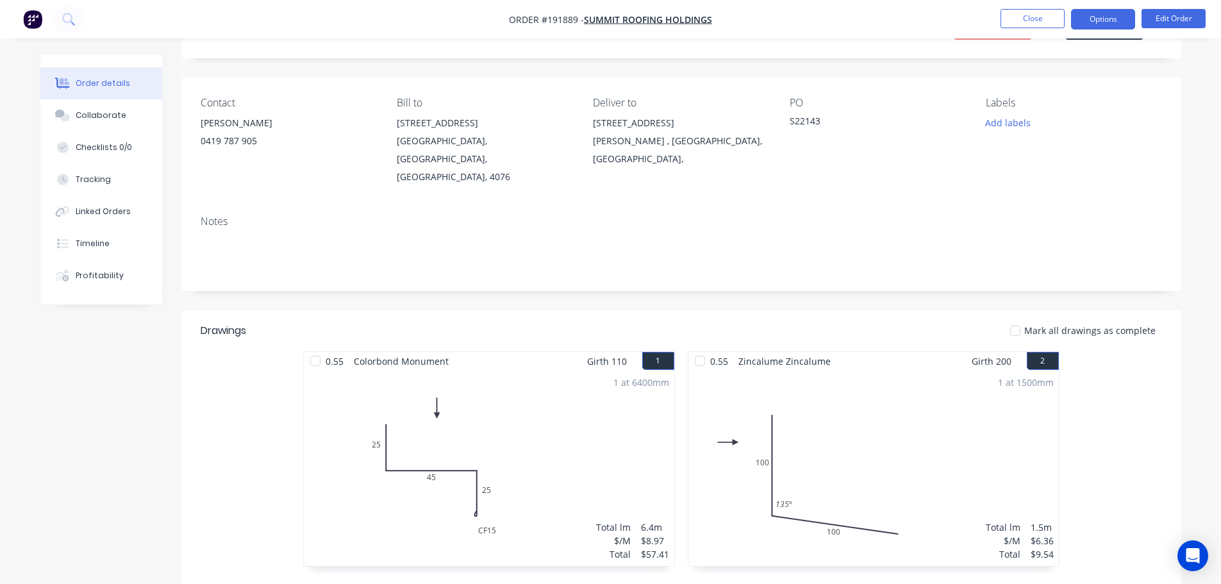
click at [1122, 11] on button "Options" at bounding box center [1103, 19] width 64 height 21
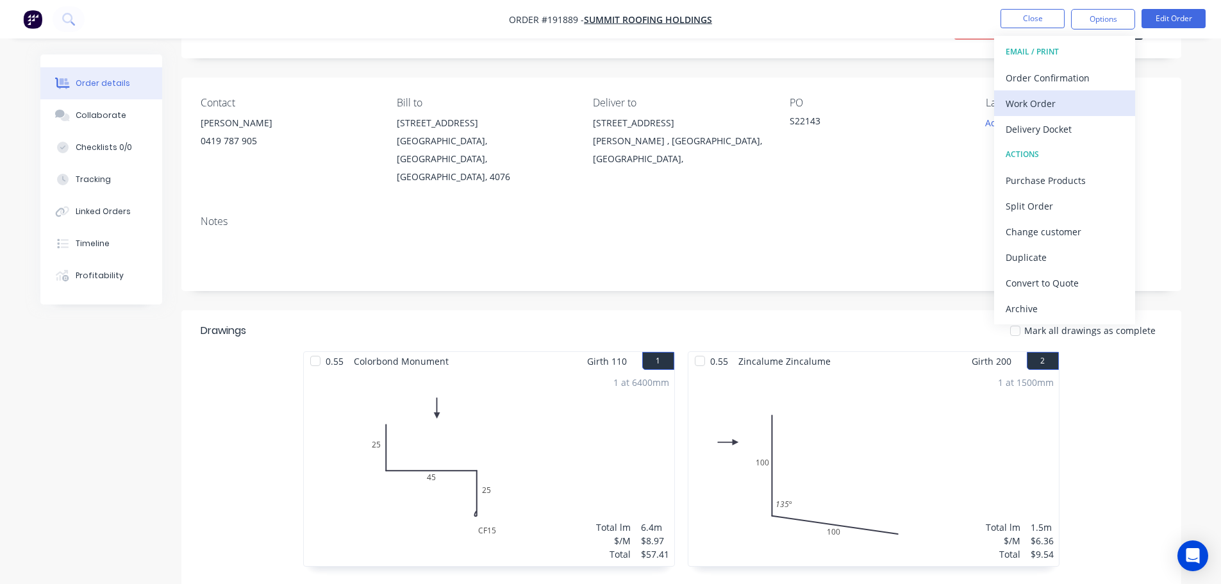
click at [1088, 109] on div "Work Order" at bounding box center [1064, 103] width 118 height 19
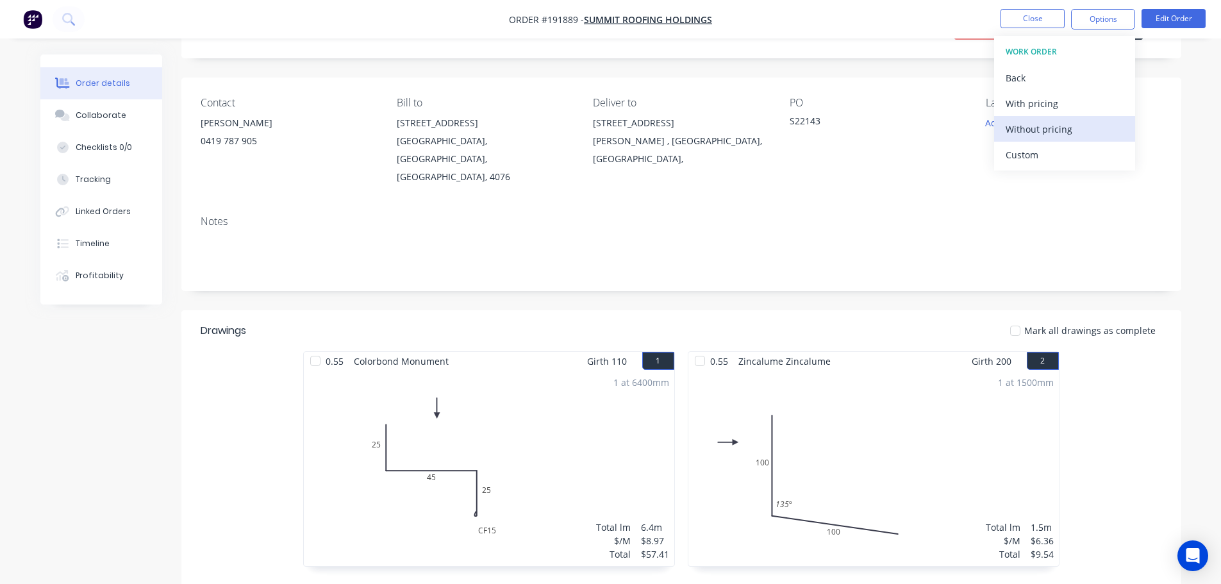
click at [1071, 136] on div "Without pricing" at bounding box center [1064, 129] width 118 height 19
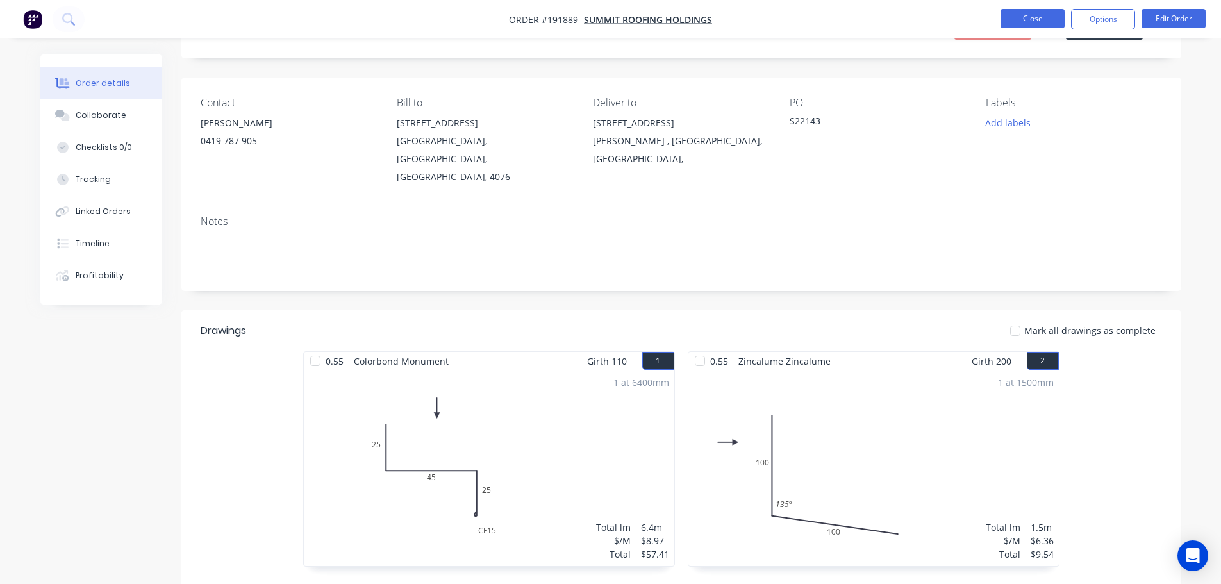
click at [1033, 12] on button "Close" at bounding box center [1032, 18] width 64 height 19
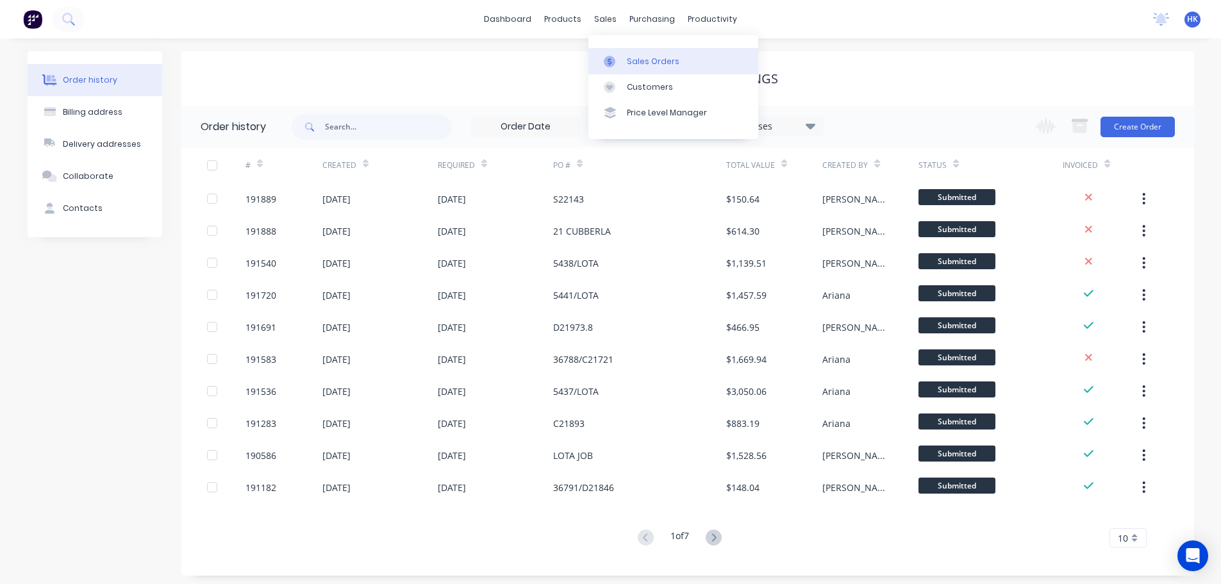
click at [634, 67] on div "Sales Orders" at bounding box center [653, 62] width 53 height 12
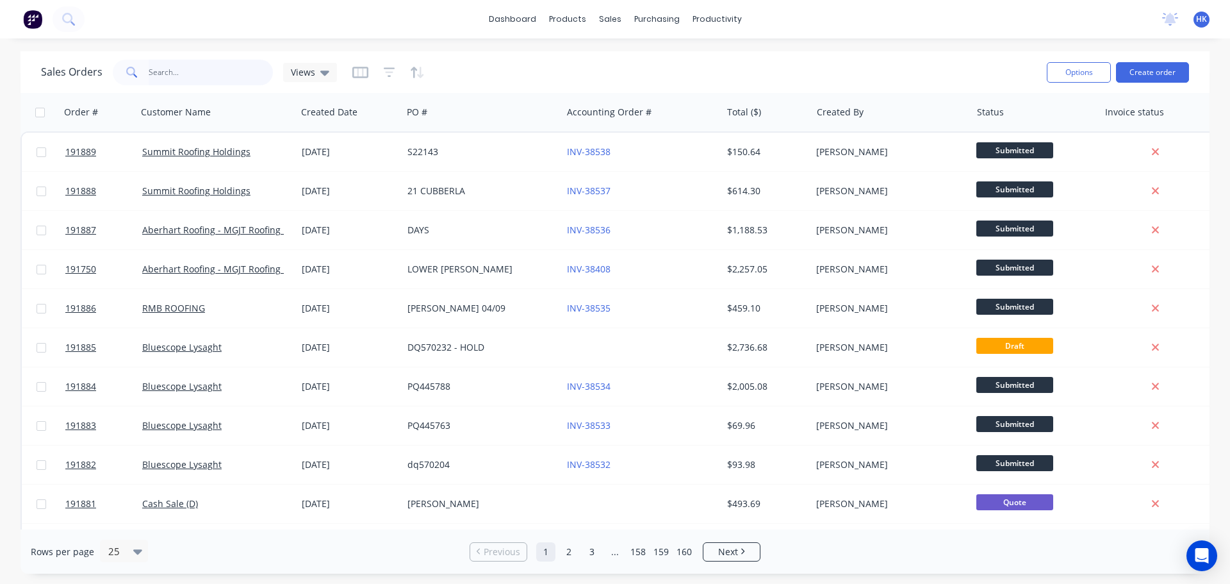
click at [214, 74] on input "text" at bounding box center [211, 73] width 125 height 26
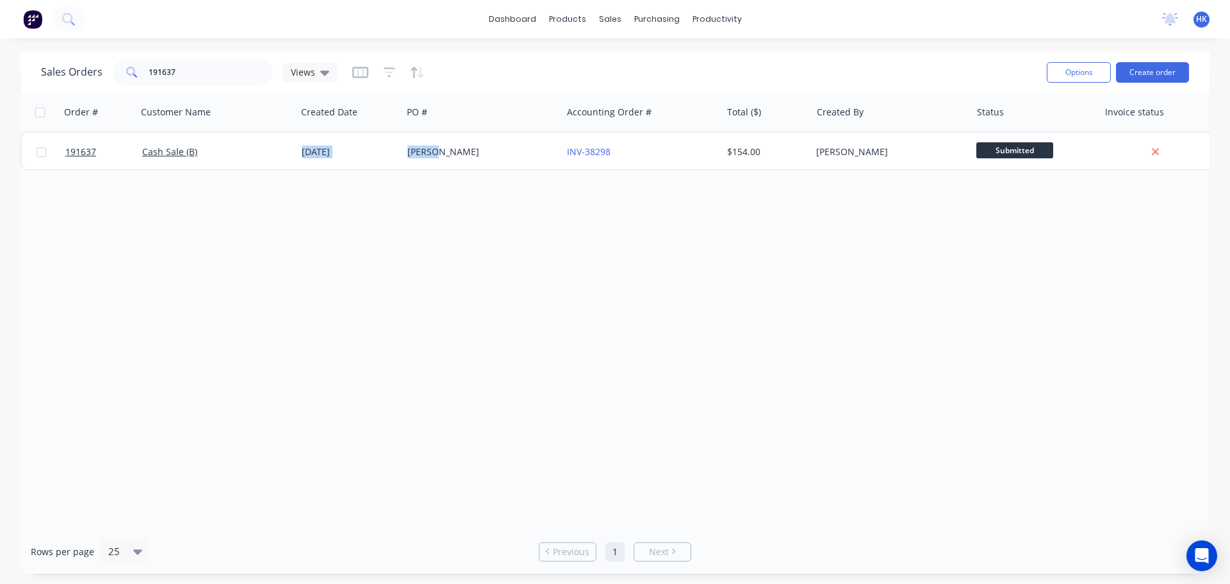
click at [456, 169] on div "191637 Cash Sale (B) 04 Sep 2025 PHIL H INV-38298 $154.00 Hayden Craven Submitt…" at bounding box center [620, 150] width 1198 height 39
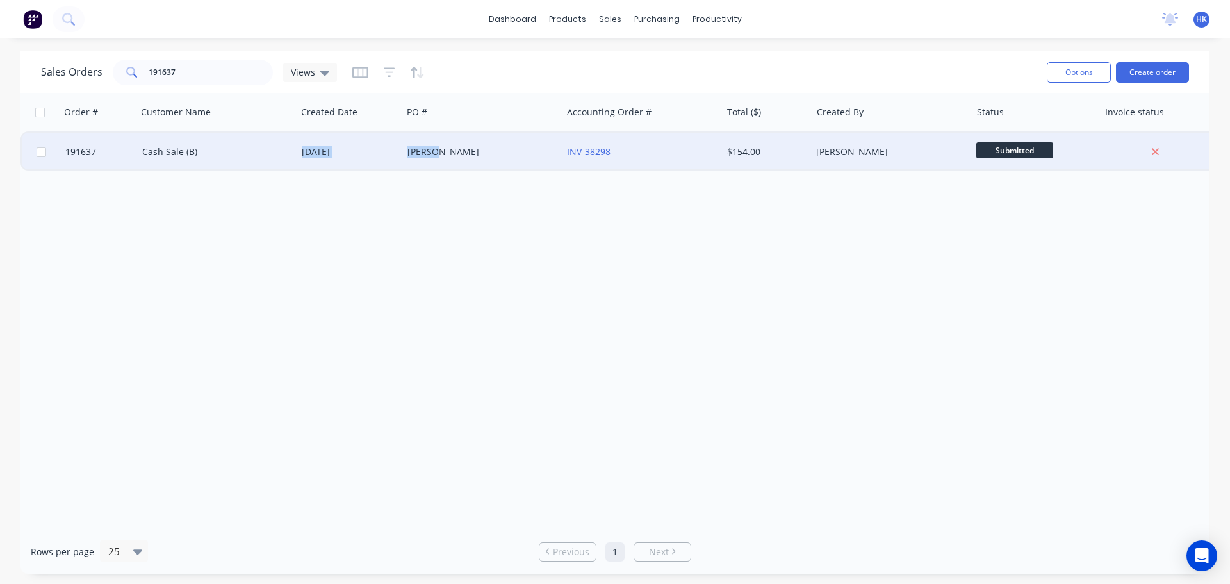
click at [477, 156] on div "PHIL H" at bounding box center [478, 151] width 142 height 13
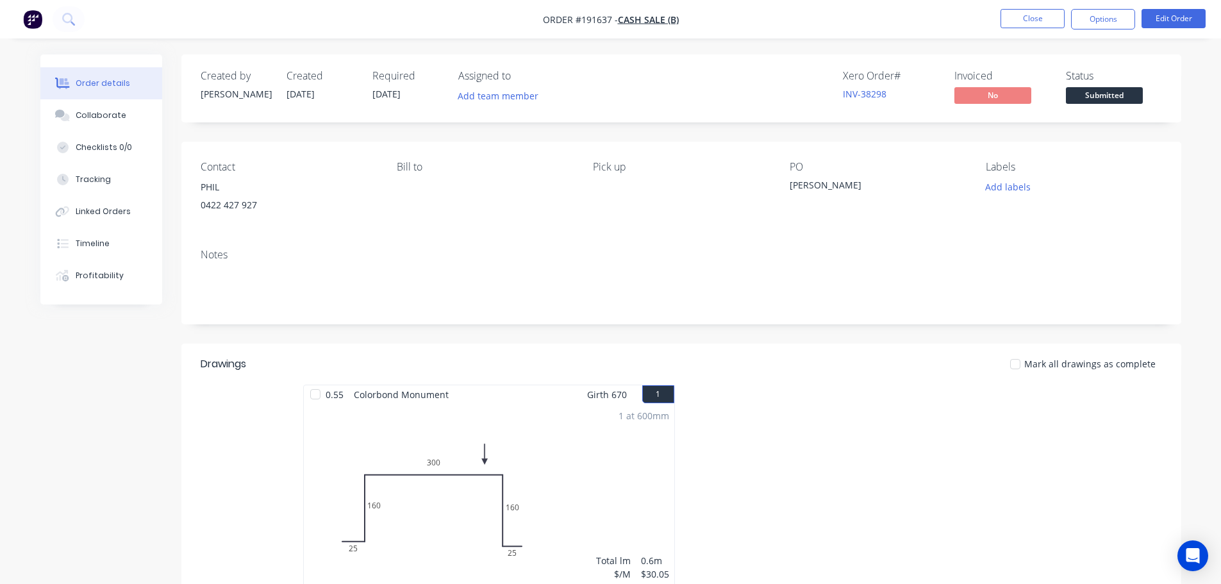
click at [1092, 105] on button "Submitted" at bounding box center [1104, 96] width 77 height 19
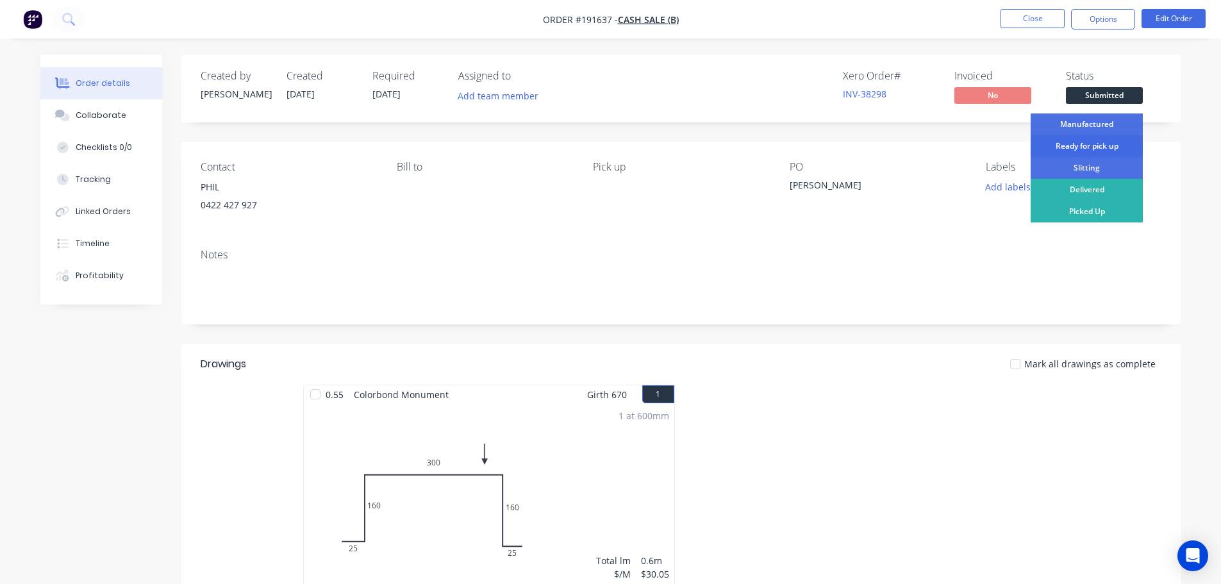
click at [1105, 143] on div "Ready for pick up" at bounding box center [1086, 146] width 112 height 22
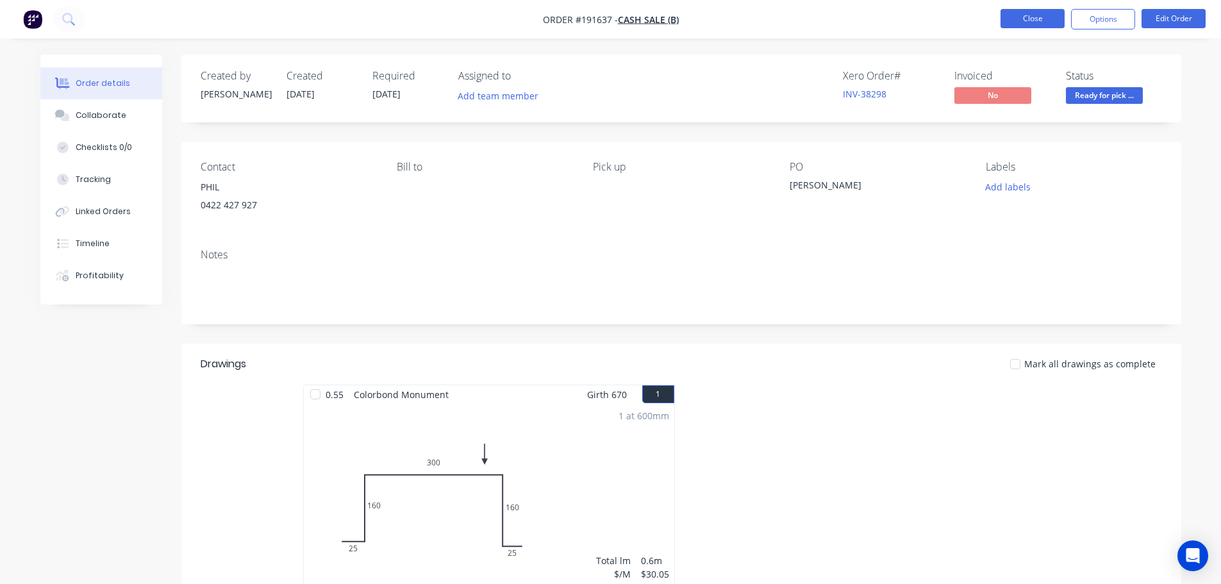
click at [1035, 22] on button "Close" at bounding box center [1032, 18] width 64 height 19
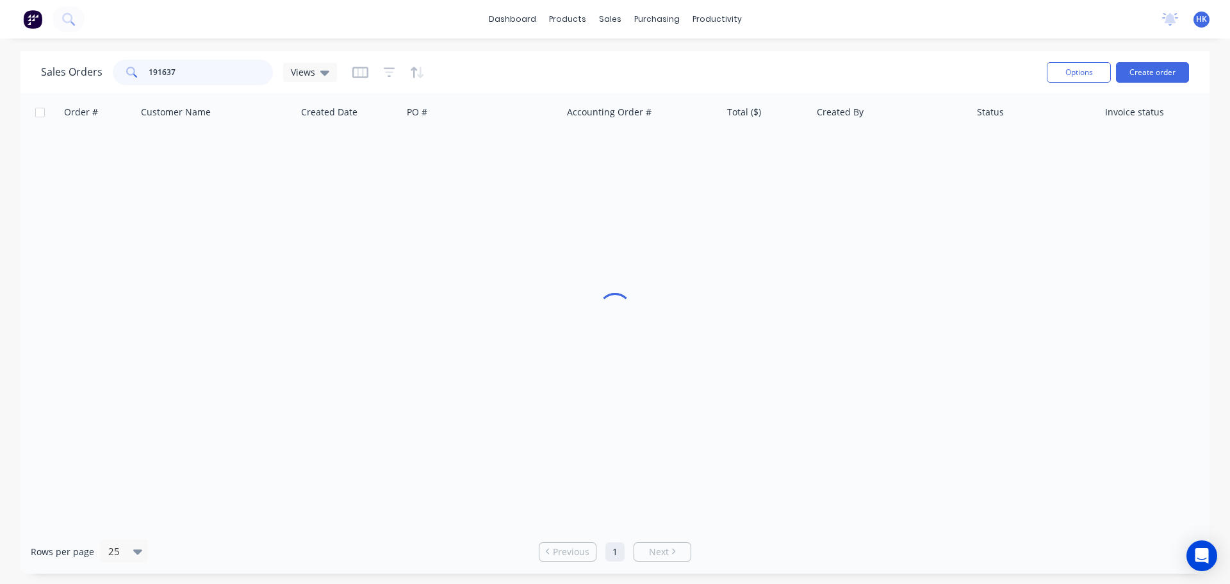
click at [229, 72] on input "191637" at bounding box center [211, 73] width 125 height 26
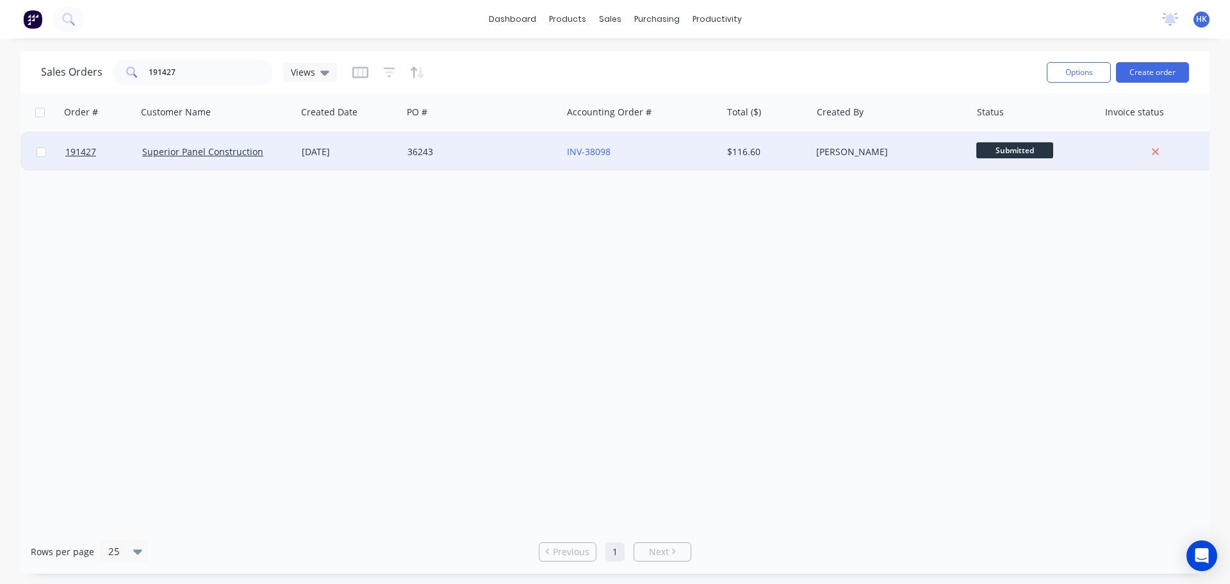
click at [499, 161] on div "36243" at bounding box center [482, 152] width 160 height 38
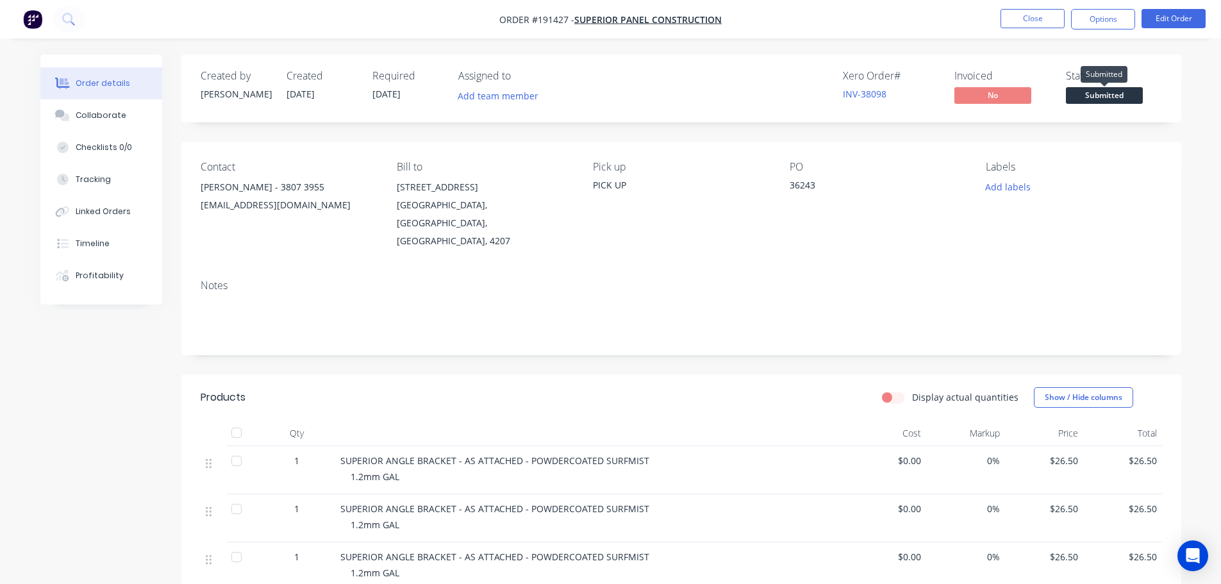
click at [1104, 92] on span "Submitted" at bounding box center [1104, 95] width 77 height 16
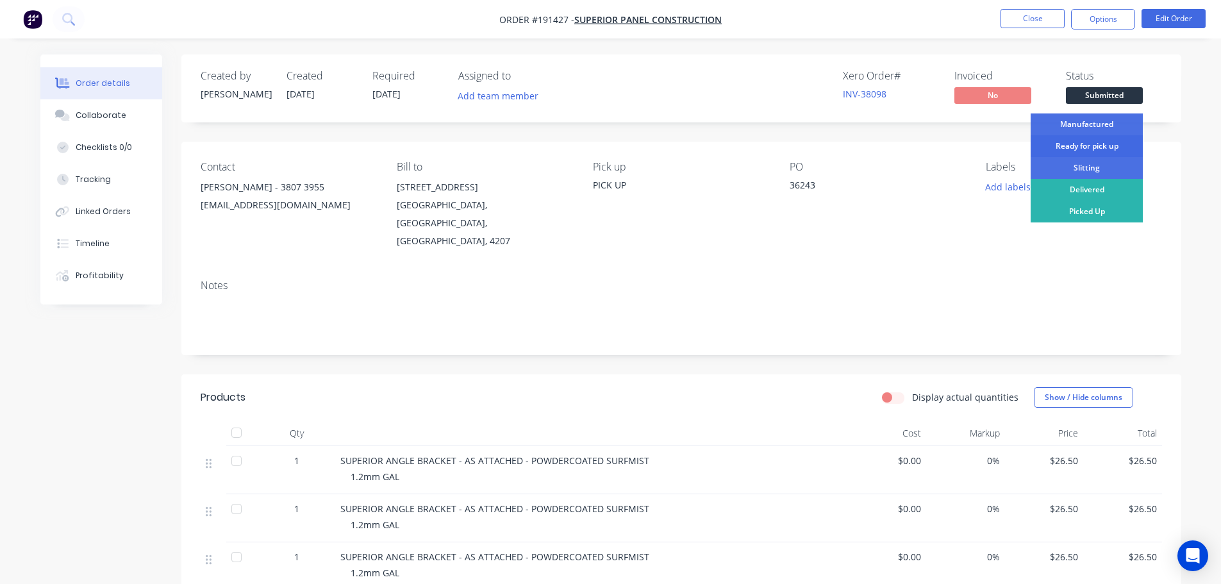
click at [1107, 150] on div "Ready for pick up" at bounding box center [1086, 146] width 112 height 22
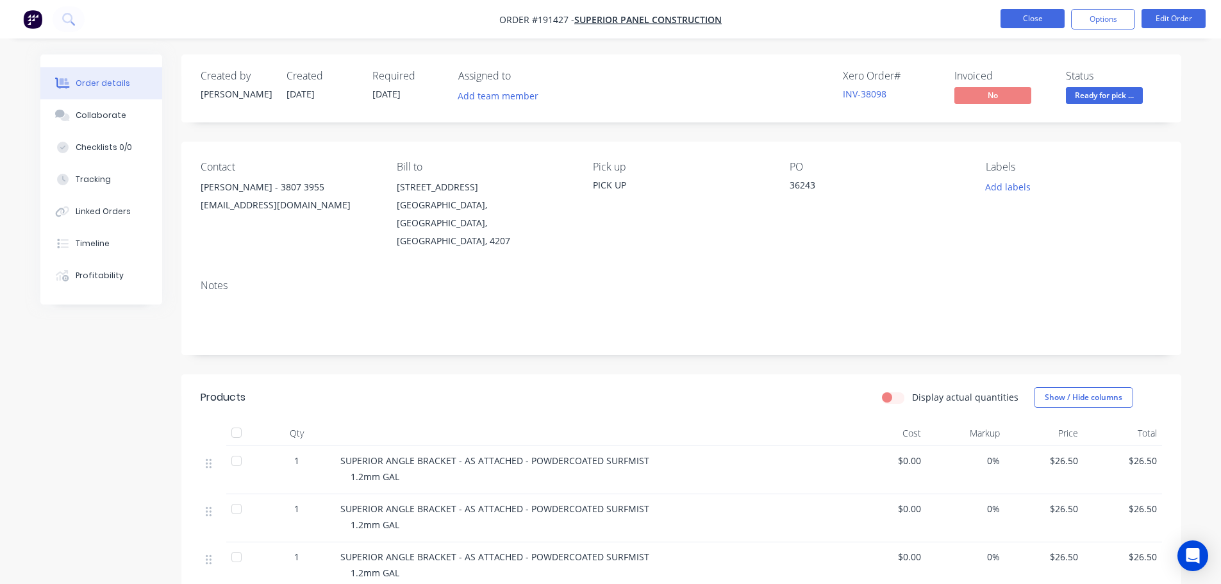
click at [1016, 24] on button "Close" at bounding box center [1032, 18] width 64 height 19
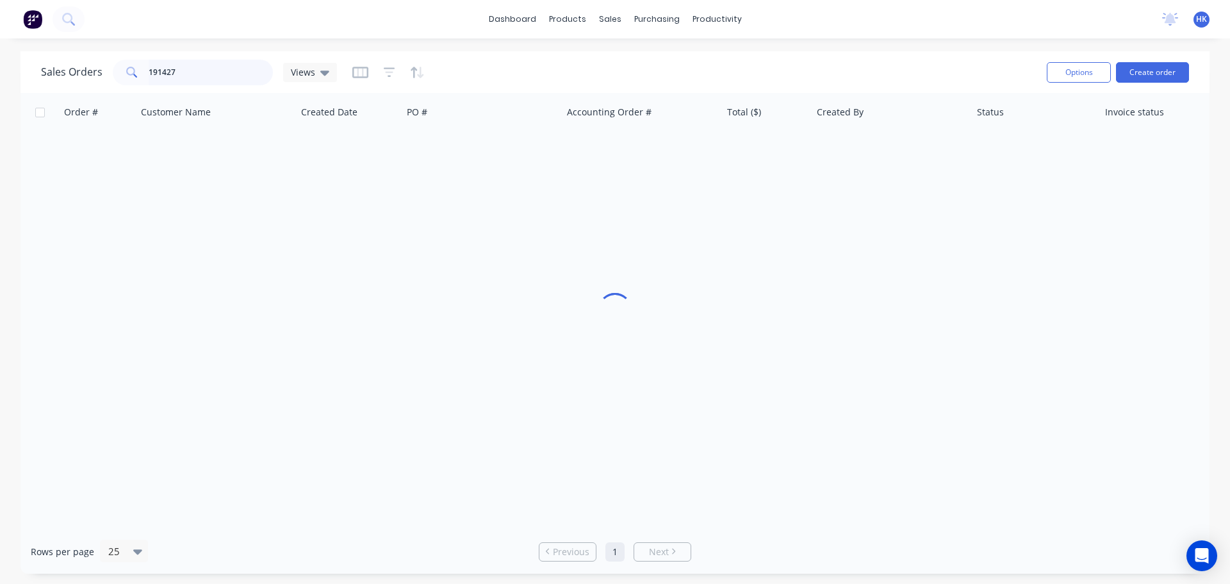
drag, startPoint x: 214, startPoint y: 76, endPoint x: 121, endPoint y: 92, distance: 94.3
click at [122, 92] on div "Sales Orders 191427 Views Options Create order" at bounding box center [615, 72] width 1189 height 42
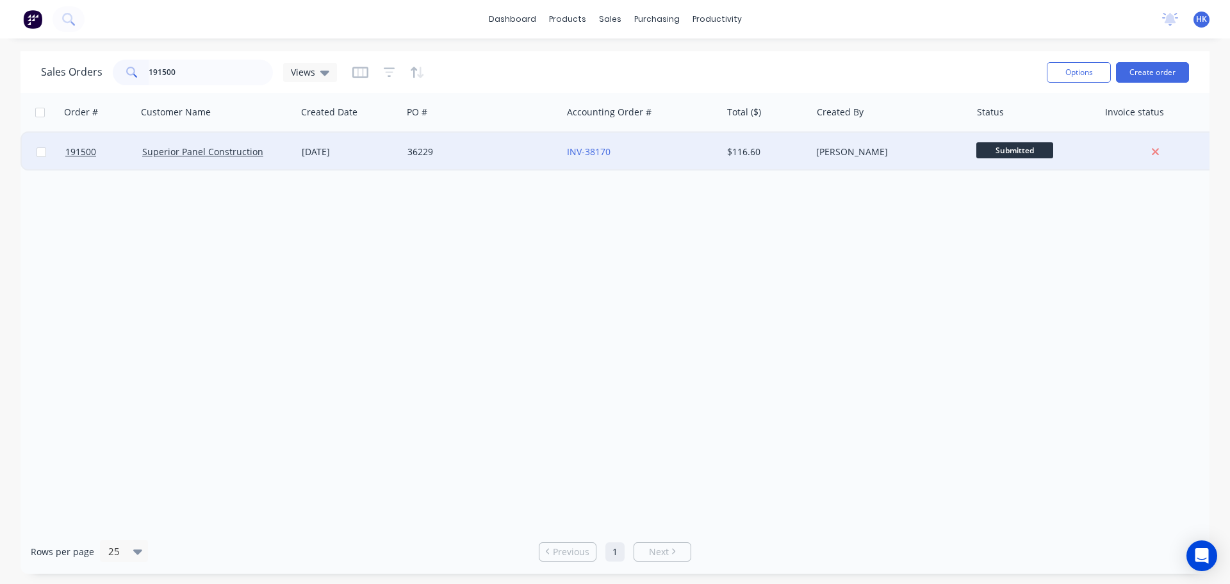
click at [436, 140] on div "36229" at bounding box center [482, 152] width 160 height 38
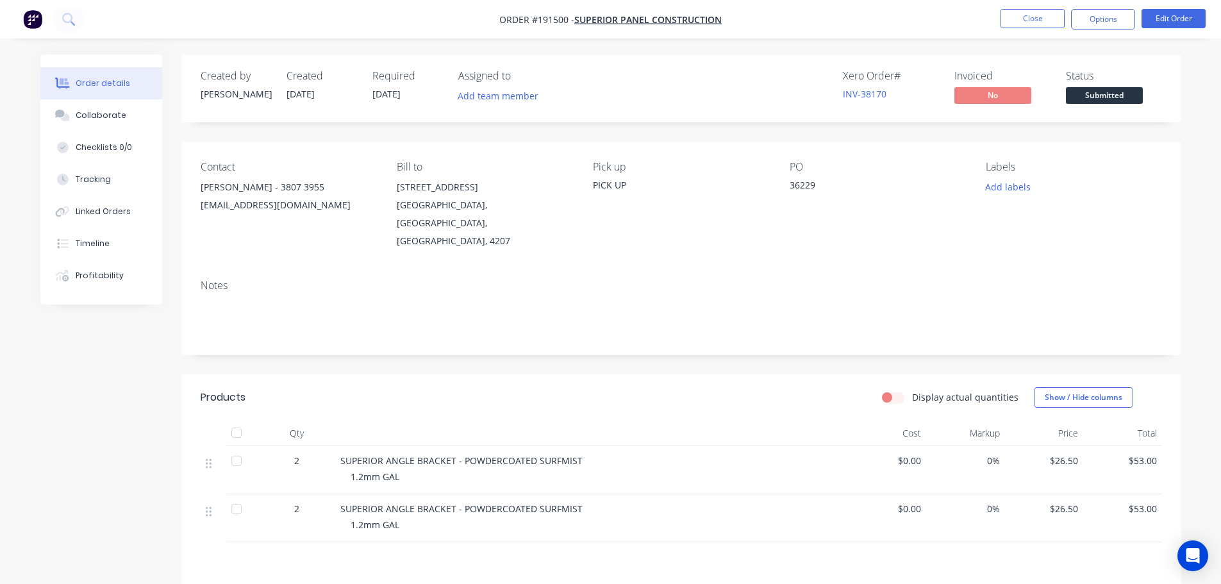
click at [1124, 97] on span "Submitted" at bounding box center [1104, 95] width 77 height 16
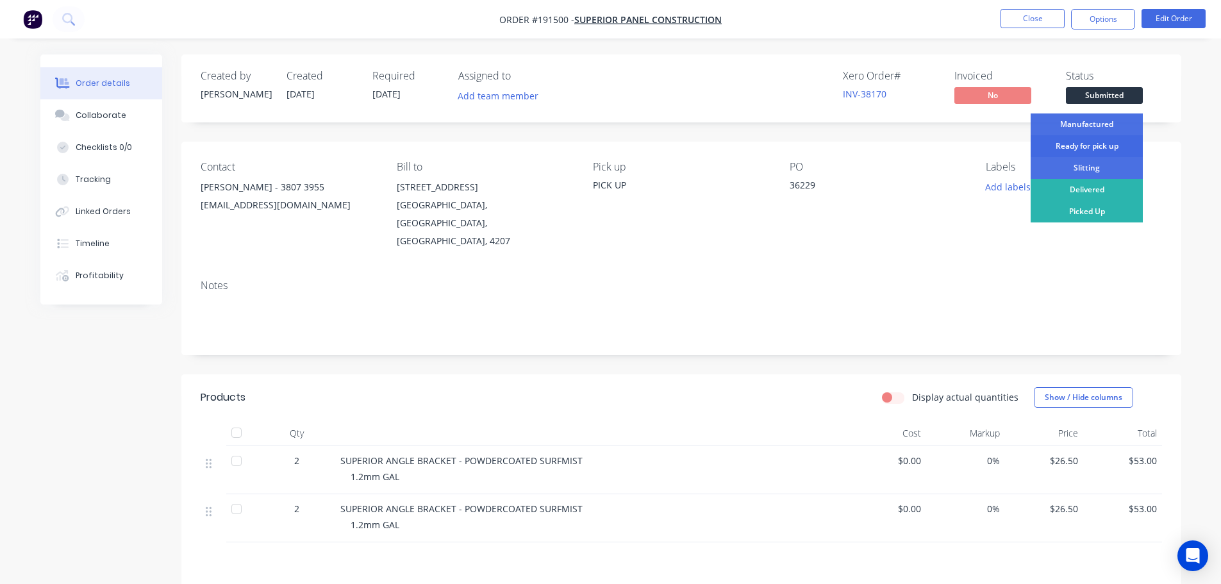
click at [1071, 142] on div "Ready for pick up" at bounding box center [1086, 146] width 112 height 22
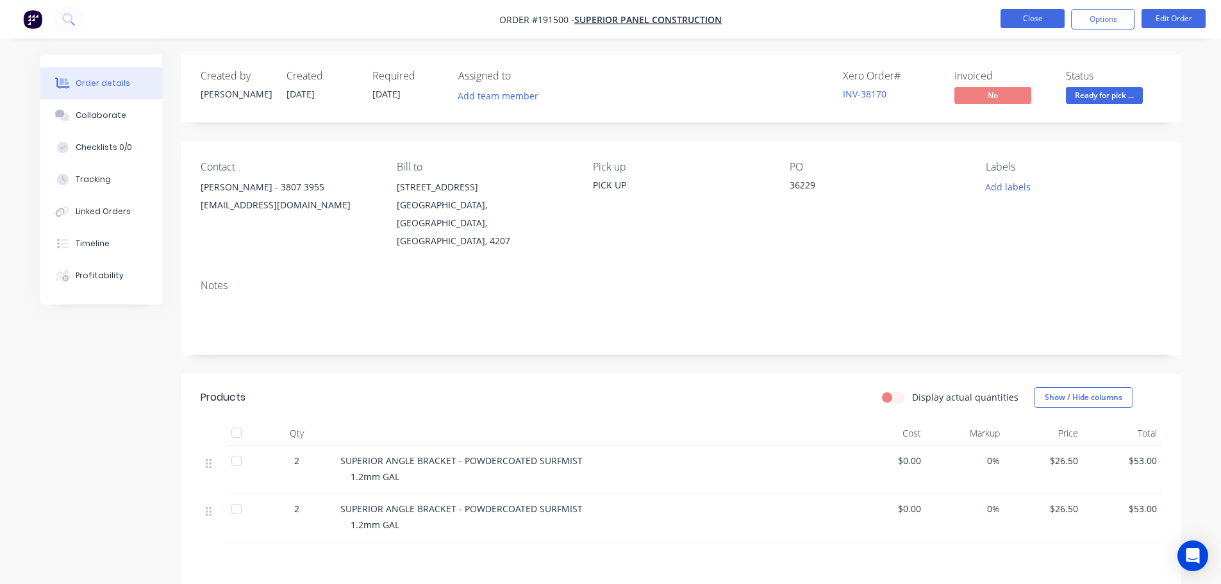
click at [1015, 24] on button "Close" at bounding box center [1032, 18] width 64 height 19
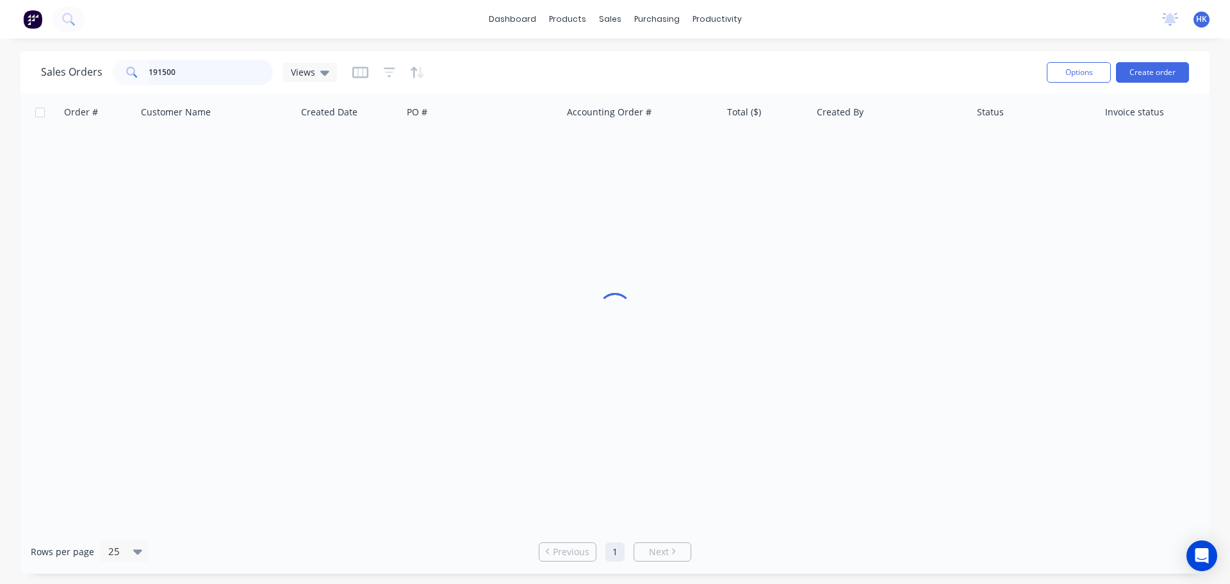
click at [201, 72] on input "191500" at bounding box center [211, 73] width 125 height 26
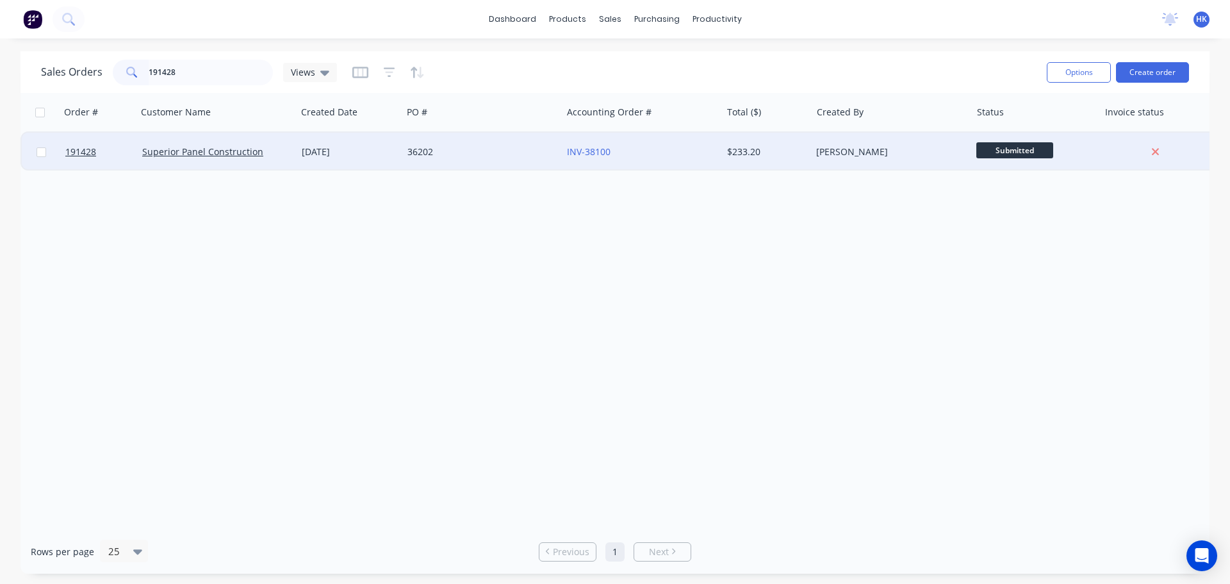
click at [415, 164] on div "36202" at bounding box center [482, 152] width 160 height 38
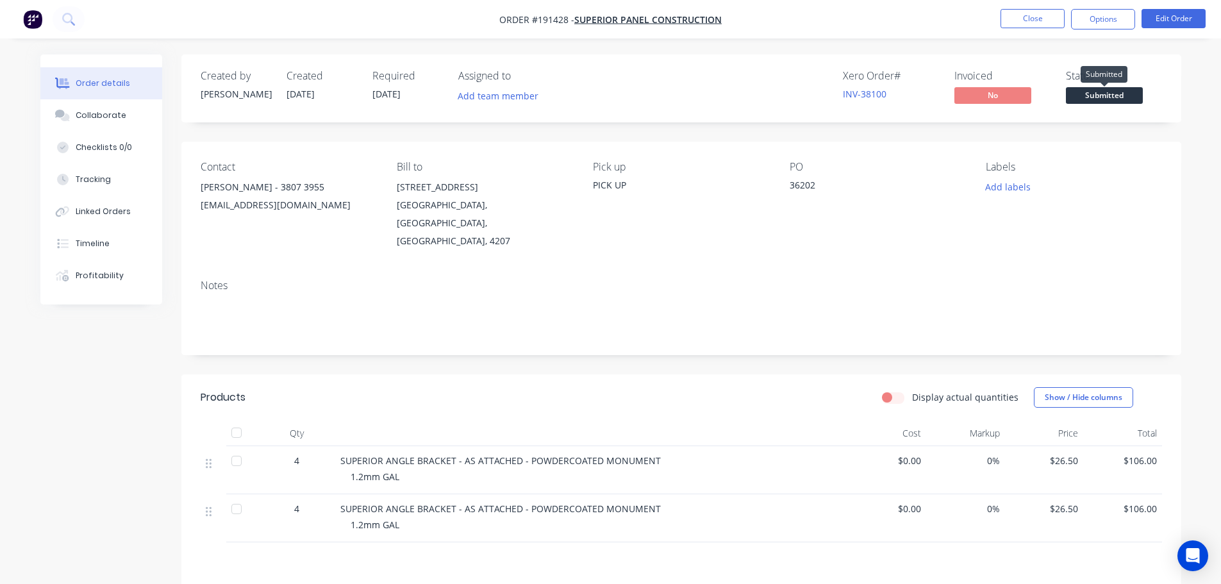
click at [1126, 97] on span "Submitted" at bounding box center [1104, 95] width 77 height 16
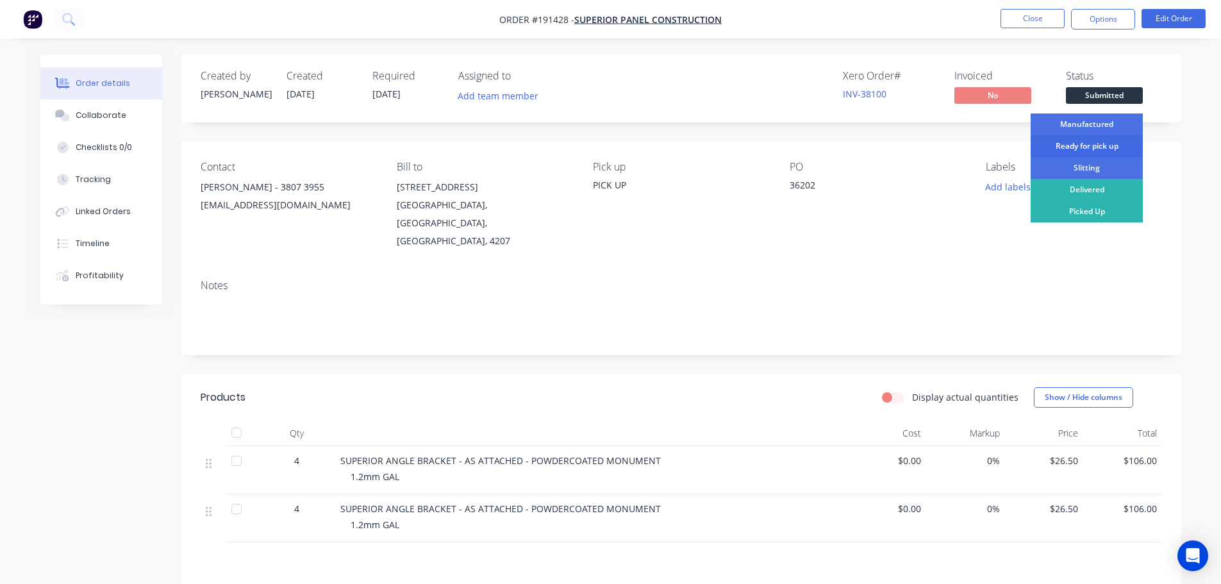
click at [1108, 150] on div "Ready for pick up" at bounding box center [1086, 146] width 112 height 22
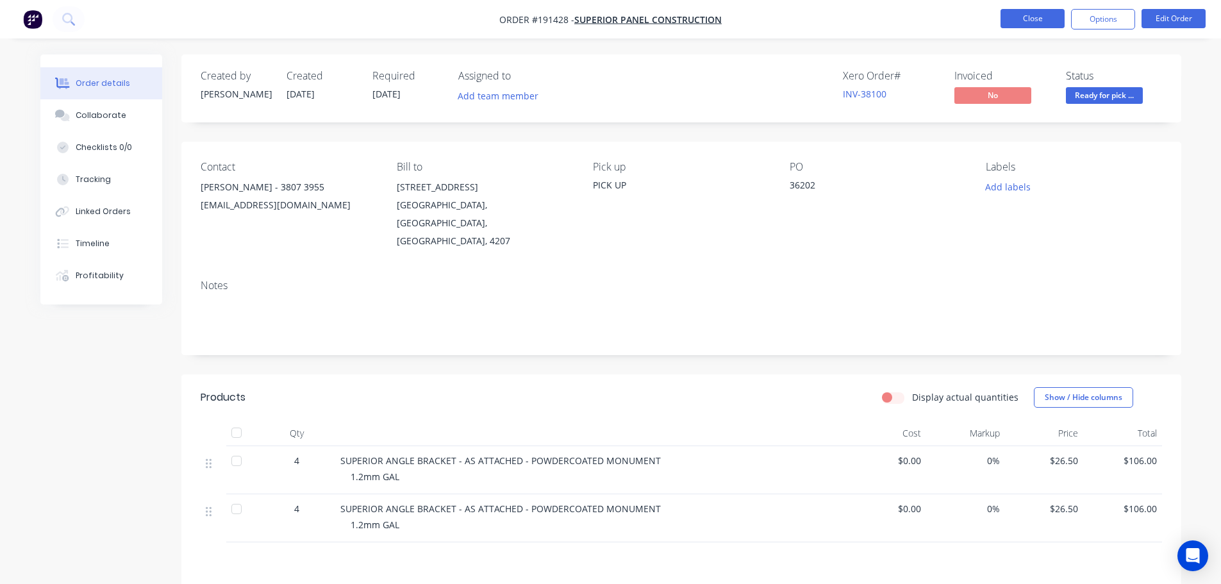
click at [1026, 13] on button "Close" at bounding box center [1032, 18] width 64 height 19
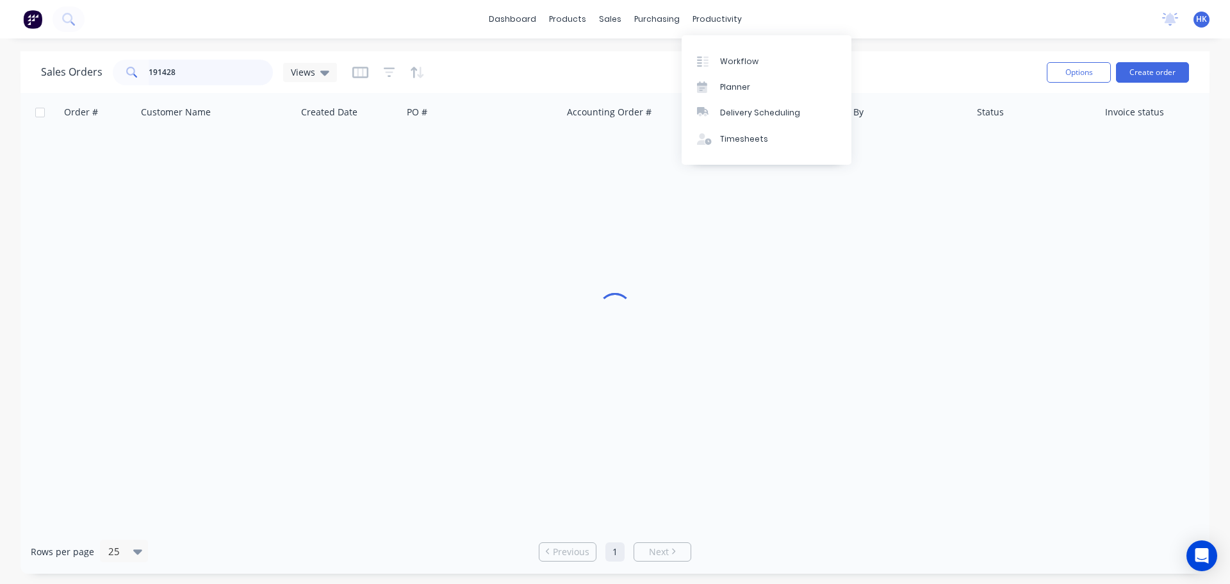
click at [181, 78] on input "191428" at bounding box center [211, 73] width 125 height 26
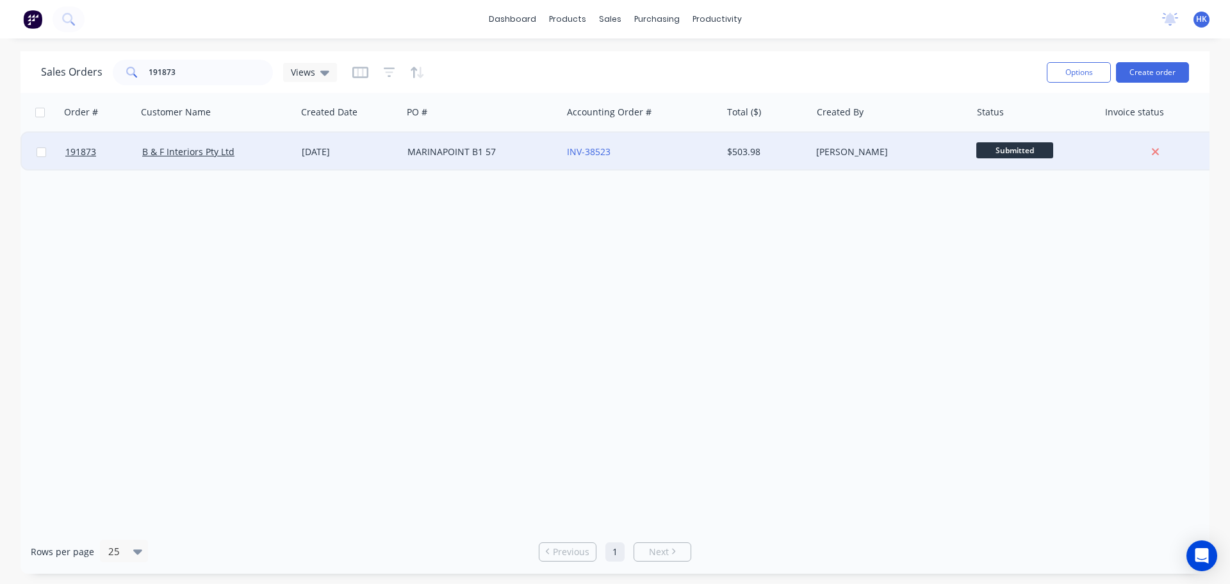
click at [372, 148] on div "[DATE]" at bounding box center [349, 151] width 95 height 13
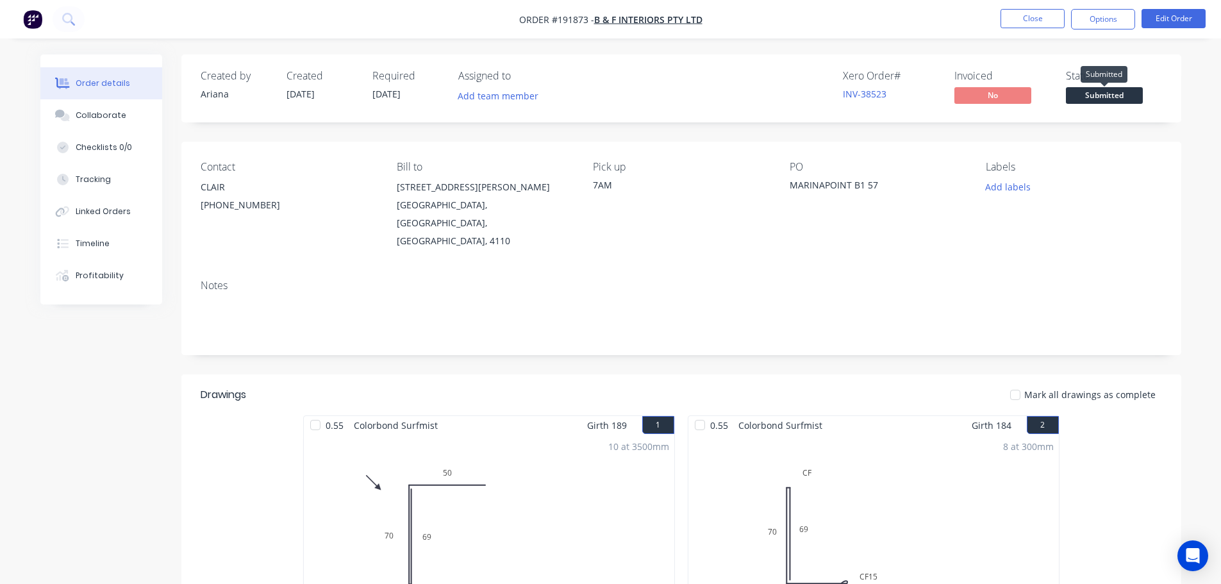
click at [1104, 95] on span "Submitted" at bounding box center [1104, 95] width 77 height 16
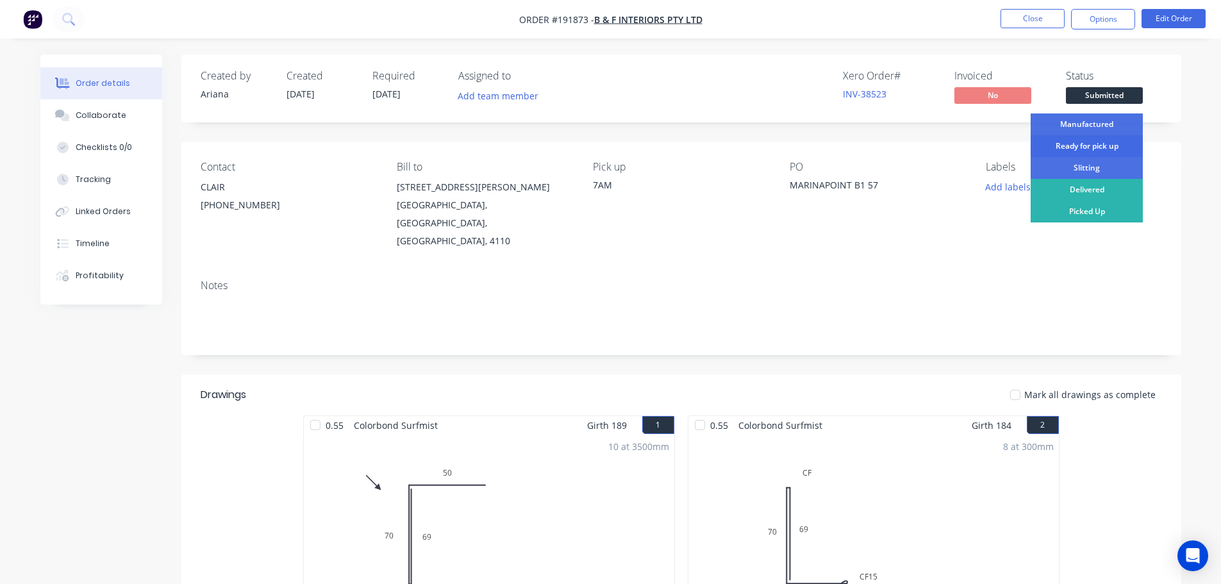
click at [1099, 146] on div "Ready for pick up" at bounding box center [1086, 146] width 112 height 22
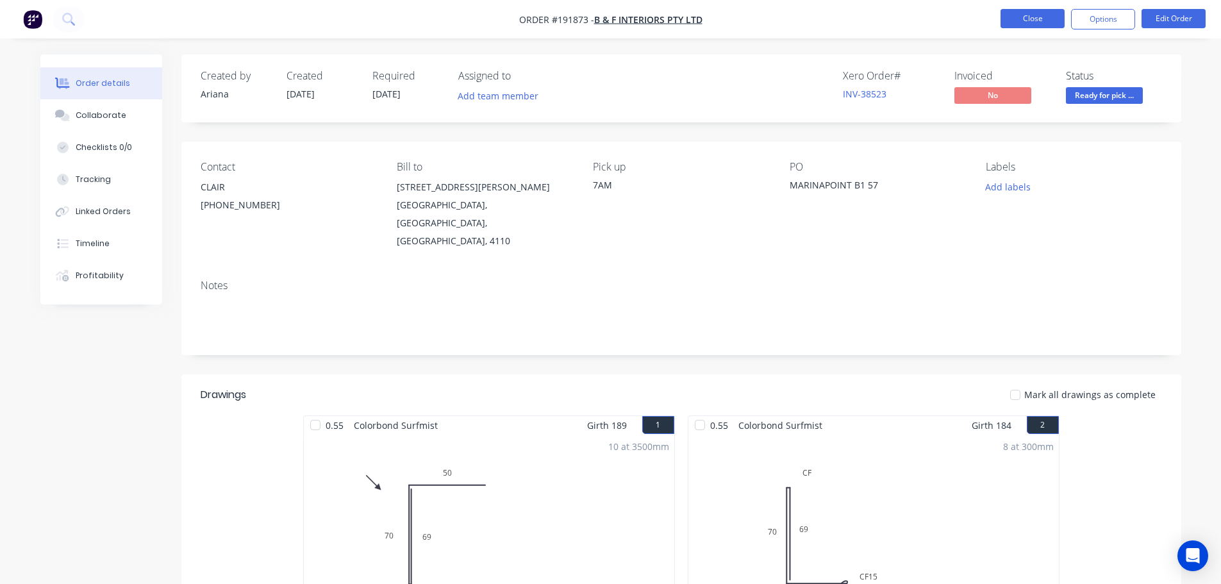
click at [1046, 16] on button "Close" at bounding box center [1032, 18] width 64 height 19
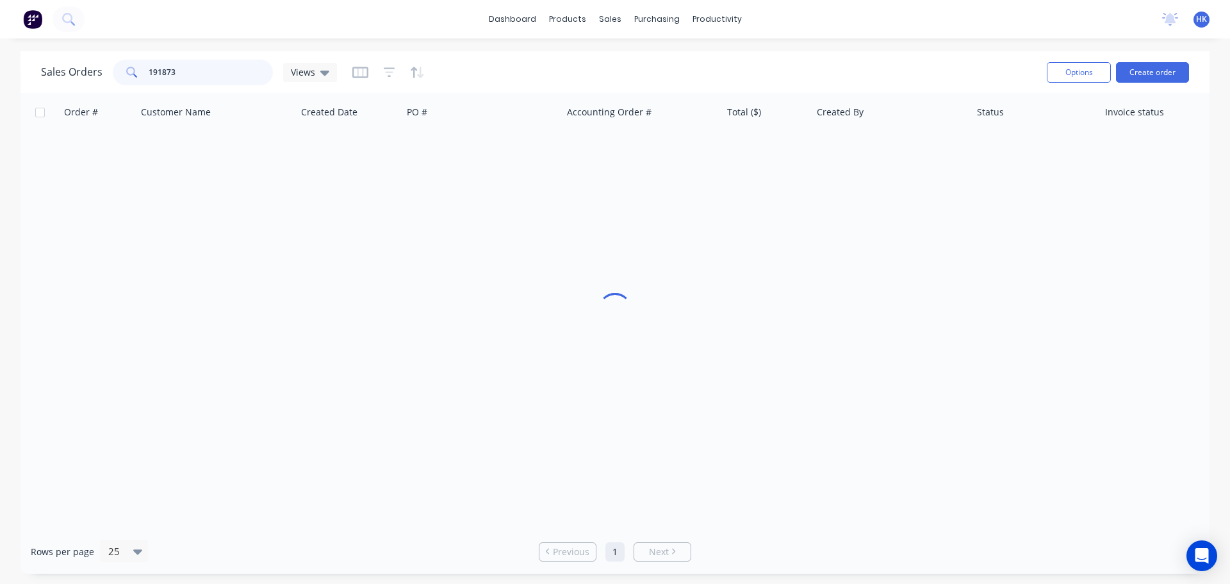
click at [215, 75] on input "191873" at bounding box center [211, 73] width 125 height 26
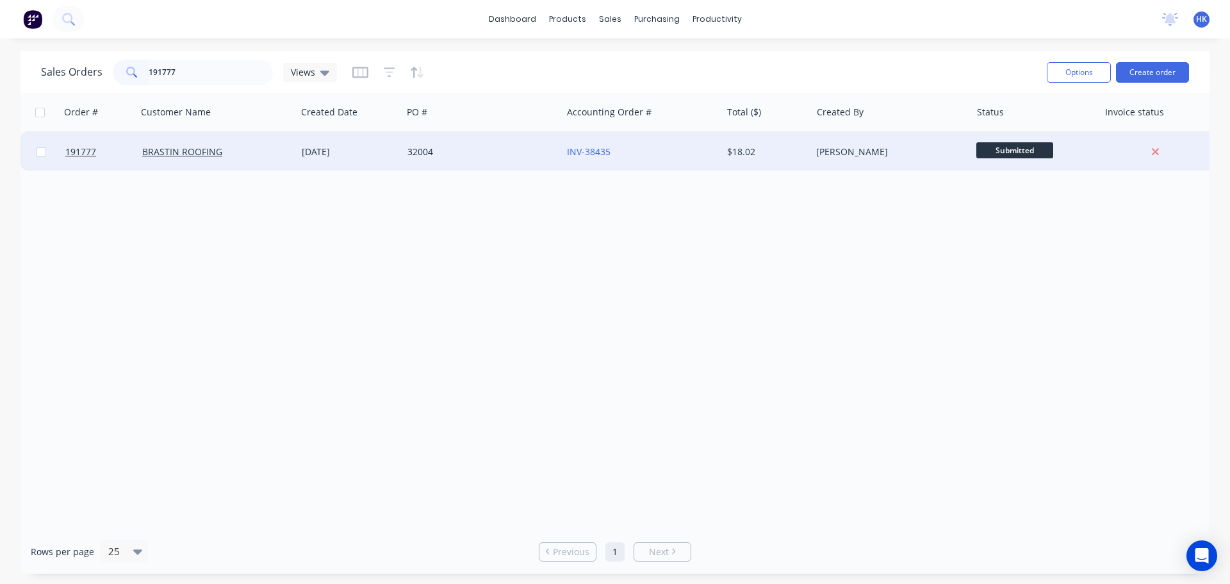
click at [495, 161] on div "32004" at bounding box center [482, 152] width 160 height 38
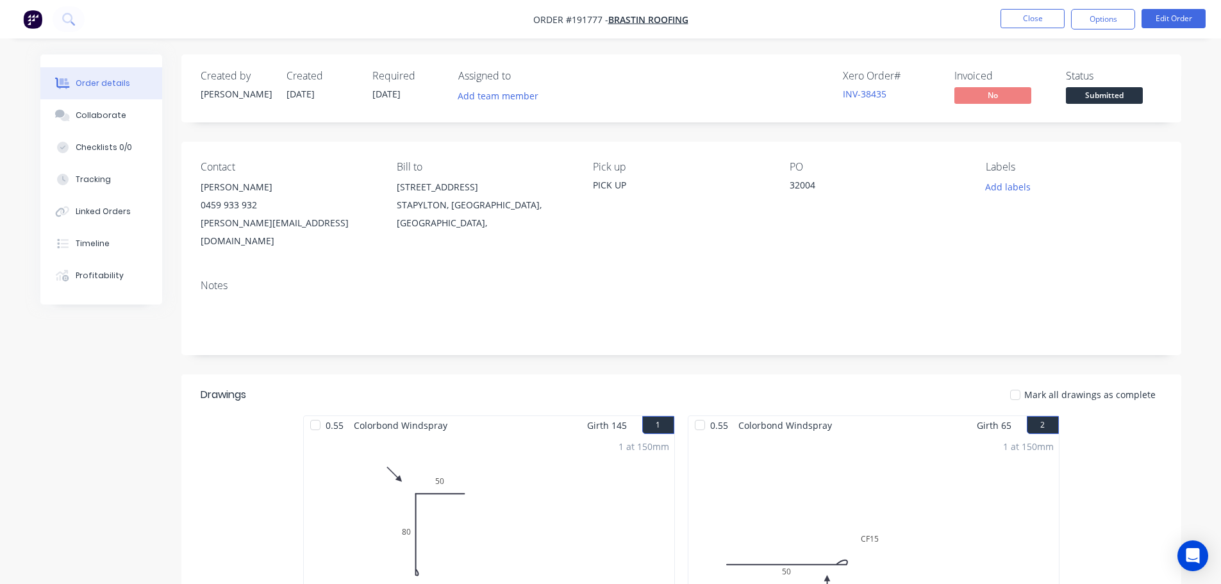
click at [1087, 105] on button "Submitted" at bounding box center [1104, 96] width 77 height 19
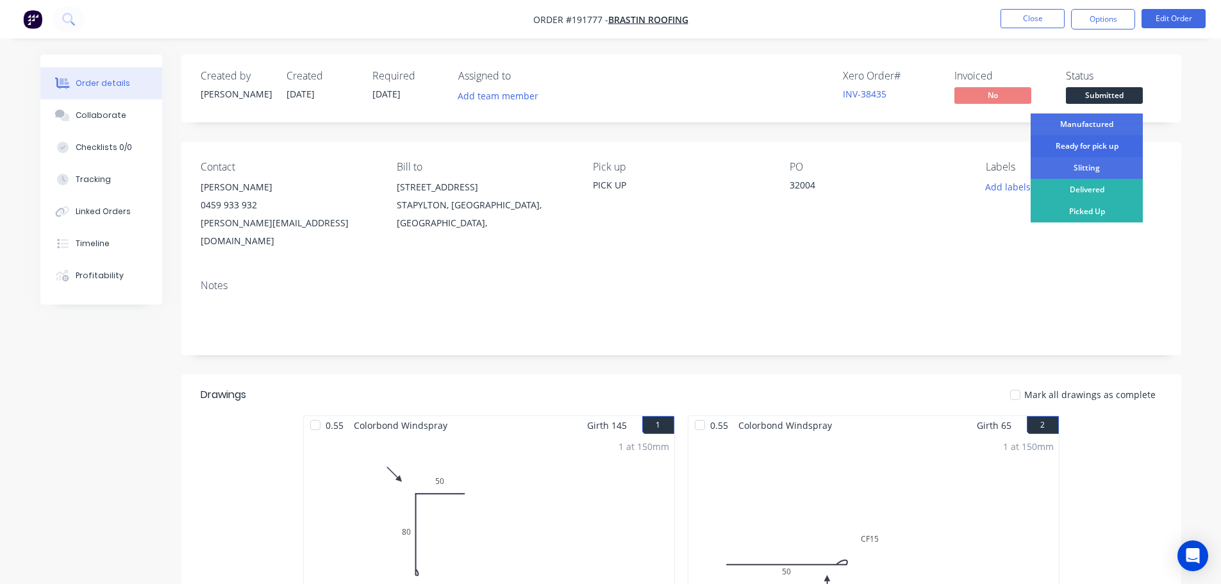
click at [1094, 140] on div "Ready for pick up" at bounding box center [1086, 146] width 112 height 22
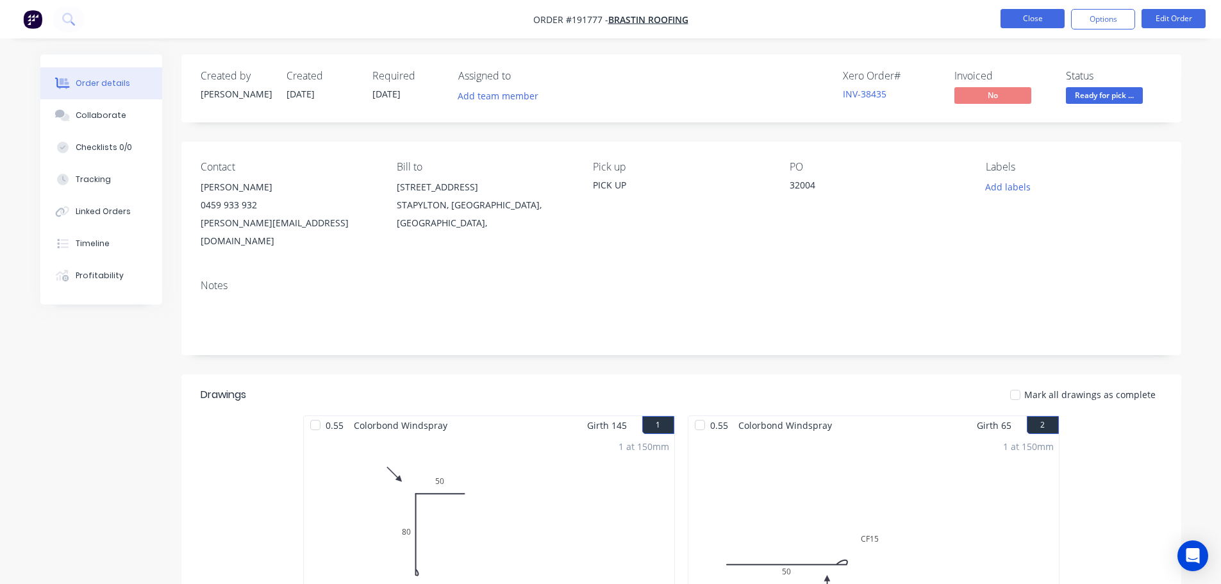
click at [1040, 17] on button "Close" at bounding box center [1032, 18] width 64 height 19
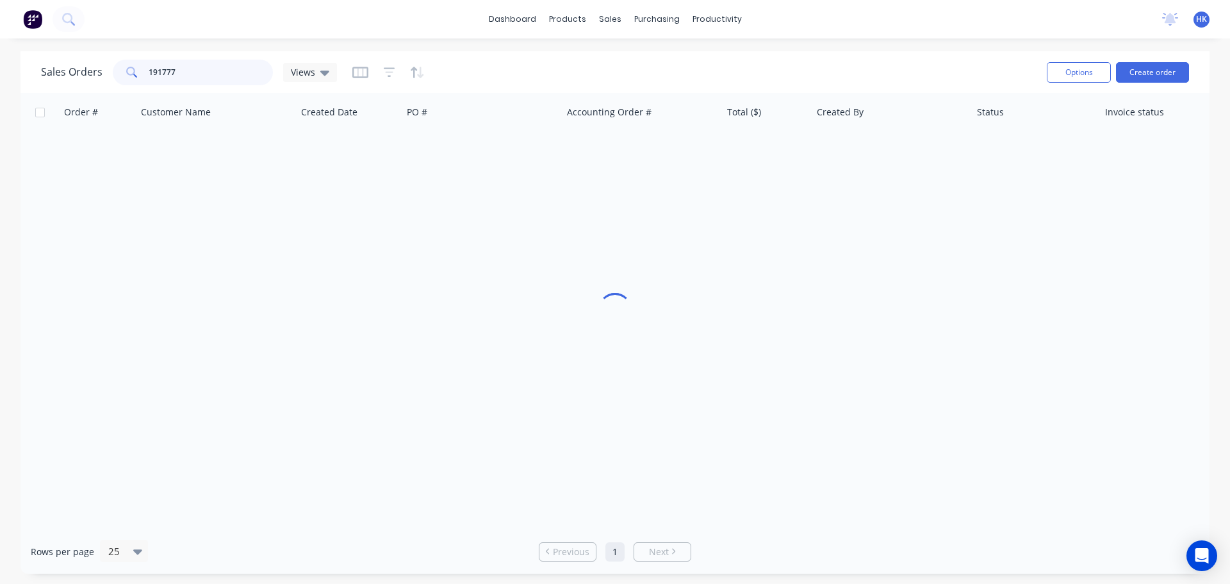
click at [235, 83] on input "191777" at bounding box center [211, 73] width 125 height 26
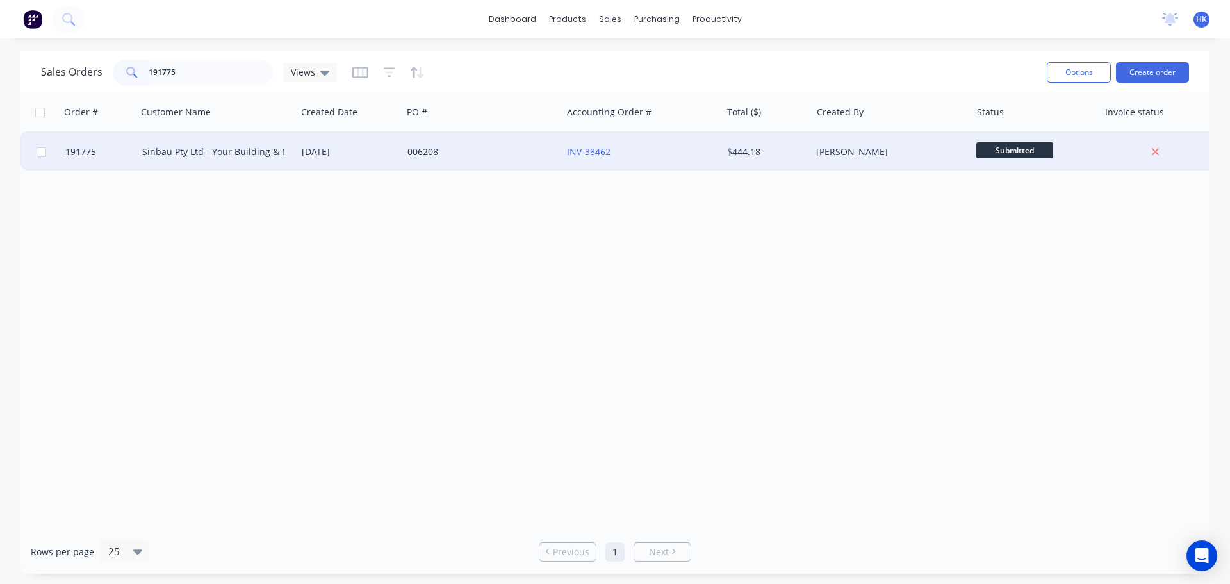
click at [506, 160] on div "006208" at bounding box center [482, 152] width 160 height 38
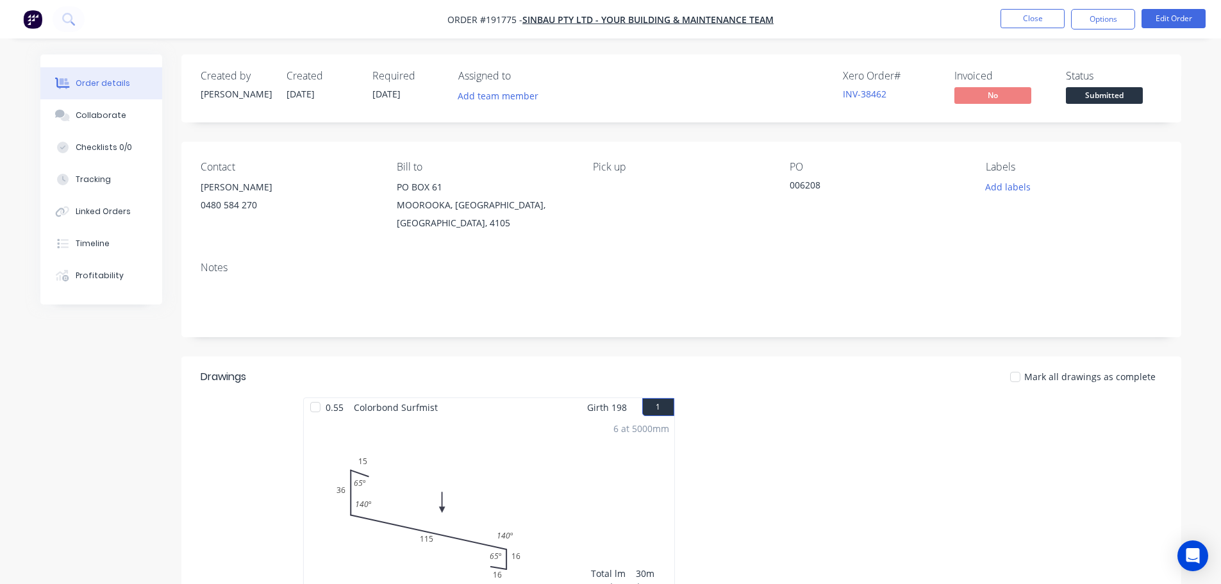
click at [1105, 98] on span "Submitted" at bounding box center [1104, 95] width 77 height 16
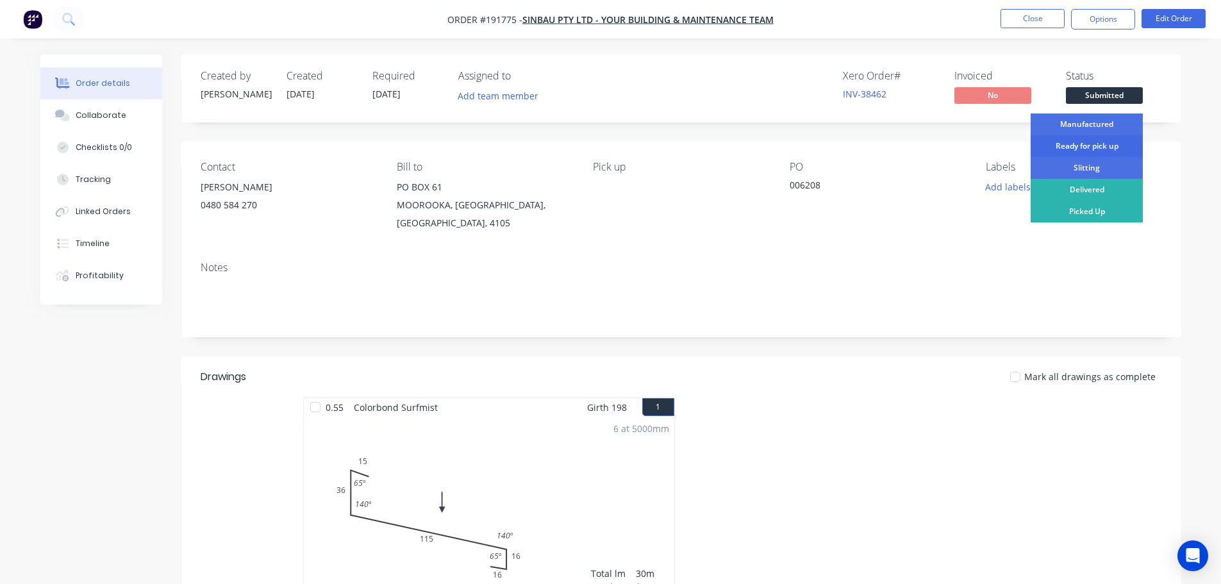
click at [1100, 147] on div "Ready for pick up" at bounding box center [1086, 146] width 112 height 22
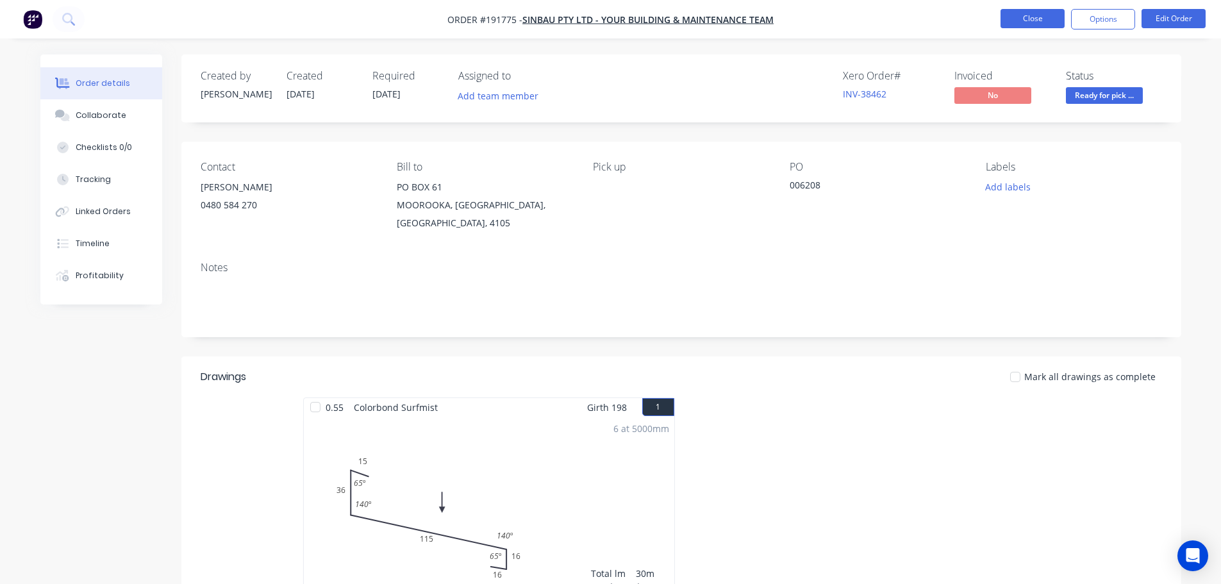
click at [1038, 14] on button "Close" at bounding box center [1032, 18] width 64 height 19
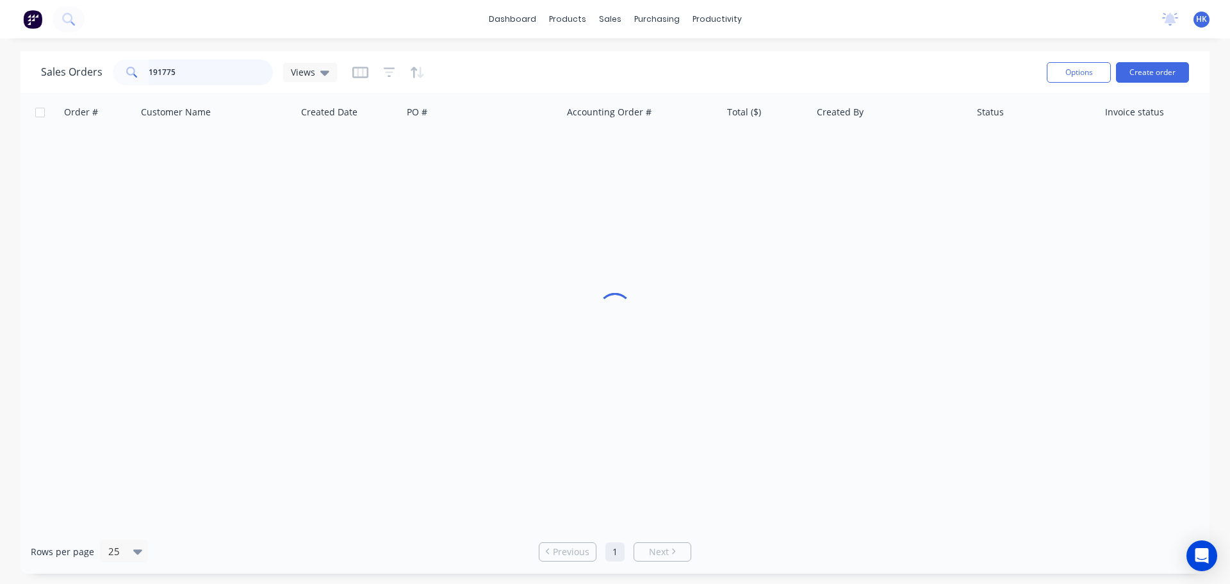
click at [199, 74] on input "191775" at bounding box center [211, 73] width 125 height 26
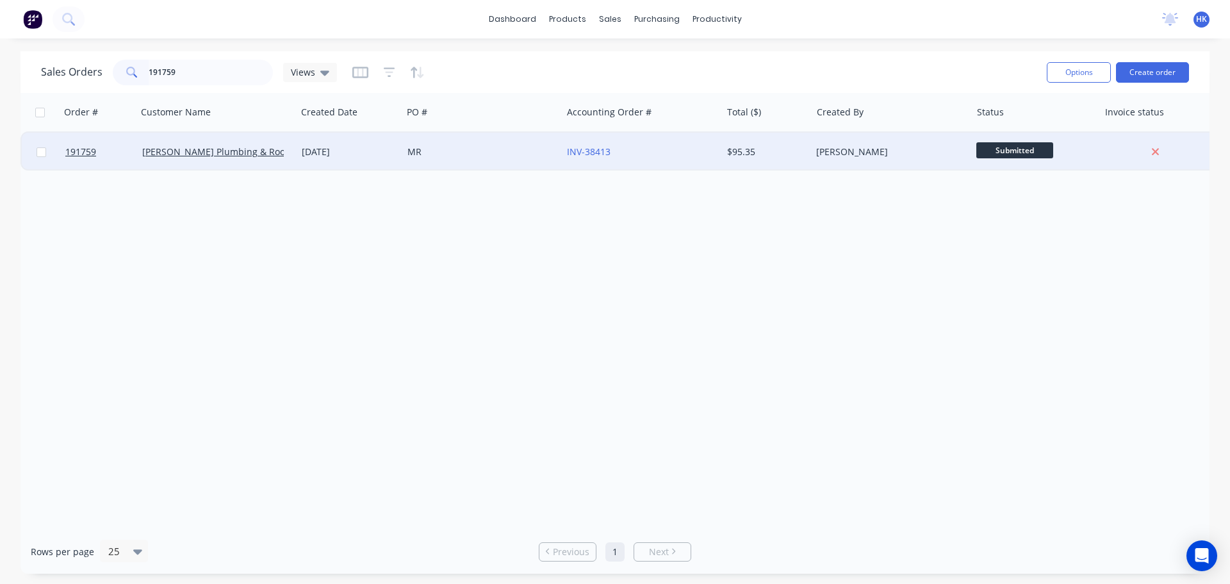
click at [476, 165] on div "MR" at bounding box center [482, 152] width 160 height 38
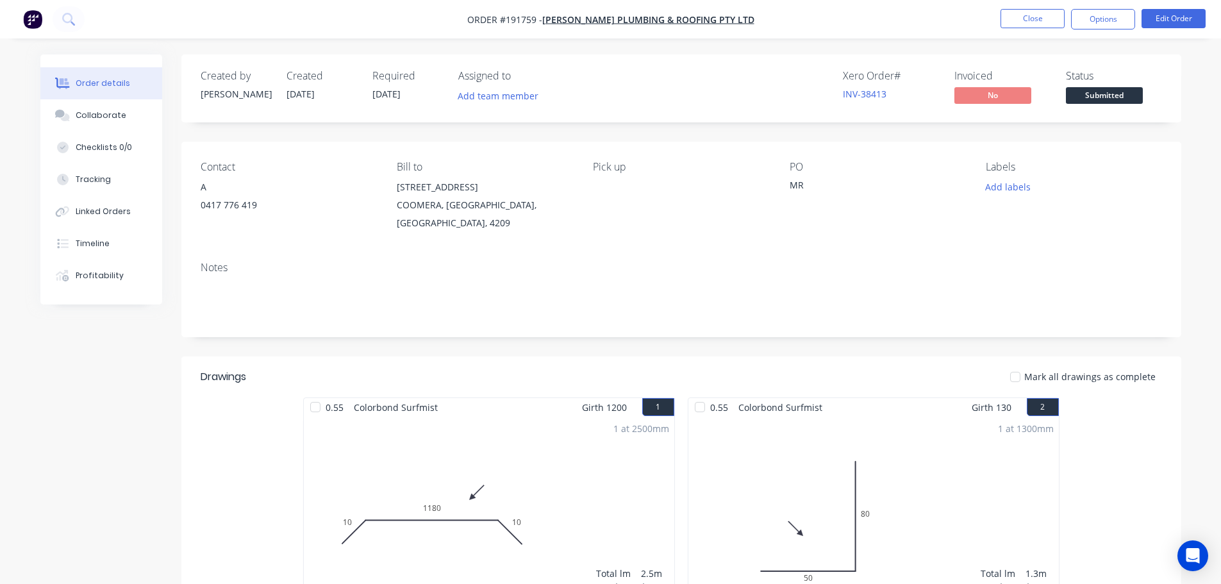
click at [1108, 97] on span "Submitted" at bounding box center [1104, 95] width 77 height 16
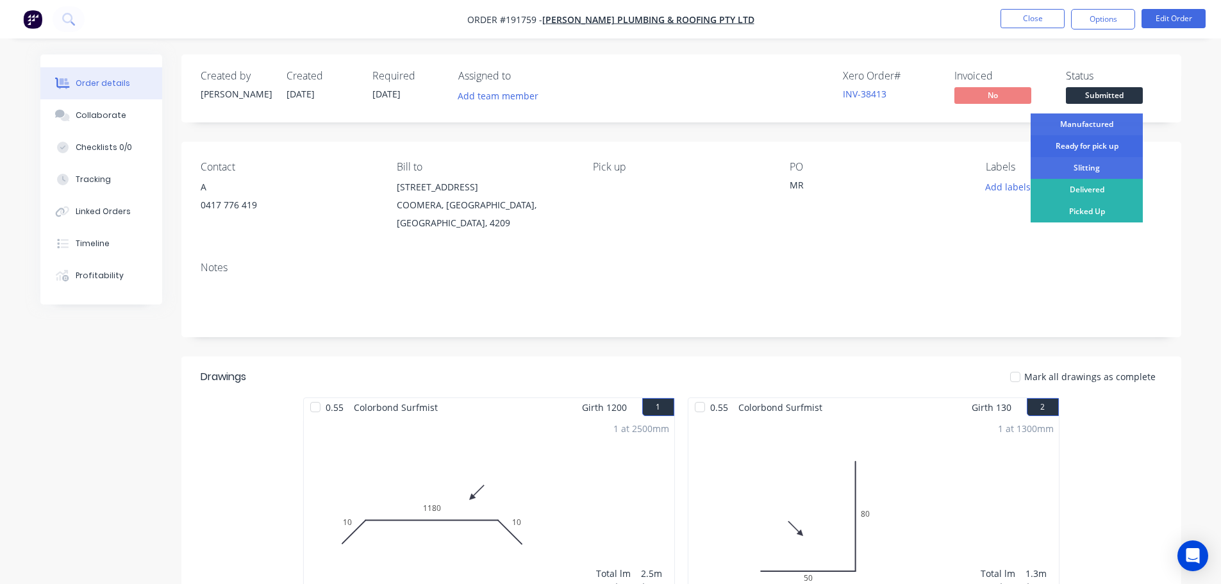
click at [1106, 150] on div "Ready for pick up" at bounding box center [1086, 146] width 112 height 22
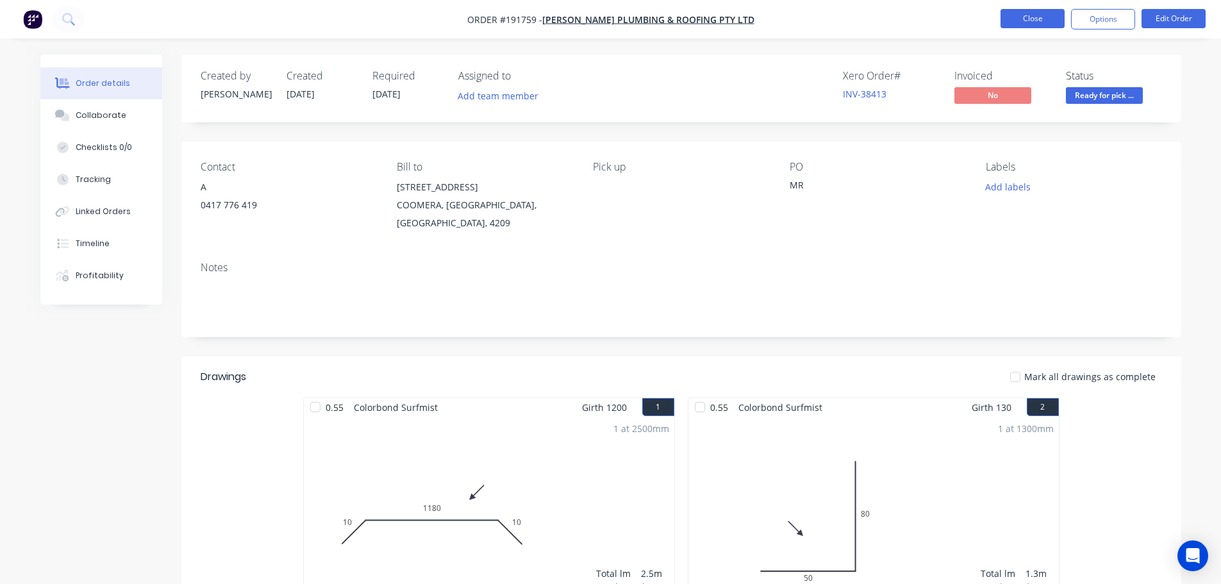
click at [1034, 14] on button "Close" at bounding box center [1032, 18] width 64 height 19
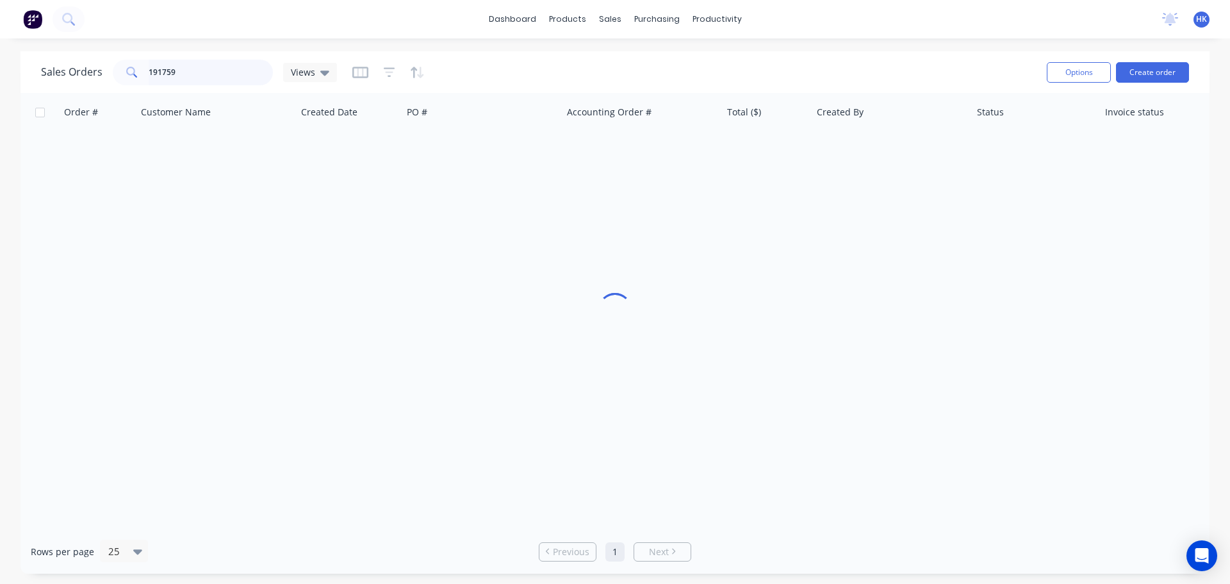
drag, startPoint x: 199, startPoint y: 72, endPoint x: 103, endPoint y: 77, distance: 96.9
click at [103, 78] on div "Sales Orders 191759 Views" at bounding box center [189, 73] width 296 height 26
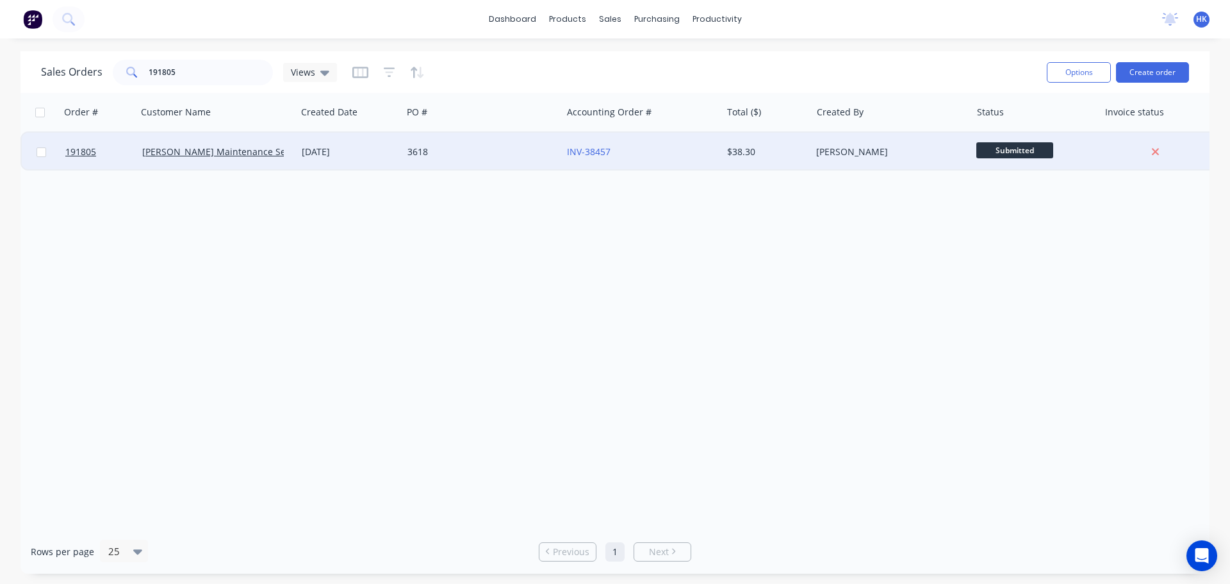
drag, startPoint x: 451, startPoint y: 175, endPoint x: 462, endPoint y: 152, distance: 25.5
click at [454, 168] on div "Order # Customer Name Created Date PO # Accounting Order # Total ($) Created By…" at bounding box center [615, 311] width 1189 height 436
click at [462, 149] on div "3618" at bounding box center [478, 151] width 142 height 13
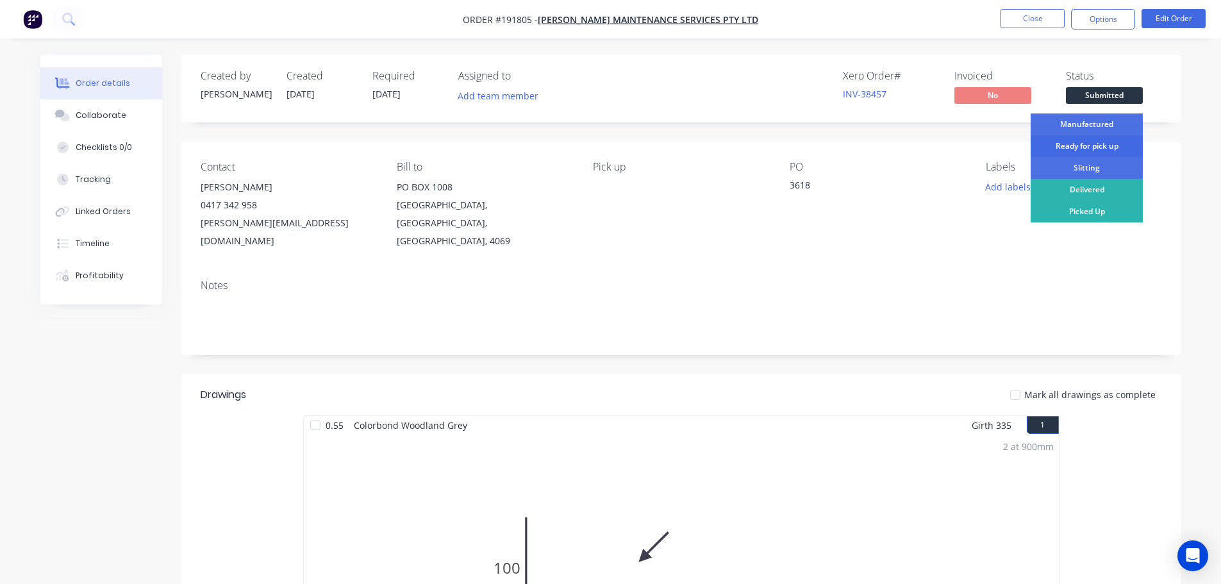
click at [1089, 149] on div "Ready for pick up" at bounding box center [1086, 146] width 112 height 22
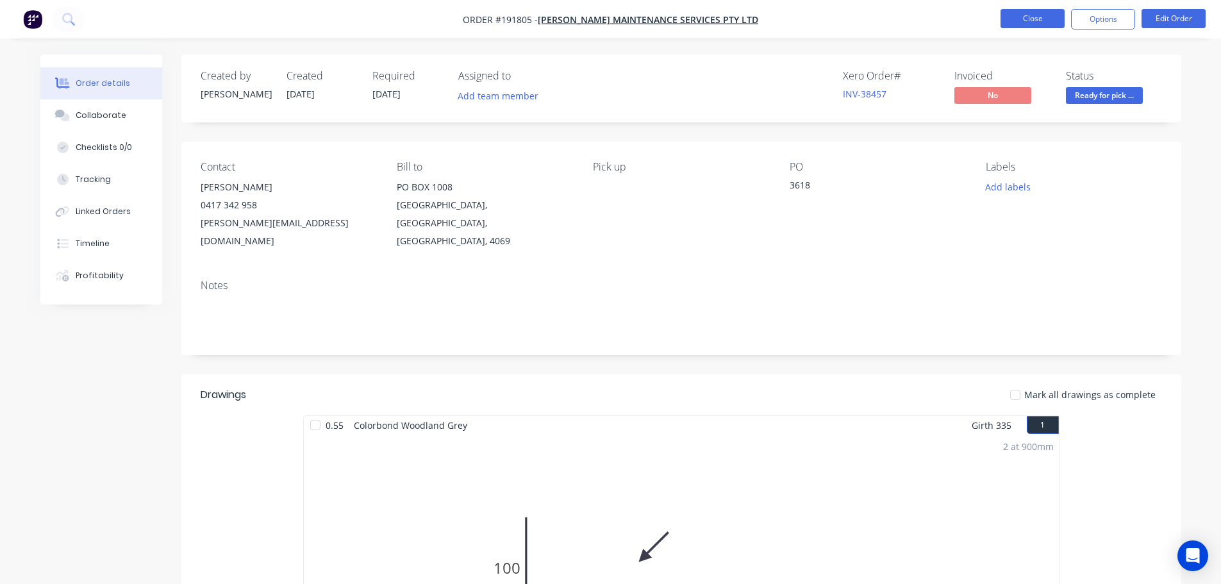
click at [1019, 17] on button "Close" at bounding box center [1032, 18] width 64 height 19
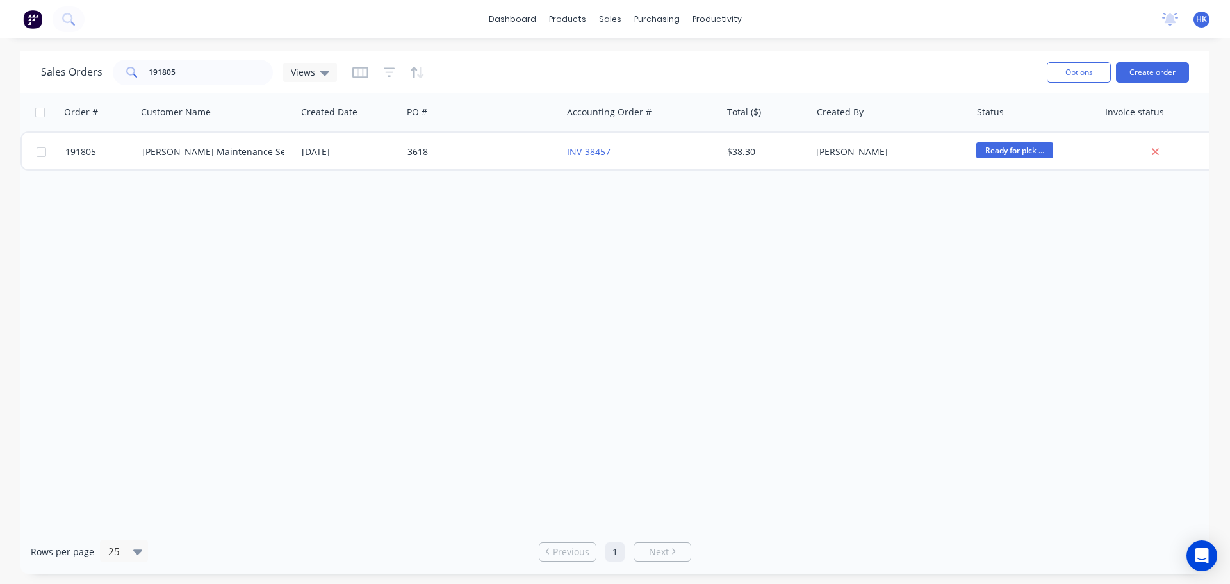
click at [732, 407] on div "Order # Customer Name Created Date PO # Accounting Order # Total ($) Created By…" at bounding box center [615, 311] width 1189 height 436
drag, startPoint x: 215, startPoint y: 70, endPoint x: 128, endPoint y: 76, distance: 86.7
click at [128, 76] on div "191805" at bounding box center [193, 73] width 160 height 26
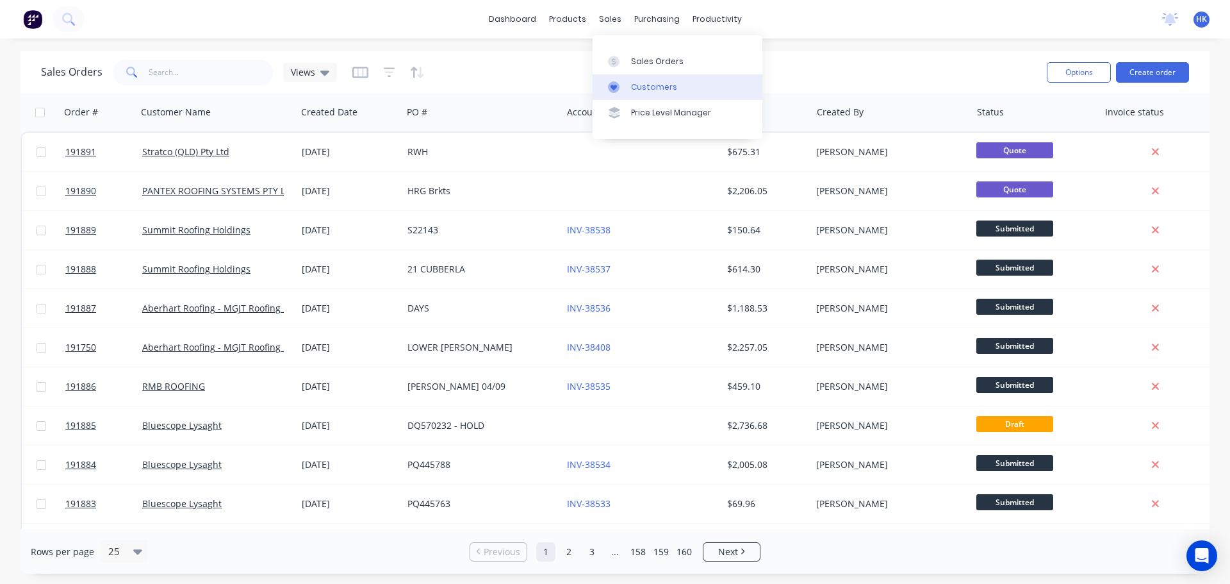
drag, startPoint x: 638, startPoint y: 86, endPoint x: 619, endPoint y: 81, distance: 20.1
click at [638, 86] on div "Customers" at bounding box center [654, 87] width 46 height 12
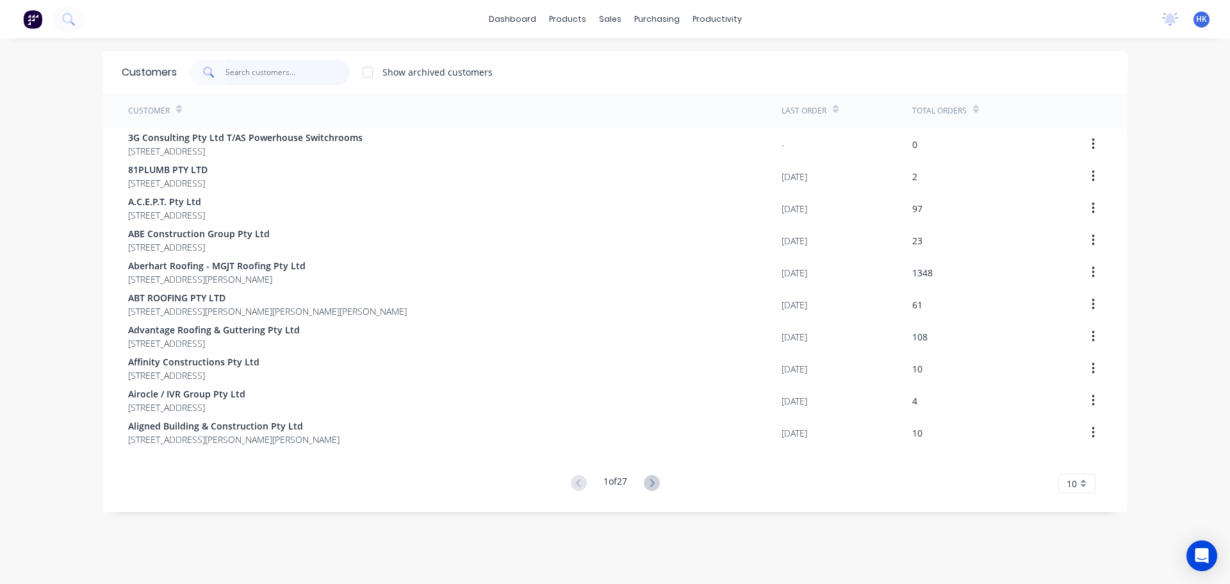
click at [310, 69] on input "text" at bounding box center [288, 73] width 125 height 26
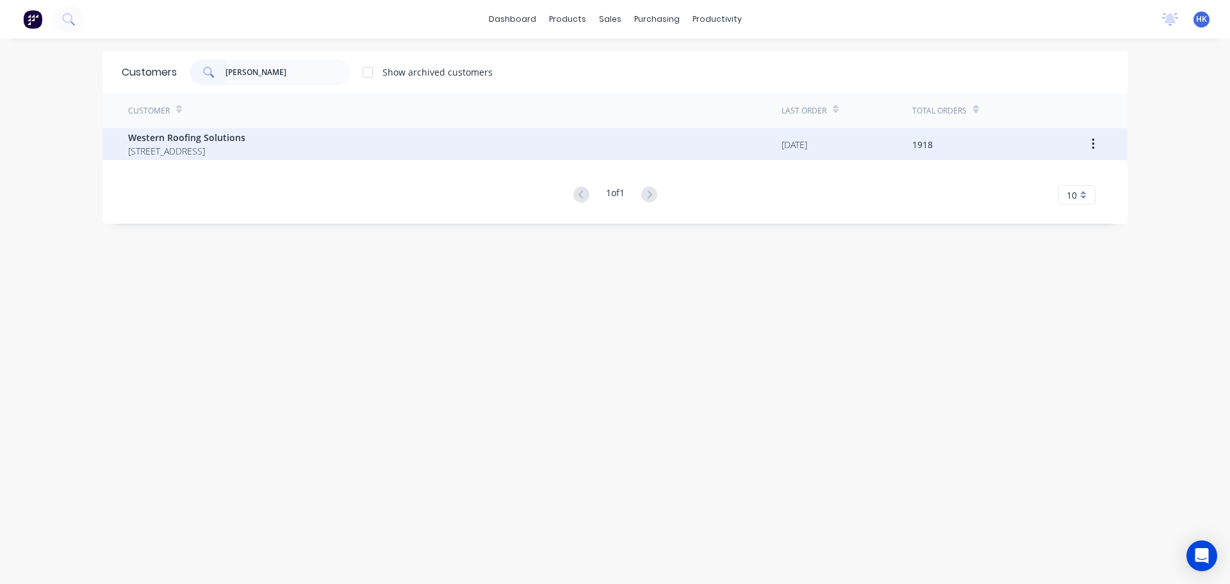
click at [245, 135] on span "Western Roofing Solutions" at bounding box center [186, 137] width 117 height 13
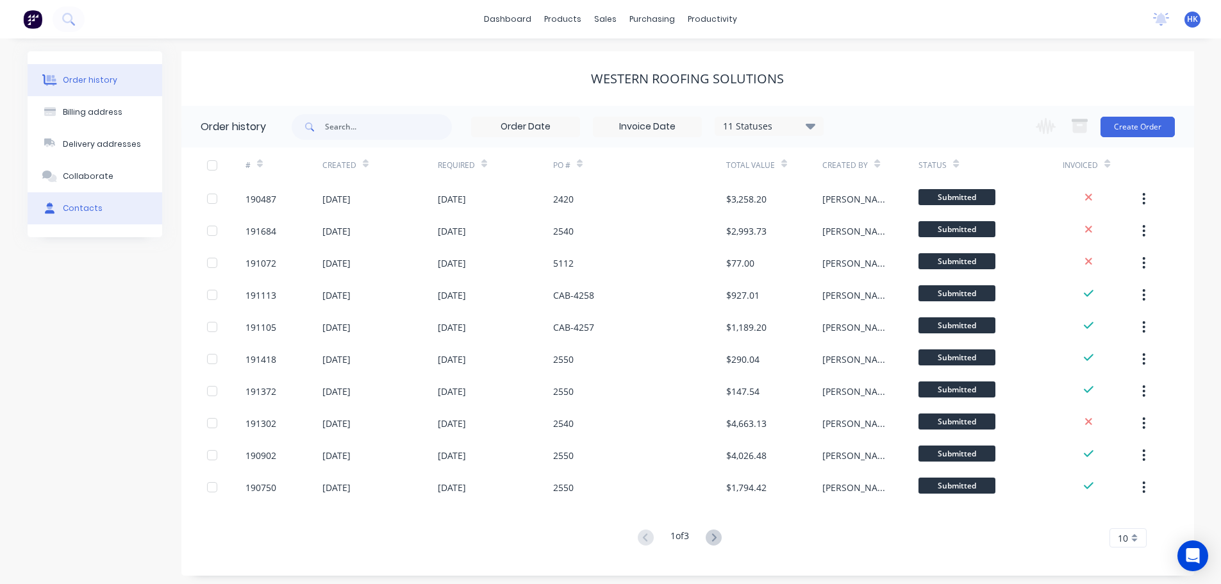
click at [98, 208] on div "Contacts" at bounding box center [83, 208] width 40 height 12
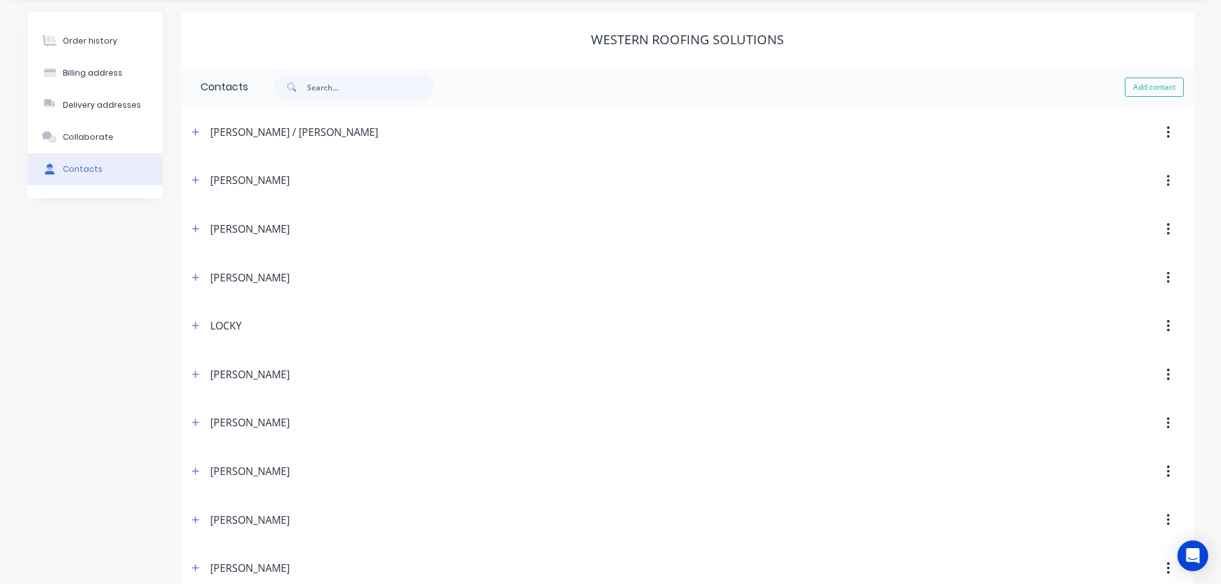
scroll to position [60, 0]
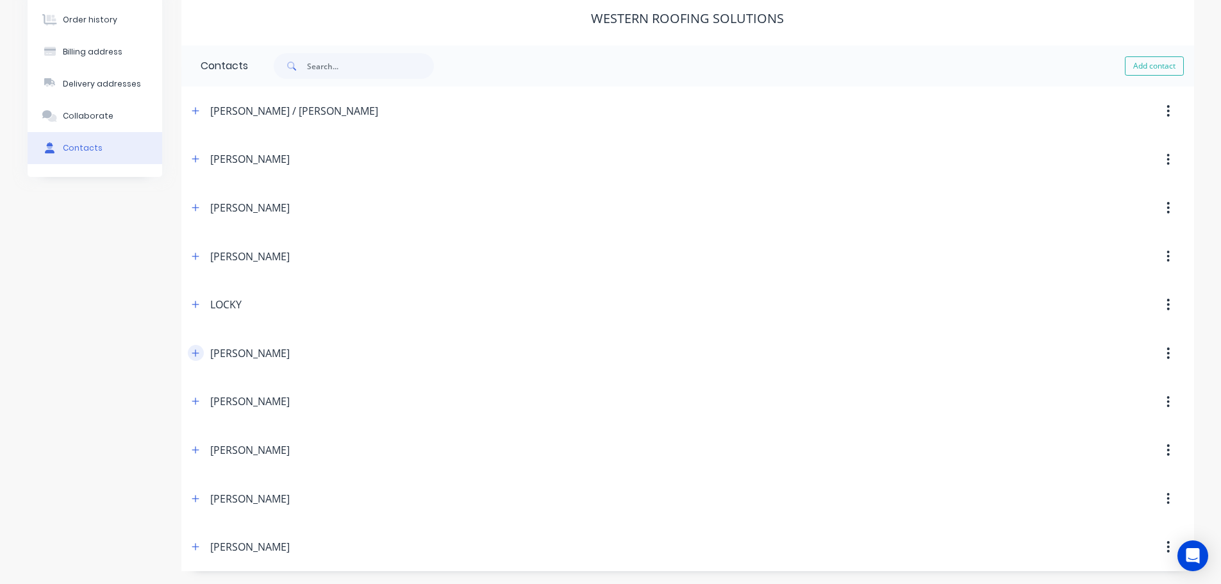
click at [192, 356] on icon "button" at bounding box center [196, 353] width 8 height 9
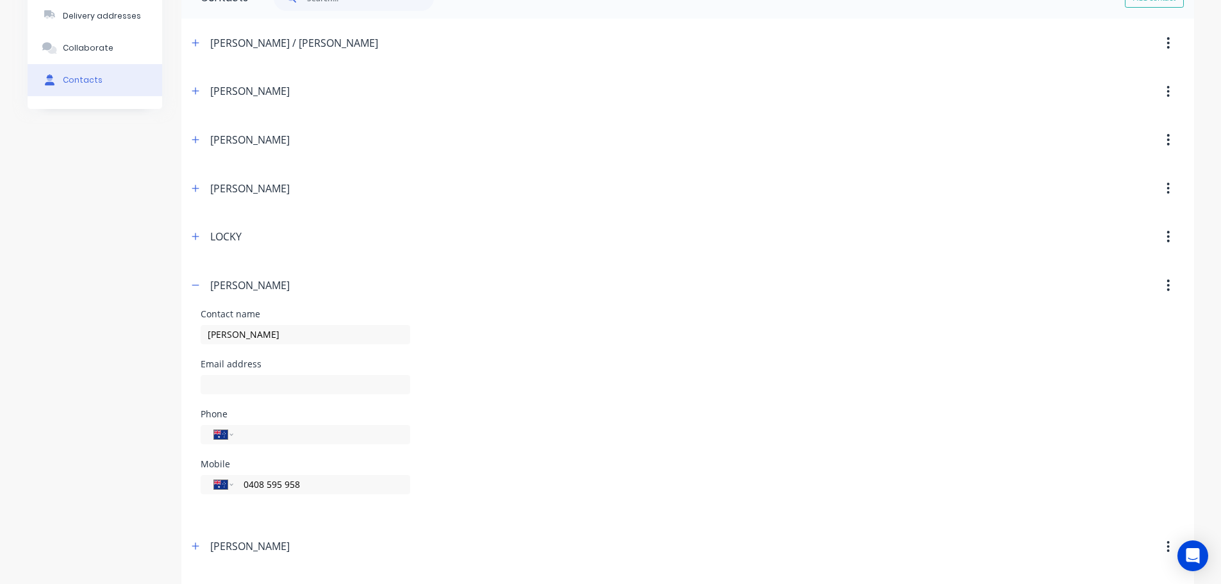
scroll to position [0, 0]
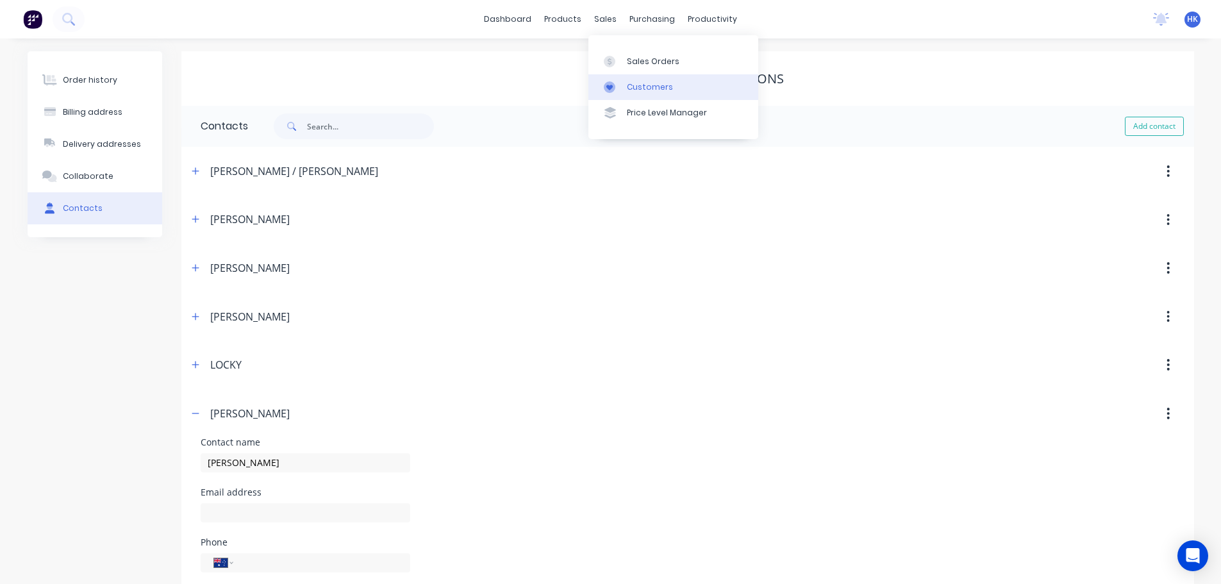
click at [649, 84] on div "Customers" at bounding box center [650, 87] width 46 height 12
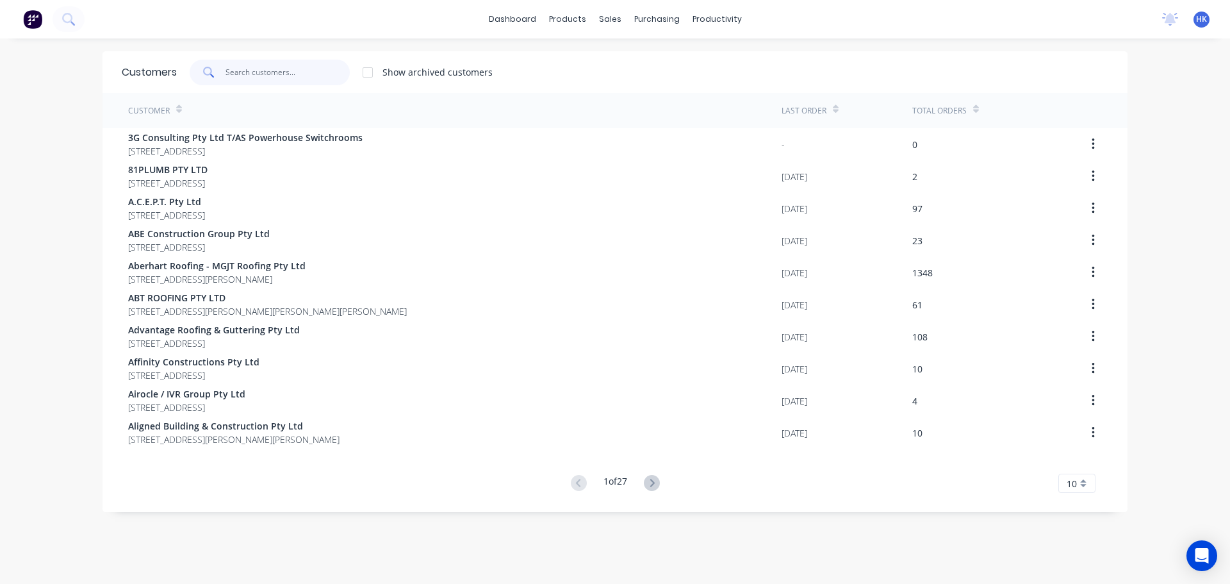
click at [309, 71] on input "text" at bounding box center [288, 73] width 125 height 26
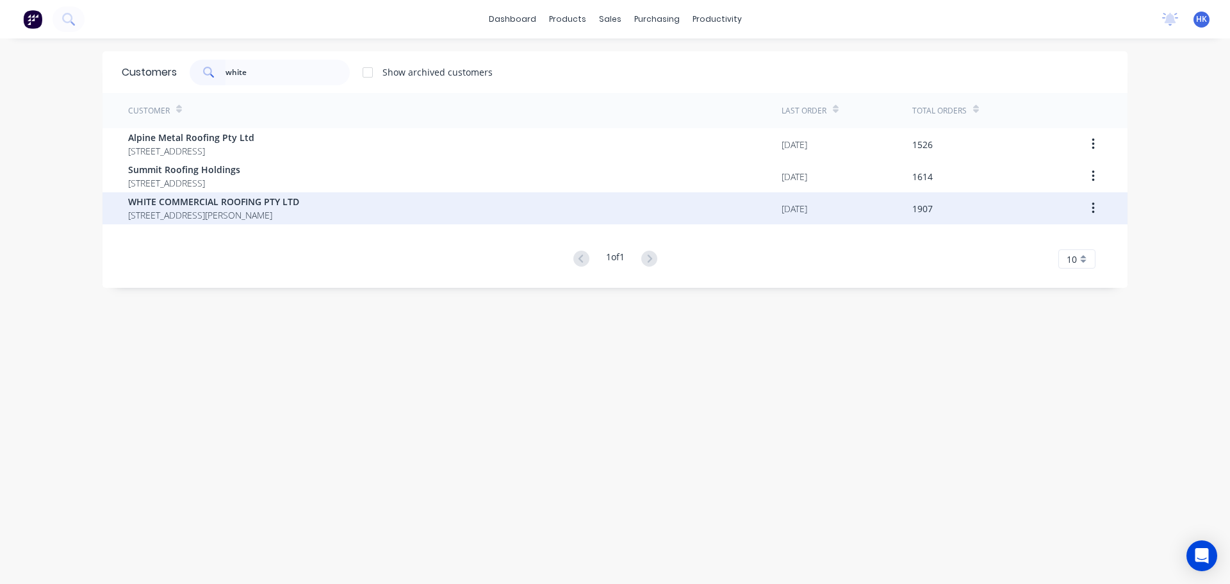
click at [180, 199] on span "WHITE COMMERCIAL ROOFING PTY LTD" at bounding box center [213, 201] width 171 height 13
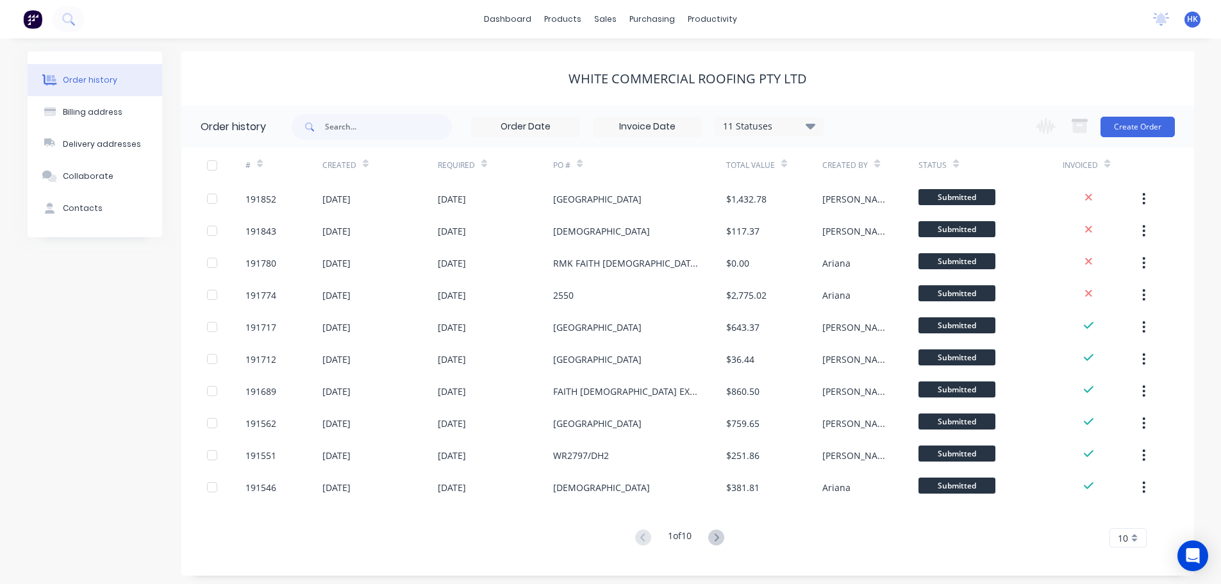
click at [104, 208] on button "Contacts" at bounding box center [95, 208] width 135 height 32
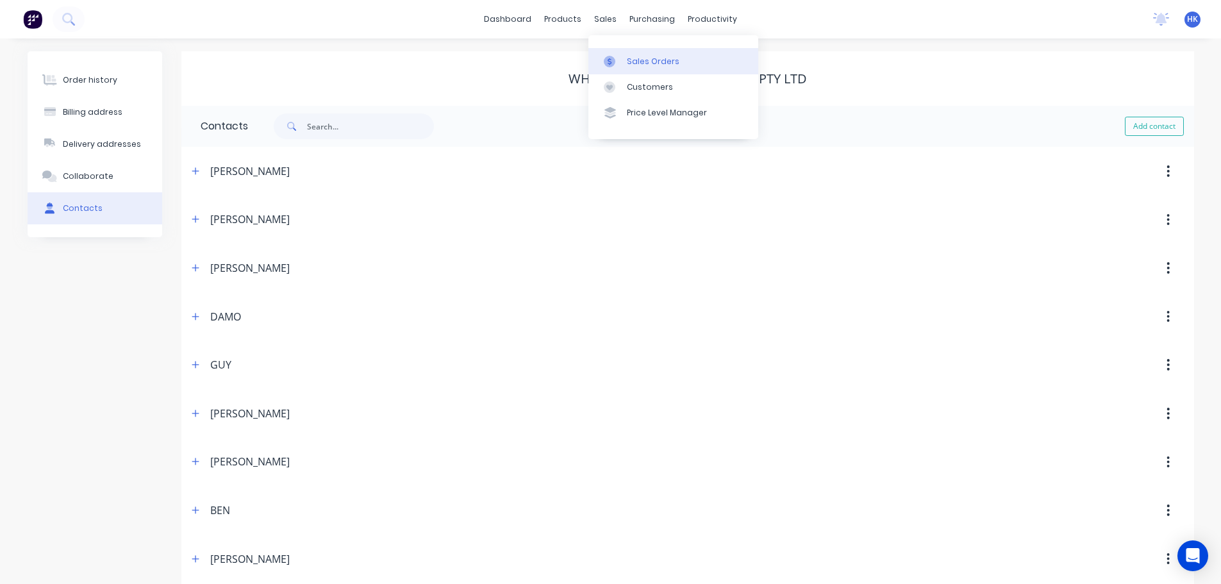
click at [649, 70] on link "Sales Orders" at bounding box center [673, 61] width 170 height 26
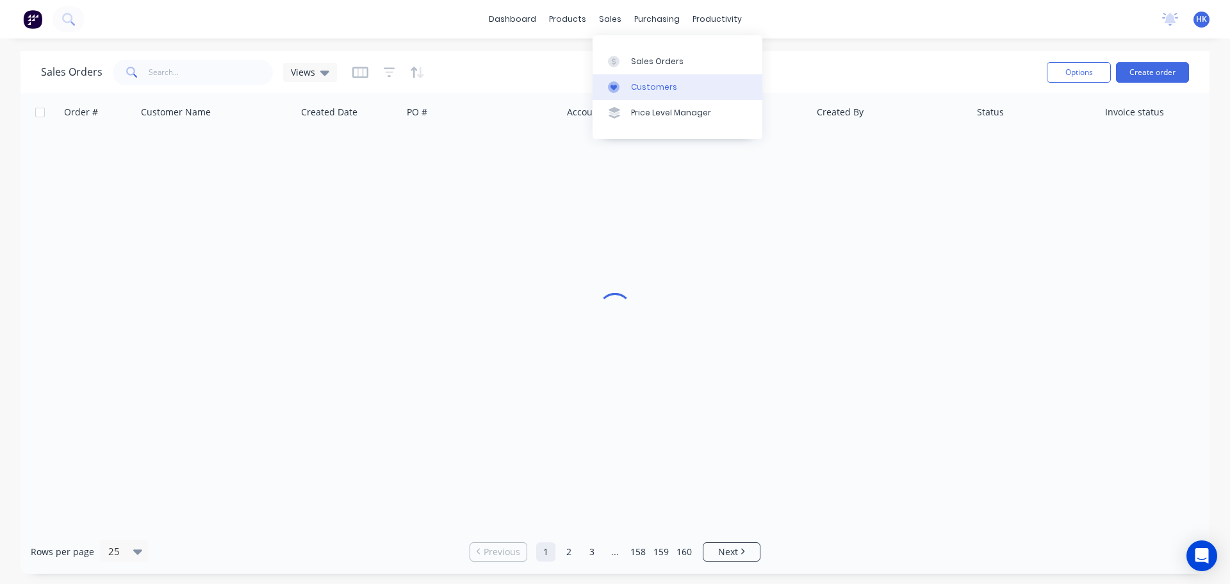
click at [644, 98] on link "Customers" at bounding box center [678, 87] width 170 height 26
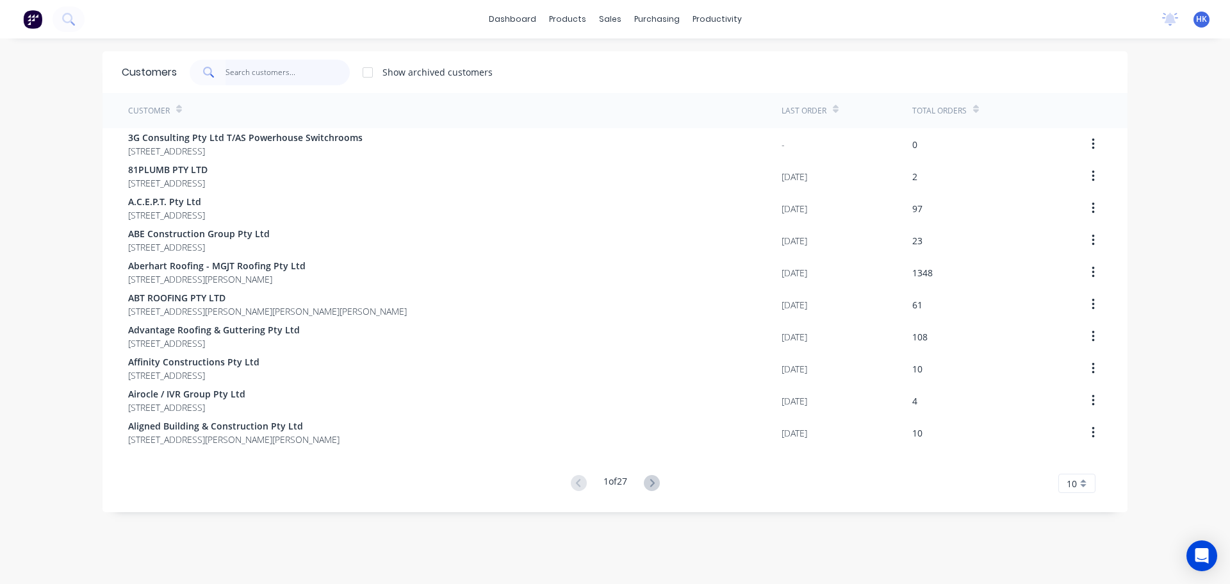
click at [263, 68] on input "text" at bounding box center [288, 73] width 125 height 26
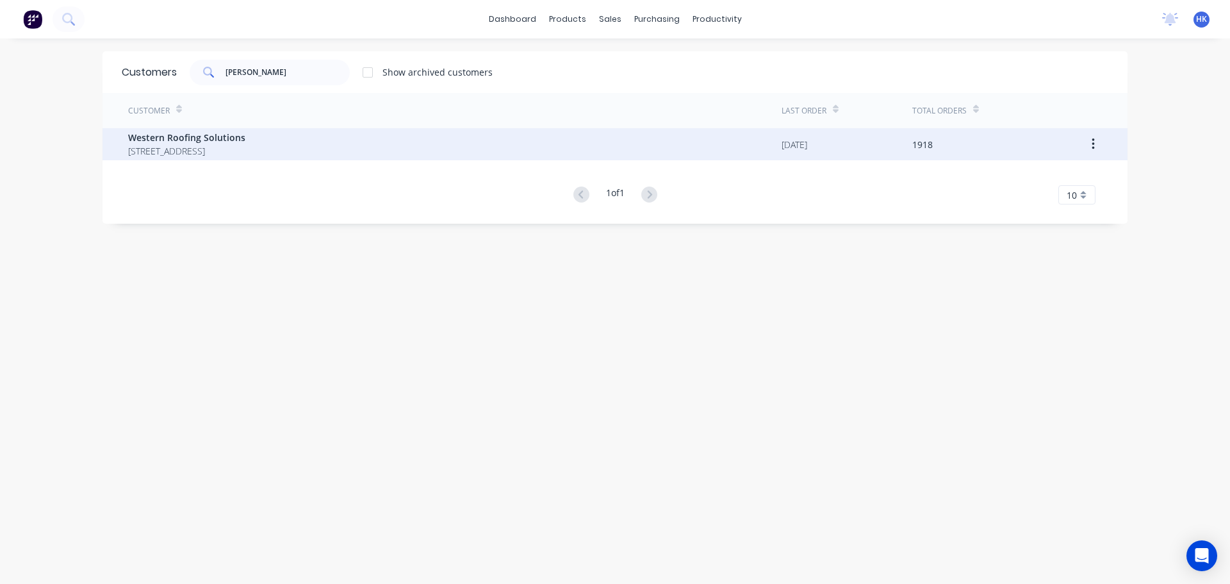
click at [245, 145] on span "81-89 PAKENHAM RD GREENBANK Queensland Australia" at bounding box center [186, 150] width 117 height 13
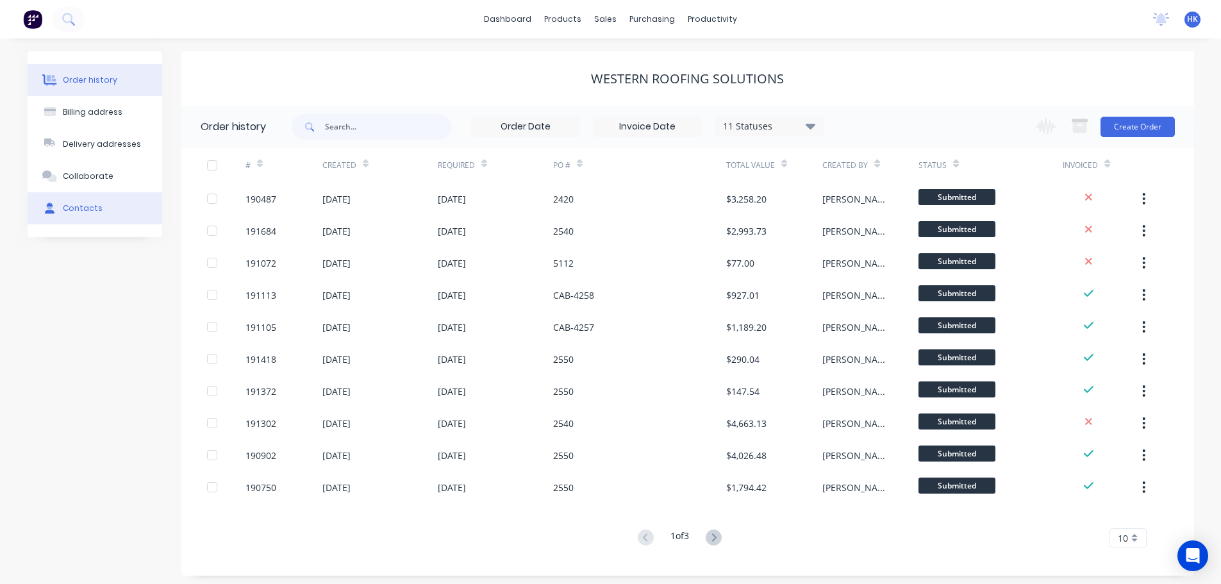
click at [108, 199] on button "Contacts" at bounding box center [95, 208] width 135 height 32
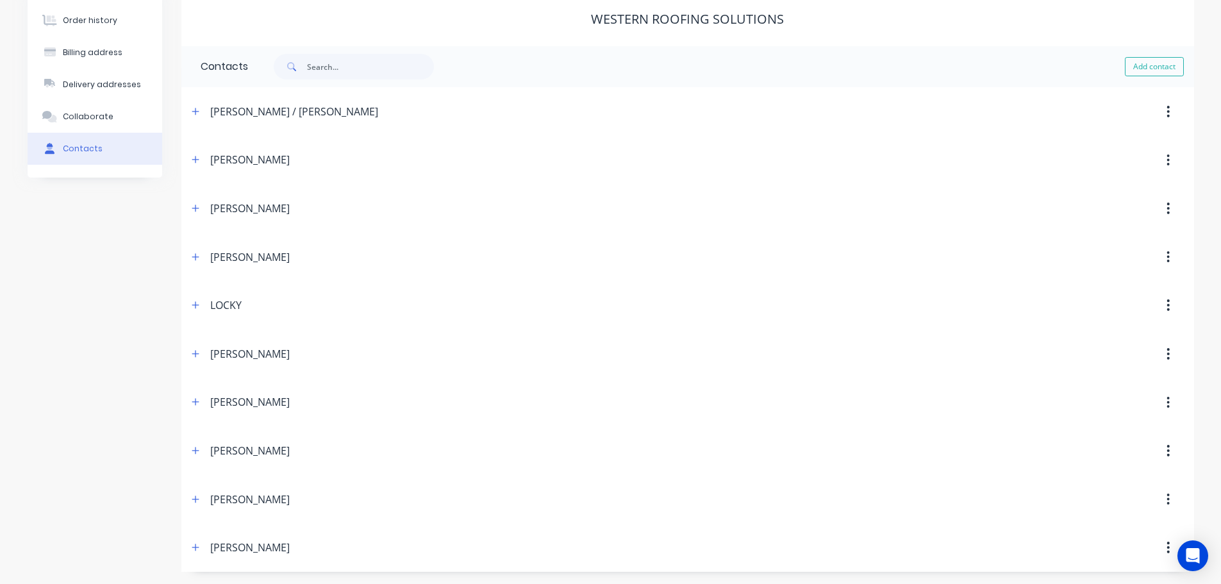
scroll to position [60, 0]
click at [193, 355] on icon "button" at bounding box center [196, 353] width 8 height 9
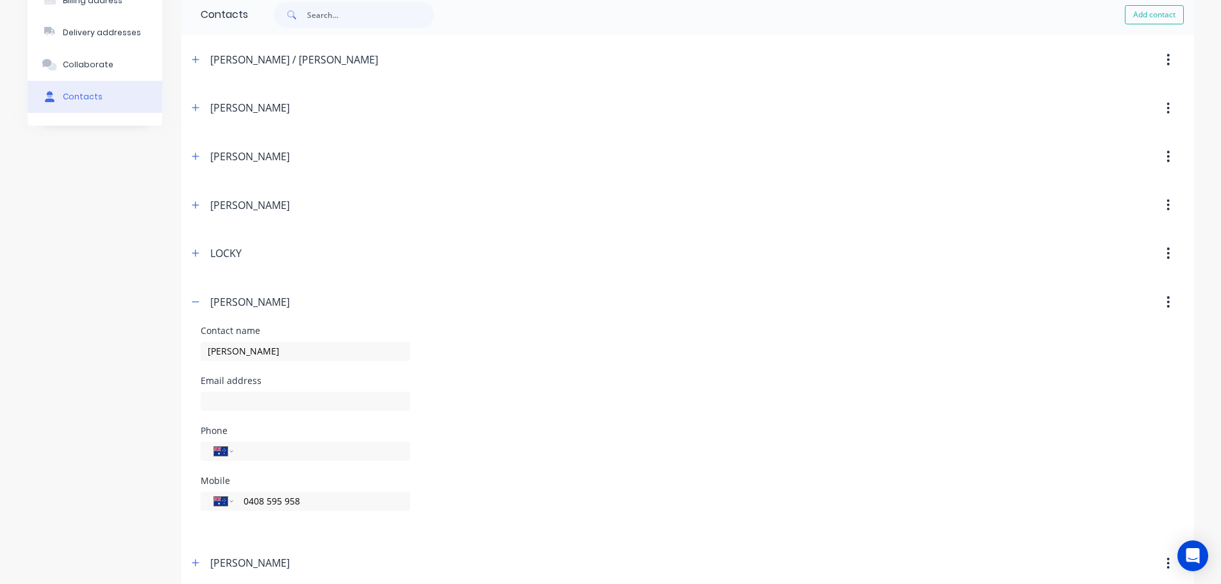
scroll to position [0, 0]
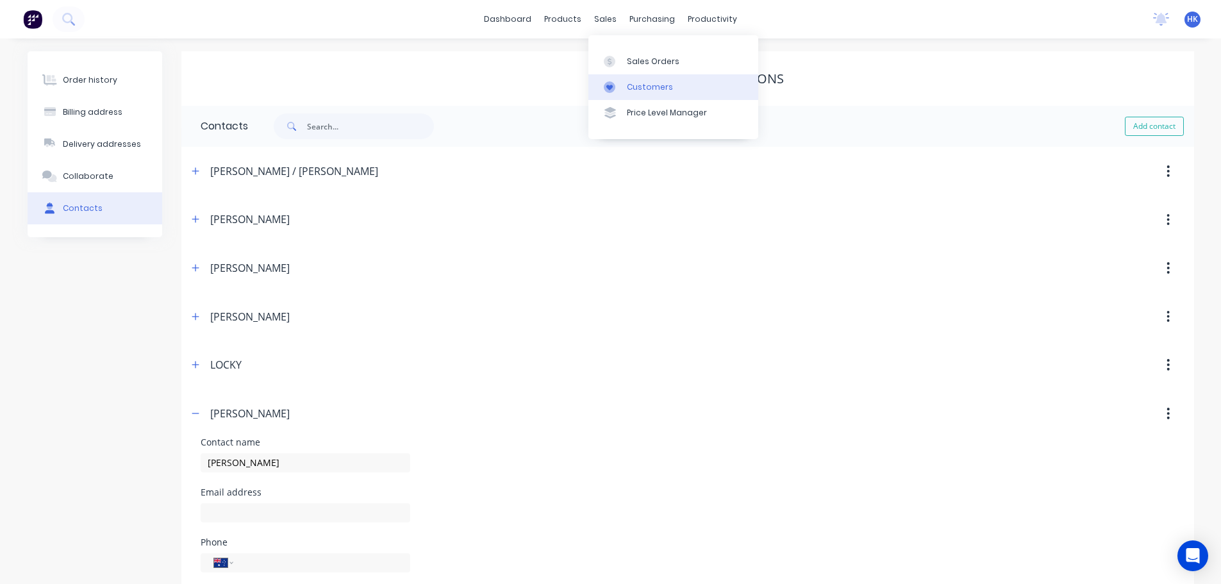
click at [642, 78] on link "Customers" at bounding box center [673, 87] width 170 height 26
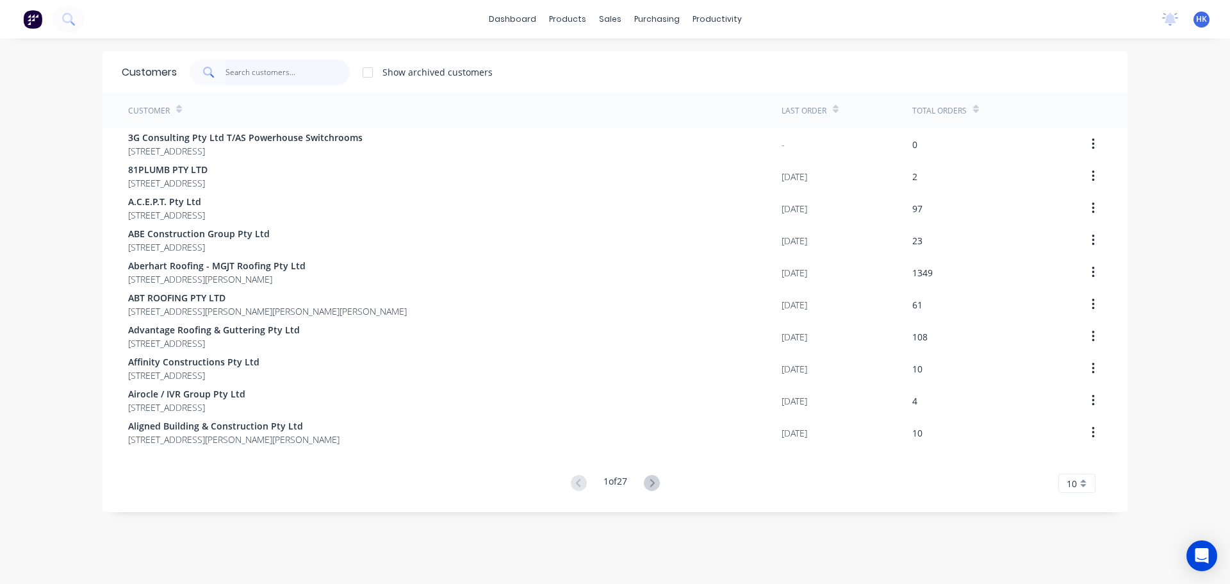
click at [257, 75] on input "text" at bounding box center [288, 73] width 125 height 26
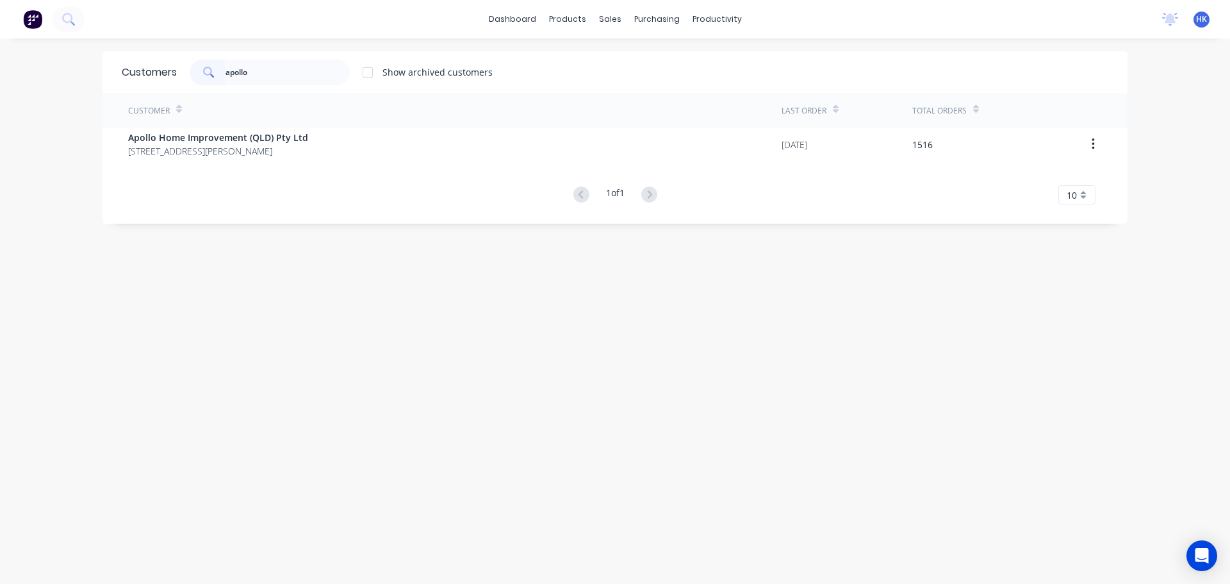
drag, startPoint x: 293, startPoint y: 168, endPoint x: 299, endPoint y: 160, distance: 9.6
click at [293, 167] on div "Customer Last Order Total Orders Apollo Home Improvement (QLD) Pty Ltd 29 Corym…" at bounding box center [615, 148] width 1025 height 111
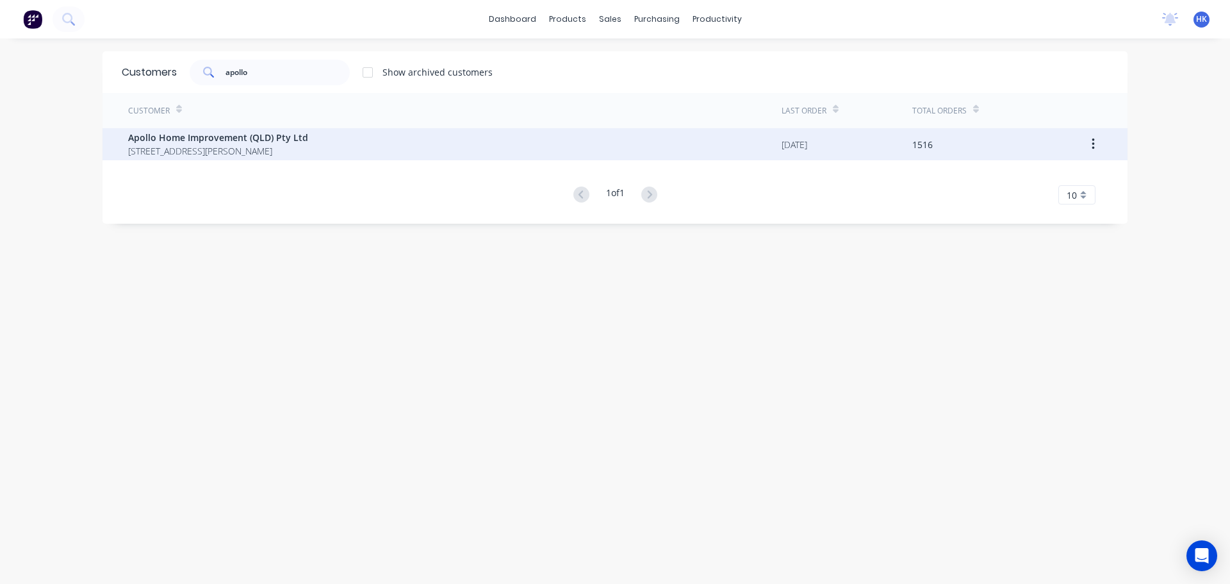
click at [317, 150] on div "Apollo Home Improvement (QLD) Pty Ltd 29 Corymbia Place Parkinson Australia 4115" at bounding box center [455, 144] width 654 height 32
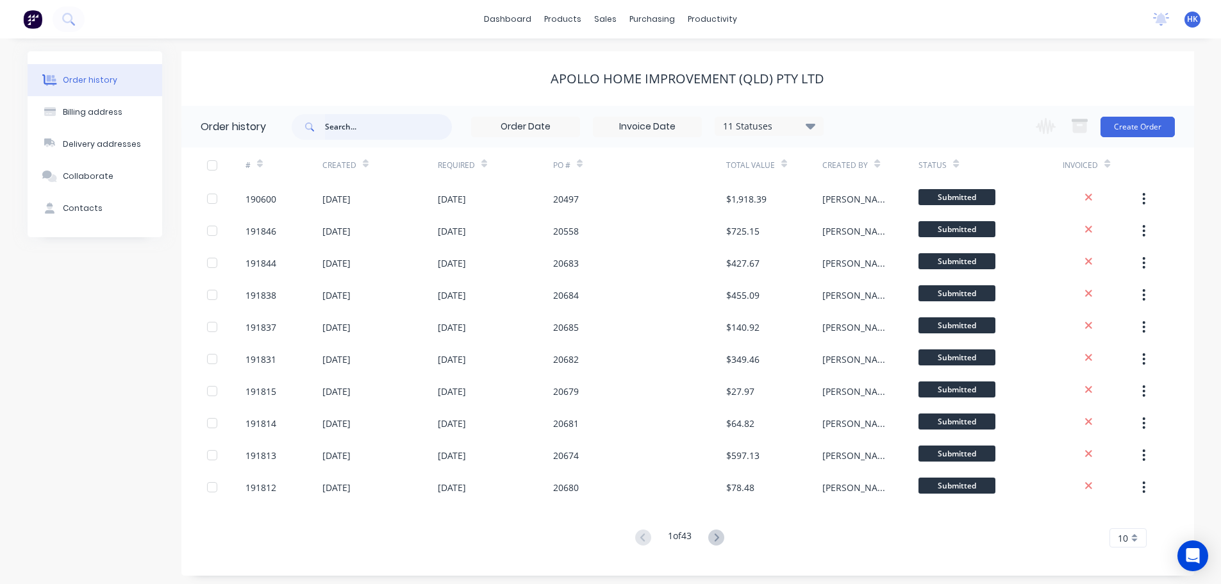
click at [350, 131] on input "text" at bounding box center [388, 127] width 127 height 26
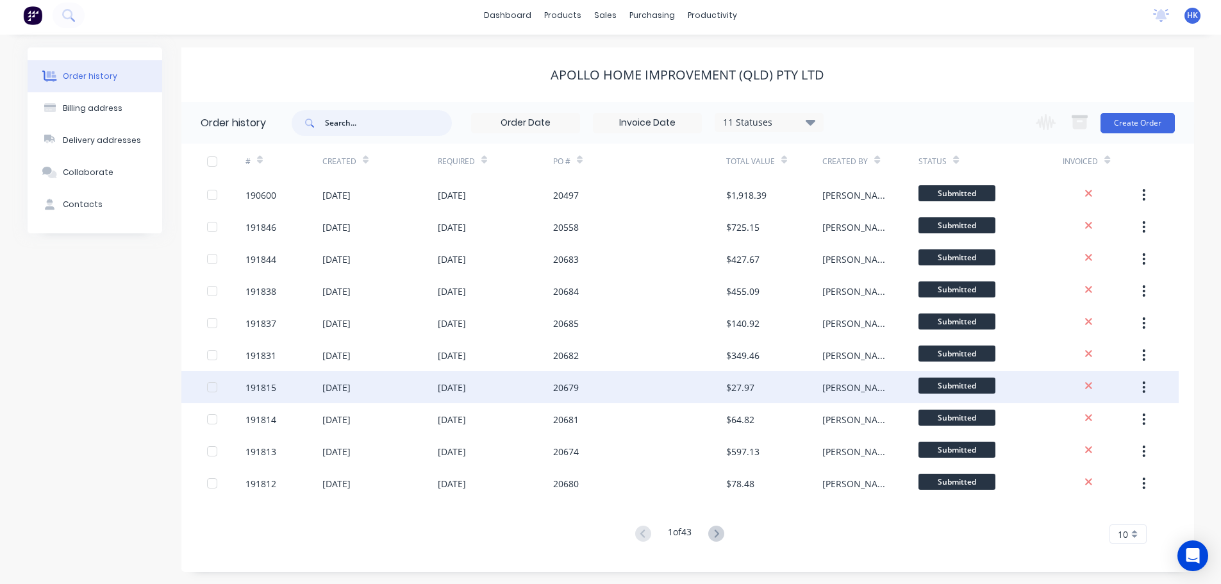
scroll to position [4, 0]
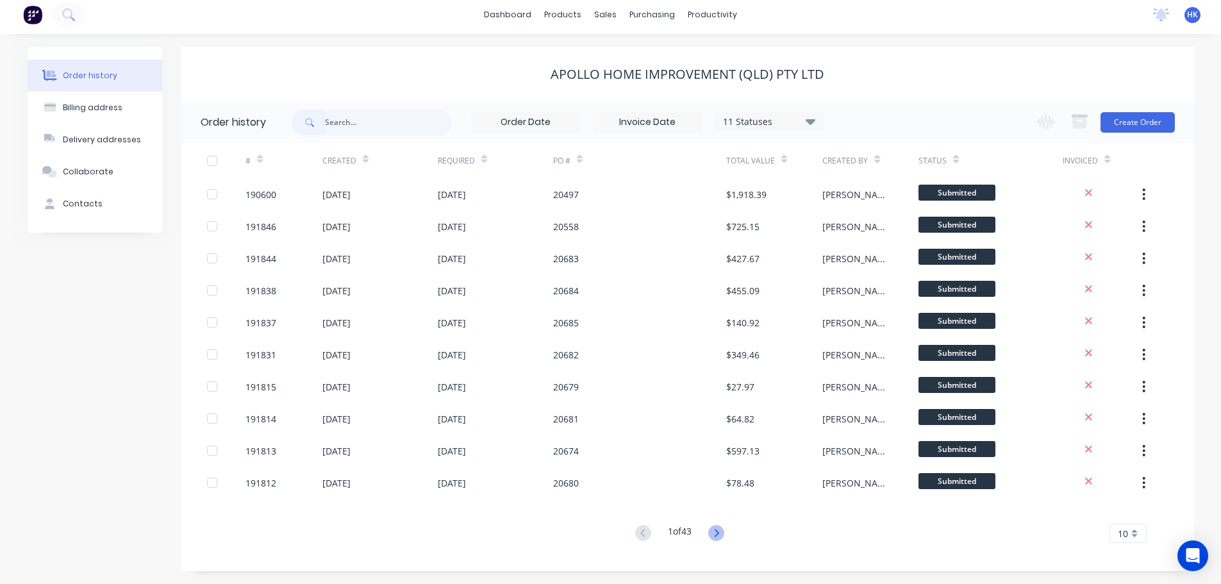
click at [722, 529] on icon at bounding box center [716, 533] width 16 height 16
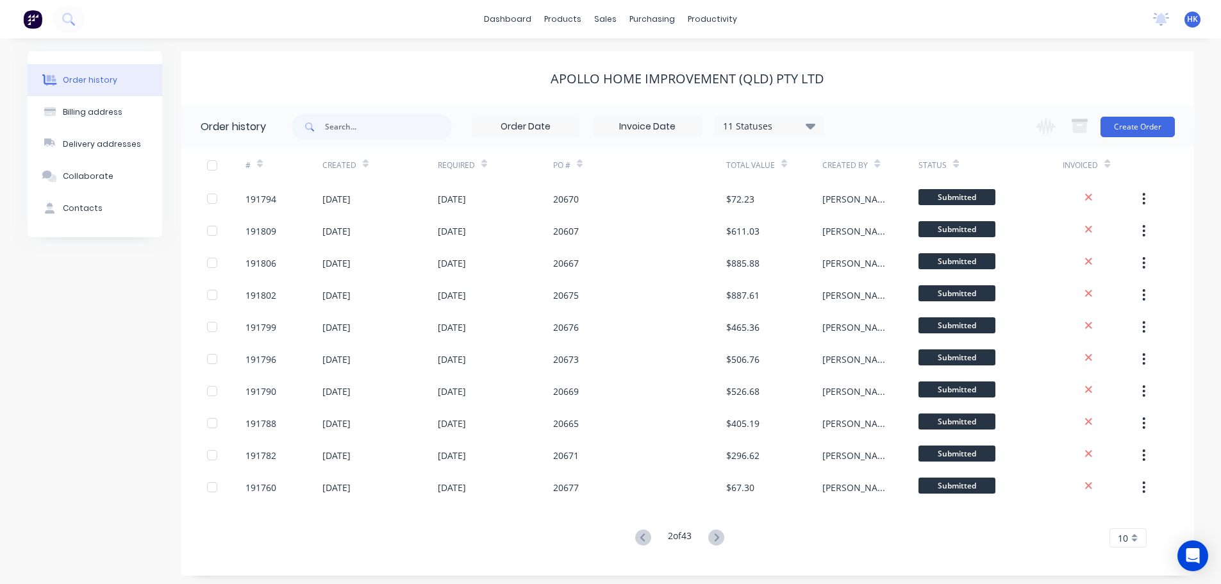
click at [639, 534] on icon at bounding box center [643, 537] width 16 height 16
click at [381, 126] on input "text" at bounding box center [388, 127] width 127 height 26
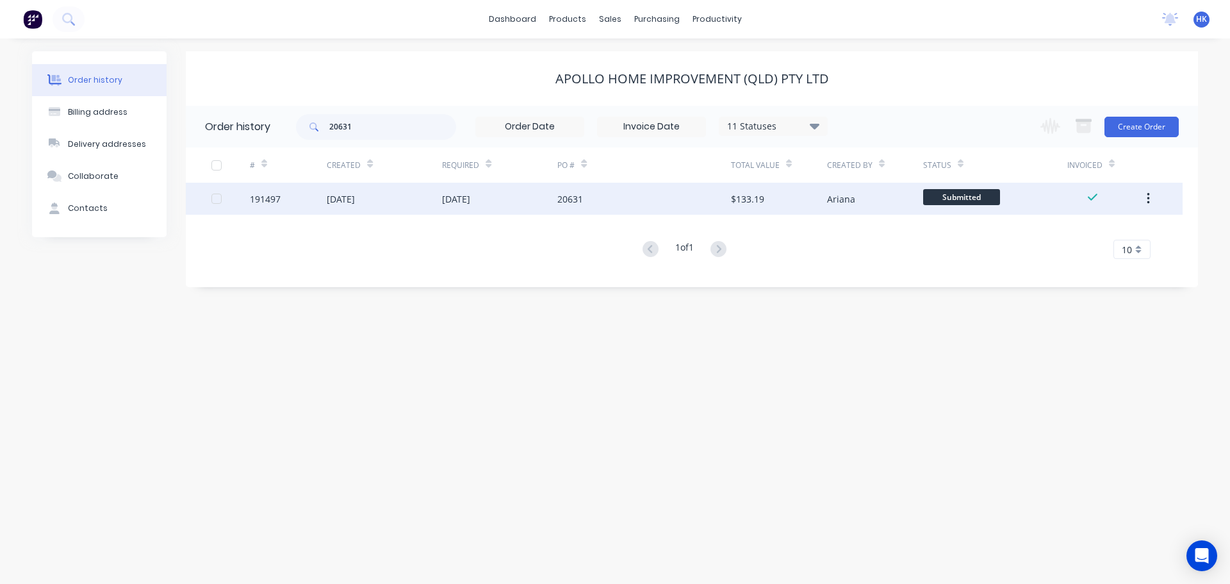
click at [600, 210] on div "20631" at bounding box center [643, 199] width 173 height 32
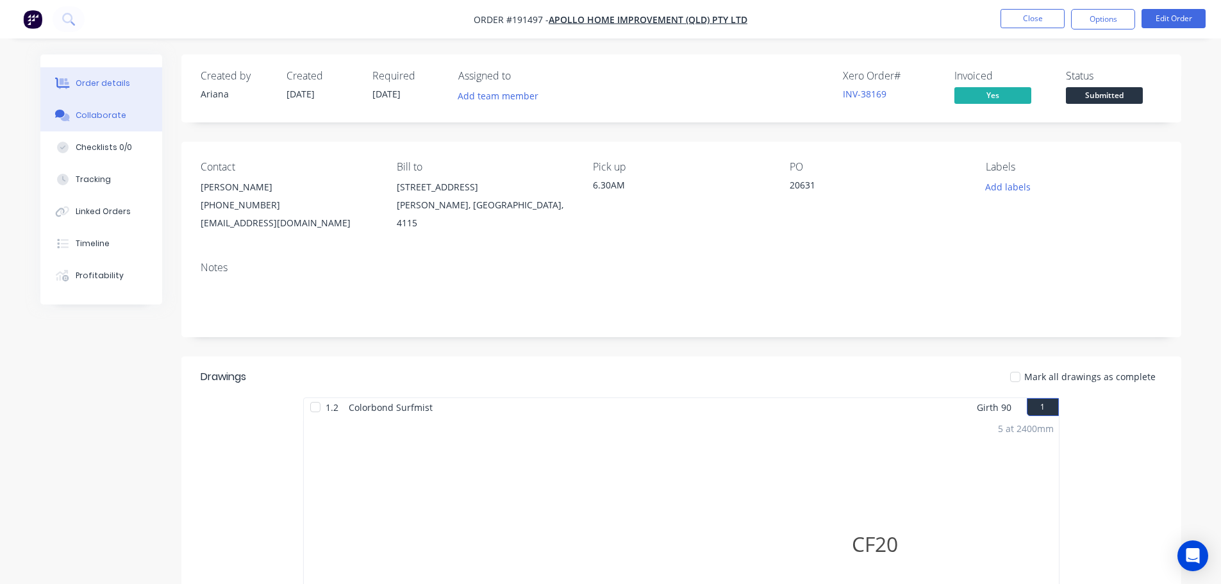
click at [95, 119] on div "Collaborate" at bounding box center [101, 116] width 51 height 12
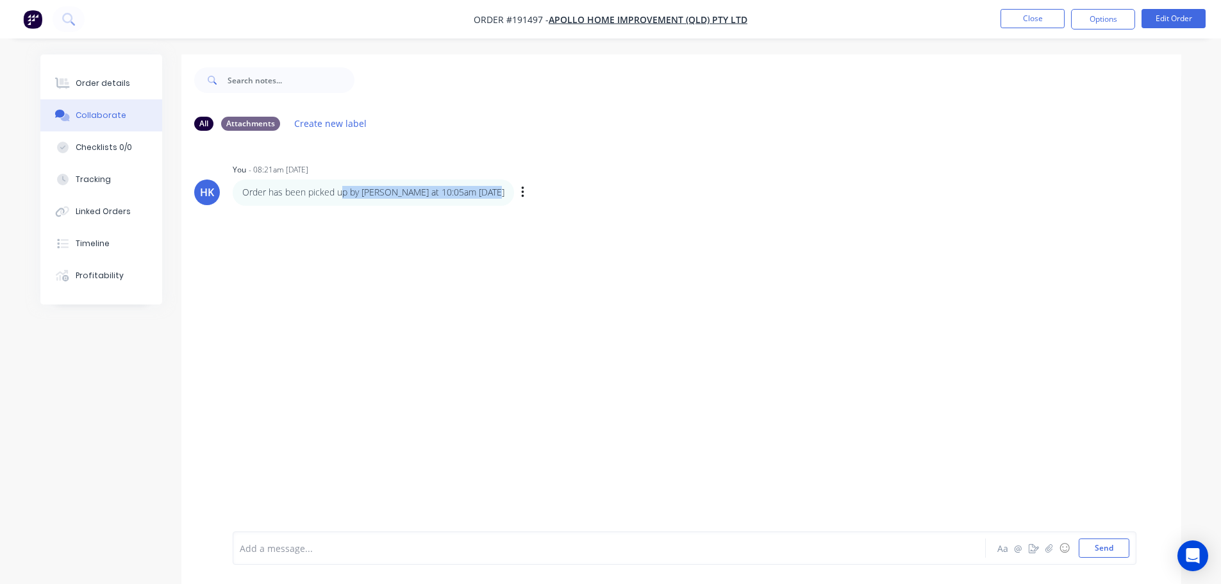
drag, startPoint x: 343, startPoint y: 190, endPoint x: 490, endPoint y: 201, distance: 146.4
click at [490, 201] on div "Order has been picked up by Dominic at 10:05am - 03/09/2025" at bounding box center [373, 192] width 281 height 26
click at [409, 199] on p "Order has been picked up by Dominic at 10:05am - 03/09/2025" at bounding box center [373, 192] width 262 height 13
click at [763, 403] on div "HK You - 08:21am 04/09/25 Order has been picked up by Dominic at 10:05am - 03/0…" at bounding box center [681, 336] width 1000 height 390
click at [1046, 20] on button "Close" at bounding box center [1032, 18] width 64 height 19
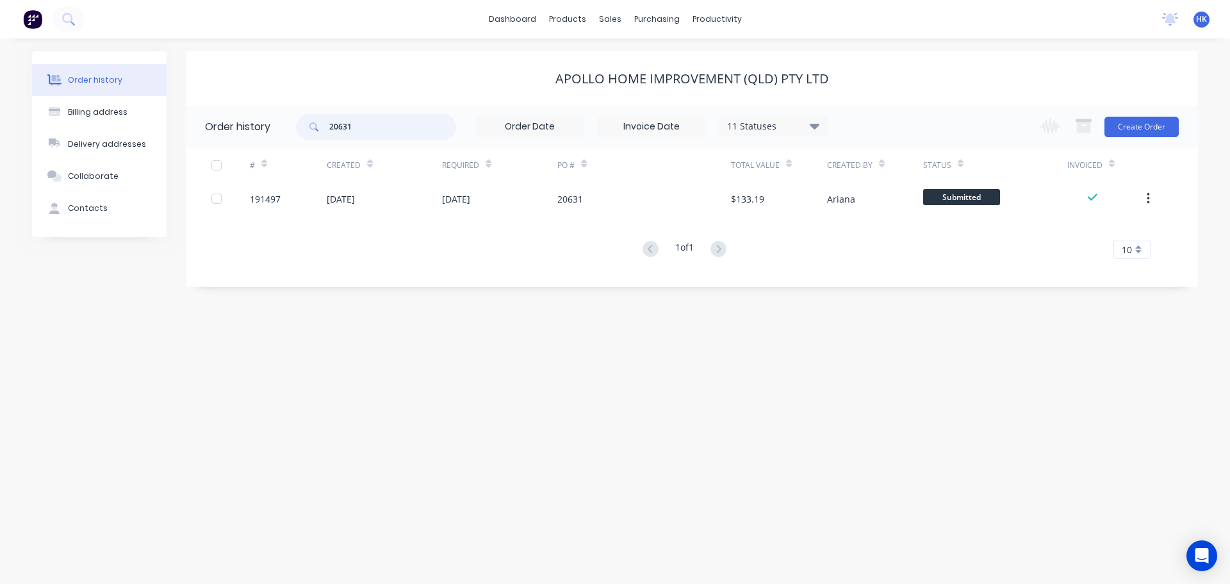
drag, startPoint x: 438, startPoint y: 131, endPoint x: 315, endPoint y: 138, distance: 122.5
click at [315, 138] on div "20631" at bounding box center [376, 127] width 160 height 26
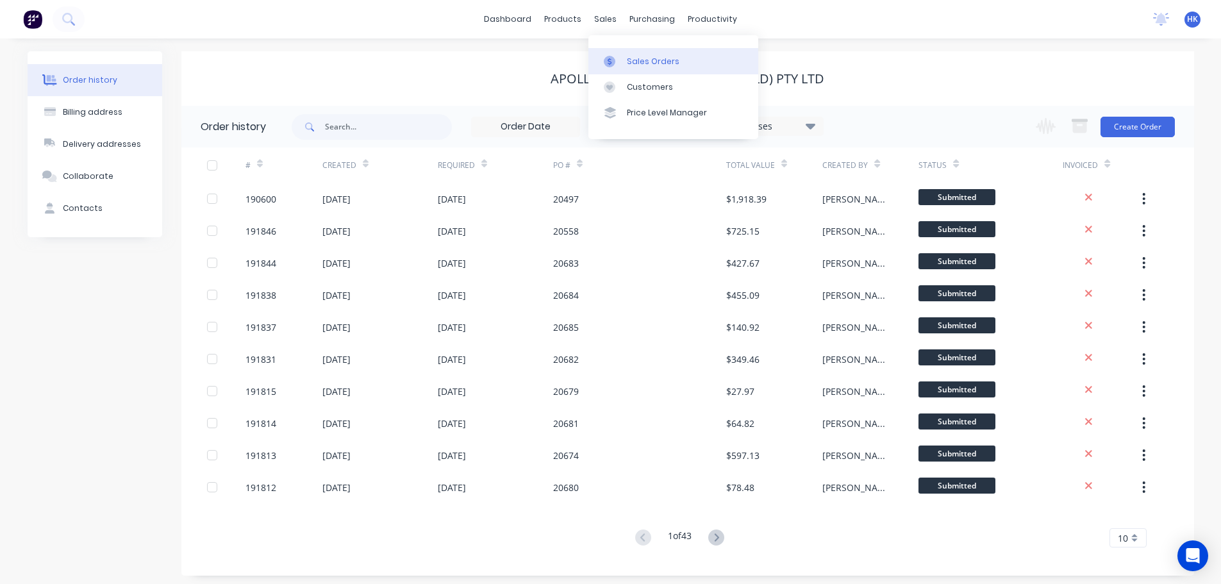
click at [624, 58] on link "Sales Orders" at bounding box center [673, 61] width 170 height 26
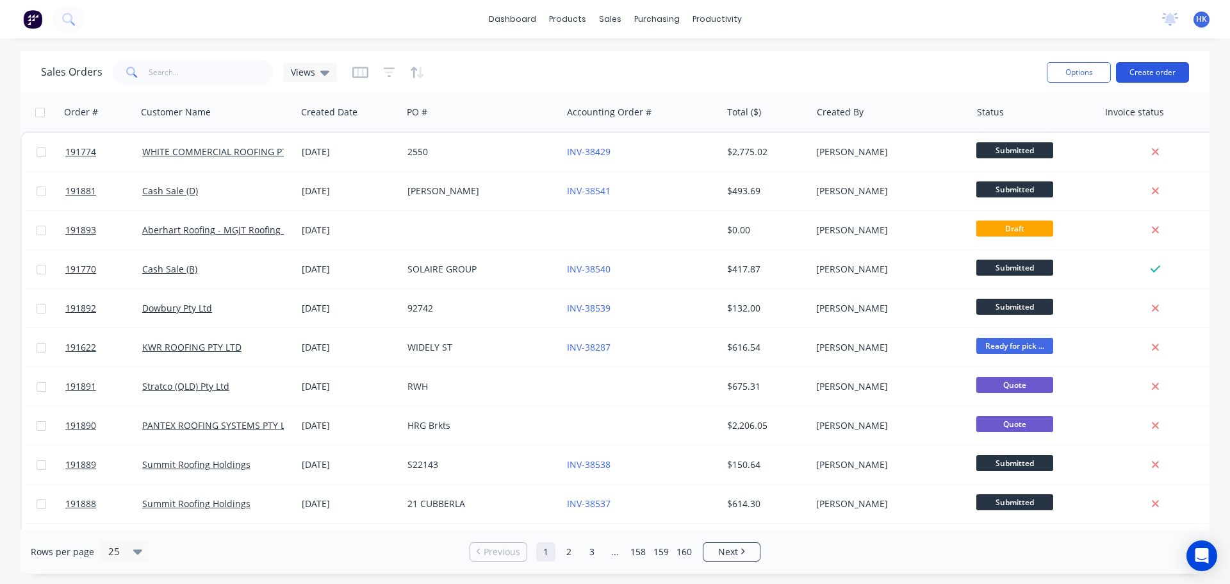
click at [1137, 66] on button "Create order" at bounding box center [1152, 72] width 73 height 21
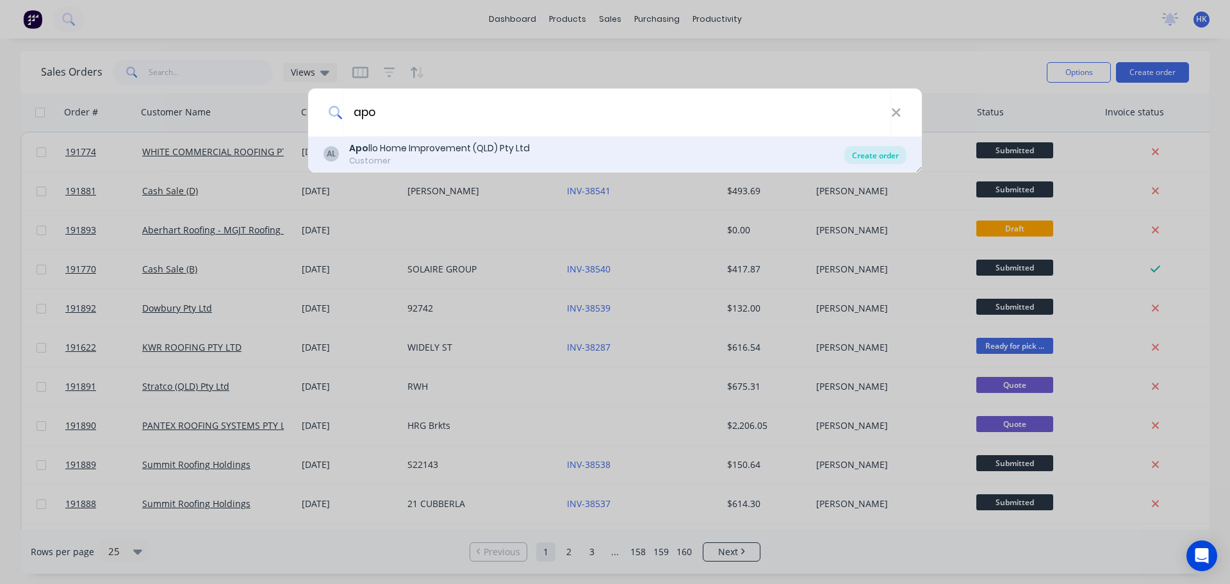
click at [866, 160] on div "Create order" at bounding box center [875, 155] width 62 height 18
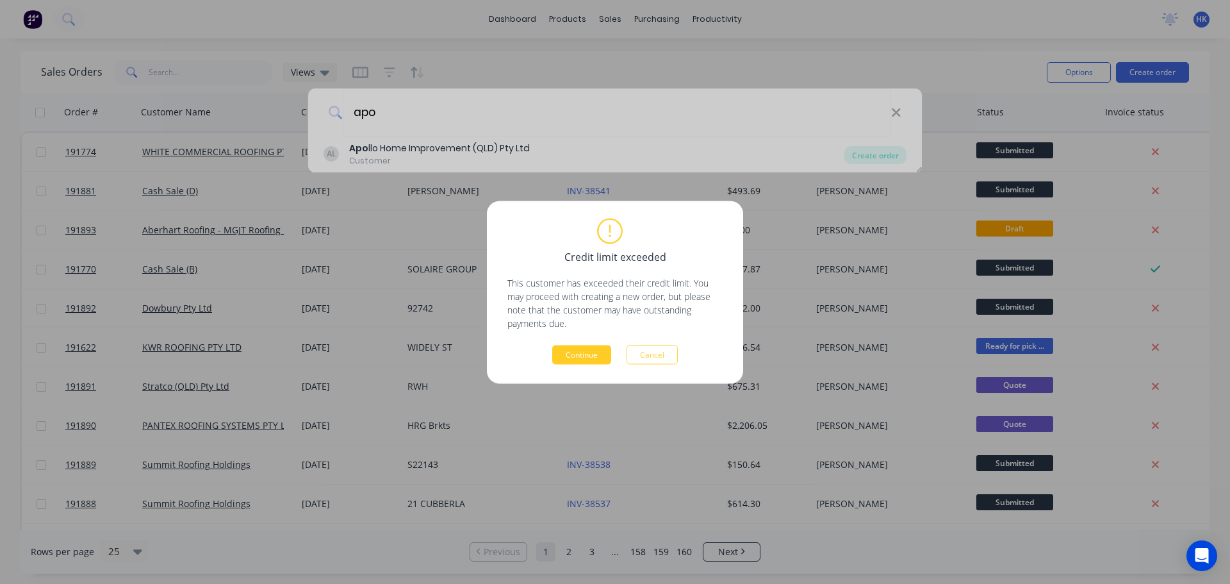
click at [575, 356] on button "Continue" at bounding box center [581, 354] width 59 height 19
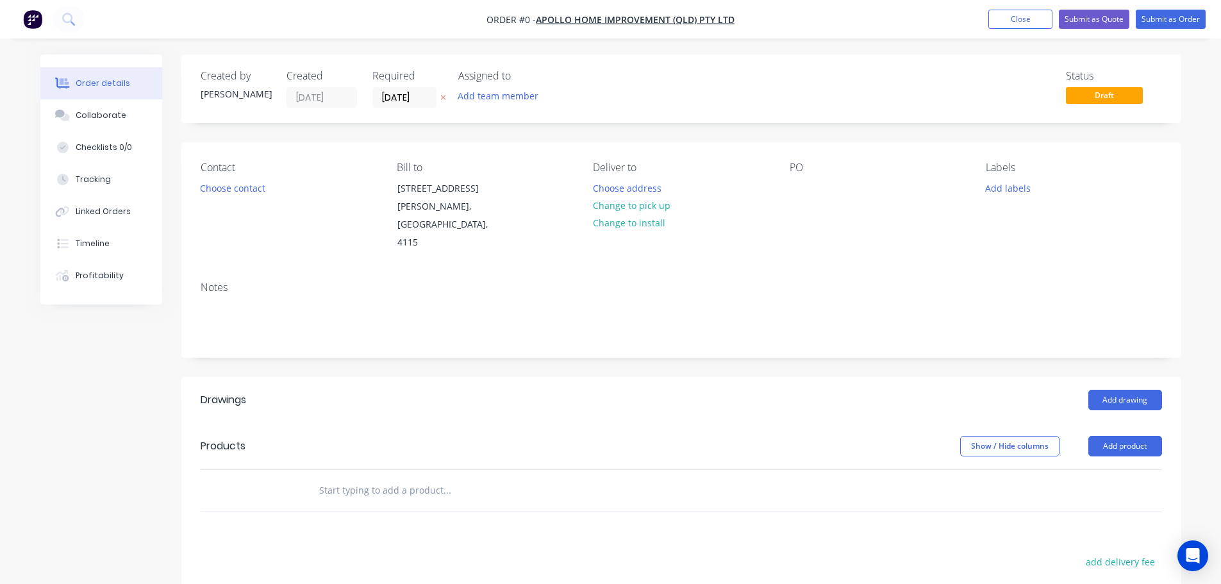
click at [402, 101] on input "[DATE]" at bounding box center [404, 97] width 63 height 19
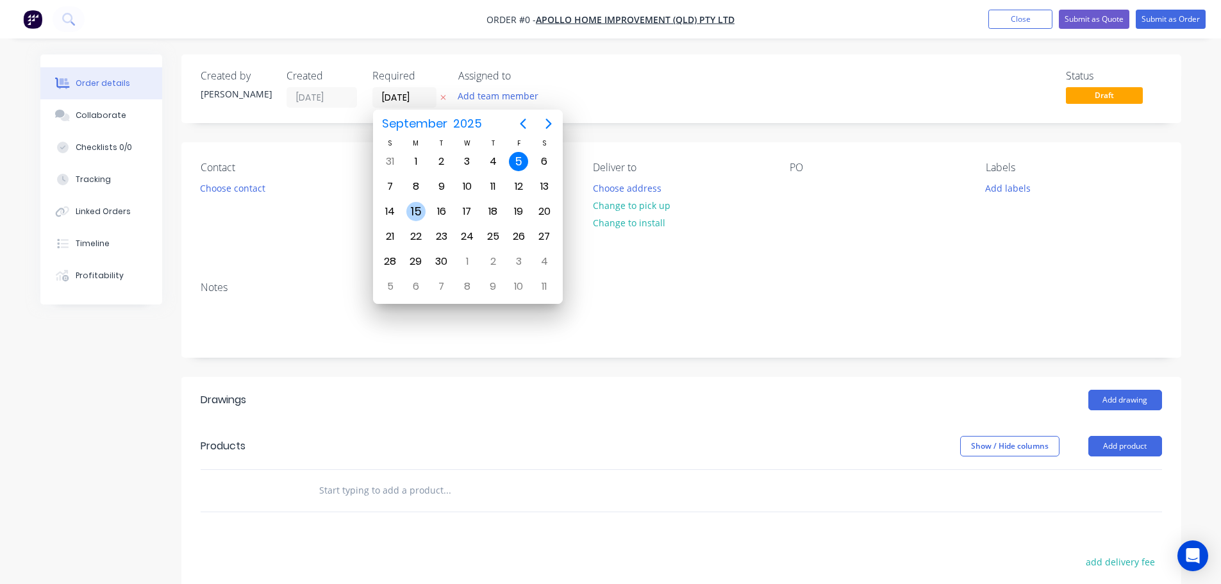
click at [410, 211] on div "15" at bounding box center [415, 211] width 19 height 19
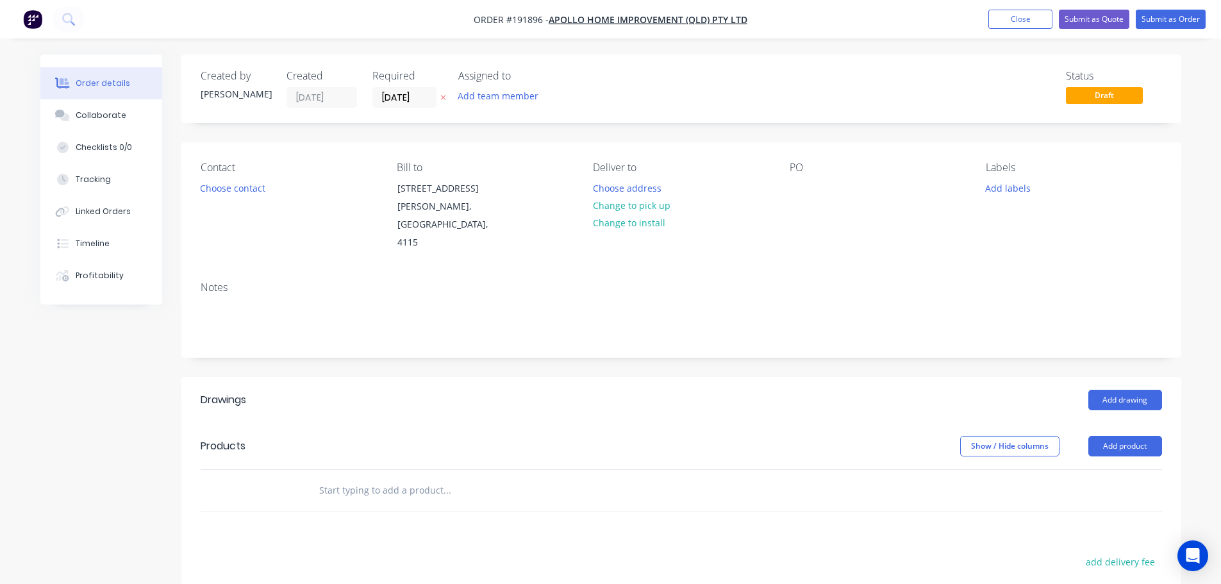
click at [245, 192] on button "Choose contact" at bounding box center [232, 187] width 79 height 17
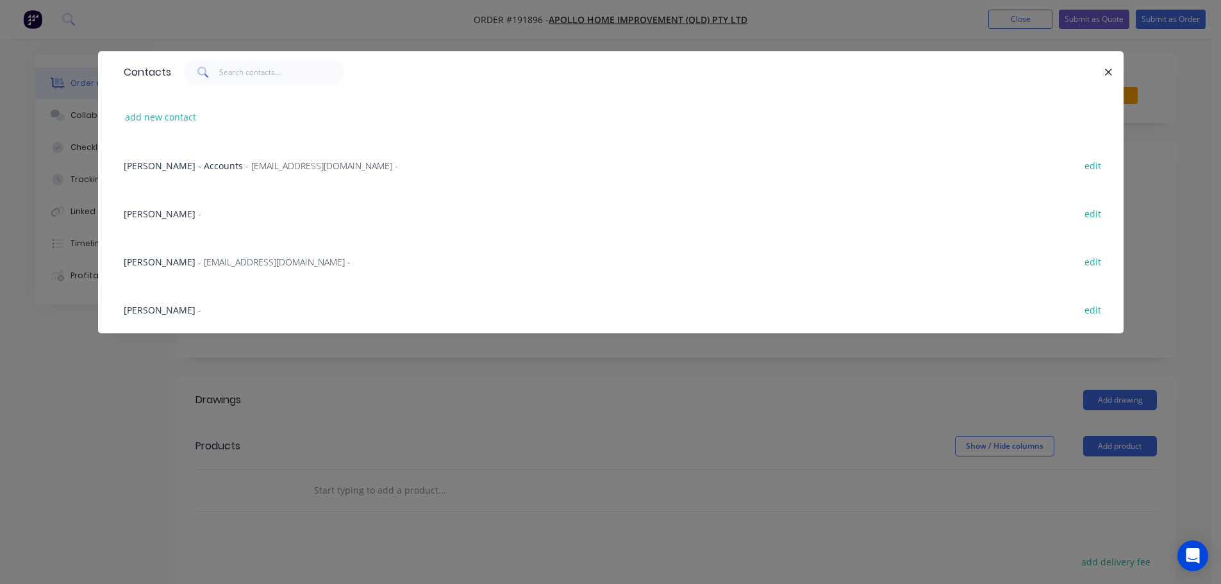
click at [249, 257] on span "- maried@apollopatios.com.au -" at bounding box center [274, 262] width 152 height 12
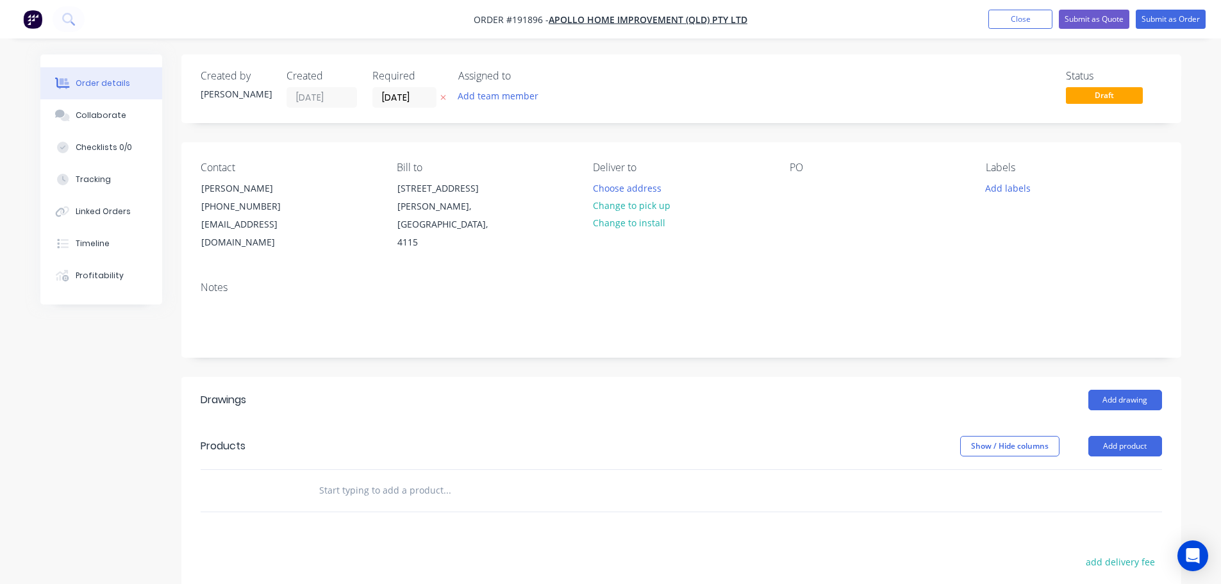
click at [668, 179] on div "Choose address" at bounding box center [631, 187] width 91 height 17
click at [642, 186] on button "Choose address" at bounding box center [627, 187] width 82 height 17
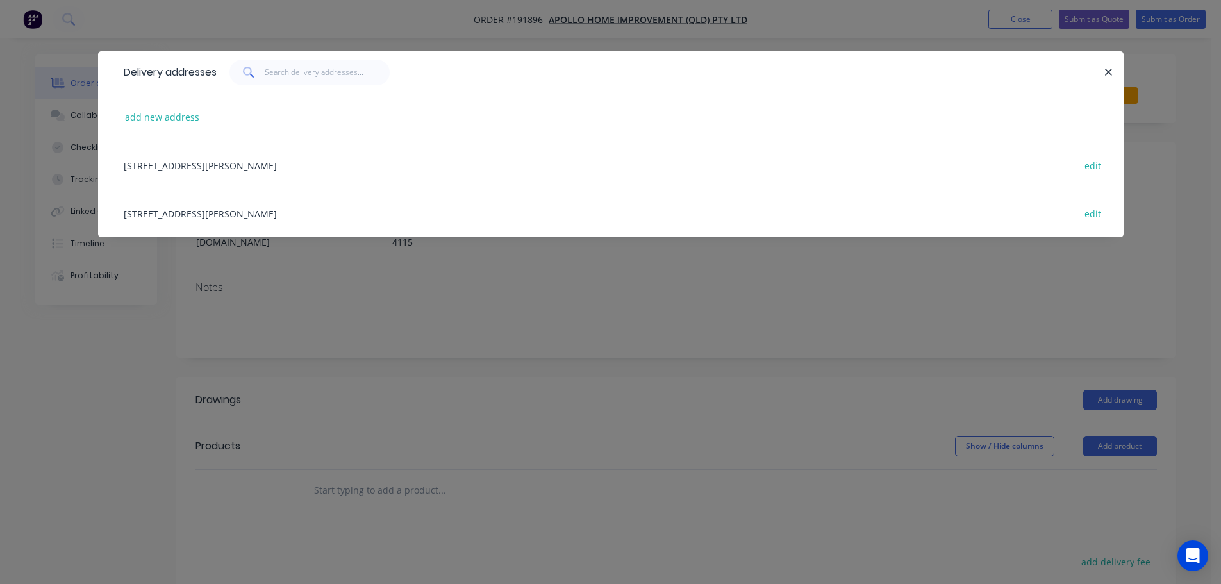
click at [340, 220] on div "29 CORYMBIA PL, (STORE), PARKINSON, Queensland, Australia, 4115 edit" at bounding box center [610, 213] width 987 height 48
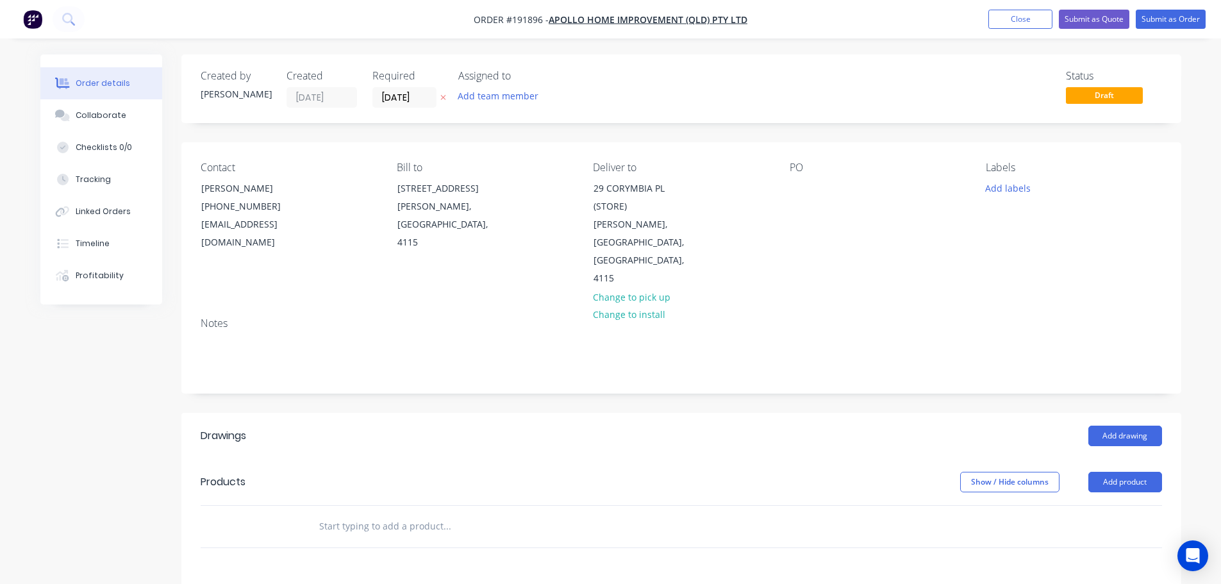
click at [811, 188] on div "PO" at bounding box center [877, 224] width 176 height 126
click at [808, 185] on div at bounding box center [799, 188] width 21 height 19
click at [997, 183] on button "Add labels" at bounding box center [1007, 187] width 59 height 17
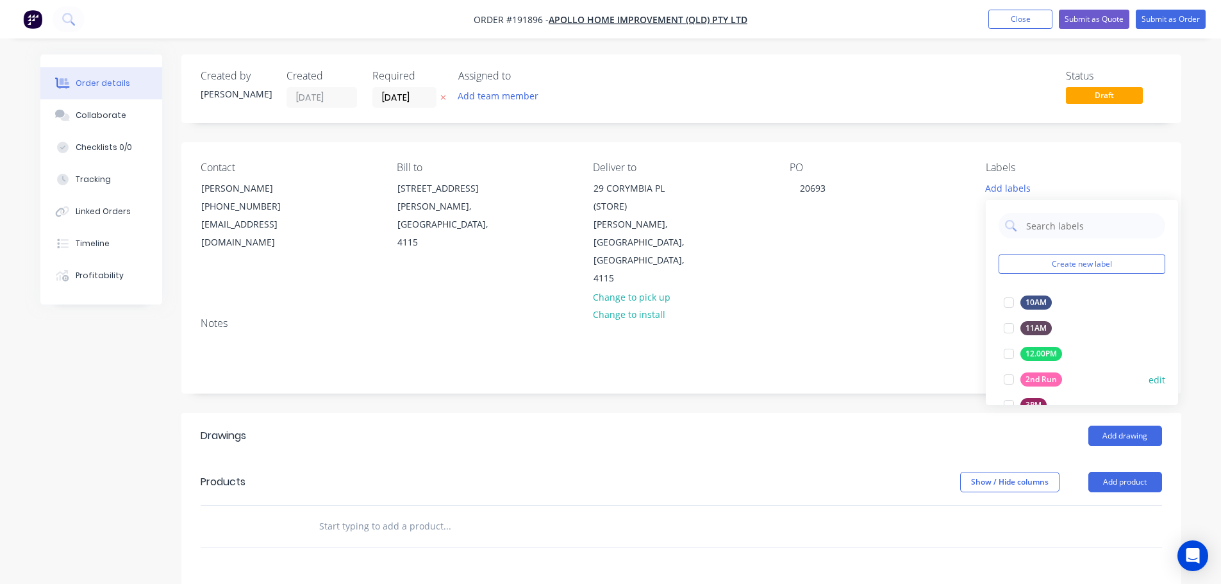
click at [1007, 381] on div at bounding box center [1009, 379] width 26 height 26
click at [1147, 464] on header "Products Show / Hide columns Add product" at bounding box center [681, 482] width 1000 height 46
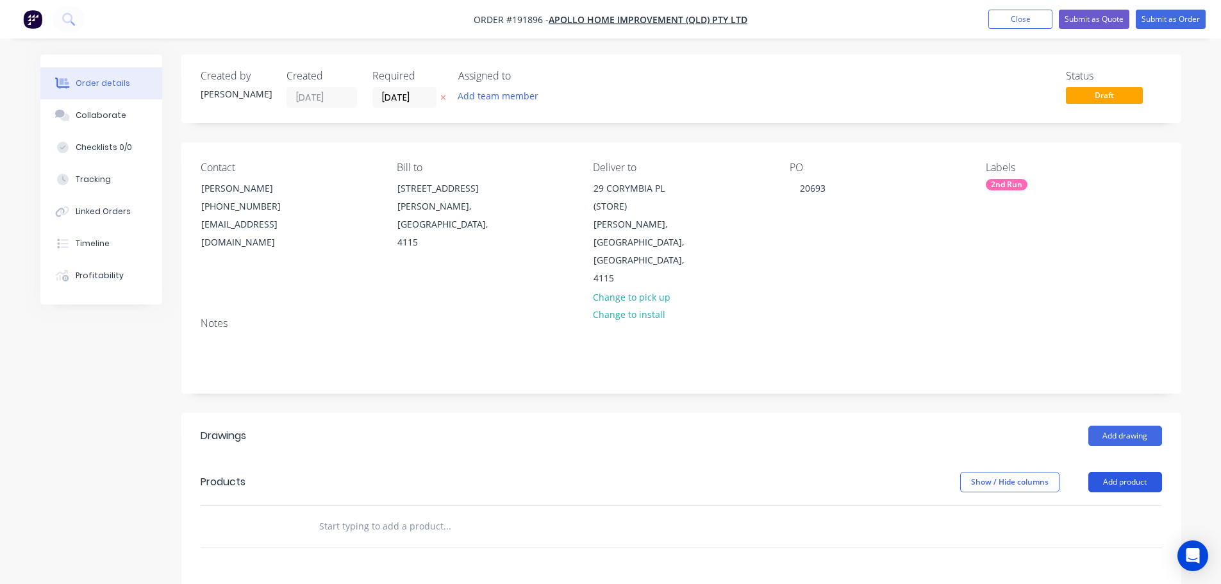
click at [1139, 472] on button "Add product" at bounding box center [1125, 482] width 74 height 21
click at [1096, 505] on div "Product catalogue" at bounding box center [1100, 514] width 99 height 19
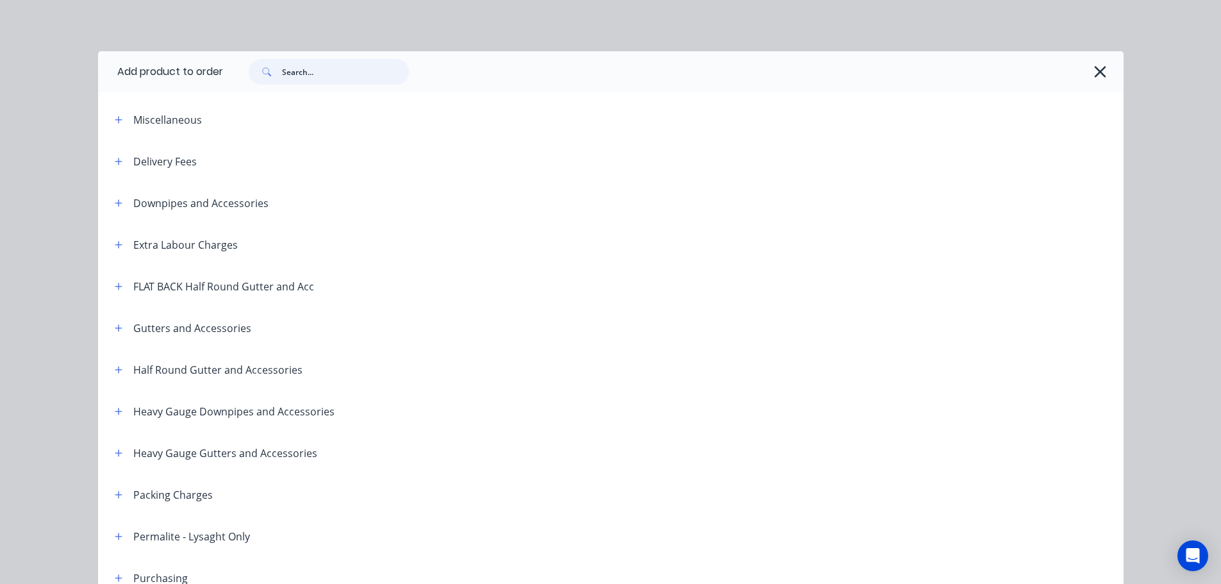
click at [336, 67] on input "text" at bounding box center [345, 72] width 127 height 26
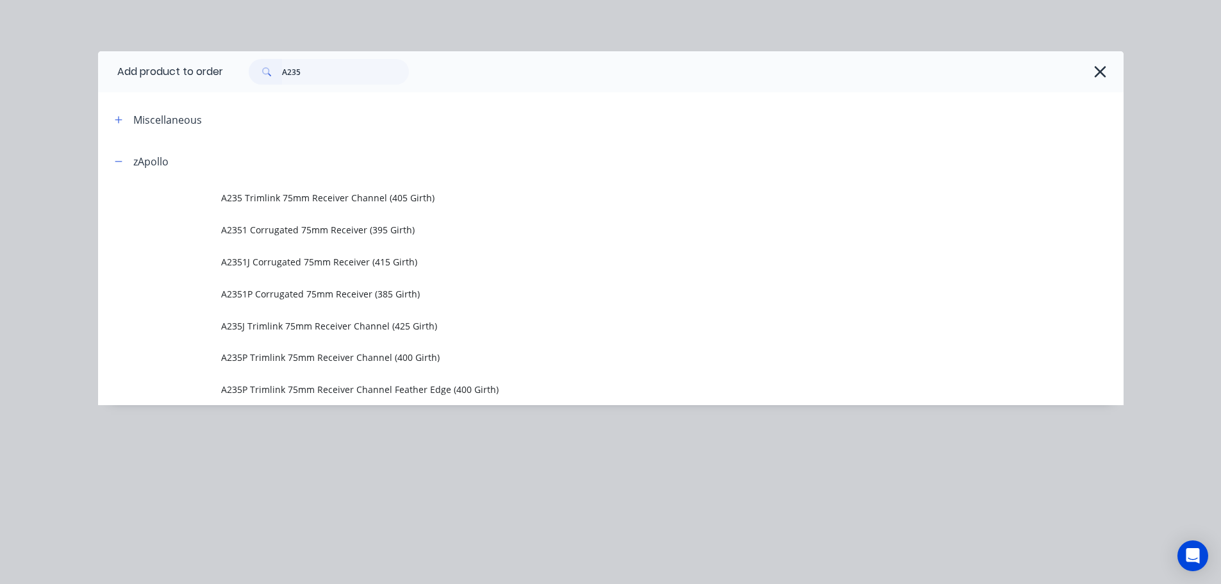
click at [329, 192] on span "A235 Trimlink 75mm Receiver Channel (405 Girth)" at bounding box center [581, 197] width 721 height 13
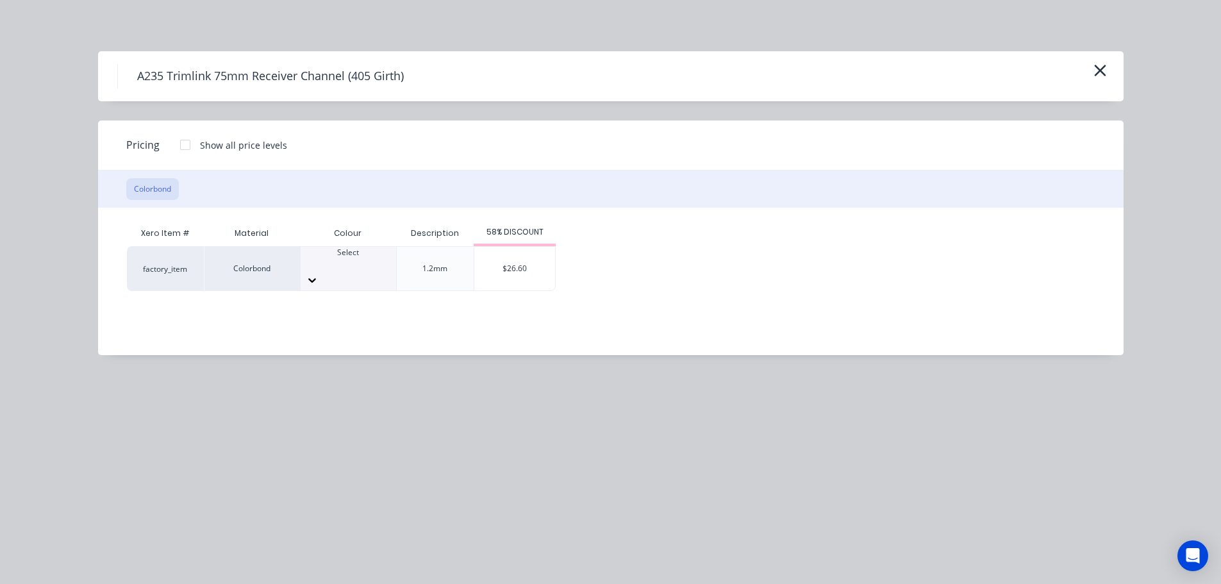
click at [333, 265] on div at bounding box center [347, 264] width 95 height 12
click at [523, 263] on div "$26.60" at bounding box center [514, 269] width 81 height 44
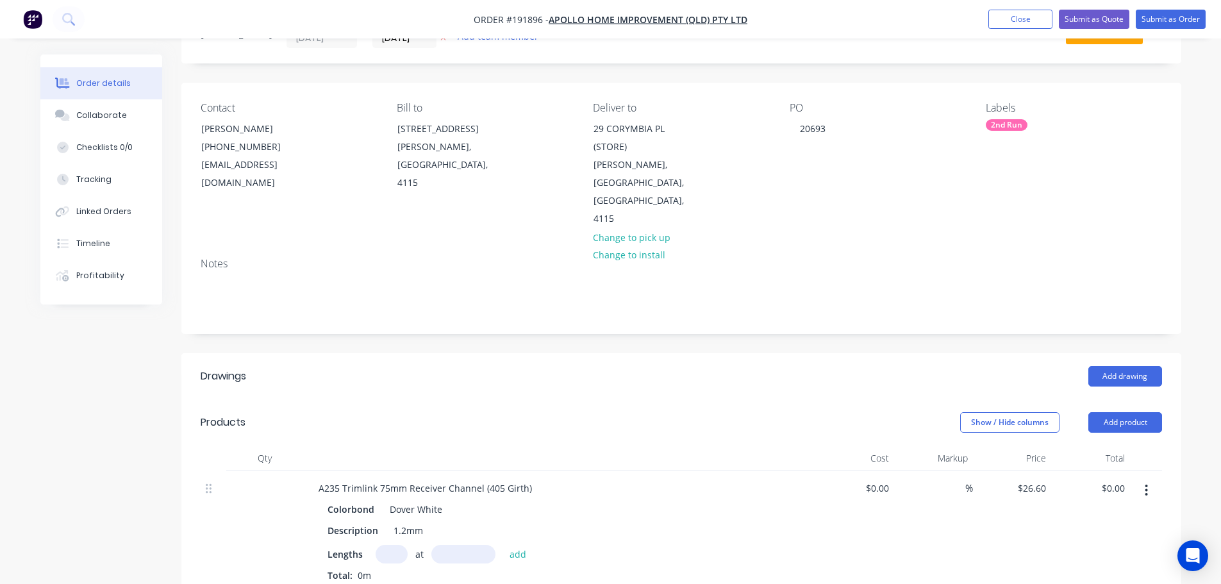
scroll to position [192, 0]
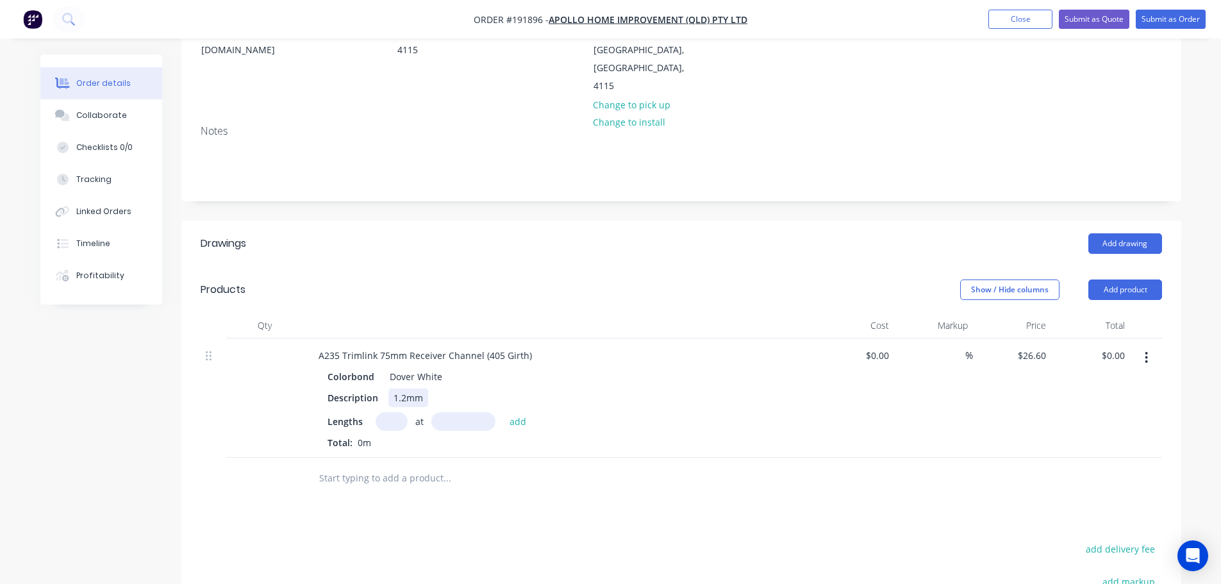
click at [402, 388] on div "1.2mm" at bounding box center [408, 397] width 40 height 19
click at [384, 412] on input "text" at bounding box center [391, 421] width 32 height 19
click at [503, 412] on button "add" at bounding box center [518, 420] width 30 height 17
click at [1187, 17] on button "Submit as Order" at bounding box center [1170, 19] width 70 height 19
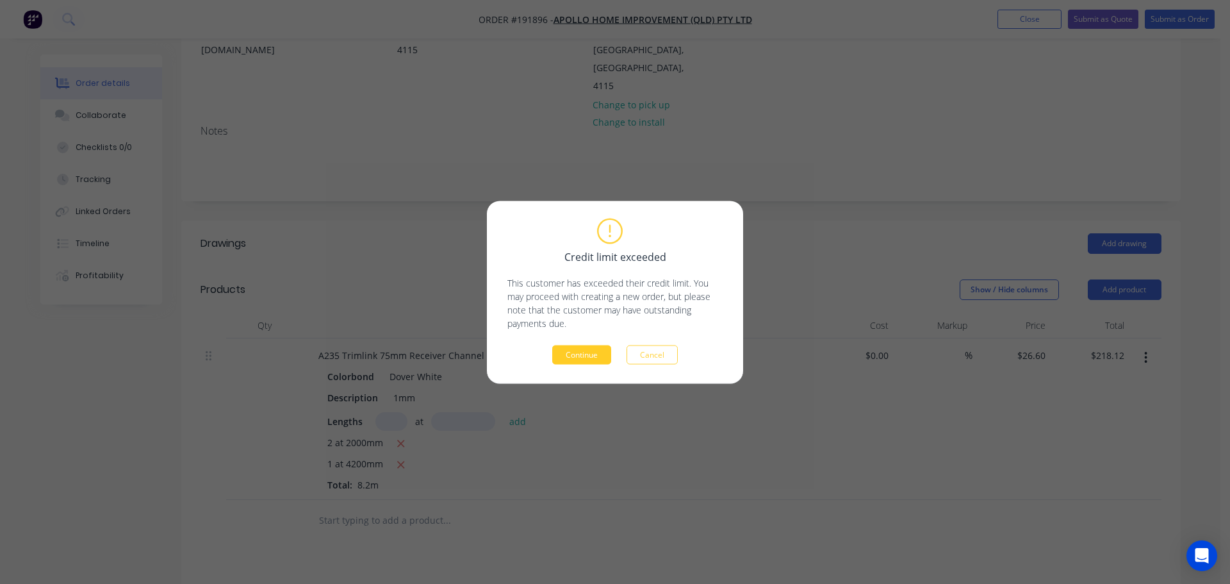
click at [584, 358] on button "Continue" at bounding box center [581, 354] width 59 height 19
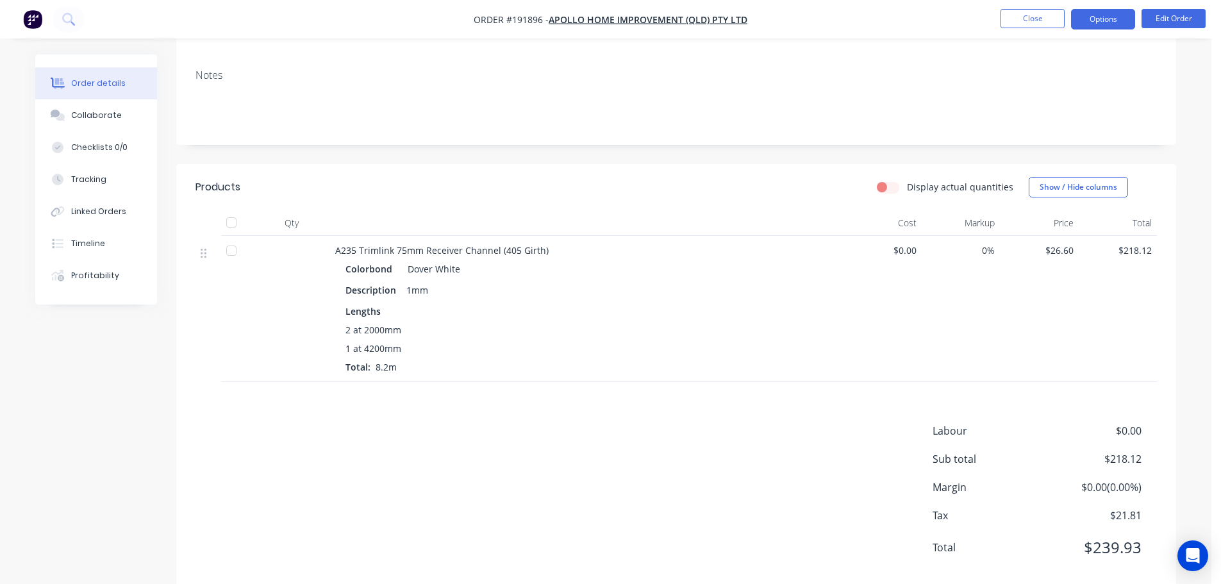
click at [1092, 20] on button "Options" at bounding box center [1103, 19] width 64 height 21
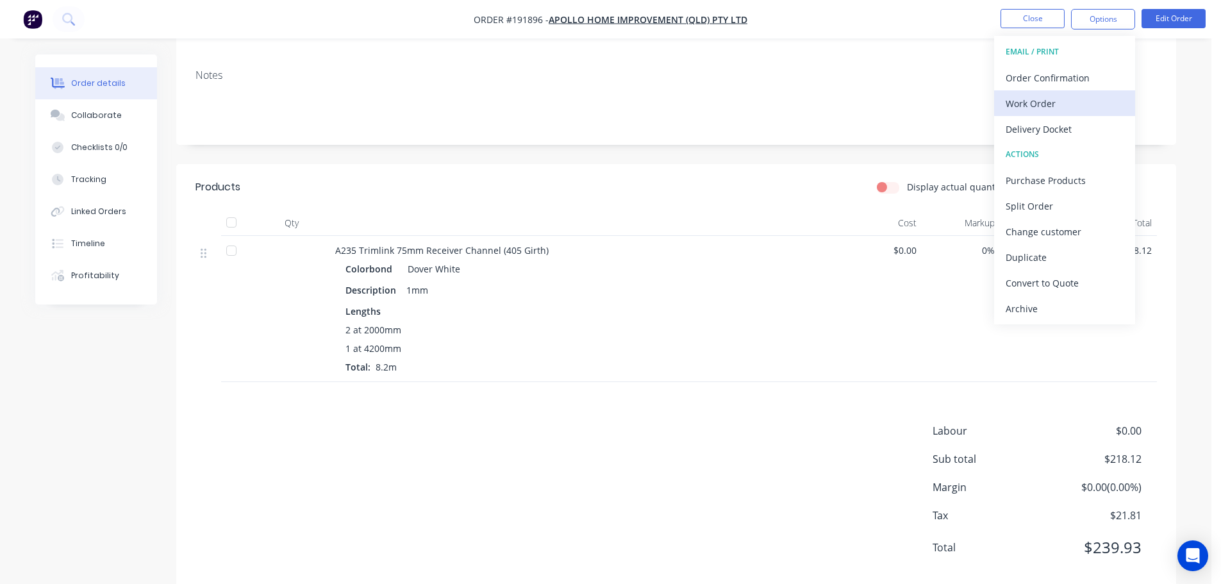
click at [1085, 94] on div "Work Order" at bounding box center [1064, 103] width 118 height 19
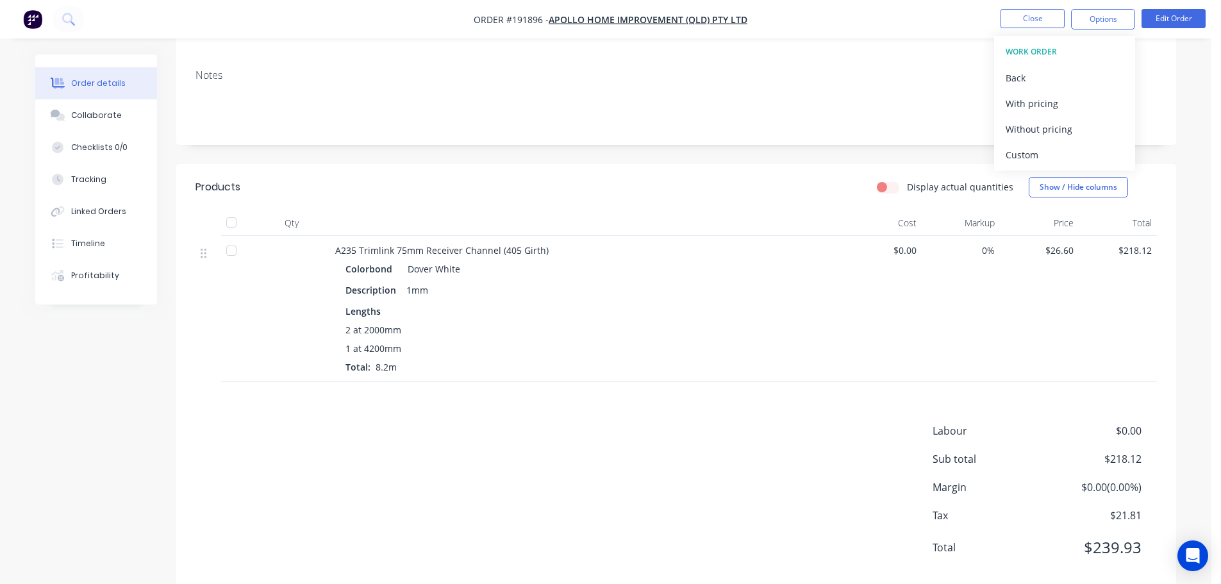
click at [1076, 149] on div "Custom" at bounding box center [1064, 154] width 118 height 19
click at [1071, 131] on div "Without pricing" at bounding box center [1064, 129] width 118 height 19
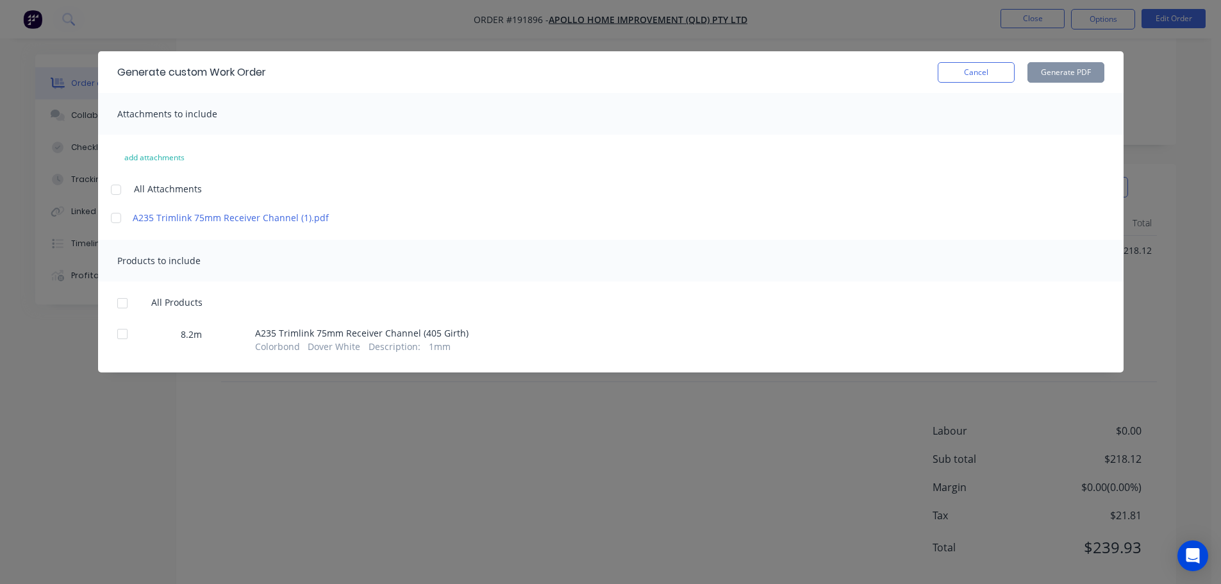
click at [124, 190] on div at bounding box center [116, 190] width 26 height 26
click at [124, 304] on div at bounding box center [123, 303] width 26 height 26
click at [1076, 75] on button "Generate PDF" at bounding box center [1065, 72] width 77 height 21
click at [982, 74] on button "Cancel" at bounding box center [975, 72] width 77 height 21
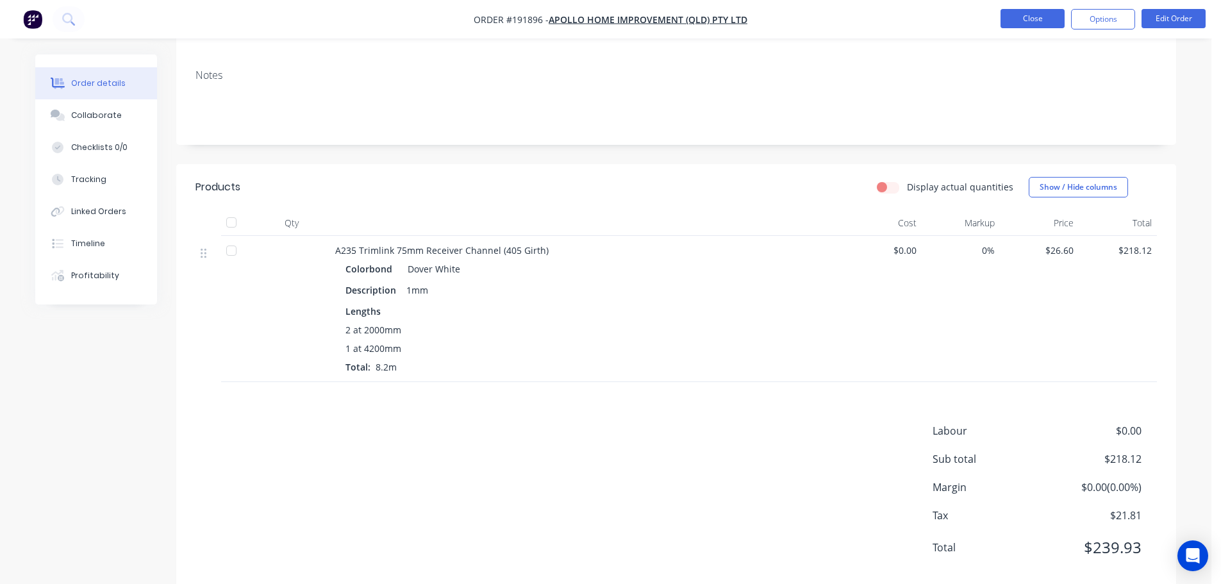
click at [1027, 17] on button "Close" at bounding box center [1032, 18] width 64 height 19
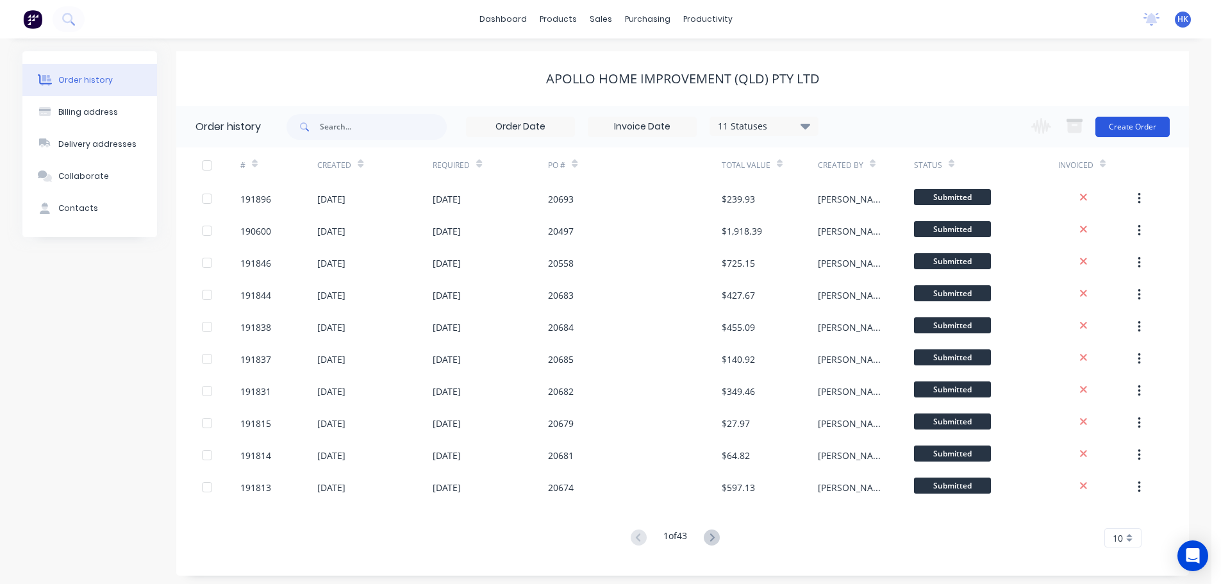
click at [1163, 123] on button "Create Order" at bounding box center [1132, 127] width 74 height 21
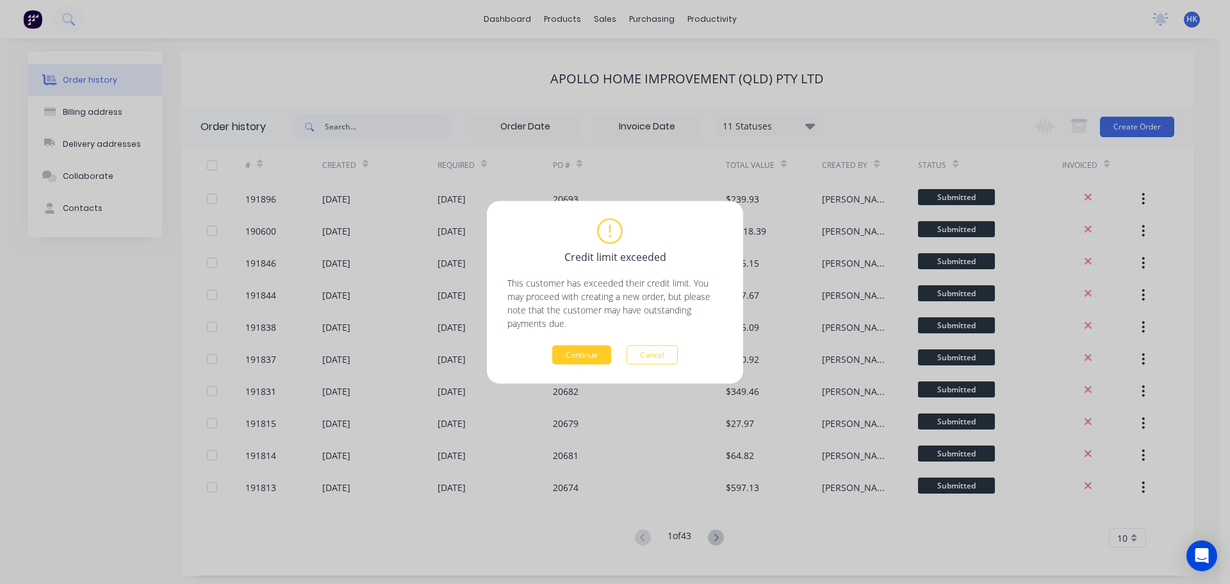
click at [588, 362] on button "Continue" at bounding box center [581, 354] width 59 height 19
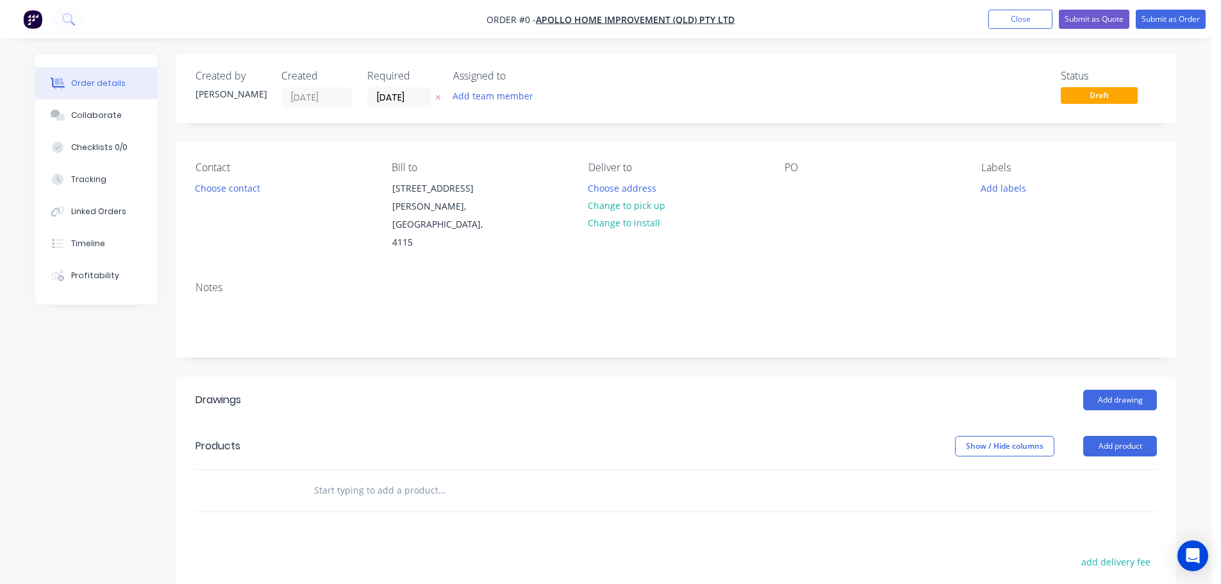
click at [381, 97] on input "[DATE]" at bounding box center [399, 97] width 63 height 19
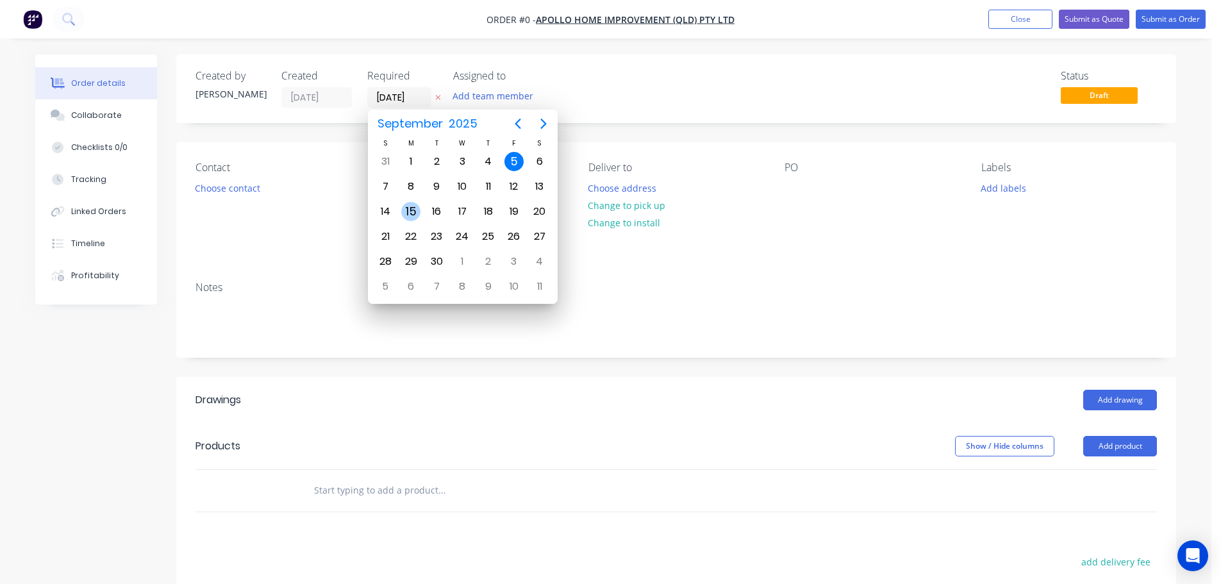
click at [411, 211] on div "15" at bounding box center [410, 211] width 19 height 19
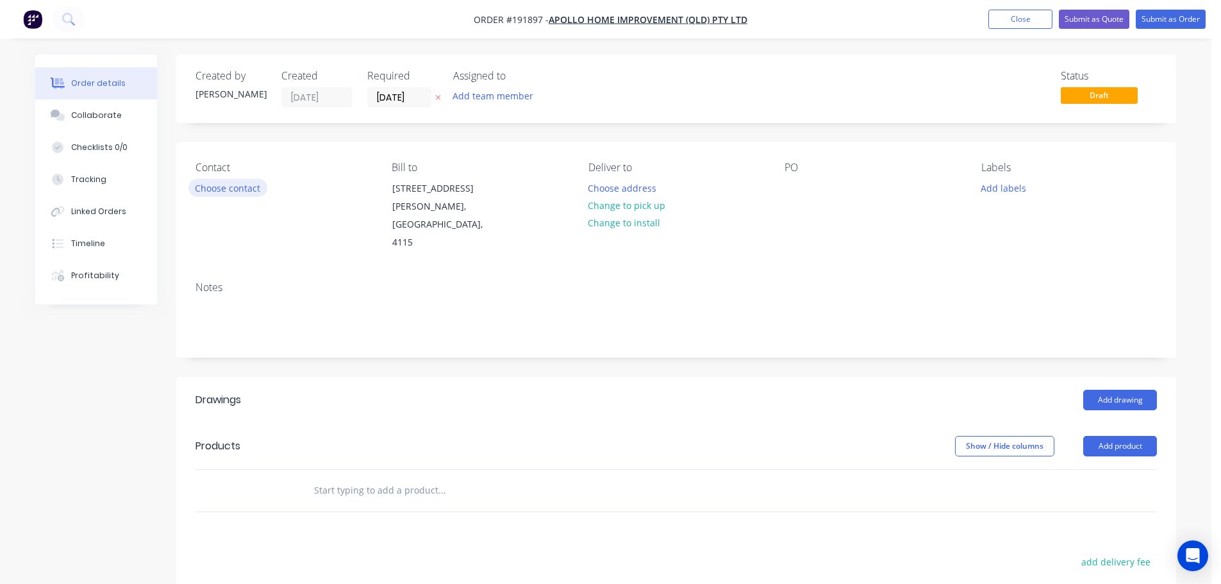
click at [238, 193] on button "Choose contact" at bounding box center [227, 187] width 79 height 17
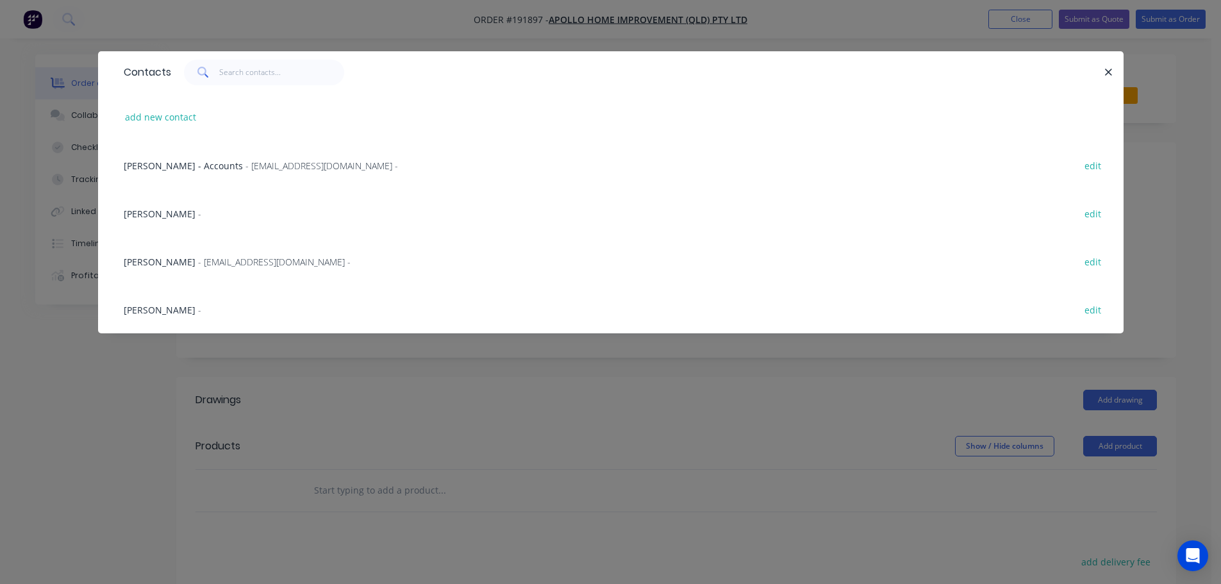
click at [203, 256] on span "- maried@apollopatios.com.au -" at bounding box center [274, 262] width 152 height 12
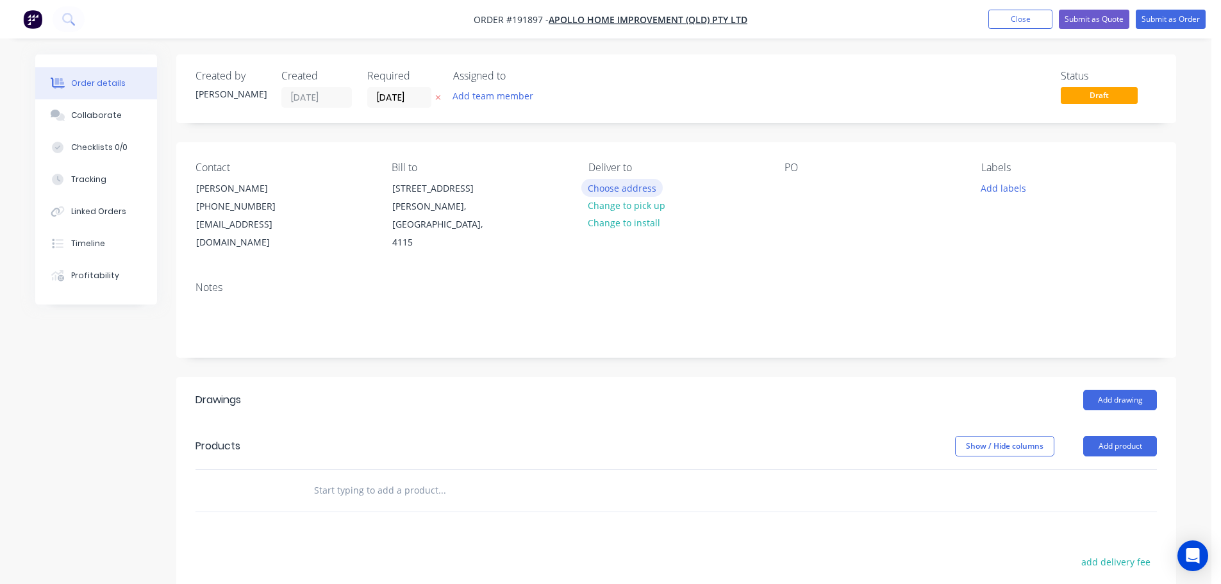
click at [602, 187] on button "Choose address" at bounding box center [622, 187] width 82 height 17
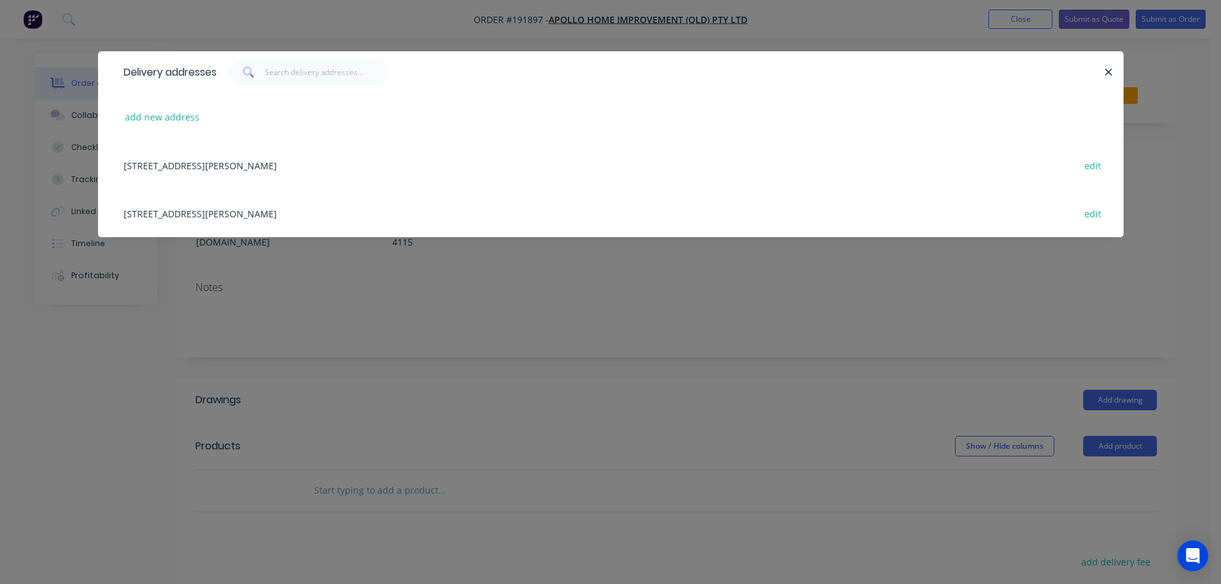
click at [292, 218] on div "29 CORYMBIA PL, (STORE), PARKINSON, Queensland, Australia, 4115 edit" at bounding box center [610, 213] width 987 height 48
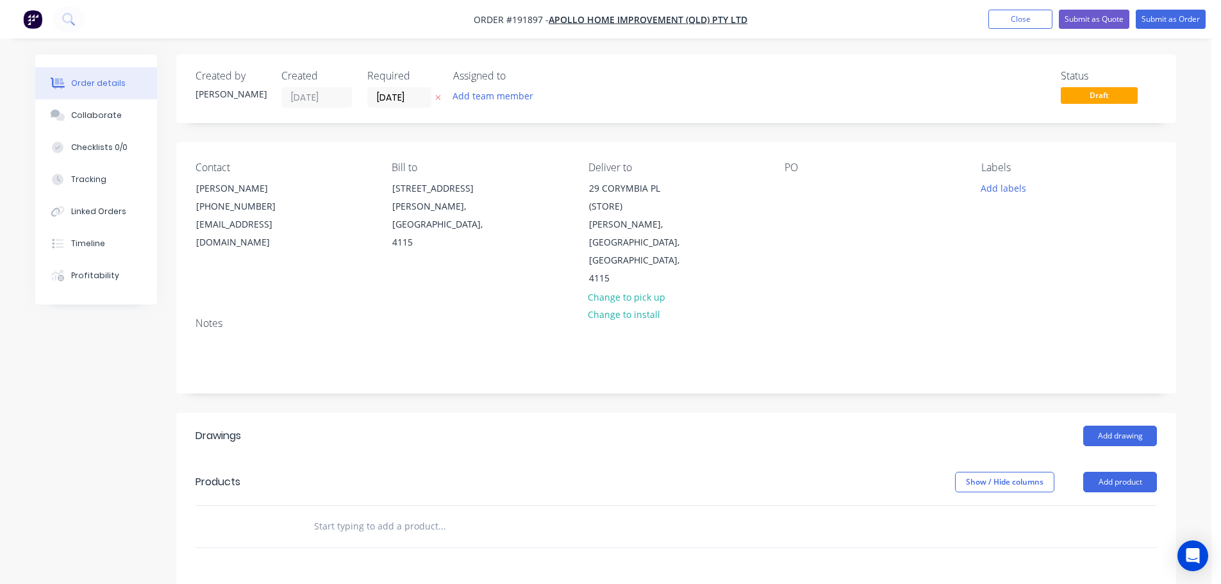
click at [793, 177] on div "PO" at bounding box center [872, 224] width 176 height 126
click at [791, 186] on div at bounding box center [794, 188] width 21 height 19
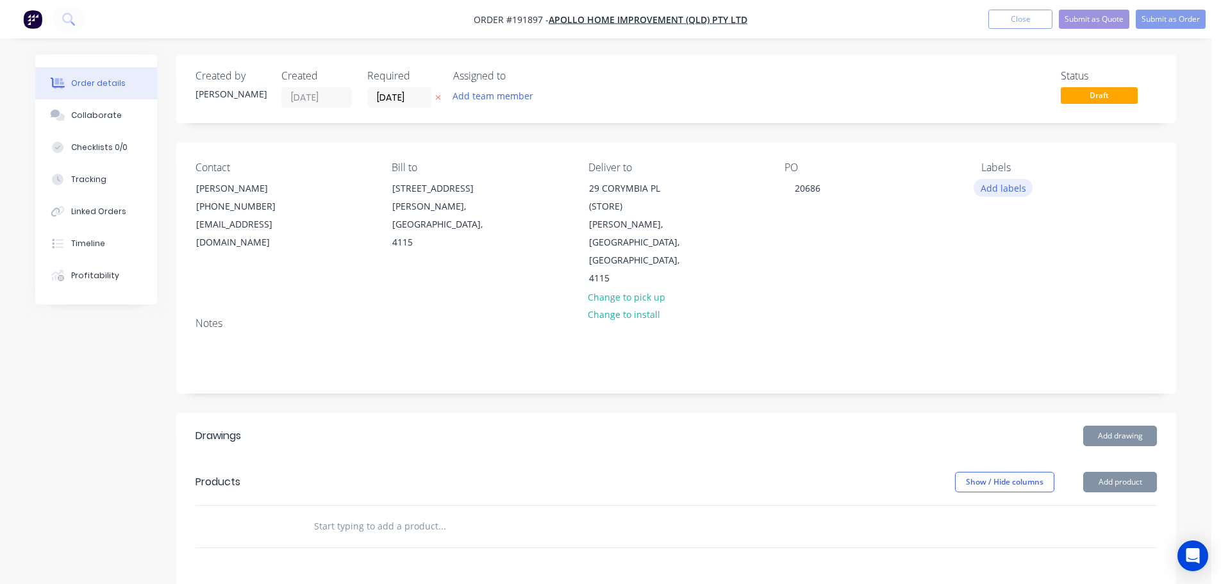
click at [1028, 191] on button "Add labels" at bounding box center [1002, 187] width 59 height 17
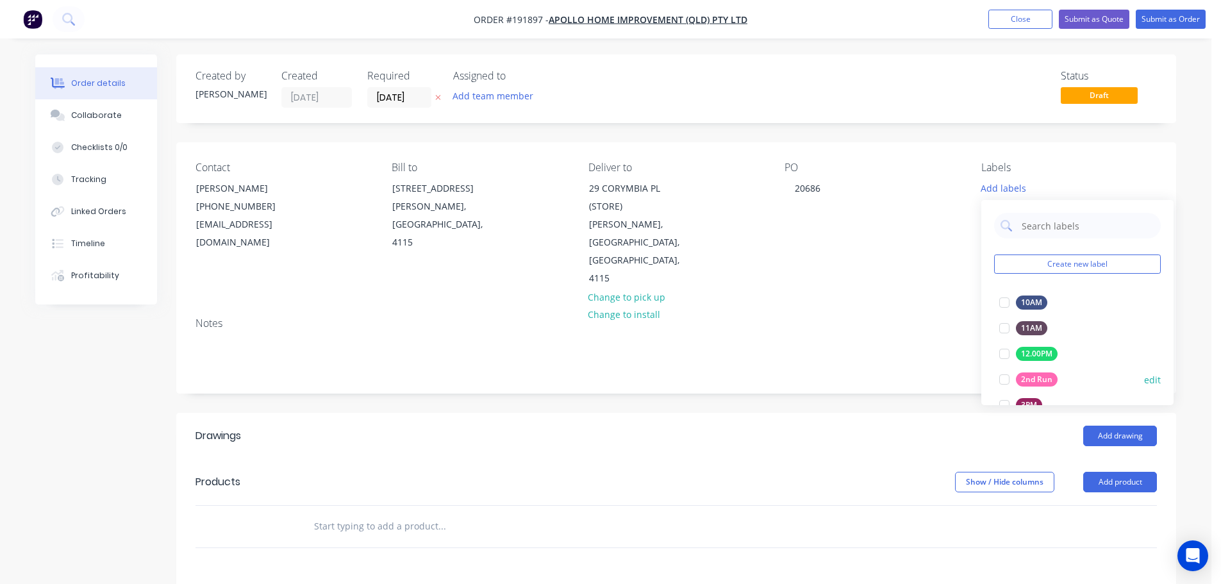
click at [1002, 375] on div at bounding box center [1004, 379] width 26 height 26
click at [1124, 472] on button "Add product" at bounding box center [1120, 482] width 74 height 21
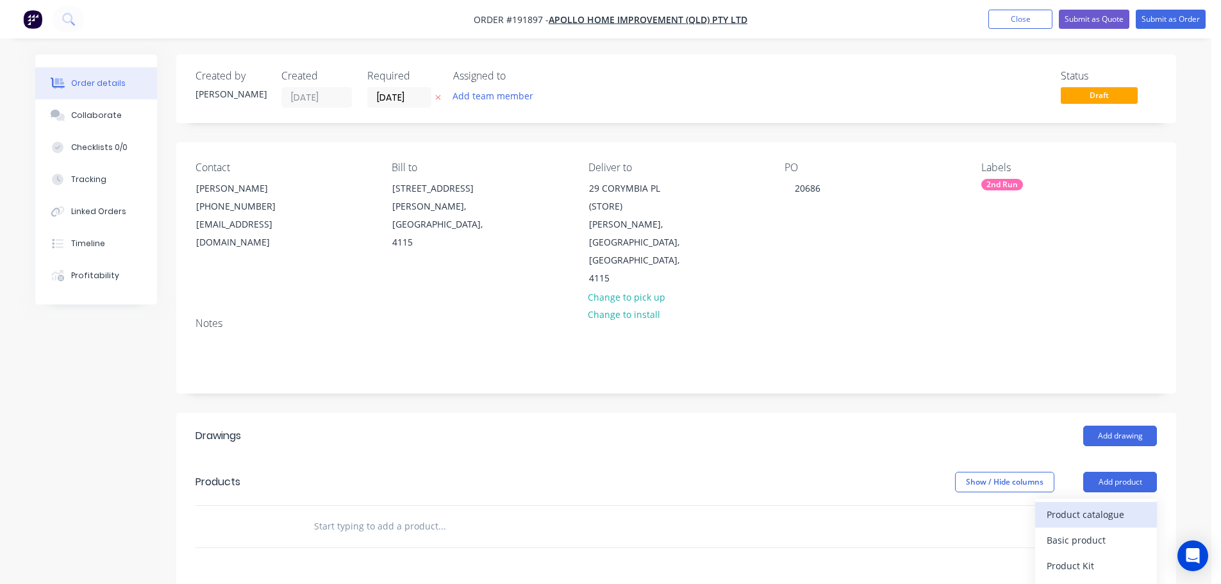
click at [1123, 505] on div "Product catalogue" at bounding box center [1095, 514] width 99 height 19
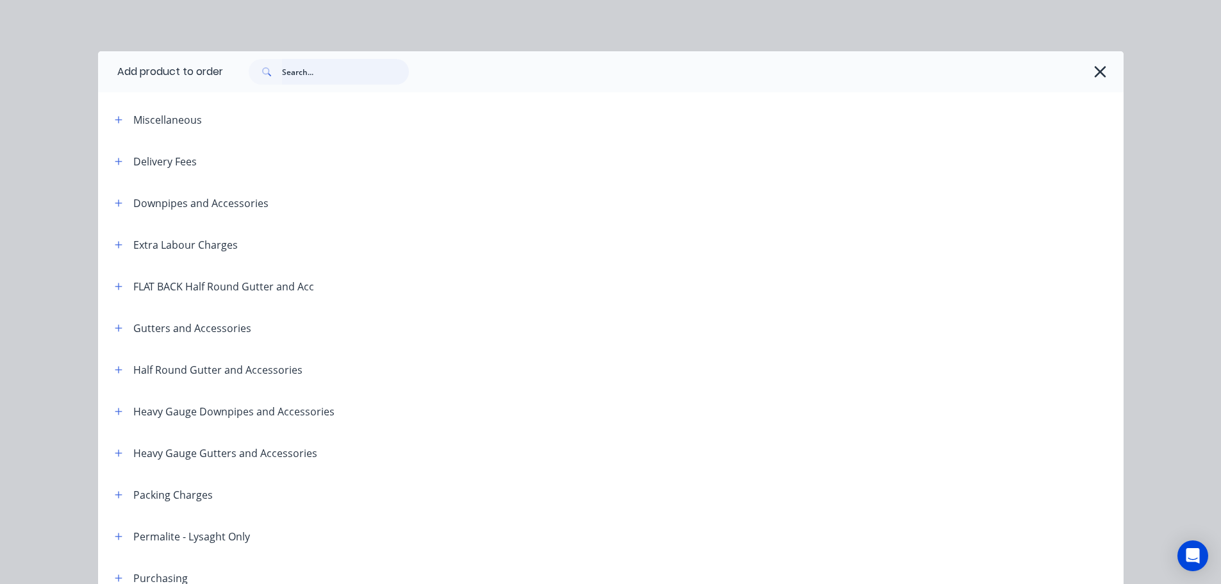
click at [326, 70] on input "text" at bounding box center [345, 72] width 127 height 26
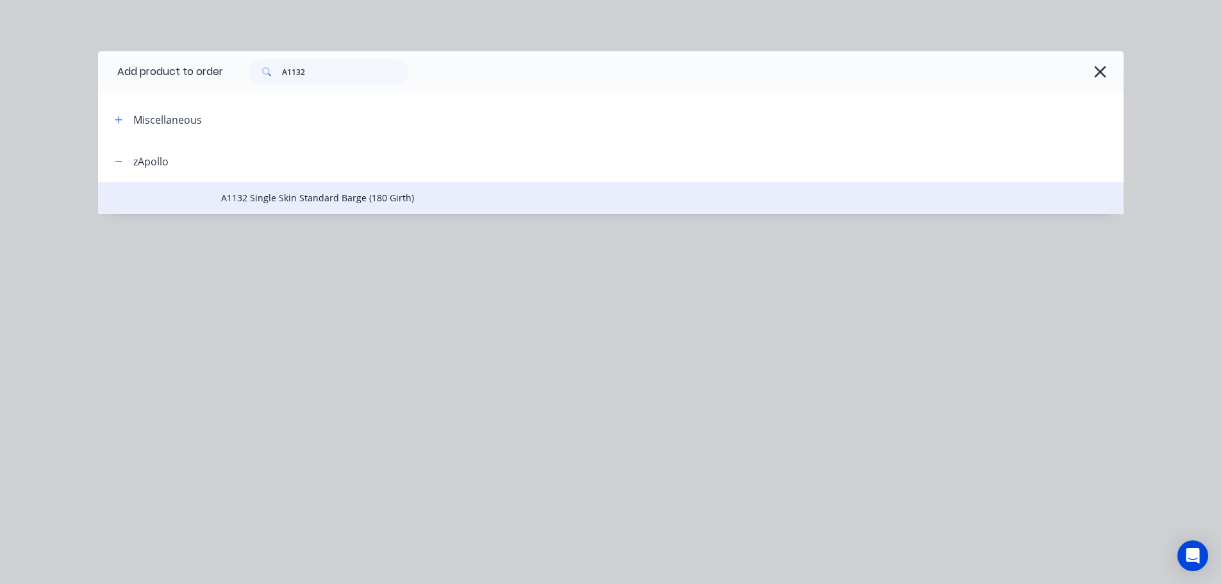
click at [352, 195] on span "A1132 Single Skin Standard Barge (180 Girth)" at bounding box center [581, 197] width 721 height 13
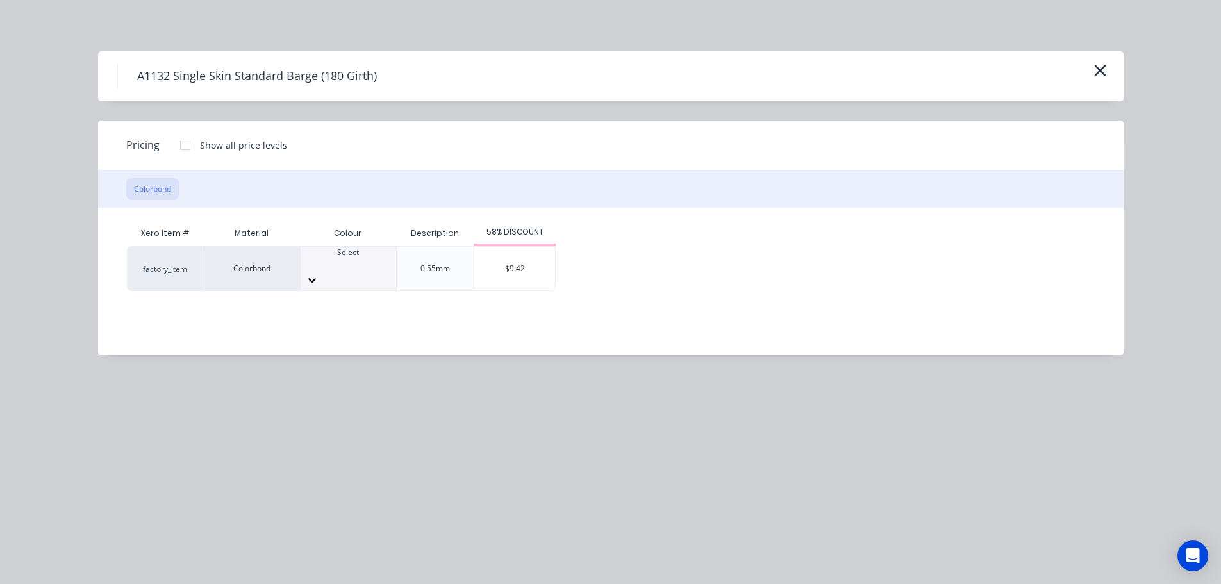
click at [368, 265] on div "Select" at bounding box center [347, 258] width 95 height 23
click at [509, 273] on div "$9.42" at bounding box center [514, 269] width 81 height 44
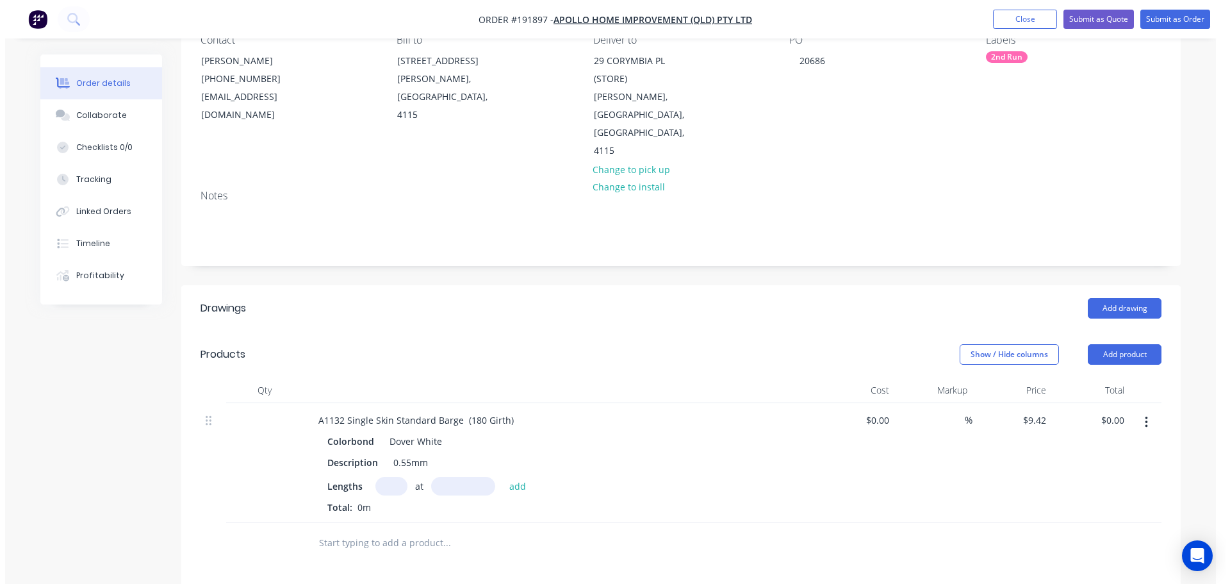
scroll to position [128, 0]
click at [383, 476] on input "text" at bounding box center [386, 485] width 32 height 19
click at [498, 476] on button "add" at bounding box center [513, 484] width 30 height 17
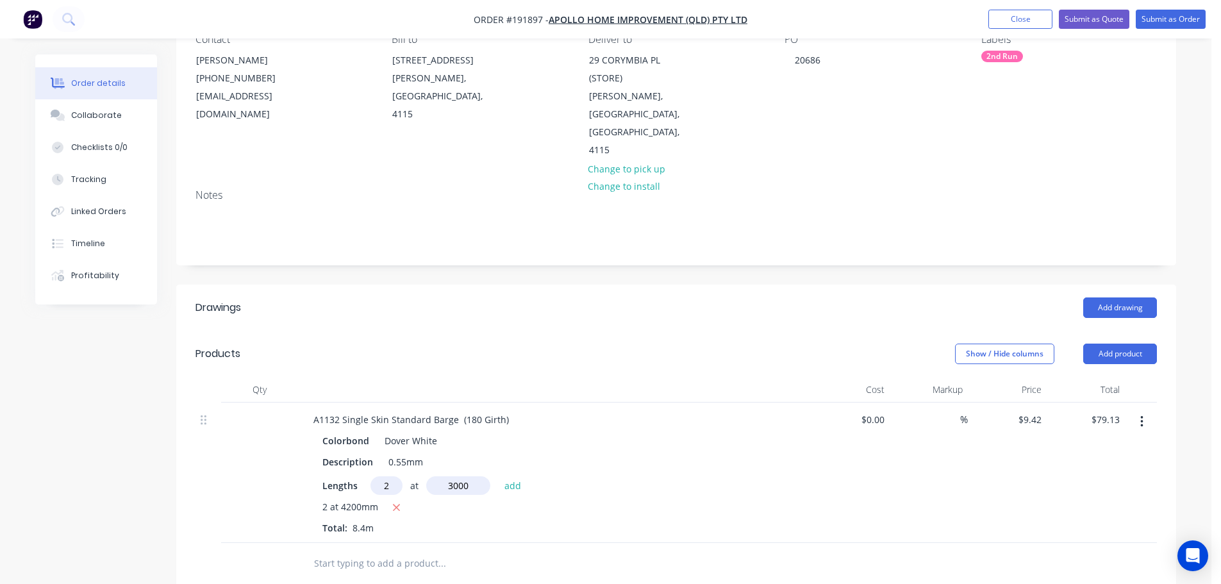
click at [498, 476] on button "add" at bounding box center [513, 484] width 30 height 17
click at [1156, 25] on button "Submit as Order" at bounding box center [1170, 19] width 70 height 19
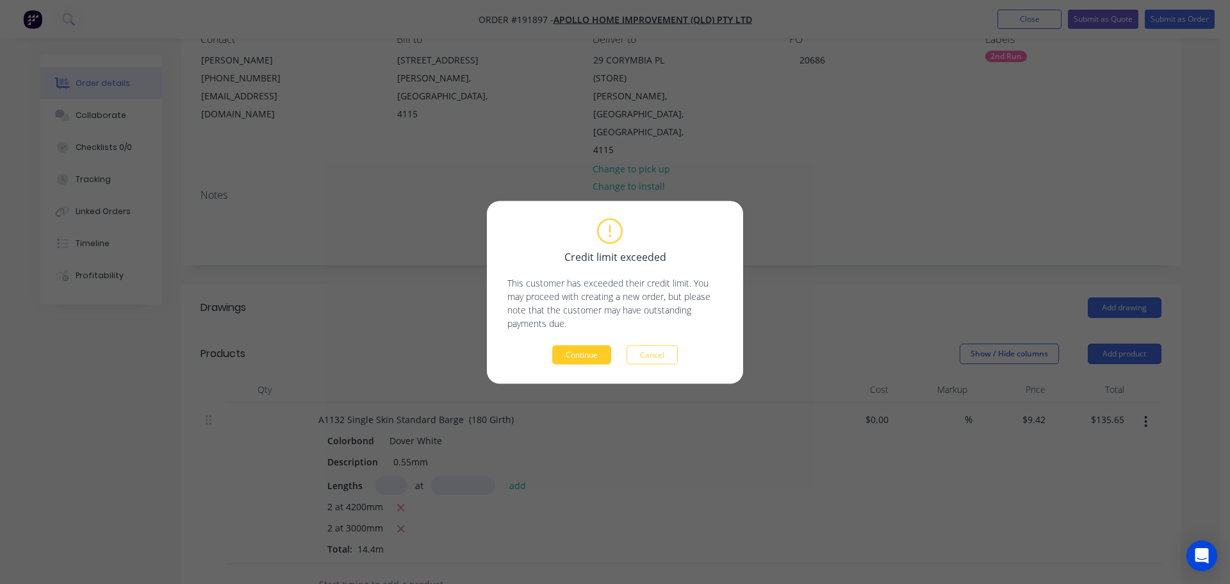
click at [577, 355] on button "Continue" at bounding box center [581, 354] width 59 height 19
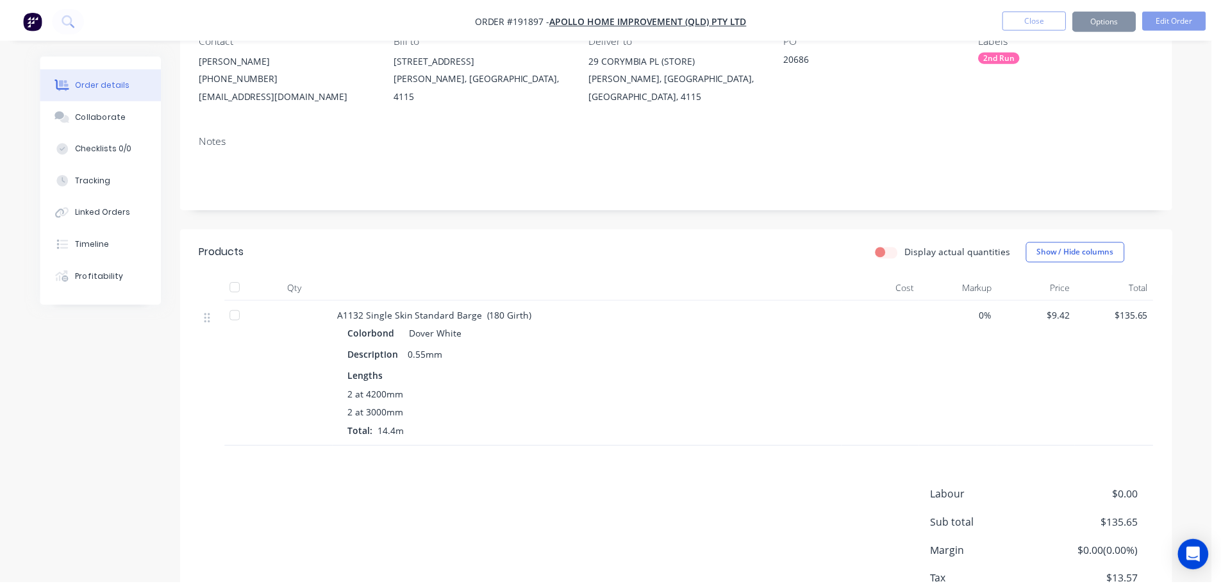
scroll to position [128, 0]
click at [1102, 21] on button "Options" at bounding box center [1103, 19] width 64 height 21
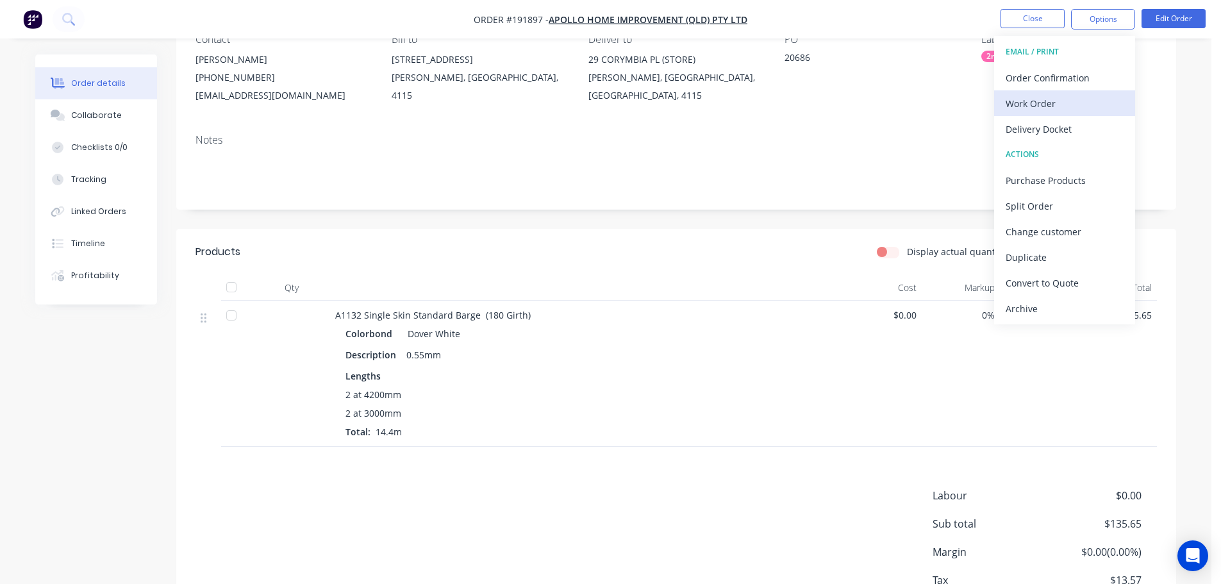
click at [1065, 97] on div "Work Order" at bounding box center [1064, 103] width 118 height 19
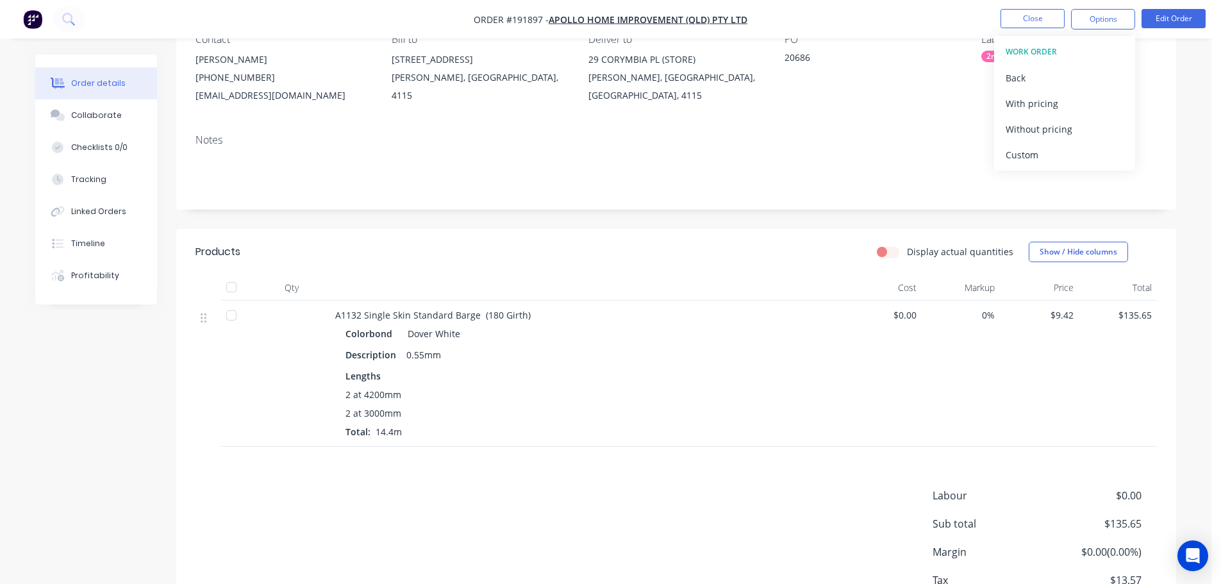
click at [1071, 149] on div "Custom" at bounding box center [1064, 154] width 118 height 19
click at [1071, 136] on div "Without pricing" at bounding box center [1064, 129] width 118 height 19
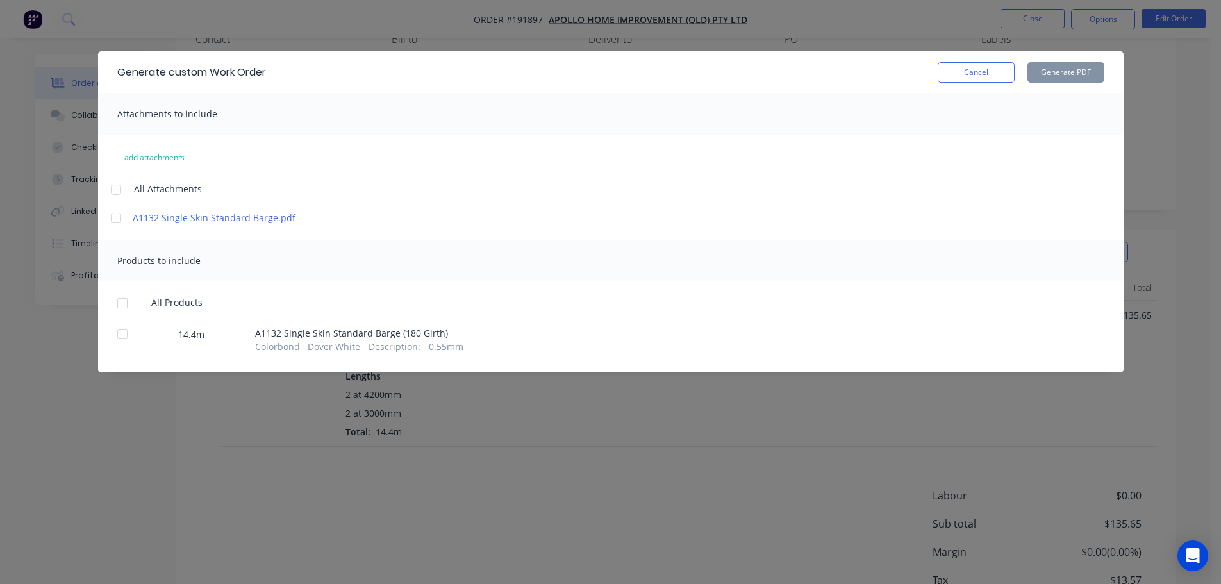
click at [111, 185] on div at bounding box center [116, 190] width 26 height 26
click at [128, 302] on div at bounding box center [123, 303] width 26 height 26
click at [1074, 64] on button "Generate PDF" at bounding box center [1065, 72] width 77 height 21
drag, startPoint x: 995, startPoint y: 70, endPoint x: 996, endPoint y: 61, distance: 9.6
click at [994, 70] on button "Cancel" at bounding box center [975, 72] width 77 height 21
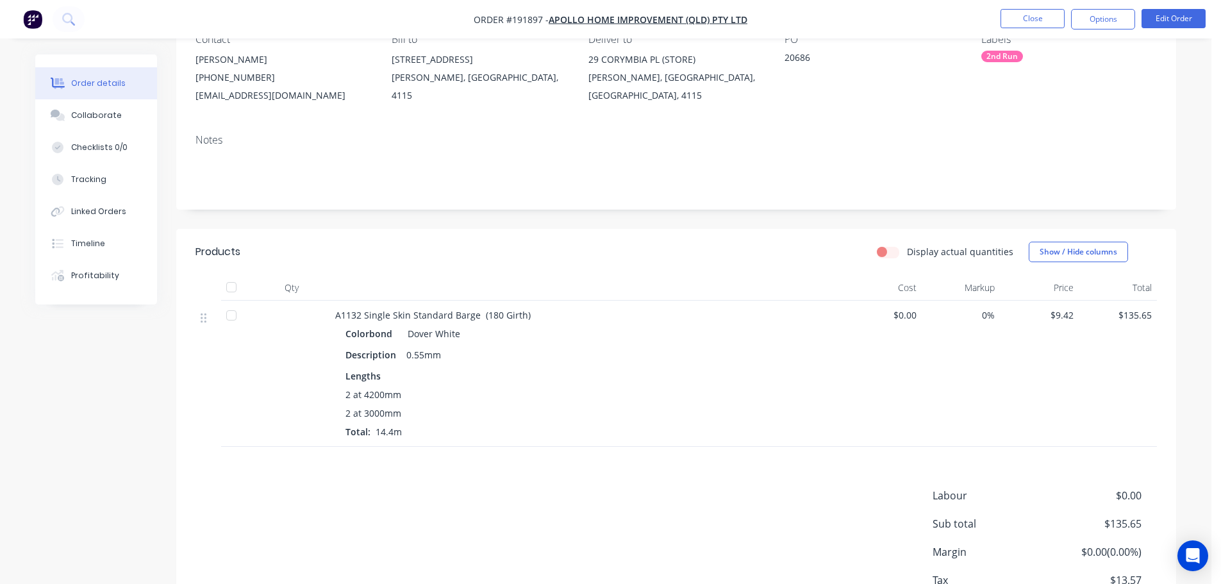
click at [1043, 6] on nav "Order #191897 - Apollo Home Improvement (QLD) Pty Ltd Close Options Edit Order" at bounding box center [610, 19] width 1221 height 38
click at [1040, 20] on button "Close" at bounding box center [1032, 18] width 64 height 19
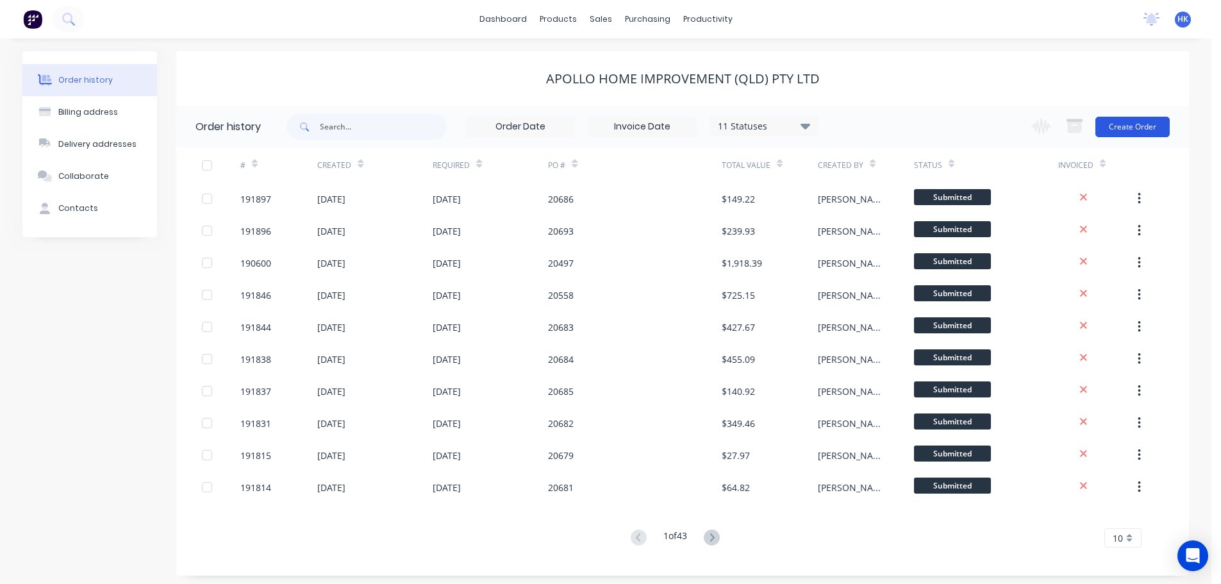
click at [1147, 124] on button "Create Order" at bounding box center [1132, 127] width 74 height 21
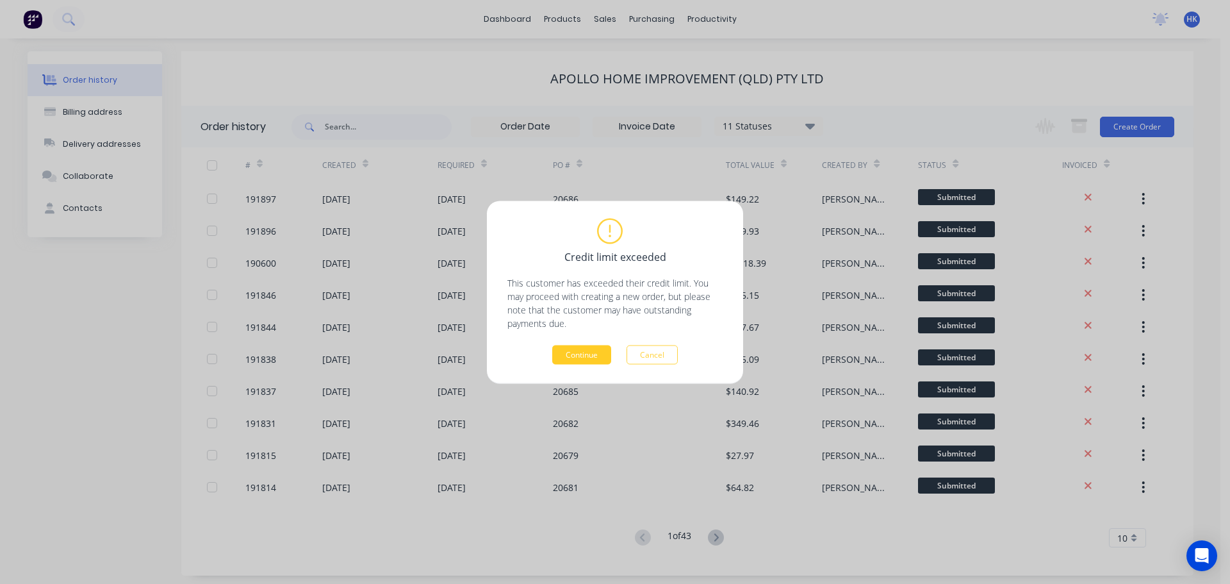
click at [584, 357] on button "Continue" at bounding box center [581, 354] width 59 height 19
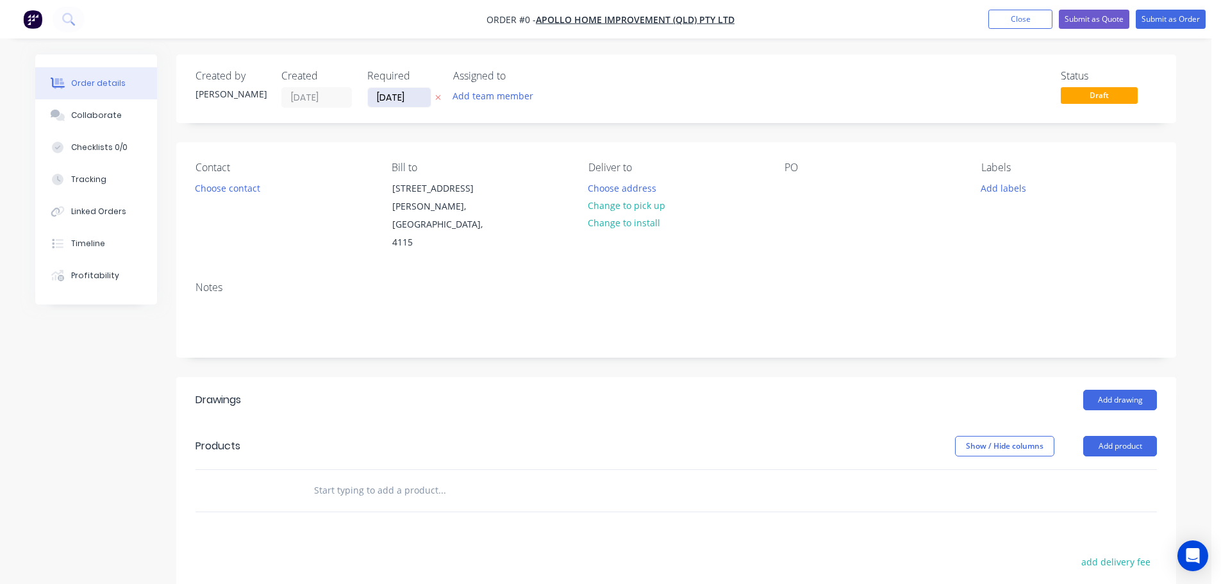
click at [402, 103] on input "[DATE]" at bounding box center [399, 97] width 63 height 19
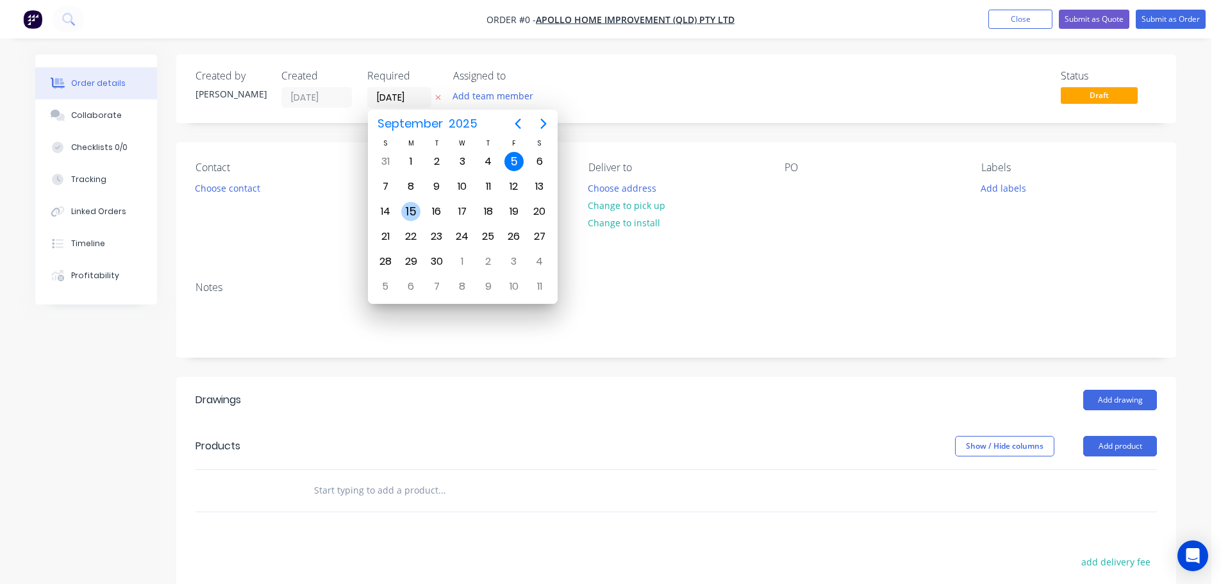
click at [401, 213] on div "15" at bounding box center [410, 211] width 19 height 19
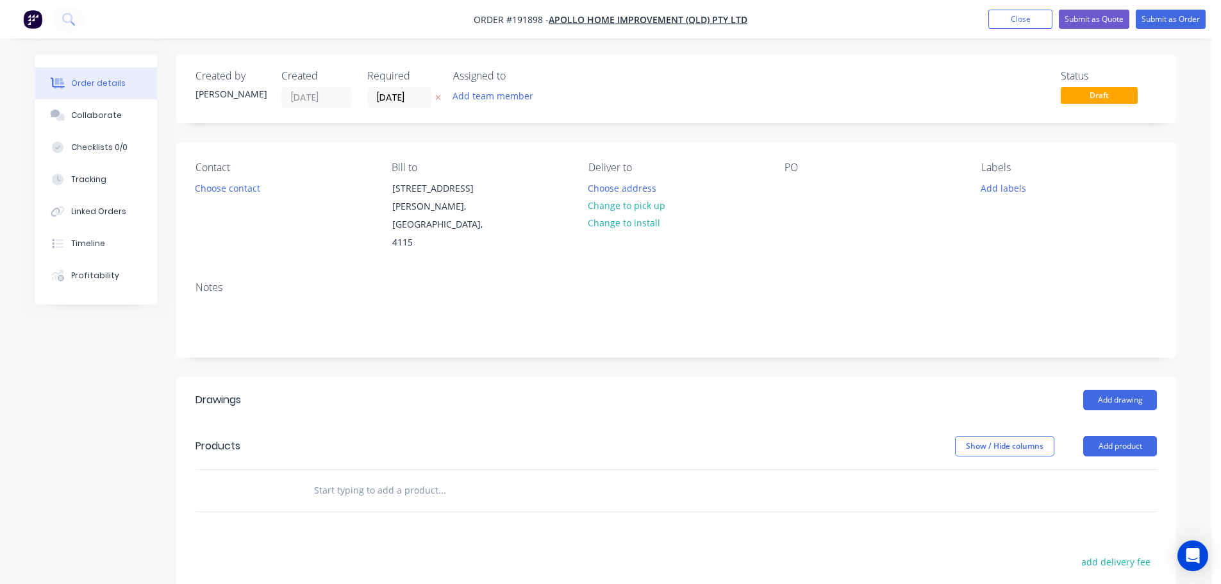
click at [230, 194] on button "Choose contact" at bounding box center [227, 187] width 79 height 17
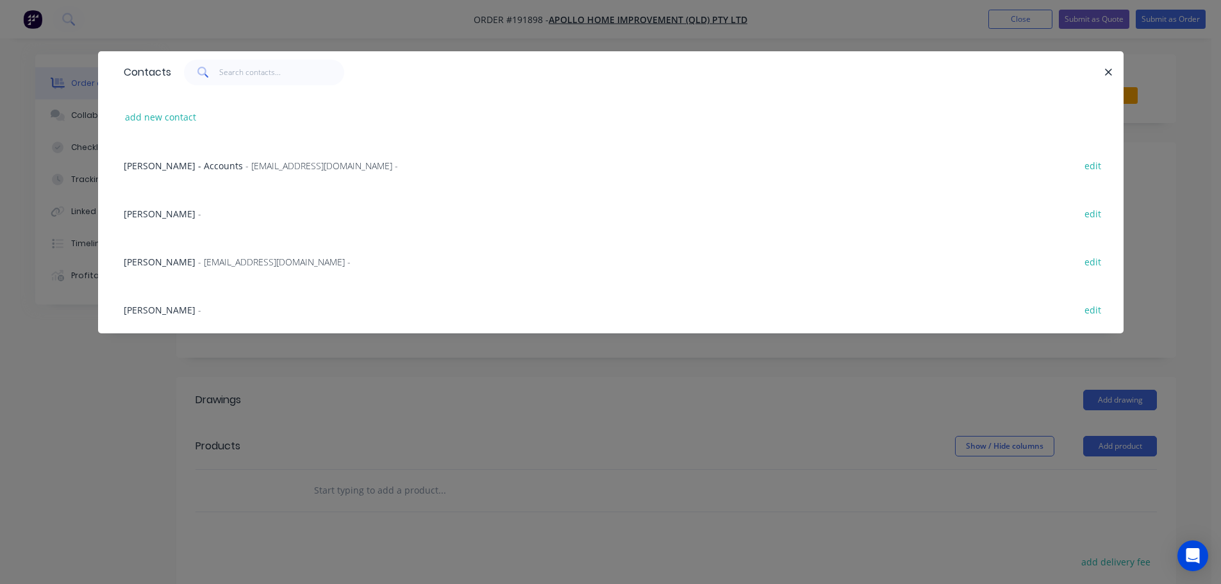
click at [201, 257] on span "- maried@apollopatios.com.au -" at bounding box center [274, 262] width 152 height 12
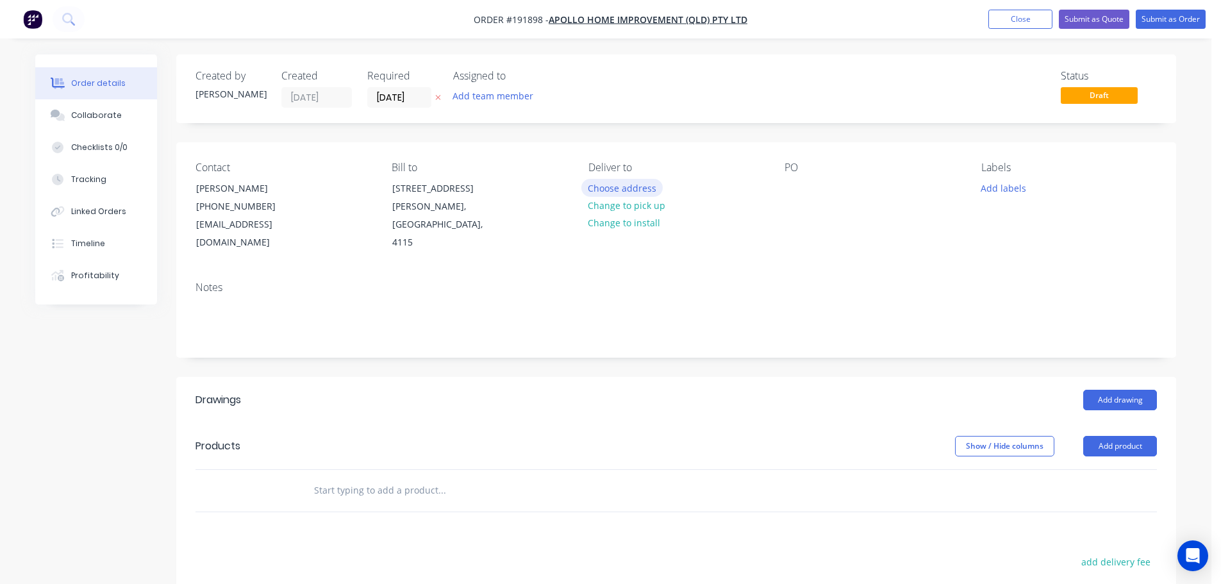
click at [593, 192] on button "Choose address" at bounding box center [622, 187] width 82 height 17
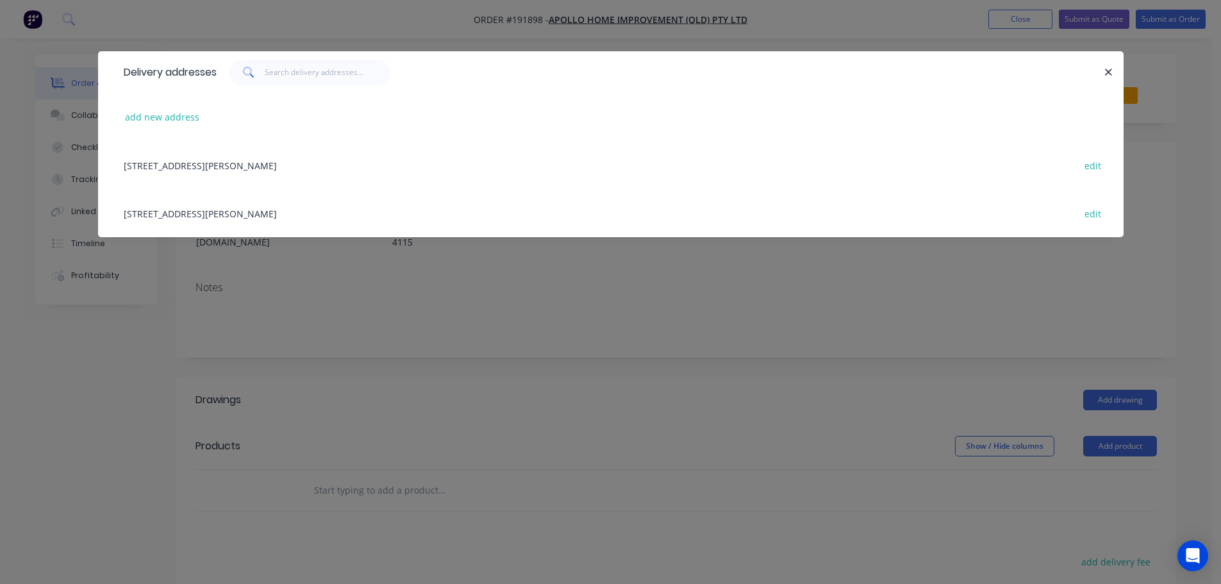
click at [358, 210] on div "29 CORYMBIA PL, (STORE), PARKINSON, Queensland, Australia, 4115 edit" at bounding box center [610, 213] width 987 height 48
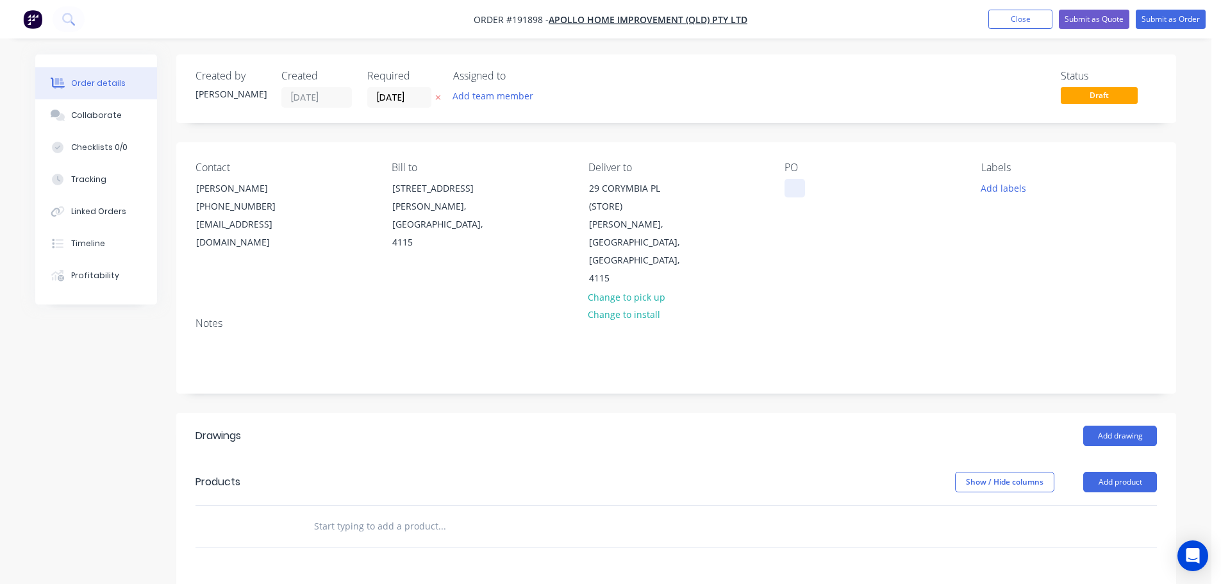
click at [793, 188] on div at bounding box center [794, 188] width 21 height 19
click at [1014, 194] on button "Add labels" at bounding box center [1002, 187] width 59 height 17
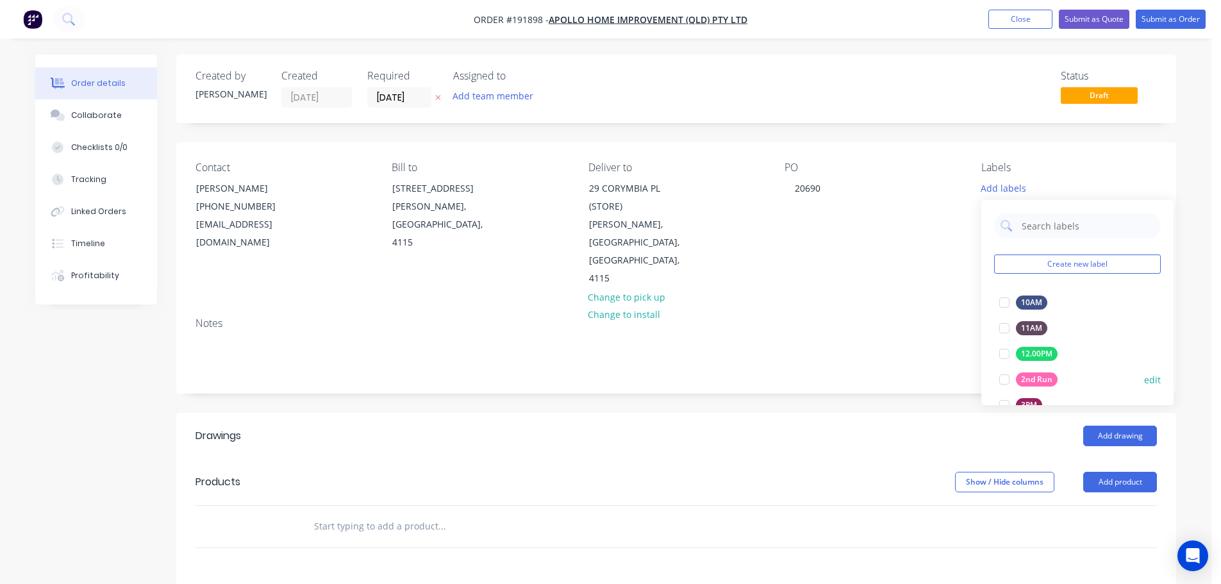
click at [996, 378] on div at bounding box center [1004, 379] width 26 height 26
click at [1130, 472] on button "Add product" at bounding box center [1120, 482] width 74 height 21
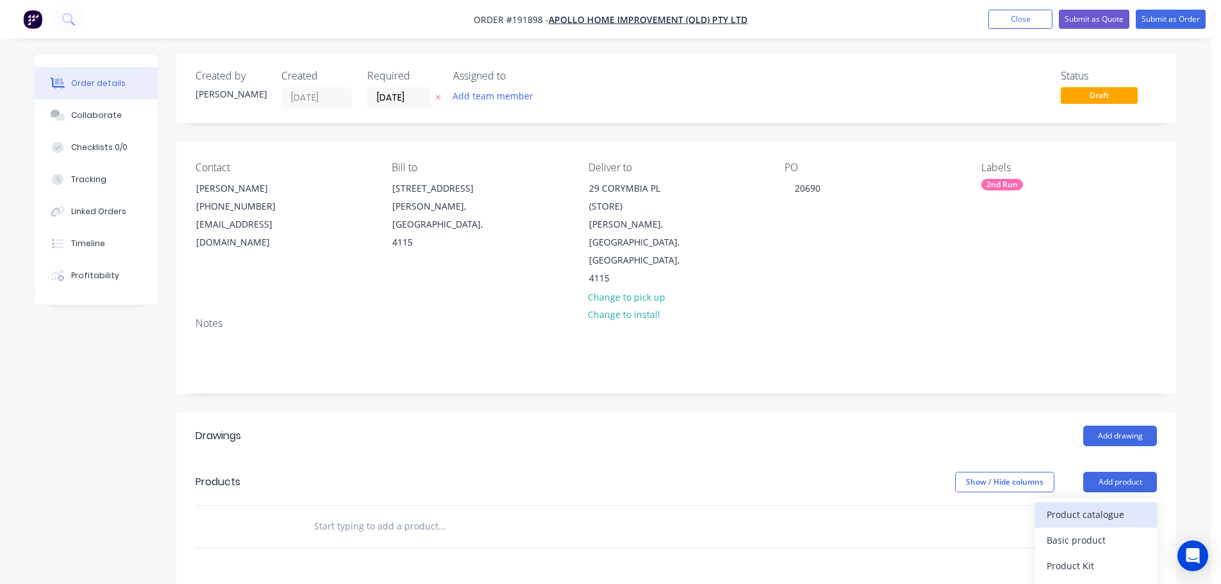
click at [1124, 502] on button "Product catalogue" at bounding box center [1096, 515] width 122 height 26
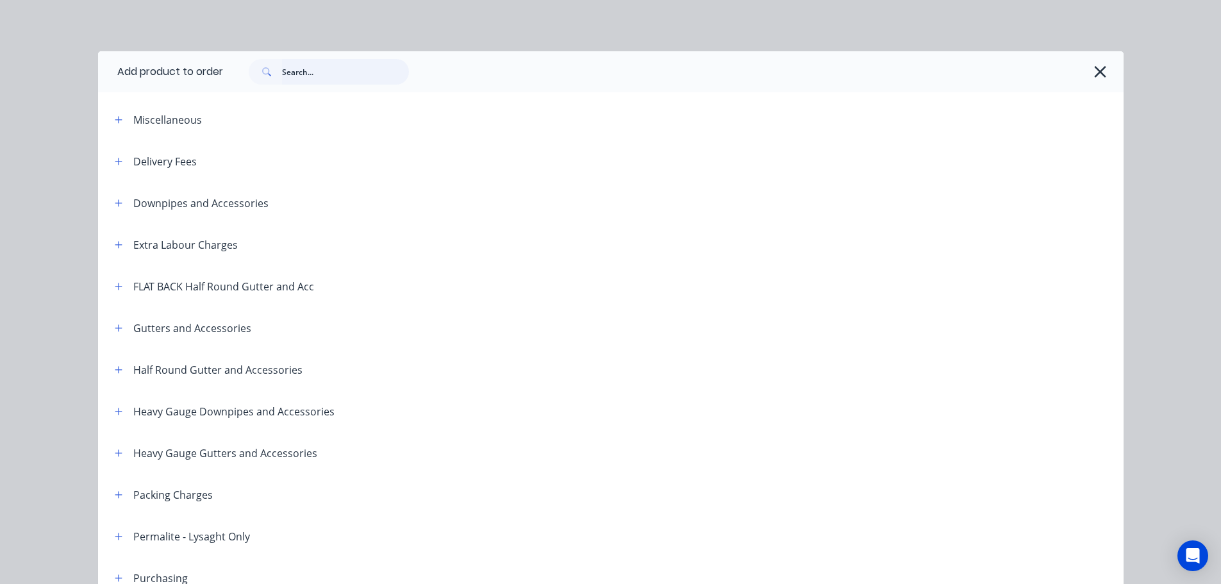
click at [305, 67] on input "text" at bounding box center [345, 72] width 127 height 26
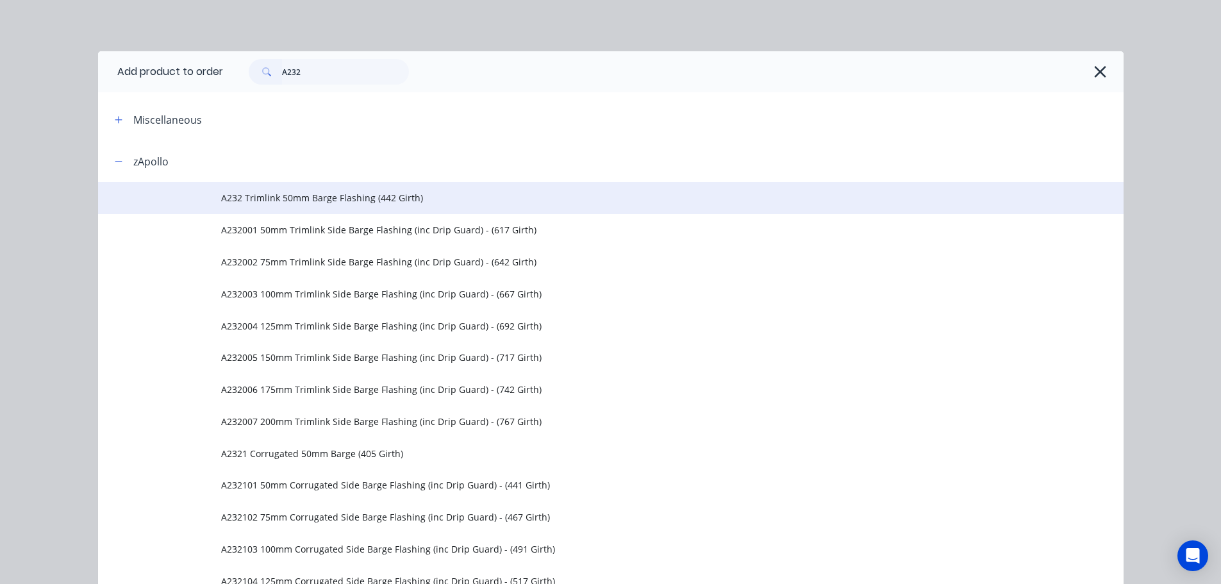
click at [377, 189] on td "A232 Trimlink 50mm Barge Flashing (442 Girth)" at bounding box center [672, 198] width 902 height 32
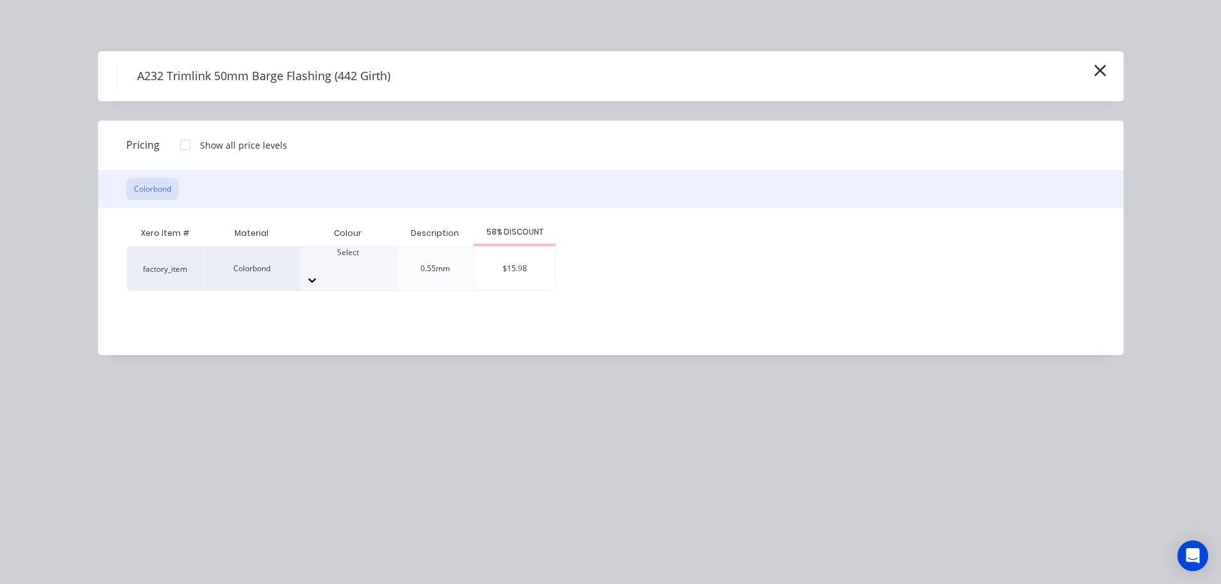
click at [338, 267] on div at bounding box center [347, 264] width 95 height 12
click at [520, 274] on div "$15.98" at bounding box center [514, 269] width 81 height 44
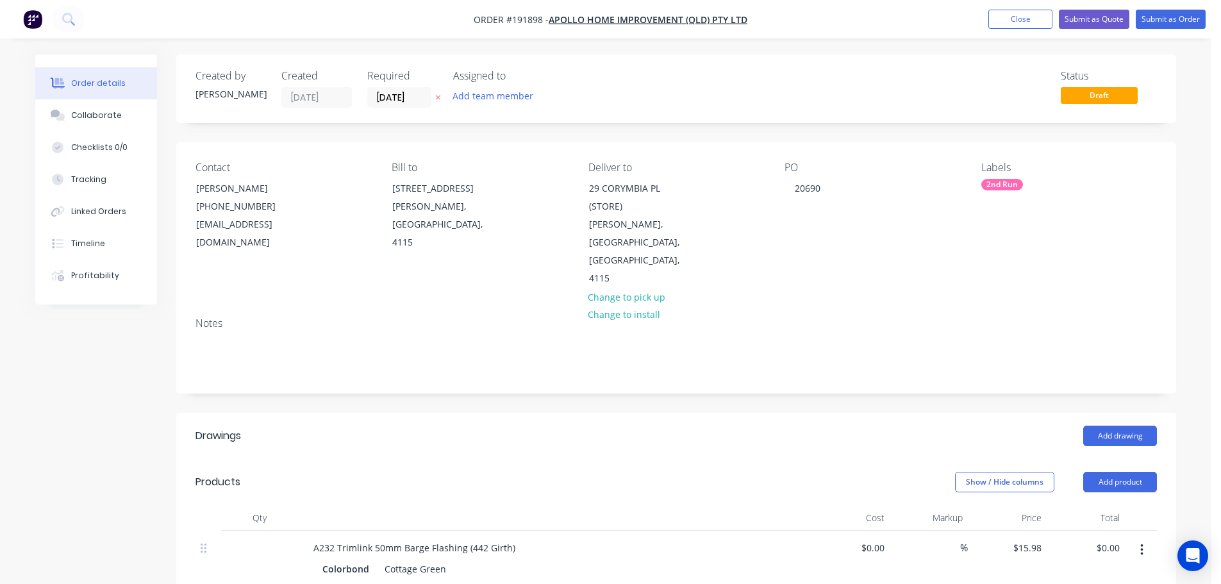
scroll to position [192, 0]
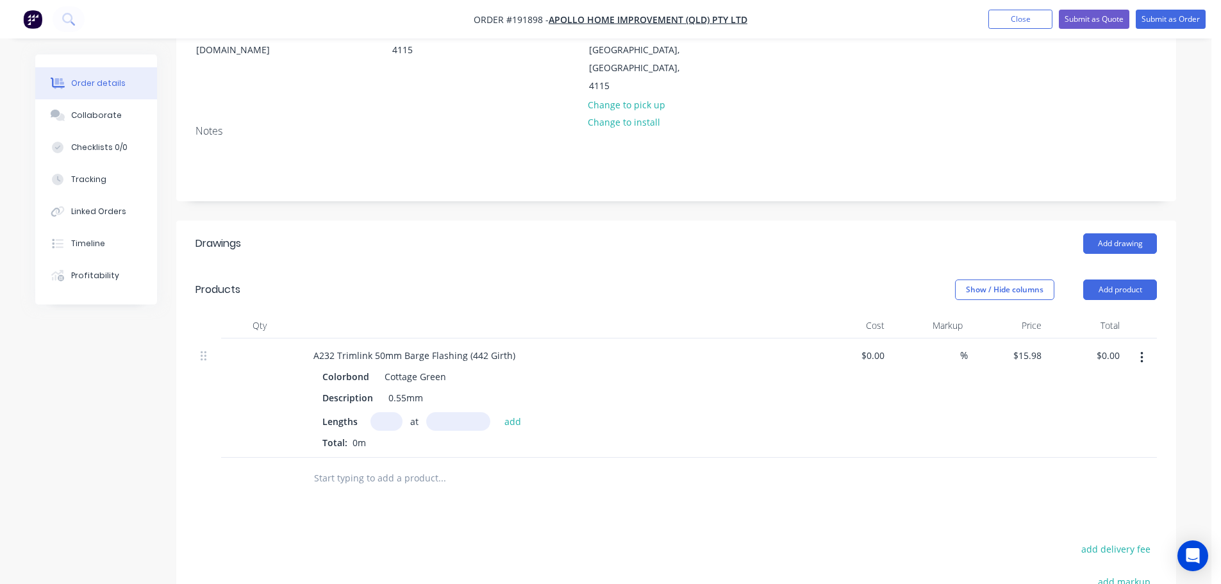
click at [380, 412] on input "text" at bounding box center [386, 421] width 32 height 19
click at [498, 412] on button "add" at bounding box center [513, 420] width 30 height 17
click at [1117, 279] on button "Add product" at bounding box center [1120, 289] width 74 height 21
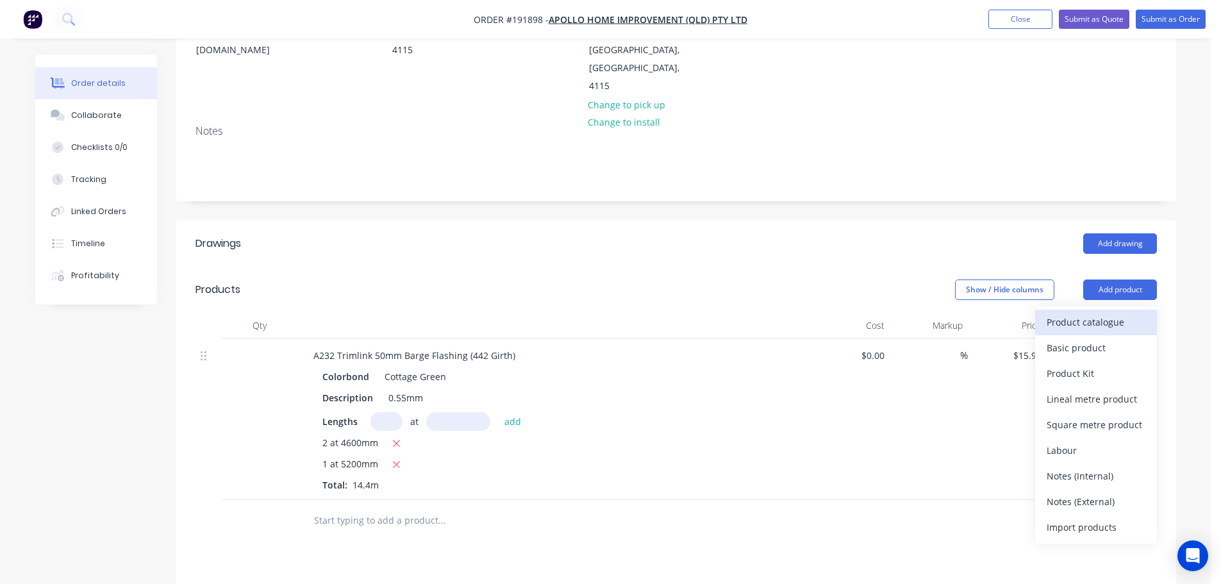
click at [1101, 313] on div "Product catalogue" at bounding box center [1095, 322] width 99 height 19
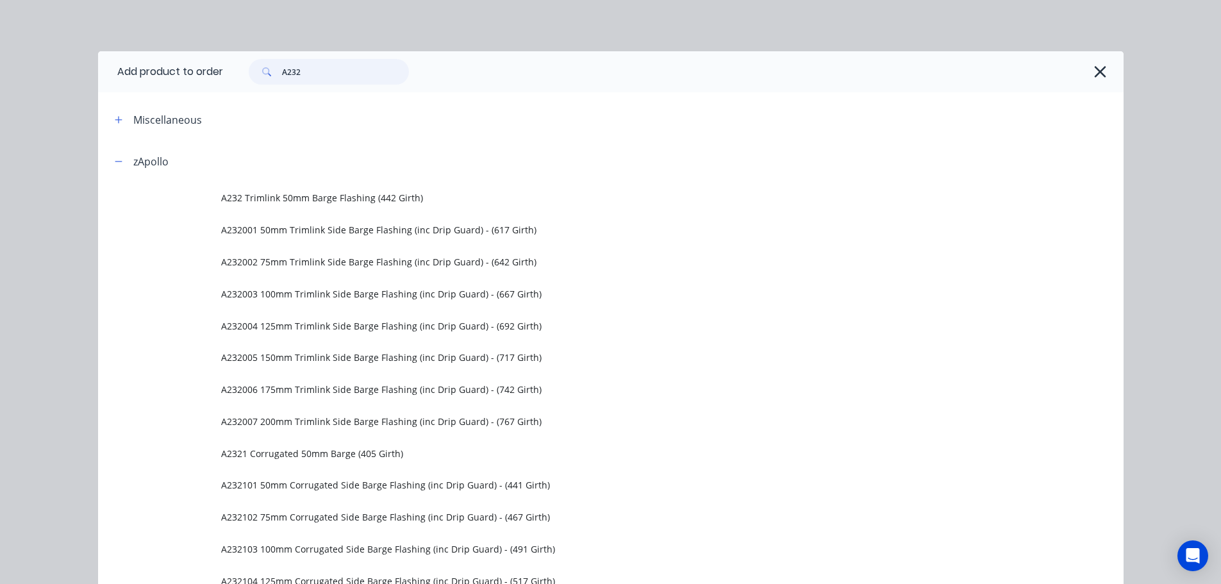
drag, startPoint x: 335, startPoint y: 74, endPoint x: 252, endPoint y: 78, distance: 83.4
click at [252, 78] on div "A232" at bounding box center [329, 72] width 160 height 26
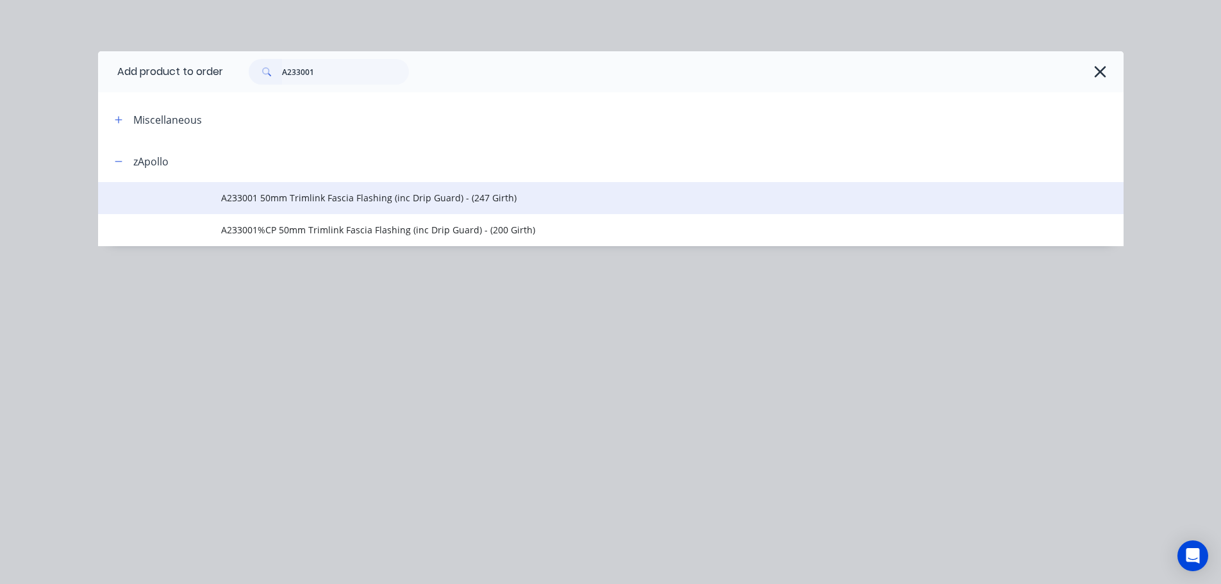
click at [358, 200] on span "A233001 50mm Trimlink Fascia Flashing (inc Drip Guard) - (247 Girth)" at bounding box center [581, 197] width 721 height 13
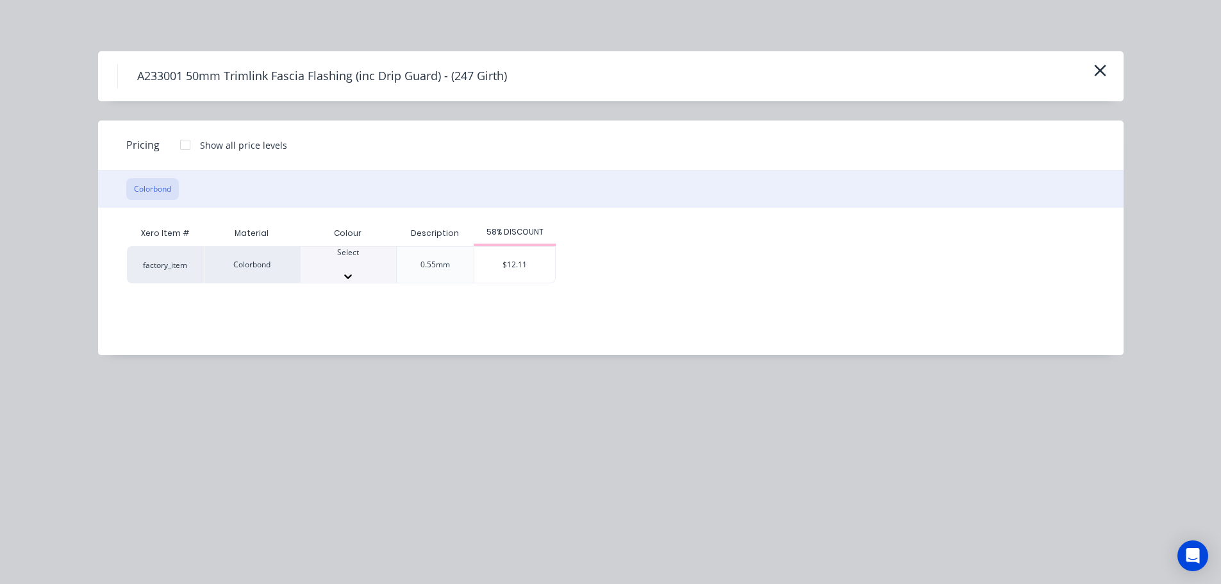
click at [357, 268] on div at bounding box center [347, 264] width 95 height 12
click at [517, 270] on div "$12.11" at bounding box center [514, 269] width 81 height 44
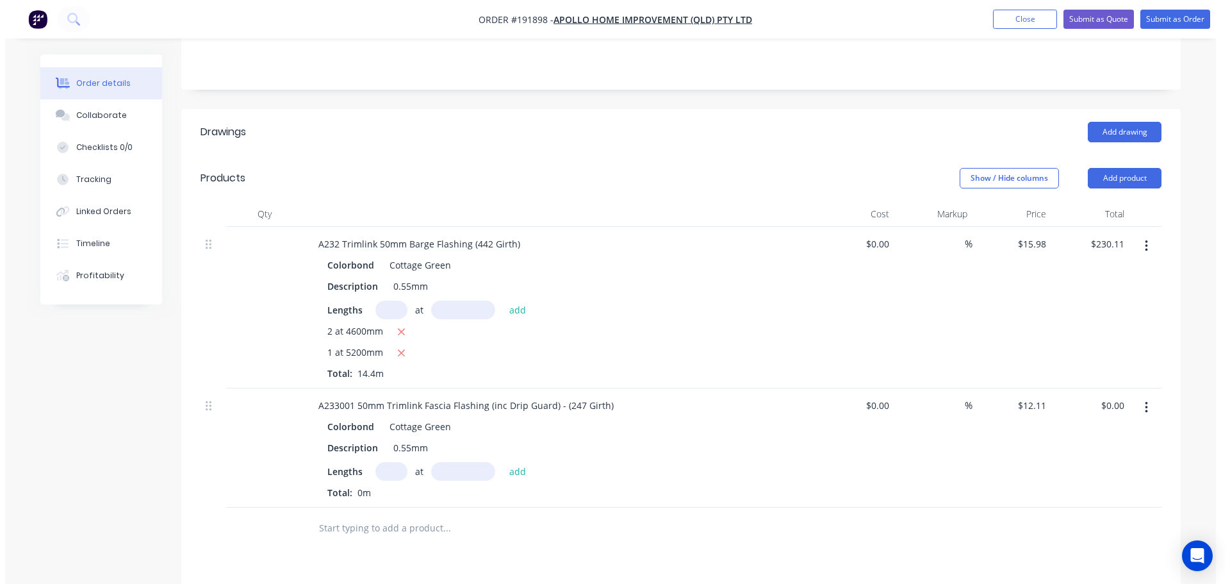
scroll to position [320, 0]
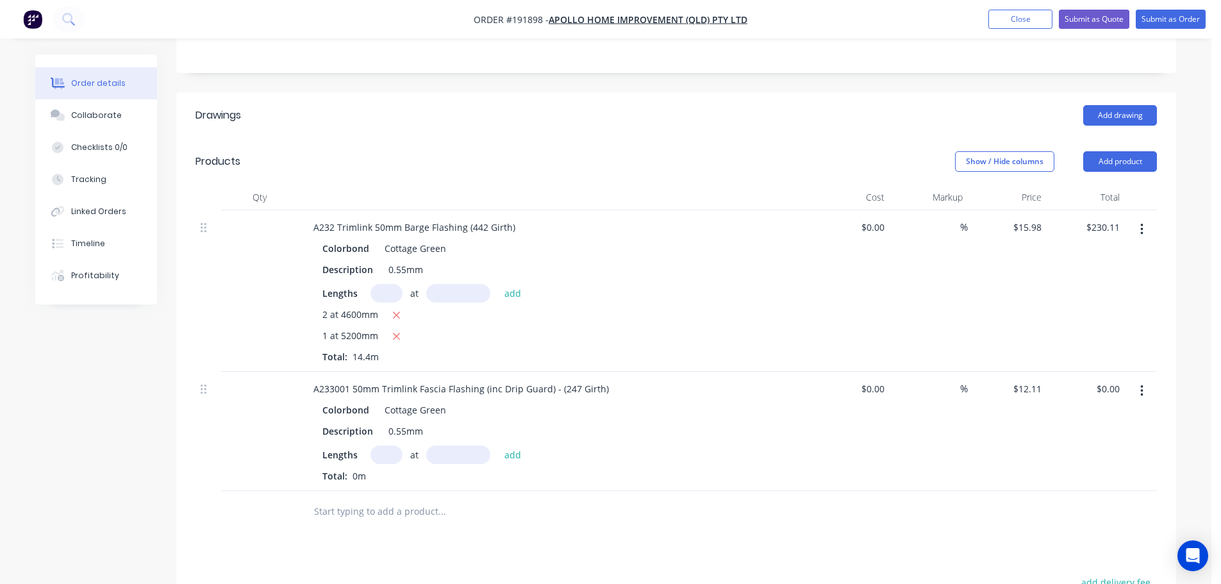
click at [385, 445] on input "text" at bounding box center [386, 454] width 32 height 19
click at [498, 445] on button "add" at bounding box center [513, 453] width 30 height 17
click at [1158, 23] on button "Submit as Order" at bounding box center [1170, 19] width 70 height 19
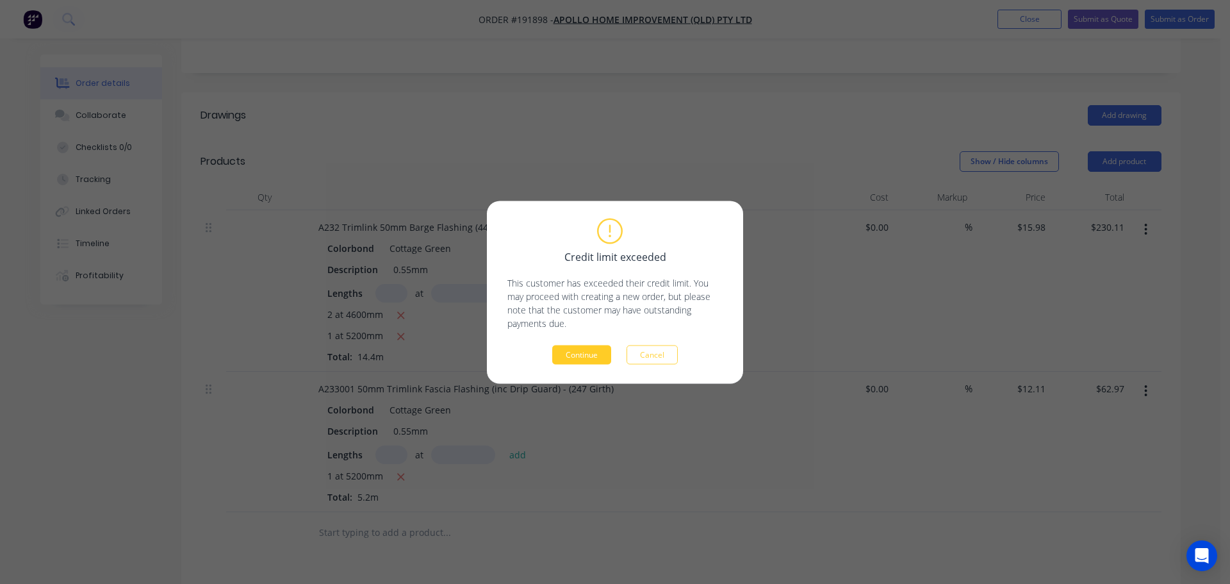
click at [590, 359] on button "Continue" at bounding box center [581, 354] width 59 height 19
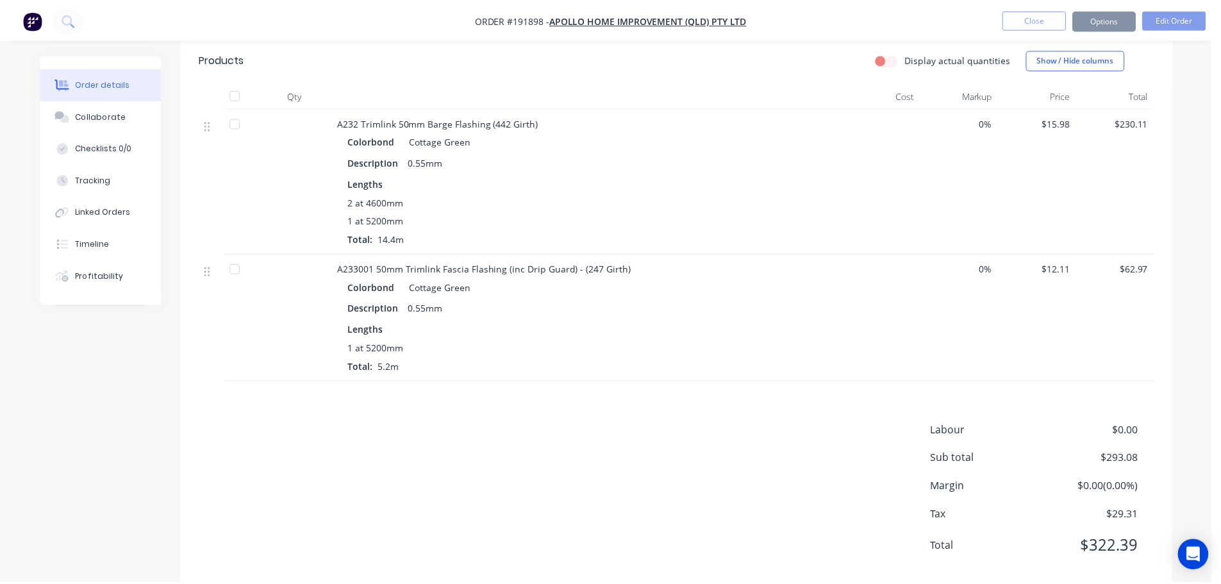
scroll to position [300, 0]
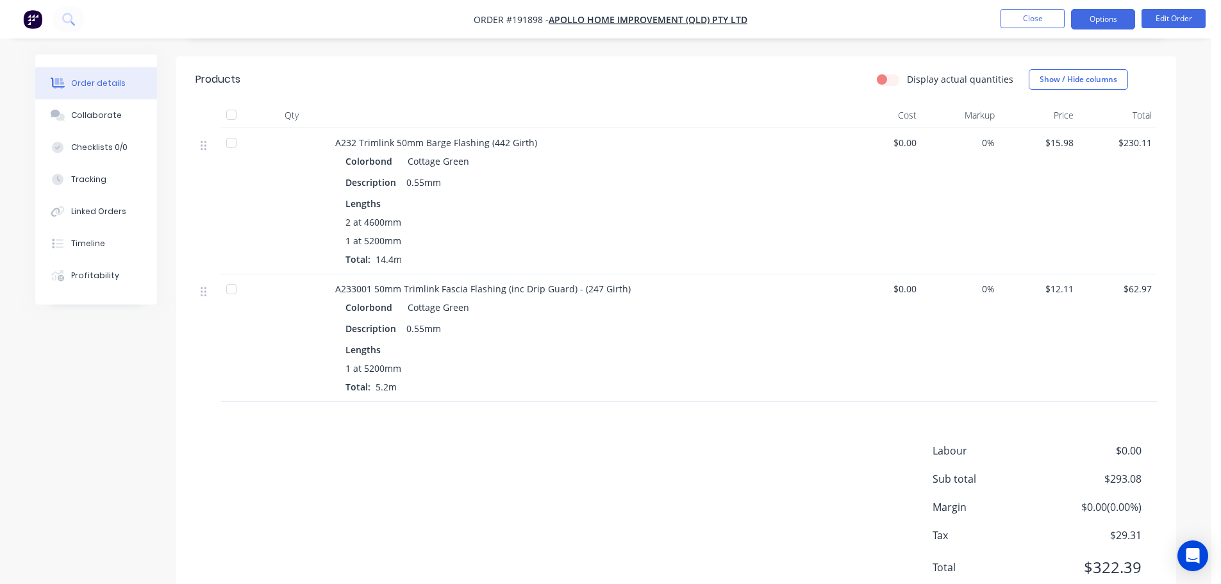
drag, startPoint x: 1075, startPoint y: 38, endPoint x: 1085, endPoint y: 29, distance: 13.1
click at [1076, 36] on nav "Order #191898 - Apollo Home Improvement (QLD) Pty Ltd Close Options Edit Order" at bounding box center [610, 19] width 1221 height 38
click at [1086, 28] on button "Options" at bounding box center [1103, 19] width 64 height 21
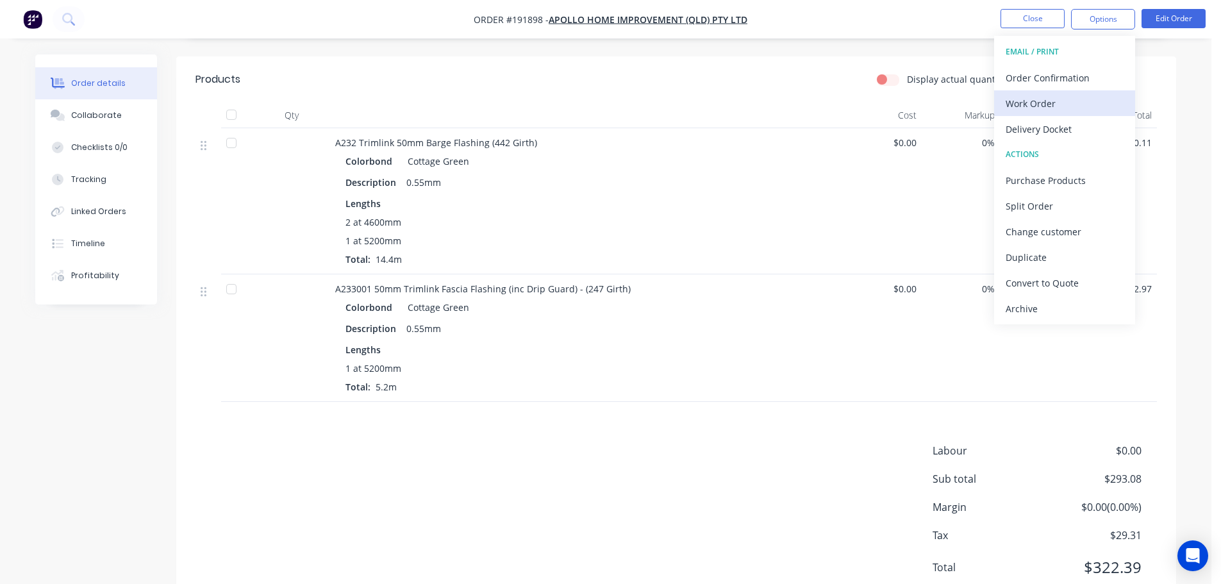
click at [1071, 103] on div "Work Order" at bounding box center [1064, 103] width 118 height 19
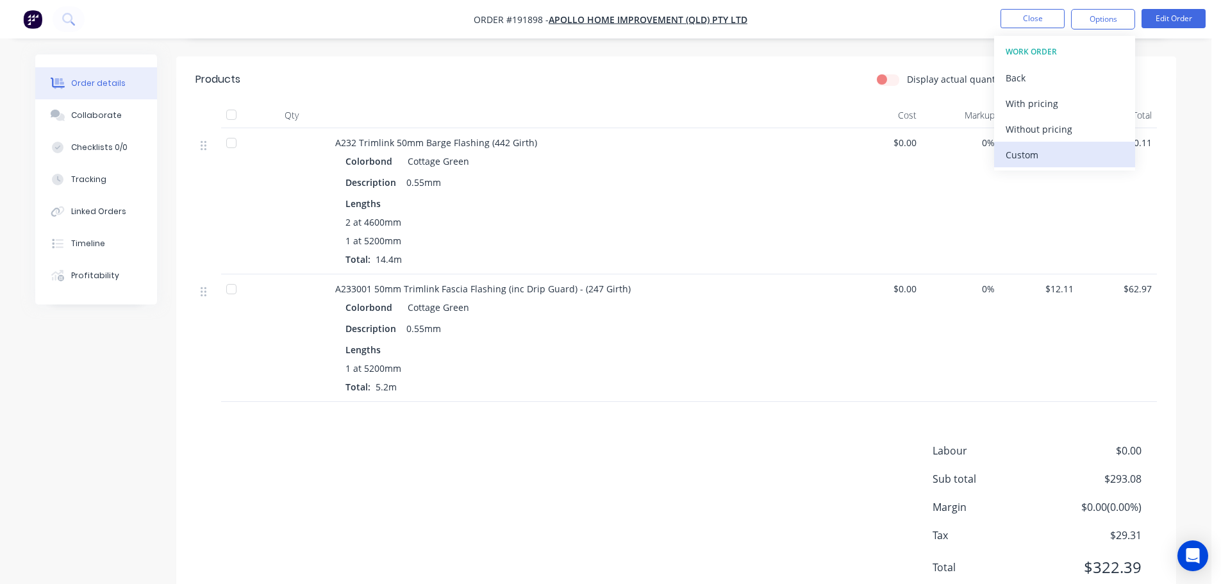
click at [1058, 156] on div "Custom" at bounding box center [1064, 154] width 118 height 19
click at [1056, 128] on div "Without pricing" at bounding box center [1064, 129] width 118 height 19
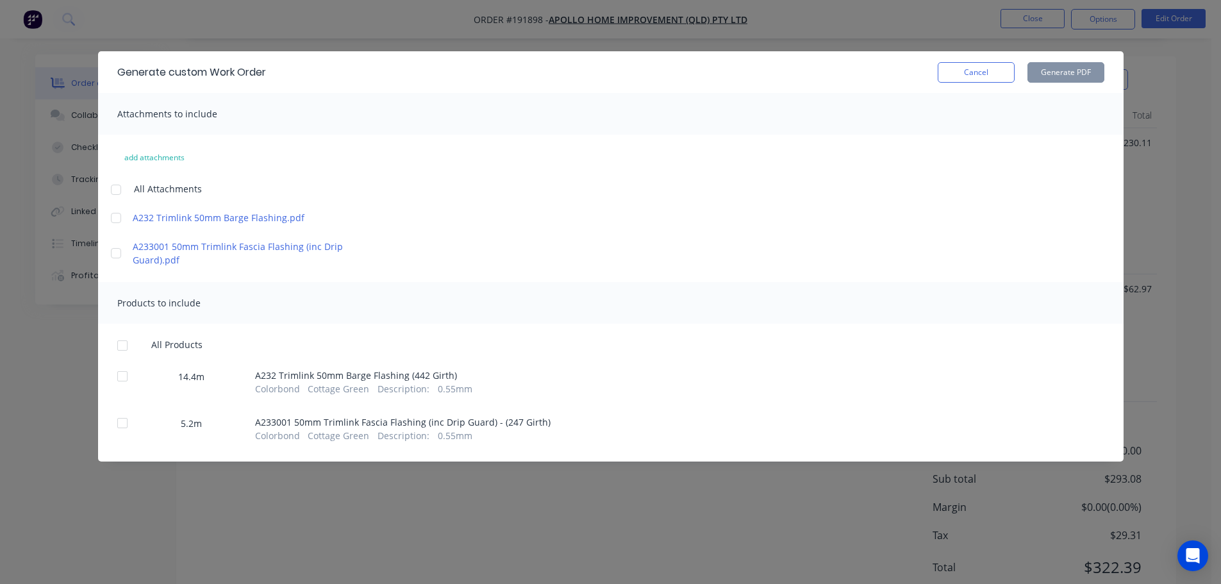
click at [107, 185] on div at bounding box center [116, 190] width 26 height 26
click at [120, 340] on div at bounding box center [123, 346] width 26 height 26
click at [1066, 81] on button "Generate PDF" at bounding box center [1065, 72] width 77 height 21
click at [978, 74] on button "Cancel" at bounding box center [975, 72] width 77 height 21
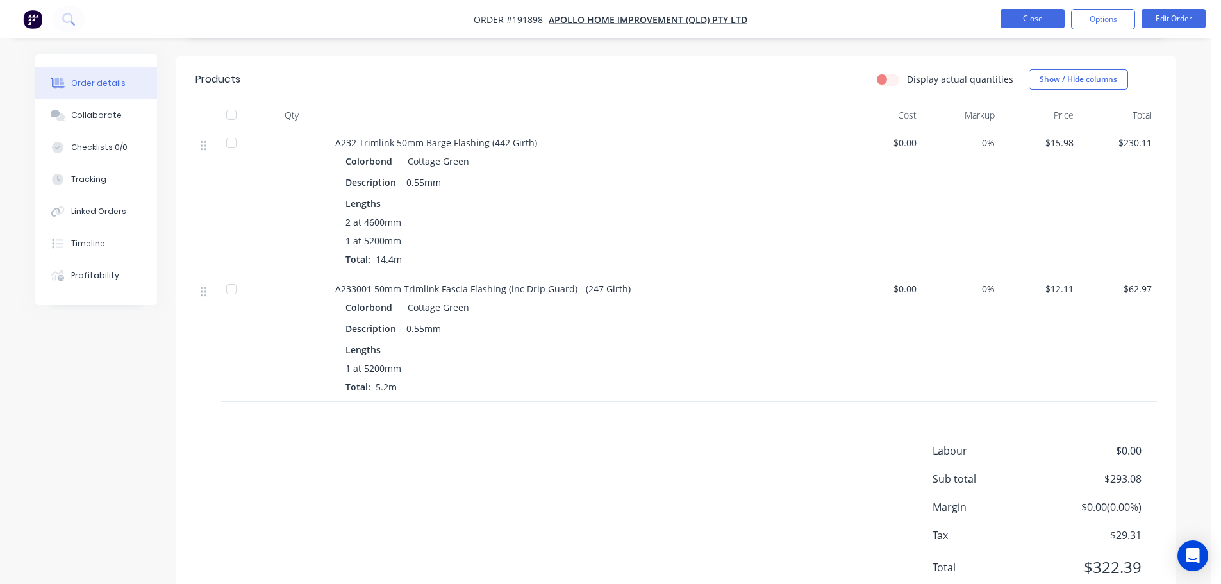
click at [1028, 22] on button "Close" at bounding box center [1032, 18] width 64 height 19
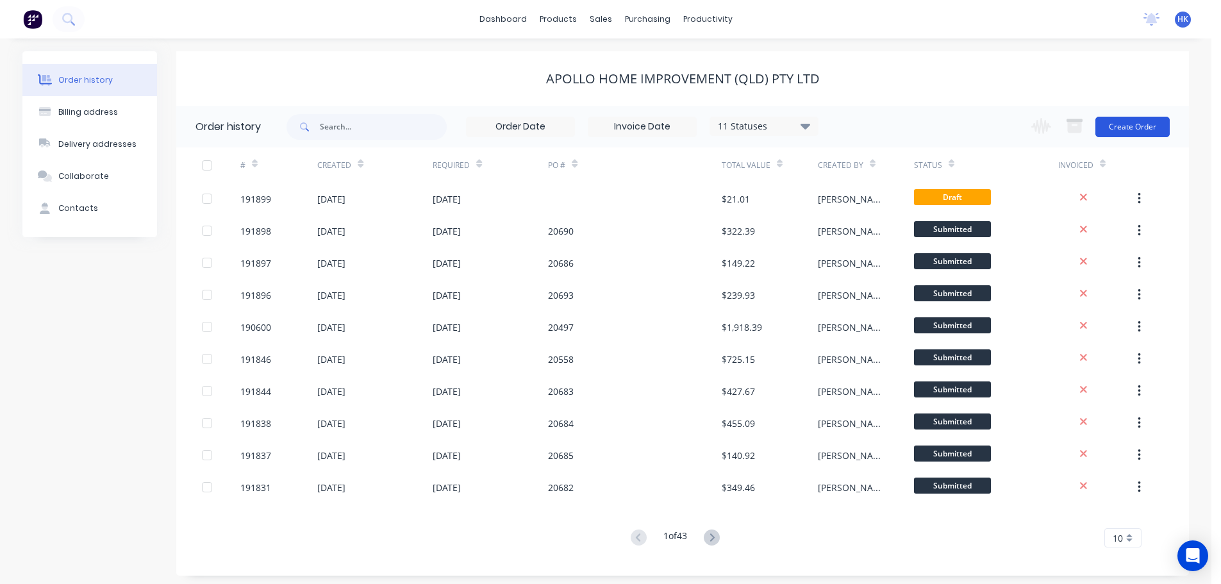
click at [1148, 128] on button "Create Order" at bounding box center [1132, 127] width 74 height 21
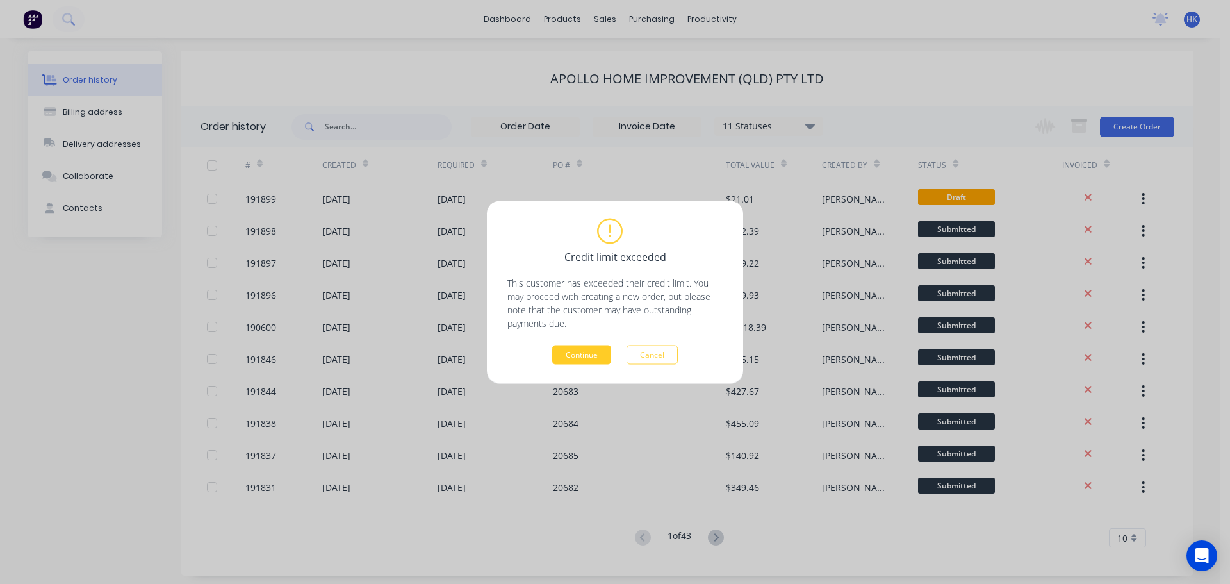
click at [604, 348] on button "Continue" at bounding box center [581, 354] width 59 height 19
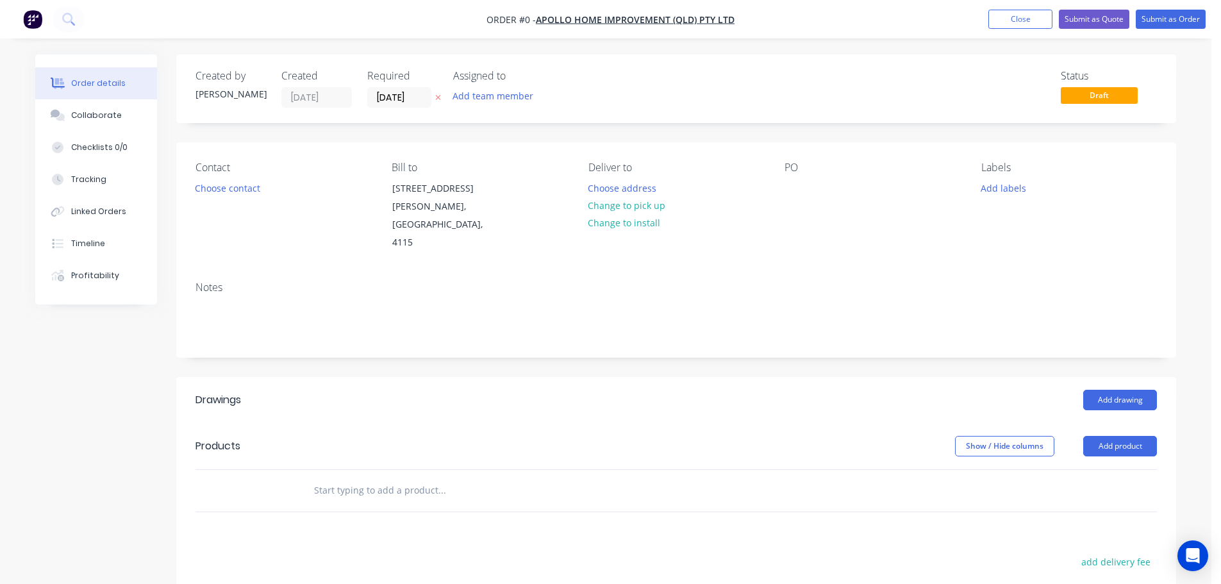
click at [394, 101] on input "[DATE]" at bounding box center [399, 97] width 63 height 19
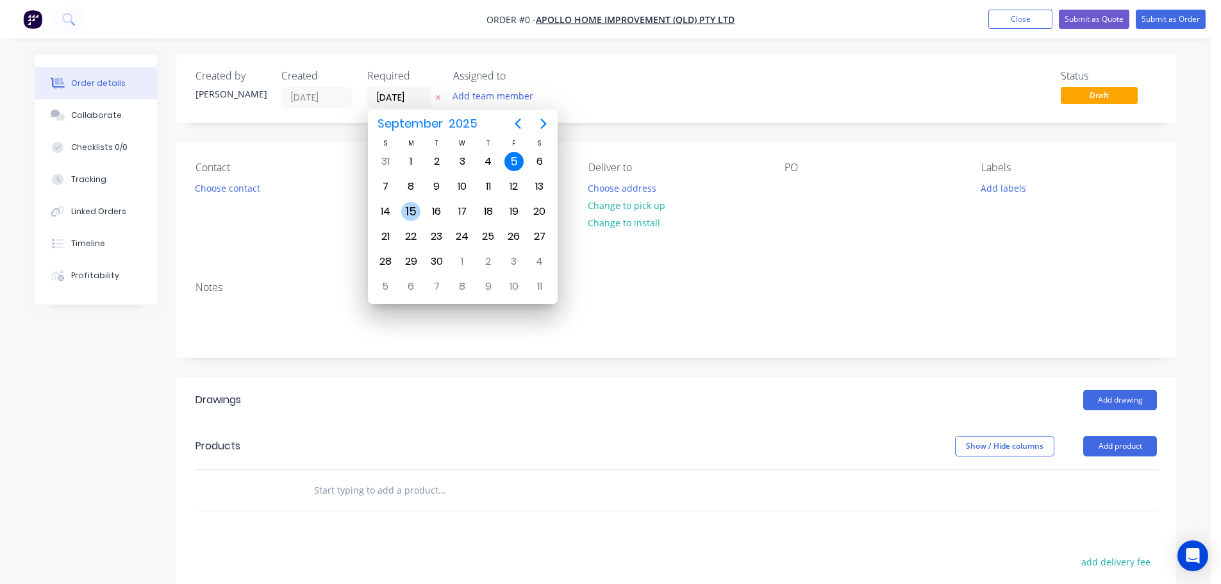
click at [414, 212] on div "15" at bounding box center [410, 211] width 19 height 19
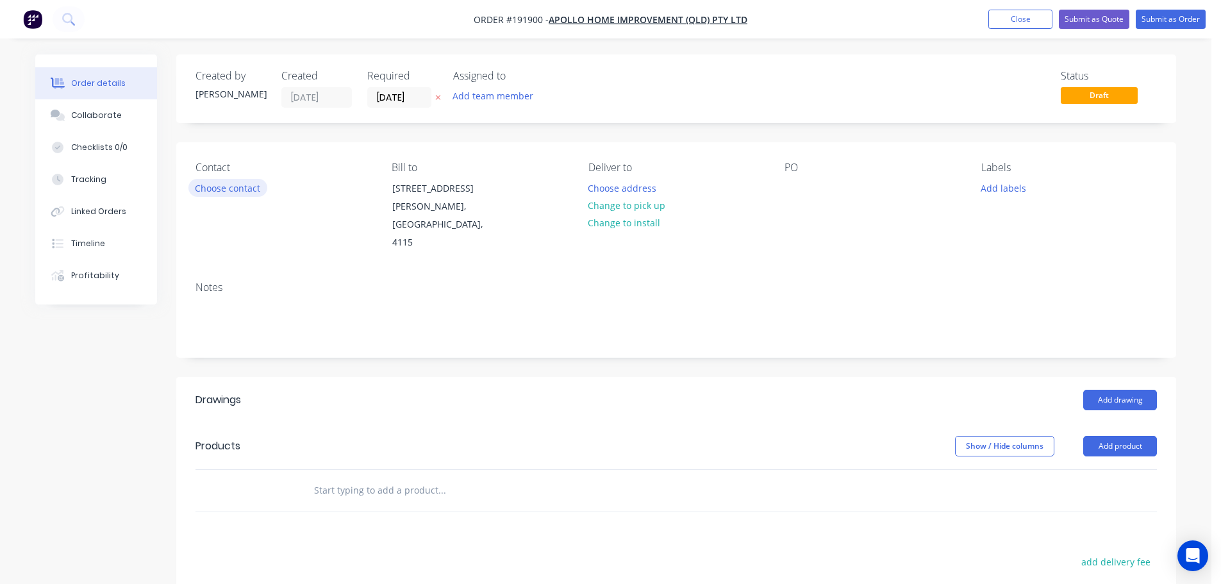
click at [250, 191] on button "Choose contact" at bounding box center [227, 187] width 79 height 17
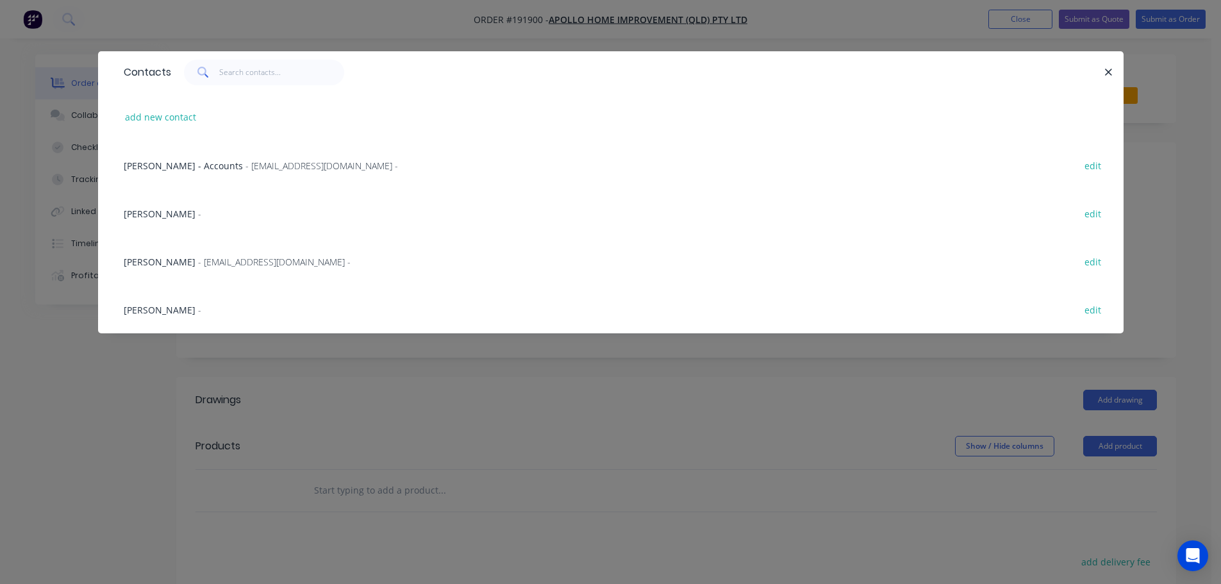
click at [211, 256] on span "- maried@apollopatios.com.au -" at bounding box center [274, 262] width 152 height 12
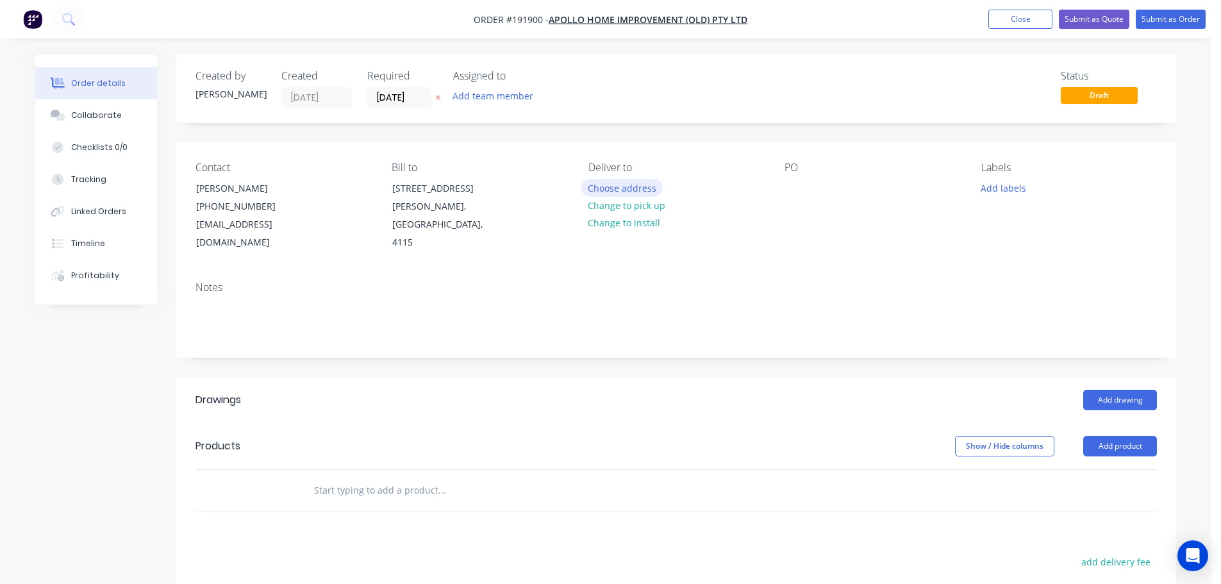
click at [613, 187] on button "Choose address" at bounding box center [622, 187] width 82 height 17
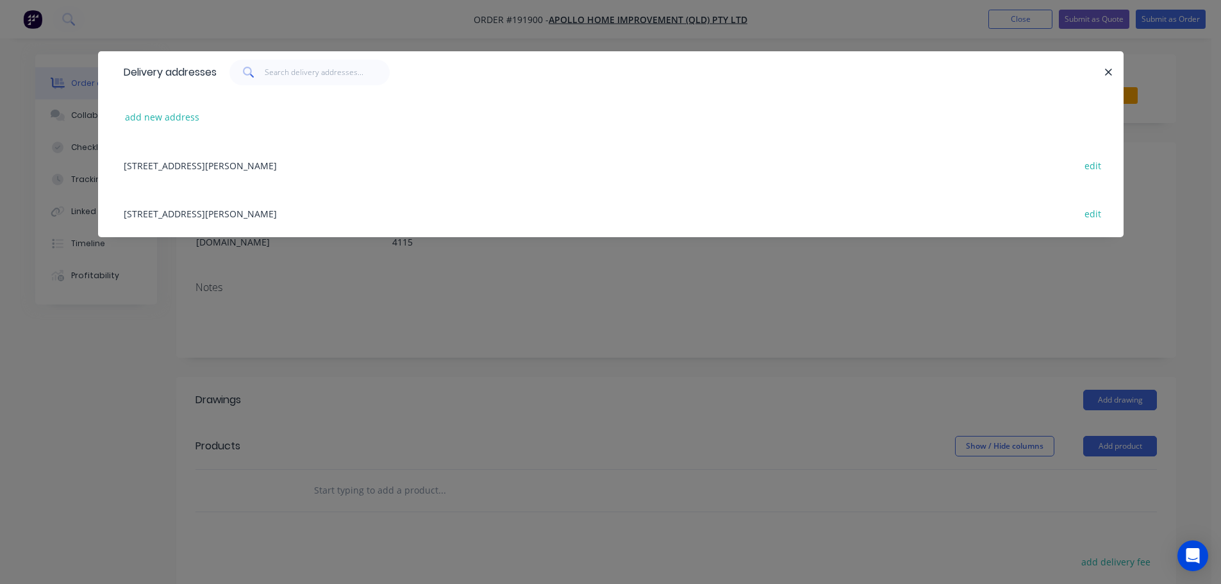
click at [264, 205] on div "29 CORYMBIA PL, (STORE), PARKINSON, Queensland, Australia, 4115 edit" at bounding box center [610, 213] width 987 height 48
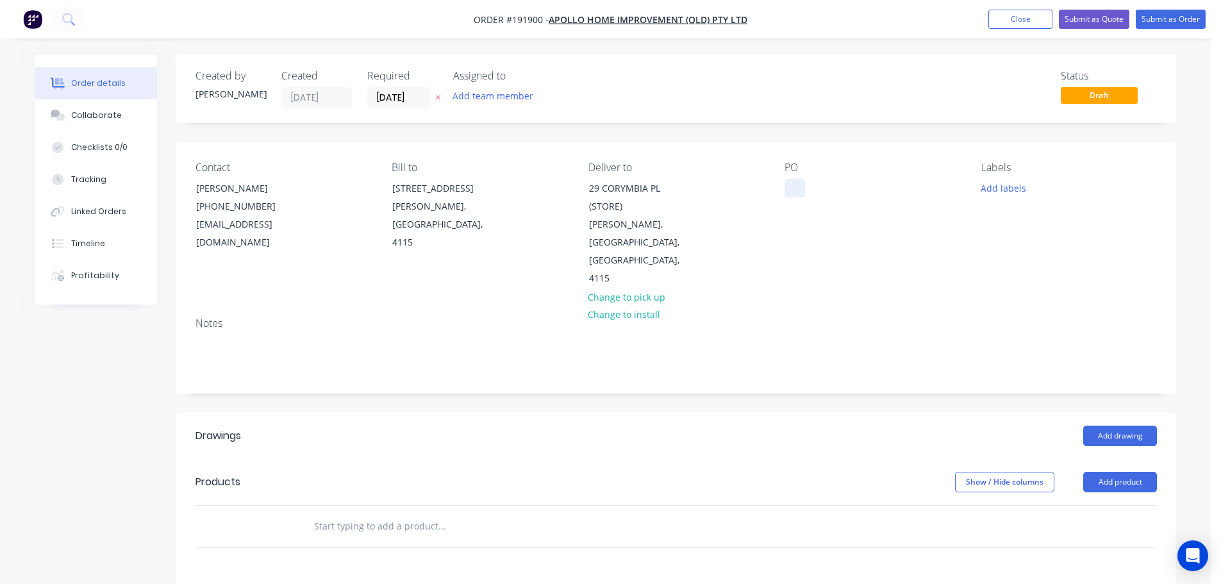
click at [787, 185] on div at bounding box center [794, 188] width 21 height 19
click at [980, 192] on button "Add labels" at bounding box center [1002, 187] width 59 height 17
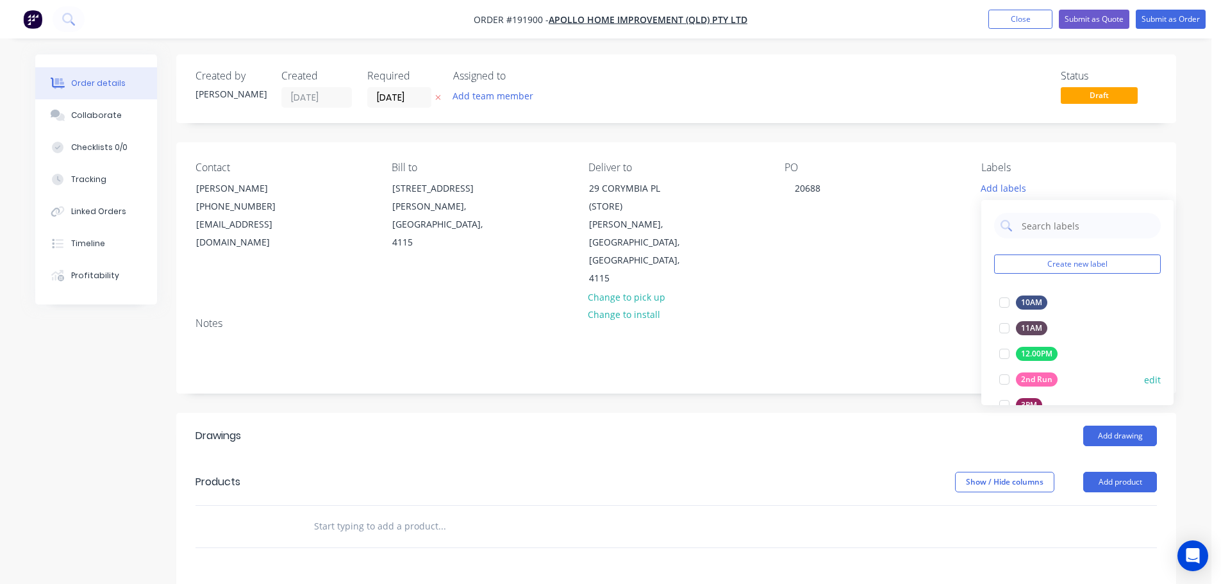
click at [1003, 382] on div at bounding box center [1004, 379] width 26 height 26
click at [1106, 472] on button "Add product" at bounding box center [1120, 482] width 74 height 21
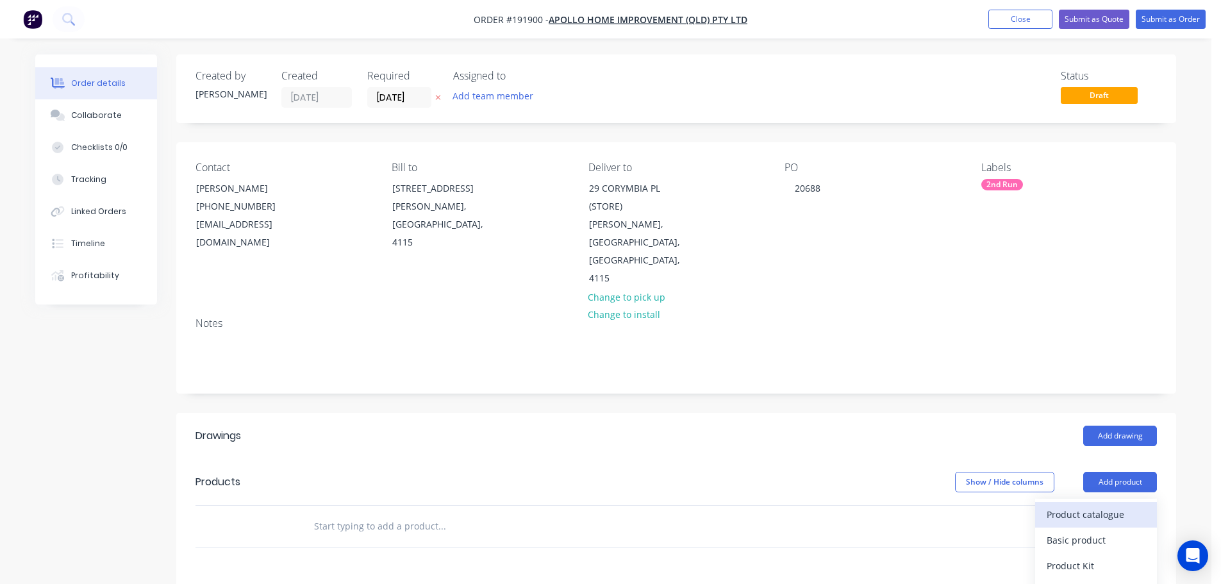
click at [1066, 505] on div "Product catalogue" at bounding box center [1095, 514] width 99 height 19
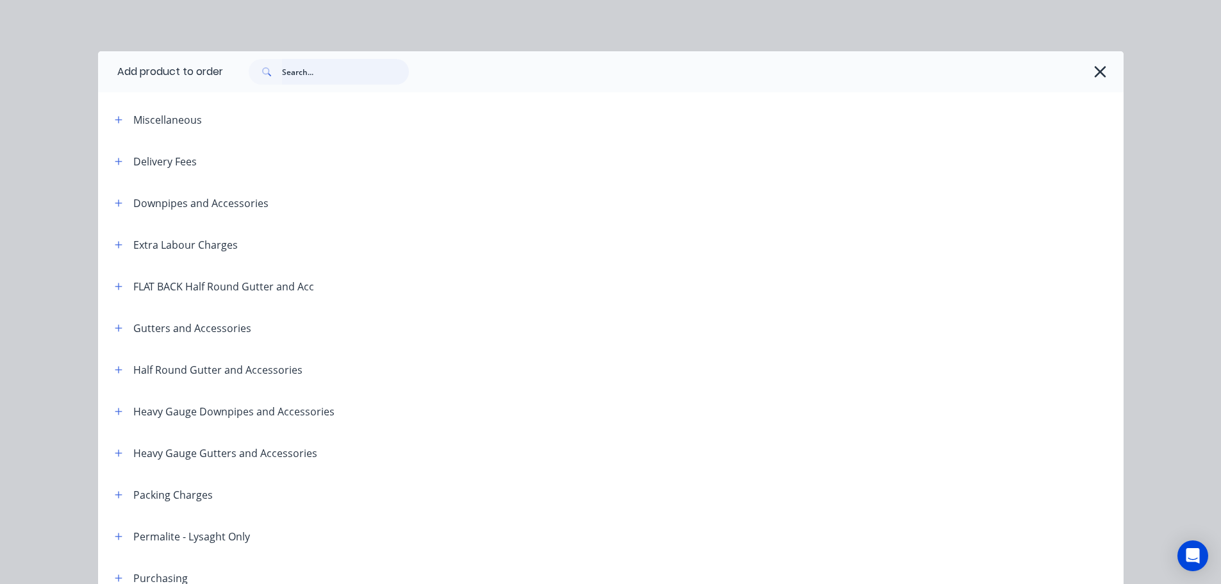
click at [324, 74] on input "text" at bounding box center [345, 72] width 127 height 26
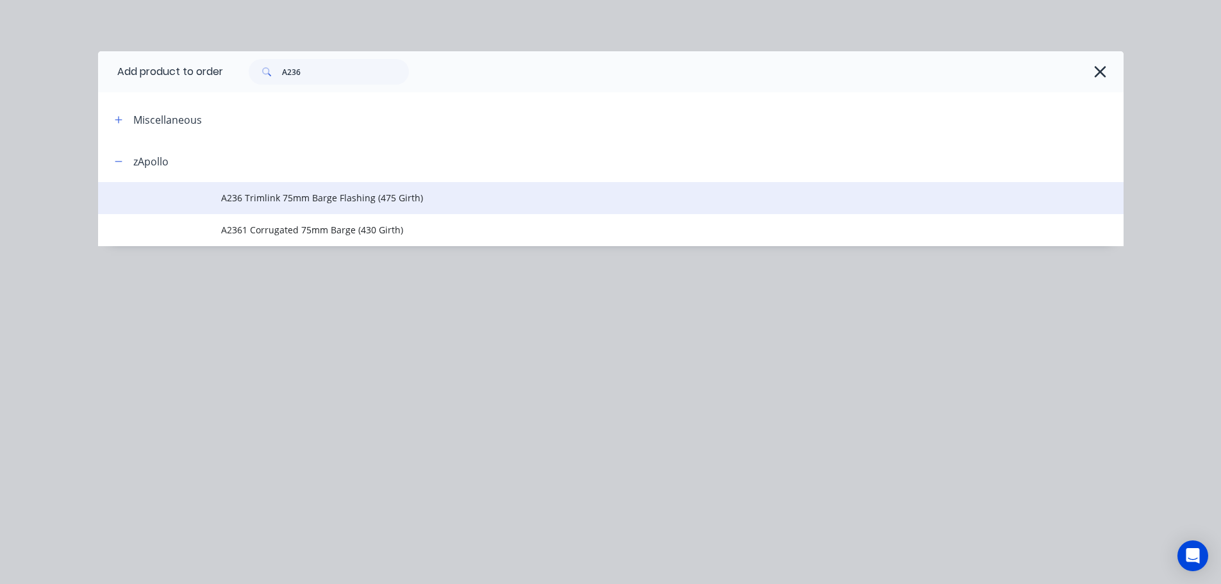
click at [432, 194] on span "A236 Trimlink 75mm Barge Flashing (475 Girth)" at bounding box center [581, 197] width 721 height 13
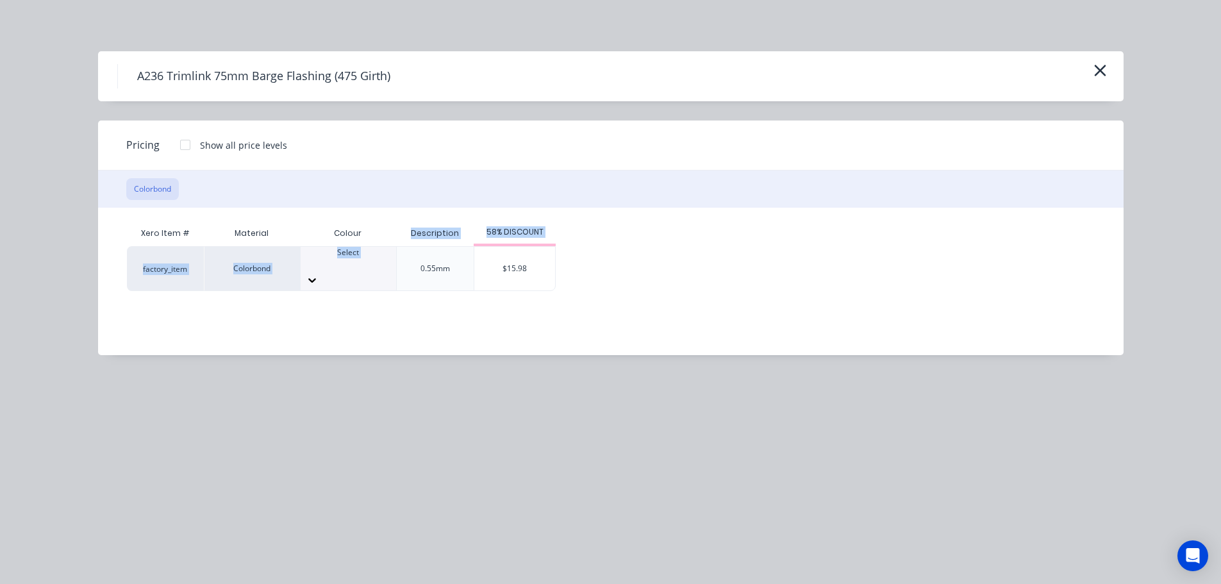
click at [368, 246] on div "Xero Item # Material Colour Description 58% DISCOUNT factory_item Colorbond Sel…" at bounding box center [601, 255] width 948 height 70
click at [372, 270] on div at bounding box center [347, 276] width 95 height 13
click at [543, 263] on div "$15.98" at bounding box center [514, 269] width 81 height 44
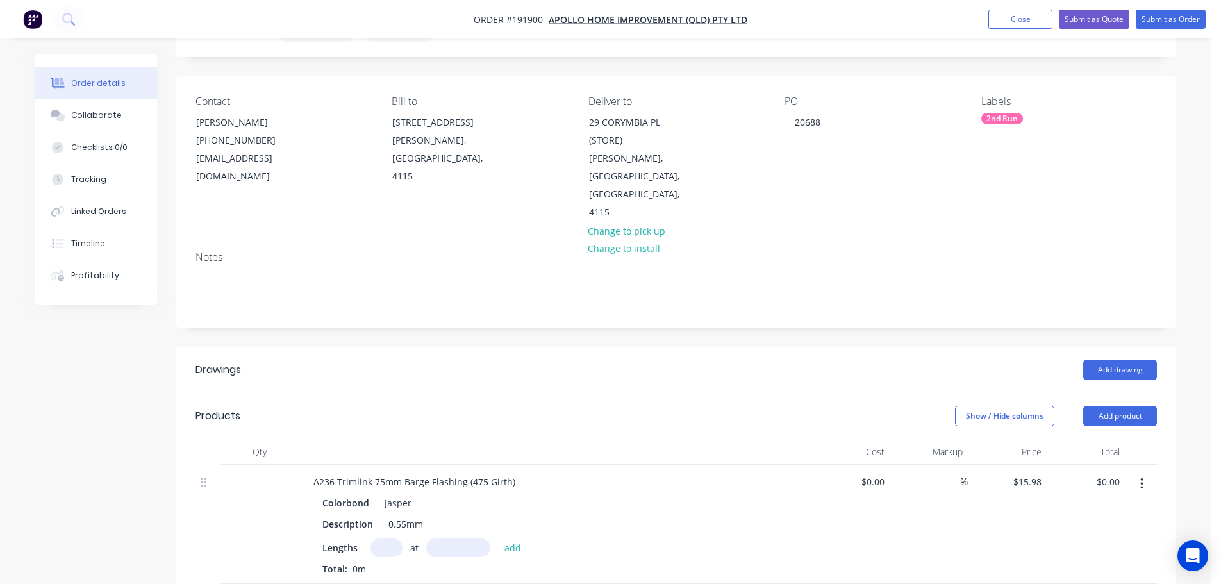
scroll to position [128, 0]
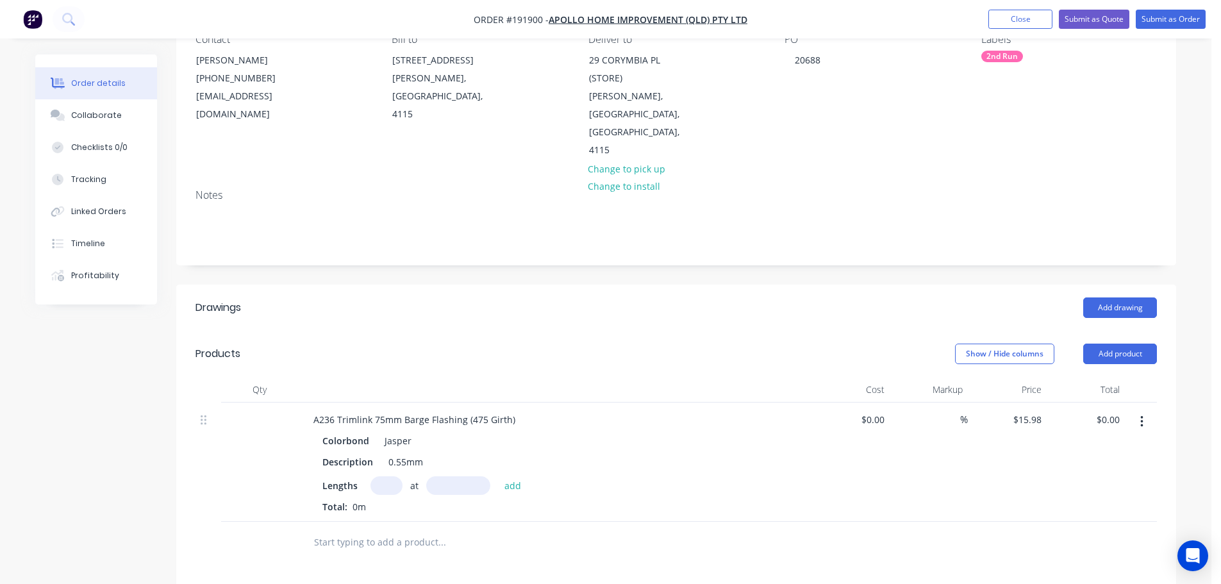
click at [383, 476] on input "text" at bounding box center [386, 485] width 32 height 19
click at [498, 476] on button "add" at bounding box center [513, 484] width 30 height 17
drag, startPoint x: 1137, startPoint y: 317, endPoint x: 1124, endPoint y: 307, distance: 16.9
click at [1137, 343] on button "Add product" at bounding box center [1120, 353] width 74 height 21
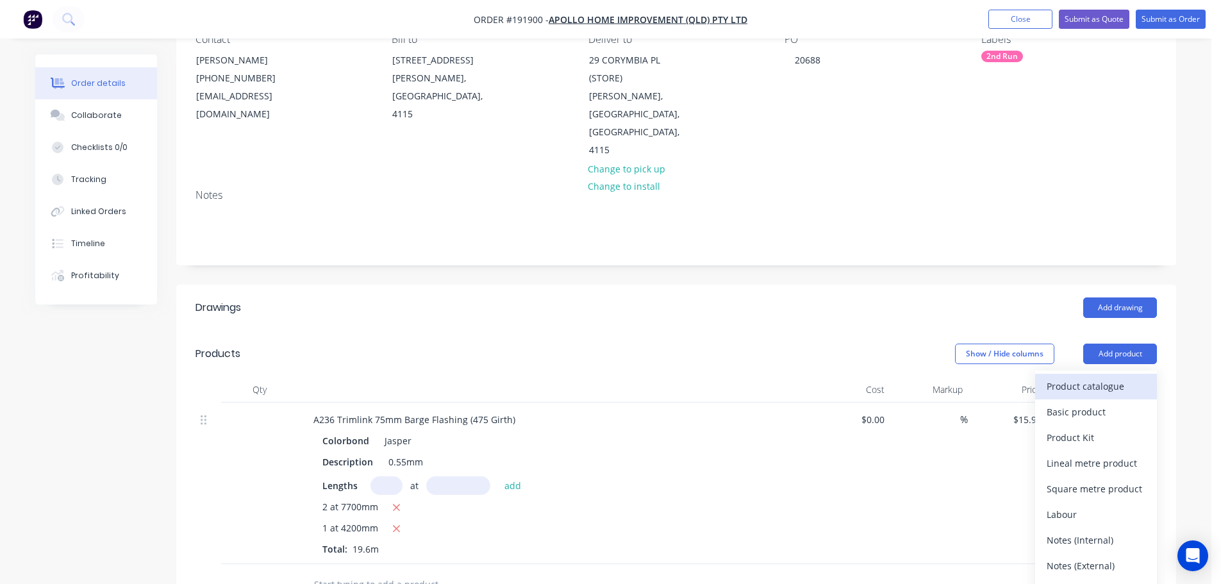
click at [1113, 377] on div "Product catalogue" at bounding box center [1095, 386] width 99 height 19
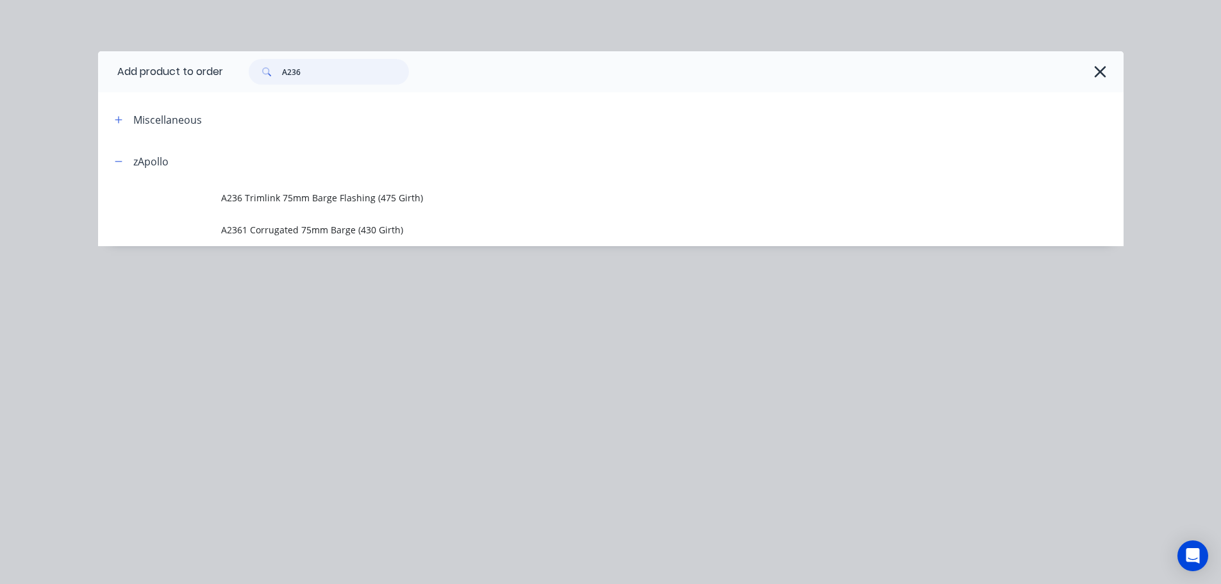
drag, startPoint x: 354, startPoint y: 71, endPoint x: 261, endPoint y: 79, distance: 93.9
click at [261, 79] on div "A236" at bounding box center [329, 72] width 160 height 26
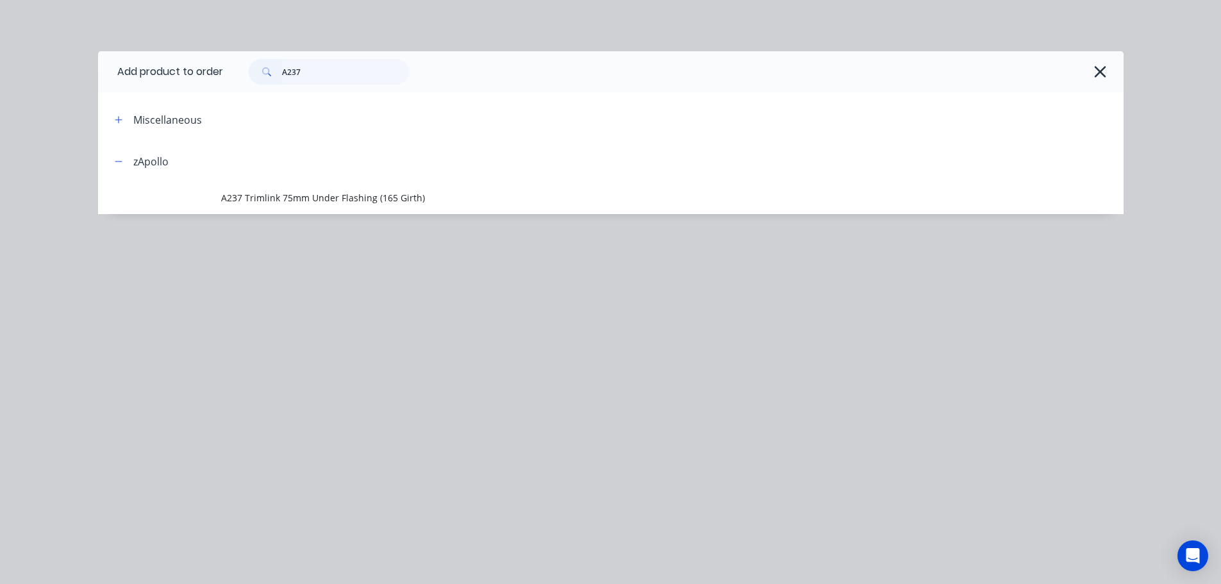
click at [467, 193] on span "A237 Trimlink 75mm Under Flashing (165 Girth)" at bounding box center [581, 197] width 721 height 13
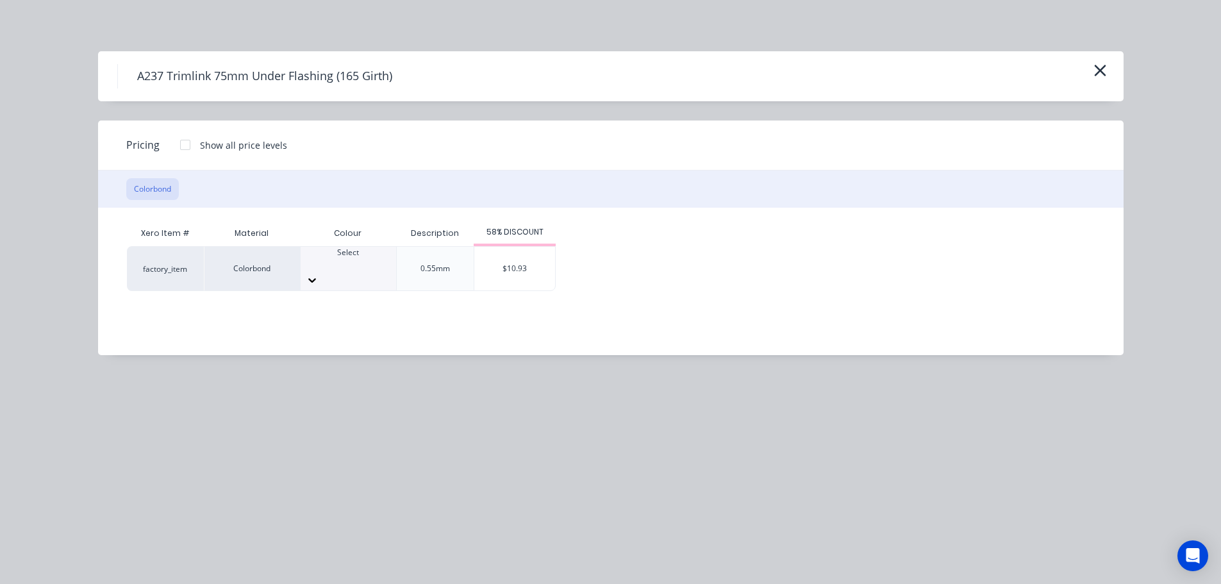
click at [355, 266] on div at bounding box center [347, 264] width 95 height 12
click at [517, 275] on div "$10.93" at bounding box center [514, 269] width 81 height 44
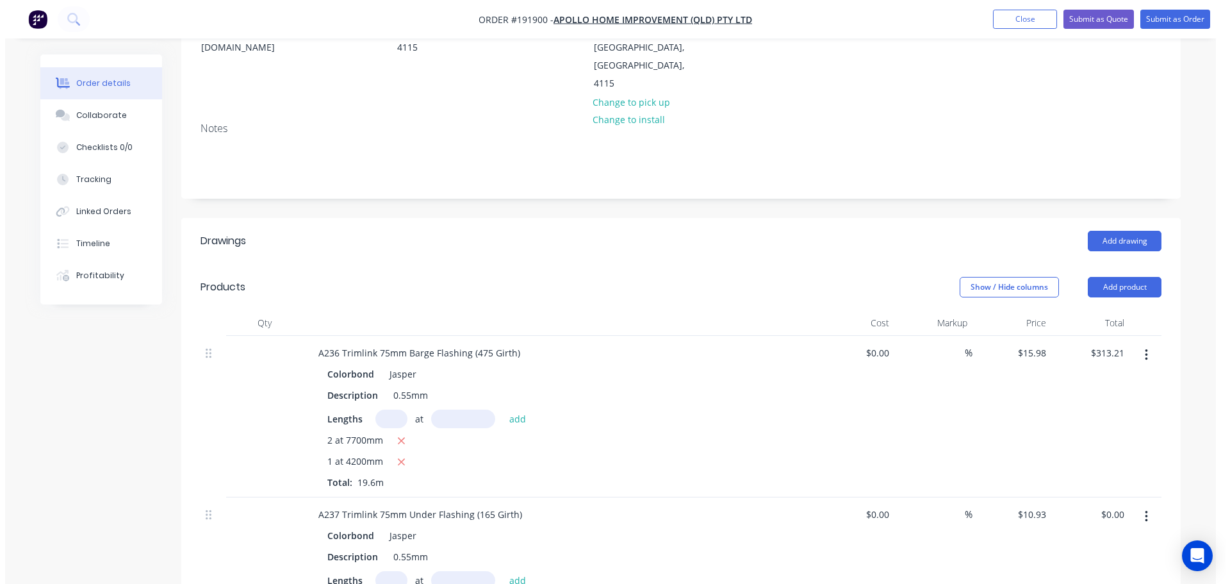
scroll to position [256, 0]
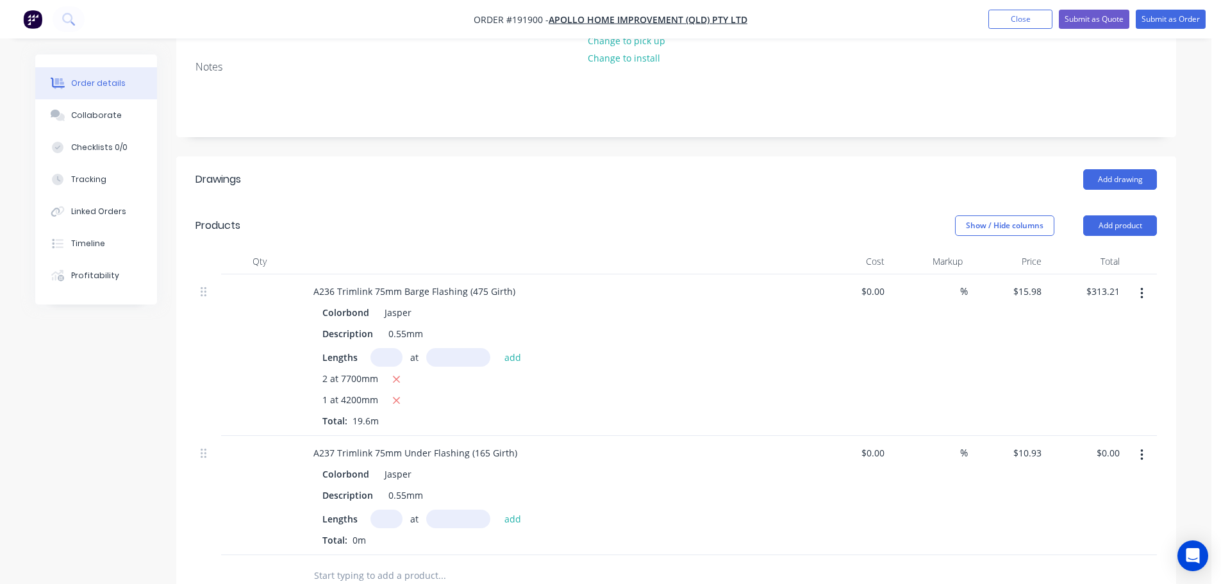
click at [391, 509] on input "text" at bounding box center [386, 518] width 32 height 19
click at [387, 509] on input "text" at bounding box center [386, 518] width 32 height 19
click at [498, 509] on button "add" at bounding box center [513, 517] width 30 height 17
click at [1177, 27] on button "Submit as Order" at bounding box center [1170, 19] width 70 height 19
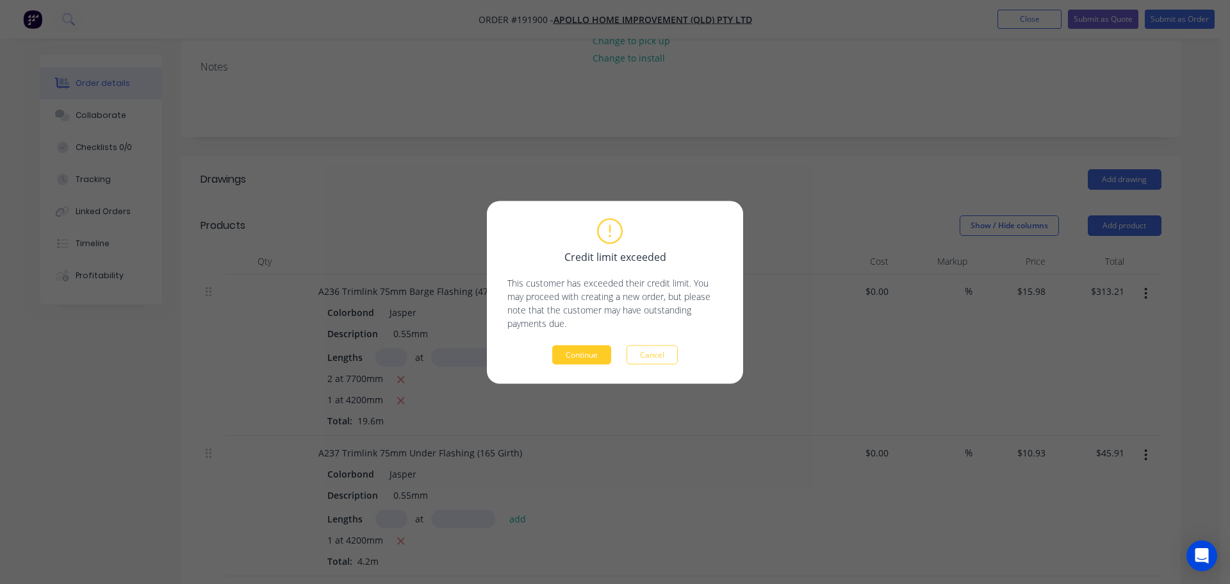
click at [584, 358] on button "Continue" at bounding box center [581, 354] width 59 height 19
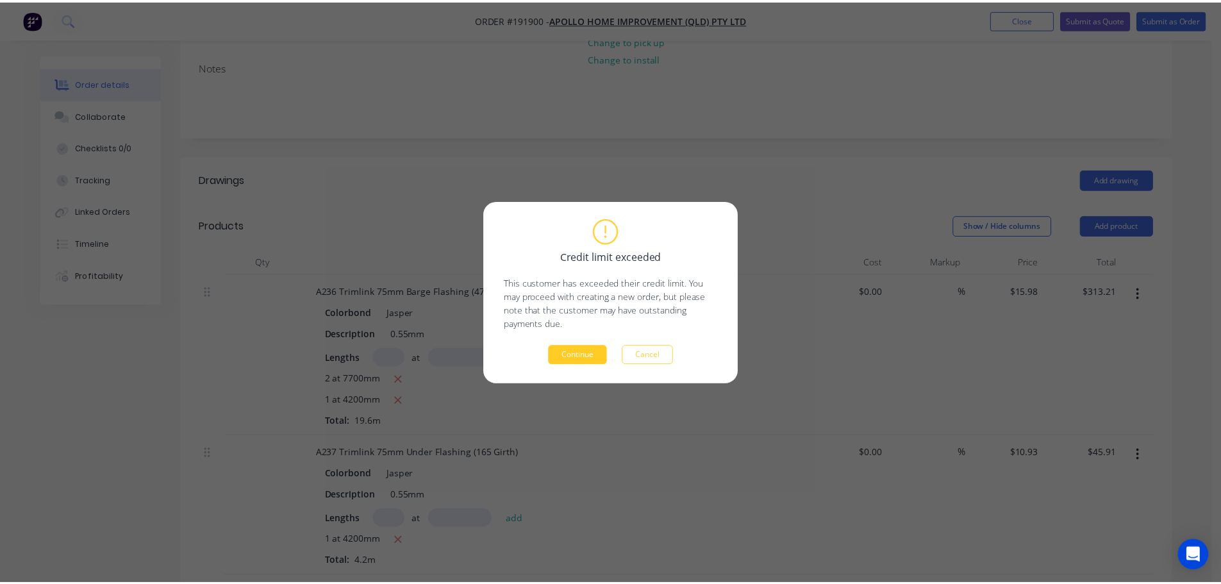
scroll to position [256, 0]
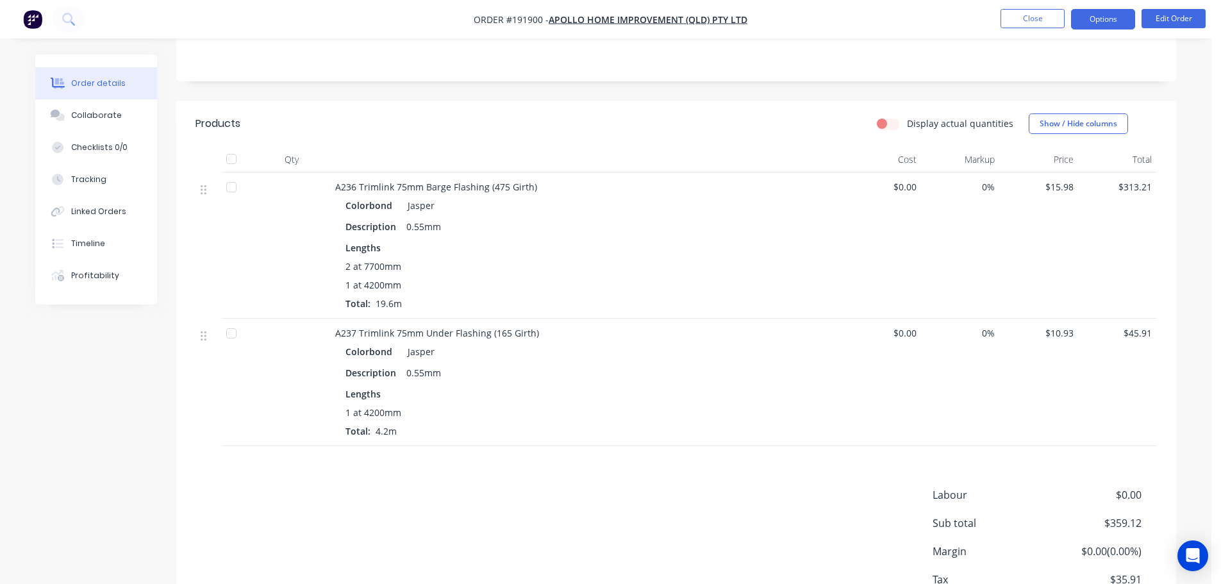
click at [1124, 15] on button "Options" at bounding box center [1103, 19] width 64 height 21
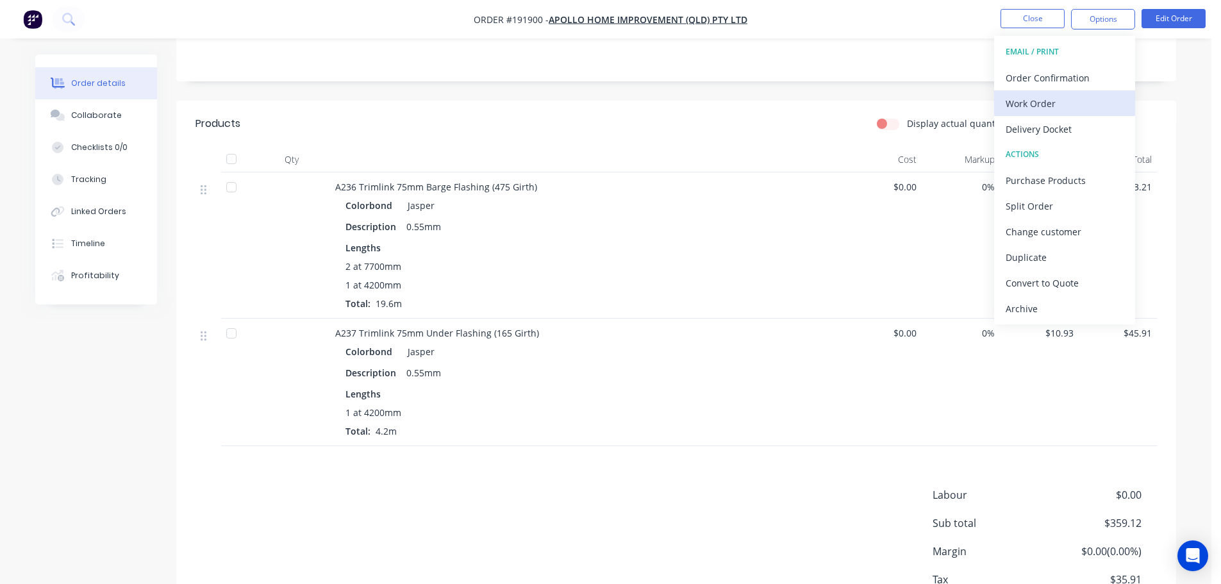
click at [1058, 108] on div "Work Order" at bounding box center [1064, 103] width 118 height 19
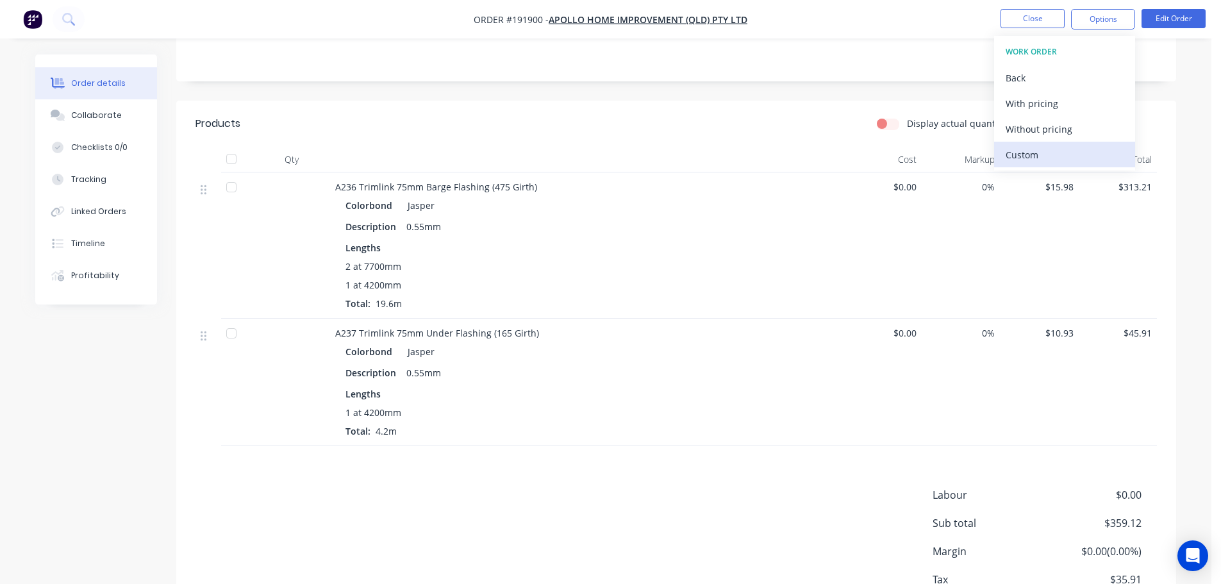
click at [1052, 147] on div "Custom" at bounding box center [1064, 154] width 118 height 19
click at [1058, 126] on div "Without pricing" at bounding box center [1064, 129] width 118 height 19
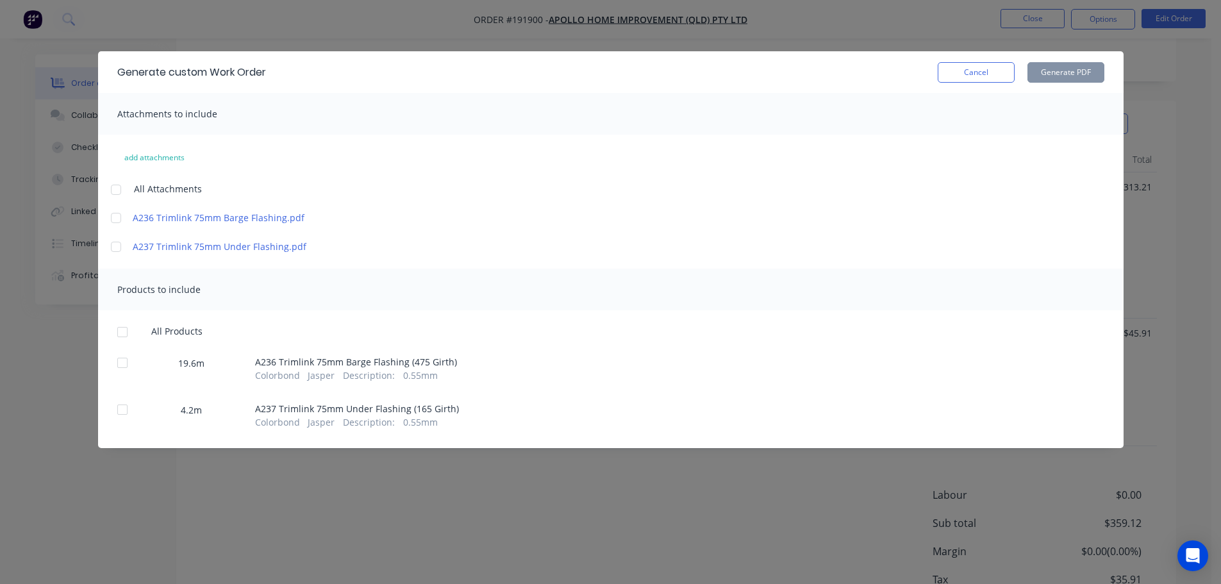
click at [123, 191] on div at bounding box center [116, 190] width 26 height 26
click at [118, 334] on div at bounding box center [123, 332] width 26 height 26
click at [1086, 63] on button "Generate PDF" at bounding box center [1065, 72] width 77 height 21
click at [957, 74] on button "Cancel" at bounding box center [975, 72] width 77 height 21
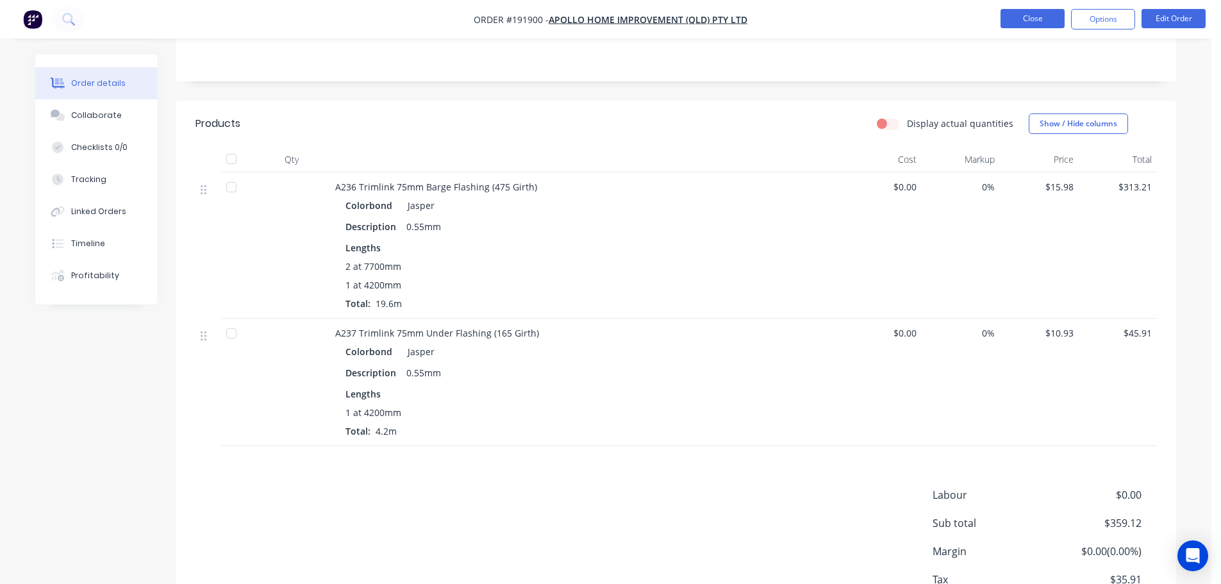
click at [1018, 24] on button "Close" at bounding box center [1032, 18] width 64 height 19
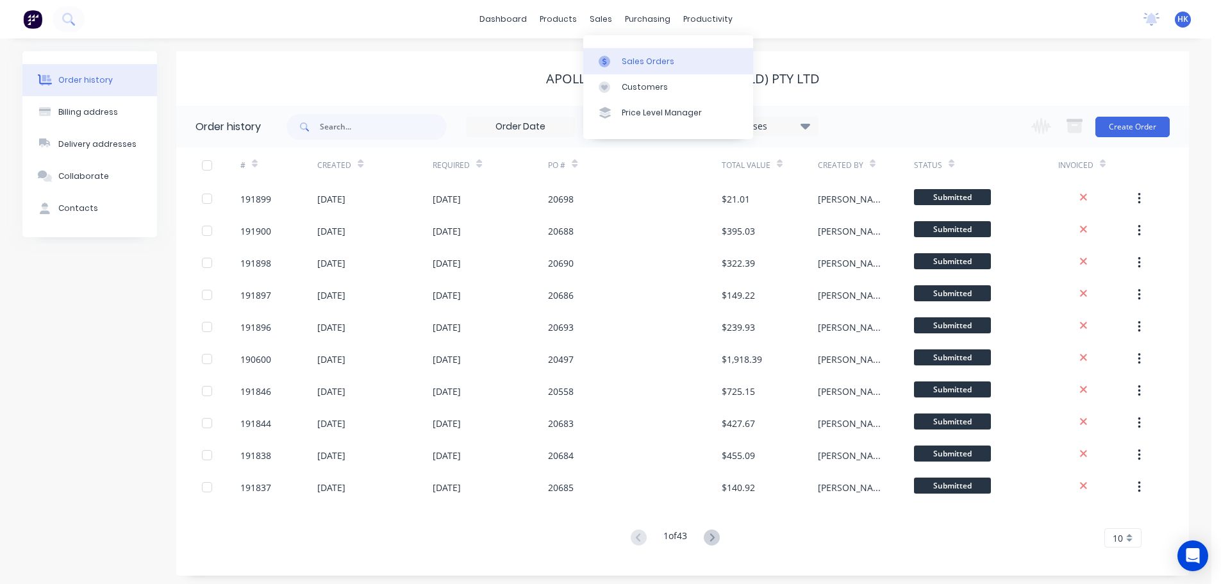
click at [647, 59] on div "Sales Orders" at bounding box center [647, 62] width 53 height 12
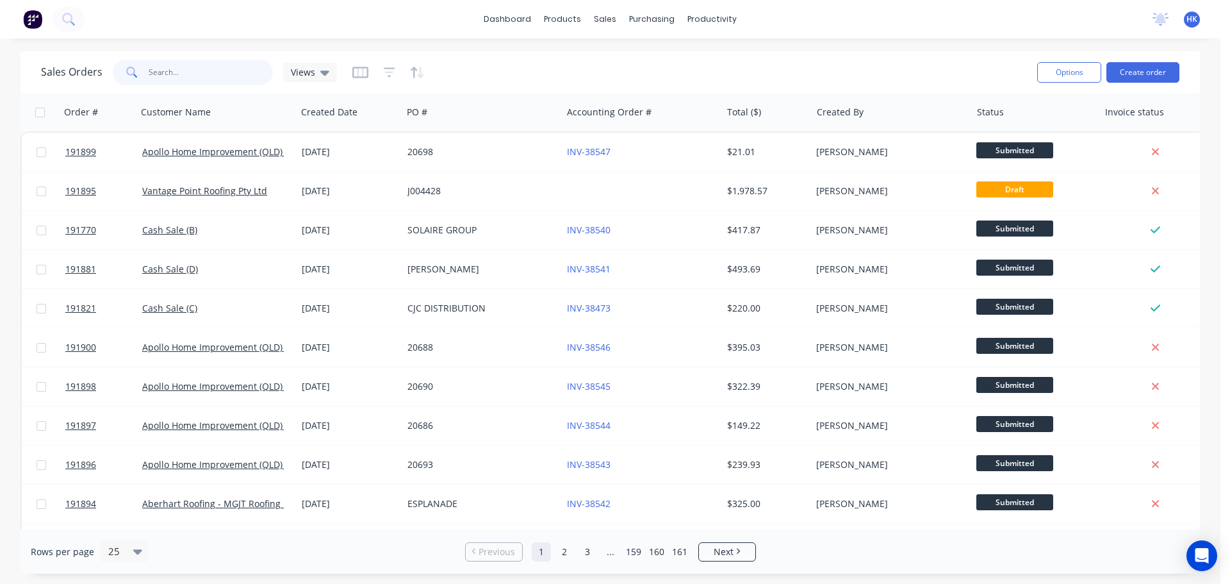
click at [213, 73] on input "text" at bounding box center [211, 73] width 125 height 26
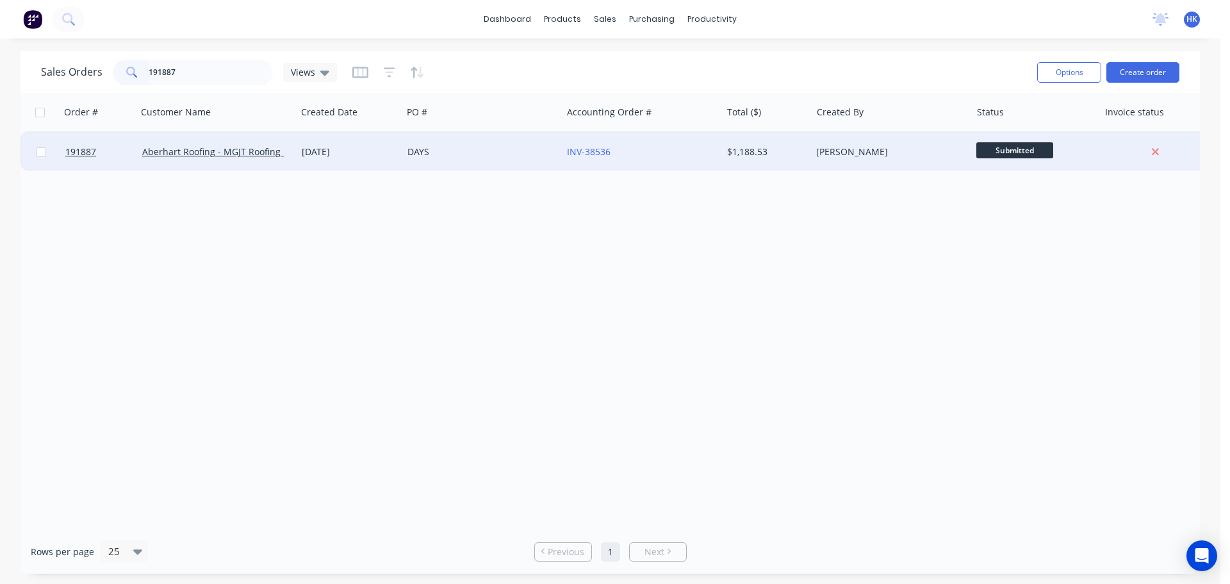
click at [439, 156] on div "DAYS" at bounding box center [478, 151] width 142 height 13
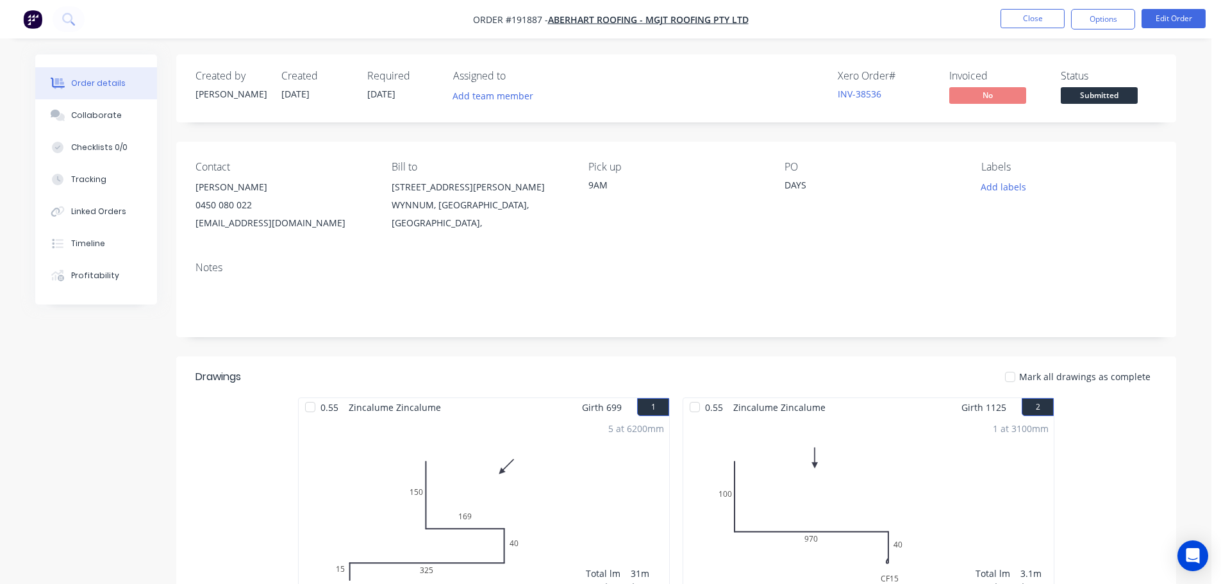
click at [1093, 104] on button "Submitted" at bounding box center [1098, 96] width 77 height 19
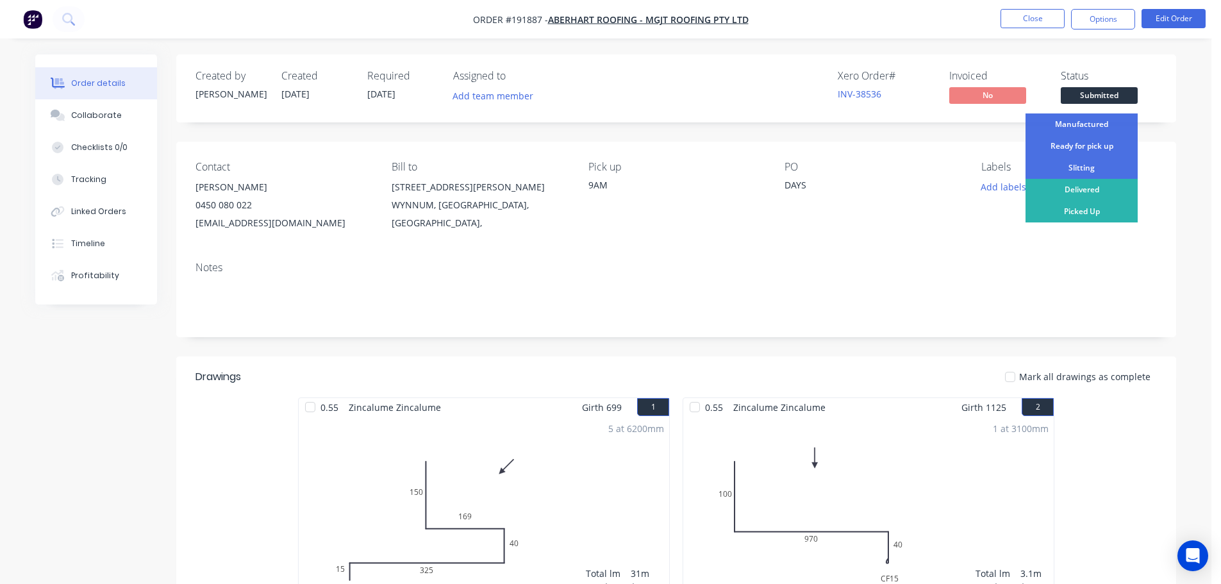
click at [1085, 147] on div "Ready for pick up" at bounding box center [1081, 146] width 112 height 22
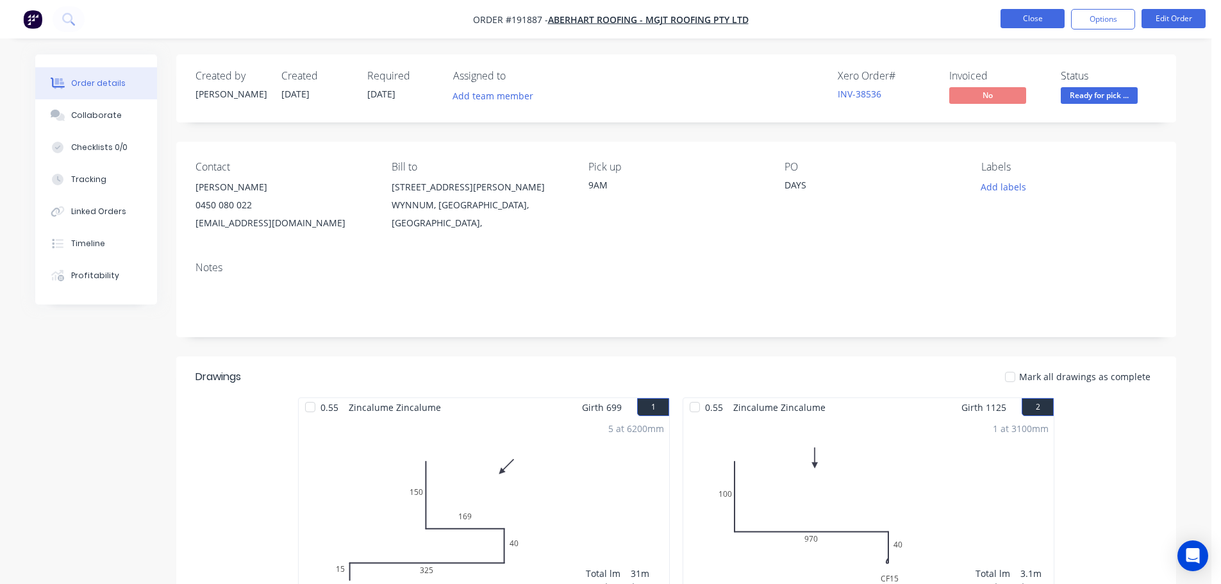
click at [1021, 17] on button "Close" at bounding box center [1032, 18] width 64 height 19
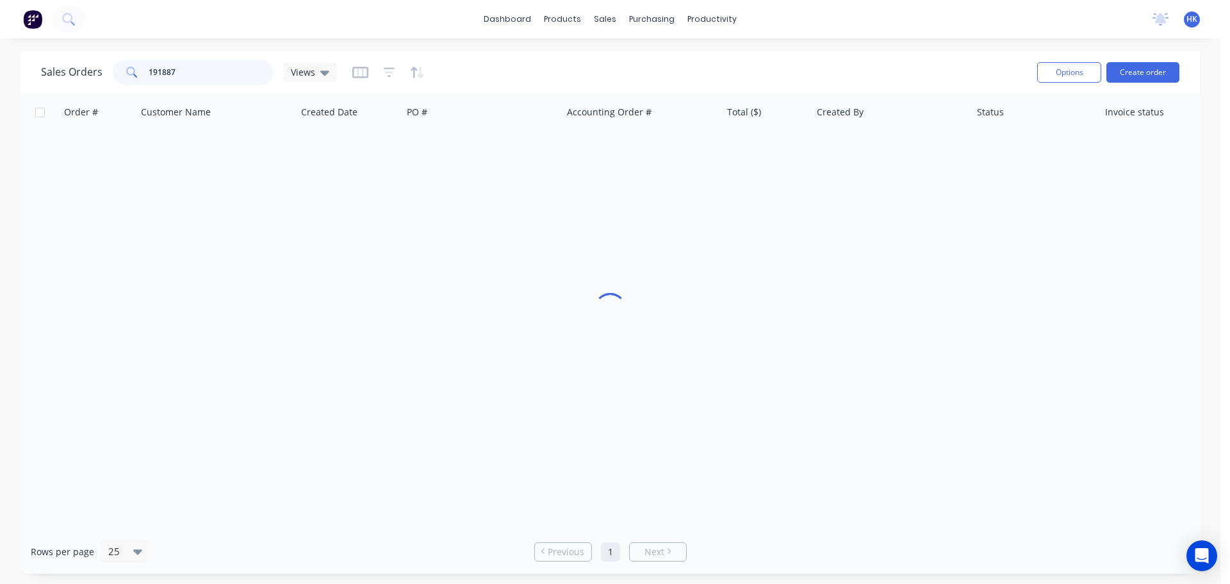
drag, startPoint x: 227, startPoint y: 76, endPoint x: 140, endPoint y: 85, distance: 87.6
click at [140, 85] on div "191887" at bounding box center [193, 73] width 160 height 26
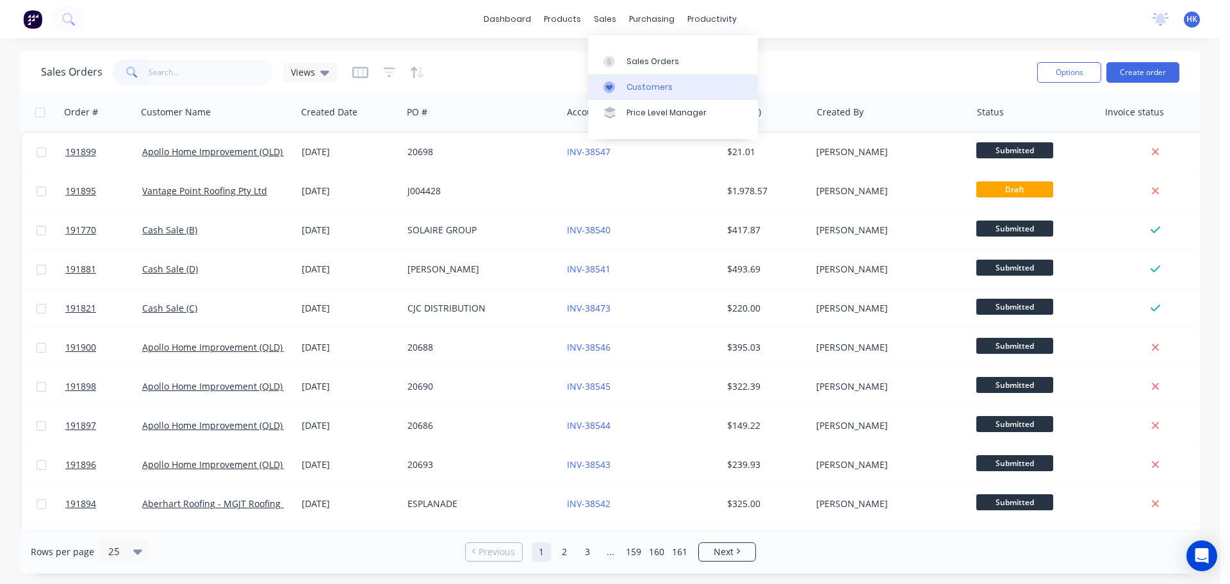
click at [666, 97] on link "Customers" at bounding box center [673, 87] width 170 height 26
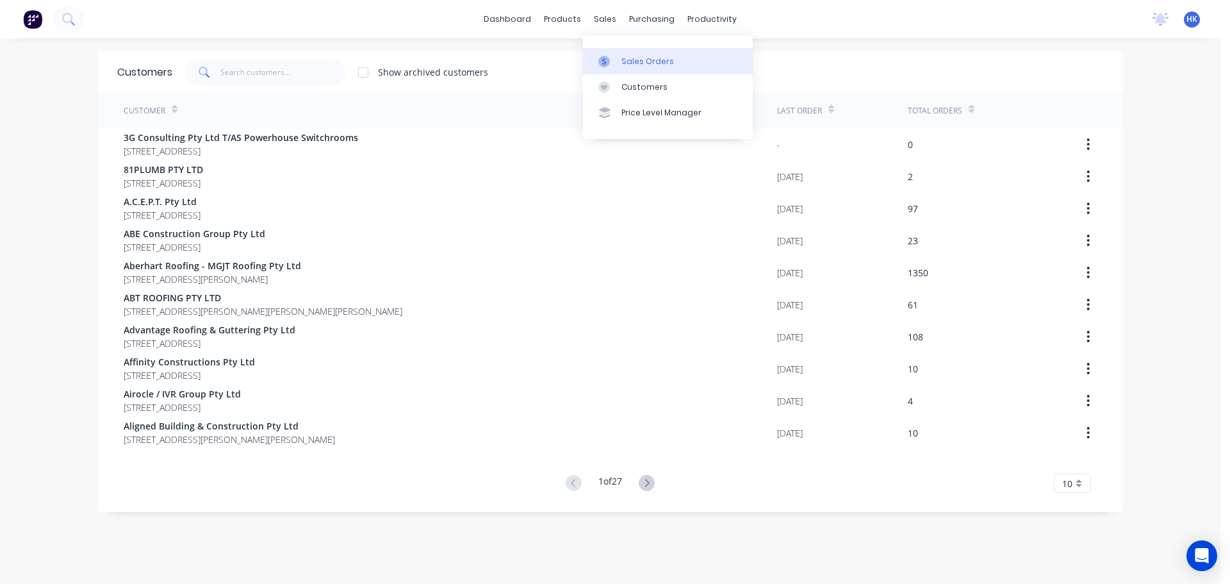
click at [629, 64] on div "Sales Orders" at bounding box center [647, 62] width 53 height 12
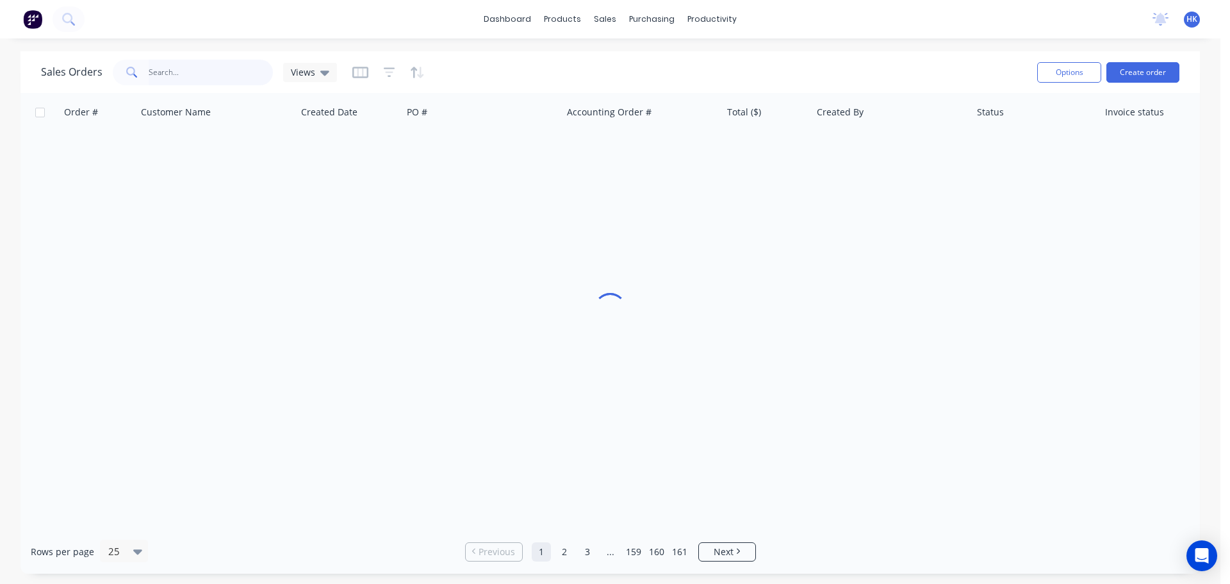
click at [216, 66] on input "text" at bounding box center [211, 73] width 125 height 26
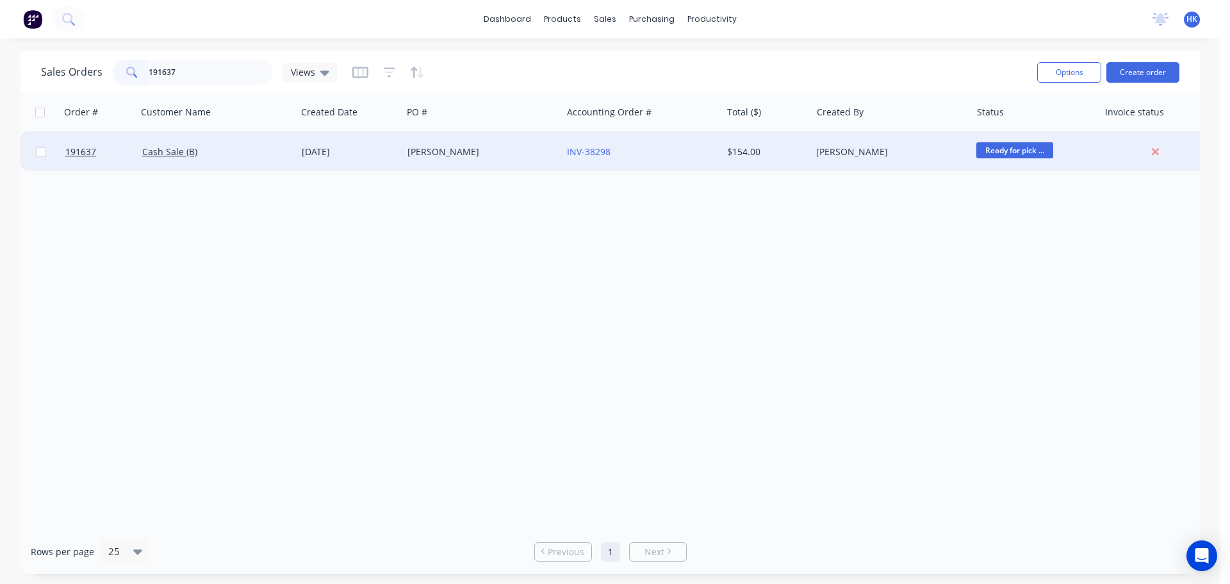
click at [263, 150] on div "Cash Sale (B)" at bounding box center [213, 151] width 142 height 13
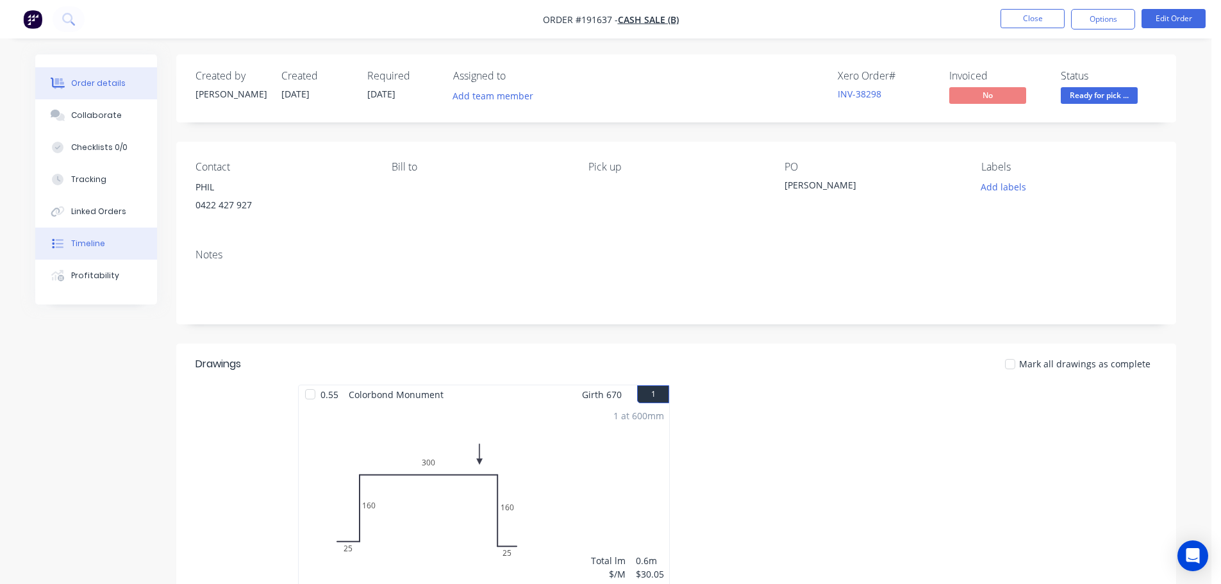
click at [90, 254] on button "Timeline" at bounding box center [96, 243] width 122 height 32
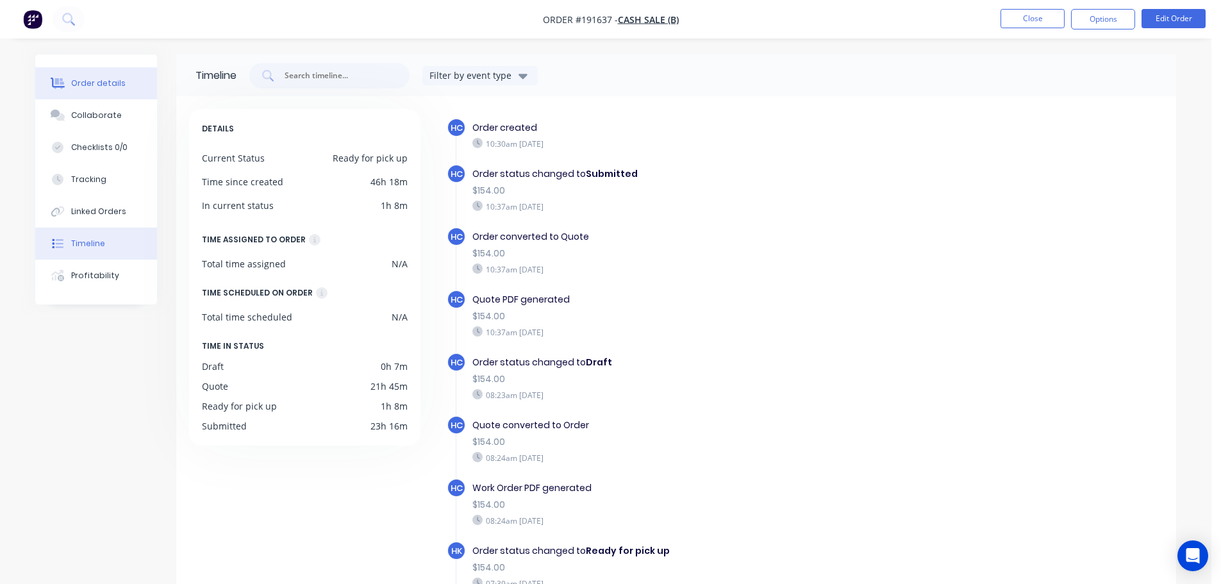
click at [73, 78] on div "Order details" at bounding box center [98, 84] width 54 height 12
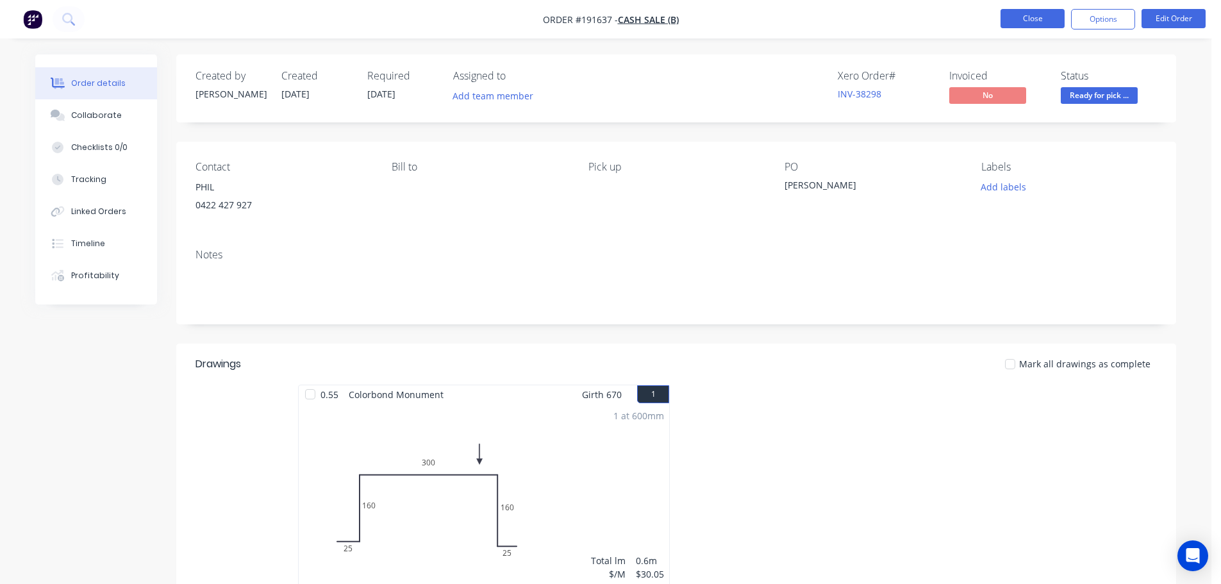
click at [1029, 24] on button "Close" at bounding box center [1032, 18] width 64 height 19
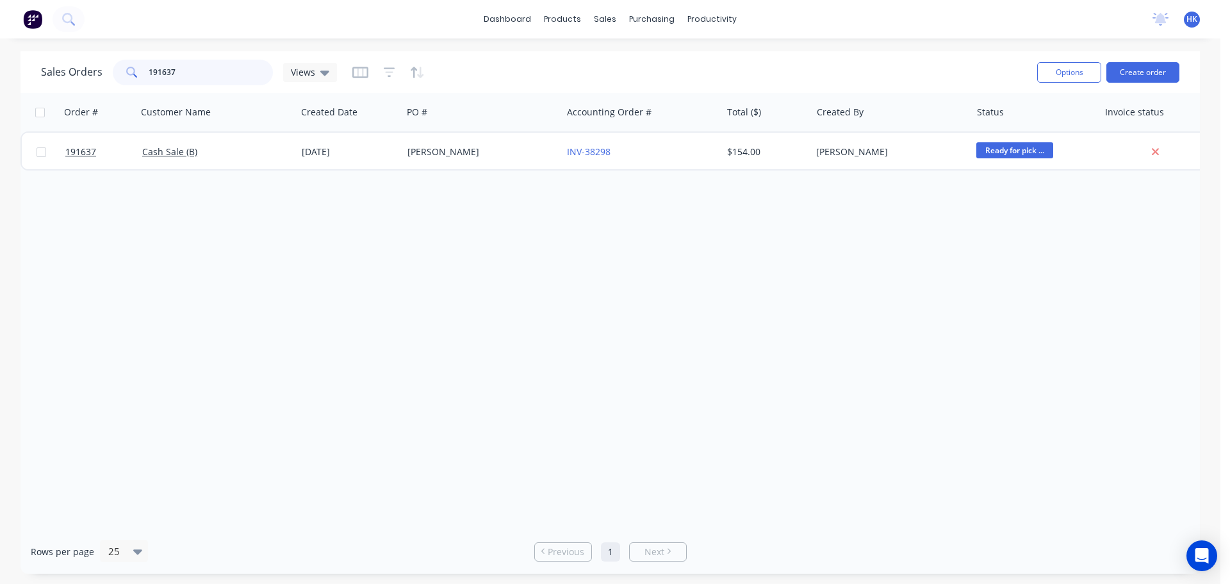
click at [142, 75] on div "191637" at bounding box center [193, 73] width 160 height 26
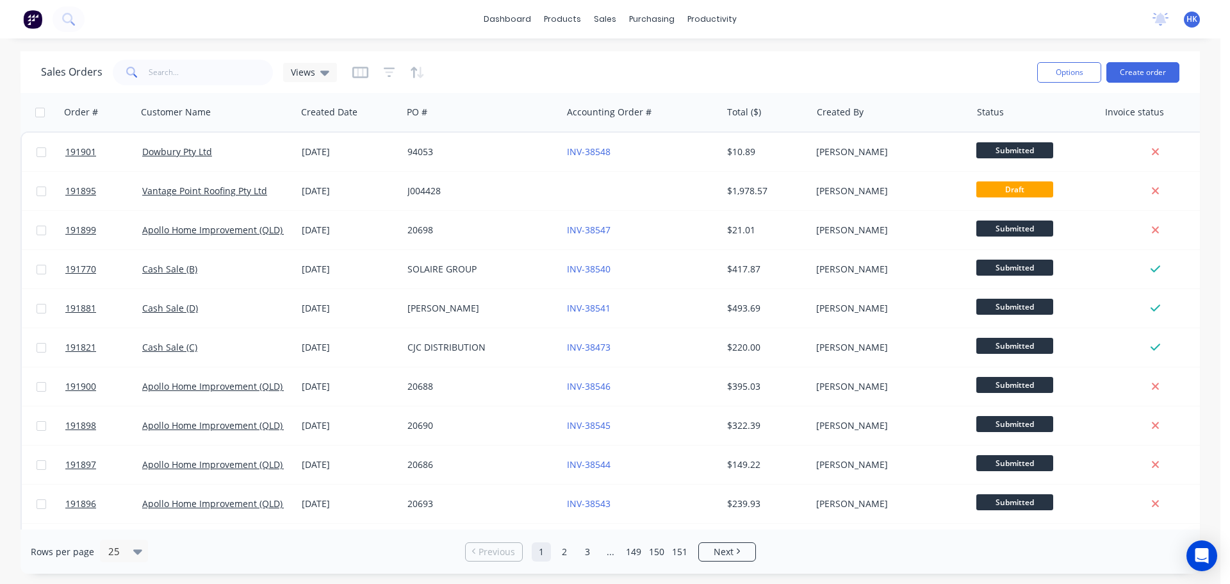
click at [777, 65] on div "Sales Orders Views" at bounding box center [534, 71] width 986 height 31
click at [174, 69] on input "text" at bounding box center [211, 73] width 125 height 26
click at [627, 88] on div "Customers" at bounding box center [650, 87] width 46 height 12
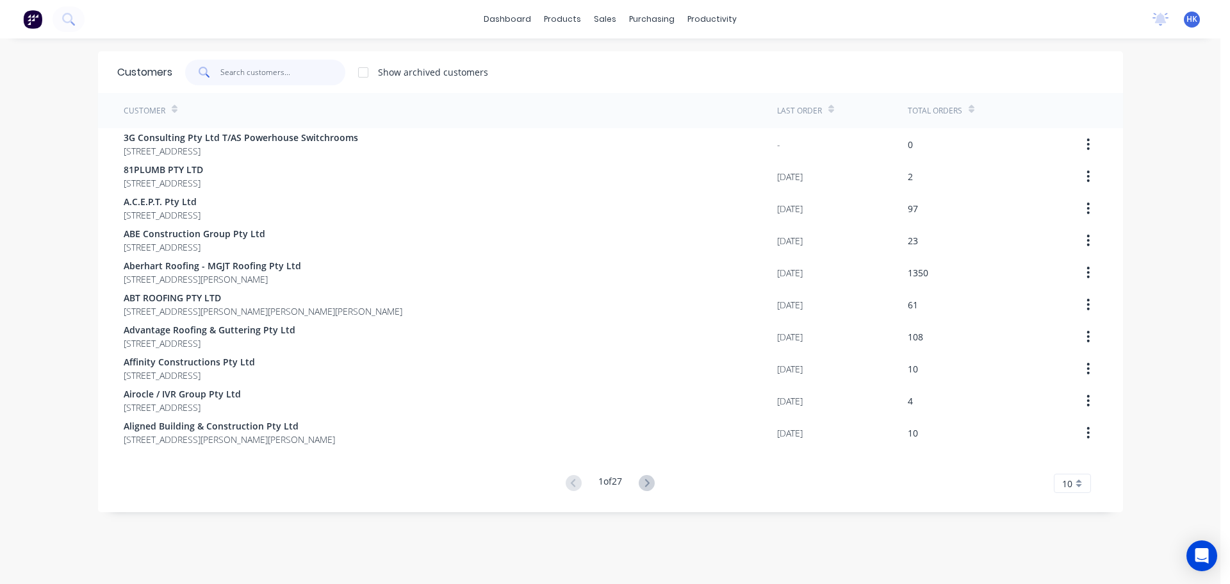
click at [237, 82] on input "text" at bounding box center [282, 73] width 125 height 26
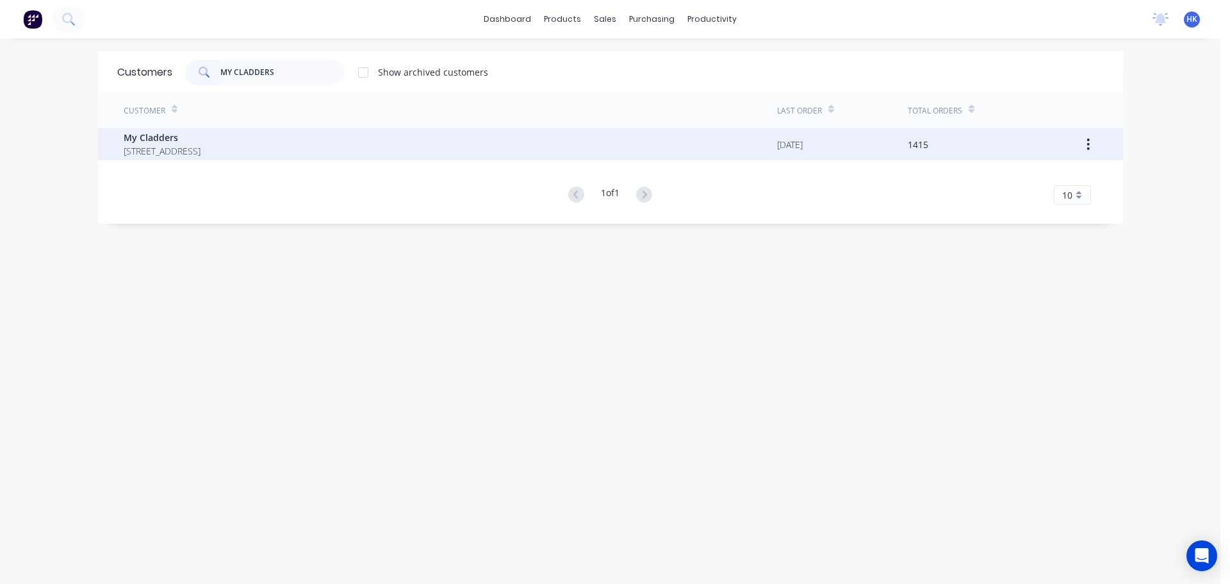
click at [201, 149] on span "PO BOX 4243 SPRINGFIELD Queensland Australia 4300" at bounding box center [162, 150] width 77 height 13
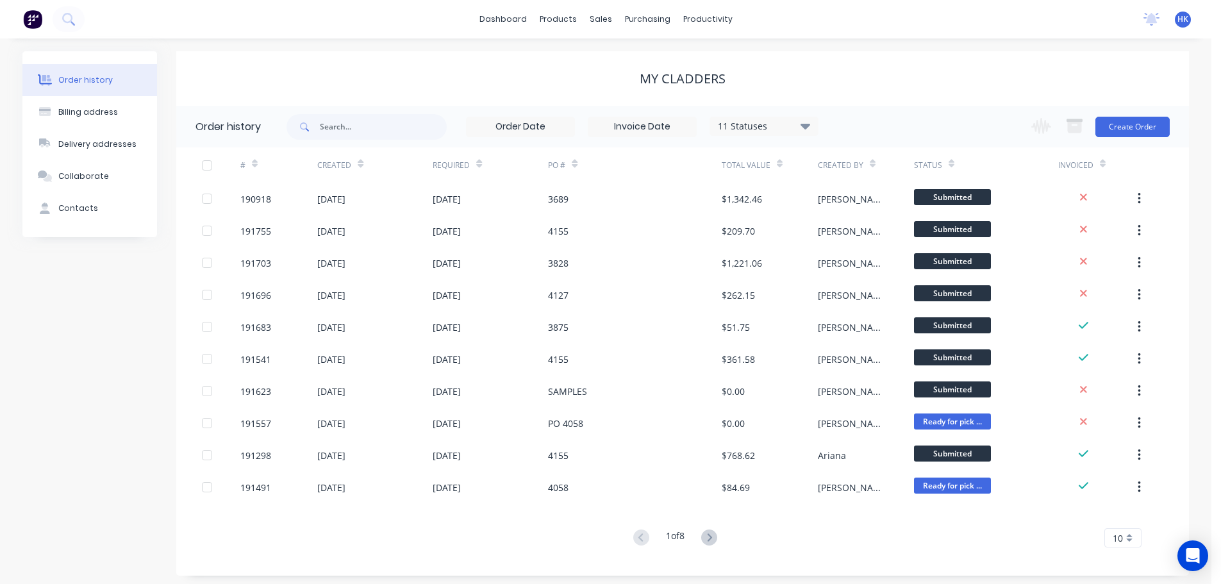
click at [411, 140] on div "11 Statuses Invoice Status Invoiced Not Invoiced Partial Order Status All Archi…" at bounding box center [552, 127] width 532 height 42
click at [406, 126] on input "text" at bounding box center [383, 127] width 127 height 26
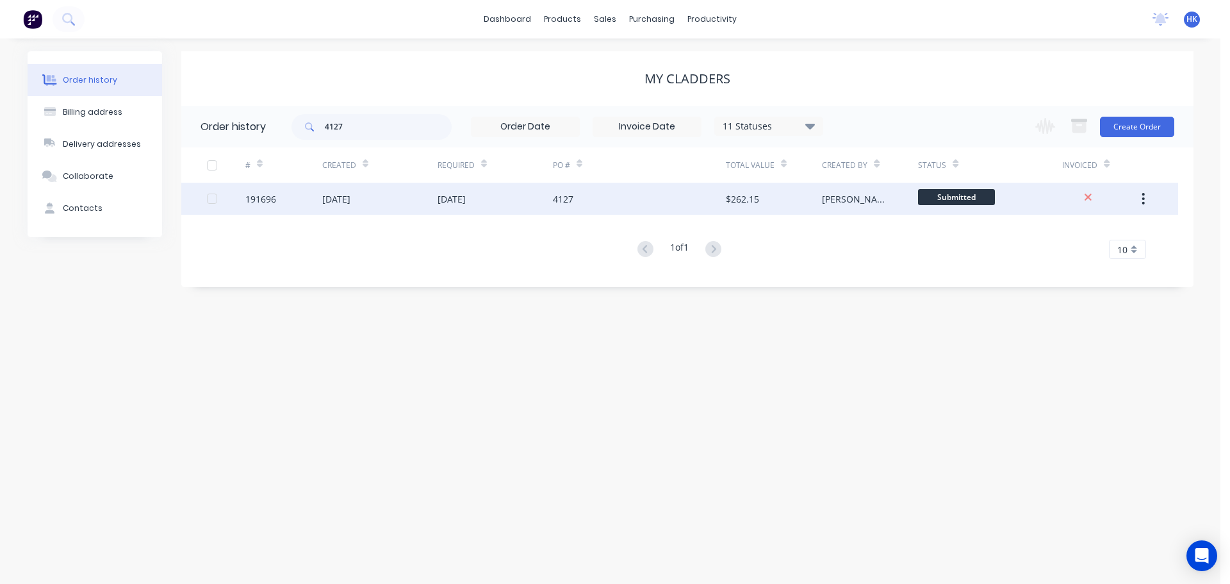
click at [534, 210] on div "[DATE]" at bounding box center [495, 199] width 115 height 32
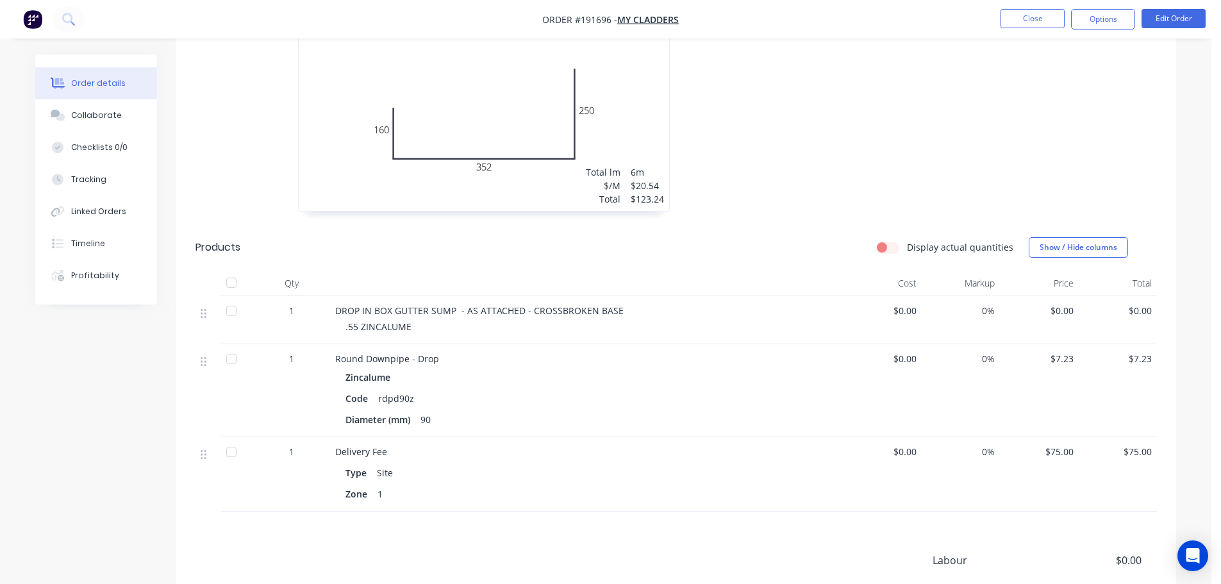
scroll to position [897, 0]
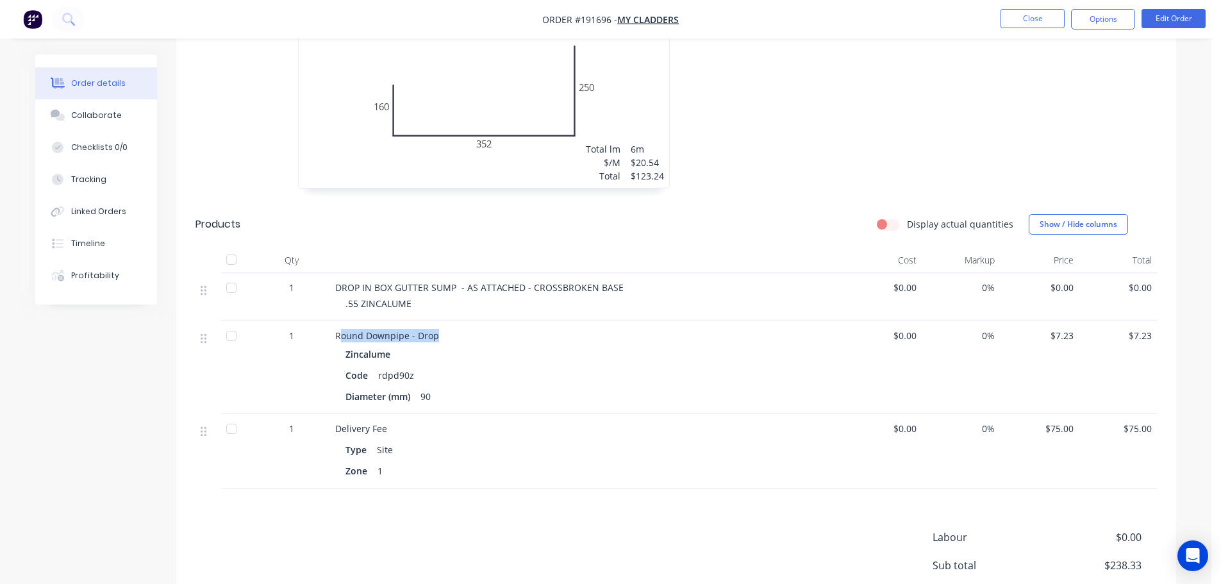
drag, startPoint x: 338, startPoint y: 314, endPoint x: 443, endPoint y: 316, distance: 105.1
click at [443, 329] on div "Round Downpipe - Drop" at bounding box center [586, 335] width 502 height 13
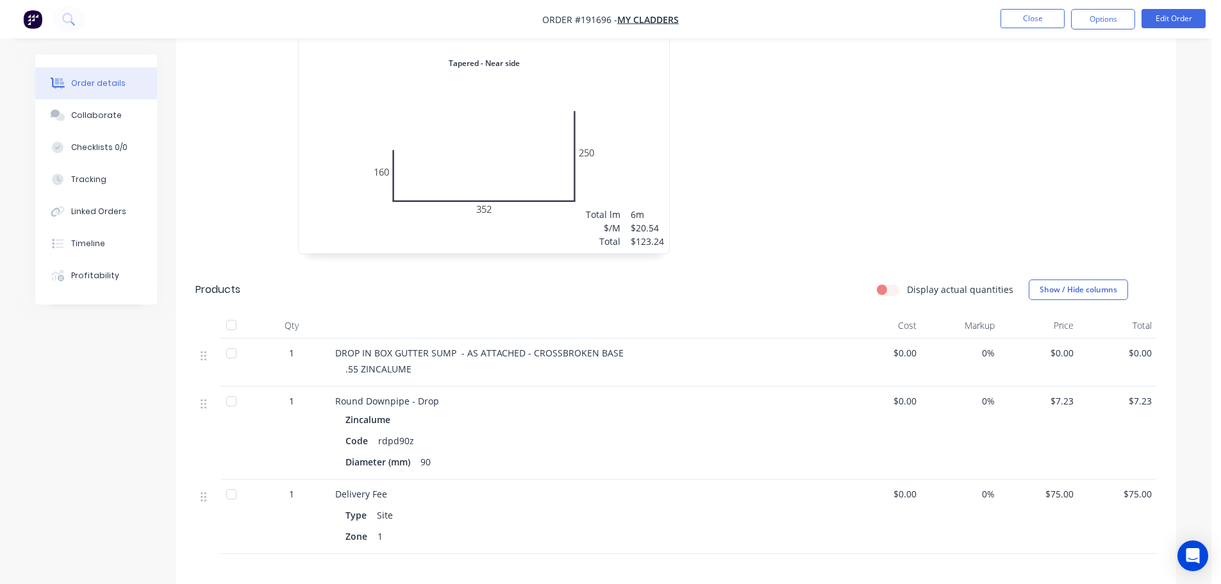
scroll to position [833, 0]
drag, startPoint x: 336, startPoint y: 381, endPoint x: 445, endPoint y: 383, distance: 108.9
click at [445, 393] on div "Round Downpipe - Drop" at bounding box center [586, 399] width 502 height 13
click at [372, 393] on span "Round Downpipe - Drop" at bounding box center [387, 399] width 104 height 12
drag, startPoint x: 325, startPoint y: 383, endPoint x: 434, endPoint y: 383, distance: 108.3
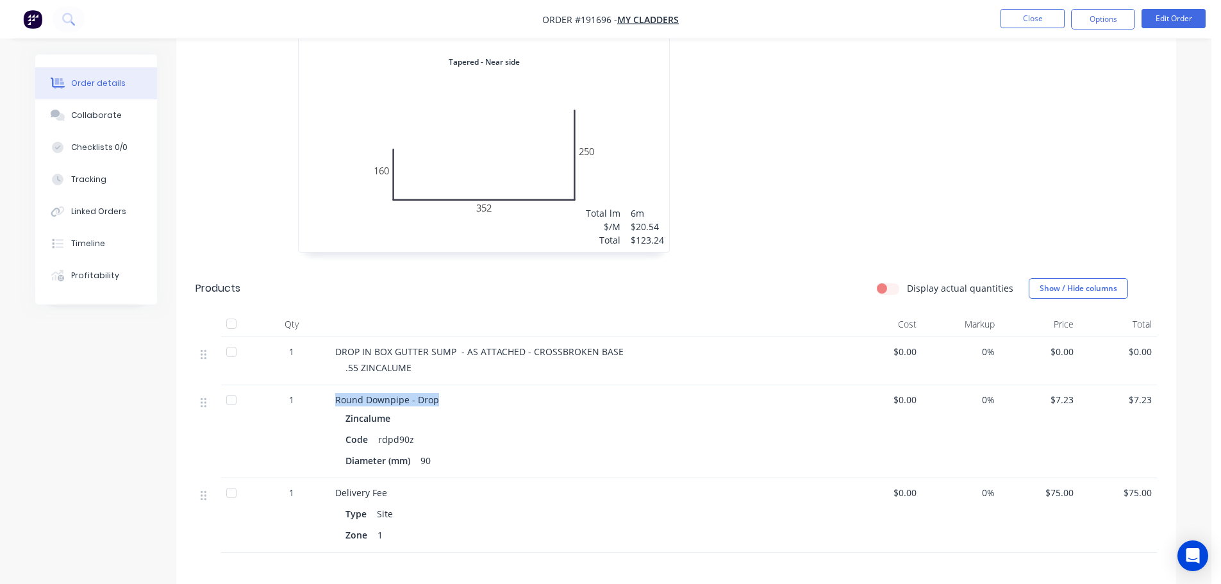
click at [434, 385] on div "1 Round Downpipe - Drop Zincalume Code rdpd90z Diameter (mm) 90 $0.00 0% $7.23 …" at bounding box center [675, 431] width 961 height 93
click at [393, 393] on span "Round Downpipe - Drop" at bounding box center [387, 399] width 104 height 12
drag, startPoint x: 338, startPoint y: 383, endPoint x: 457, endPoint y: 382, distance: 119.2
click at [457, 393] on div "Round Downpipe - Drop" at bounding box center [586, 399] width 502 height 13
click at [385, 393] on span "Round Downpipe - Drop" at bounding box center [387, 399] width 104 height 12
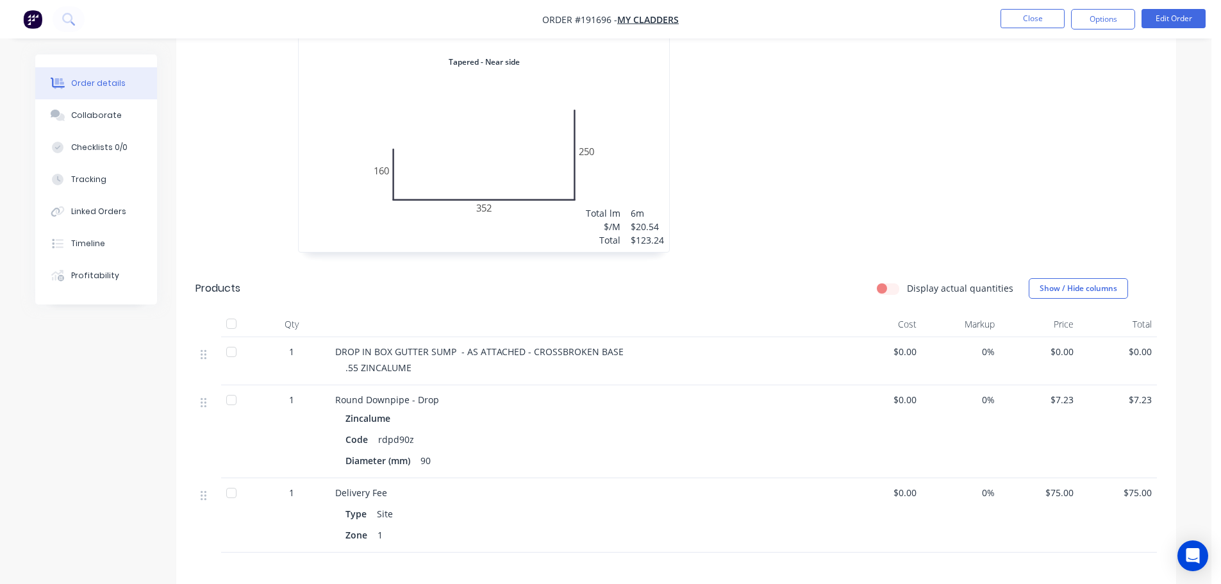
click at [321, 393] on div "1" at bounding box center [291, 399] width 67 height 13
drag, startPoint x: 331, startPoint y: 380, endPoint x: 447, endPoint y: 379, distance: 115.3
click at [447, 385] on div "1 Round Downpipe - Drop Zincalume Code rdpd90z Diameter (mm) 90 $0.00 0% $7.23 …" at bounding box center [675, 431] width 961 height 93
click at [333, 385] on div "Round Downpipe - Drop Zincalume Code rdpd90z Diameter (mm) 90" at bounding box center [586, 431] width 513 height 93
drag, startPoint x: 333, startPoint y: 379, endPoint x: 440, endPoint y: 379, distance: 106.4
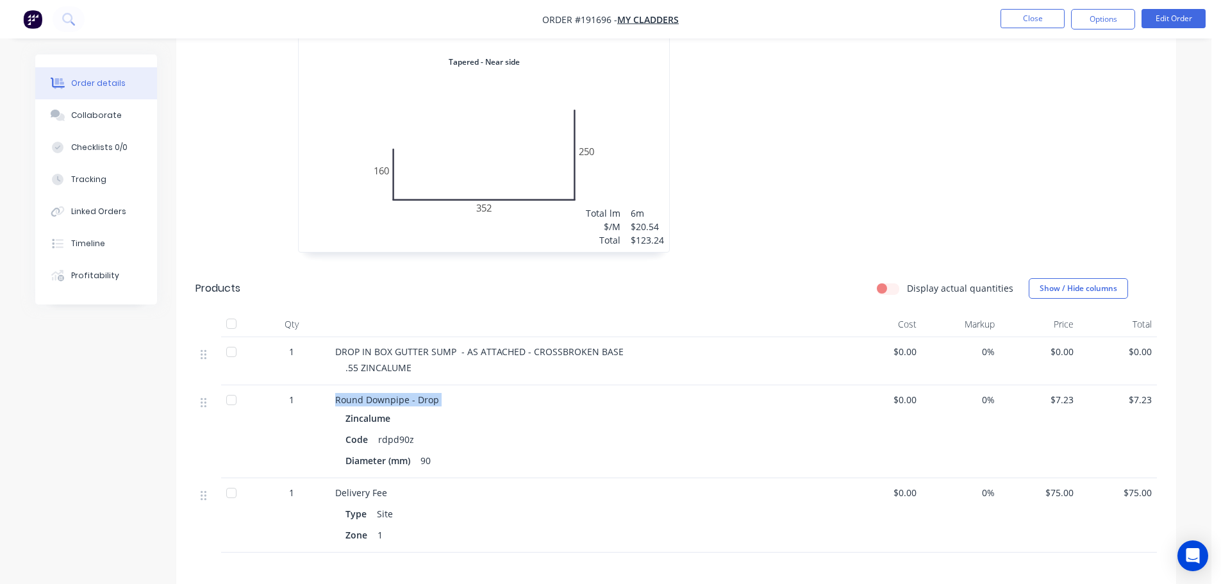
click at [440, 385] on div "Round Downpipe - Drop Zincalume Code rdpd90z Diameter (mm) 90" at bounding box center [586, 431] width 513 height 93
click at [411, 393] on span "Round Downpipe - Drop" at bounding box center [387, 399] width 104 height 12
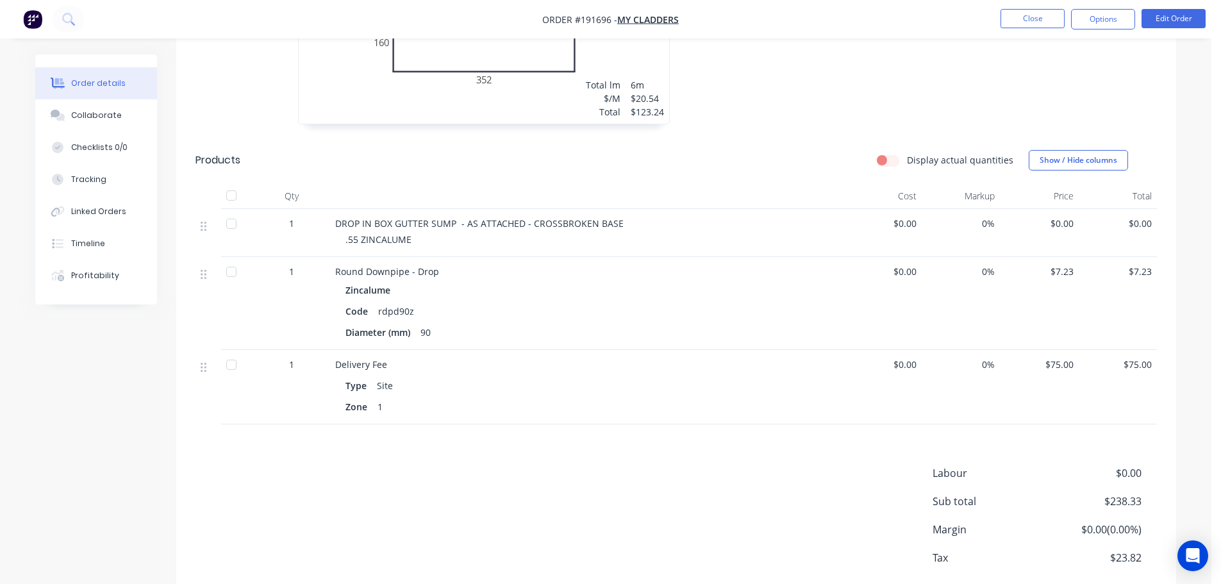
scroll to position [897, 0]
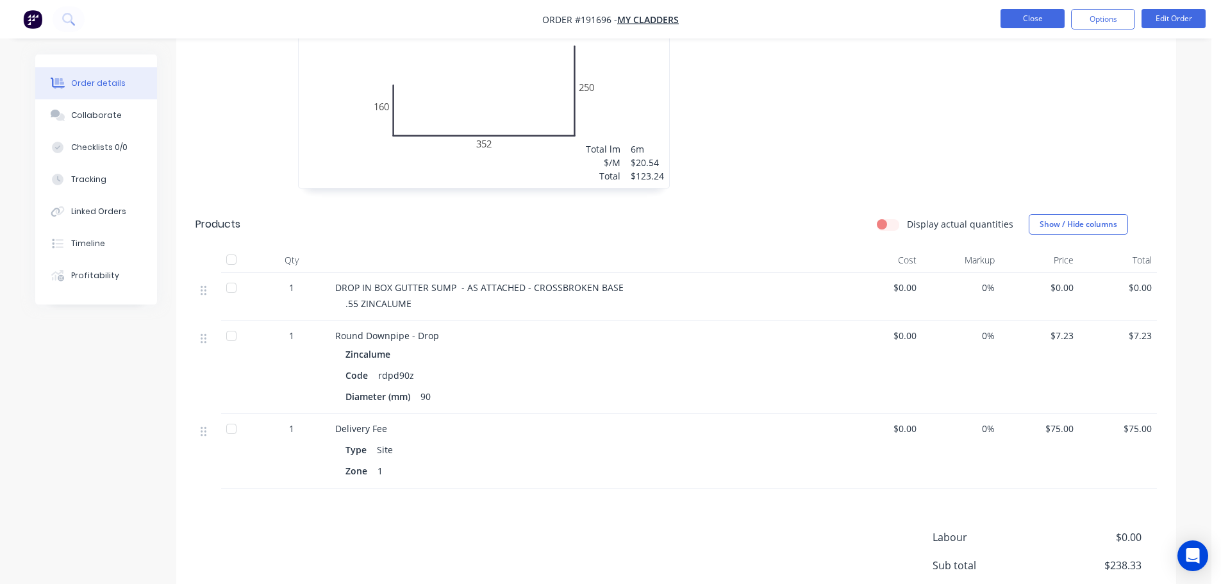
click at [1016, 15] on button "Close" at bounding box center [1032, 18] width 64 height 19
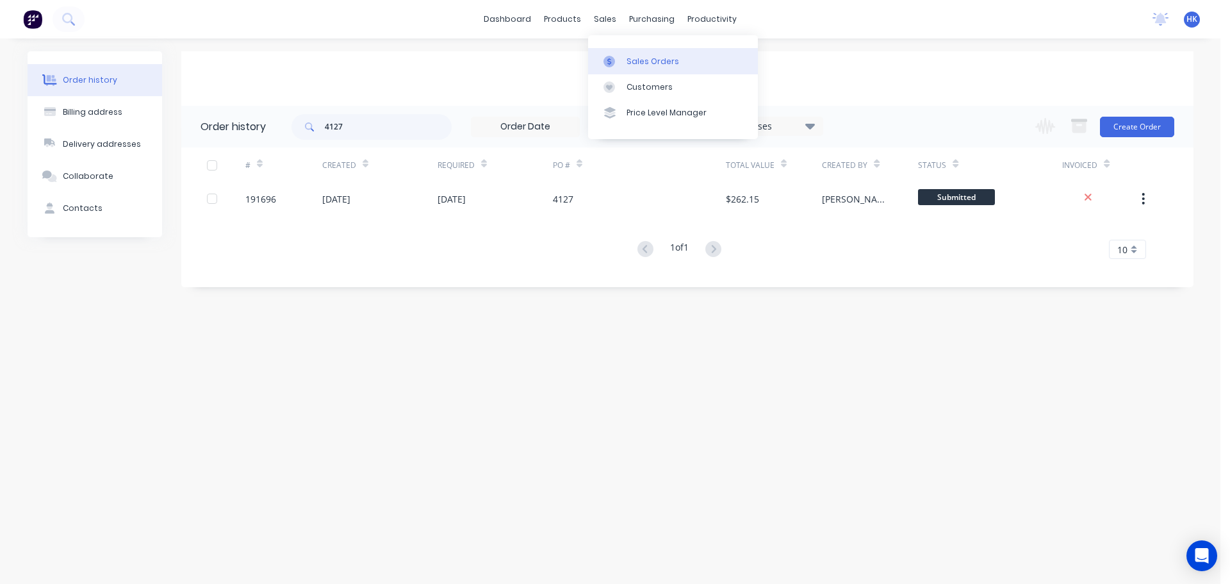
click at [629, 53] on link "Sales Orders" at bounding box center [673, 61] width 170 height 26
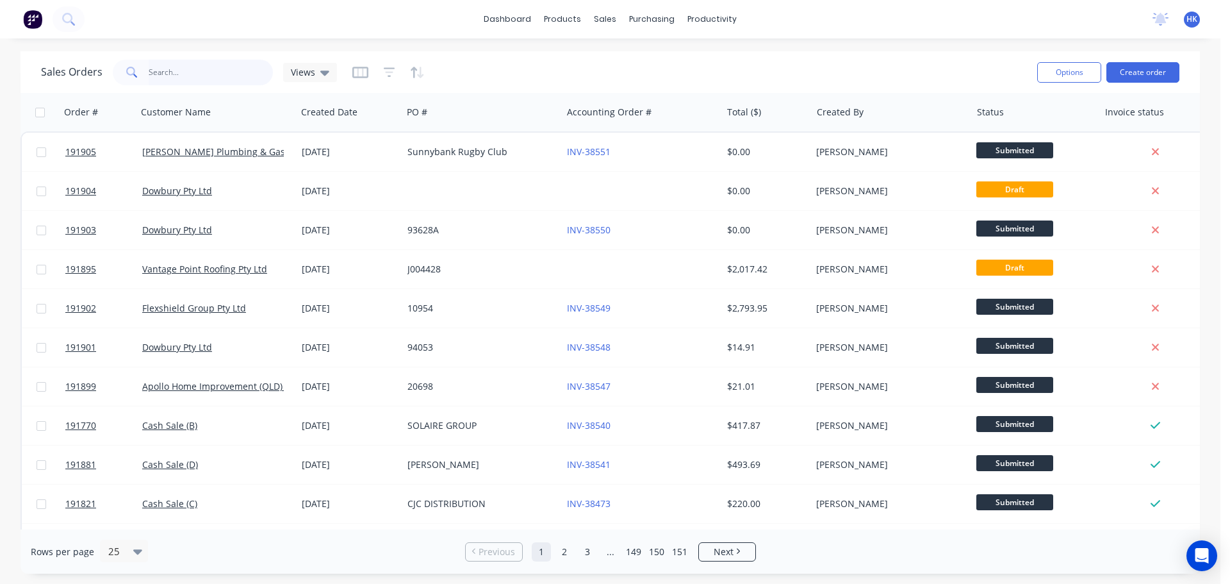
click at [233, 70] on input "text" at bounding box center [211, 73] width 125 height 26
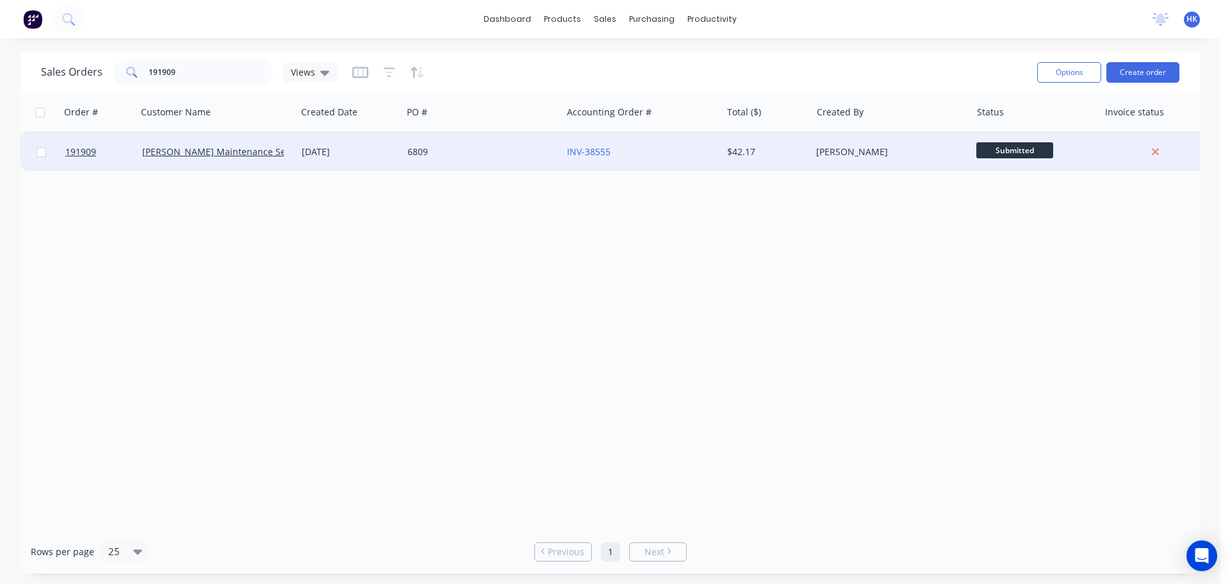
click at [465, 154] on div "6809" at bounding box center [478, 151] width 142 height 13
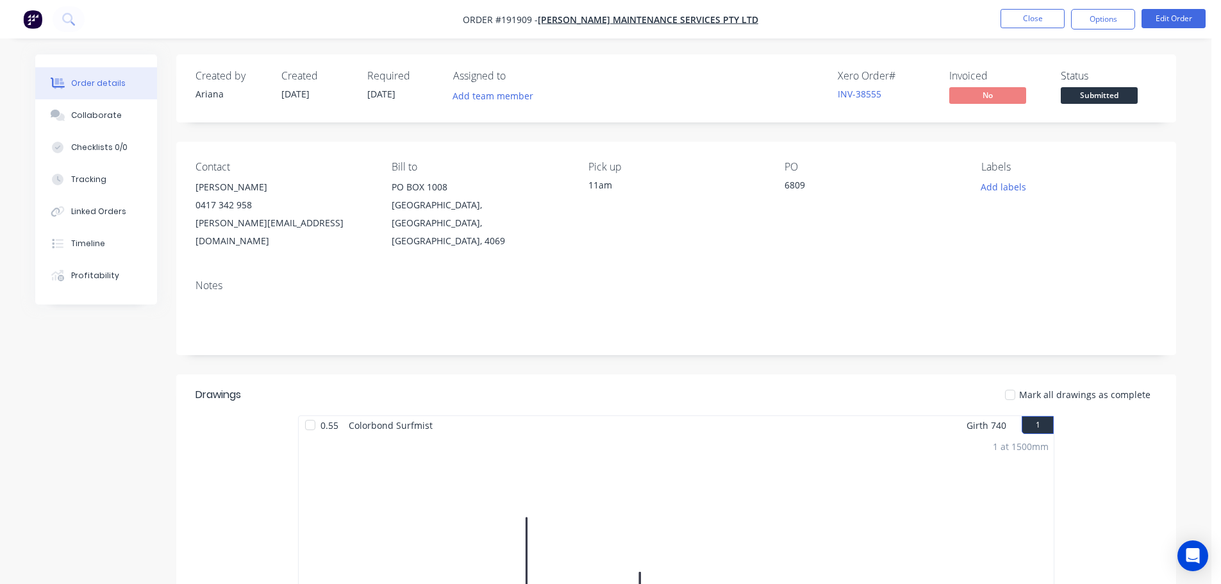
click at [1105, 101] on span "Submitted" at bounding box center [1098, 95] width 77 height 16
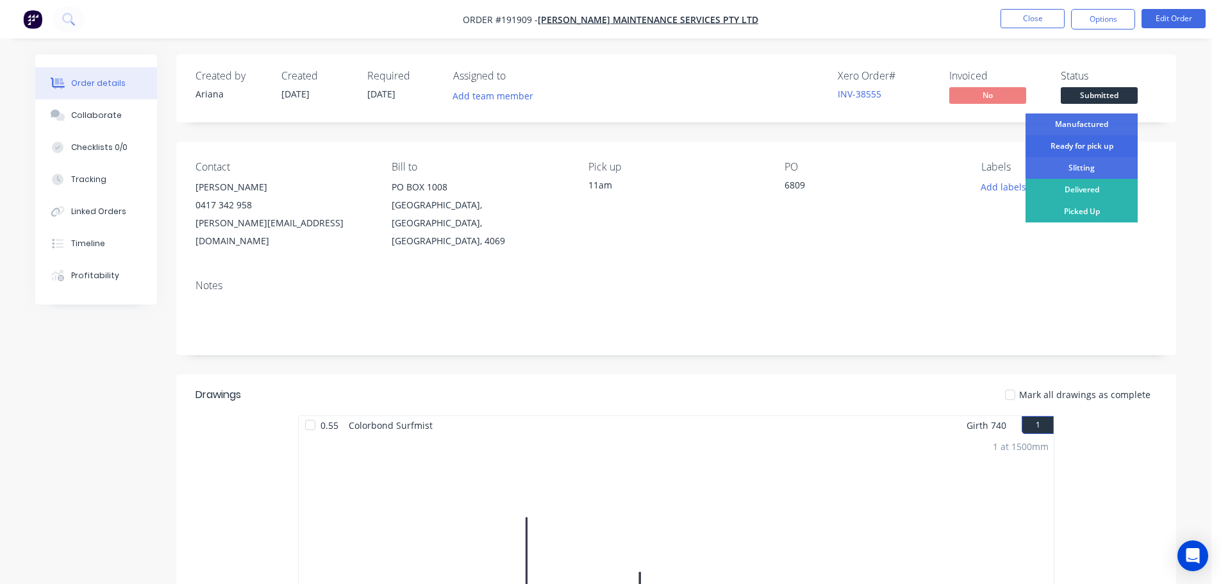
click at [1087, 151] on div "Ready for pick up" at bounding box center [1081, 146] width 112 height 22
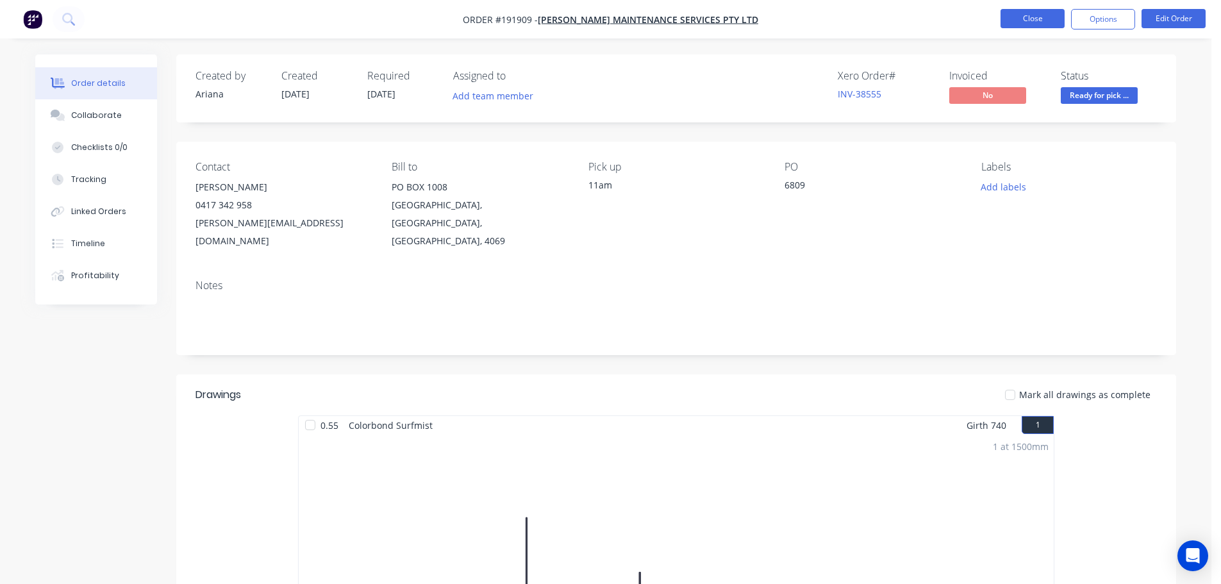
click at [1059, 22] on button "Close" at bounding box center [1032, 18] width 64 height 19
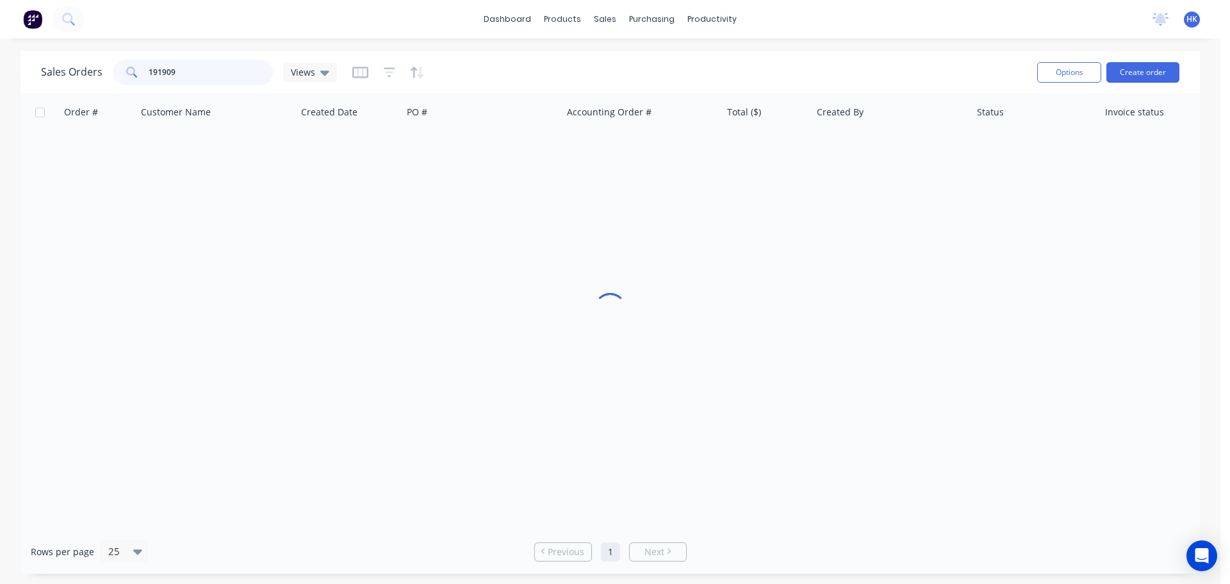
drag, startPoint x: 216, startPoint y: 68, endPoint x: 143, endPoint y: 77, distance: 73.6
click at [143, 77] on div "191909" at bounding box center [193, 73] width 160 height 26
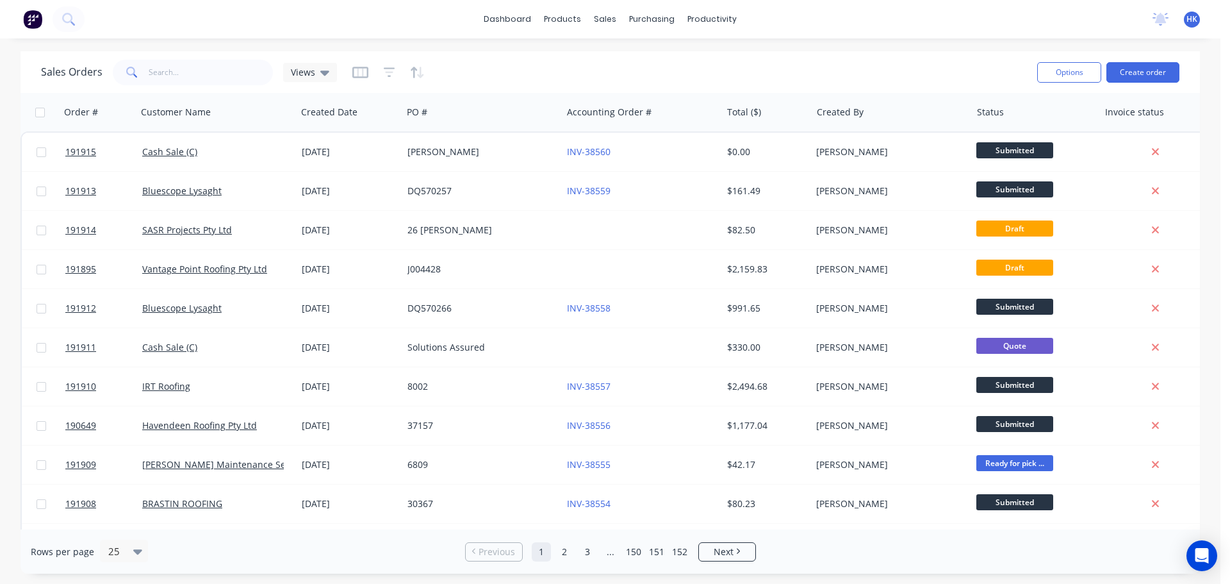
click at [816, 75] on div "Sales Orders Views" at bounding box center [534, 71] width 986 height 31
click at [156, 73] on input "text" at bounding box center [211, 73] width 125 height 26
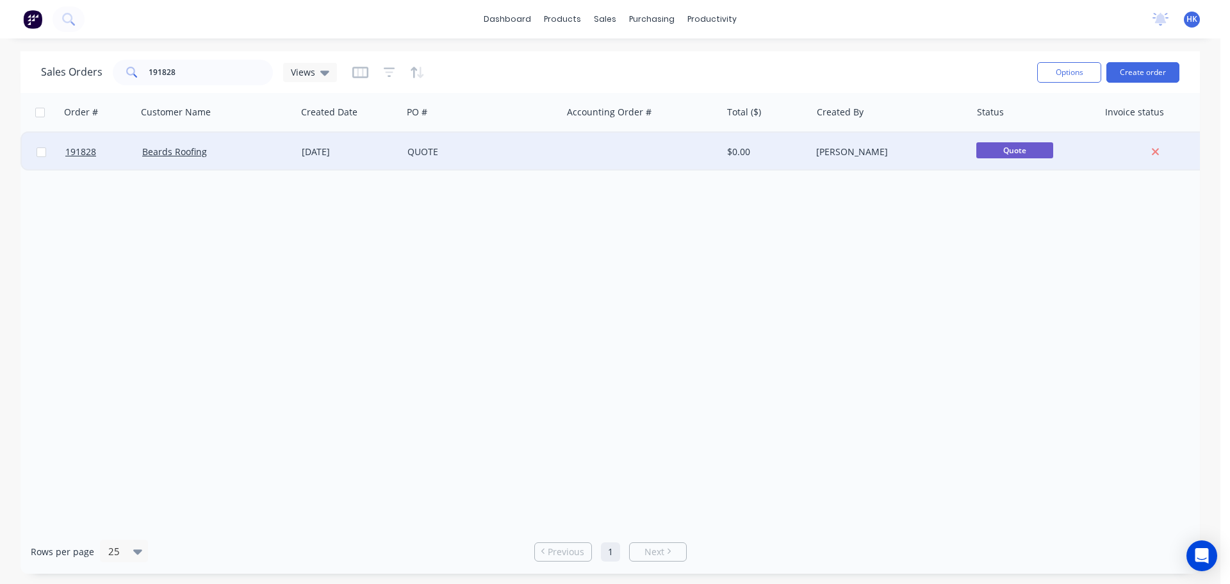
click at [482, 165] on div "QUOTE" at bounding box center [482, 152] width 160 height 38
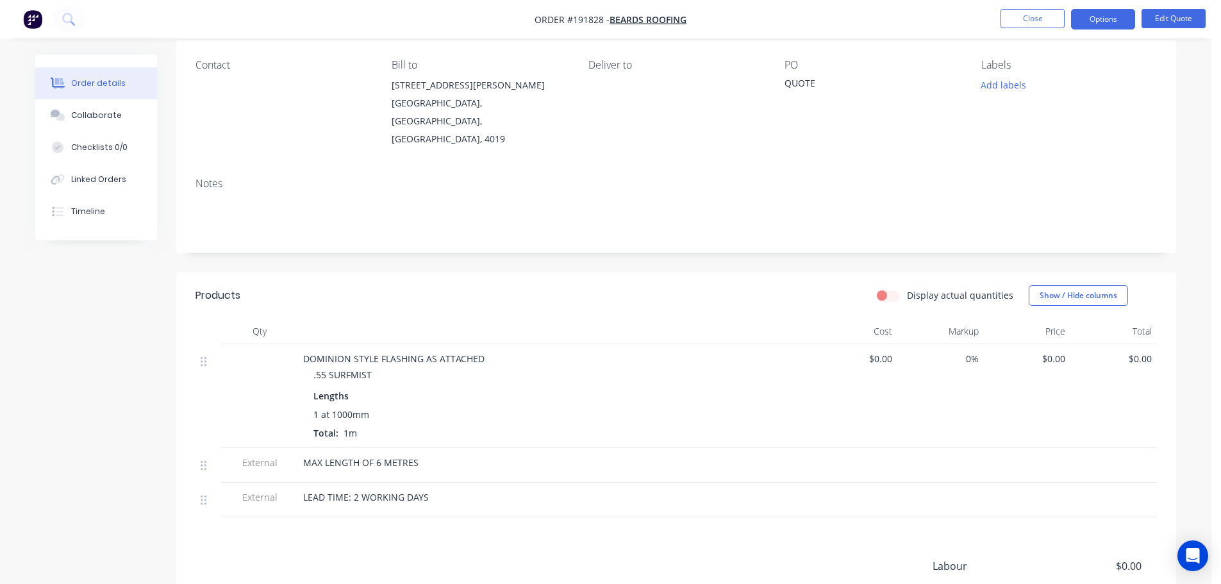
scroll to position [233, 0]
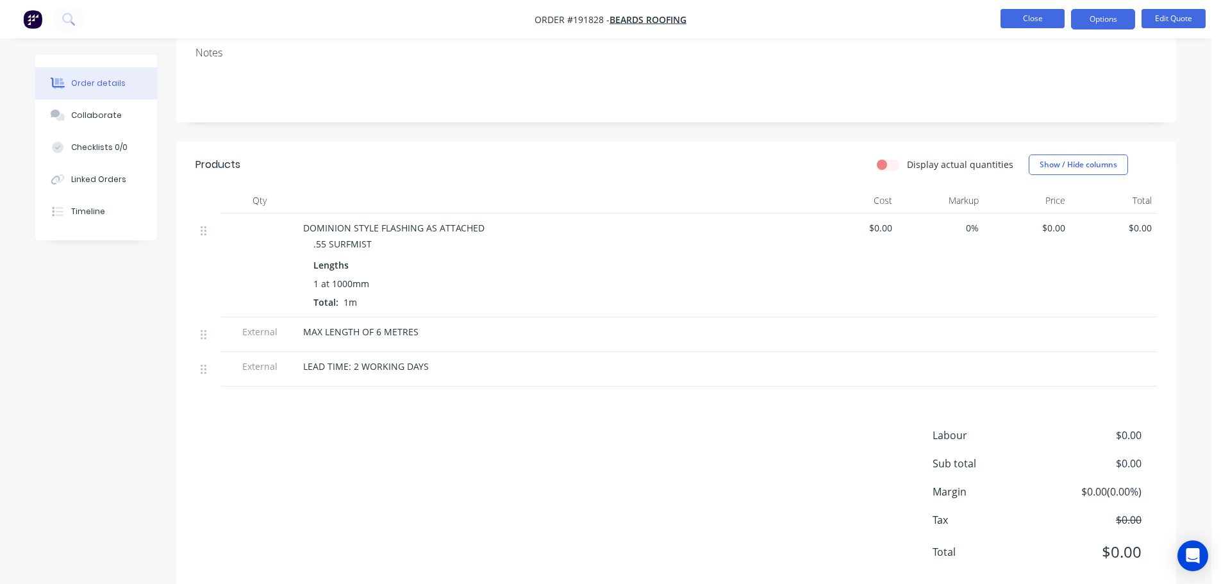
click at [1031, 21] on button "Close" at bounding box center [1032, 18] width 64 height 19
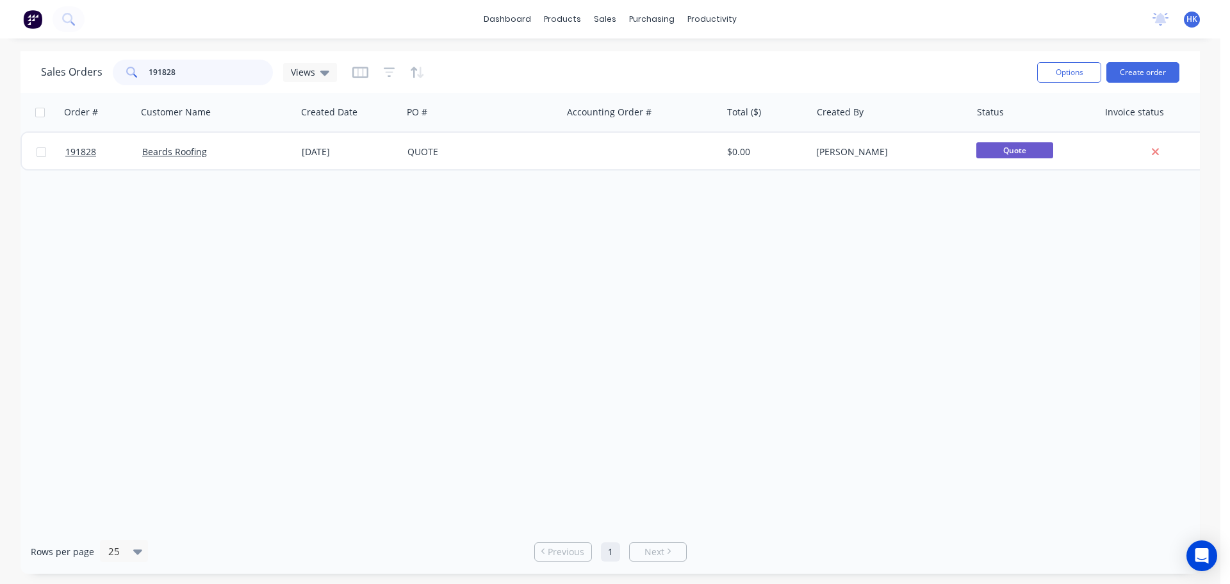
drag, startPoint x: 221, startPoint y: 70, endPoint x: 126, endPoint y: 76, distance: 95.0
click at [126, 76] on div "191828" at bounding box center [193, 73] width 160 height 26
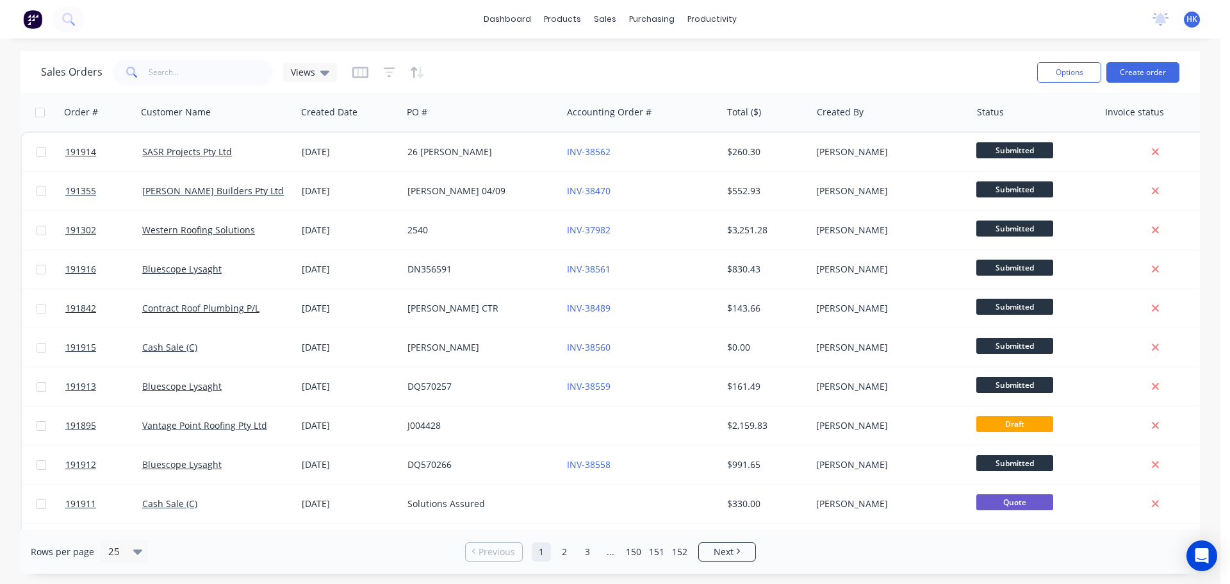
click at [791, 17] on div "dashboard products sales purchasing productivity dashboard products Product Cat…" at bounding box center [610, 19] width 1221 height 38
click at [220, 71] on input "text" at bounding box center [211, 73] width 125 height 26
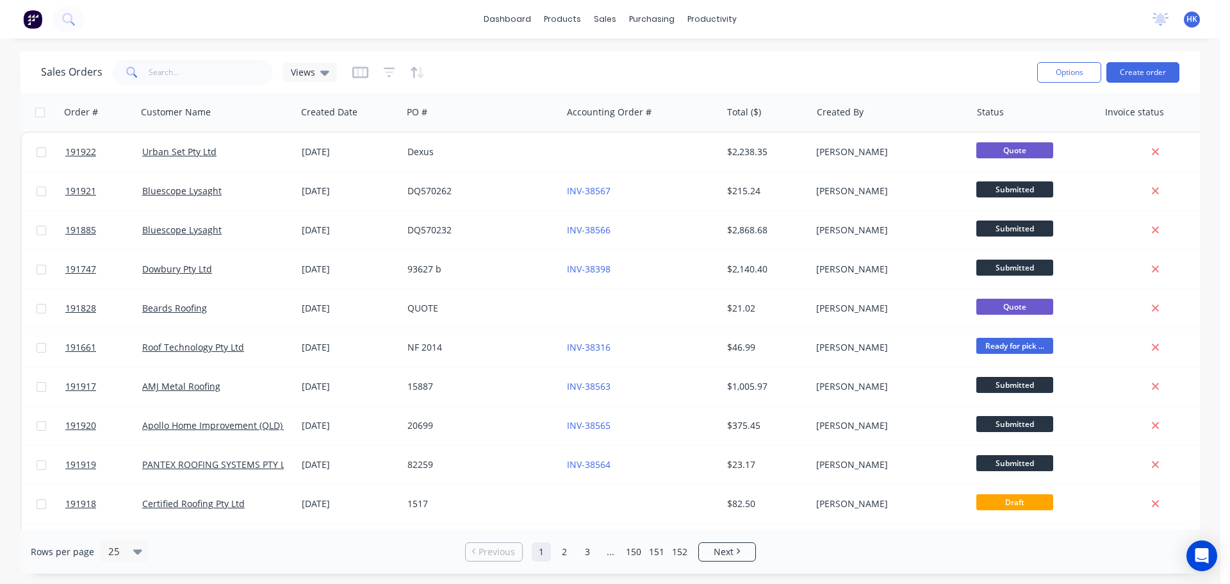
click at [829, 85] on div "Sales Orders Views" at bounding box center [534, 71] width 986 height 31
click at [1158, 67] on button "Create order" at bounding box center [1143, 72] width 73 height 21
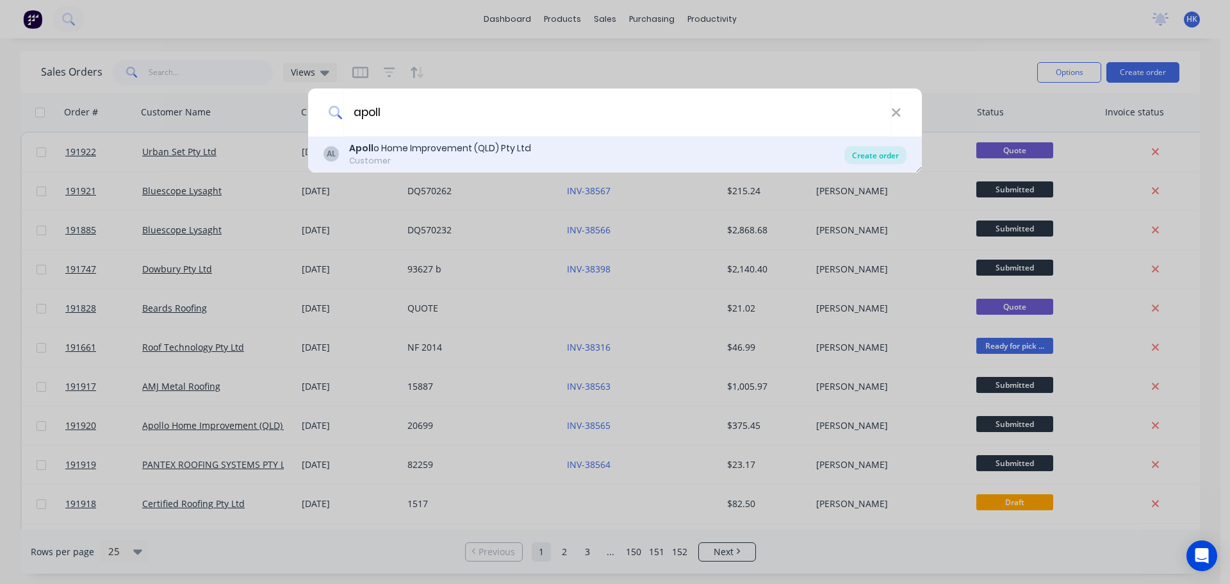
click at [870, 154] on div "Create order" at bounding box center [875, 155] width 62 height 18
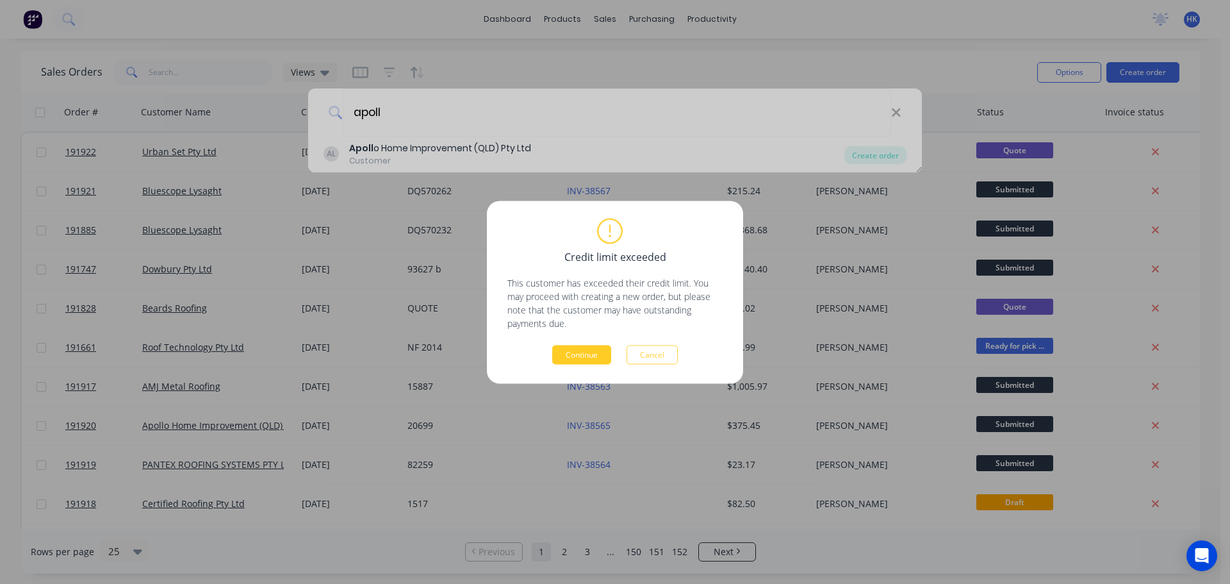
click at [597, 350] on button "Continue" at bounding box center [581, 354] width 59 height 19
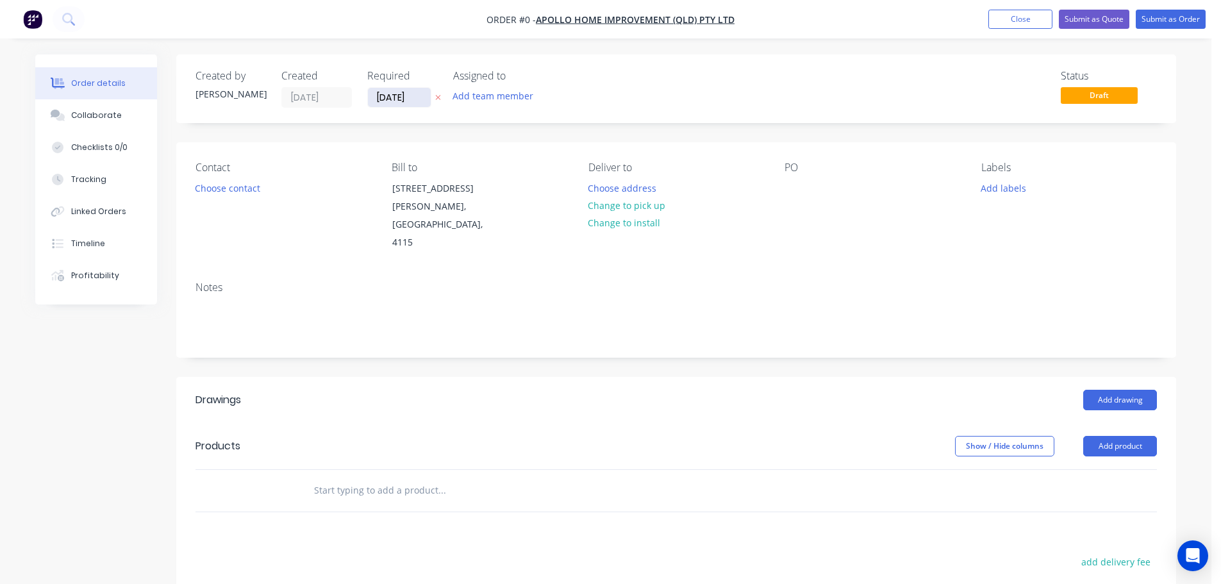
click at [391, 104] on input "[DATE]" at bounding box center [399, 97] width 63 height 19
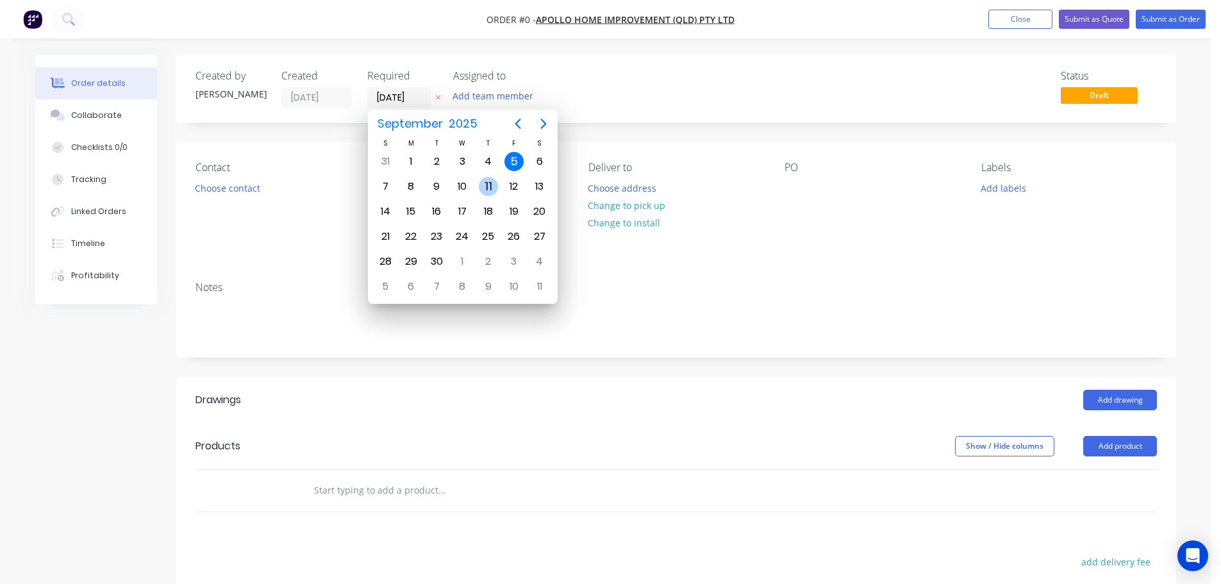
click at [477, 190] on div "11" at bounding box center [488, 186] width 26 height 24
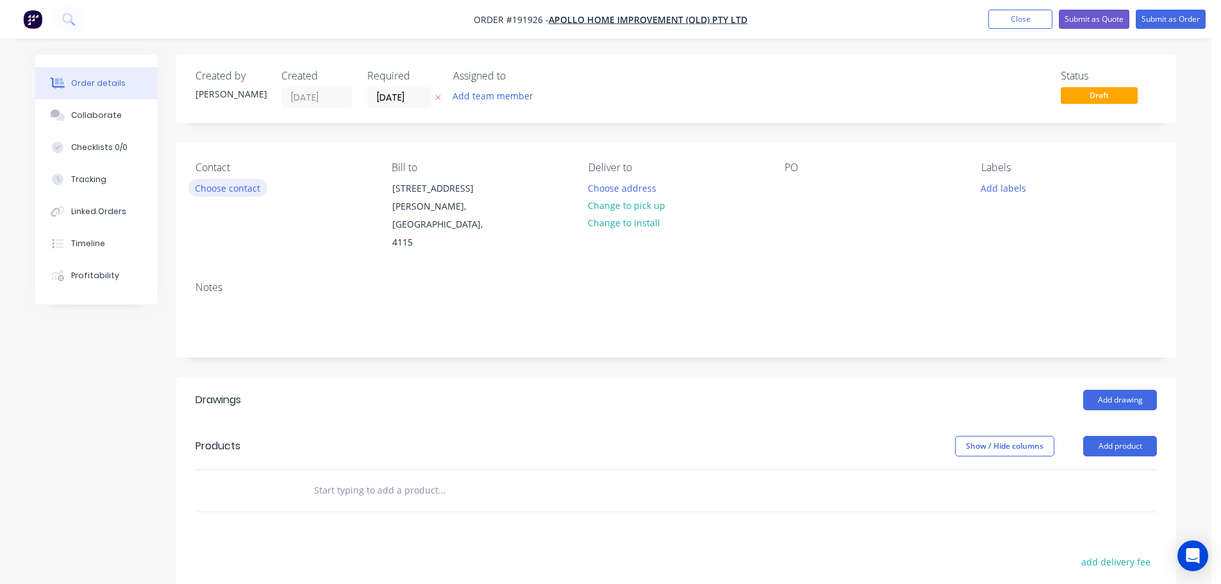
click at [234, 191] on button "Choose contact" at bounding box center [227, 187] width 79 height 17
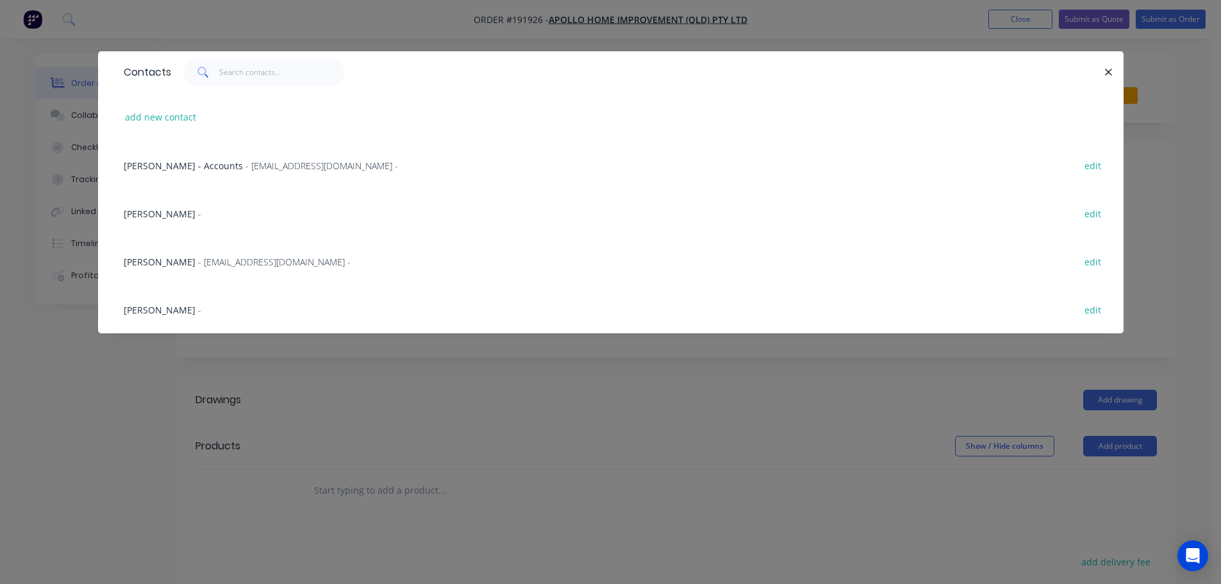
click at [212, 252] on div "Marie Defty - maried@apollopatios.com.au - edit" at bounding box center [610, 261] width 987 height 48
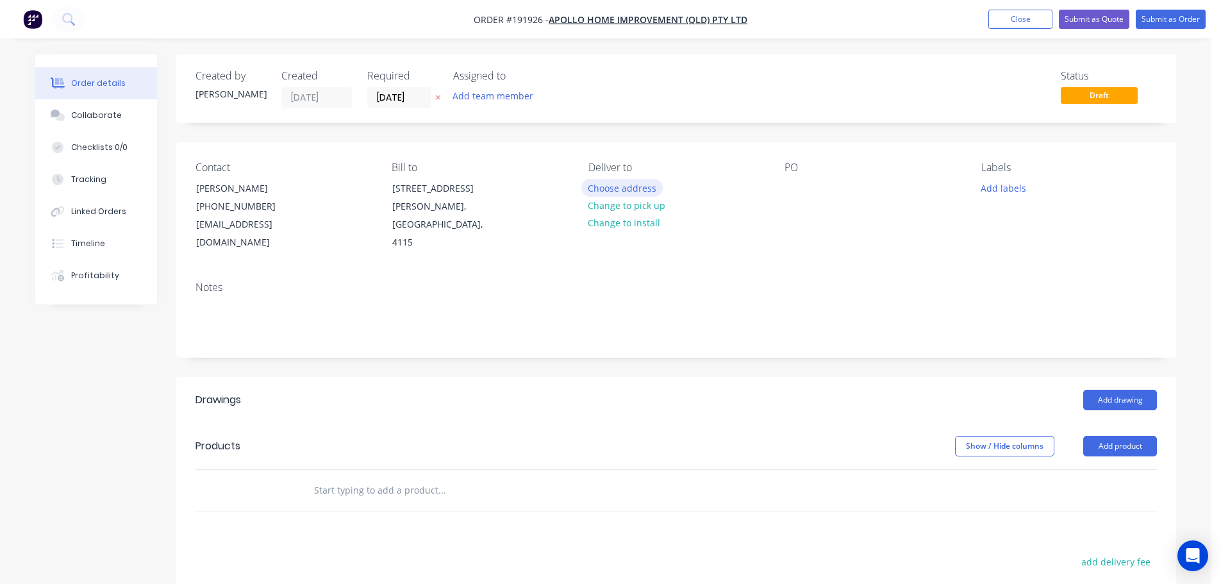
click at [595, 186] on button "Choose address" at bounding box center [622, 187] width 82 height 17
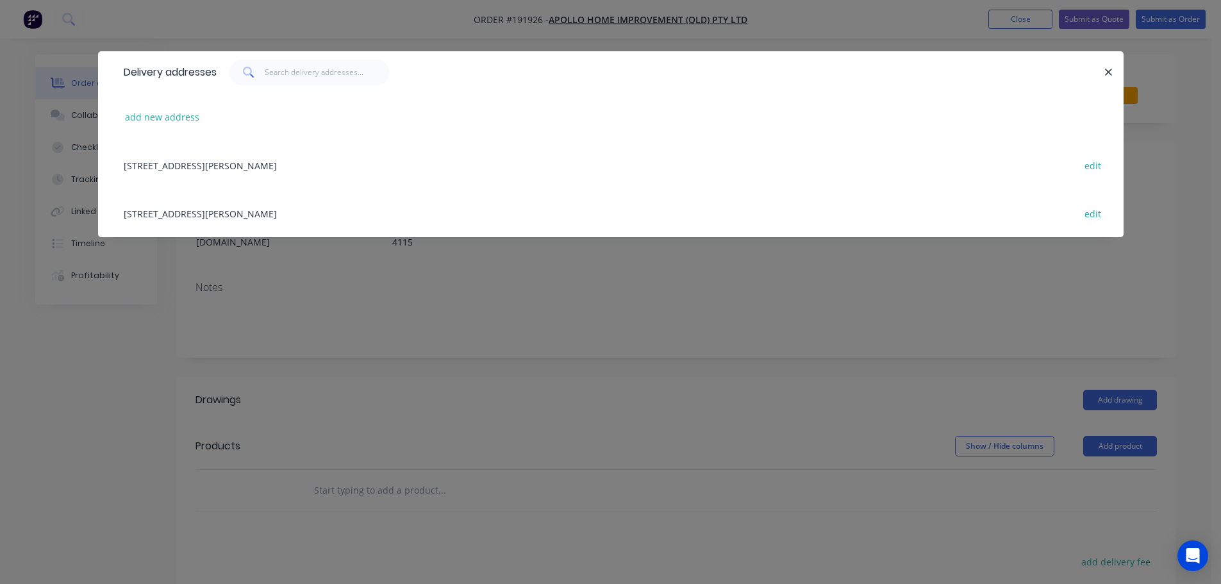
click at [286, 214] on div "29 CORYMBIA PL, (STORE), PARKINSON, Queensland, Australia, 4115 edit" at bounding box center [610, 213] width 987 height 48
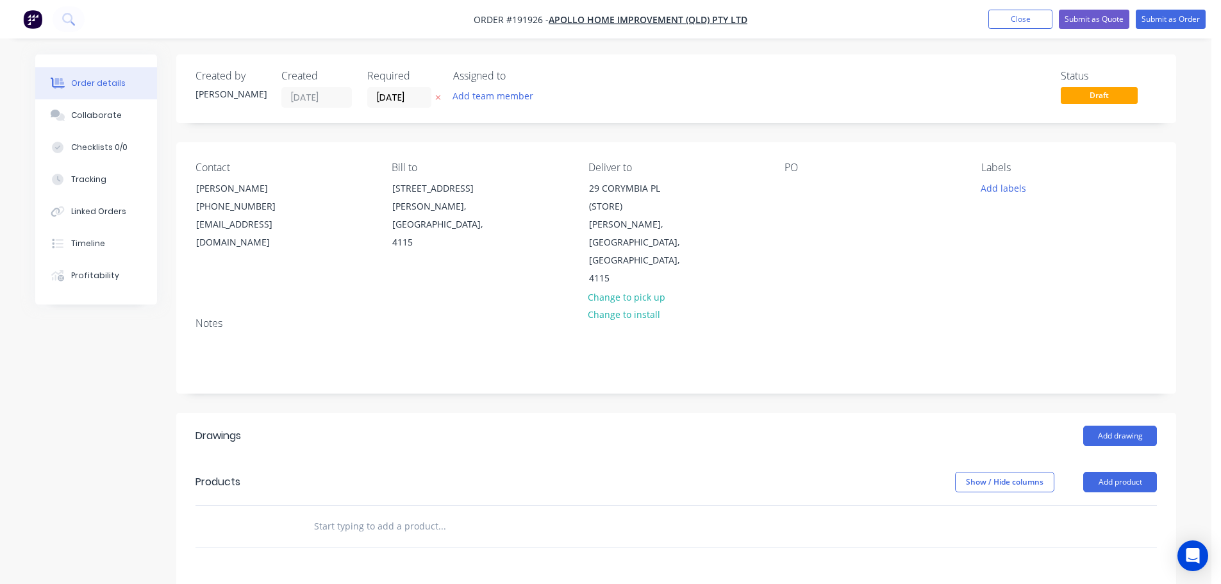
click at [782, 186] on div "Contact Marie Defty (07) 3086 6060 maried@apollopatios.com.au Bill to 29 Corymb…" at bounding box center [676, 224] width 1000 height 165
click at [784, 186] on div "Contact Marie Defty (07) 3086 6060 maried@apollopatios.com.au Bill to 29 Corymb…" at bounding box center [676, 224] width 1000 height 165
click at [787, 187] on div at bounding box center [794, 188] width 21 height 19
click at [801, 189] on div at bounding box center [794, 188] width 21 height 19
click at [1026, 183] on button "Add labels" at bounding box center [1002, 187] width 59 height 17
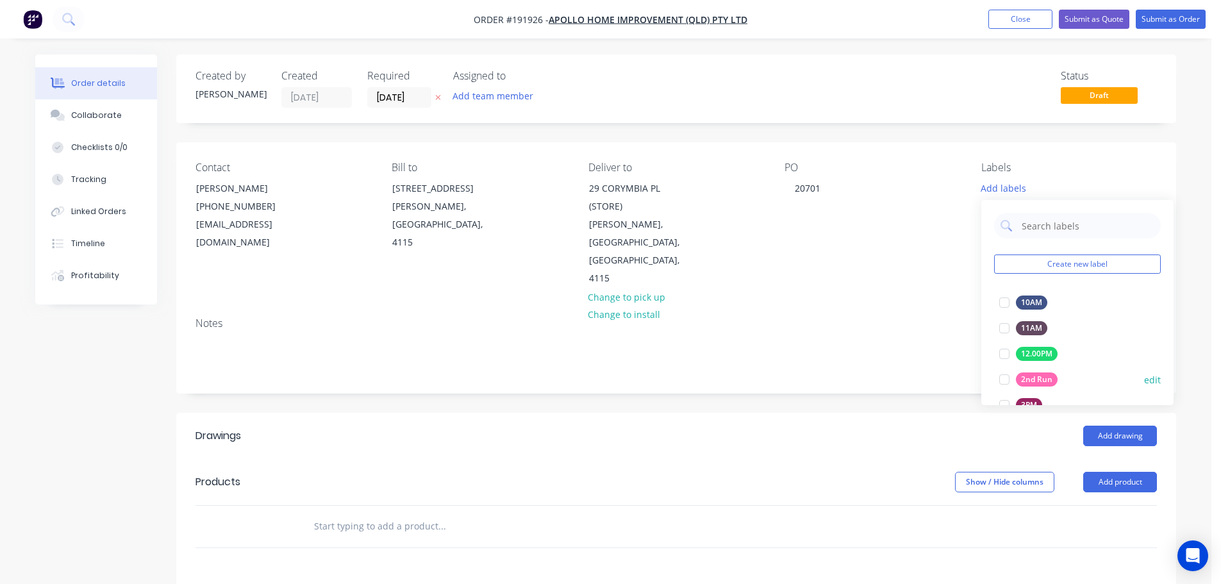
click at [1003, 372] on div at bounding box center [1004, 379] width 26 height 26
click at [1115, 472] on button "Add product" at bounding box center [1120, 482] width 74 height 21
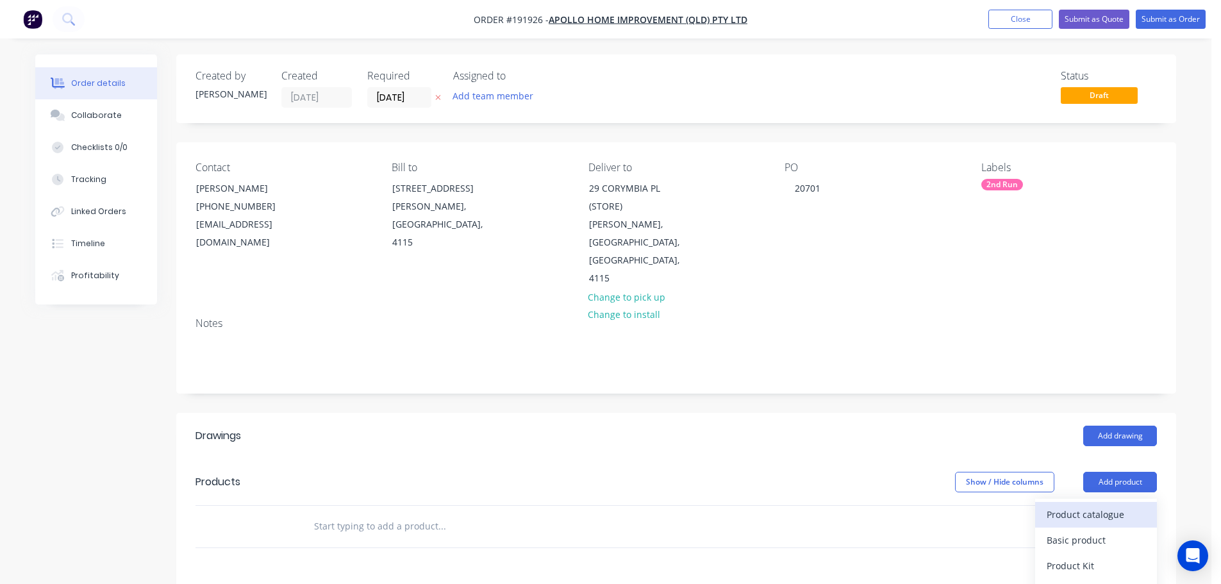
click at [1119, 505] on div "Product catalogue" at bounding box center [1095, 514] width 99 height 19
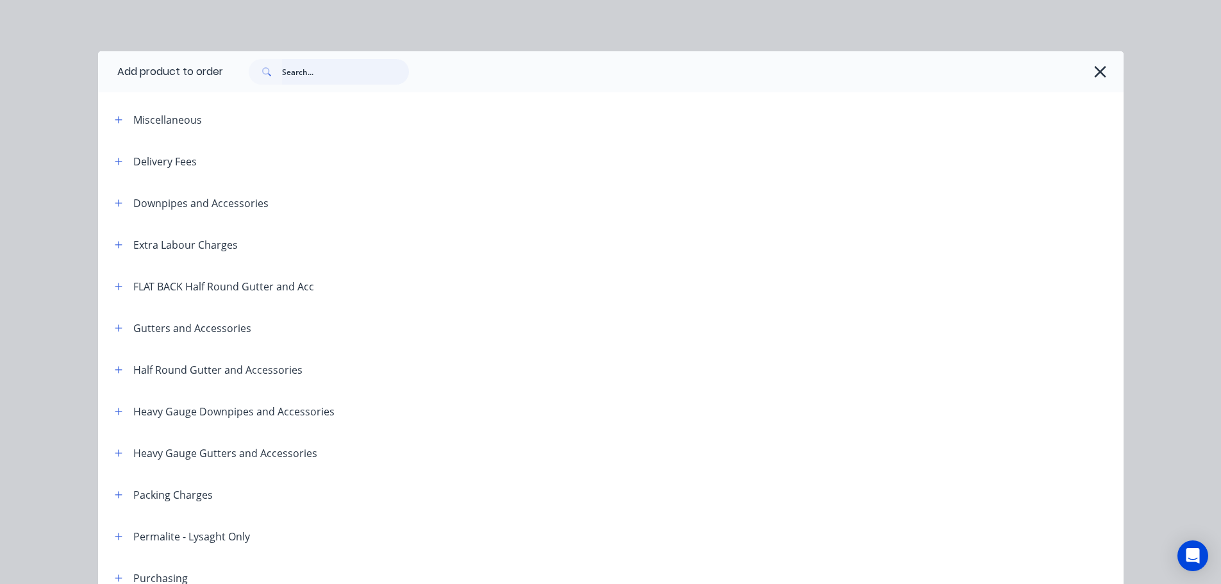
click at [295, 67] on input "text" at bounding box center [345, 72] width 127 height 26
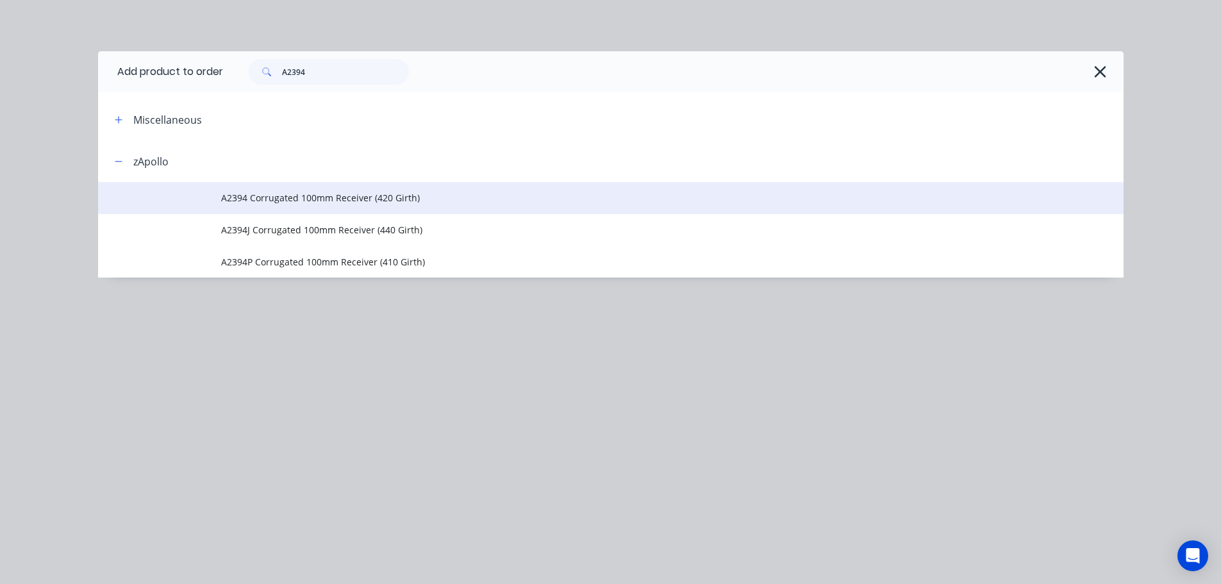
click at [365, 201] on span "A2394 Corrugated 100mm Receiver (420 Girth)" at bounding box center [581, 197] width 721 height 13
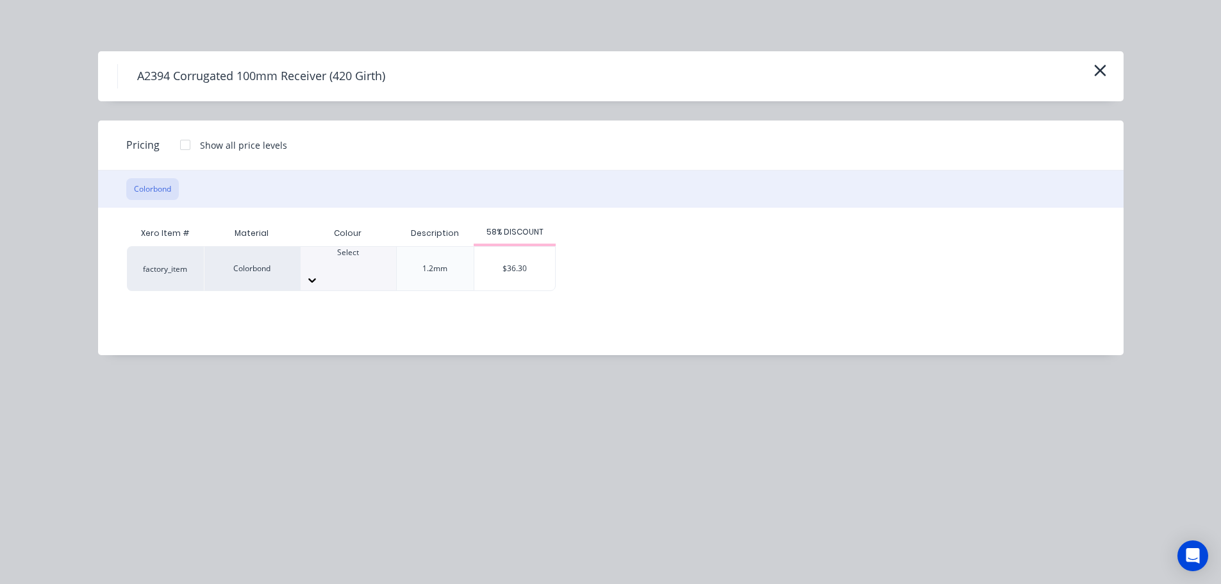
click at [351, 254] on div "Select" at bounding box center [347, 269] width 95 height 44
click at [527, 267] on div "$36.30" at bounding box center [514, 269] width 81 height 44
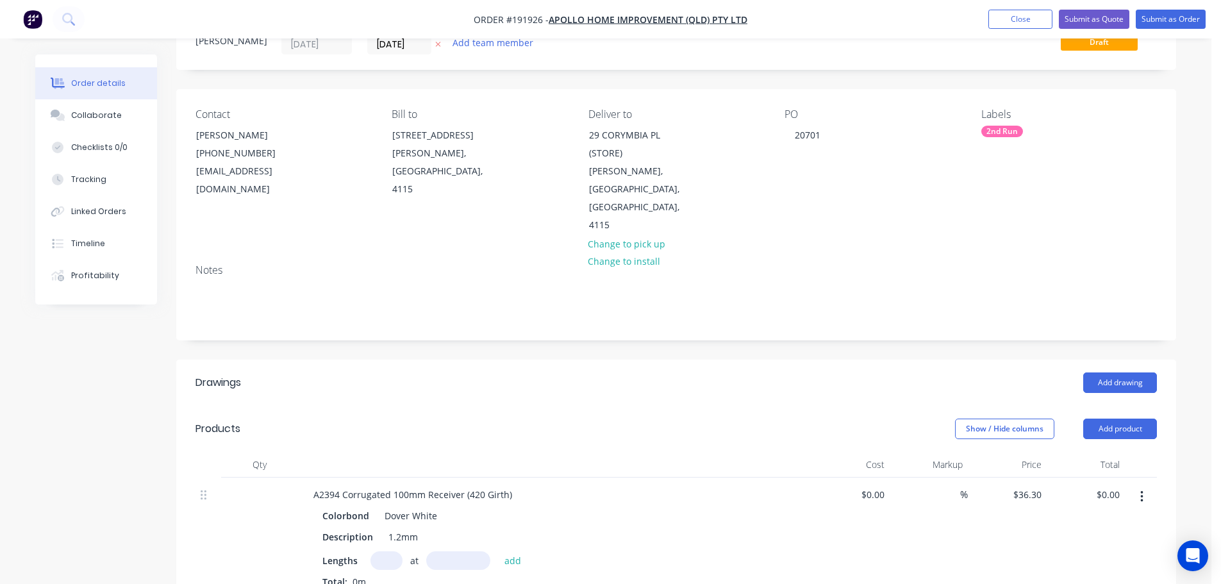
scroll to position [128, 0]
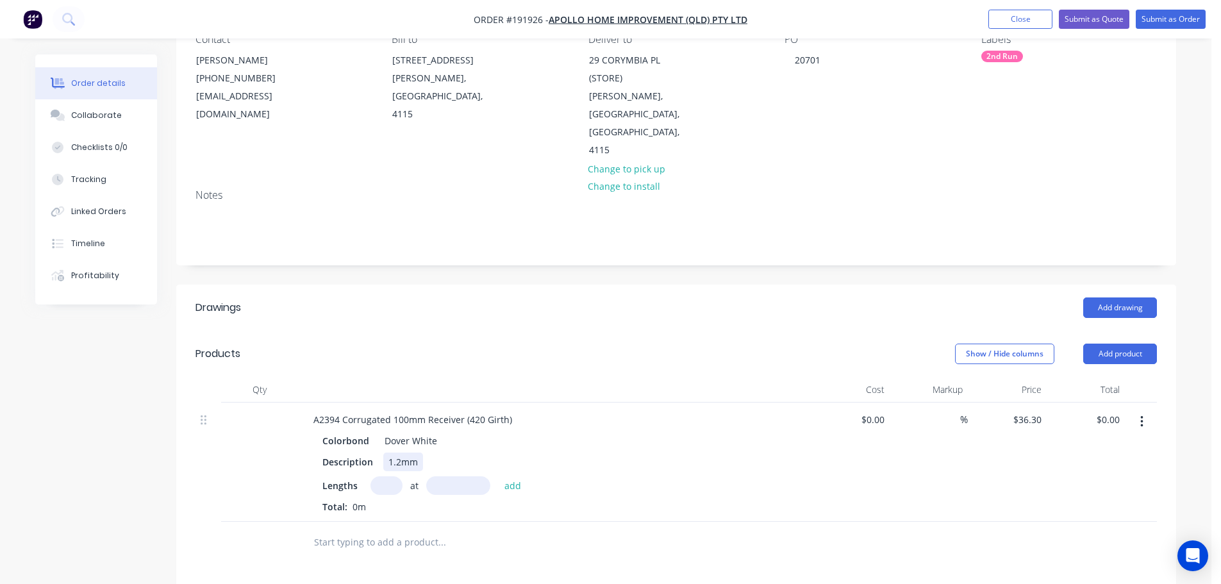
click at [400, 452] on div "1.2mm" at bounding box center [403, 461] width 40 height 19
click at [391, 476] on input "text" at bounding box center [386, 485] width 32 height 19
click at [498, 476] on button "add" at bounding box center [513, 484] width 30 height 17
click at [1140, 295] on div "Drawings Add drawing Products Show / Hide columns Add product Qty Cost Markup P…" at bounding box center [676, 587] width 1000 height 607
click at [1138, 343] on button "Add product" at bounding box center [1120, 353] width 74 height 21
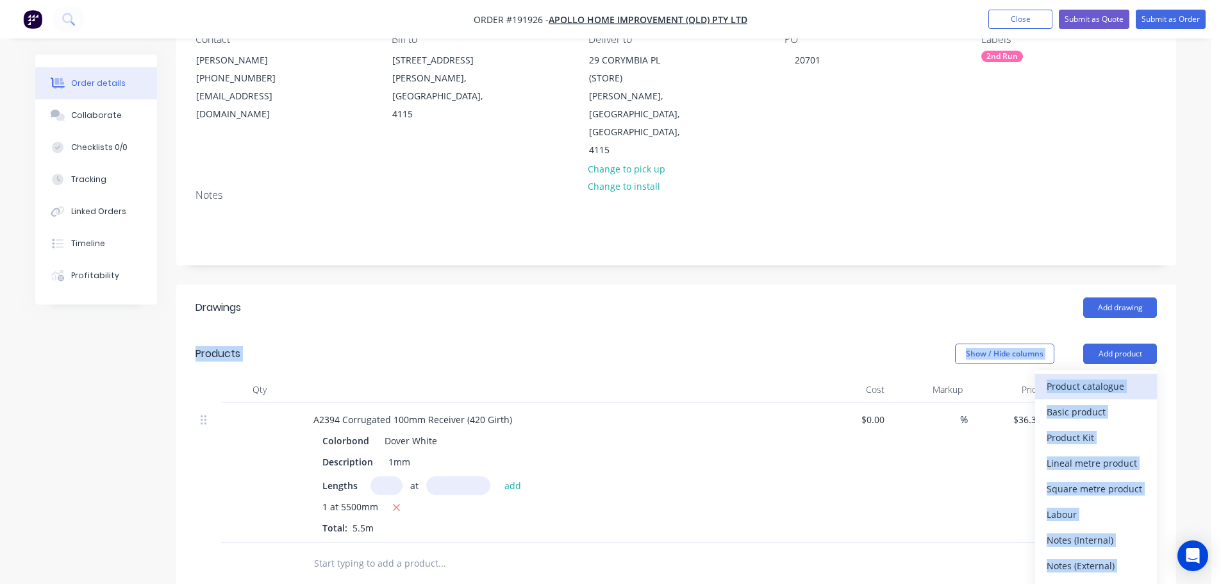
click at [1106, 377] on div "Product catalogue" at bounding box center [1095, 386] width 99 height 19
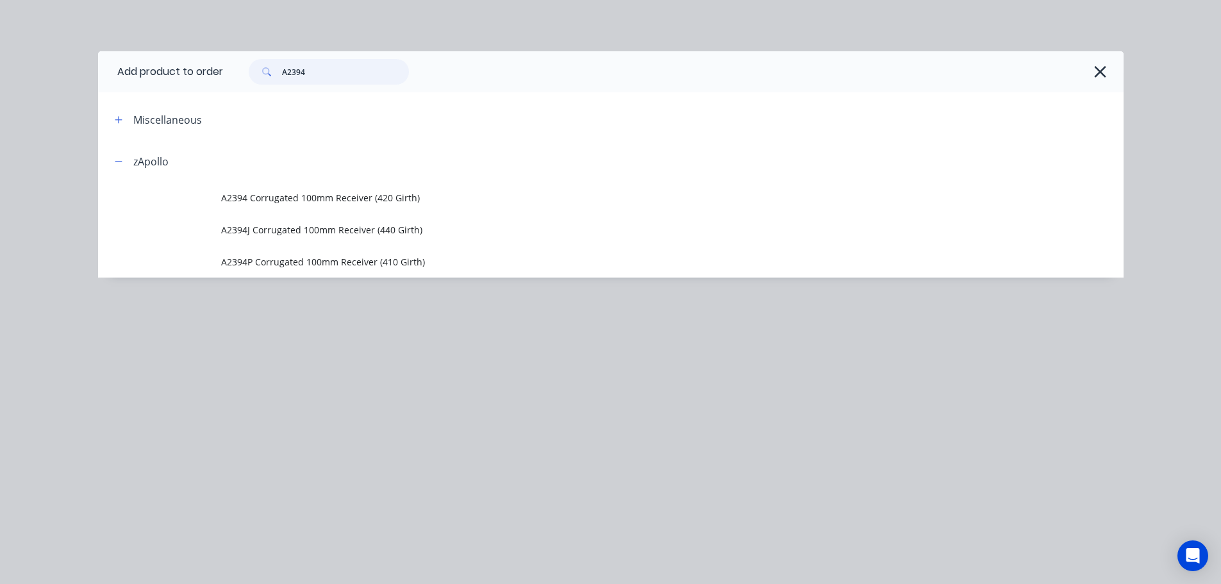
drag, startPoint x: 327, startPoint y: 78, endPoint x: 260, endPoint y: 86, distance: 67.8
click at [261, 86] on div "A2394" at bounding box center [673, 71] width 900 height 41
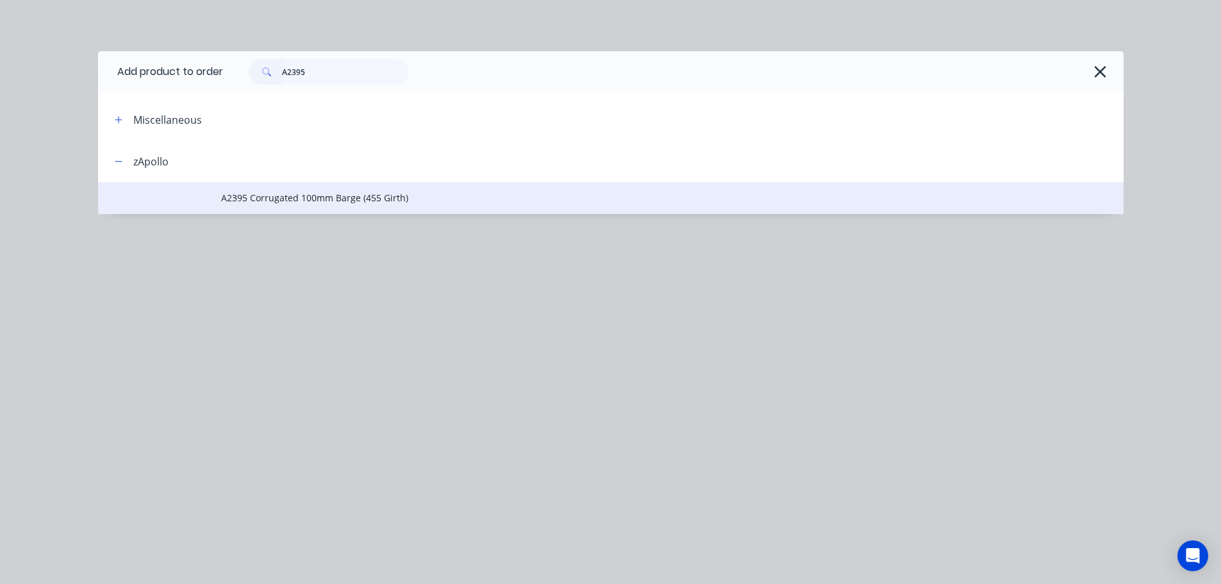
click at [402, 207] on td "A2395 Corrugated 100mm Barge (455 Girth)" at bounding box center [672, 198] width 902 height 32
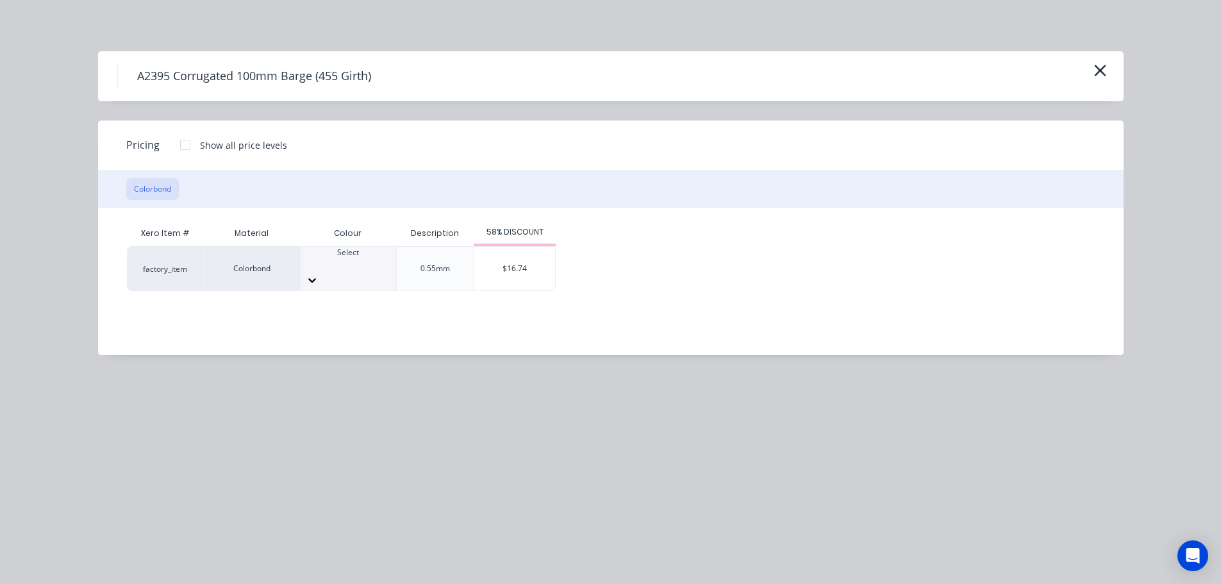
click at [363, 268] on div at bounding box center [347, 264] width 95 height 12
click at [501, 274] on div "$16.74" at bounding box center [514, 269] width 81 height 44
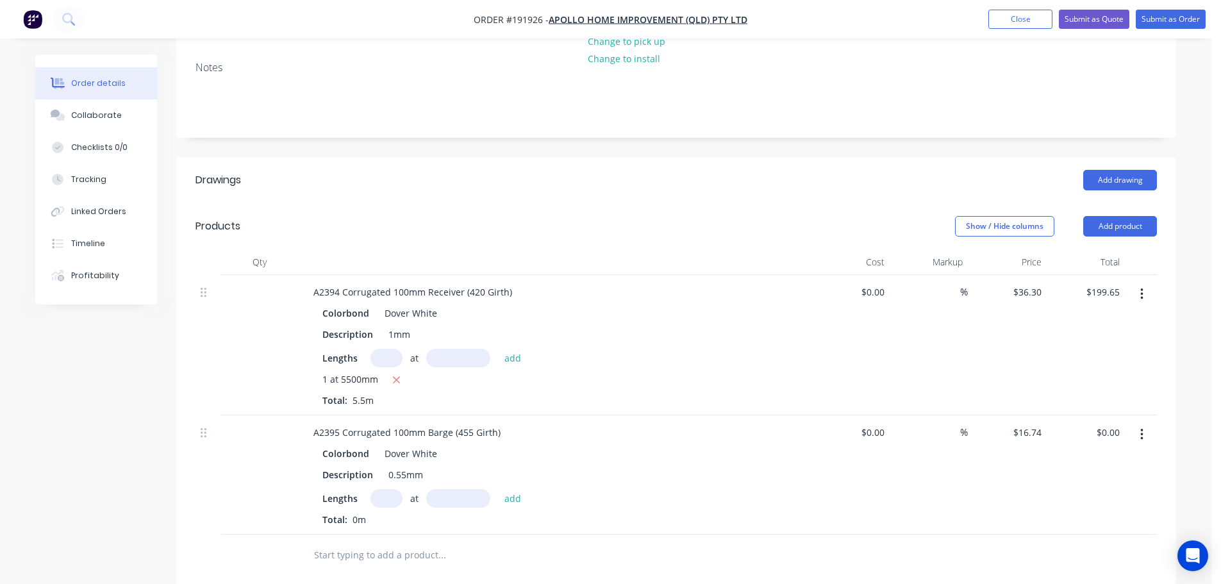
scroll to position [256, 0]
click at [378, 488] on input "text" at bounding box center [386, 497] width 32 height 19
click at [498, 488] on button "add" at bounding box center [513, 496] width 30 height 17
click at [1127, 204] on header "Products Show / Hide columns Add product" at bounding box center [676, 225] width 1000 height 46
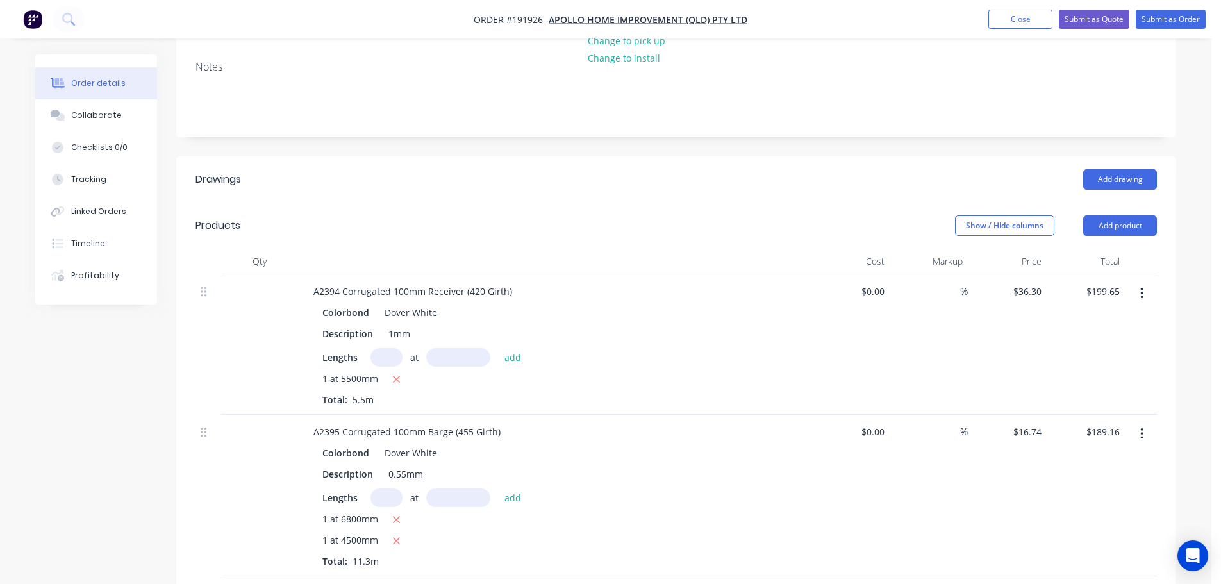
click at [1126, 215] on button "Add product" at bounding box center [1120, 225] width 74 height 21
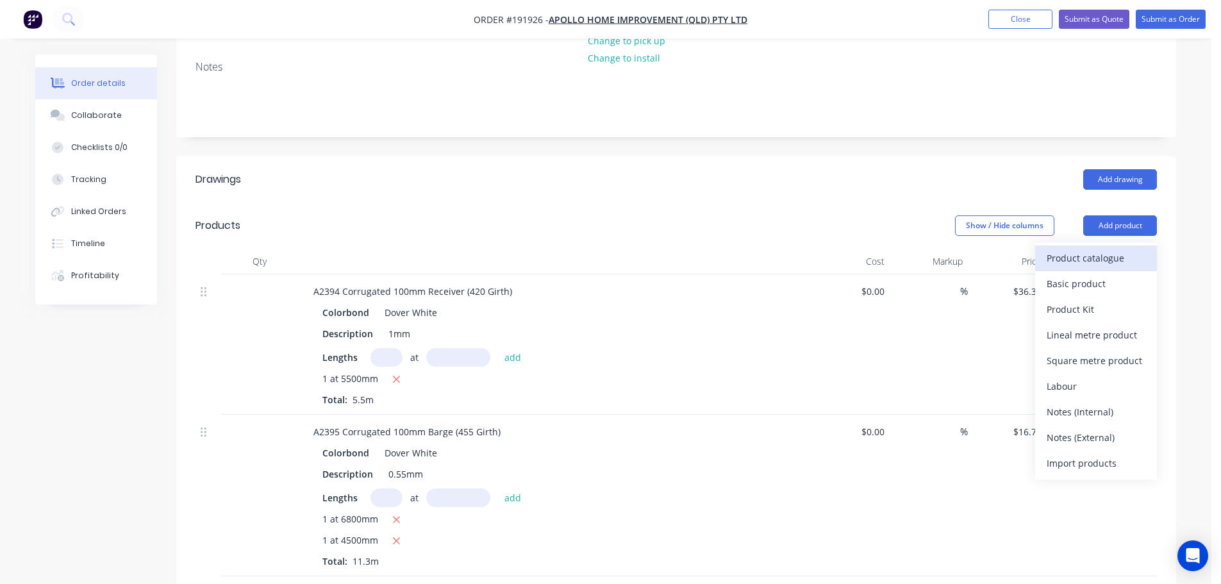
click at [1115, 249] on div "Product catalogue" at bounding box center [1095, 258] width 99 height 19
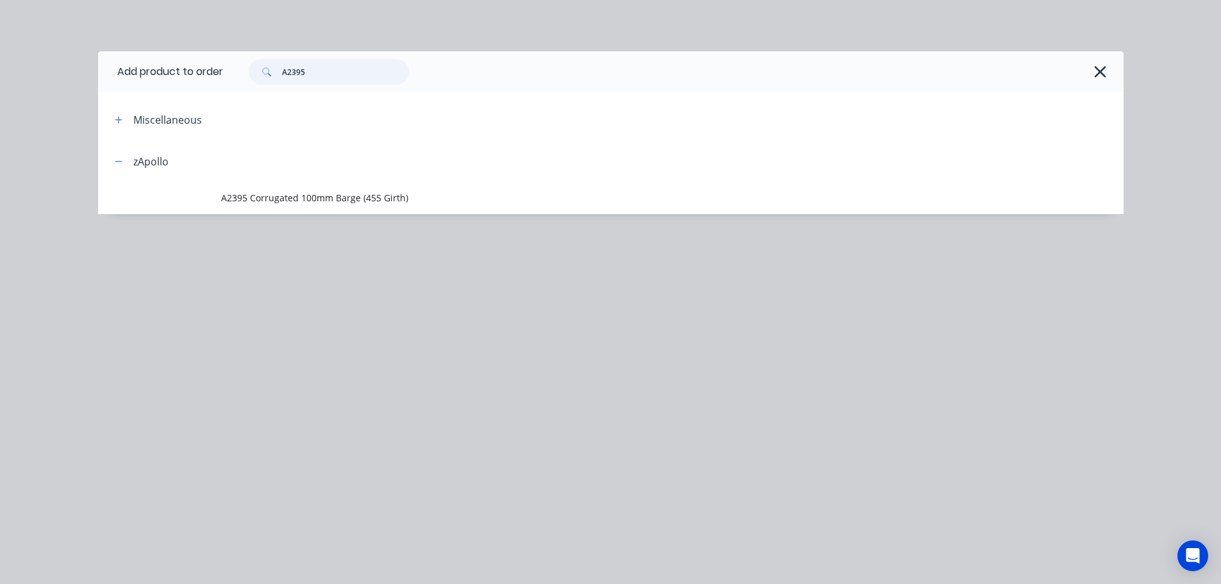
drag, startPoint x: 331, startPoint y: 66, endPoint x: 258, endPoint y: 75, distance: 73.0
click at [258, 75] on div "A2395" at bounding box center [329, 72] width 160 height 26
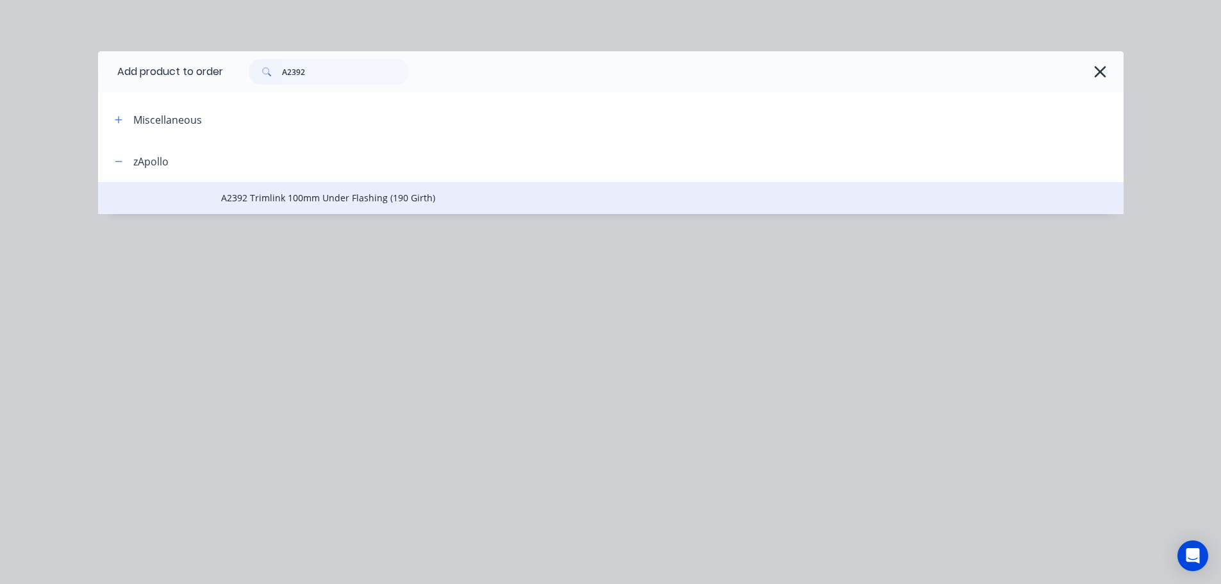
click at [355, 190] on td "A2392 Trimlink 100mm Under Flashing (190 Girth)" at bounding box center [672, 198] width 902 height 32
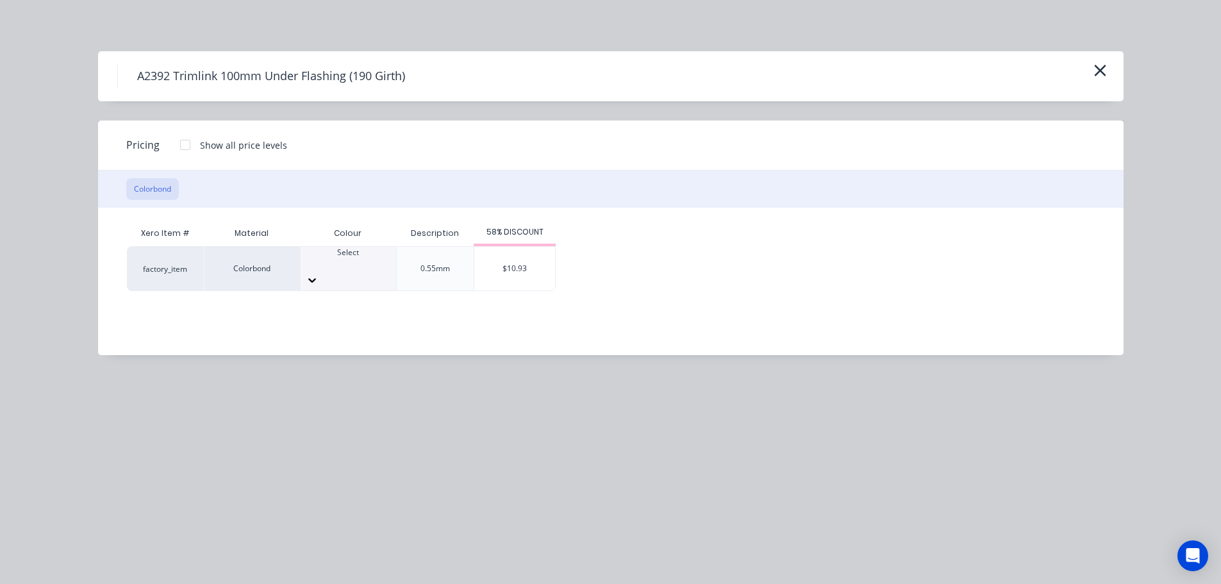
click at [365, 274] on div "Select" at bounding box center [347, 269] width 95 height 44
click at [503, 259] on div "$10.93" at bounding box center [514, 269] width 81 height 44
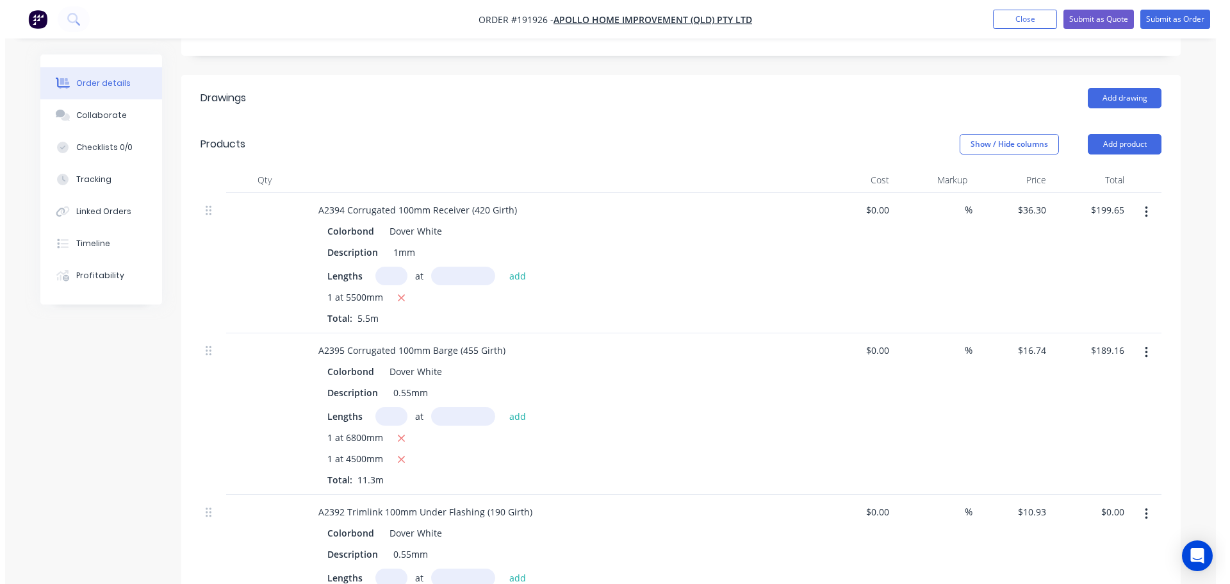
scroll to position [384, 0]
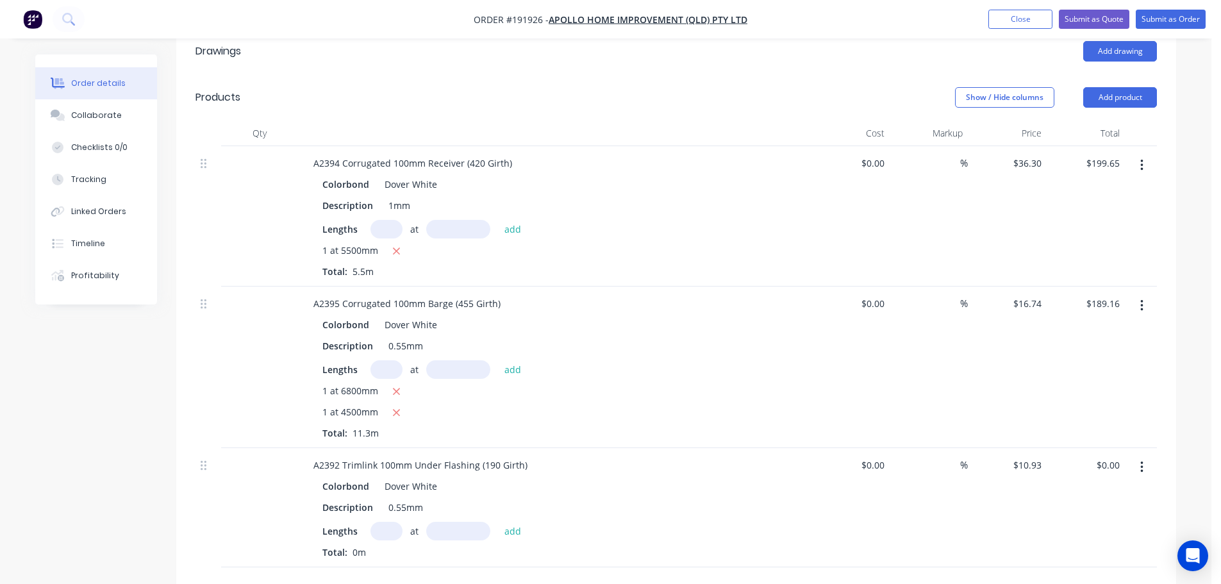
click at [383, 522] on input "text" at bounding box center [386, 531] width 32 height 19
click at [498, 522] on button "add" at bounding box center [513, 530] width 30 height 17
click at [1188, 17] on button "Submit as Order" at bounding box center [1170, 19] width 70 height 19
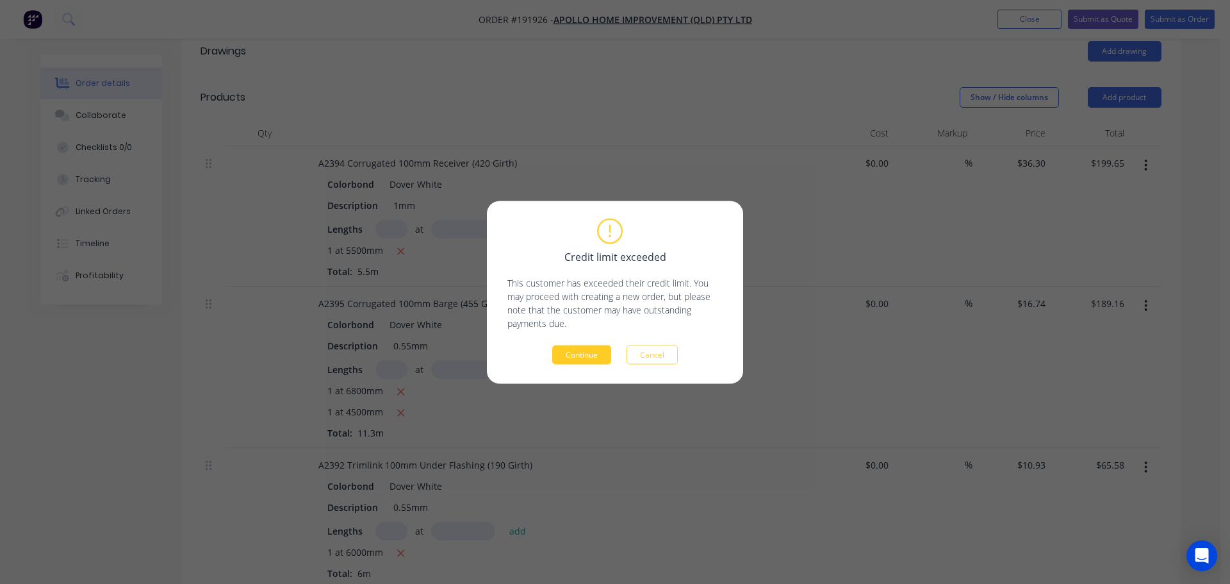
click at [573, 354] on button "Continue" at bounding box center [581, 354] width 59 height 19
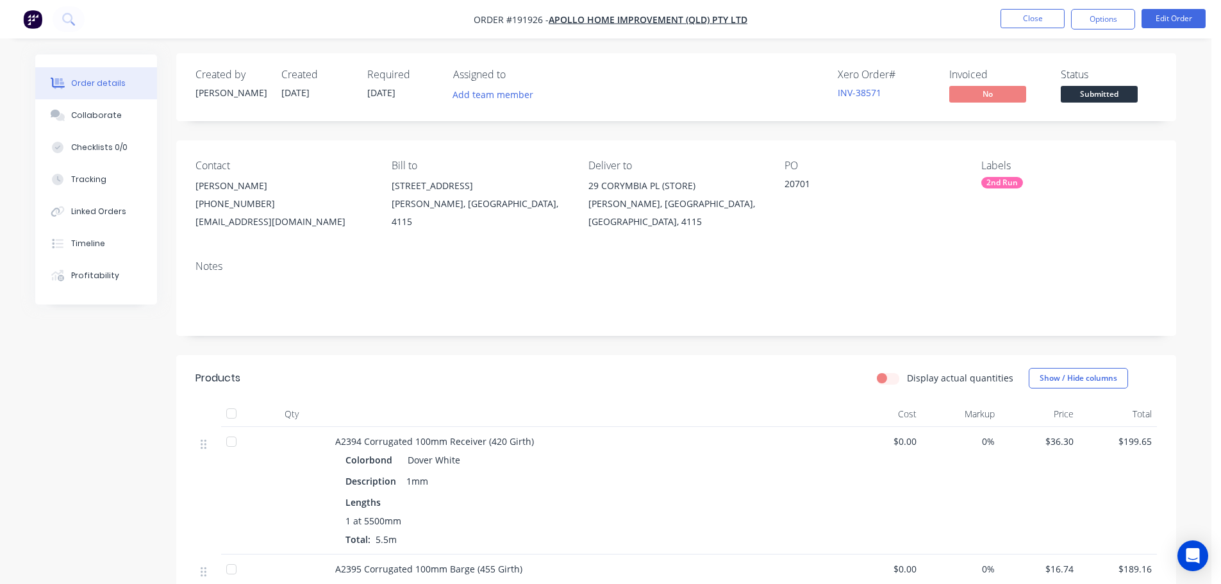
scroll to position [0, 0]
click at [1118, 19] on button "Options" at bounding box center [1103, 19] width 64 height 21
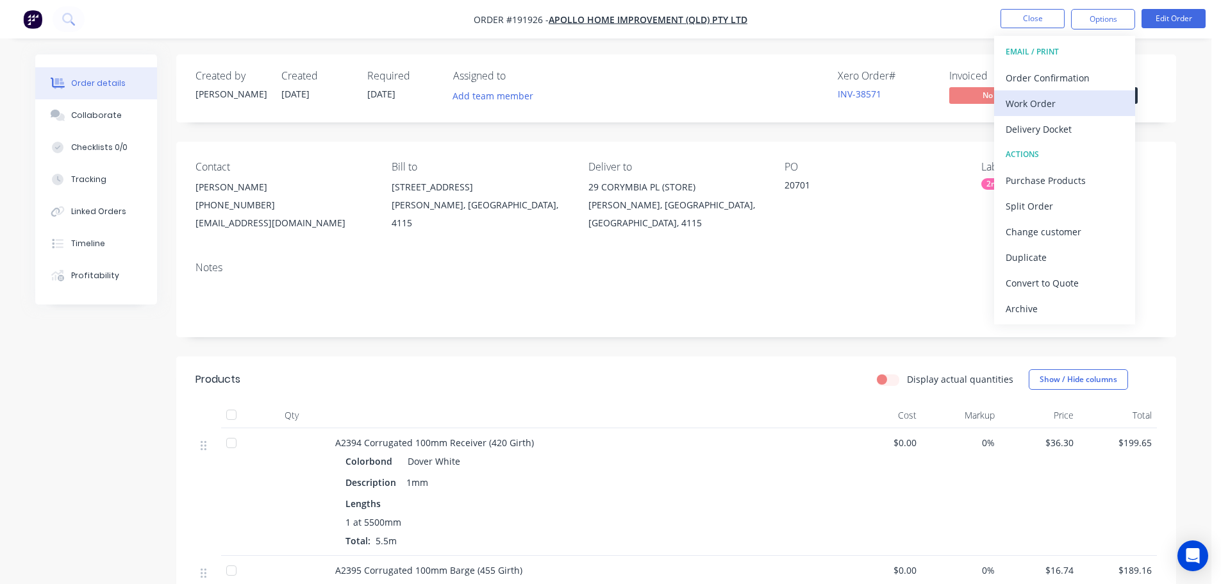
click at [1057, 110] on div "Work Order" at bounding box center [1064, 103] width 118 height 19
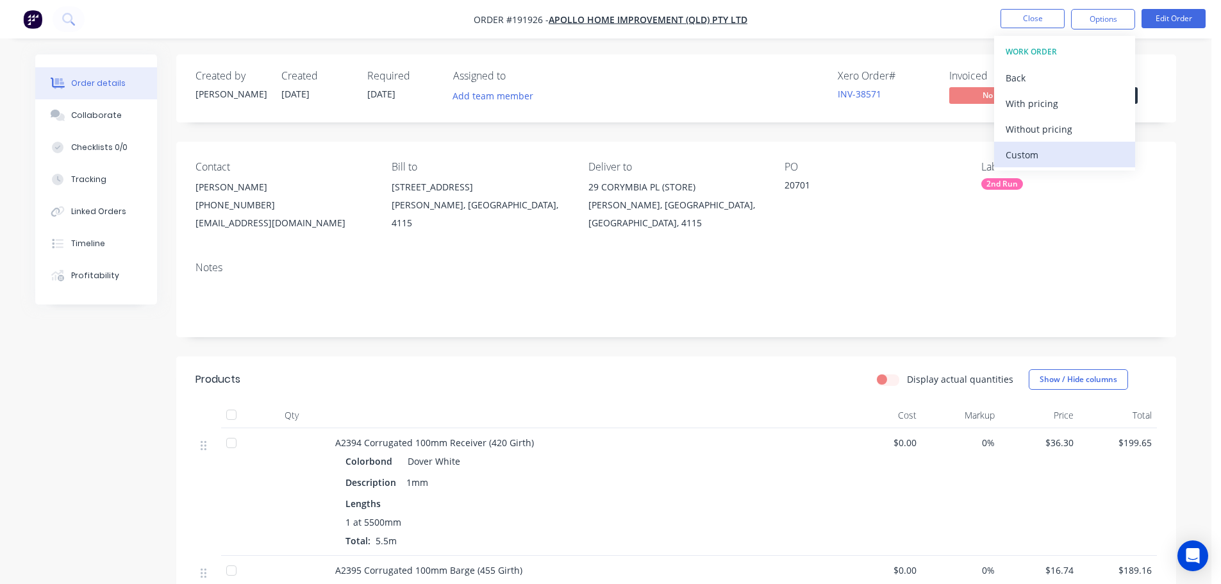
click at [1015, 156] on div "Custom" at bounding box center [1064, 154] width 118 height 19
click at [1025, 105] on div "With pricing" at bounding box center [1064, 103] width 118 height 19
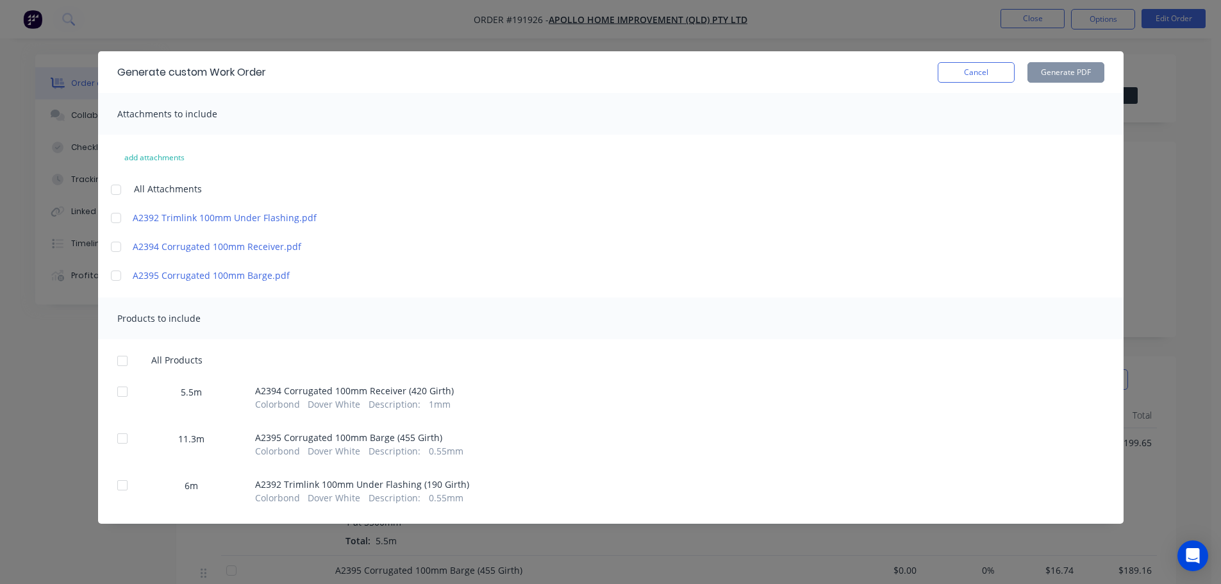
click at [107, 187] on div at bounding box center [116, 190] width 26 height 26
click at [116, 366] on div at bounding box center [123, 361] width 26 height 26
click at [1050, 76] on button "Generate PDF" at bounding box center [1065, 72] width 77 height 21
click at [1003, 74] on button "Cancel" at bounding box center [975, 72] width 77 height 21
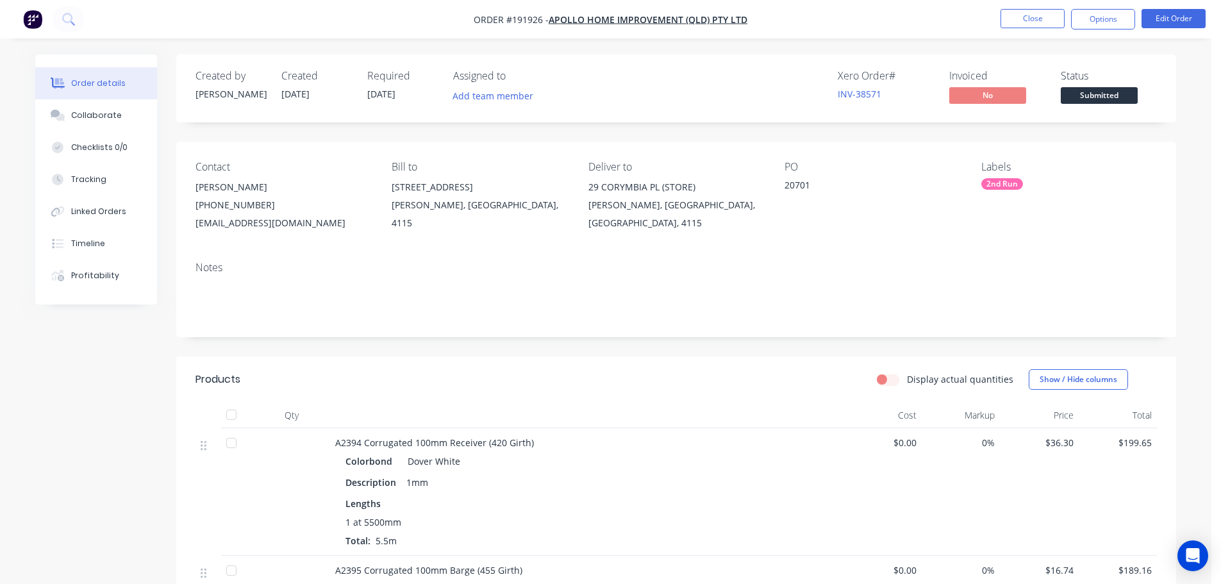
drag, startPoint x: 1110, startPoint y: 19, endPoint x: 1112, endPoint y: 31, distance: 12.4
click at [1110, 20] on button "Options" at bounding box center [1103, 19] width 64 height 21
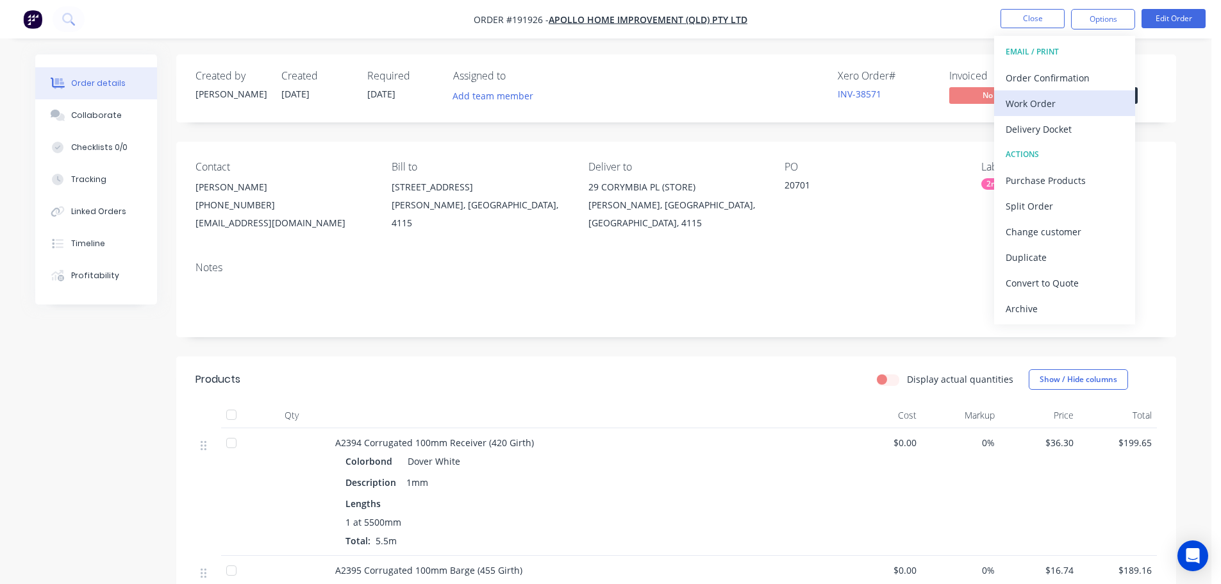
click at [1093, 104] on div "Work Order" at bounding box center [1064, 103] width 118 height 19
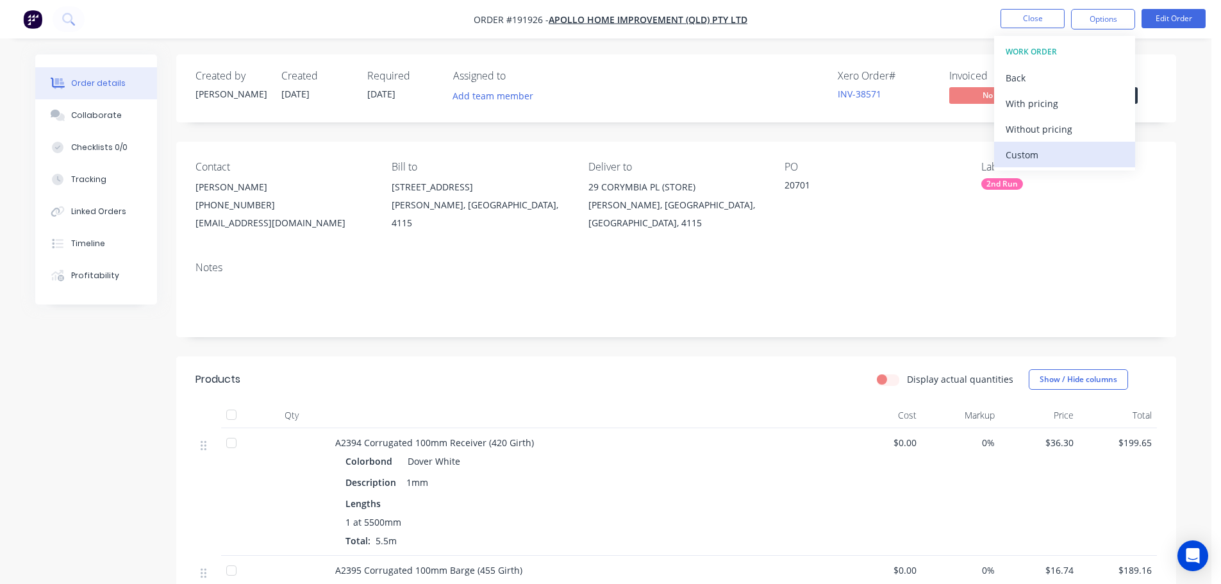
drag, startPoint x: 1096, startPoint y: 162, endPoint x: 1089, endPoint y: 139, distance: 23.9
click at [1095, 162] on div "Custom" at bounding box center [1064, 154] width 118 height 19
click at [1089, 134] on div "Without pricing" at bounding box center [1064, 129] width 118 height 19
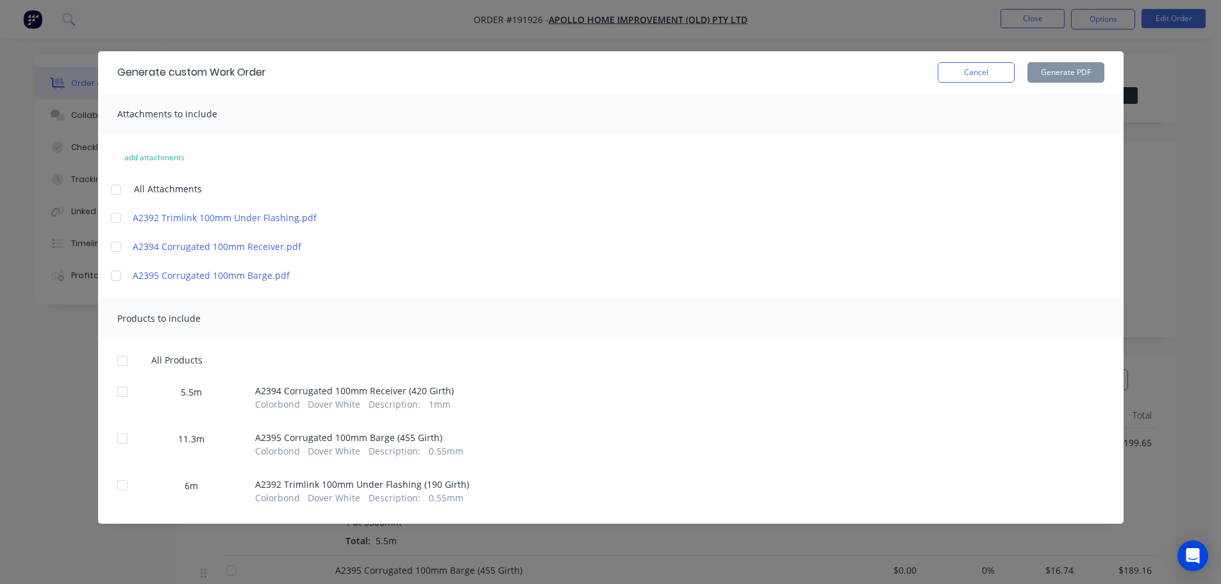
click at [120, 190] on div at bounding box center [116, 190] width 26 height 26
click at [125, 360] on div at bounding box center [123, 361] width 26 height 26
click at [1081, 63] on button "Generate PDF" at bounding box center [1065, 72] width 77 height 21
click at [970, 72] on button "Cancel" at bounding box center [975, 72] width 77 height 21
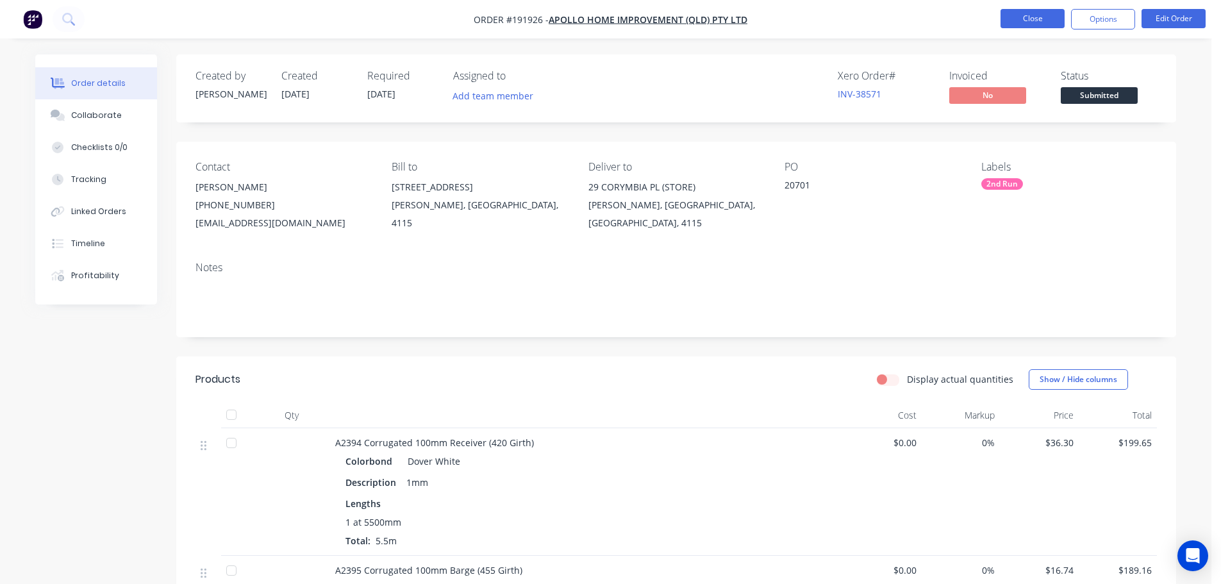
click at [1026, 24] on button "Close" at bounding box center [1032, 18] width 64 height 19
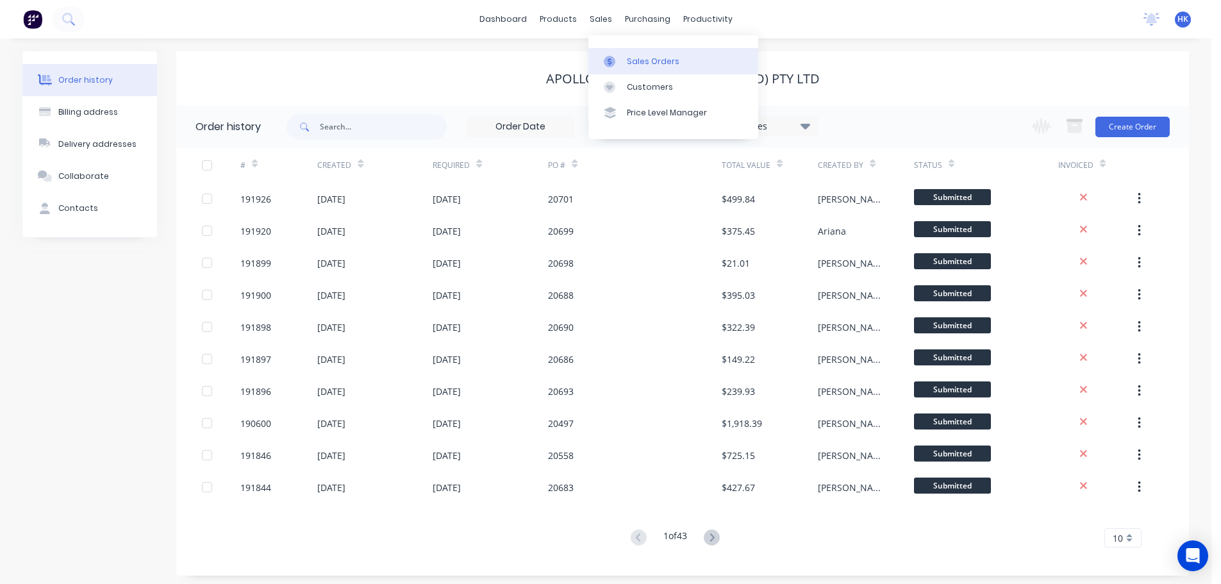
click at [632, 67] on link "Sales Orders" at bounding box center [673, 61] width 170 height 26
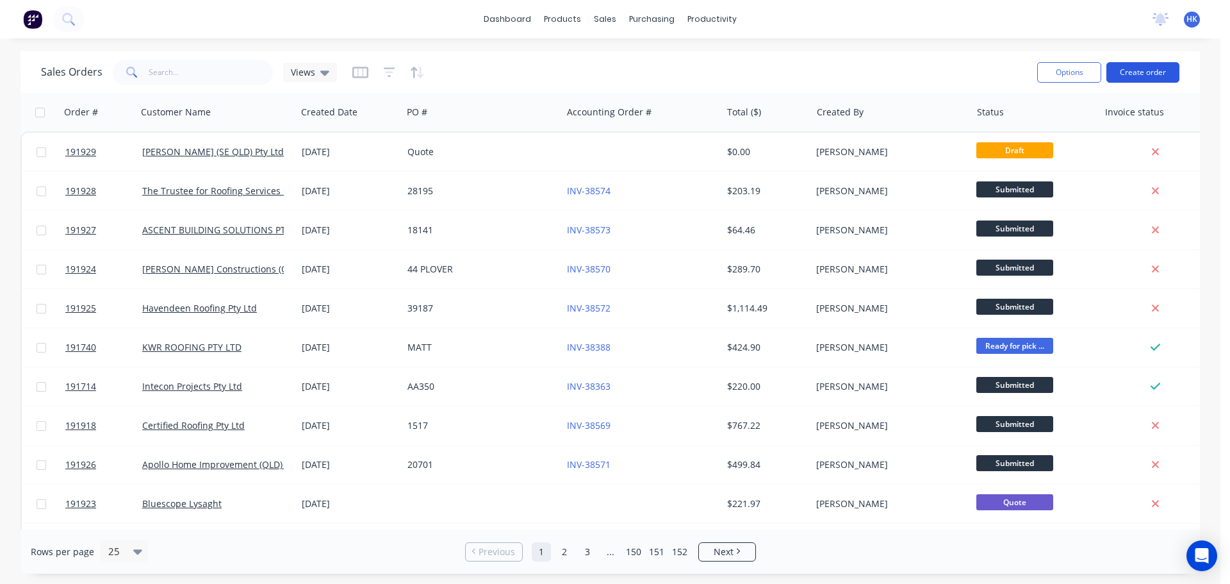
click at [1143, 65] on button "Create order" at bounding box center [1143, 72] width 73 height 21
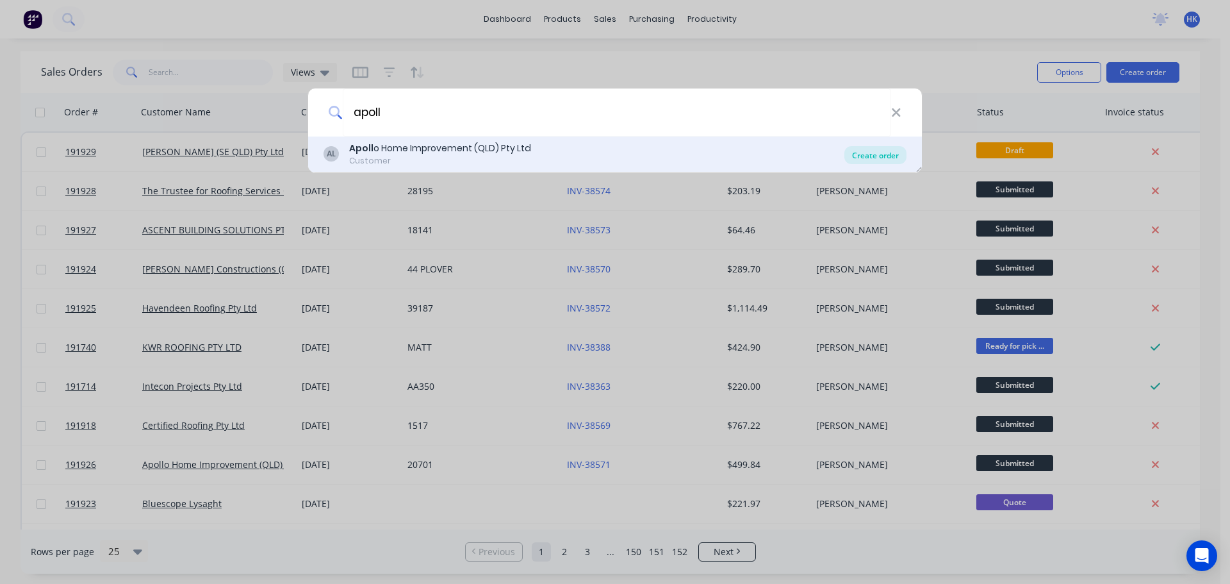
click at [857, 154] on div "Create order" at bounding box center [875, 155] width 62 height 18
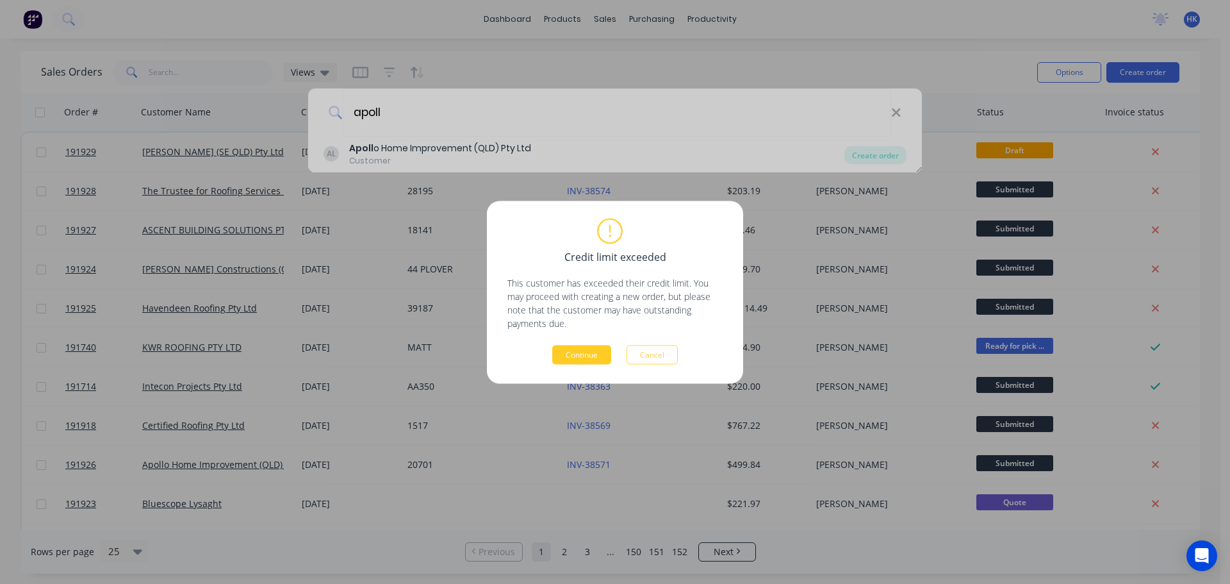
click at [577, 354] on button "Continue" at bounding box center [581, 354] width 59 height 19
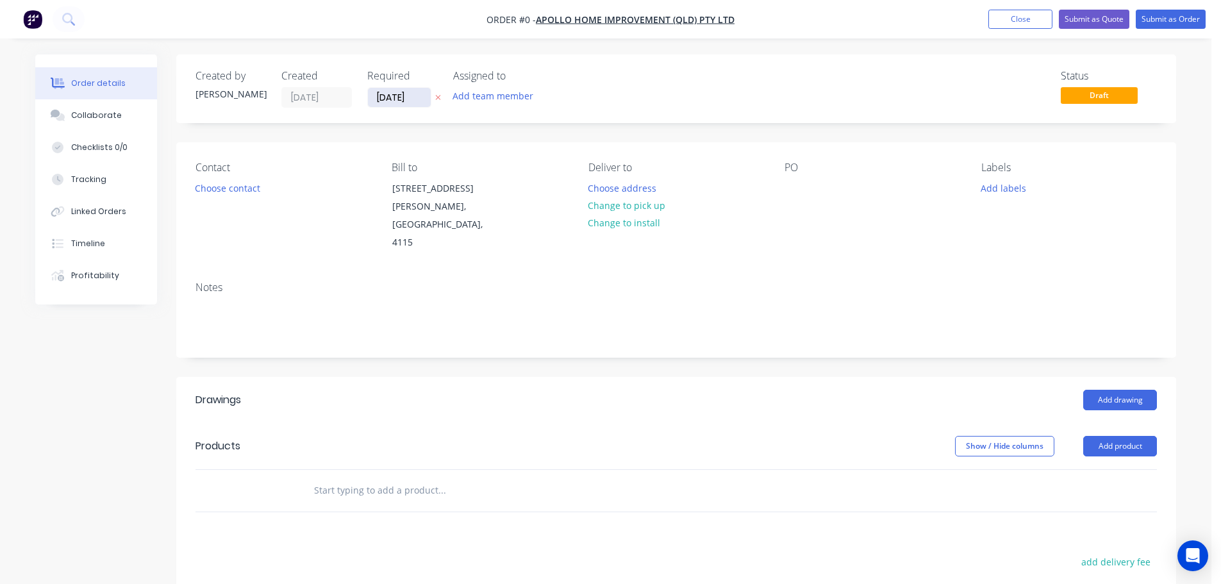
click at [399, 103] on input "[DATE]" at bounding box center [399, 97] width 63 height 19
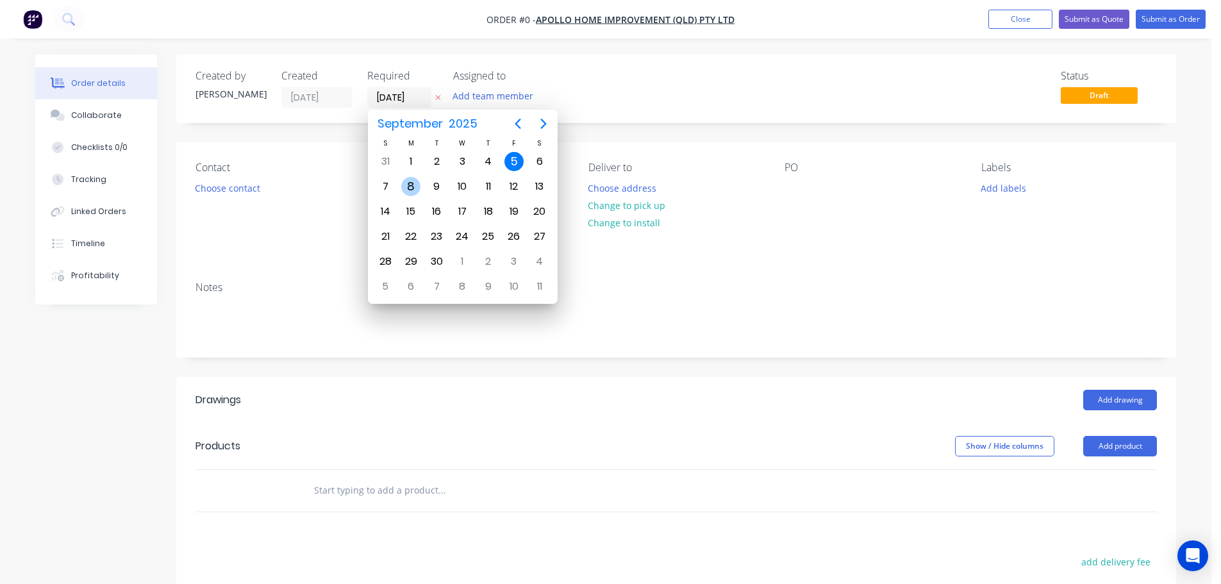
click at [415, 188] on div "8" at bounding box center [410, 186] width 19 height 19
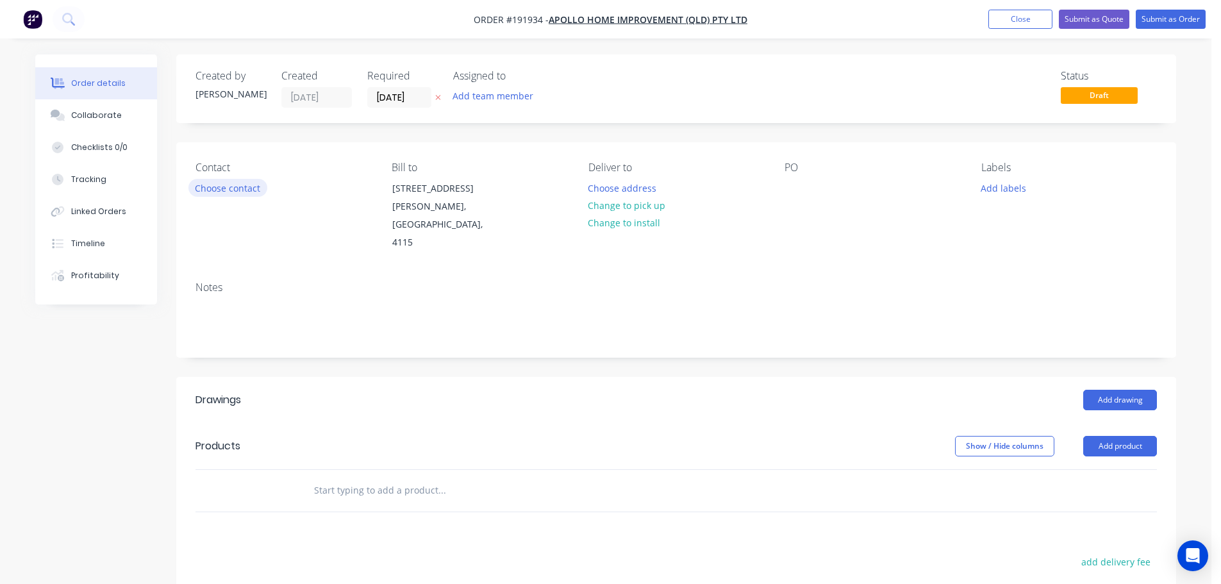
click at [235, 193] on button "Choose contact" at bounding box center [227, 187] width 79 height 17
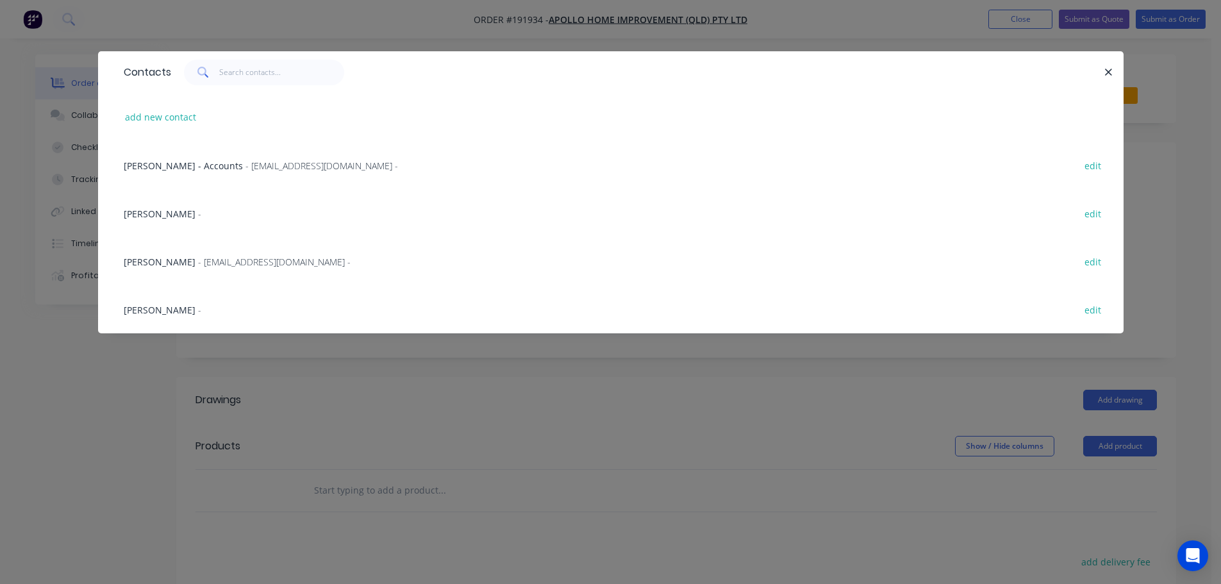
click at [236, 257] on span "- maried@apollopatios.com.au -" at bounding box center [274, 262] width 152 height 12
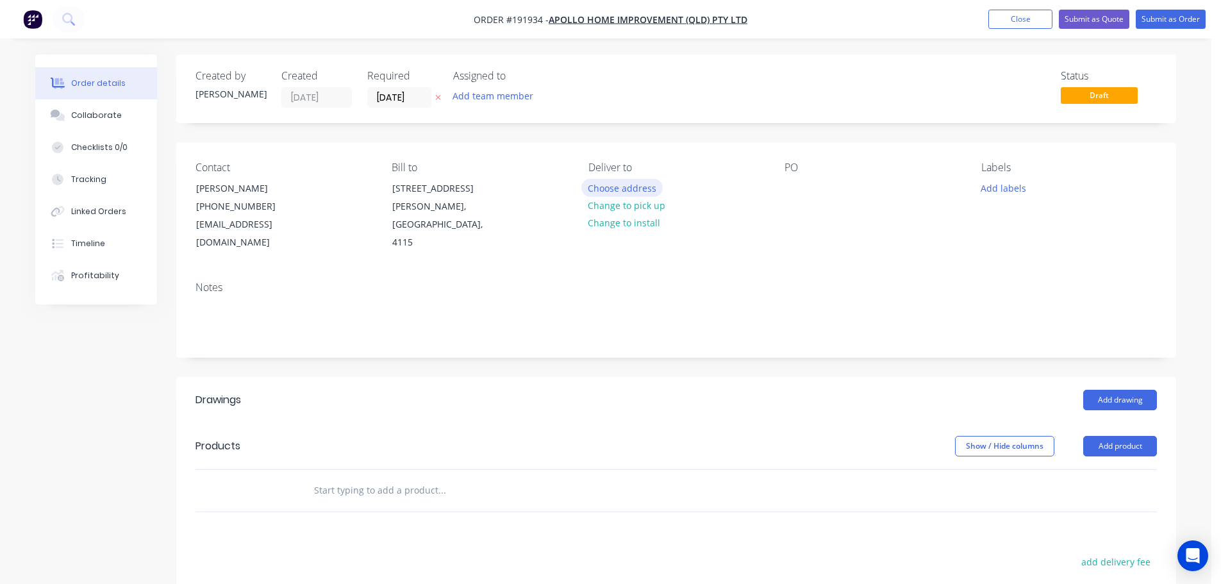
click at [595, 190] on button "Choose address" at bounding box center [622, 187] width 82 height 17
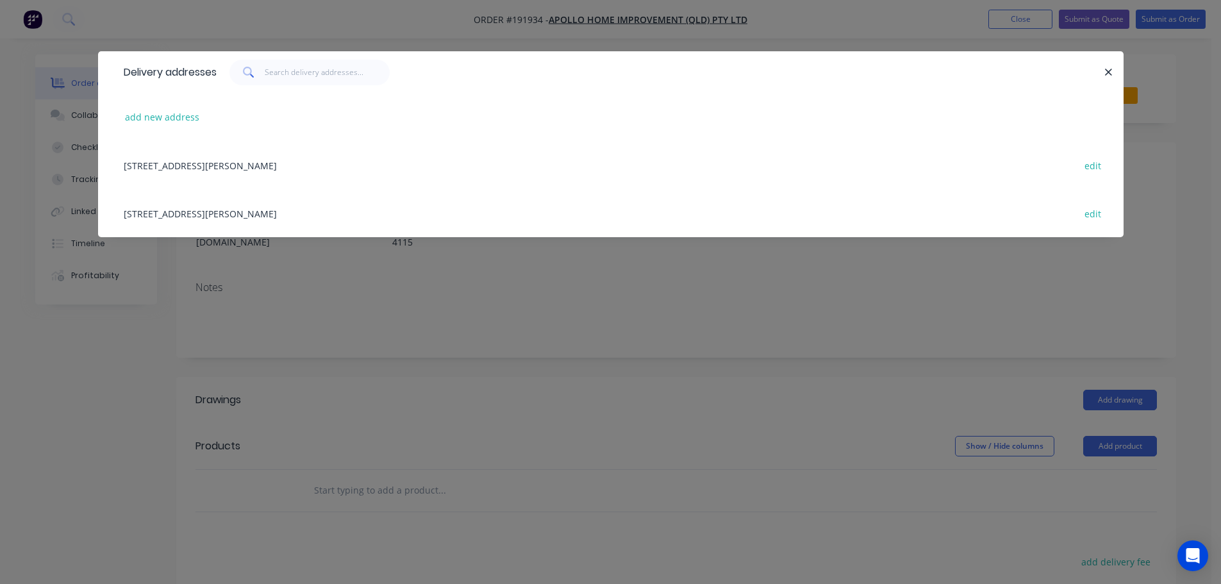
click at [314, 213] on div "29 CORYMBIA PL, (STORE), PARKINSON, Queensland, Australia, 4115 edit" at bounding box center [610, 213] width 987 height 48
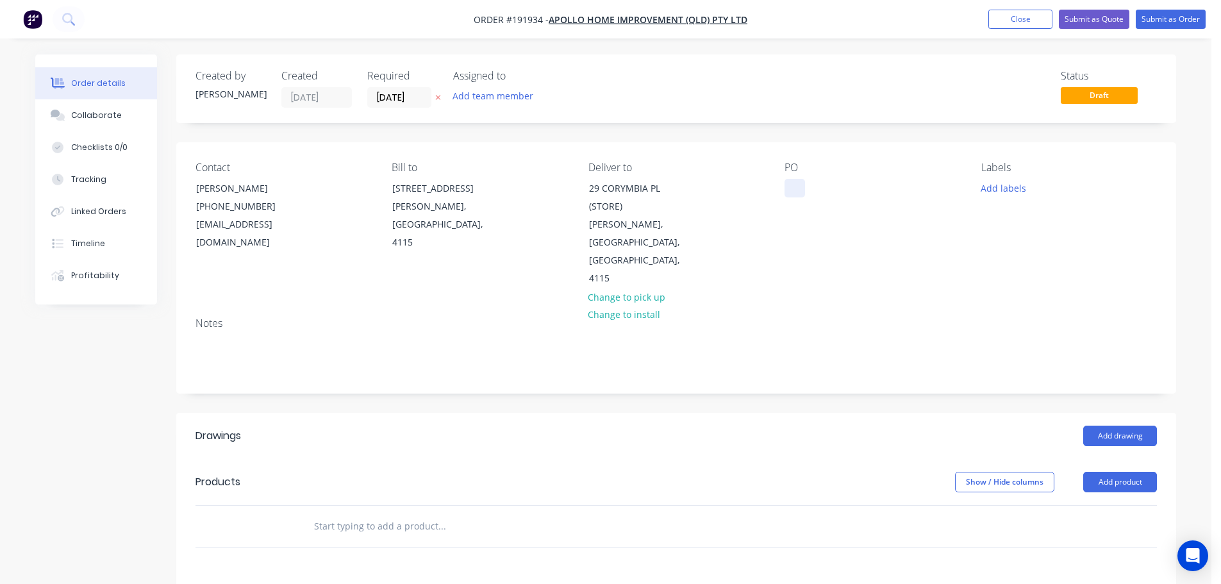
click at [793, 185] on div at bounding box center [794, 188] width 21 height 19
click at [991, 175] on div "Labels Add labels" at bounding box center [1069, 224] width 176 height 126
click at [985, 192] on button "Add labels" at bounding box center [1002, 187] width 59 height 17
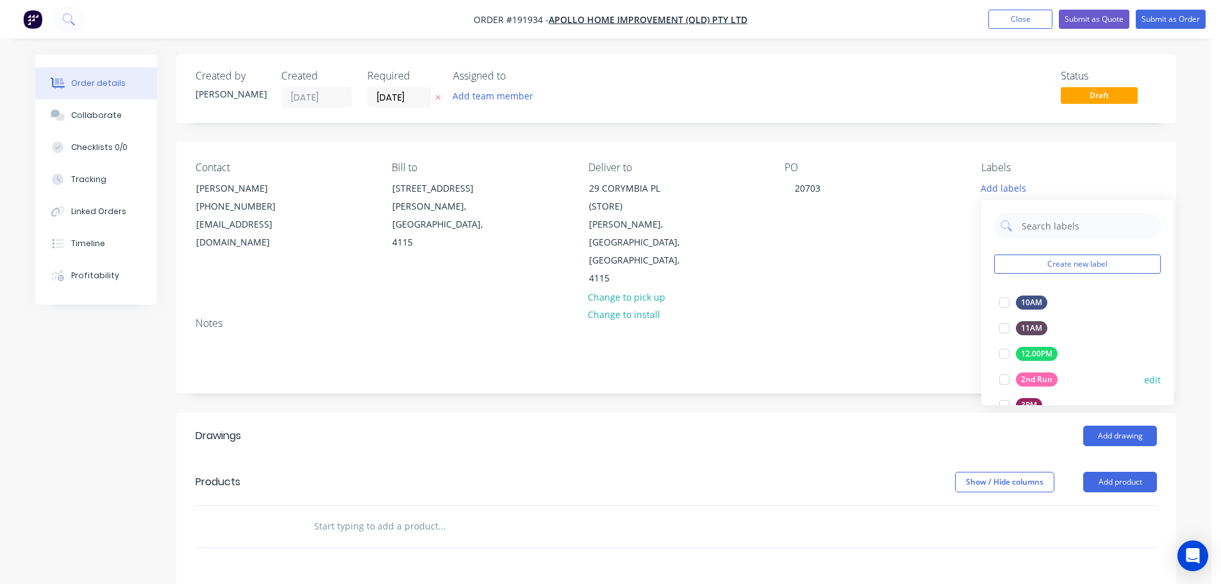
click at [999, 384] on div at bounding box center [1004, 379] width 26 height 26
click at [791, 413] on header "Drawings Add drawing" at bounding box center [676, 436] width 1000 height 46
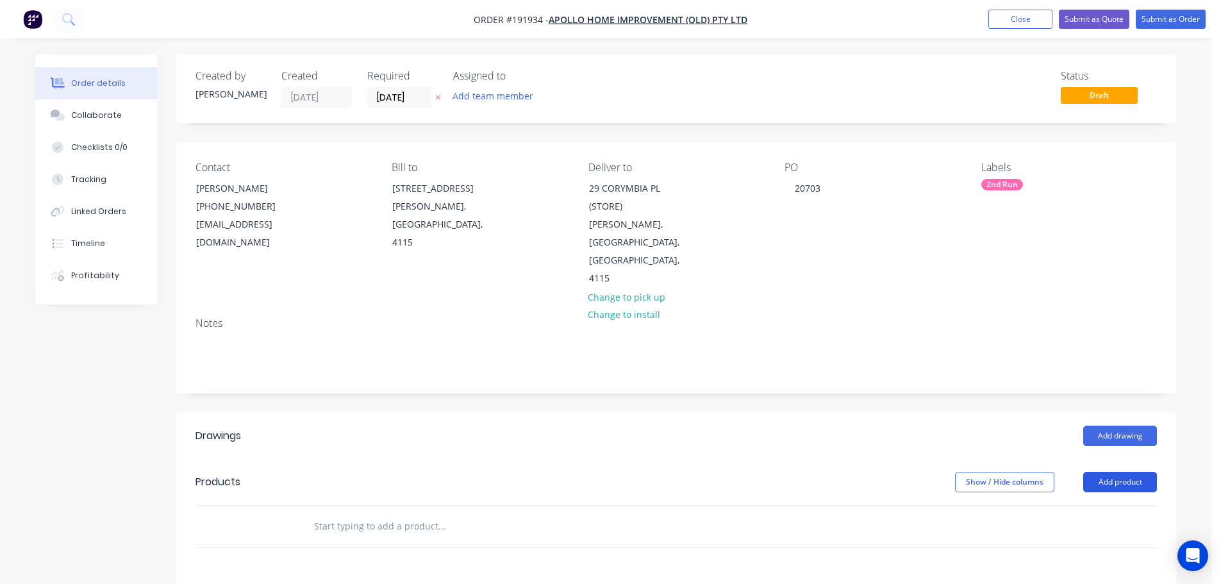
click at [1094, 472] on button "Add product" at bounding box center [1120, 482] width 74 height 21
click at [1091, 505] on div "Product catalogue" at bounding box center [1095, 514] width 99 height 19
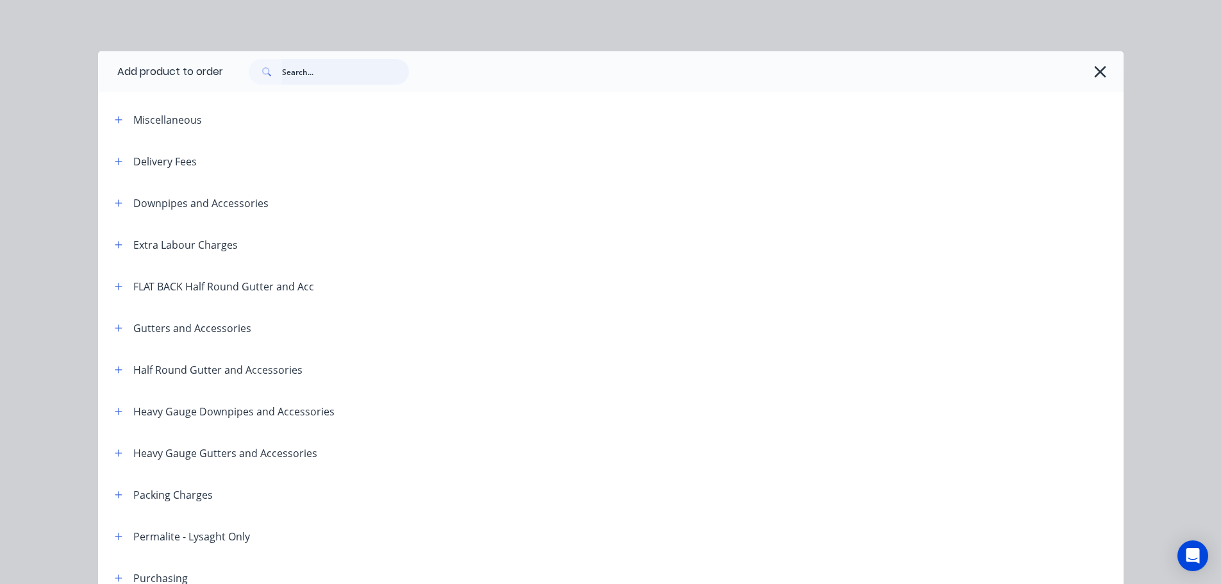
click at [336, 73] on input "text" at bounding box center [345, 72] width 127 height 26
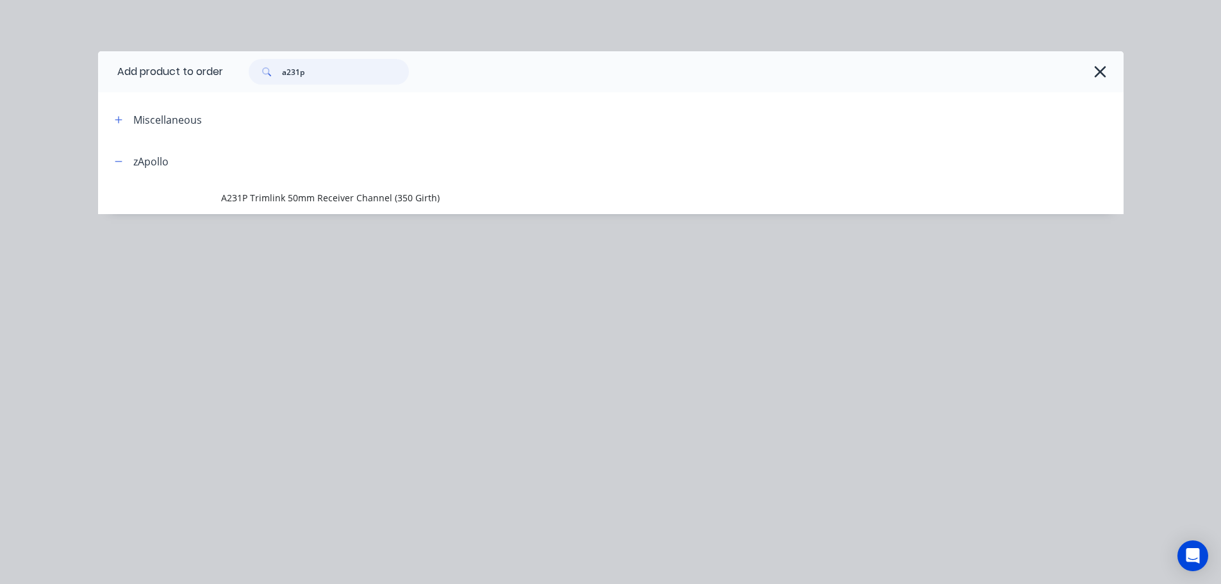
drag, startPoint x: 325, startPoint y: 74, endPoint x: 232, endPoint y: 70, distance: 93.6
click at [232, 70] on div "a231p" at bounding box center [666, 72] width 887 height 26
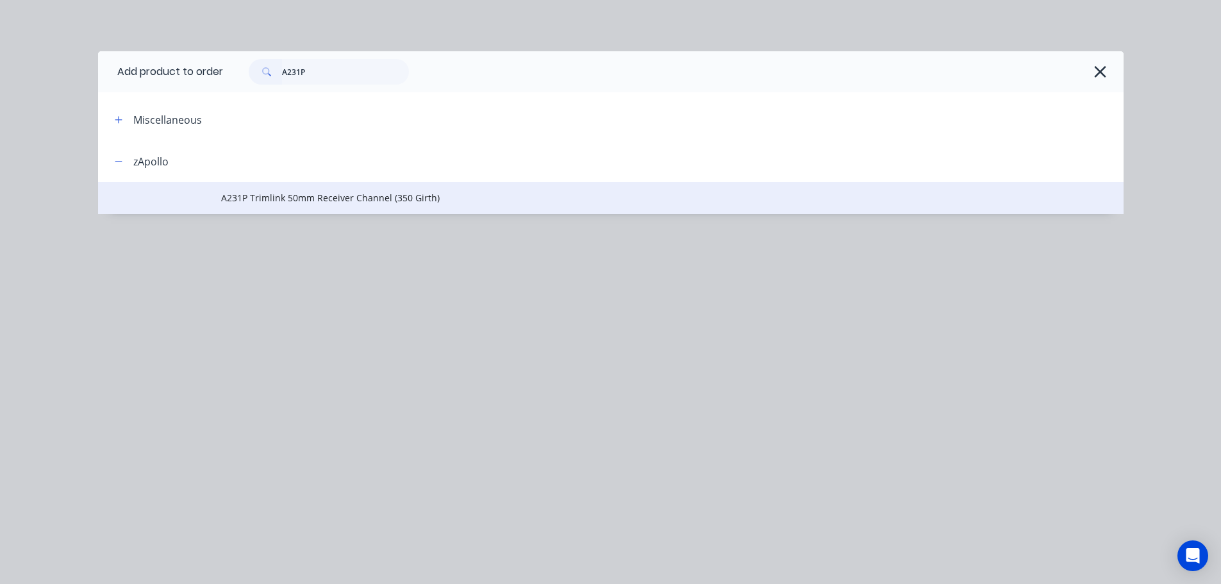
click at [380, 206] on td "A231P Trimlink 50mm Receiver Channel (350 Girth)" at bounding box center [672, 198] width 902 height 32
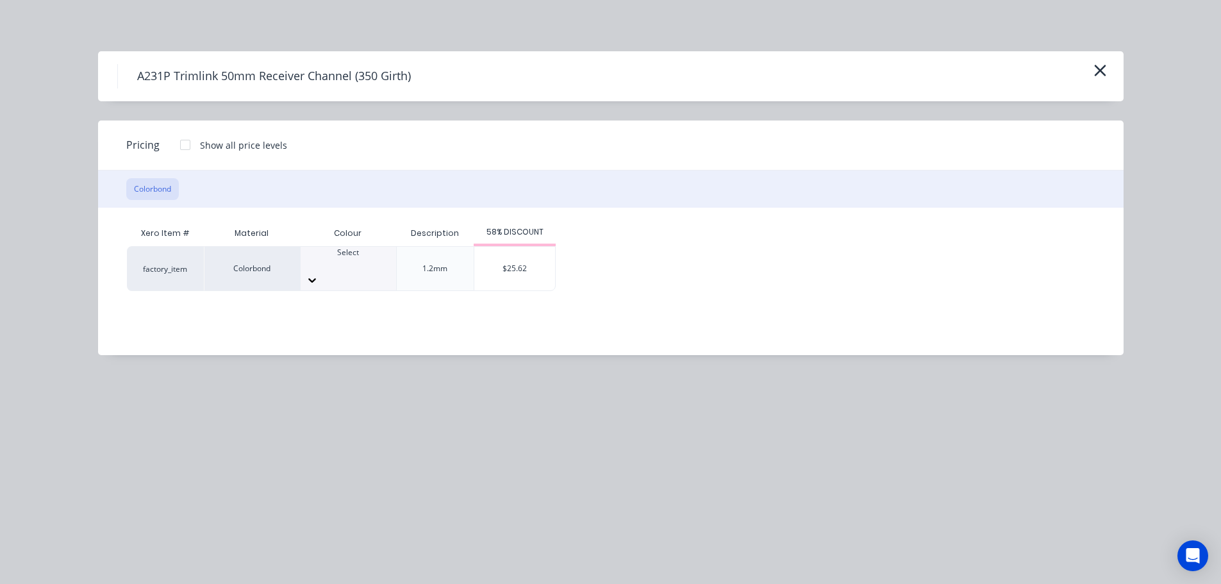
click at [375, 270] on div at bounding box center [347, 280] width 95 height 21
drag, startPoint x: 514, startPoint y: 262, endPoint x: 516, endPoint y: 306, distance: 43.6
click at [515, 262] on div "$25.62" at bounding box center [514, 269] width 81 height 44
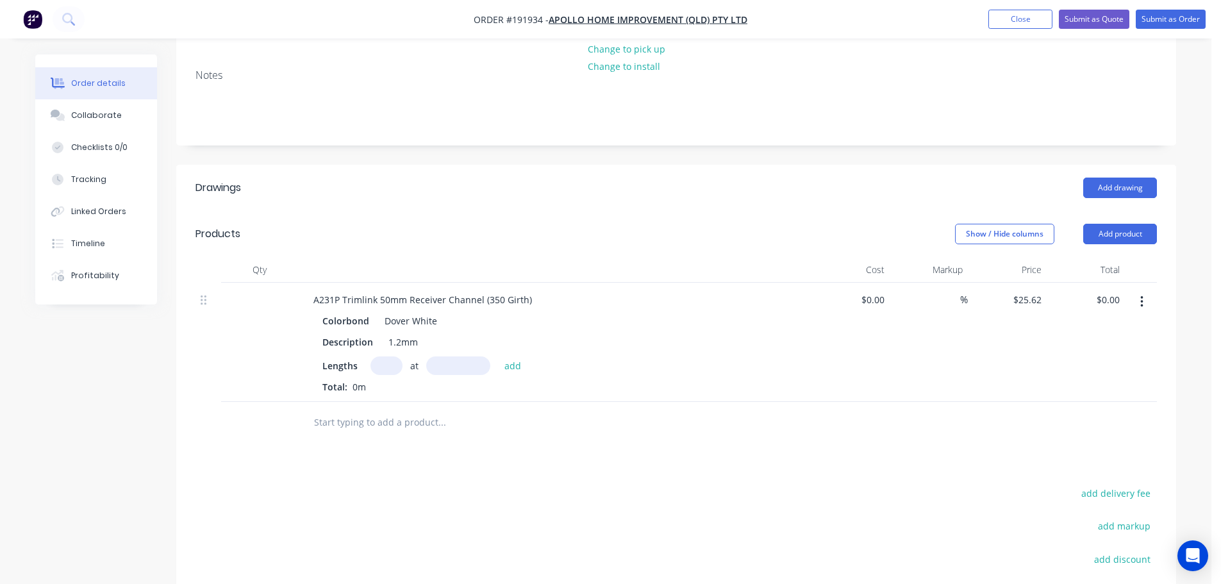
scroll to position [256, 0]
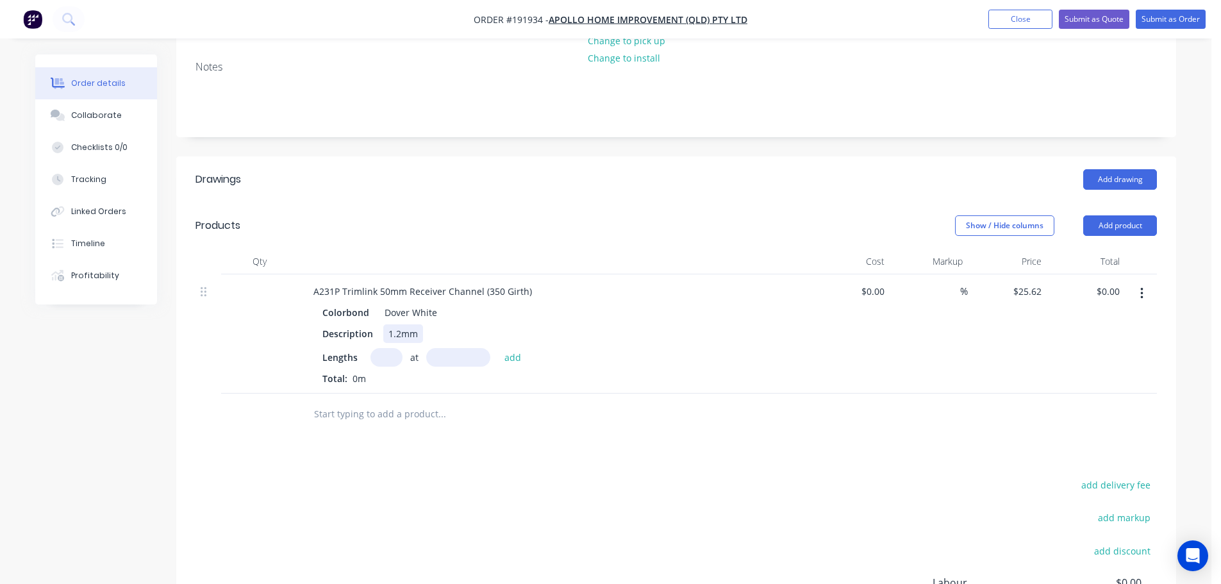
click at [402, 324] on div "1.2mm" at bounding box center [403, 333] width 40 height 19
click at [383, 348] on input "text" at bounding box center [386, 357] width 32 height 19
click at [498, 348] on button "add" at bounding box center [513, 356] width 30 height 17
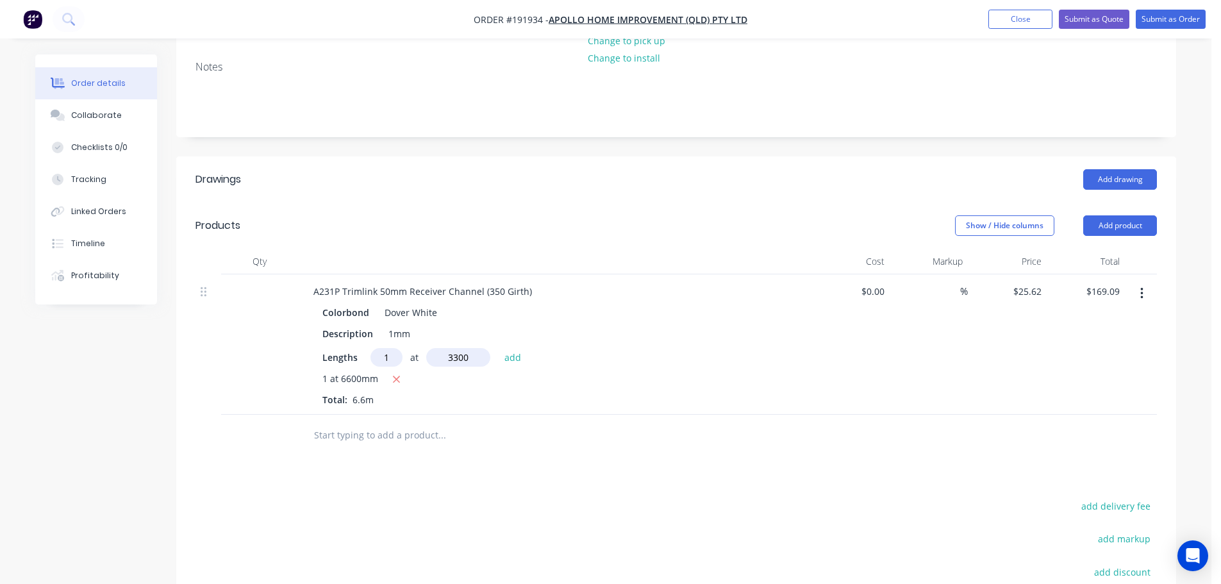
click at [498, 348] on button "add" at bounding box center [513, 356] width 30 height 17
click at [1117, 215] on button "Add product" at bounding box center [1120, 225] width 74 height 21
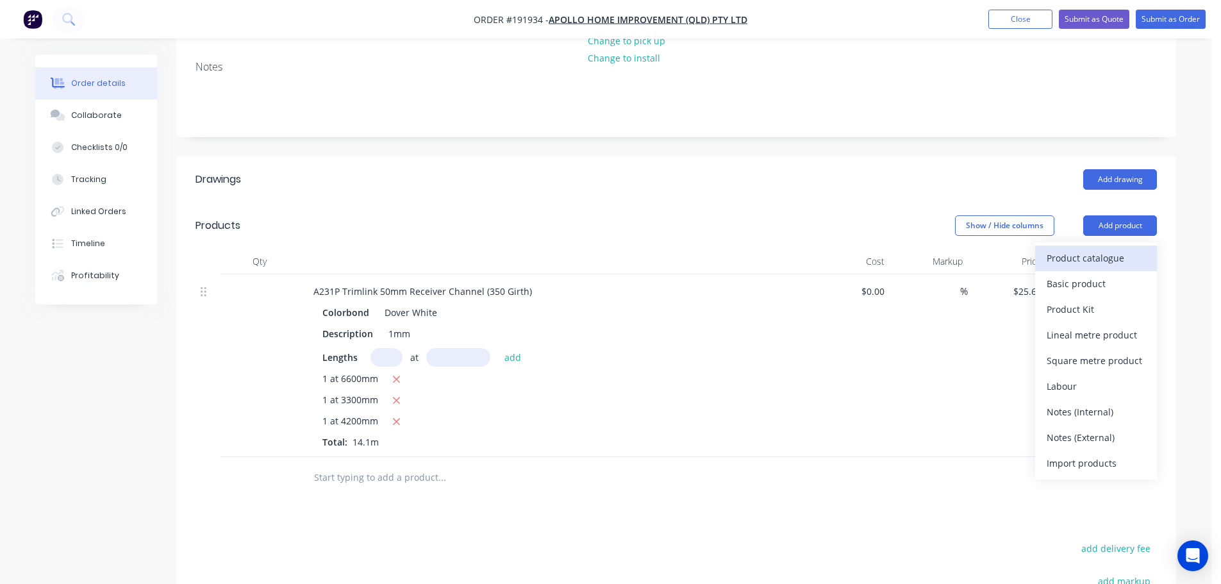
click at [1105, 249] on div "Product catalogue" at bounding box center [1095, 258] width 99 height 19
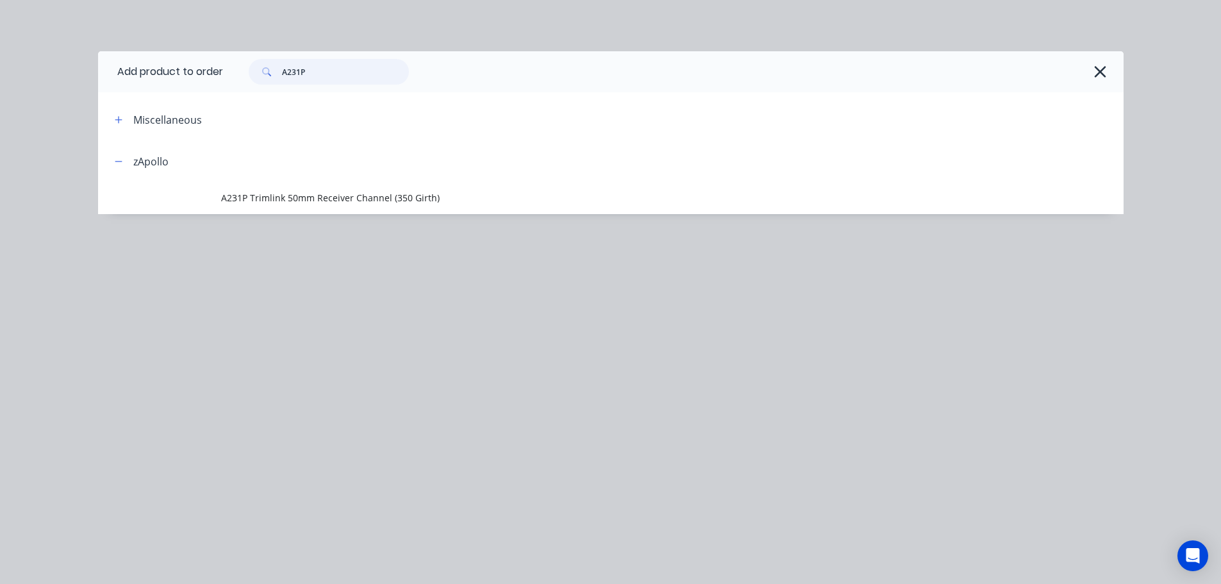
drag, startPoint x: 350, startPoint y: 83, endPoint x: 261, endPoint y: 86, distance: 89.1
click at [261, 86] on div "A231P" at bounding box center [673, 71] width 900 height 41
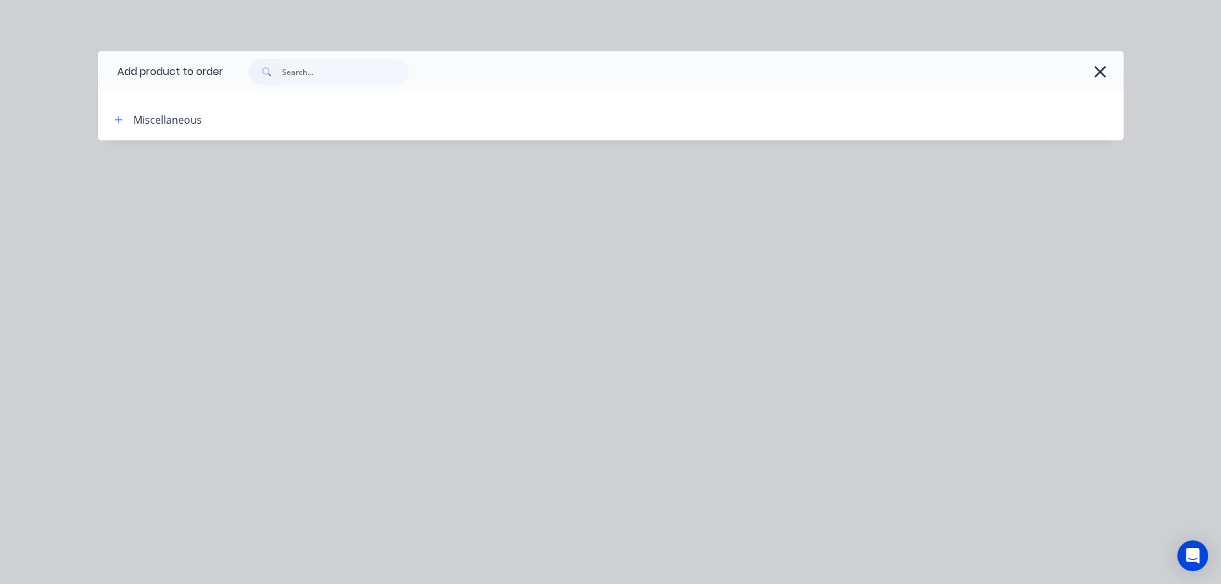
click at [1105, 72] on icon "button" at bounding box center [1099, 72] width 13 height 18
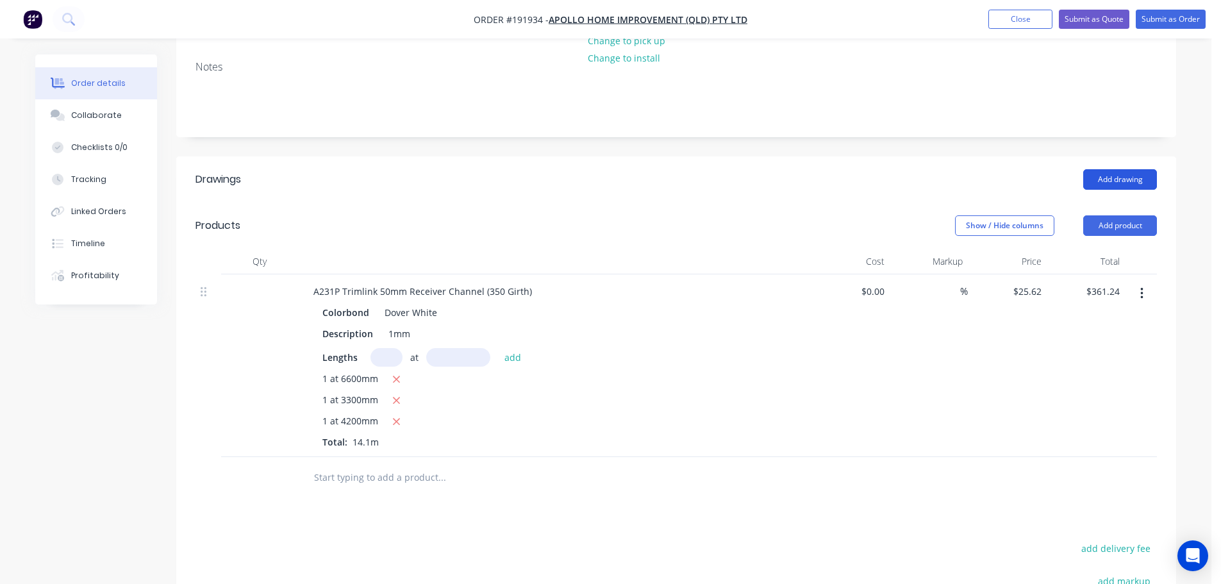
click at [1113, 169] on button "Add drawing" at bounding box center [1120, 179] width 74 height 21
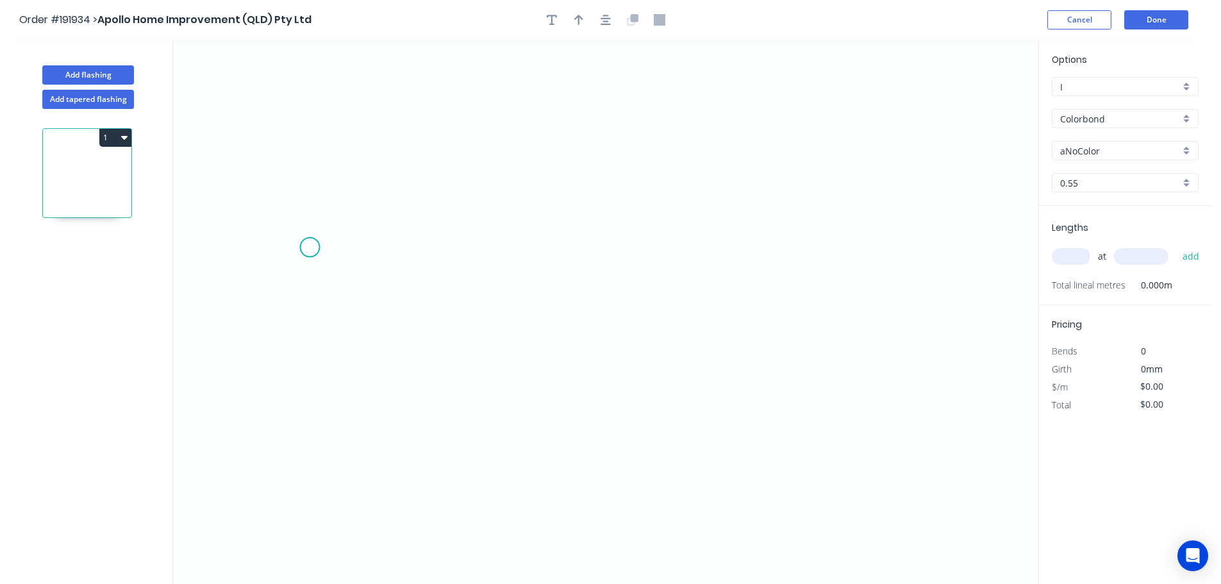
click at [309, 247] on icon "0" at bounding box center [605, 312] width 865 height 544
click at [944, 265] on icon "0" at bounding box center [605, 312] width 865 height 544
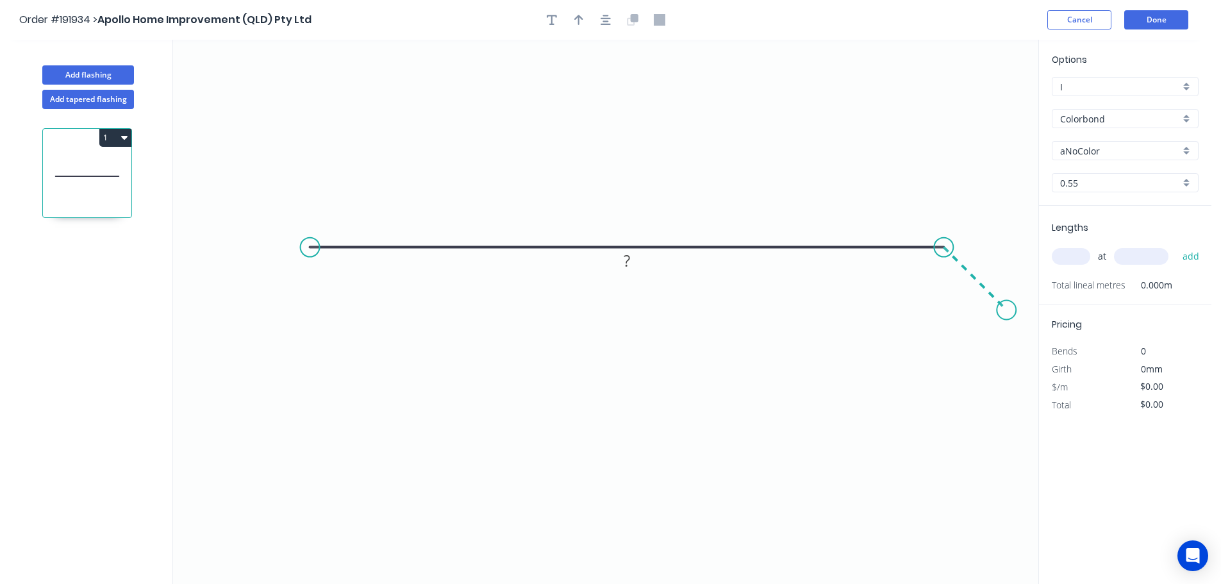
click at [1007, 307] on icon "0 ?" at bounding box center [605, 312] width 865 height 544
drag, startPoint x: 304, startPoint y: 245, endPoint x: 251, endPoint y: 248, distance: 53.3
click at [251, 248] on circle at bounding box center [257, 247] width 19 height 19
click at [285, 297] on div "Crush & Fold" at bounding box center [315, 291] width 129 height 26
drag, startPoint x: 290, startPoint y: 222, endPoint x: 229, endPoint y: 310, distance: 107.3
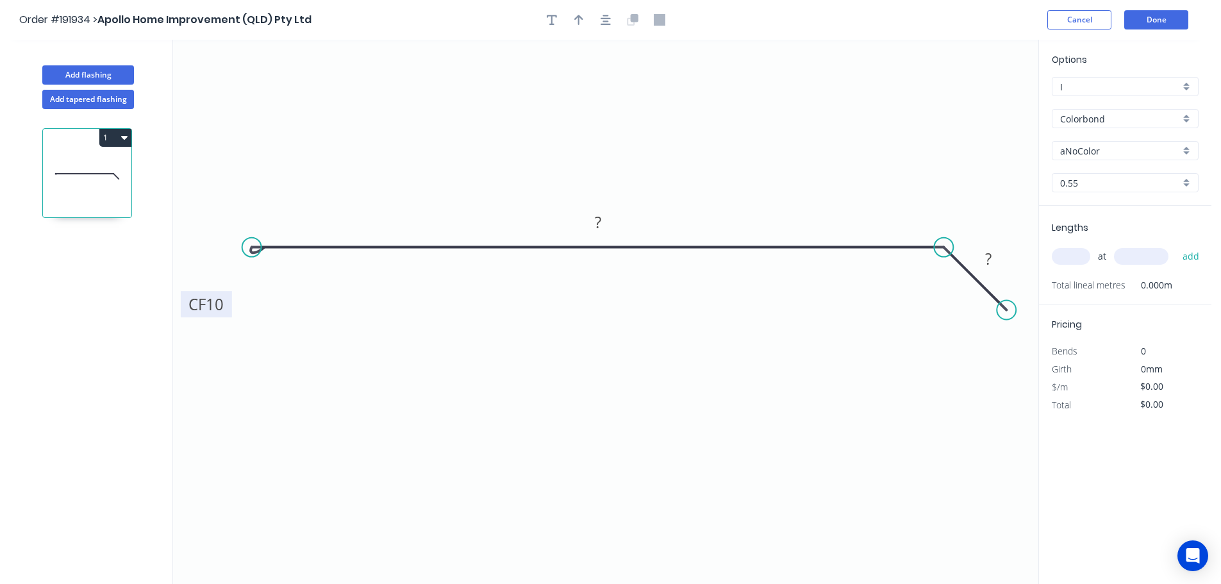
click at [229, 310] on rect at bounding box center [206, 304] width 51 height 26
drag, startPoint x: 999, startPoint y: 304, endPoint x: 1013, endPoint y: 329, distance: 28.1
click at [1011, 329] on circle at bounding box center [1009, 328] width 19 height 19
click at [213, 312] on tspan "10" at bounding box center [215, 303] width 18 height 21
drag, startPoint x: 629, startPoint y: 27, endPoint x: 618, endPoint y: 25, distance: 11.7
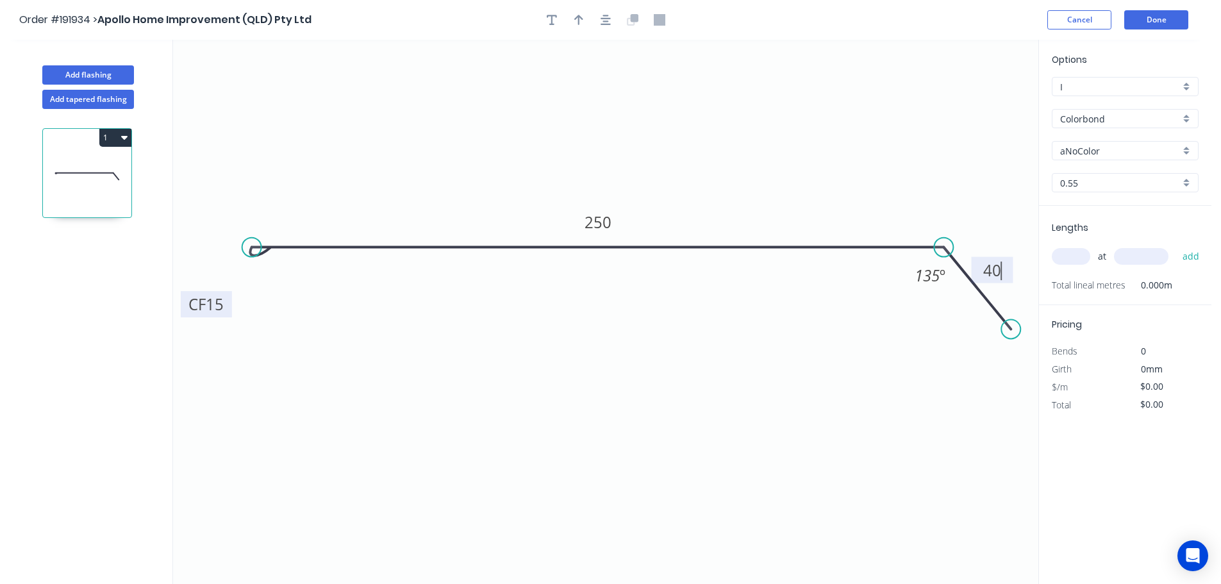
click at [627, 27] on button at bounding box center [632, 19] width 19 height 19
click at [611, 22] on button "button" at bounding box center [605, 19] width 19 height 19
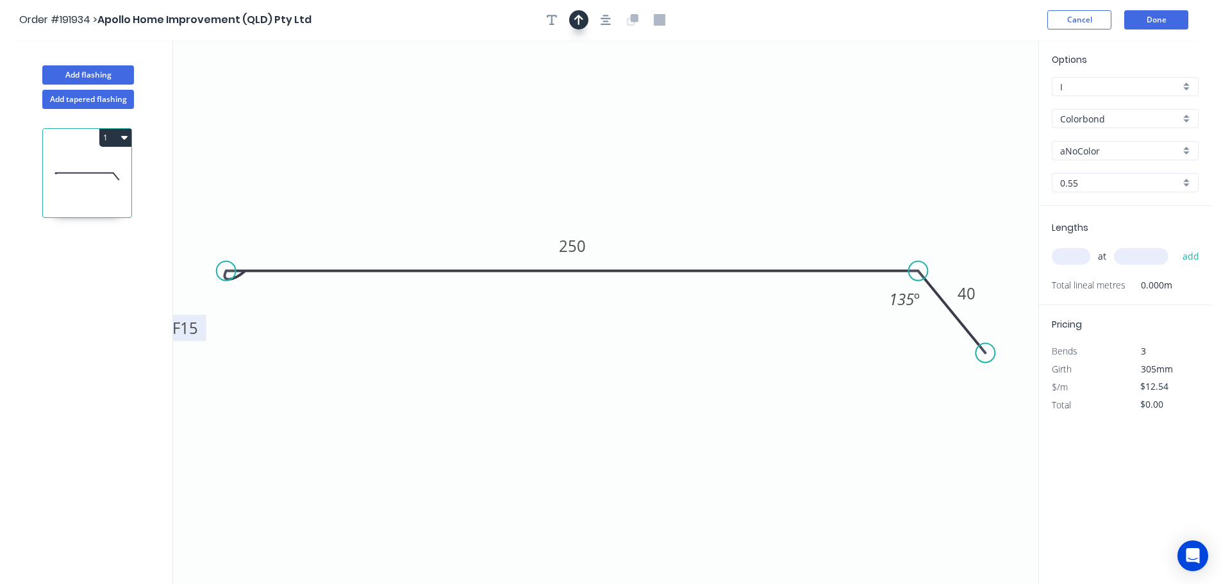
click at [580, 20] on icon "button" at bounding box center [578, 20] width 9 height 12
drag, startPoint x: 975, startPoint y: 99, endPoint x: 577, endPoint y: 94, distance: 397.9
click at [577, 94] on icon at bounding box center [578, 79] width 12 height 41
click at [1125, 157] on input "aNoColor" at bounding box center [1120, 150] width 120 height 13
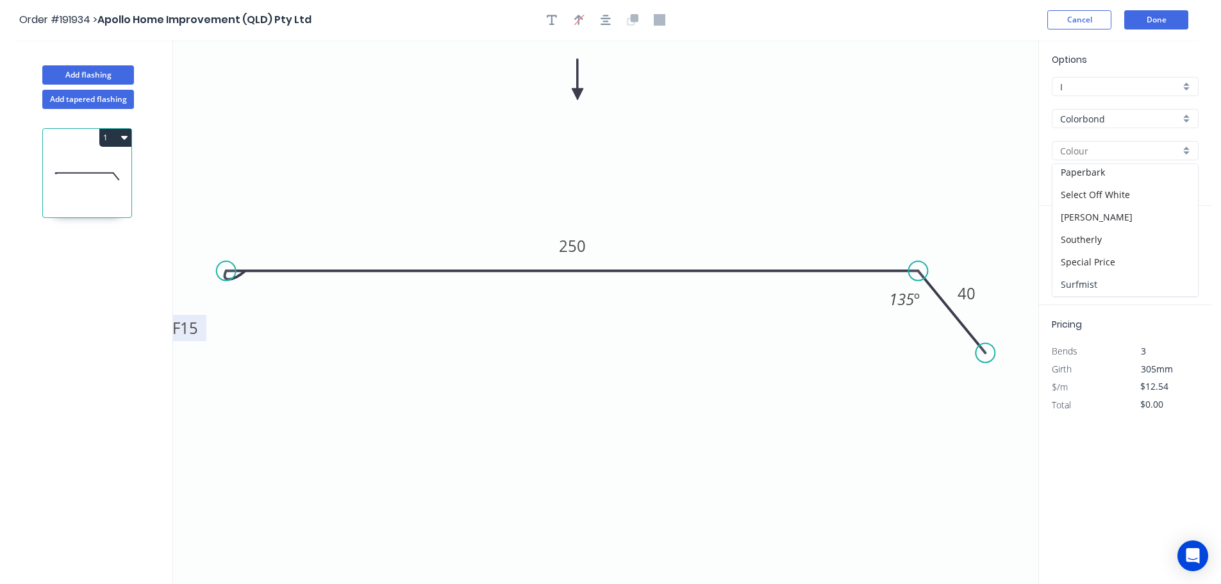
click at [1113, 279] on div "Surfmist" at bounding box center [1124, 284] width 145 height 22
click at [1082, 261] on input "text" at bounding box center [1070, 256] width 38 height 17
click at [1176, 245] on button "add" at bounding box center [1191, 256] width 30 height 22
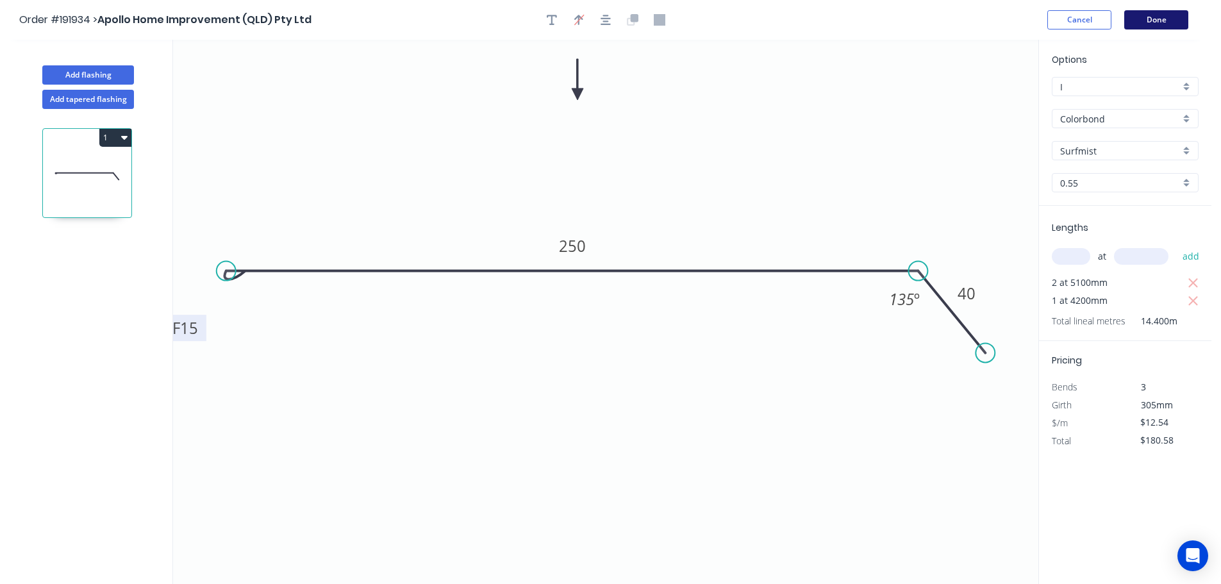
click at [1183, 22] on button "Done" at bounding box center [1156, 19] width 64 height 19
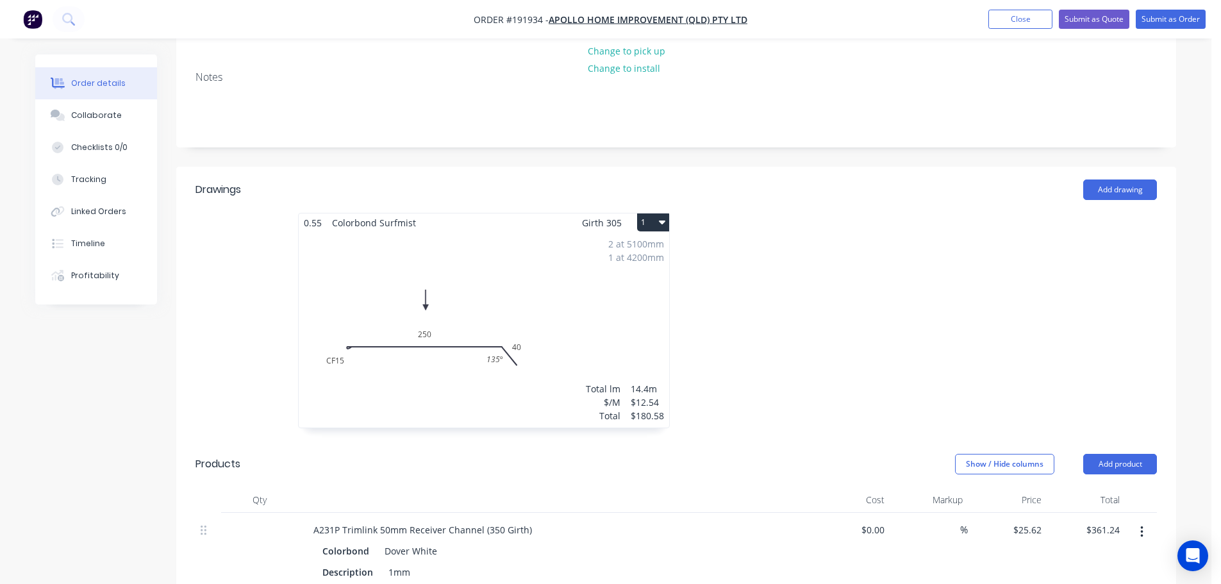
scroll to position [320, 0]
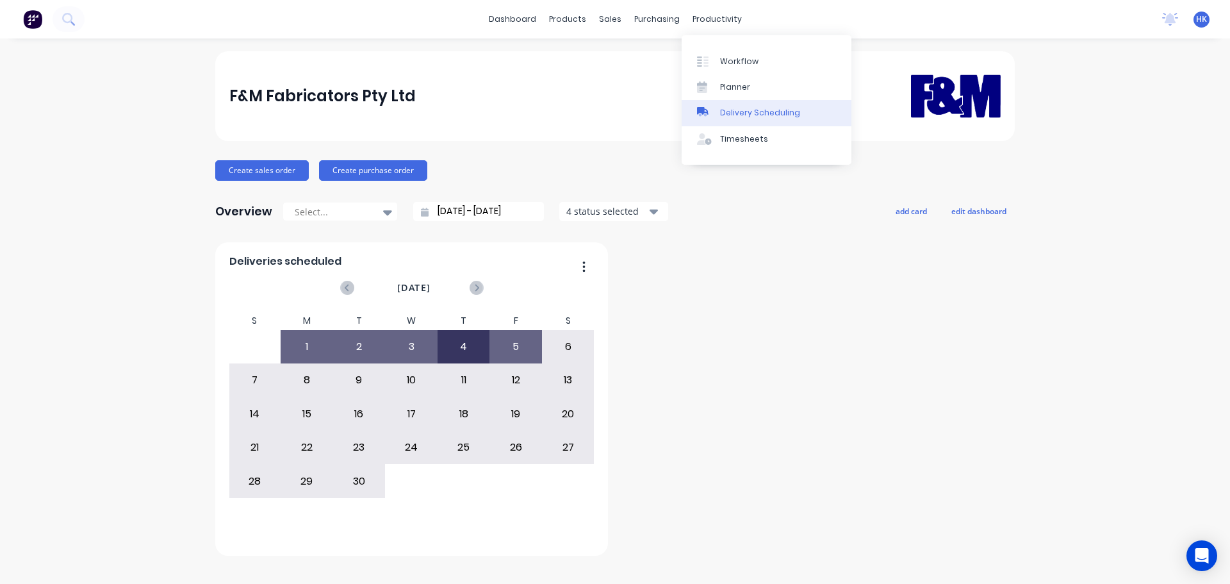
click at [728, 104] on link "Delivery Scheduling" at bounding box center [767, 113] width 170 height 26
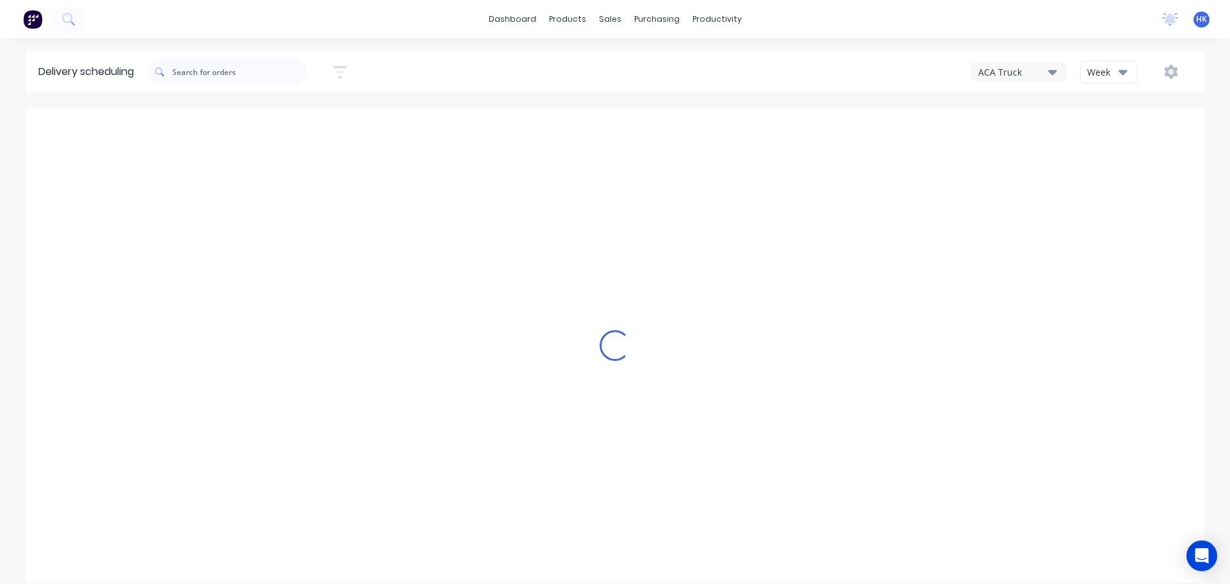
drag, startPoint x: 1113, startPoint y: 73, endPoint x: 1112, endPoint y: 83, distance: 10.3
click at [1112, 74] on div "Week" at bounding box center [1105, 71] width 37 height 13
click at [1107, 124] on div "Vehicle" at bounding box center [1144, 132] width 127 height 26
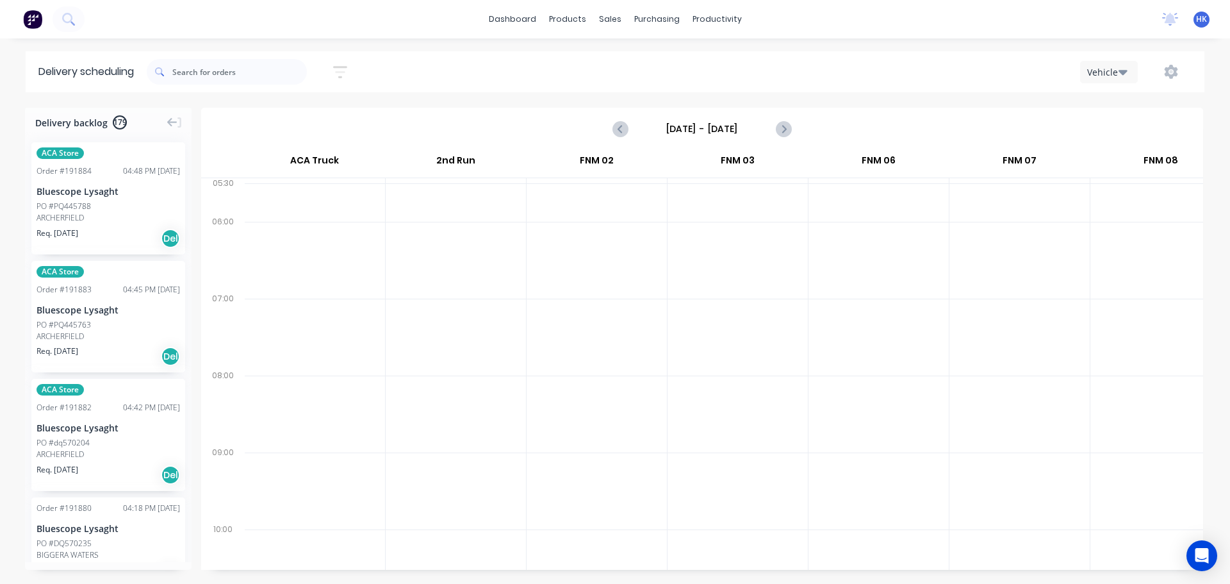
click at [707, 130] on input "Sunday - 31/08/25" at bounding box center [702, 128] width 127 height 19
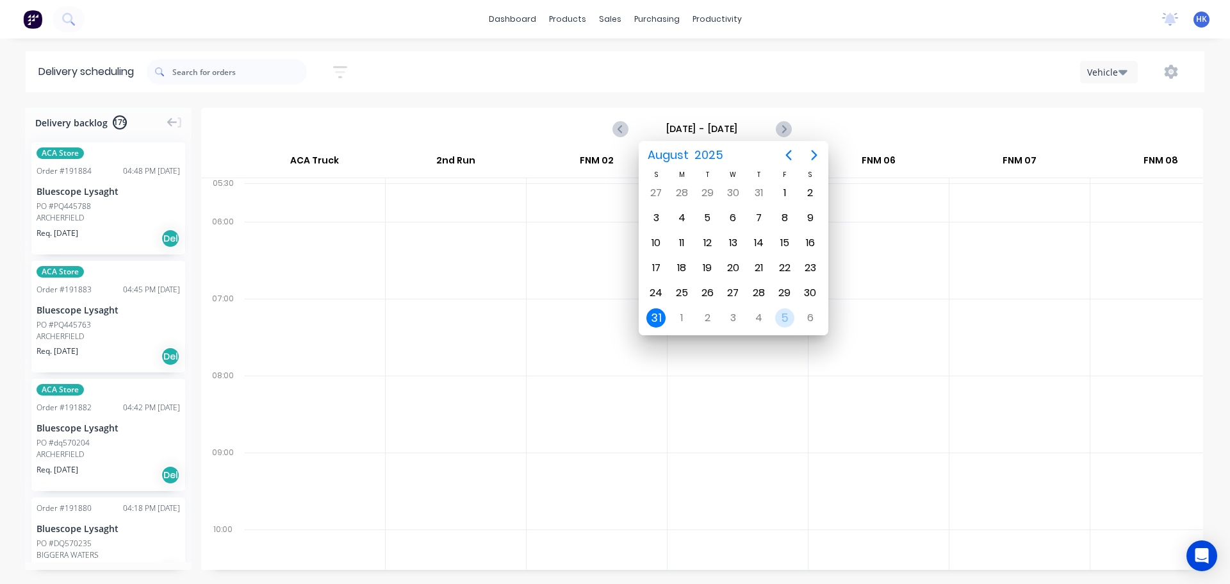
click at [793, 322] on div "5" at bounding box center [784, 317] width 19 height 19
type input "Friday - 05/09/25"
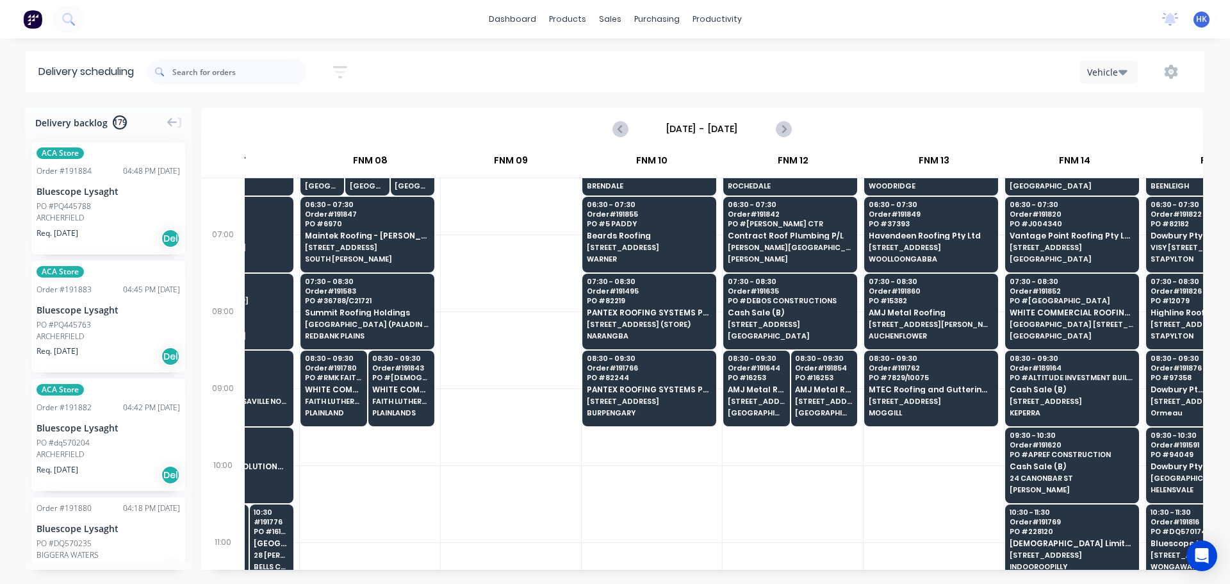
scroll to position [64, 792]
drag, startPoint x: 846, startPoint y: 559, endPoint x: 913, endPoint y: 565, distance: 67.5
click at [913, 565] on div "05:30 # 191763 PO # DQ570071 Bluescope Lysaght UNIT 4, 125 KERRY RD (STORE) ARC…" at bounding box center [724, 373] width 959 height 391
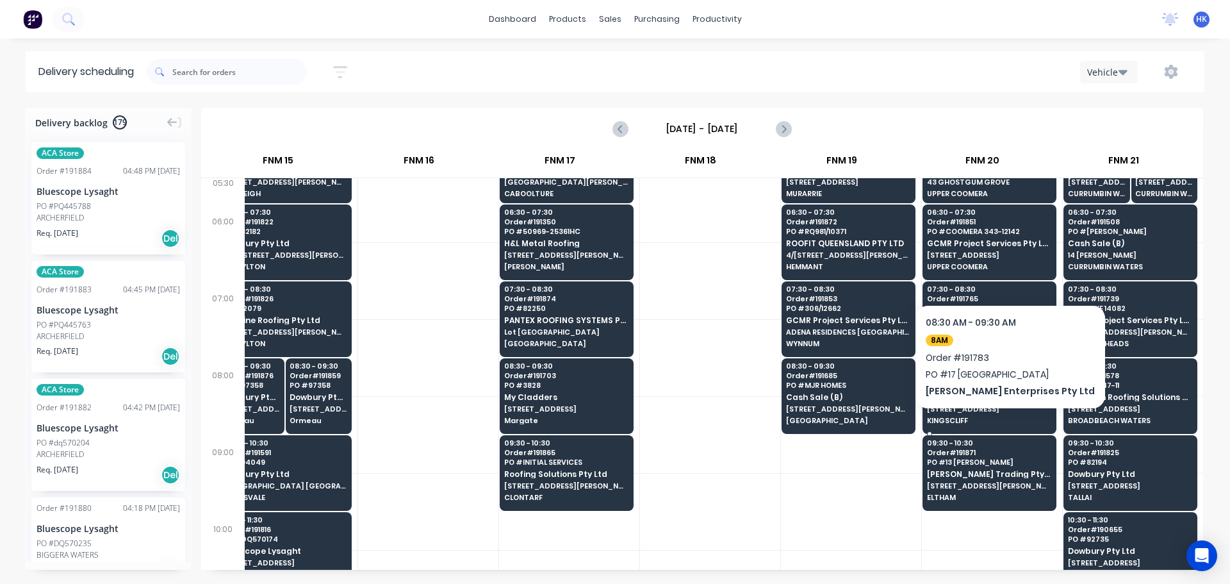
scroll to position [64, 1729]
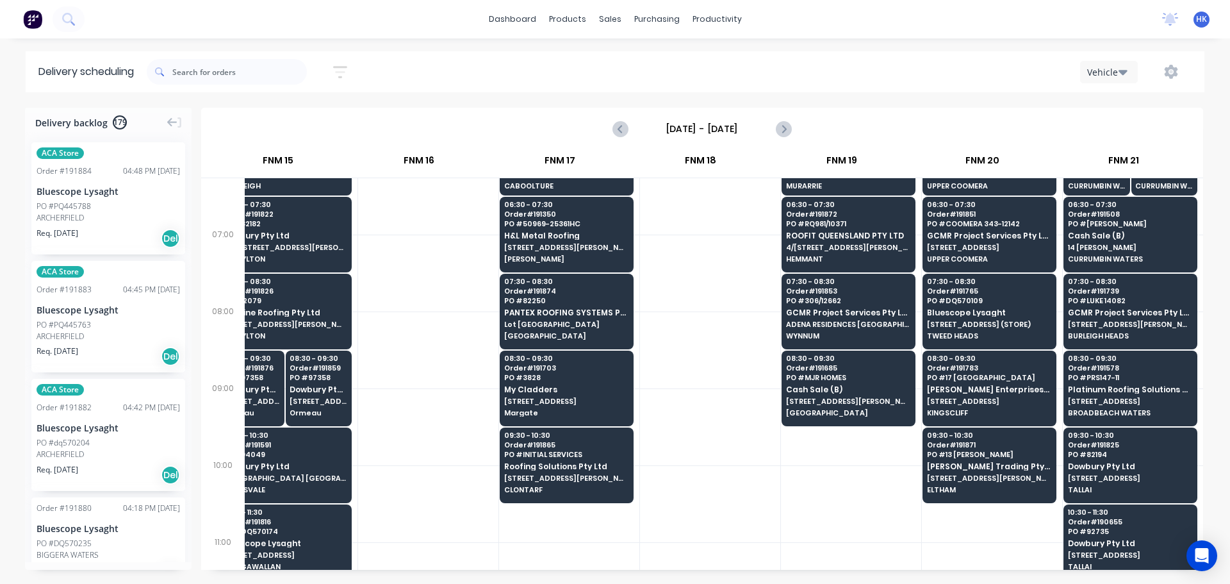
drag, startPoint x: 966, startPoint y: 567, endPoint x: 830, endPoint y: 565, distance: 135.2
click at [830, 565] on div "Delivery backlog 179 ACA Store Order # 191884 04:48 PM 04/09/25 Bluescope Lysag…" at bounding box center [615, 345] width 1230 height 475
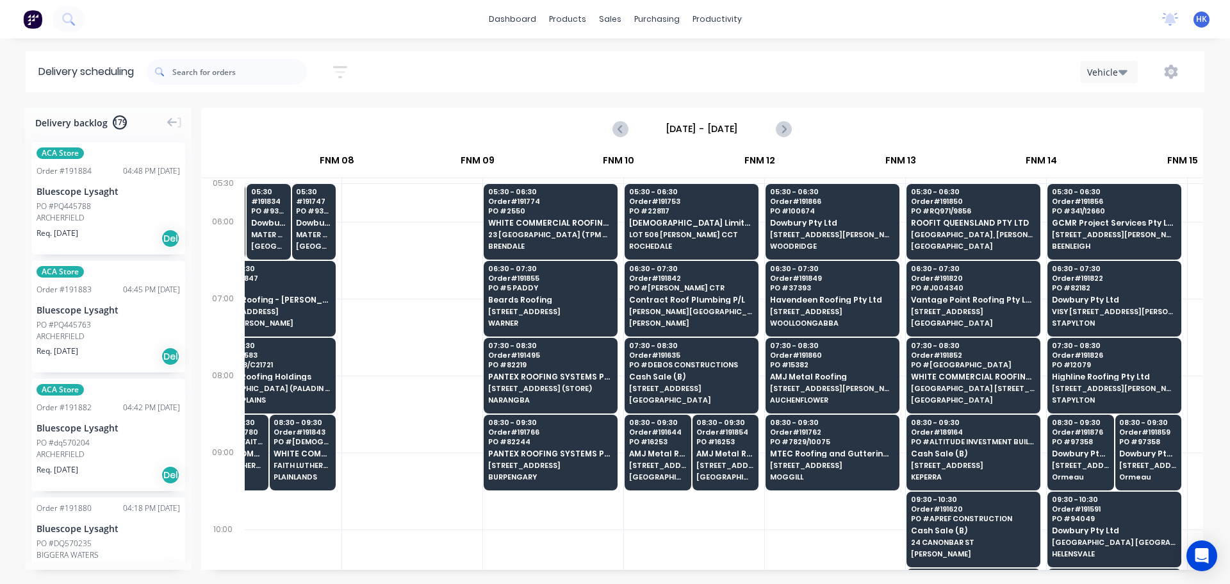
scroll to position [0, 810]
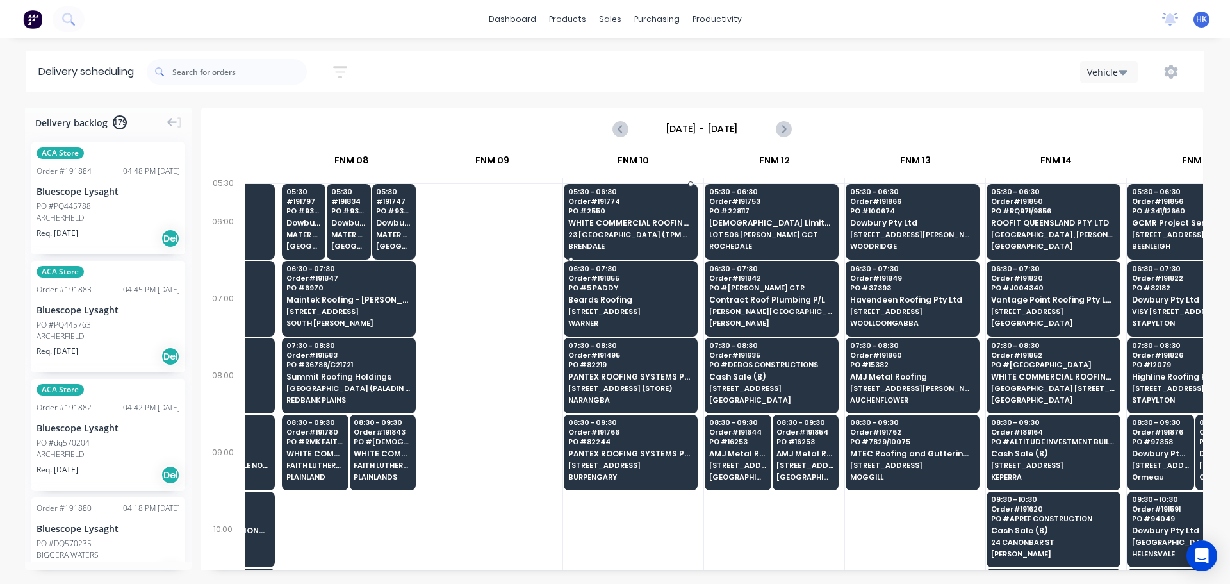
click at [622, 218] on span "WHITE COMMERCIAL ROOFING PTY LTD" at bounding box center [630, 222] width 124 height 8
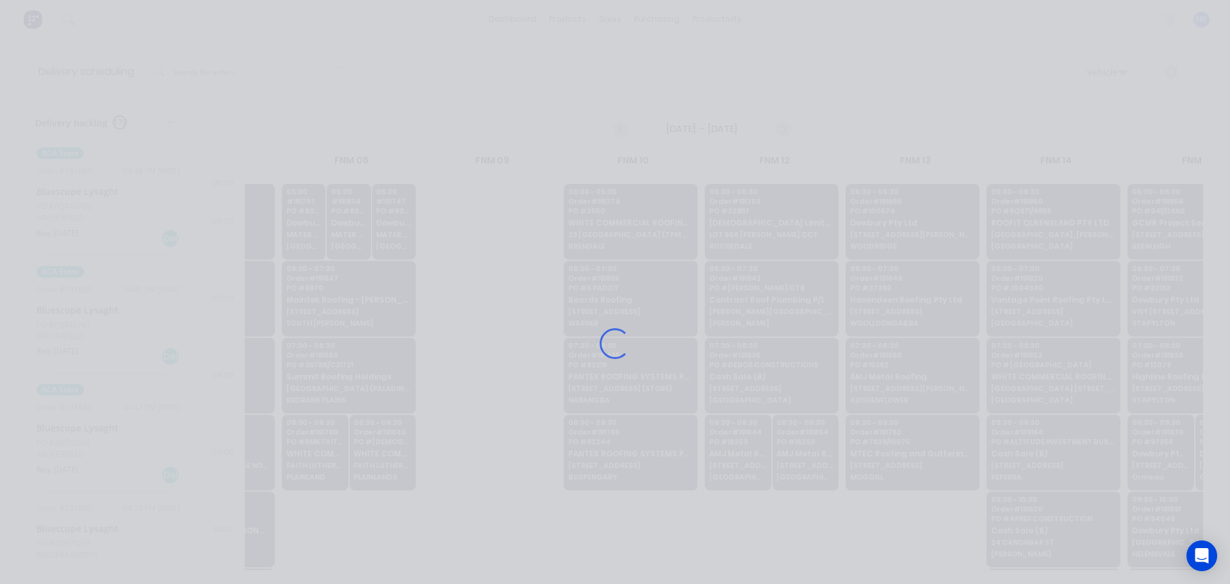
click at [624, 226] on div "Loading..." at bounding box center [615, 343] width 1025 height 584
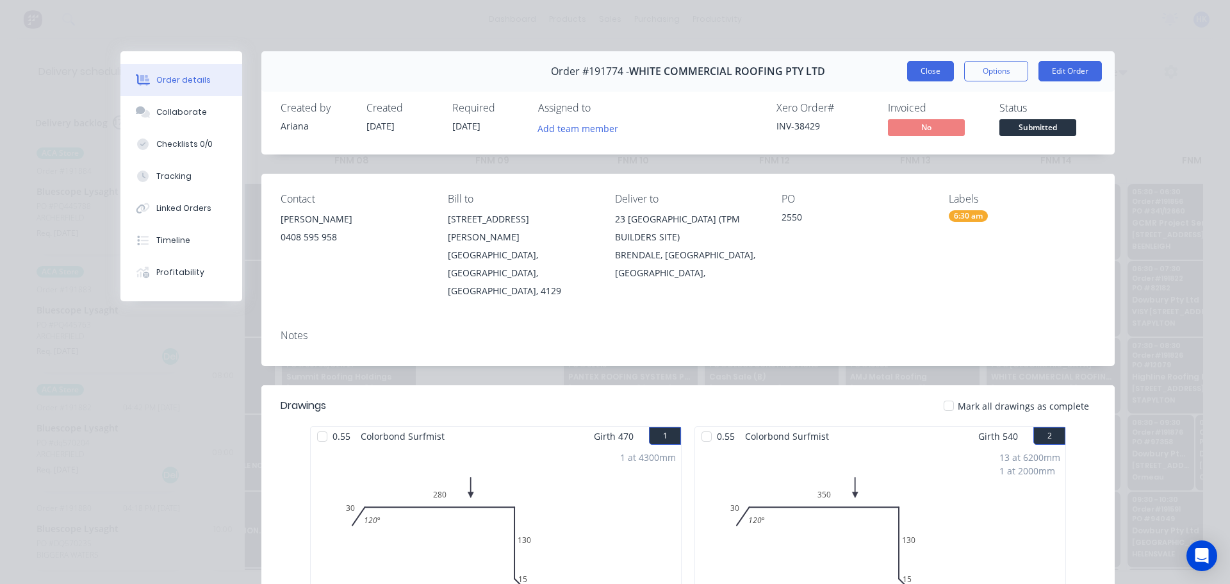
click at [925, 76] on button "Close" at bounding box center [930, 71] width 47 height 21
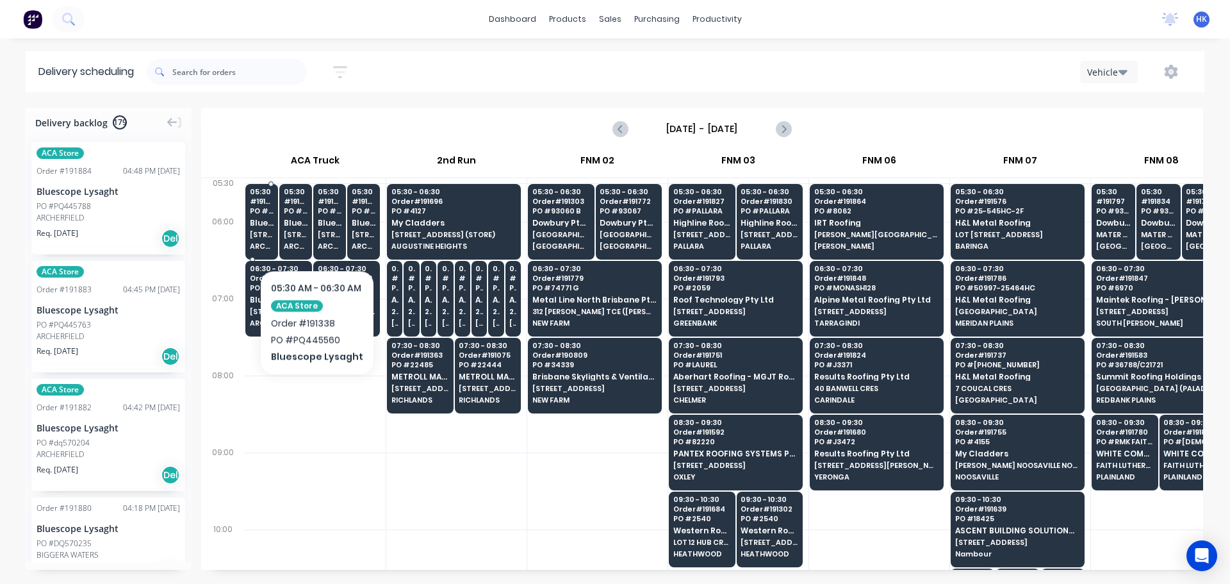
click at [268, 229] on div "05:30 # 191763 PO # DQ570071 Bluescope Lysaght UNIT 4, 125 KERRY RD (STORE) ARC…" at bounding box center [261, 220] width 31 height 72
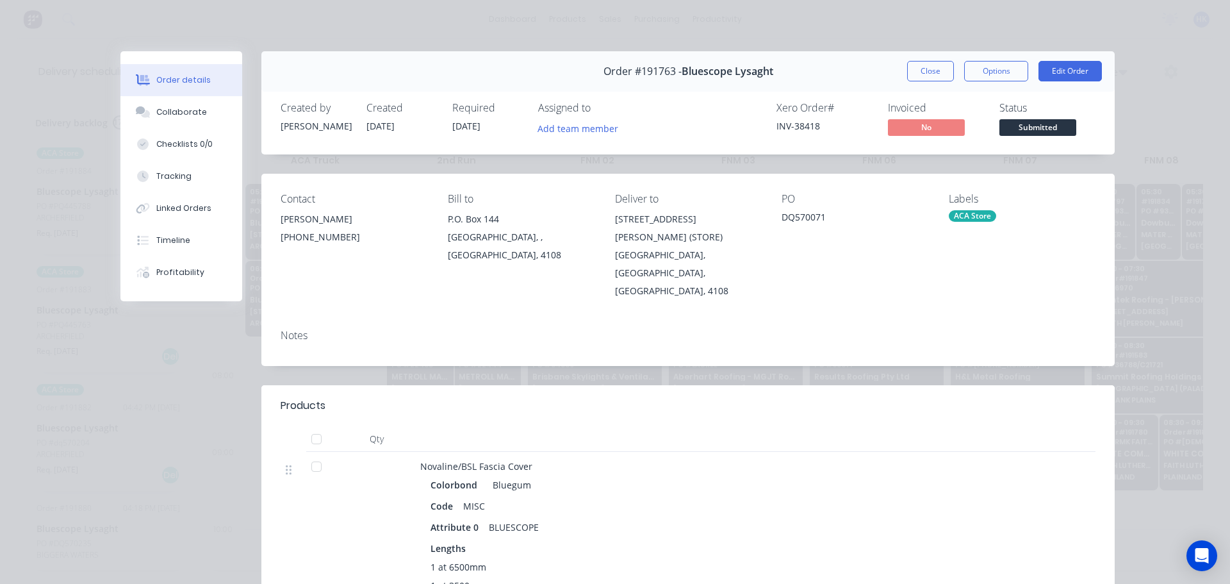
click at [1142, 56] on div "Order details Collaborate Checklists 0/0 Tracking Linked Orders Timeline Profit…" at bounding box center [615, 292] width 1230 height 584
click at [916, 84] on div "Order #191763 - Bluescope Lysaght Close Options Edit Order" at bounding box center [687, 71] width 853 height 40
click at [918, 80] on button "Close" at bounding box center [930, 71] width 47 height 21
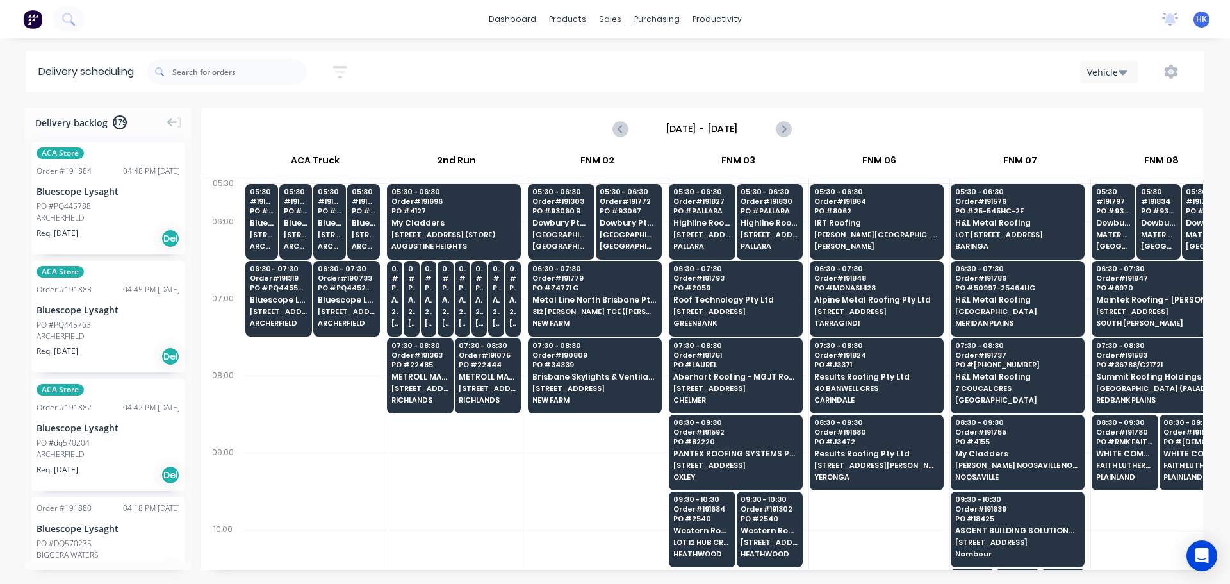
click at [919, 71] on div "Vehicle" at bounding box center [927, 71] width 529 height 23
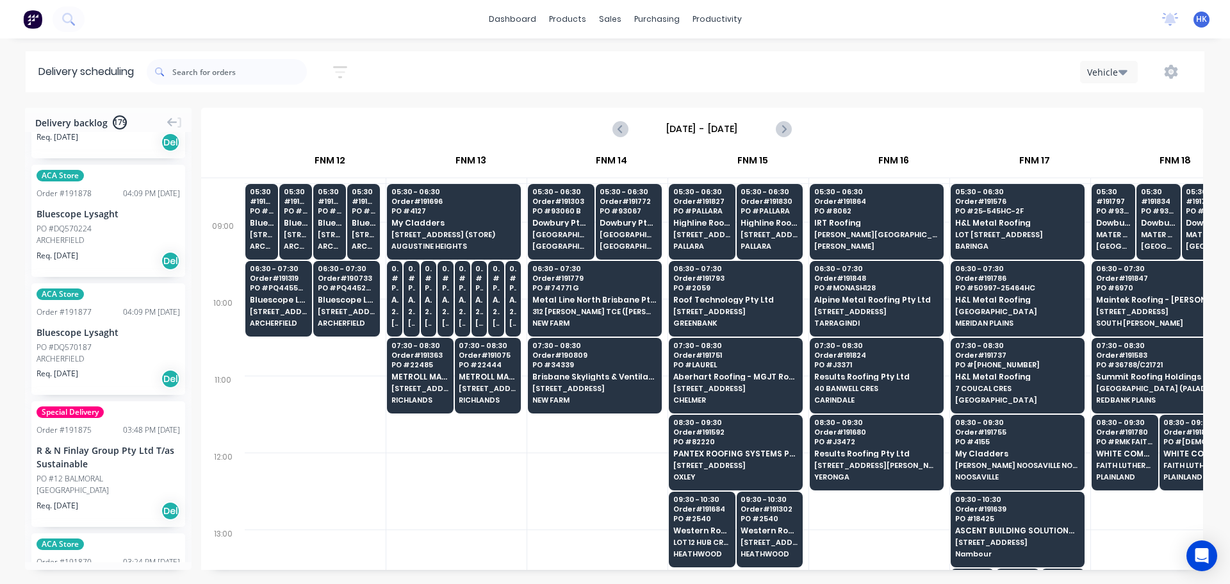
scroll to position [226, 1255]
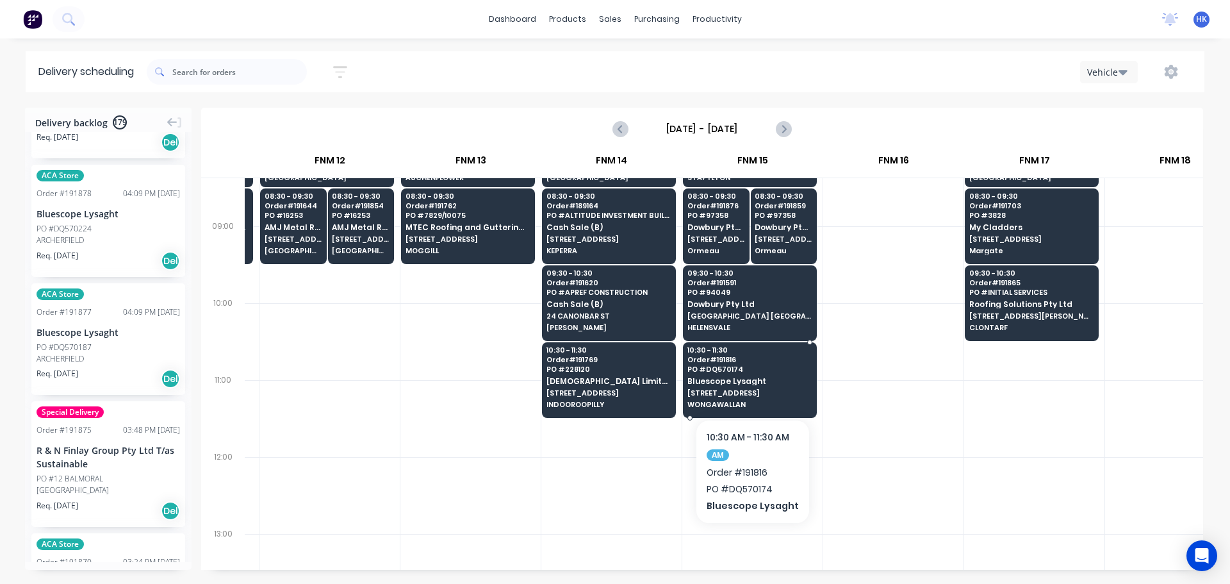
click at [759, 398] on div "10:30 - 11:30 Order # 191816 PO # DQ570174 Bluescope Lysaght 54 Welches Rd WONG…" at bounding box center [750, 378] width 133 height 72
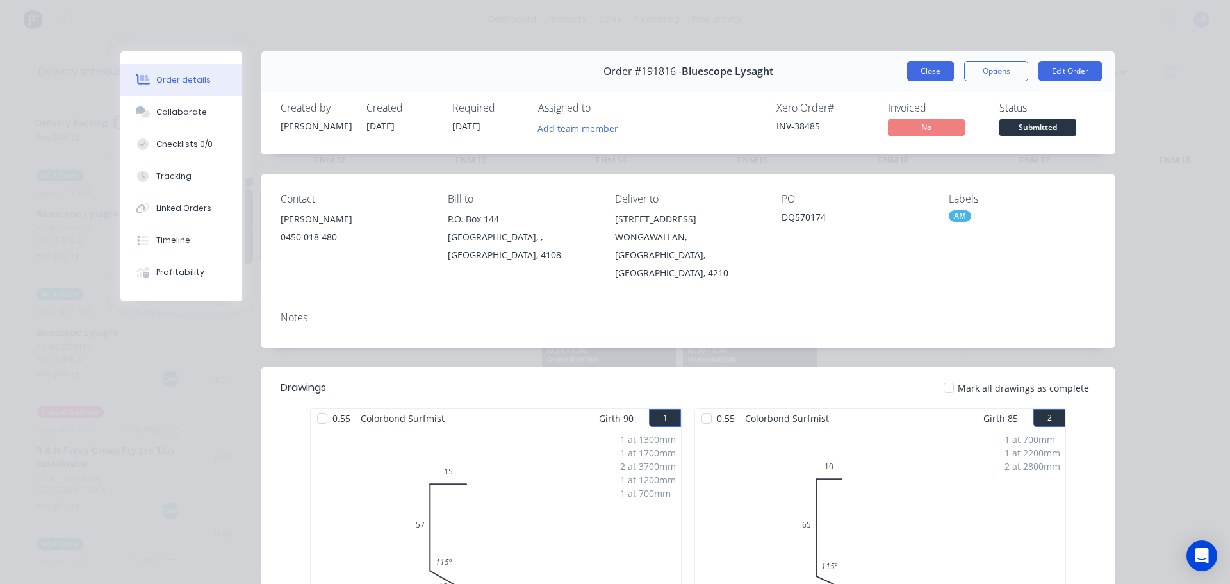
click at [921, 71] on button "Close" at bounding box center [930, 71] width 47 height 21
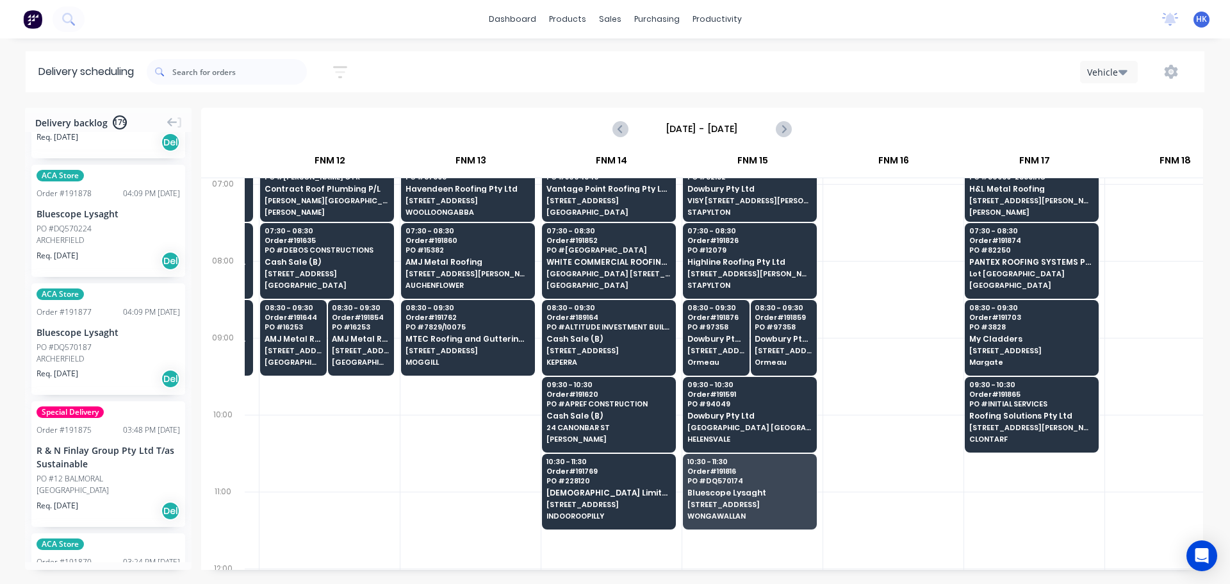
scroll to position [98, 1255]
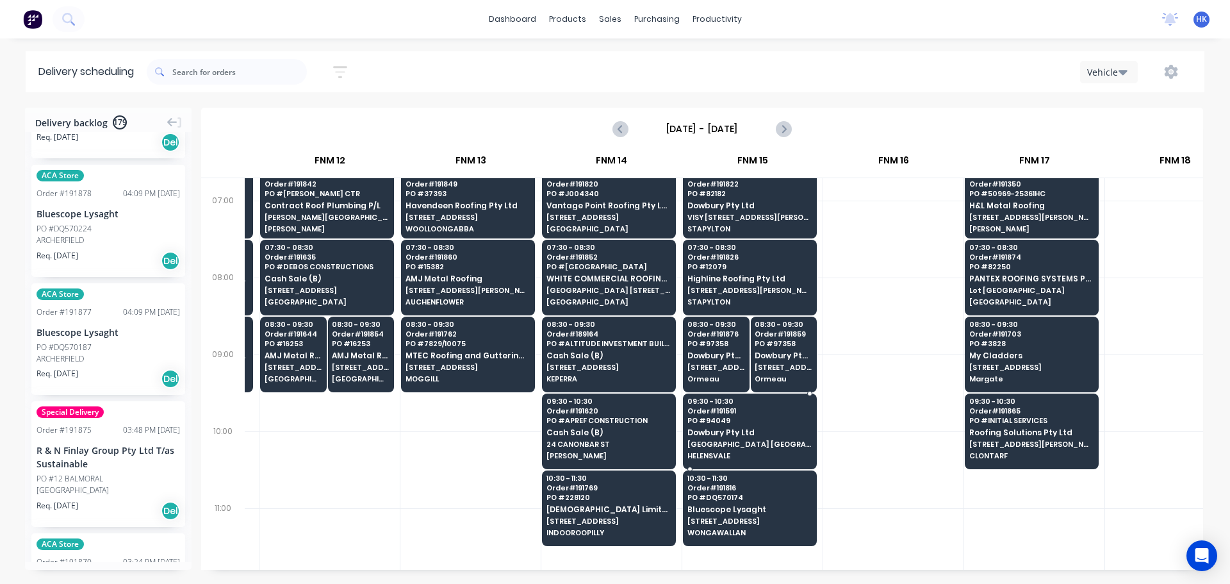
click at [869, 390] on div at bounding box center [893, 392] width 140 height 77
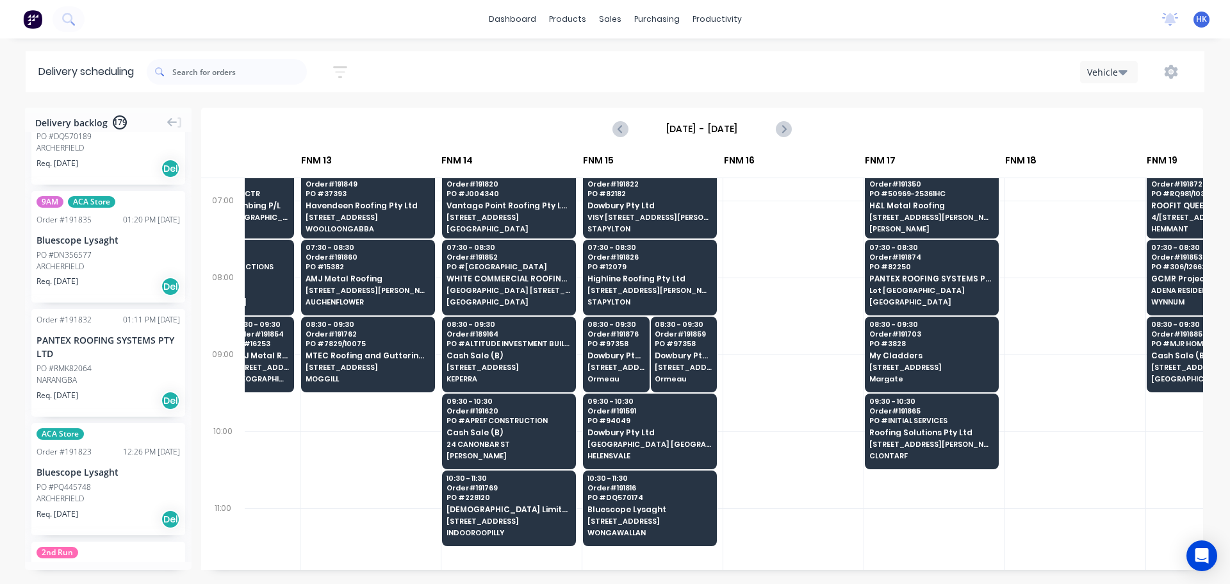
scroll to position [98, 1517]
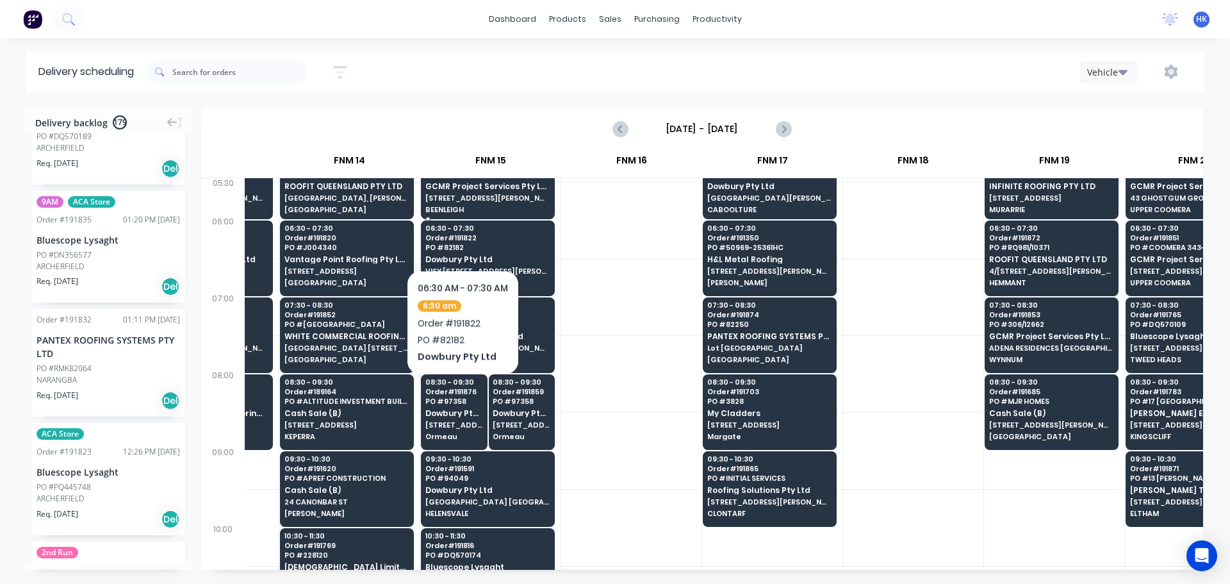
scroll to position [0, 1517]
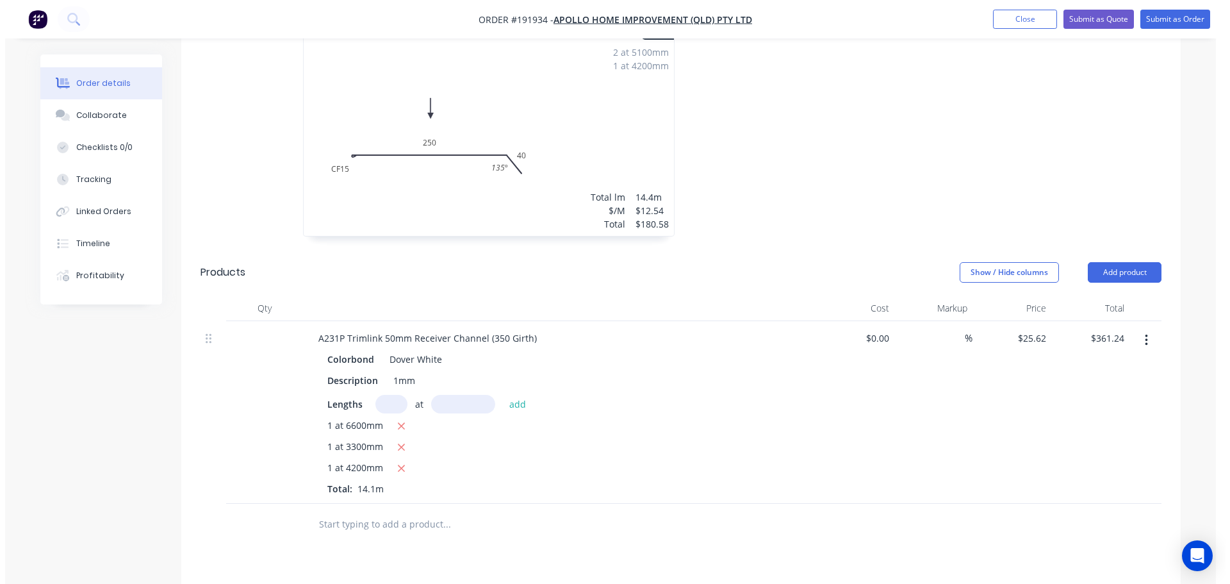
scroll to position [449, 0]
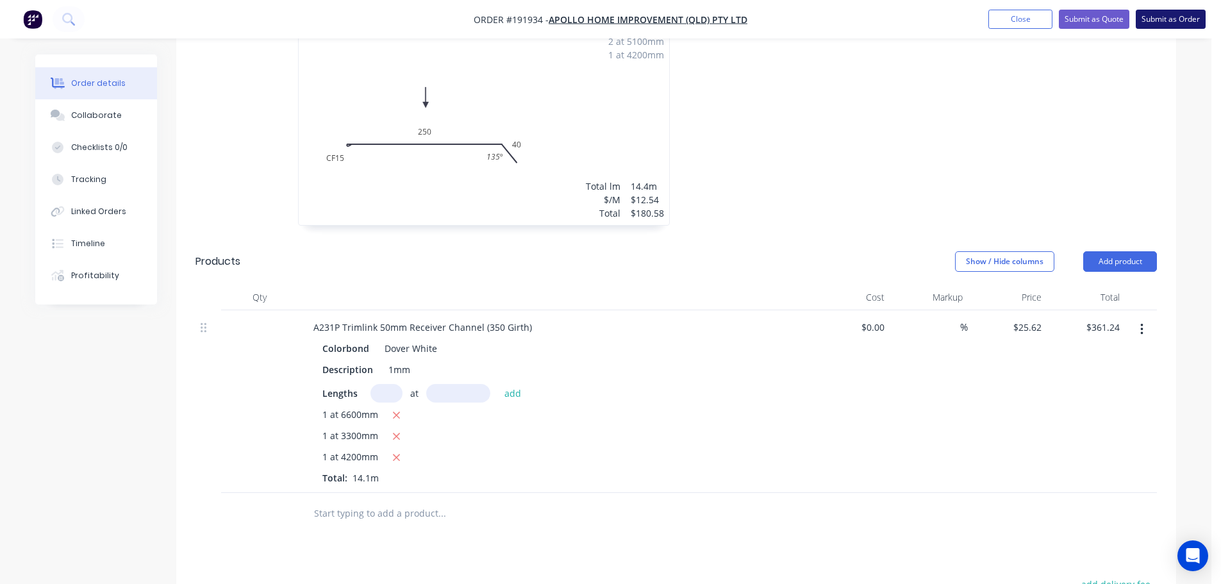
click at [1184, 24] on button "Submit as Order" at bounding box center [1170, 19] width 70 height 19
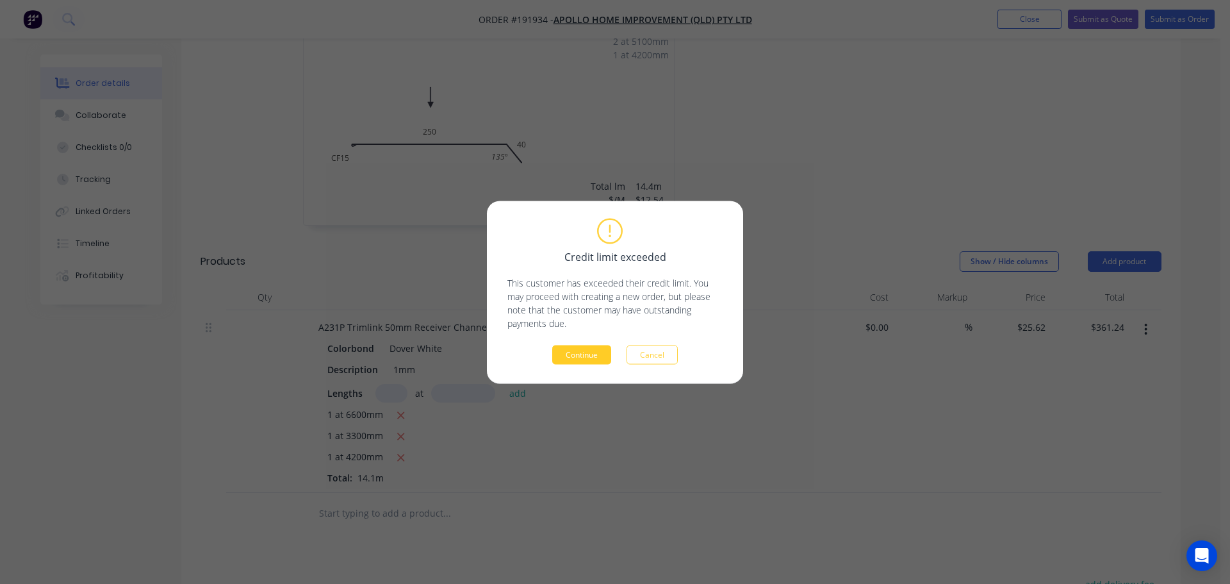
click at [597, 356] on button "Continue" at bounding box center [581, 354] width 59 height 19
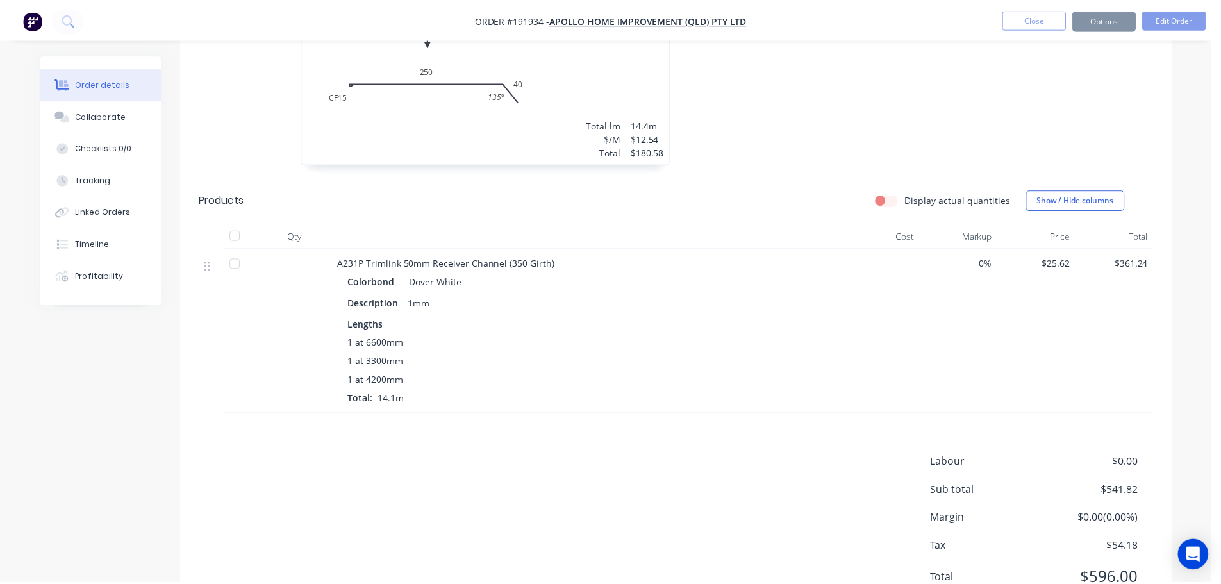
scroll to position [423, 0]
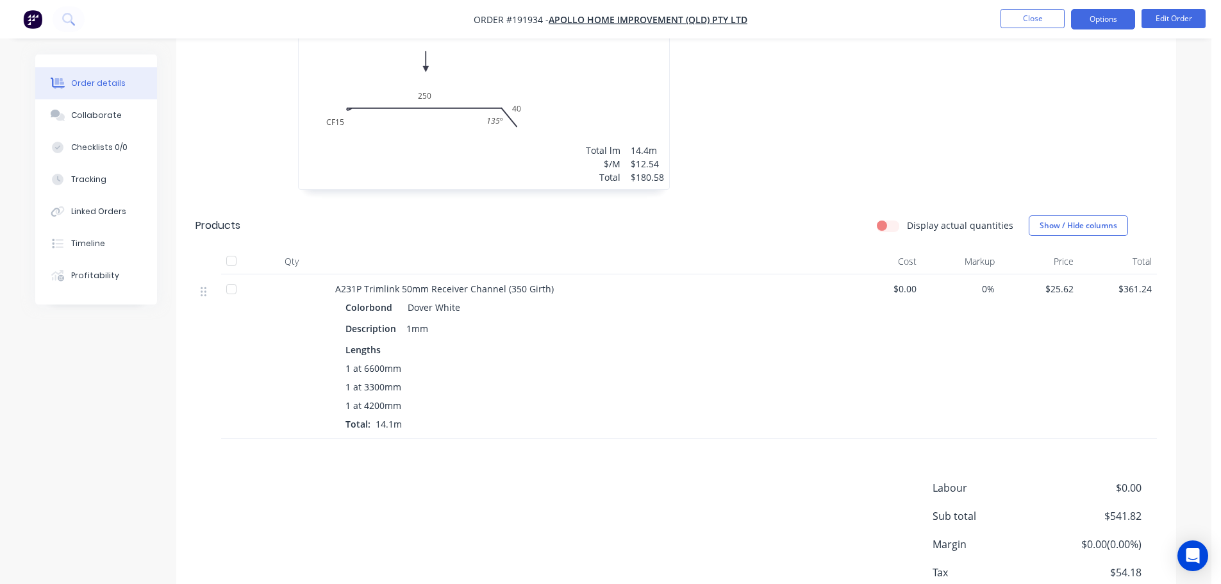
click at [1095, 18] on button "Options" at bounding box center [1103, 19] width 64 height 21
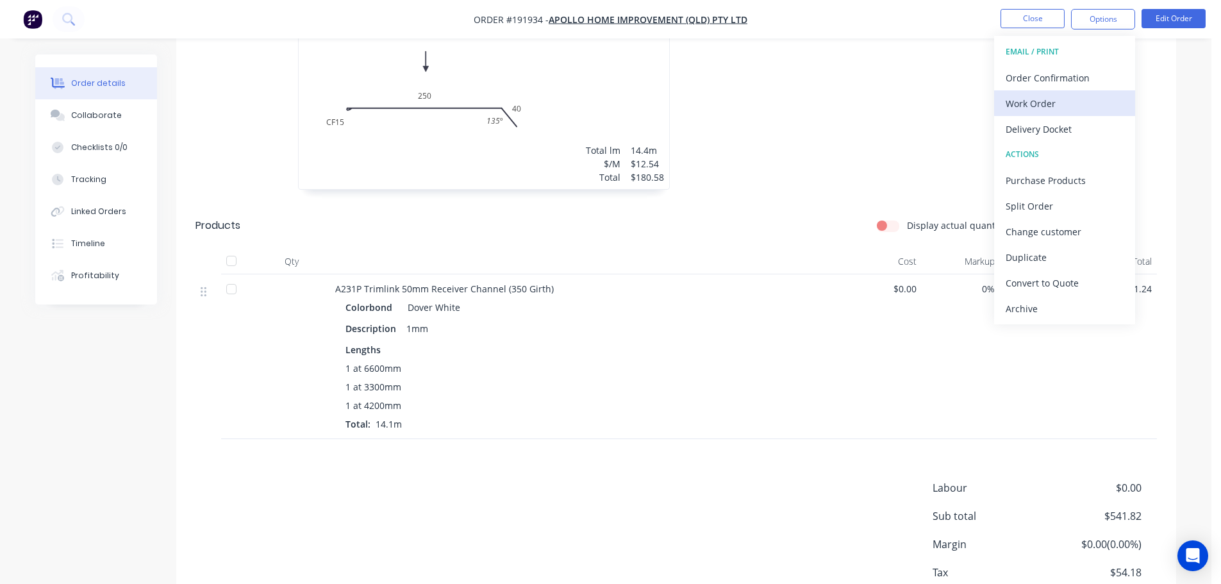
click at [1090, 102] on div "Work Order" at bounding box center [1064, 103] width 118 height 19
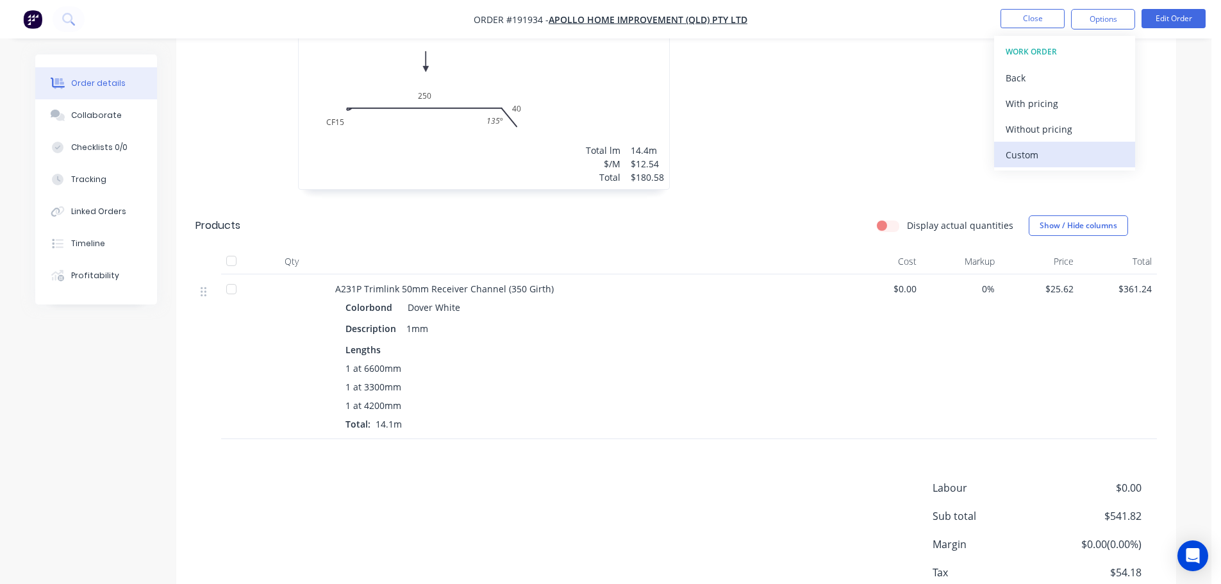
click at [1083, 147] on div "Custom" at bounding box center [1064, 154] width 118 height 19
click at [1084, 133] on div "Without pricing" at bounding box center [1064, 129] width 118 height 19
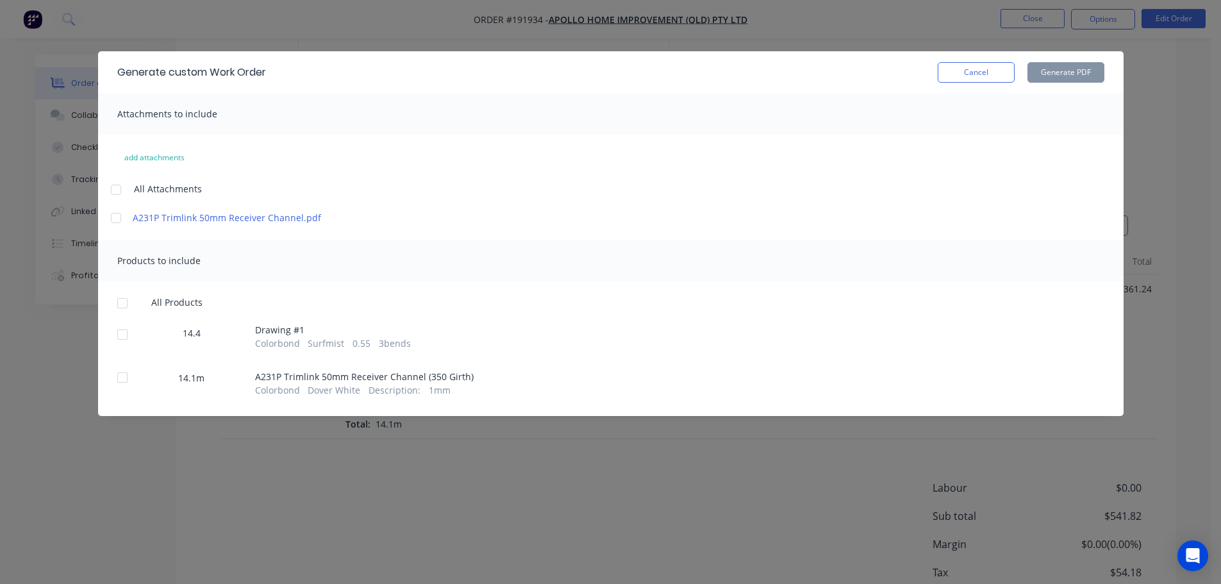
click at [117, 183] on div at bounding box center [116, 190] width 26 height 26
click at [120, 299] on div at bounding box center [123, 303] width 26 height 26
click at [1055, 70] on button "Generate PDF" at bounding box center [1065, 72] width 77 height 21
click at [963, 71] on button "Cancel" at bounding box center [975, 72] width 77 height 21
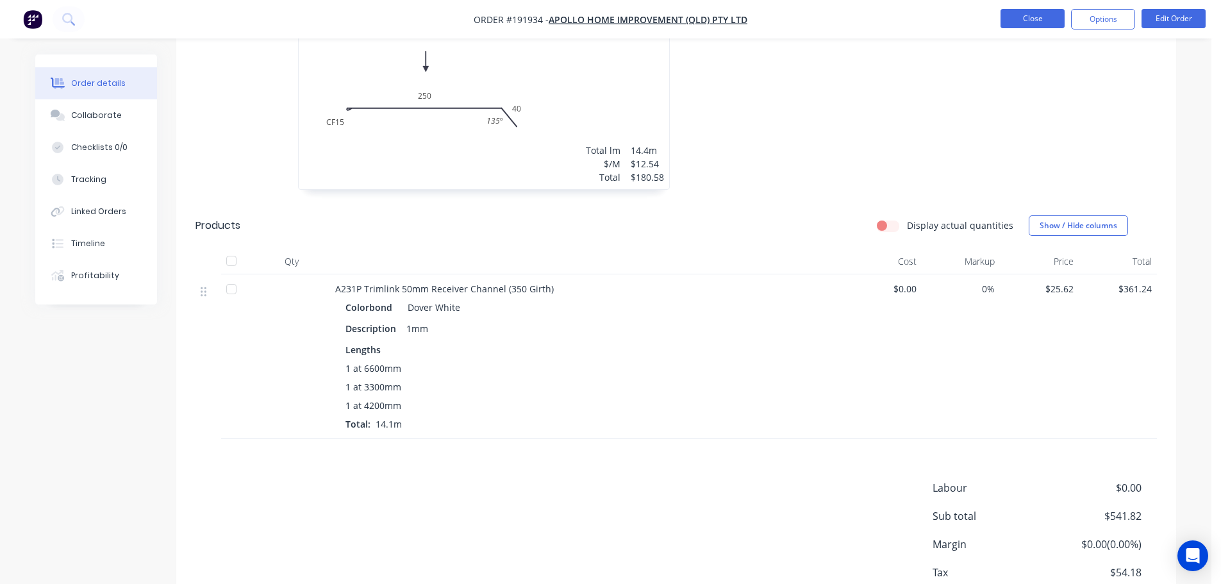
drag, startPoint x: 1014, startPoint y: 10, endPoint x: 1018, endPoint y: 15, distance: 6.9
click at [1018, 15] on button "Close" at bounding box center [1032, 18] width 64 height 19
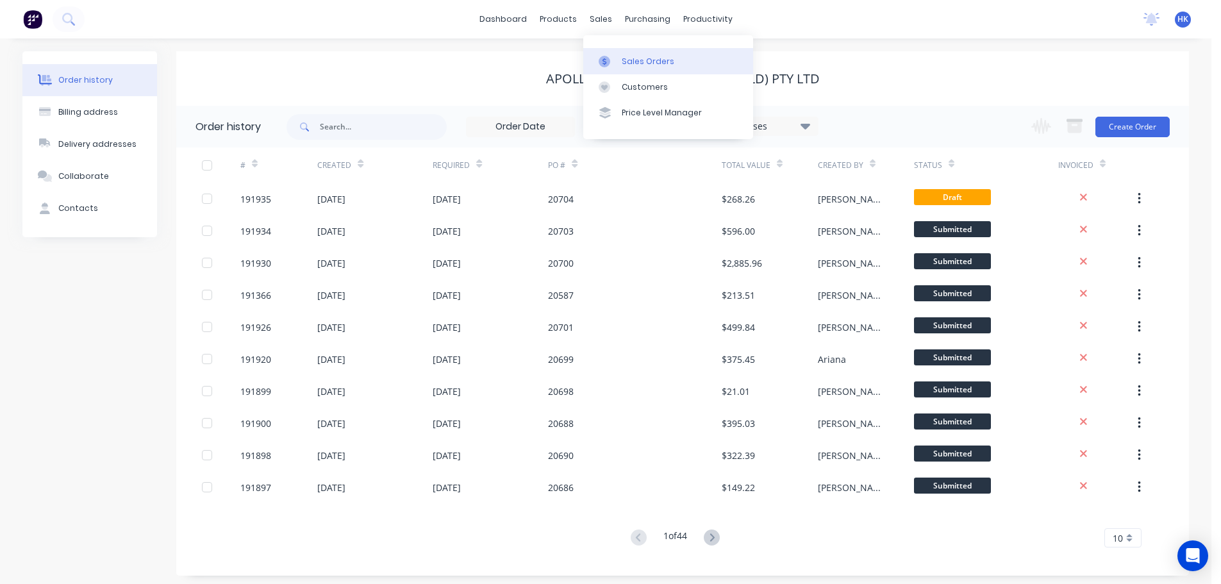
click at [623, 65] on div "Sales Orders" at bounding box center [647, 62] width 53 height 12
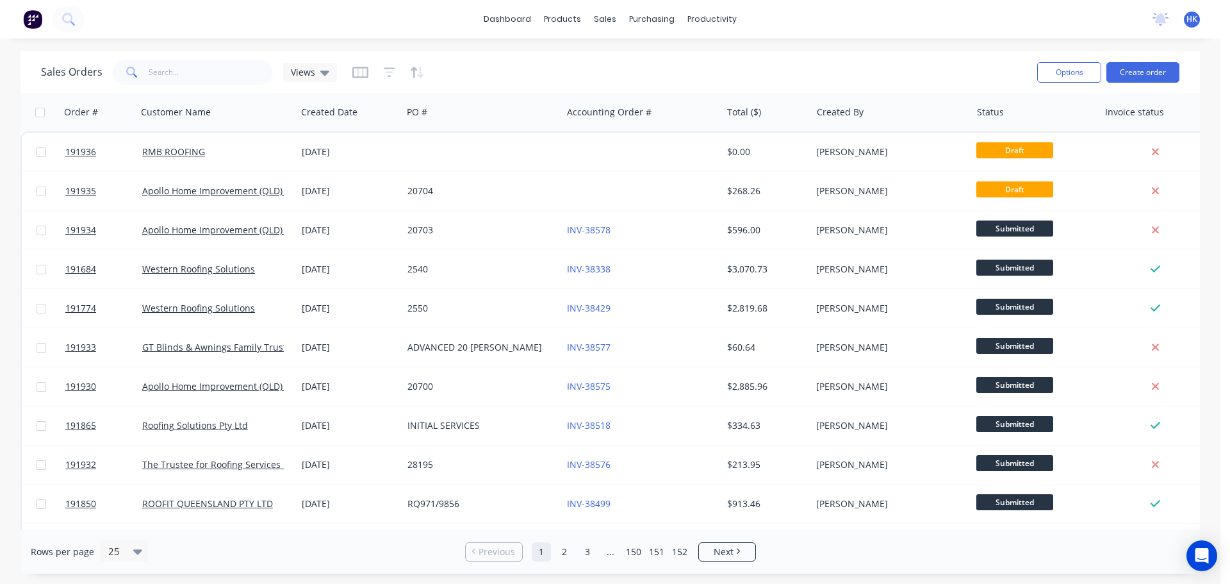
click at [723, 583] on html "dashboard products sales purchasing productivity dashboard products Product Cat…" at bounding box center [615, 292] width 1230 height 584
